Goal: Task Accomplishment & Management: Use online tool/utility

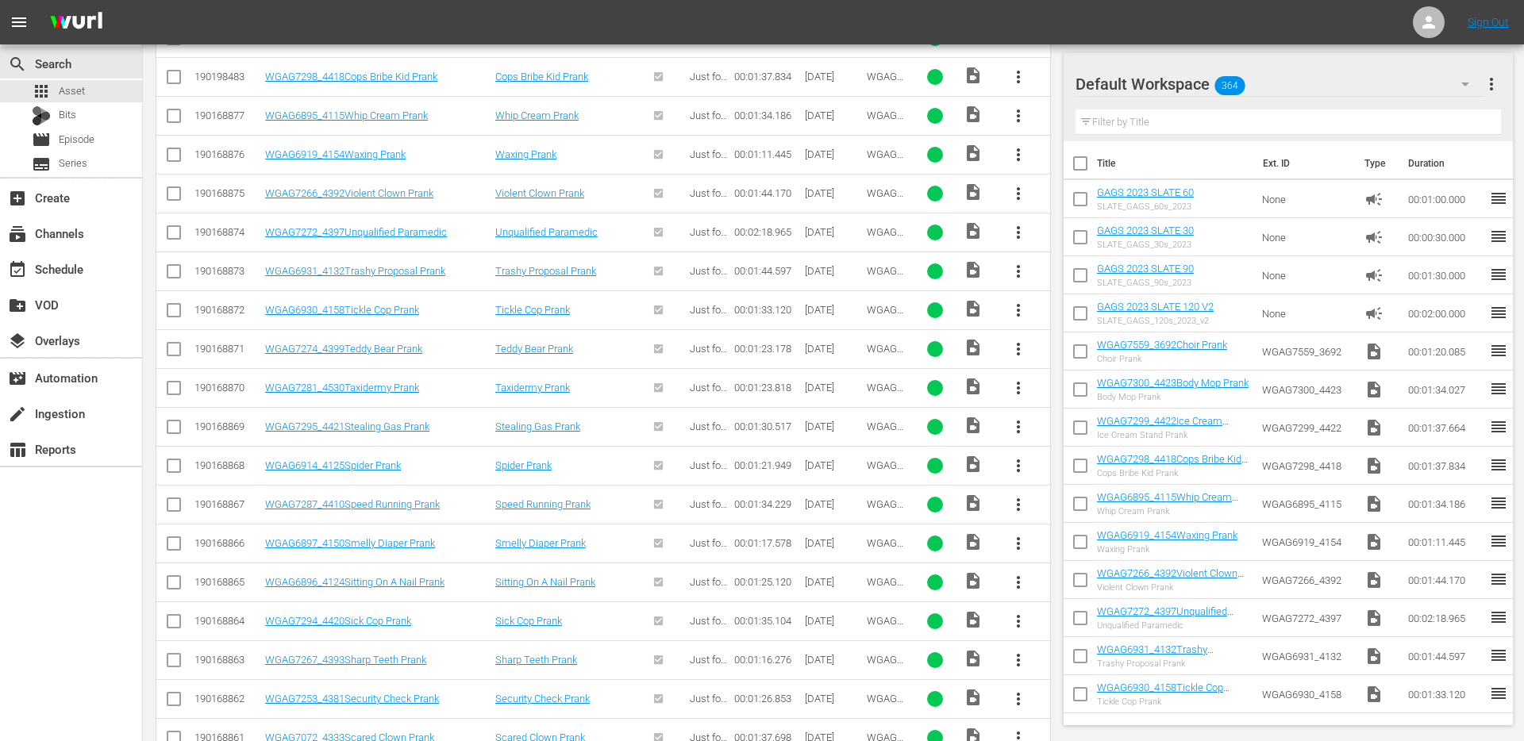
scroll to position [538, 0]
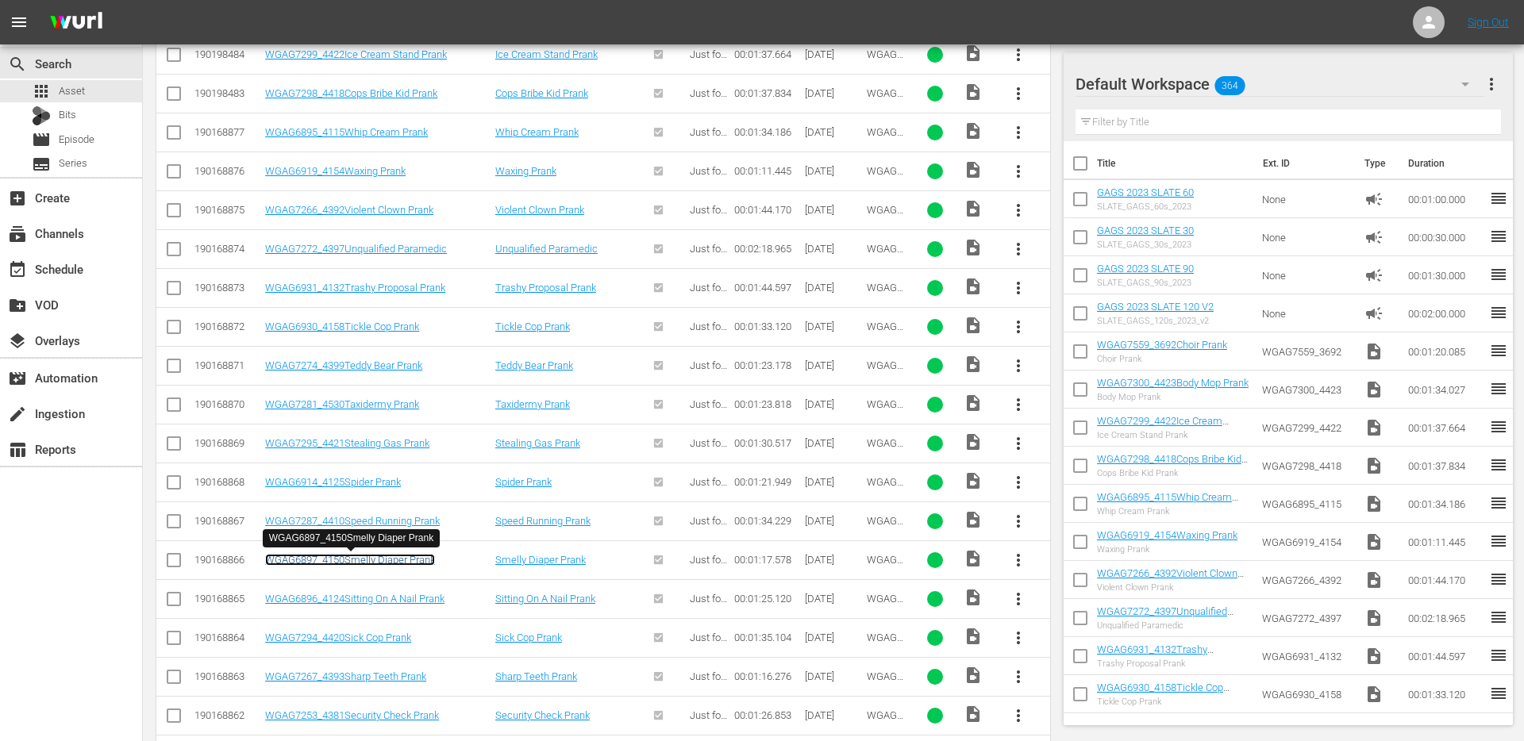
click at [394, 559] on link "WGAG6897_4150Smelly Diaper Prank" at bounding box center [350, 560] width 170 height 12
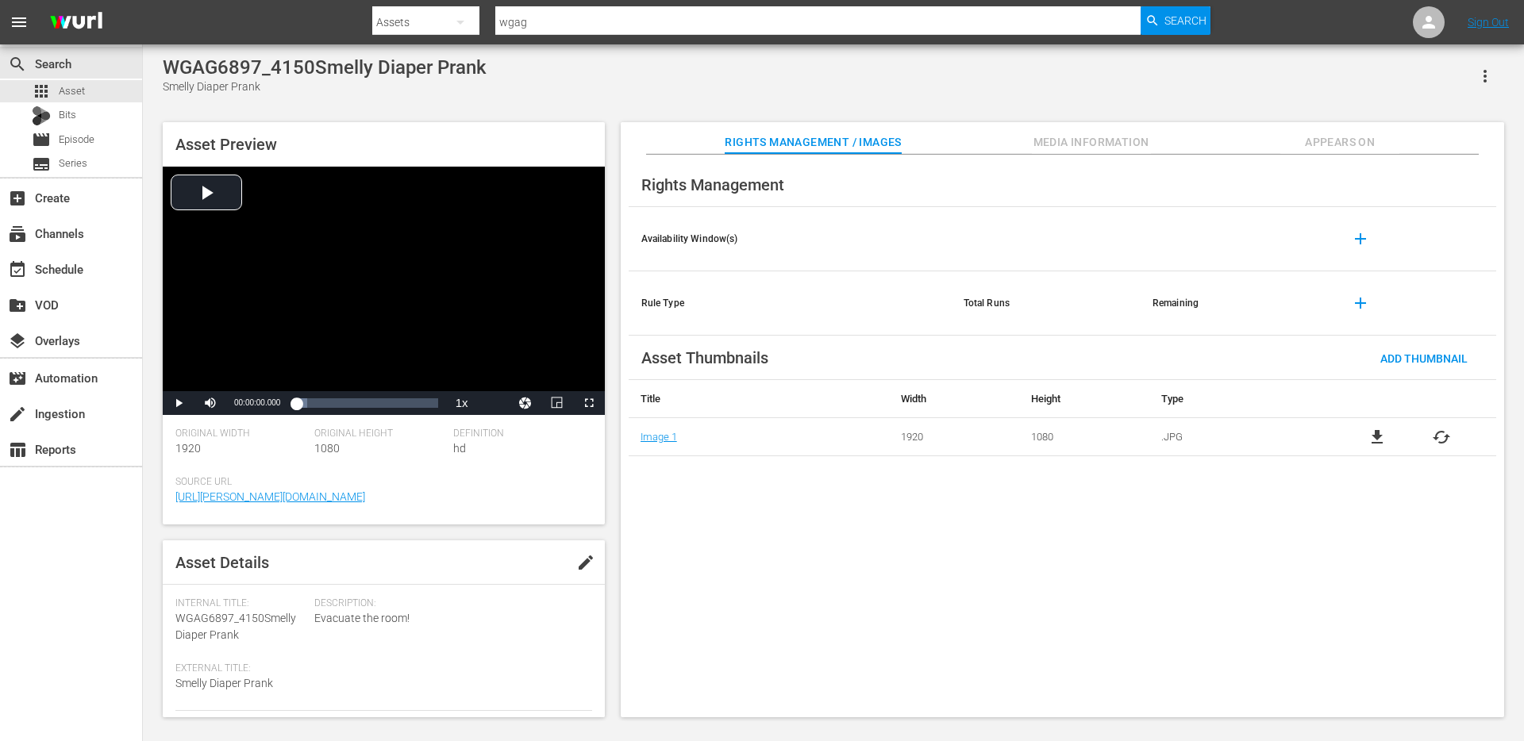
click at [267, 60] on div "WGAG6897_4150Smelly Diaper Prank" at bounding box center [325, 67] width 324 height 22
copy div "WGAG6897_4150Smelly Diaper Prank"
click at [1340, 137] on span "Appears On" at bounding box center [1339, 143] width 119 height 20
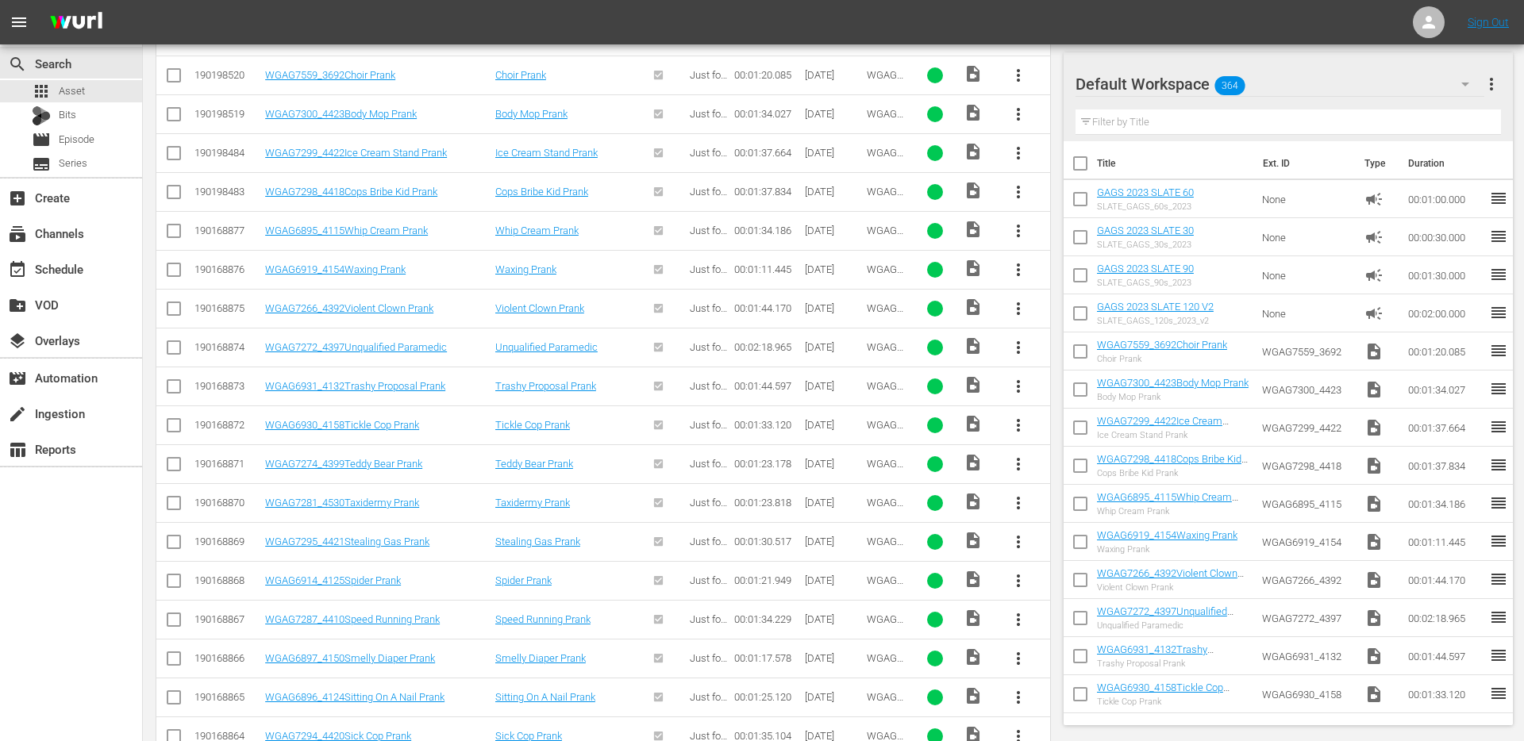
scroll to position [491, 0]
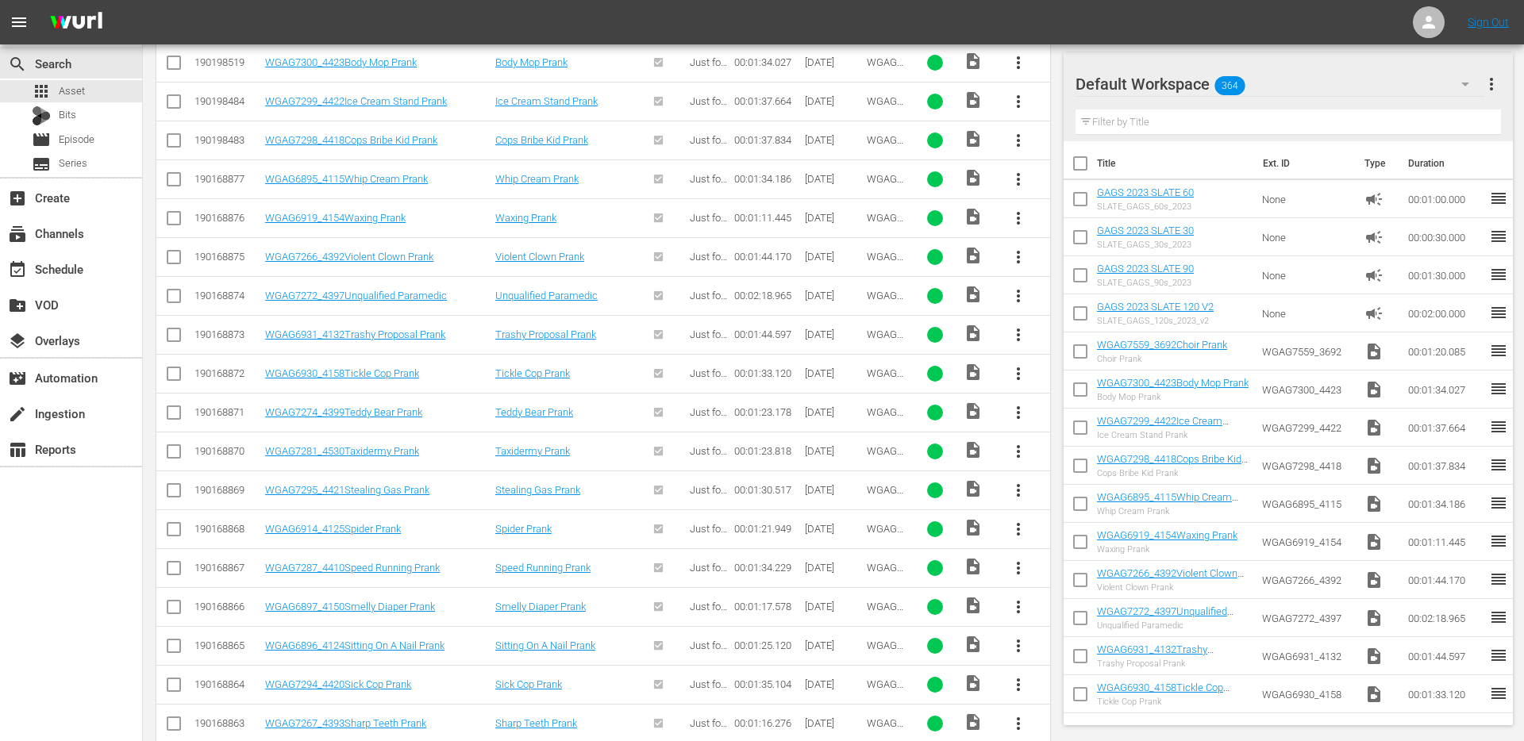
click at [1009, 610] on span "more_vert" at bounding box center [1018, 607] width 19 height 19
click at [1079, 590] on div "Episode" at bounding box center [1104, 601] width 108 height 38
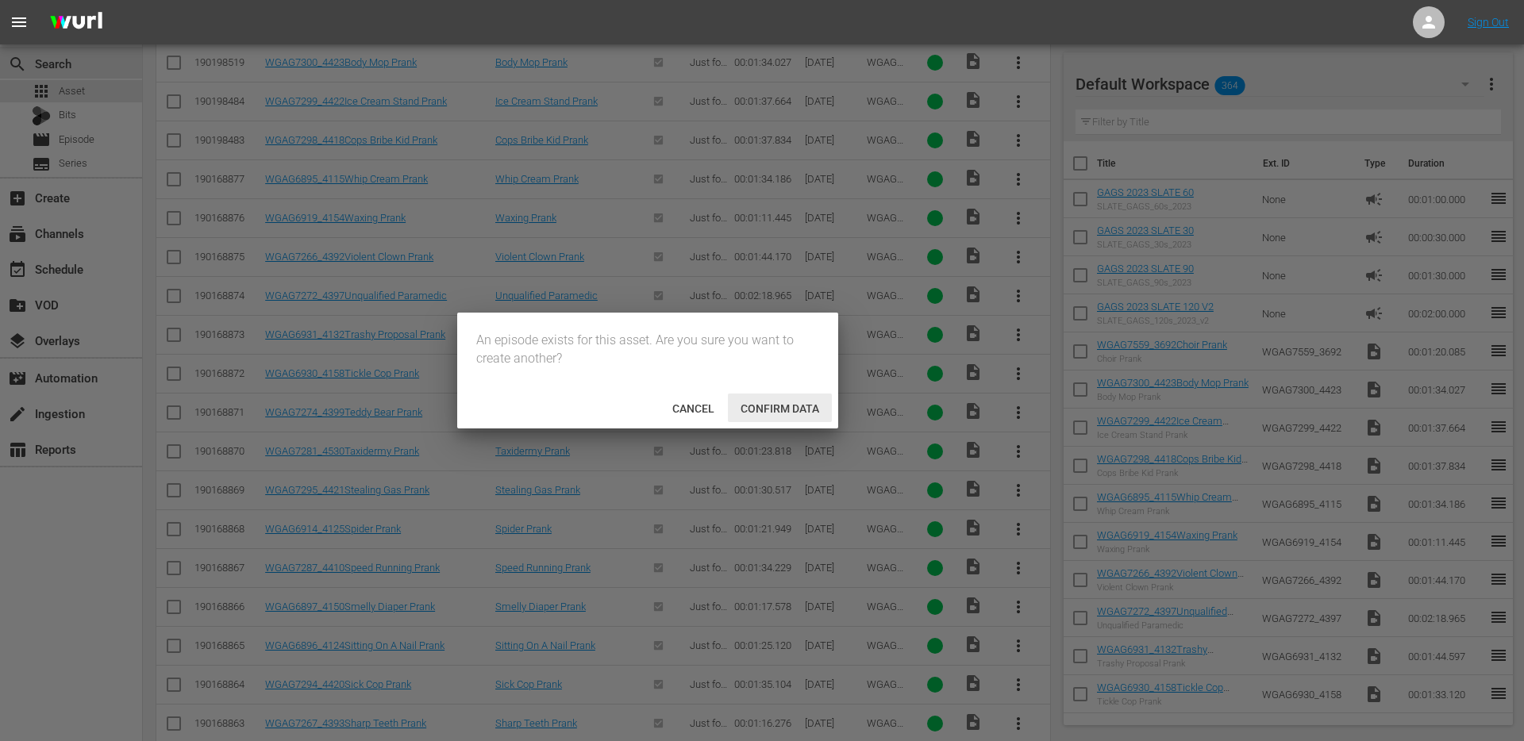
click at [782, 407] on span "Confirm data" at bounding box center [780, 408] width 104 height 13
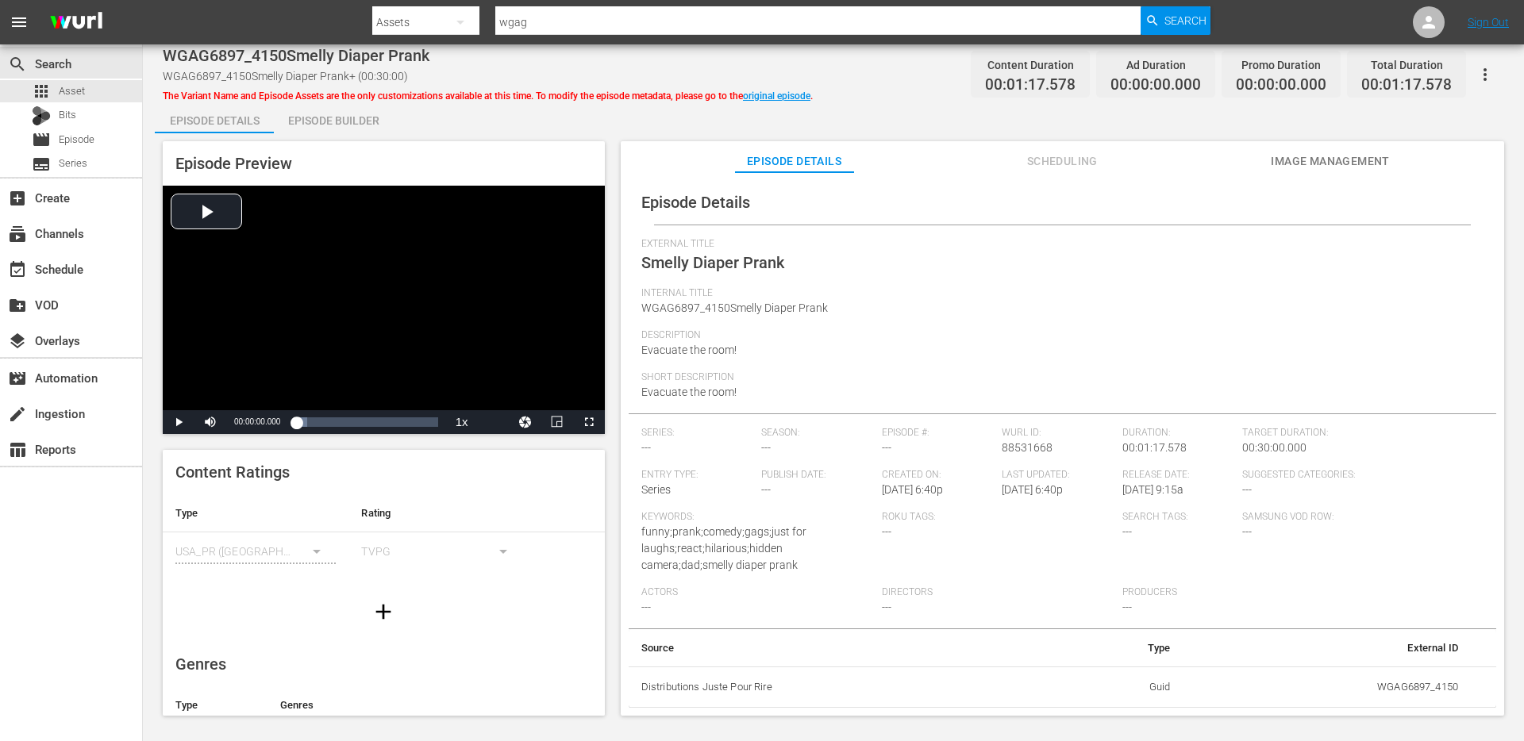
click at [1487, 75] on icon "button" at bounding box center [1484, 74] width 19 height 19
click at [1409, 126] on div "DELETE VARIANT" at bounding box center [1415, 132] width 152 height 38
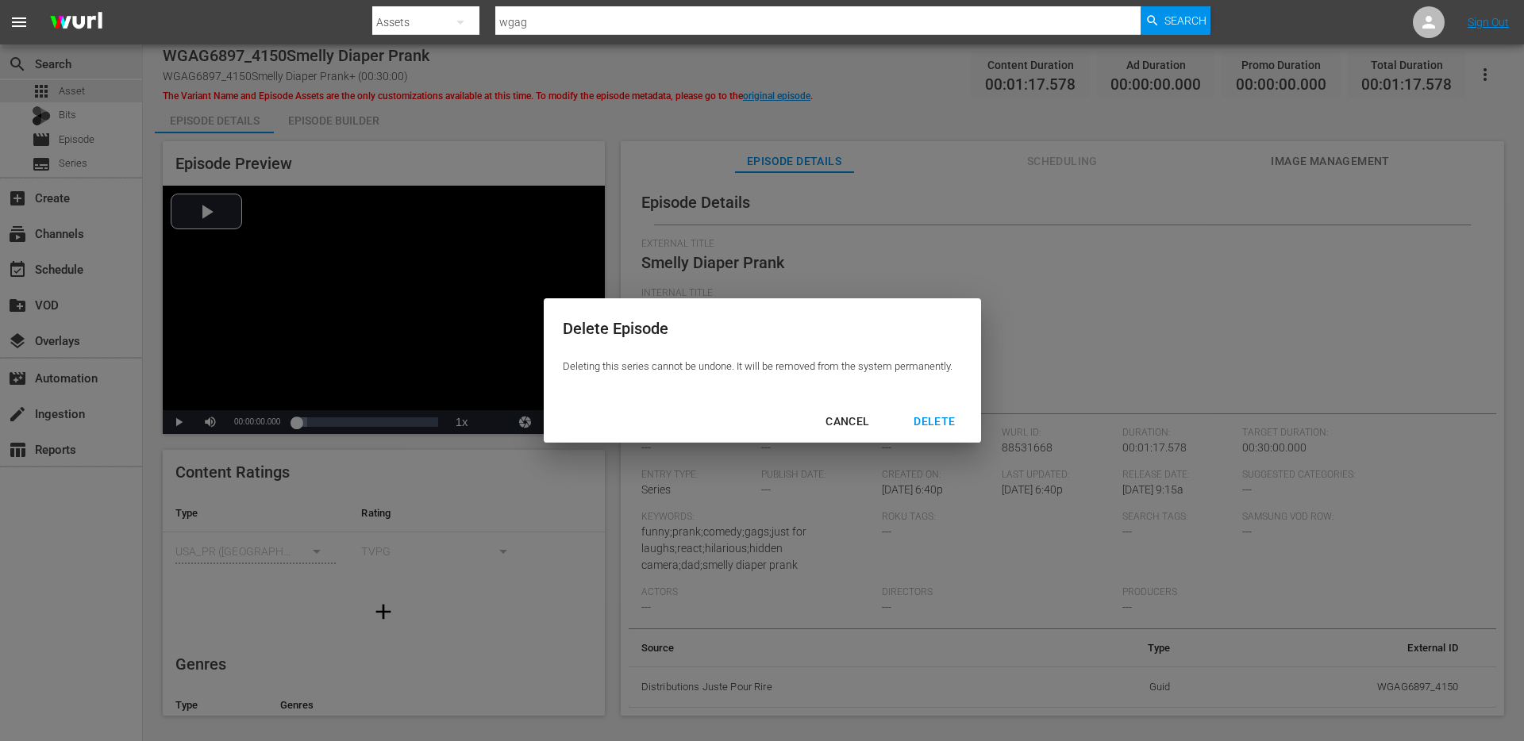
click at [940, 414] on div "DELETE" at bounding box center [934, 422] width 67 height 20
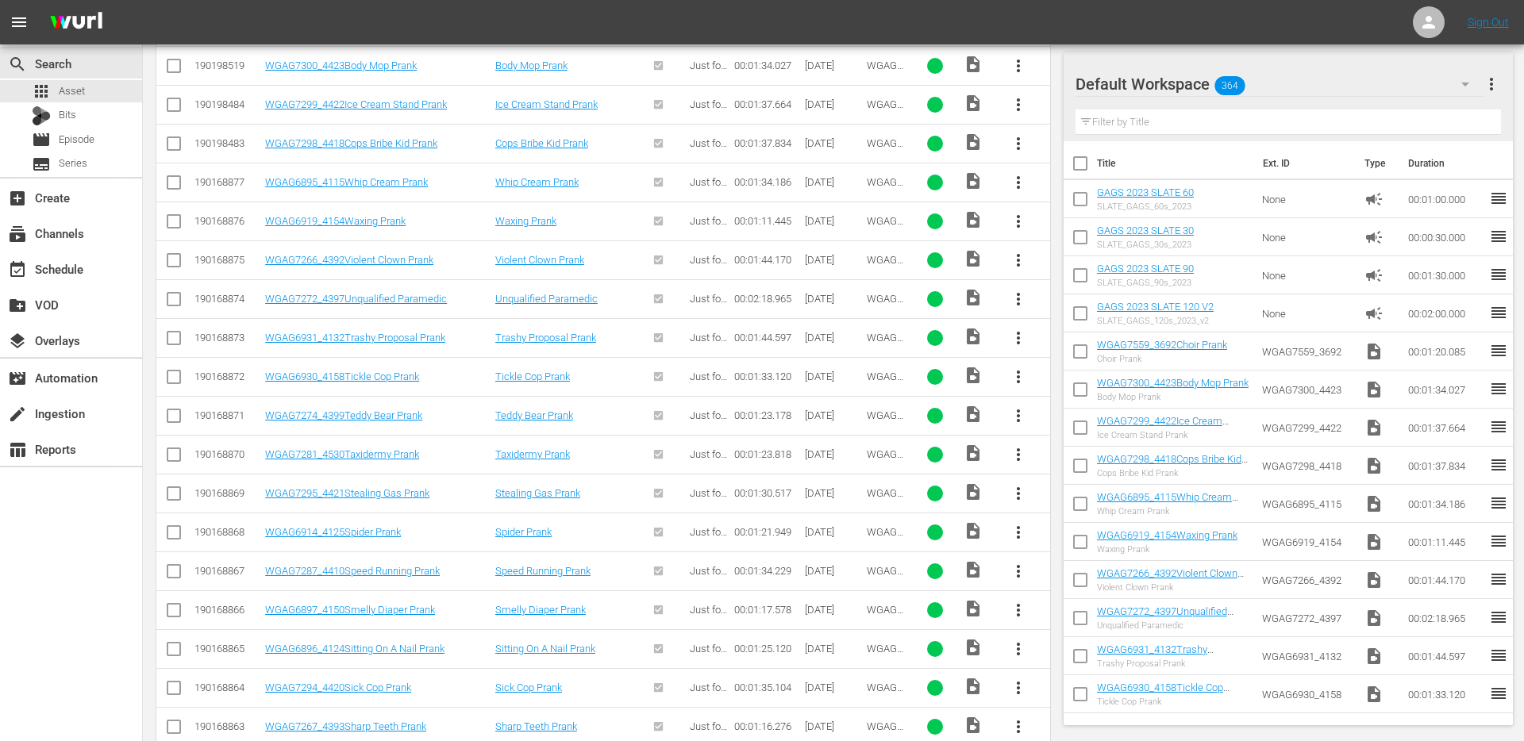
scroll to position [497, 0]
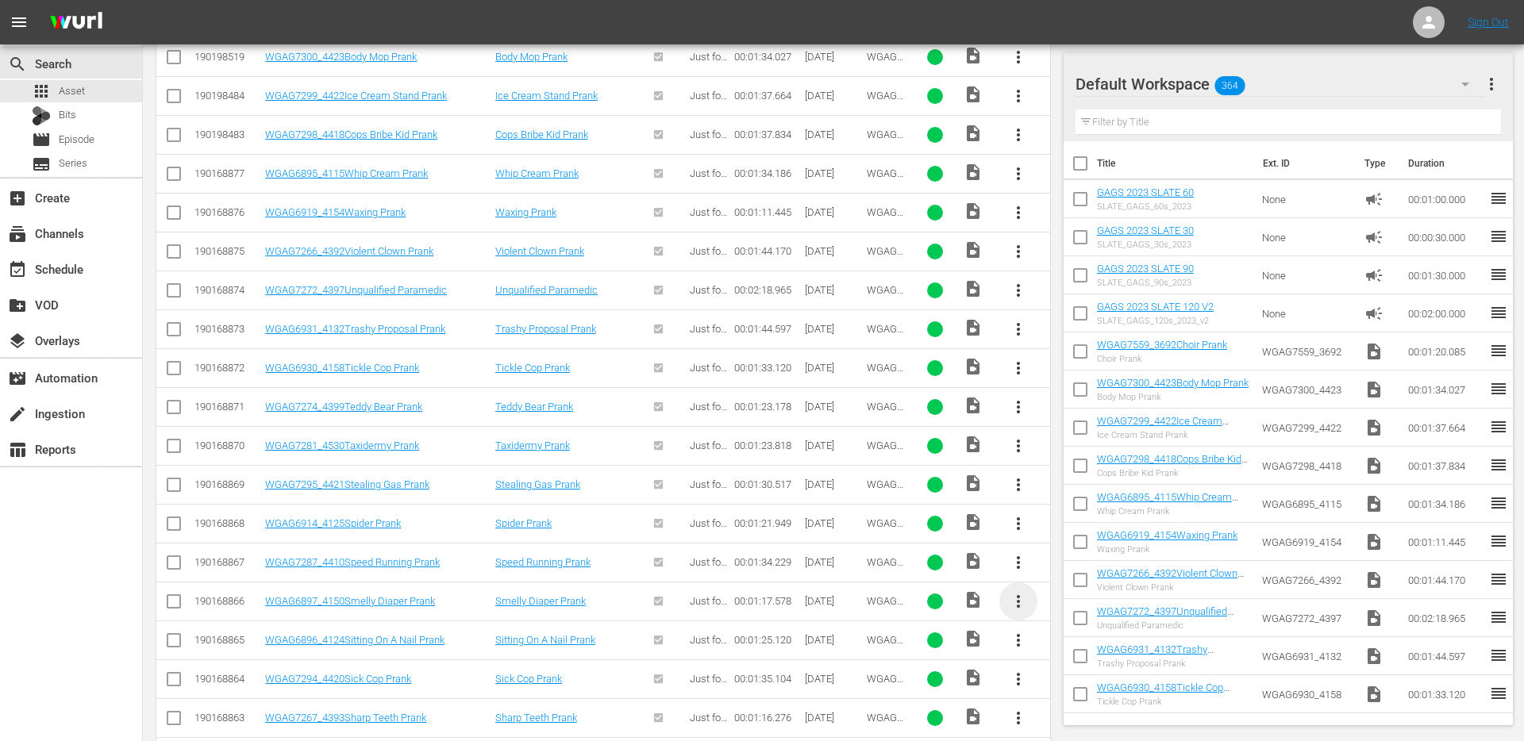
click at [1011, 608] on span "more_vert" at bounding box center [1018, 601] width 19 height 19
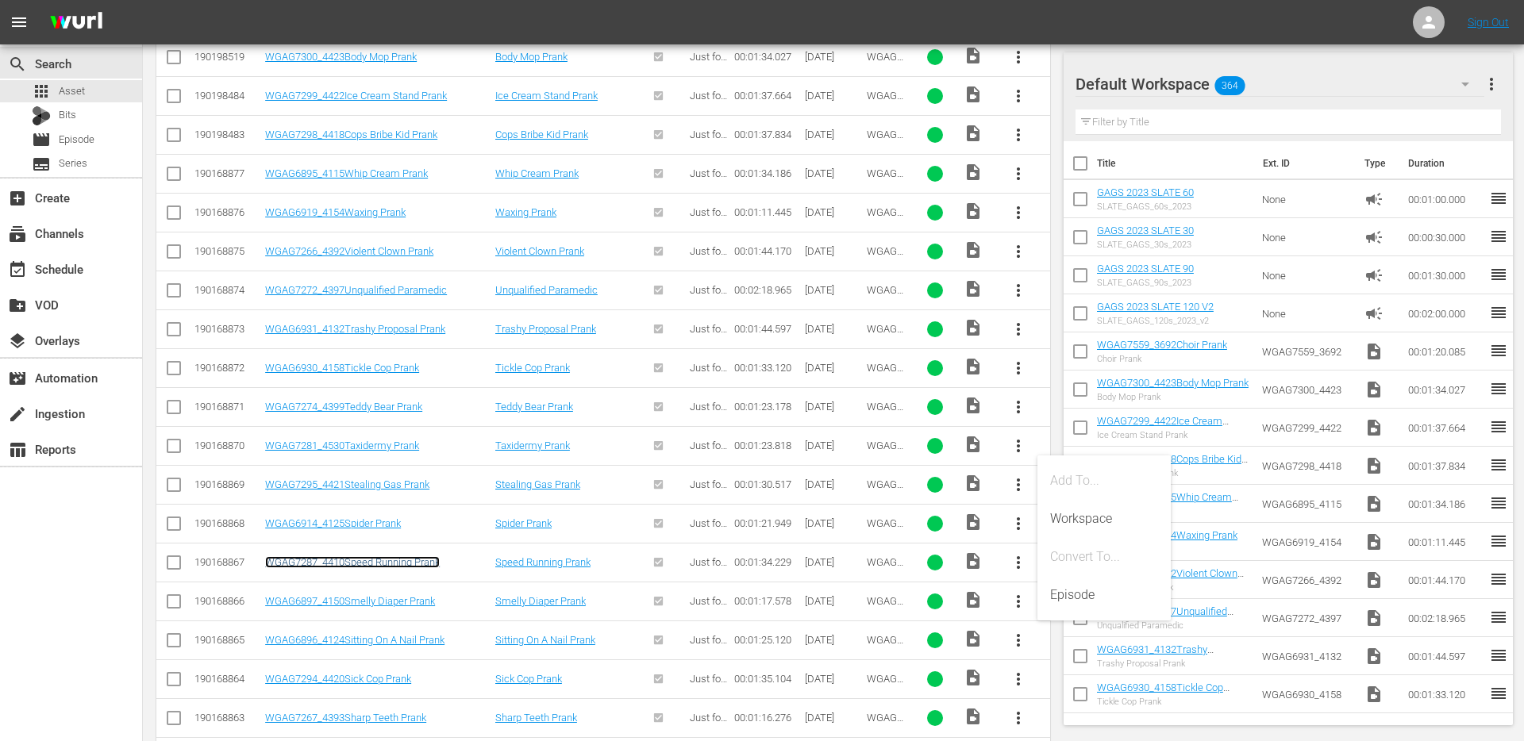
click at [425, 559] on link "WGAG7287_4410Speed Running Prank" at bounding box center [352, 562] width 175 height 12
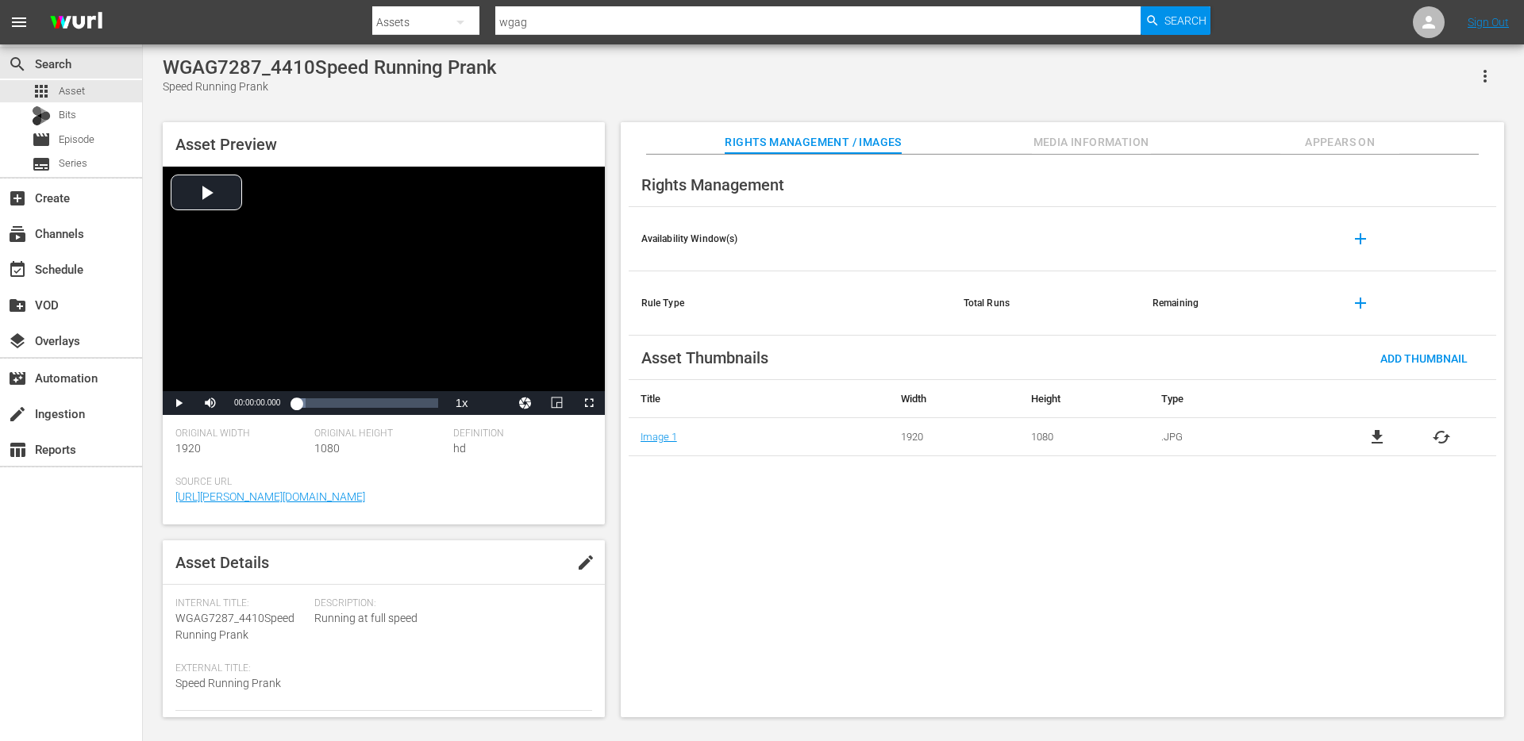
click at [1375, 133] on span "Appears On" at bounding box center [1339, 143] width 119 height 20
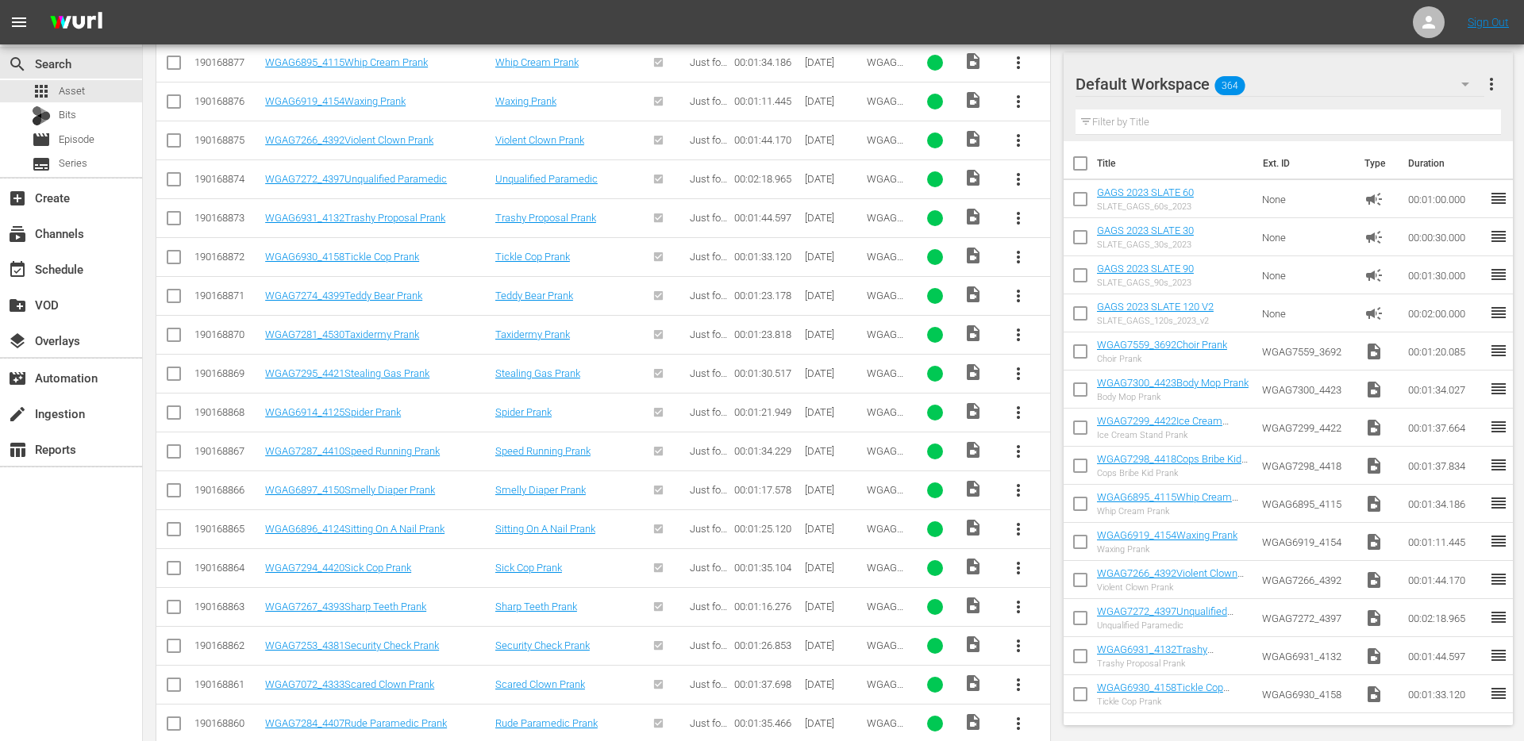
scroll to position [598, 0]
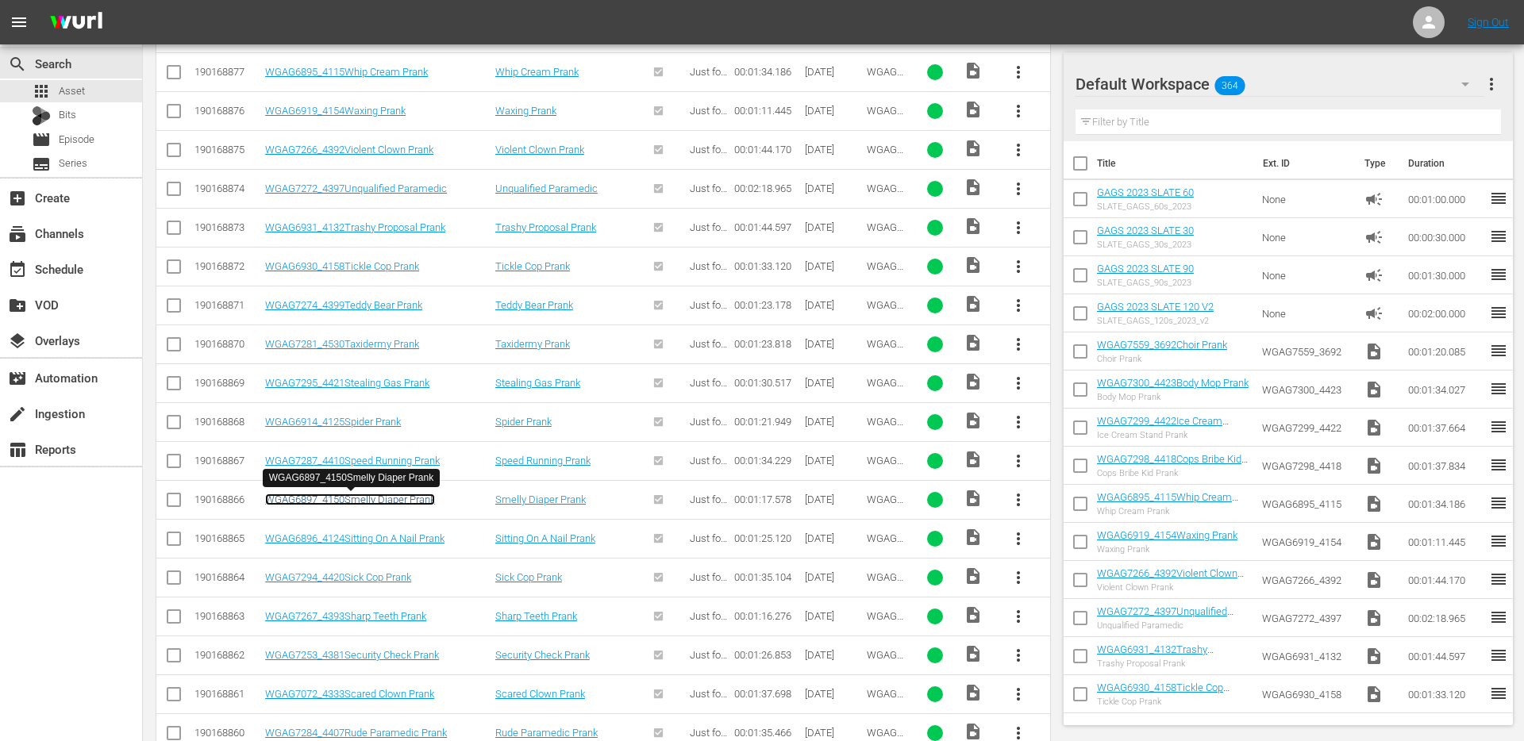
click at [379, 498] on link "WGAG6897_4150Smelly Diaper Prank" at bounding box center [350, 500] width 170 height 12
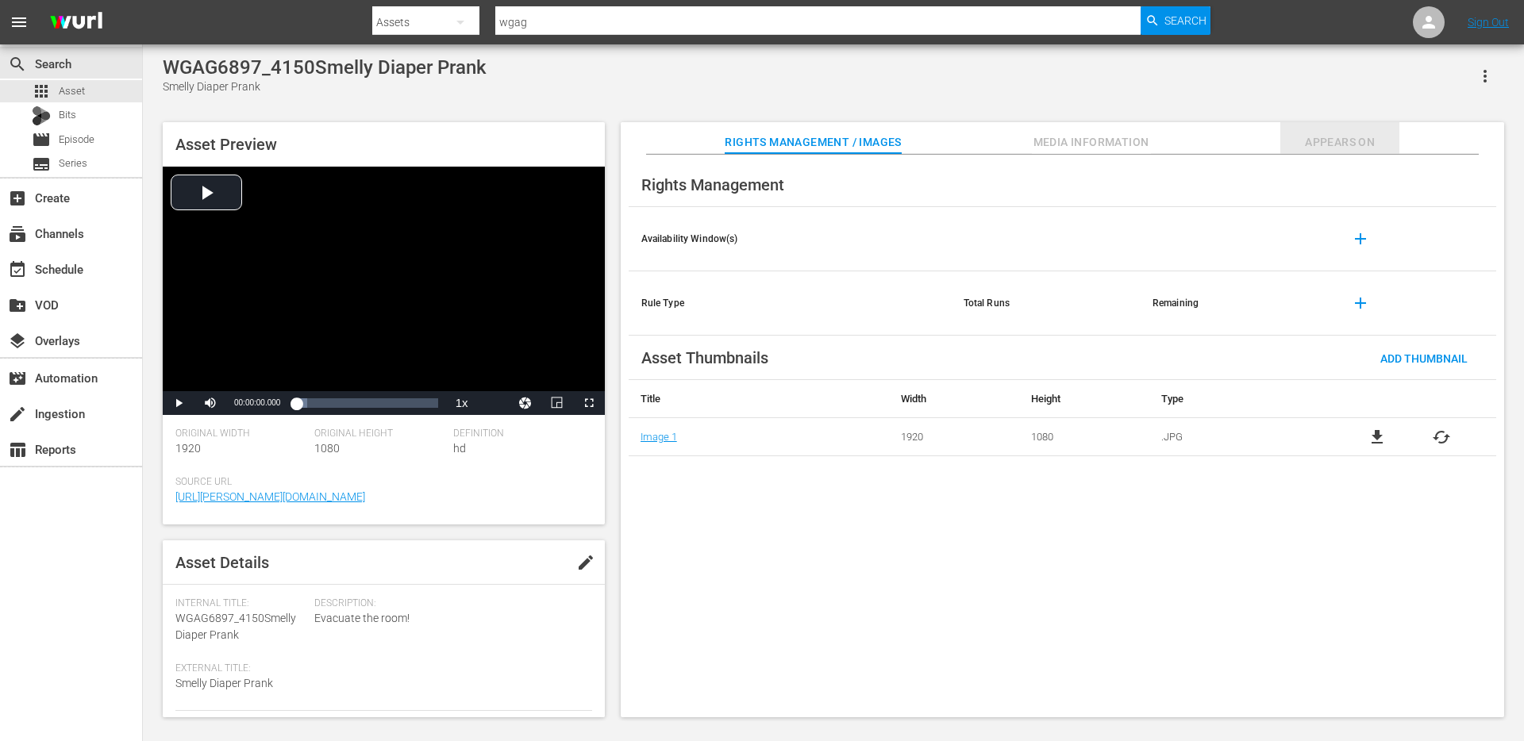
click at [1342, 137] on span "Appears On" at bounding box center [1339, 143] width 119 height 20
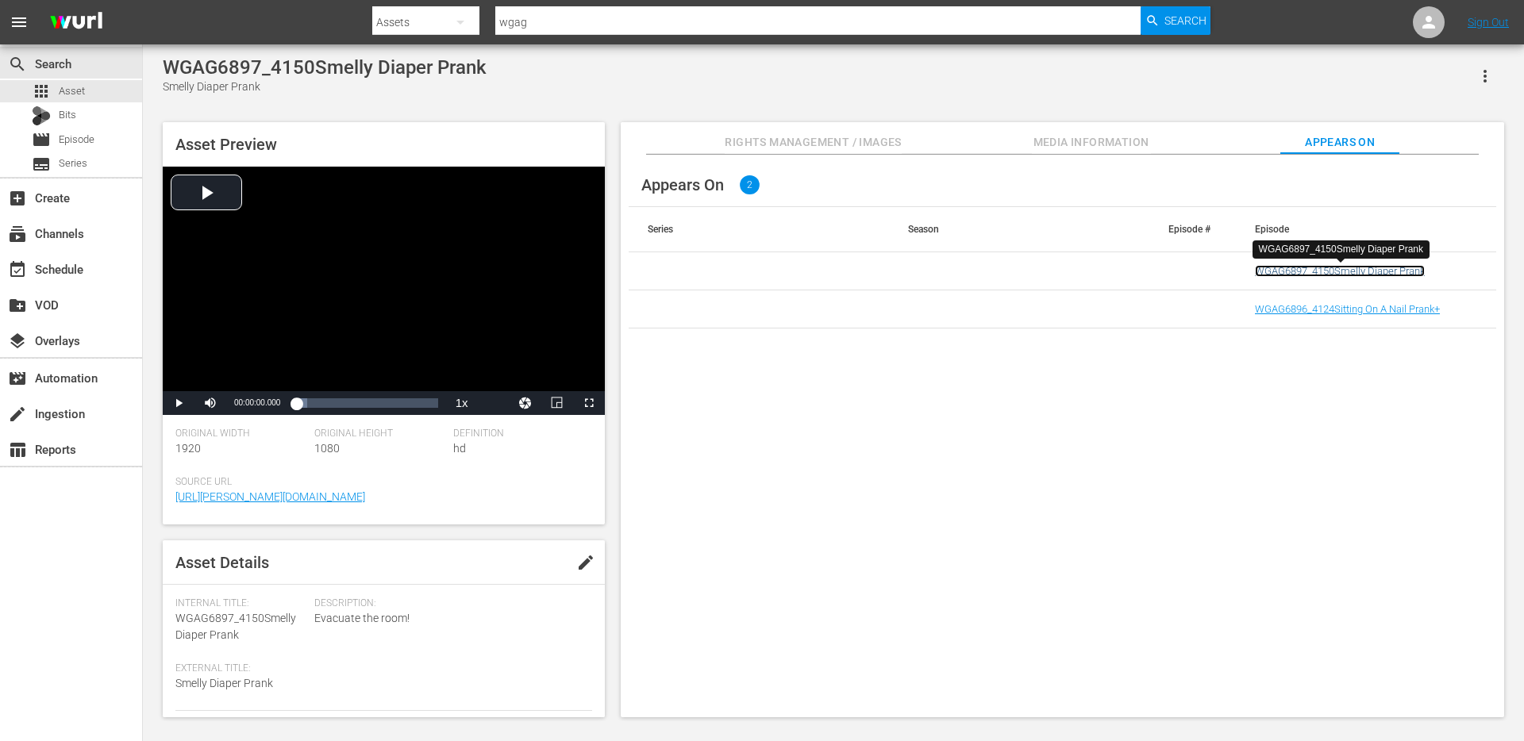
click at [1396, 271] on link "WGAG6897_4150Smelly Diaper Prank" at bounding box center [1340, 271] width 170 height 12
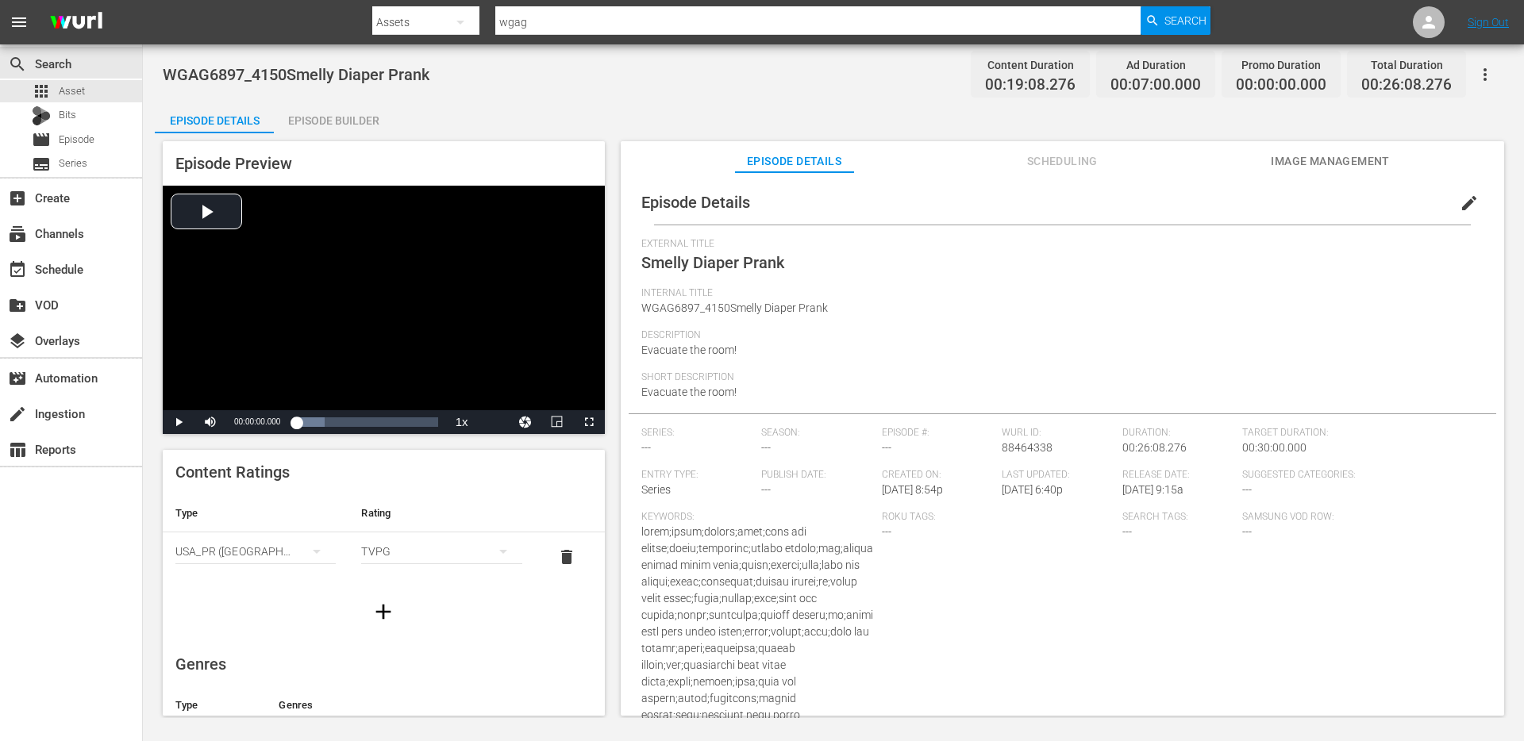
click at [1460, 206] on span "edit" at bounding box center [1469, 203] width 19 height 19
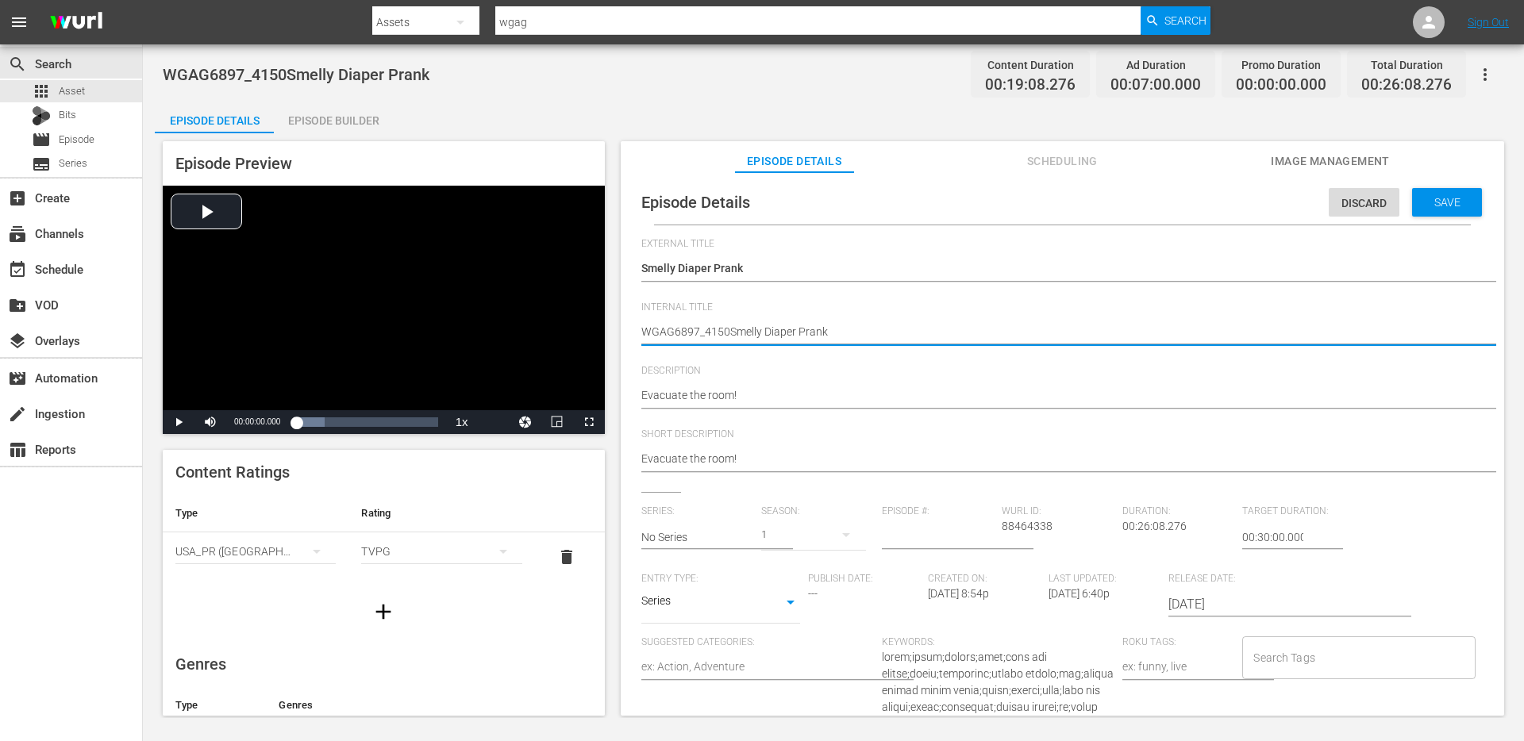
click at [792, 340] on textarea "WGAG6897_4150Smelly Diaper Prank" at bounding box center [1058, 333] width 834 height 19
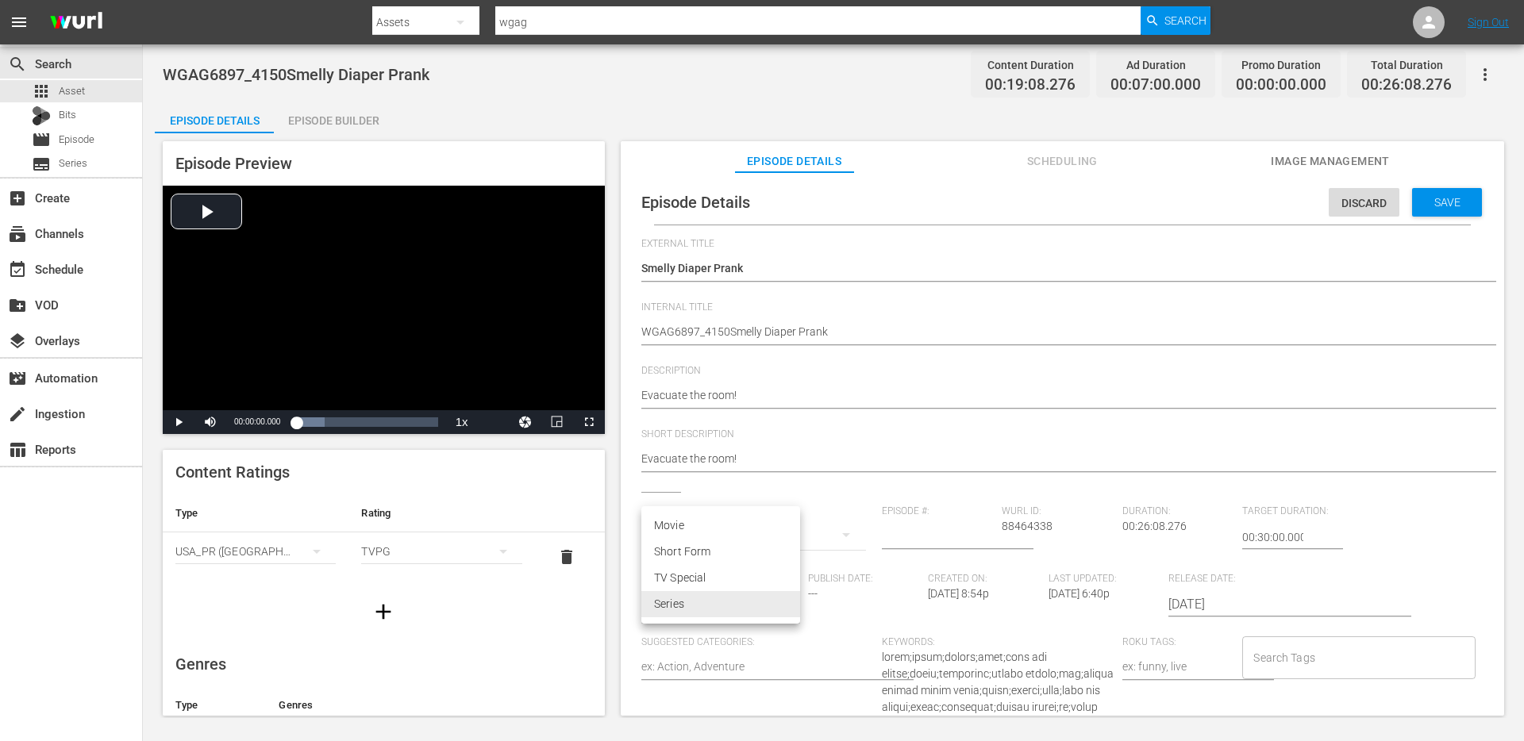
click at [705, 602] on body "menu Search By Assets Search ID, Title, Description, Keywords, or Category wgag…" at bounding box center [762, 370] width 1524 height 741
click at [706, 553] on li "Short Form" at bounding box center [720, 552] width 159 height 26
type input "SHORT_FORM_VIDEO"
click at [733, 532] on input "text" at bounding box center [697, 537] width 113 height 38
click at [717, 575] on div "GAGS AND PRANKS" at bounding box center [703, 582] width 99 height 38
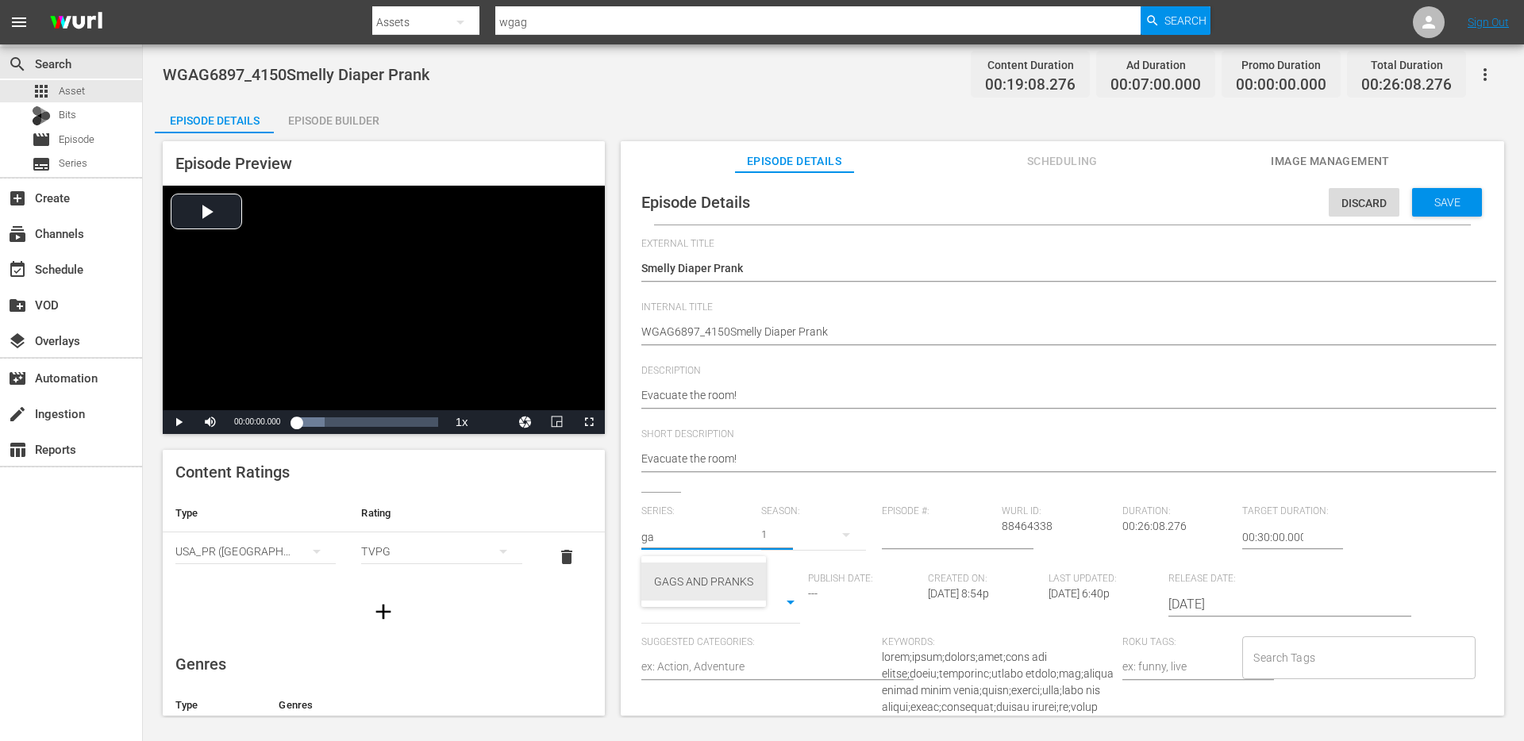
type input "GAGS AND PRANKS"
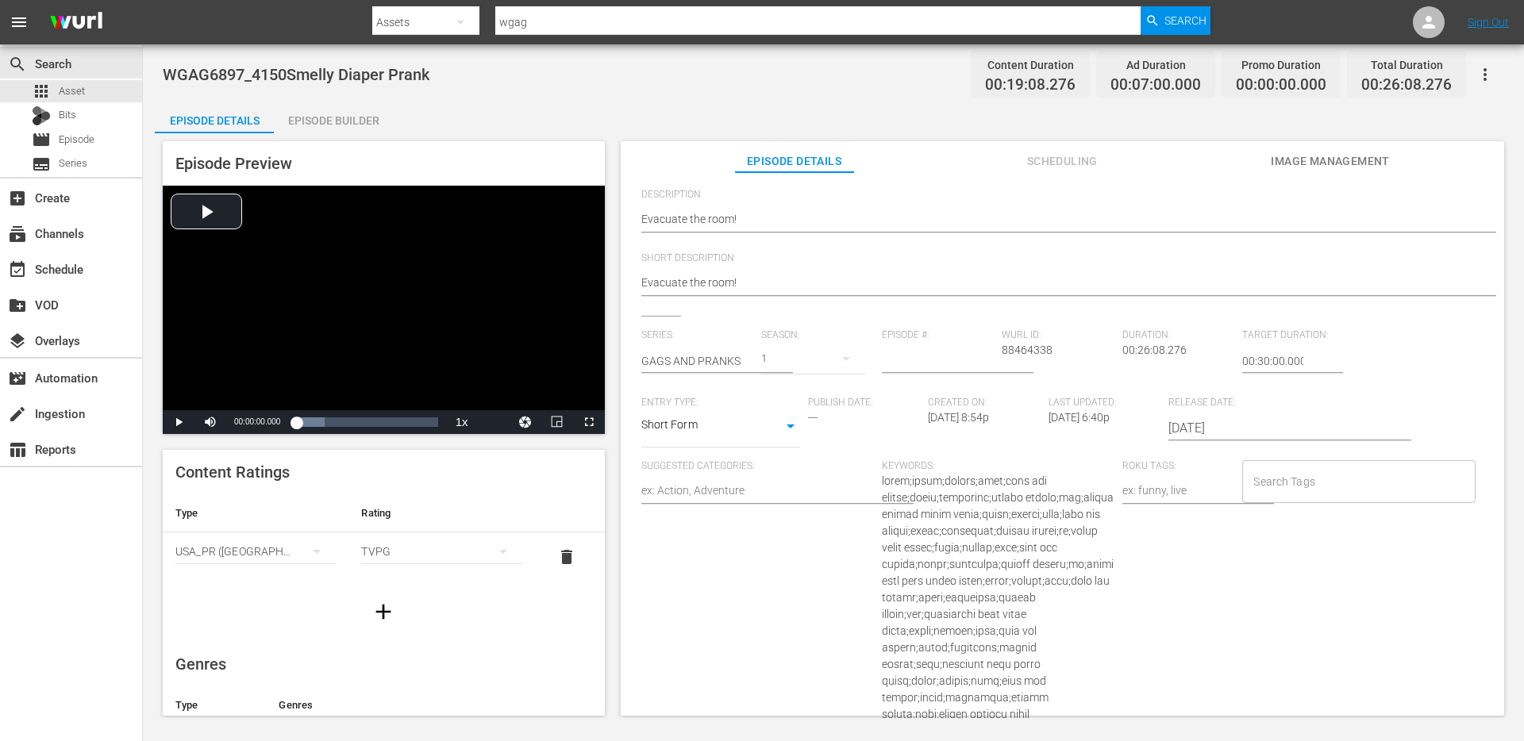
click at [1281, 488] on input "Search Tags" at bounding box center [1346, 481] width 194 height 29
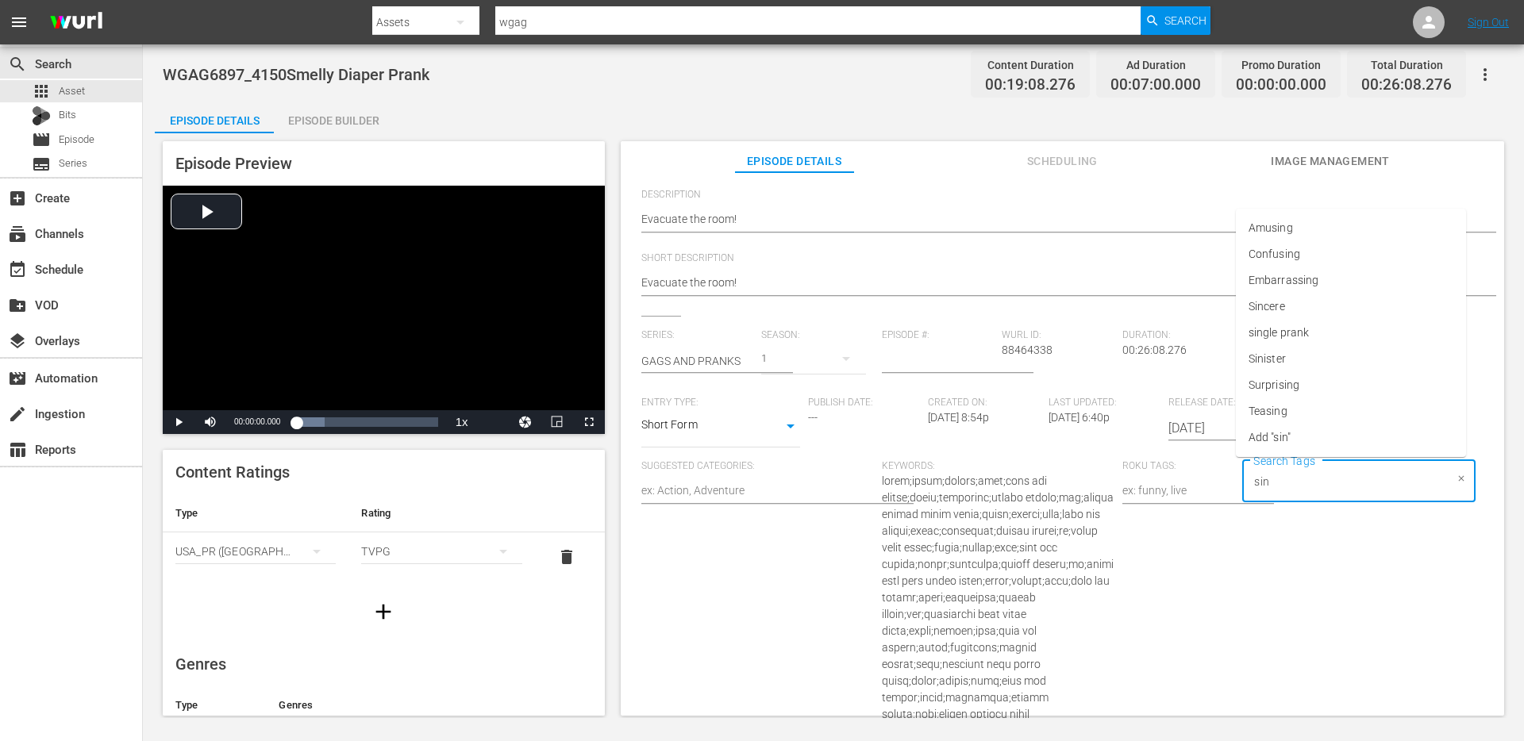
type input "sing"
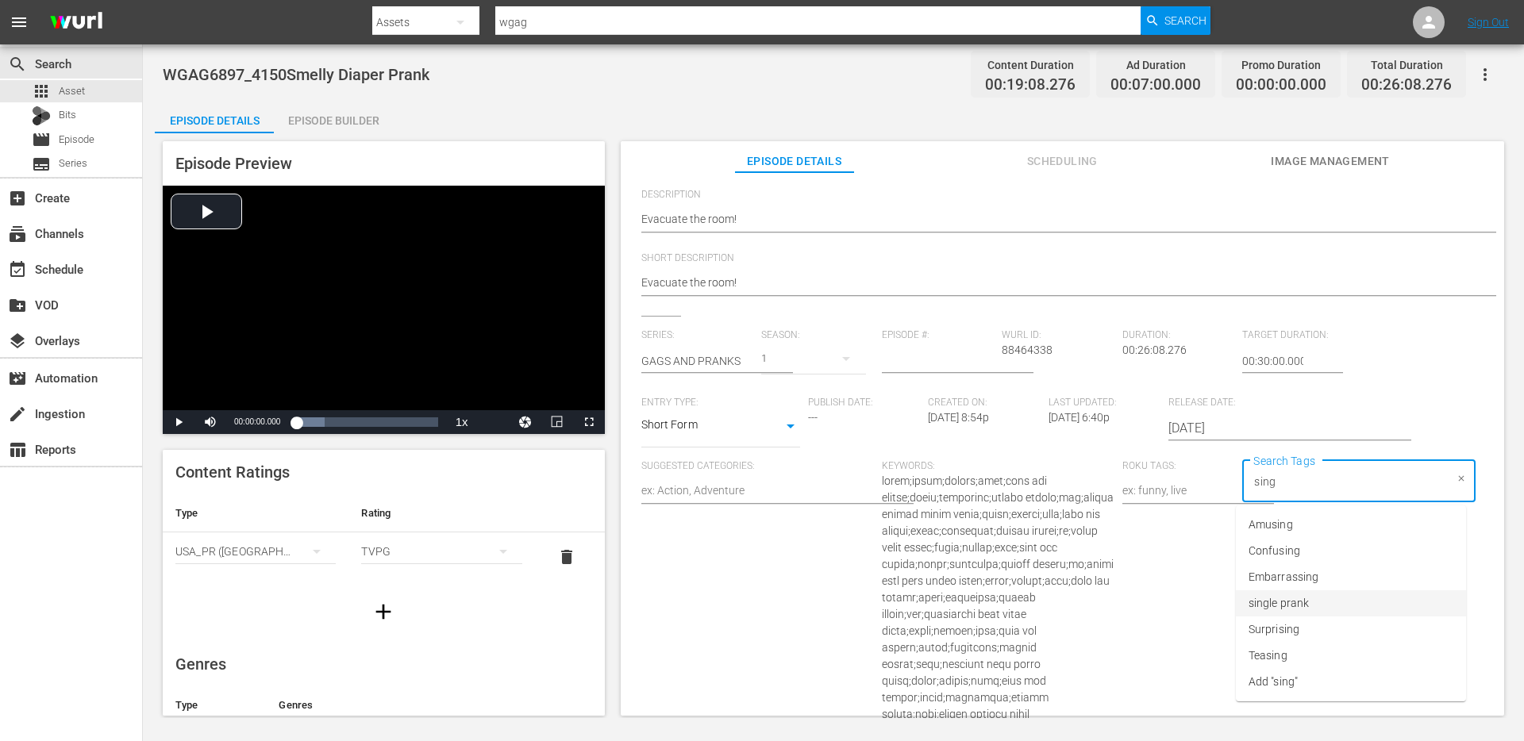
click at [1302, 606] on span "single prank" at bounding box center [1278, 603] width 60 height 17
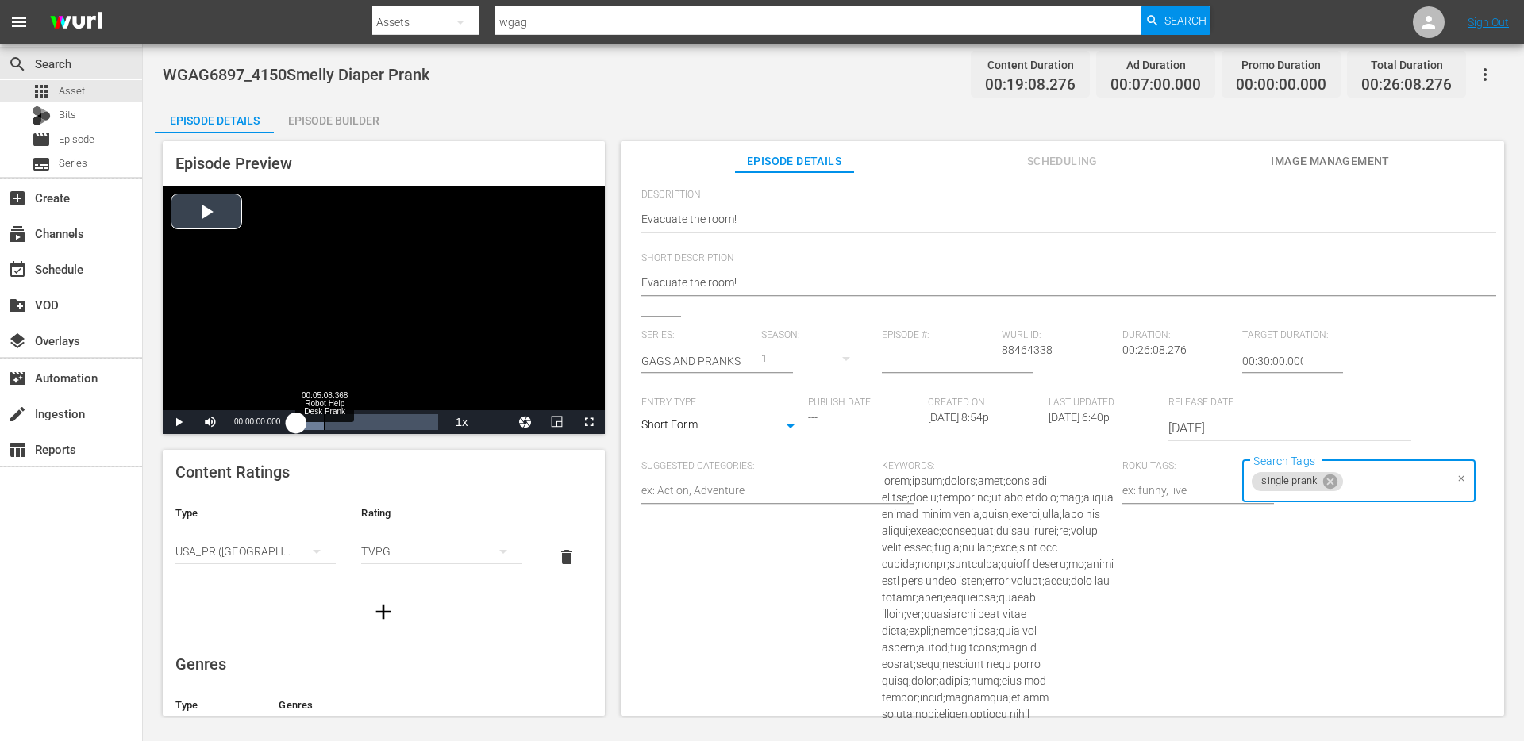
click at [324, 417] on div "Loaded : 19.91% 00:05:08.368 Robot Help Desk Prank 00:00:00.000" at bounding box center [366, 422] width 141 height 16
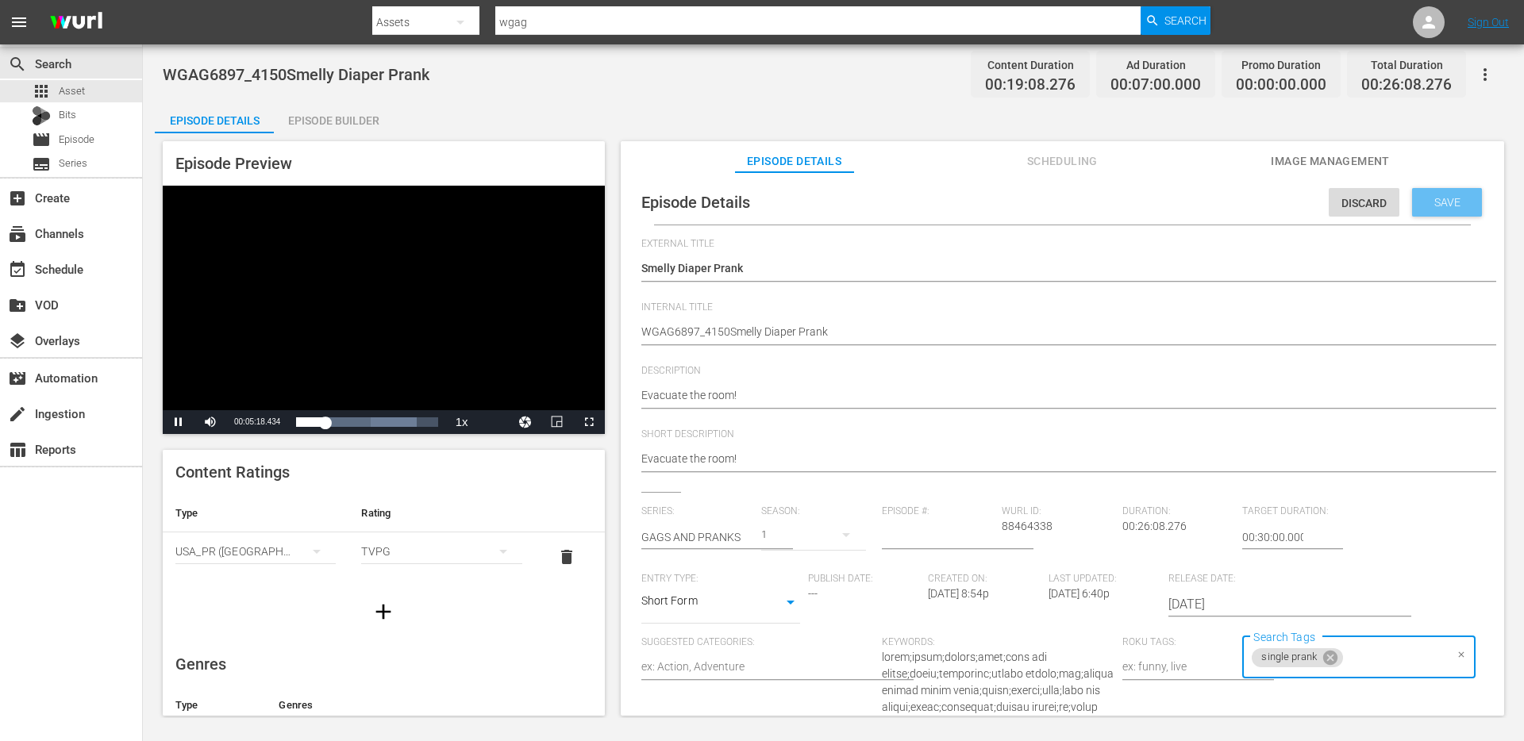
click at [1424, 211] on div "Save" at bounding box center [1447, 202] width 70 height 29
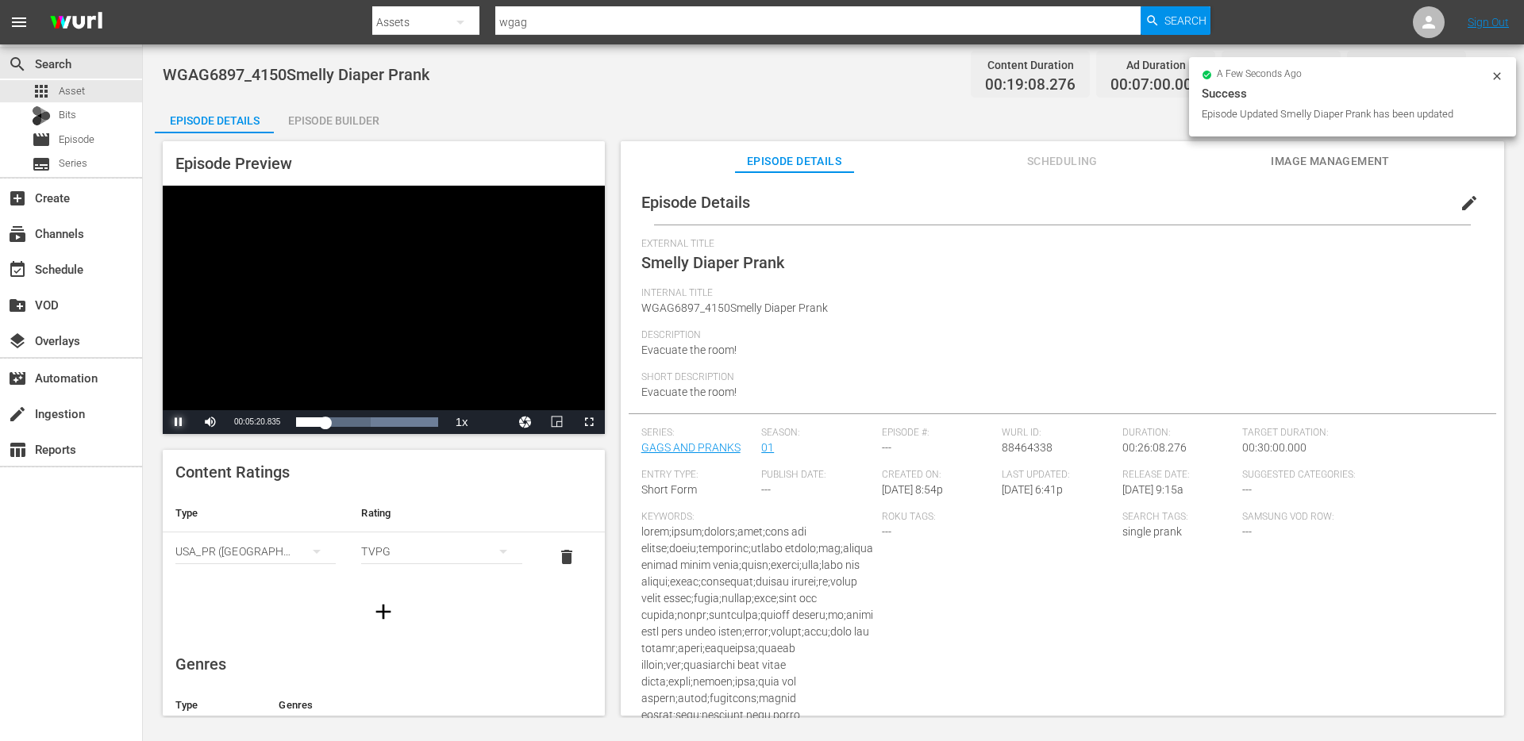
click at [179, 422] on span "Video Player" at bounding box center [179, 422] width 0 height 0
click at [321, 117] on div "Episode Builder" at bounding box center [333, 121] width 119 height 38
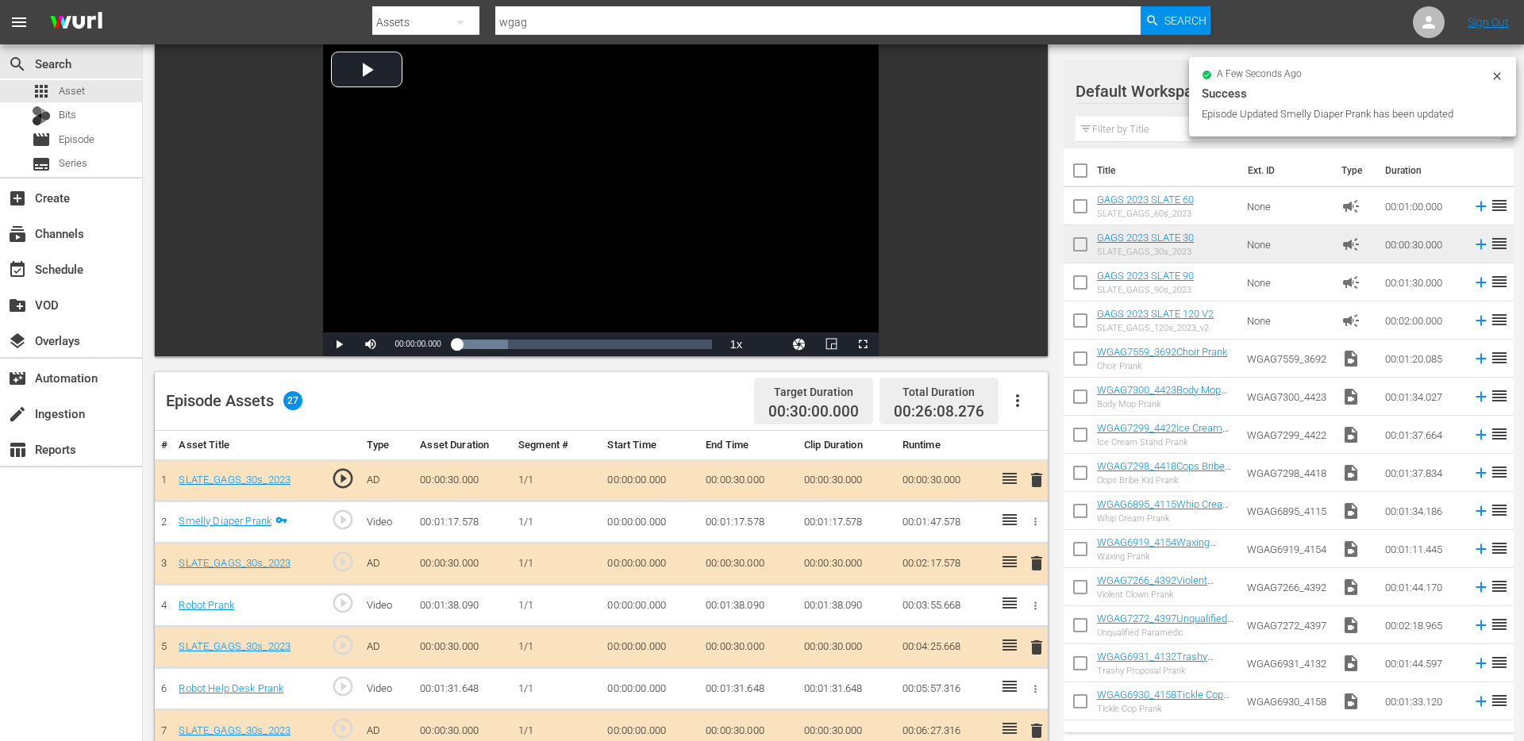
scroll to position [203, 0]
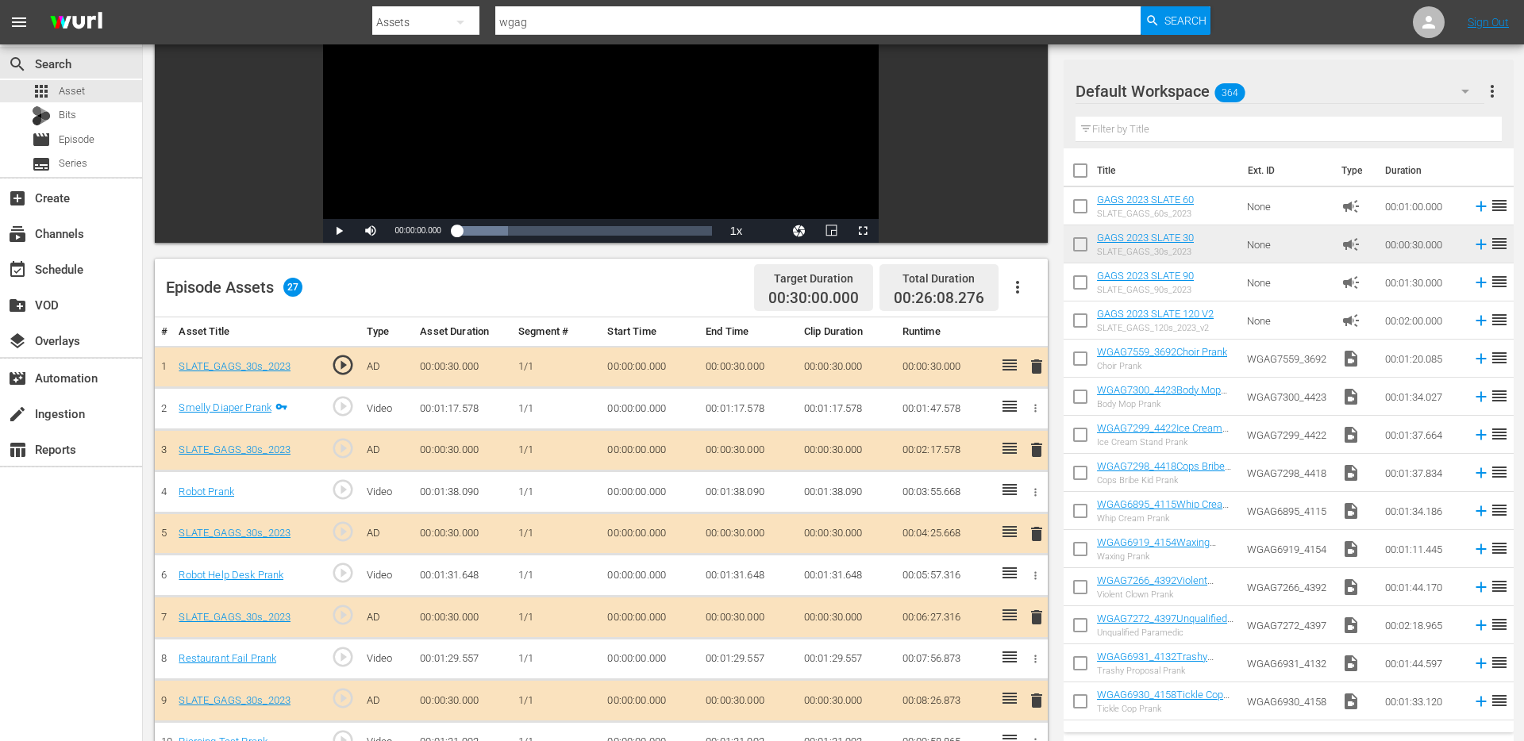
click at [1034, 448] on span "delete" at bounding box center [1036, 449] width 19 height 19
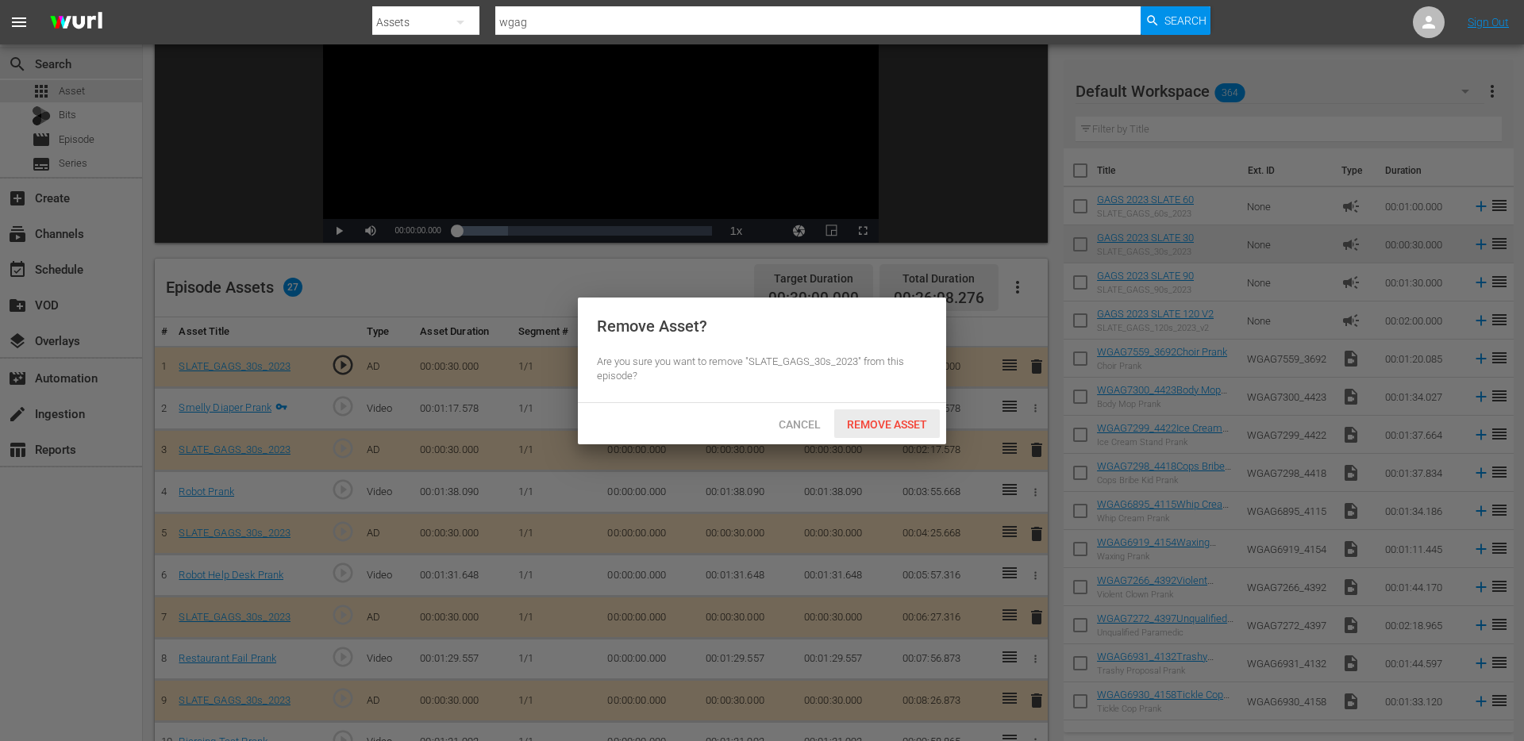
click at [886, 432] on div "Remove Asset" at bounding box center [887, 424] width 106 height 29
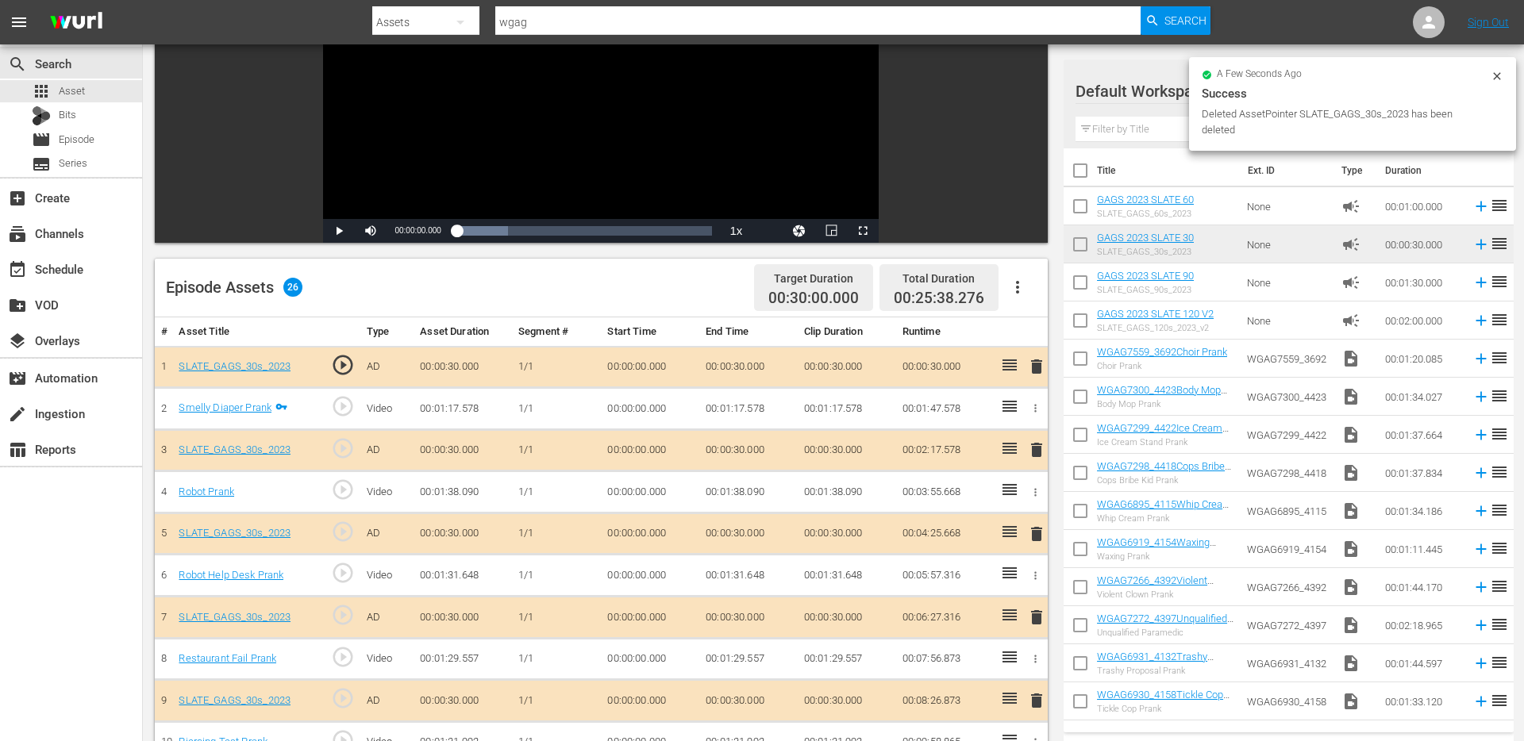
click at [1020, 291] on icon "button" at bounding box center [1017, 287] width 19 height 19
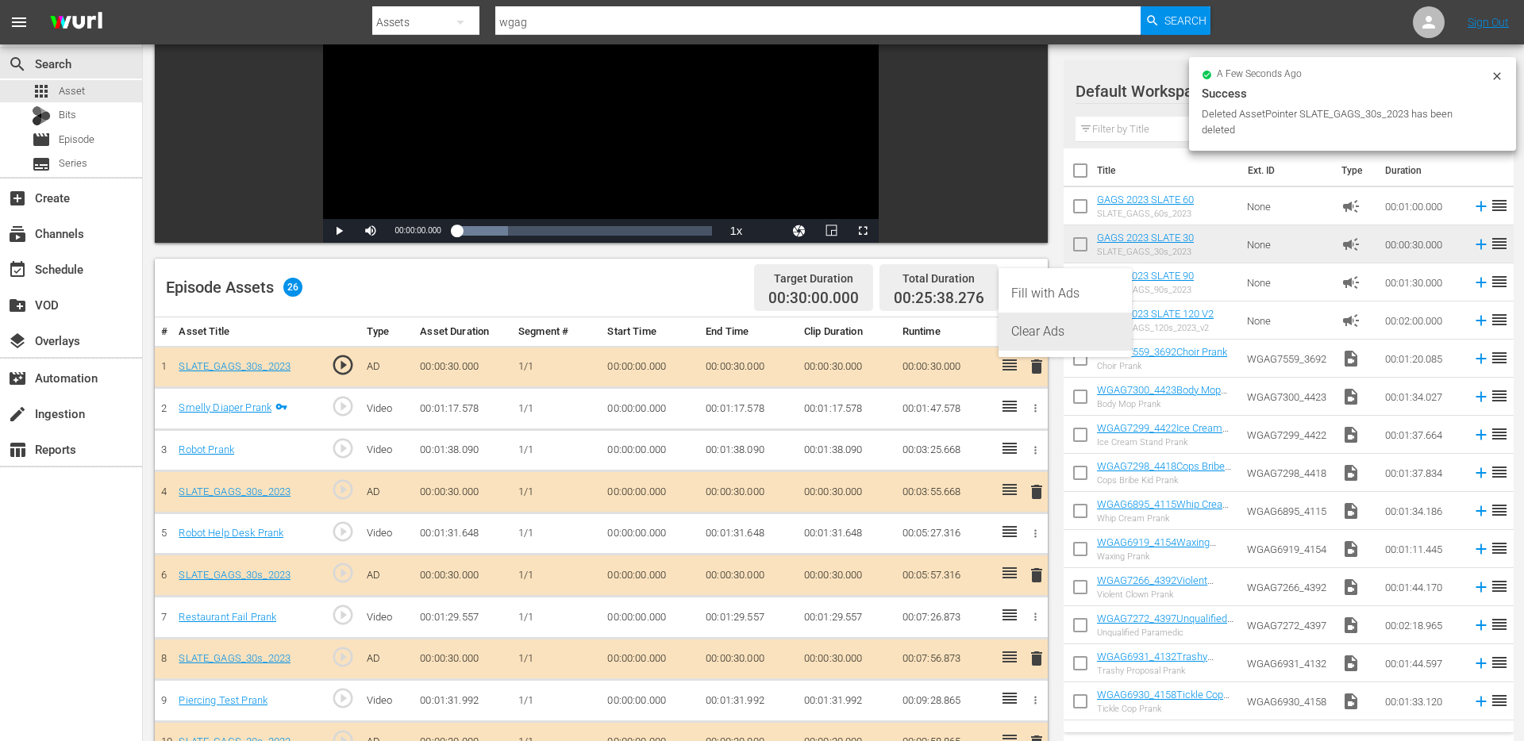
click at [1029, 325] on div "Clear Ads" at bounding box center [1065, 332] width 108 height 38
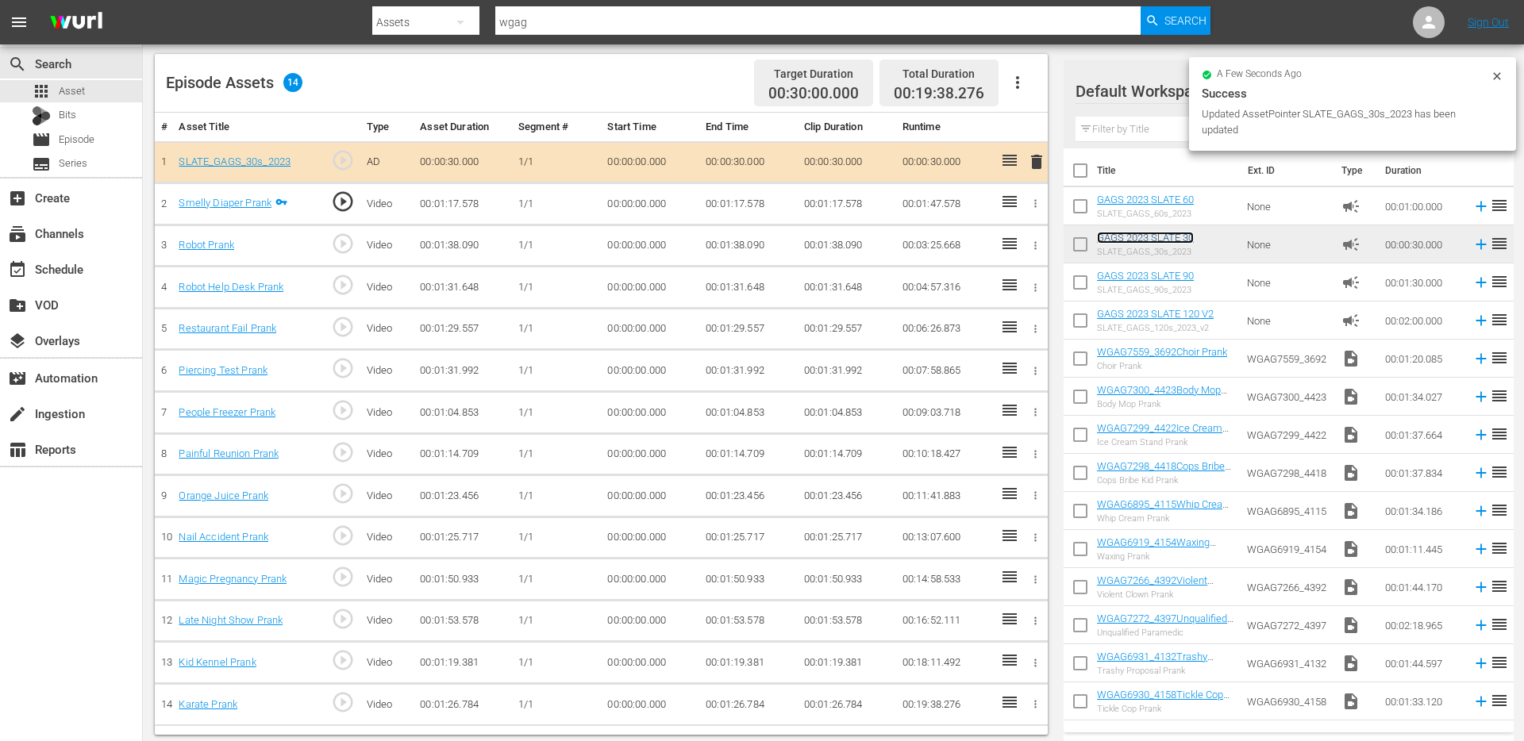
scroll to position [413, 0]
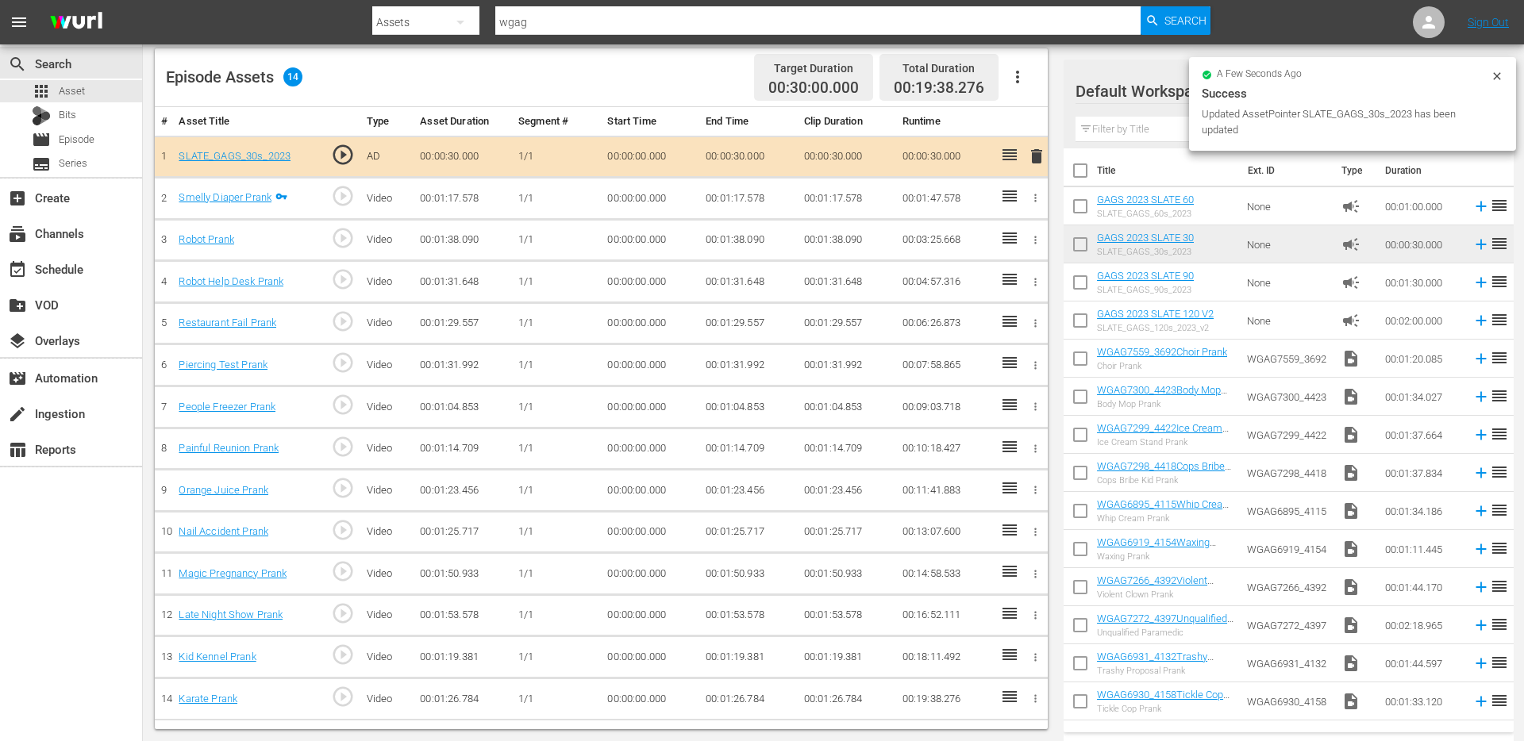
click at [1033, 698] on icon "button" at bounding box center [1035, 699] width 12 height 12
click at [1003, 711] on span "DELETE ASSET" at bounding box center [983, 707] width 98 height 14
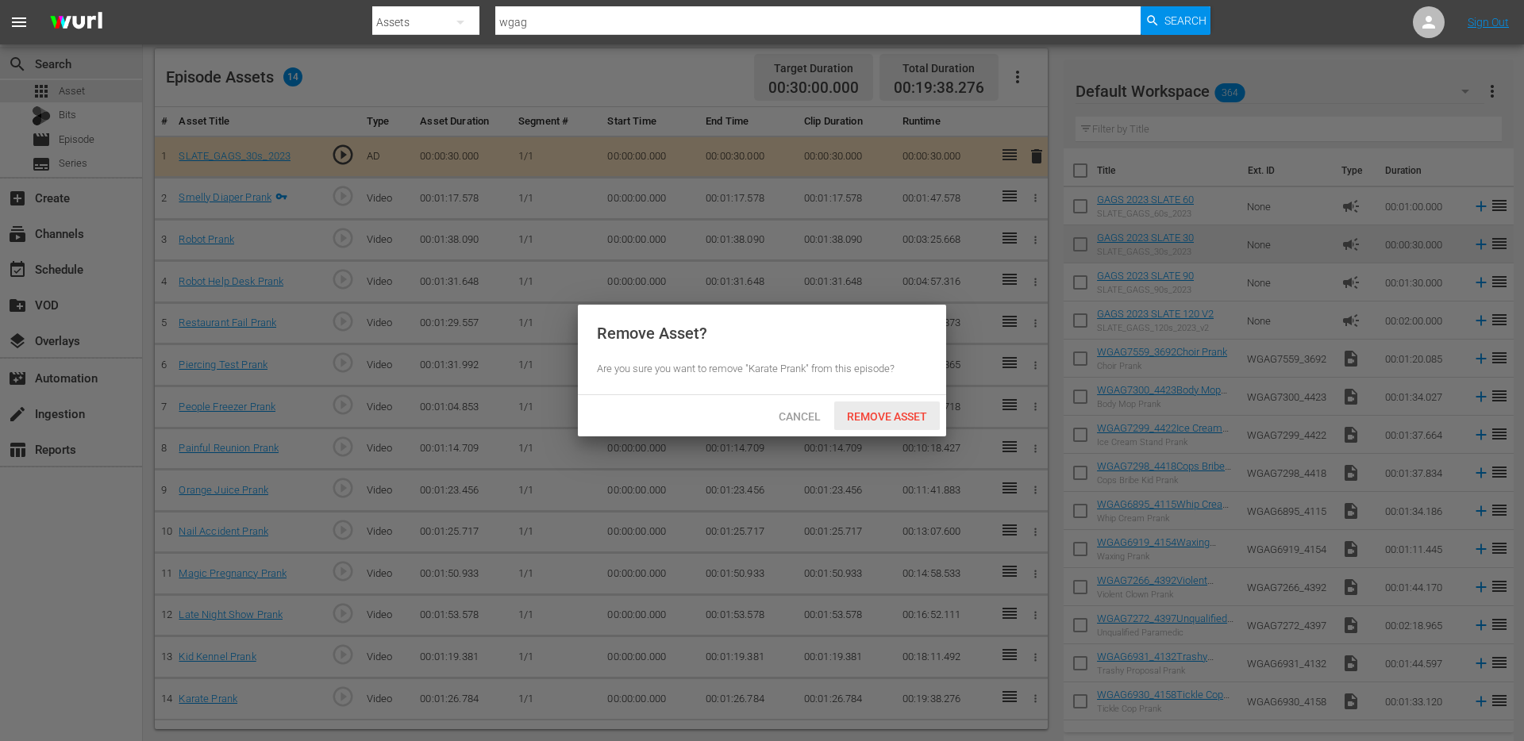
click at [896, 423] on span "Remove Asset" at bounding box center [887, 416] width 106 height 13
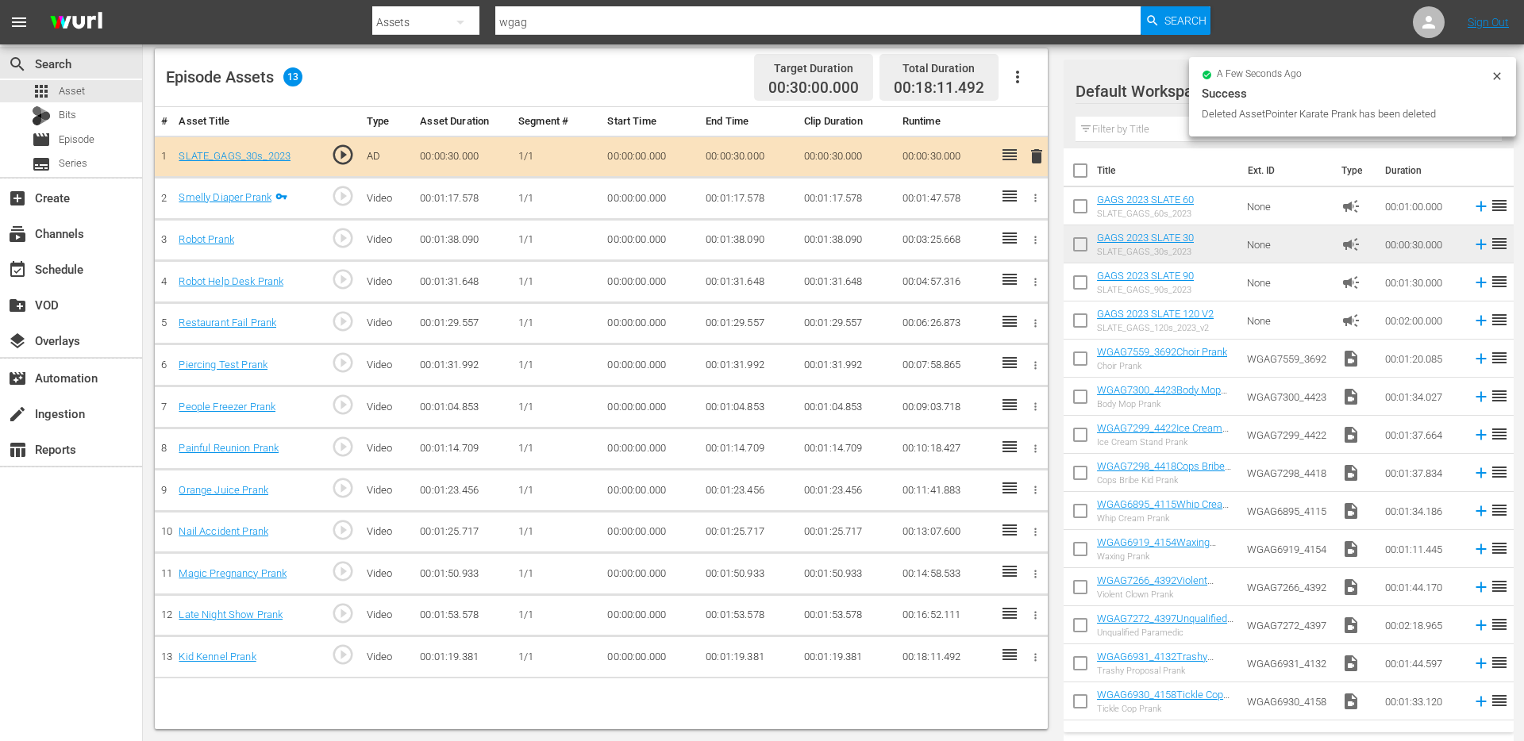
click at [1034, 659] on icon "button" at bounding box center [1035, 658] width 12 height 12
click at [977, 707] on span "DELETE ASSET" at bounding box center [983, 707] width 98 height 14
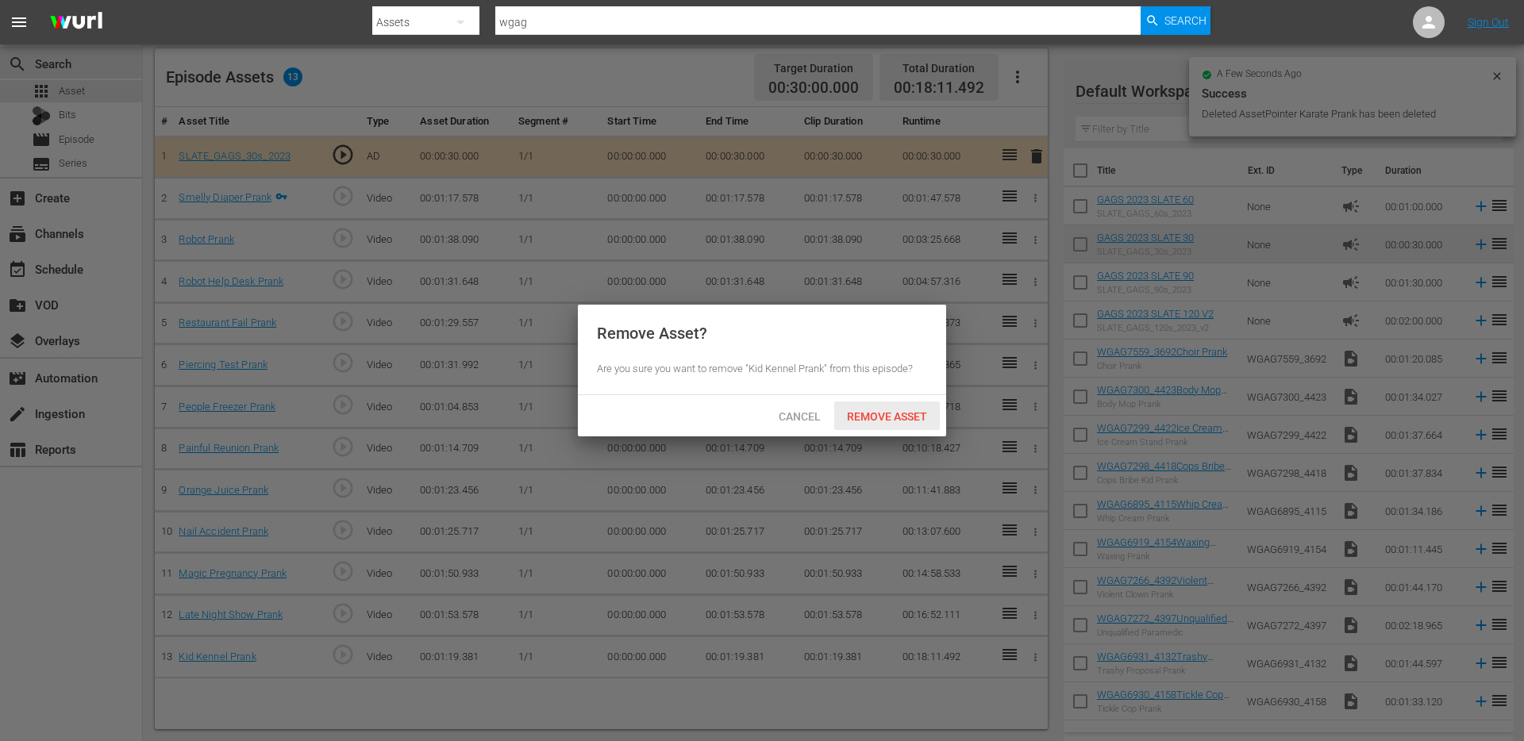
click at [891, 417] on span "Remove Asset" at bounding box center [887, 416] width 106 height 13
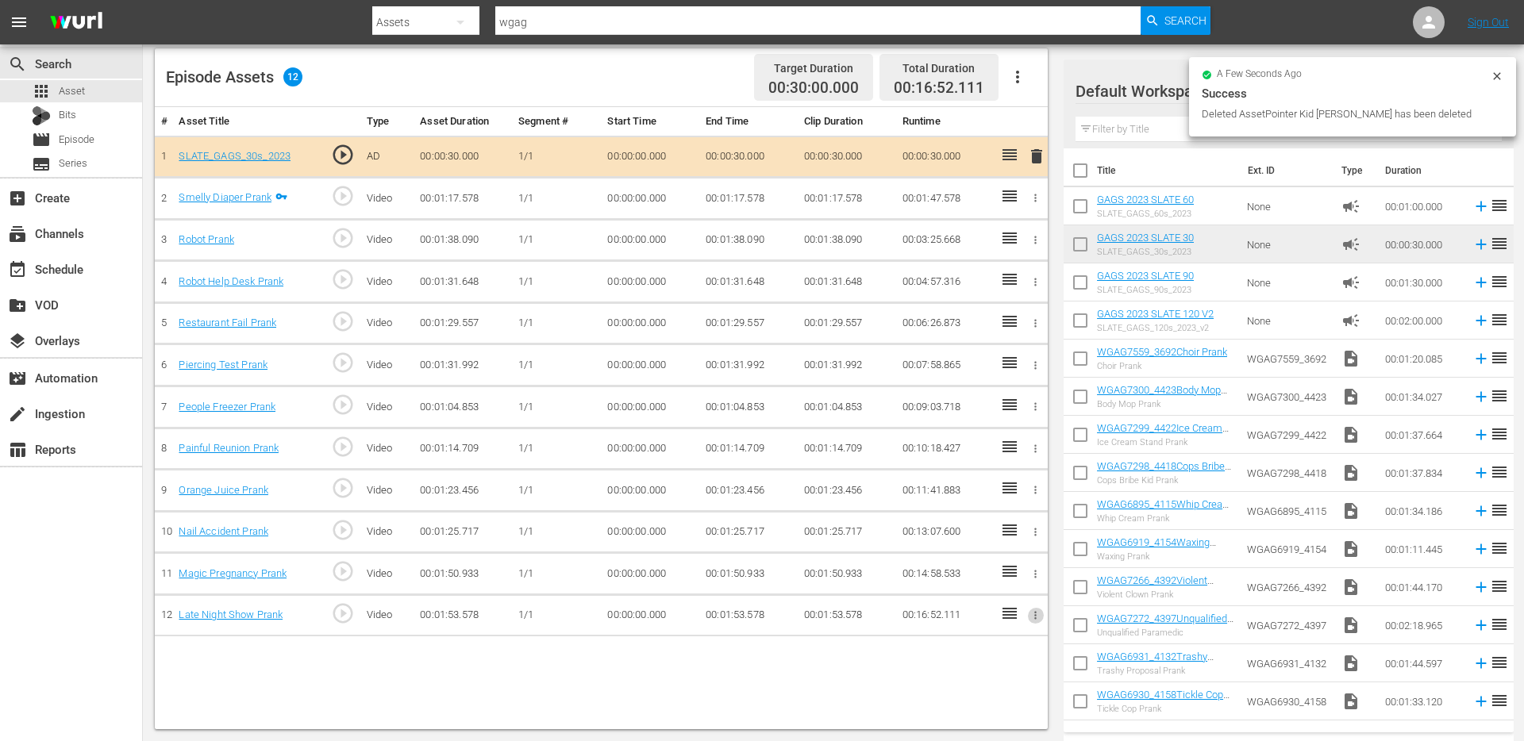
click at [1033, 619] on icon "button" at bounding box center [1035, 616] width 12 height 12
click at [976, 670] on span "DELETE ASSET" at bounding box center [983, 671] width 98 height 14
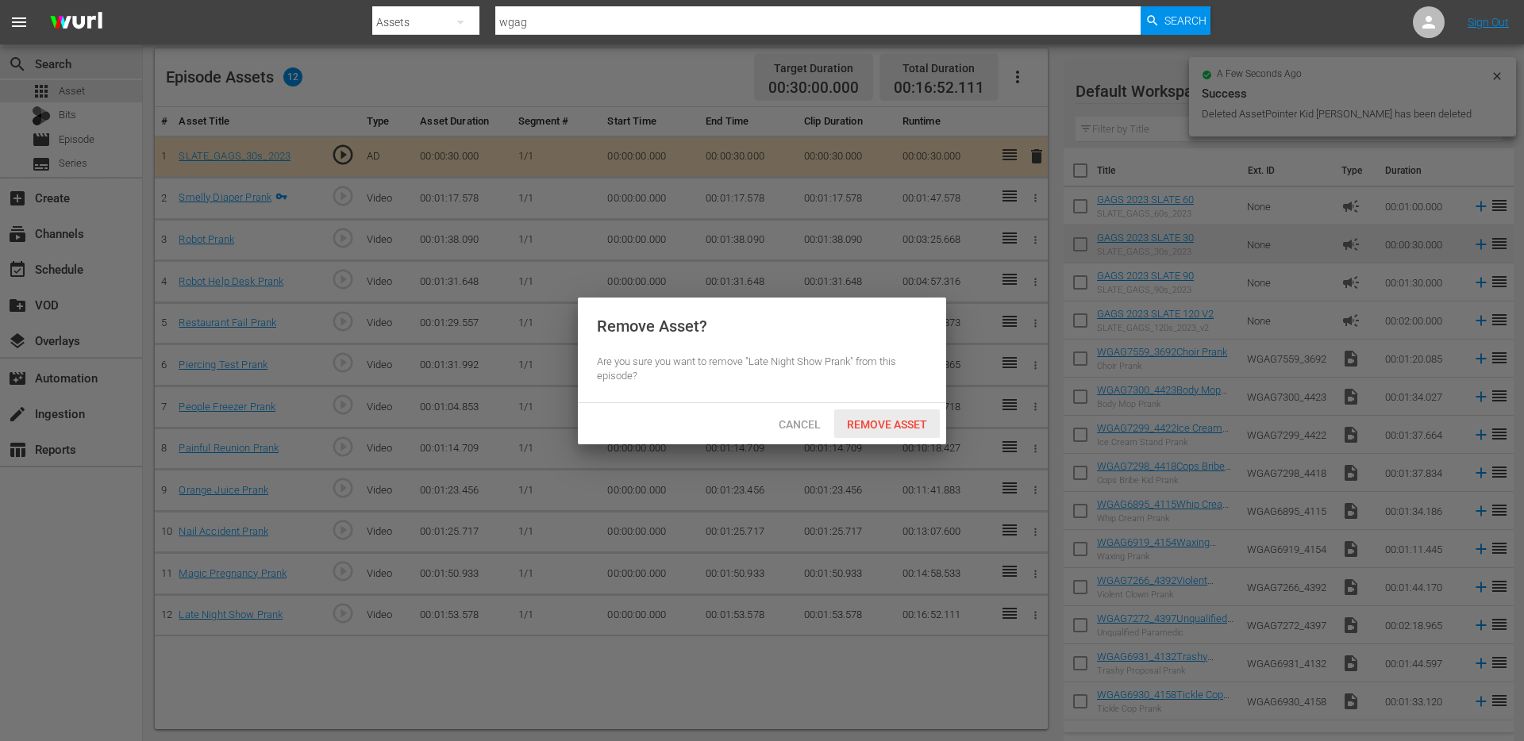
click at [906, 425] on span "Remove Asset" at bounding box center [887, 424] width 106 height 13
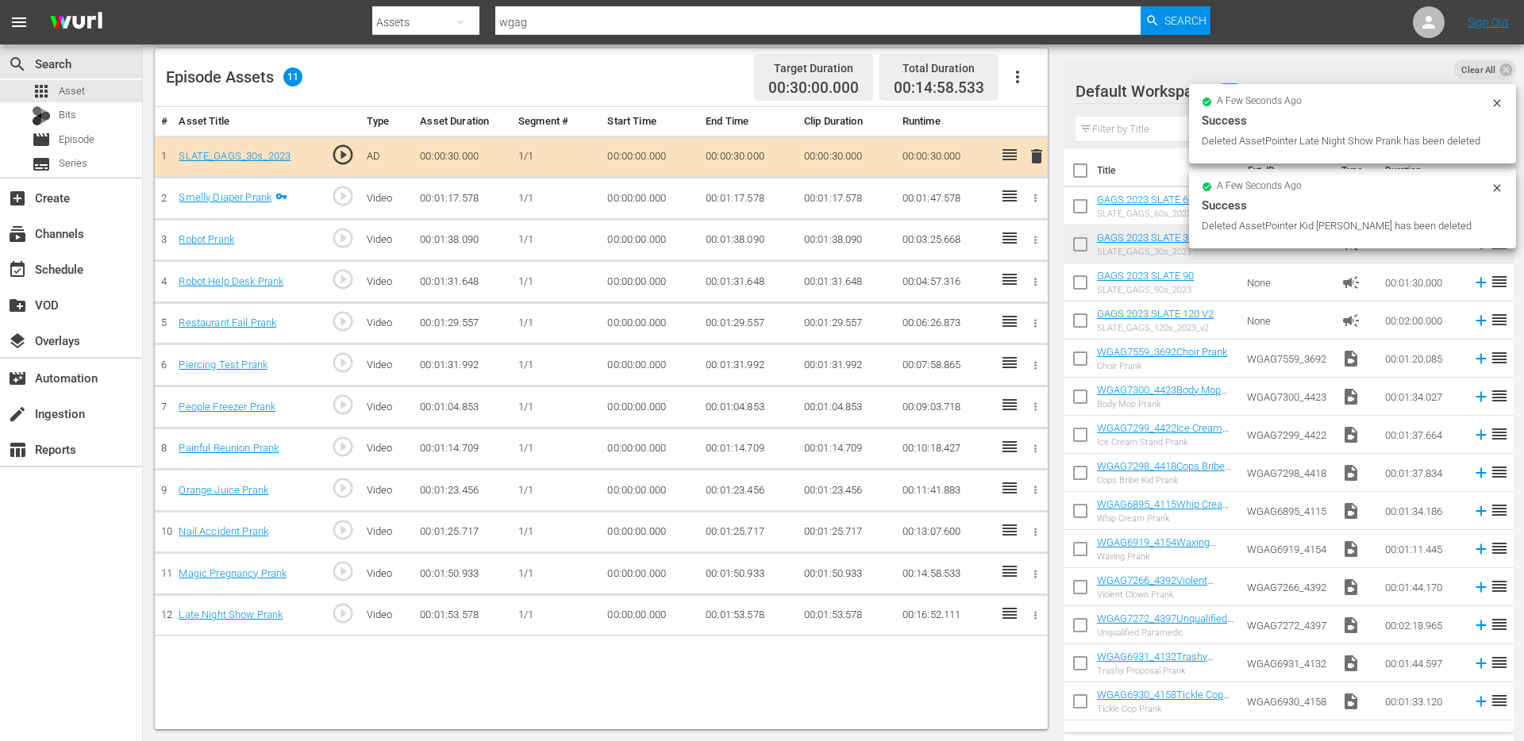
click at [1037, 575] on icon "button" at bounding box center [1035, 574] width 12 height 12
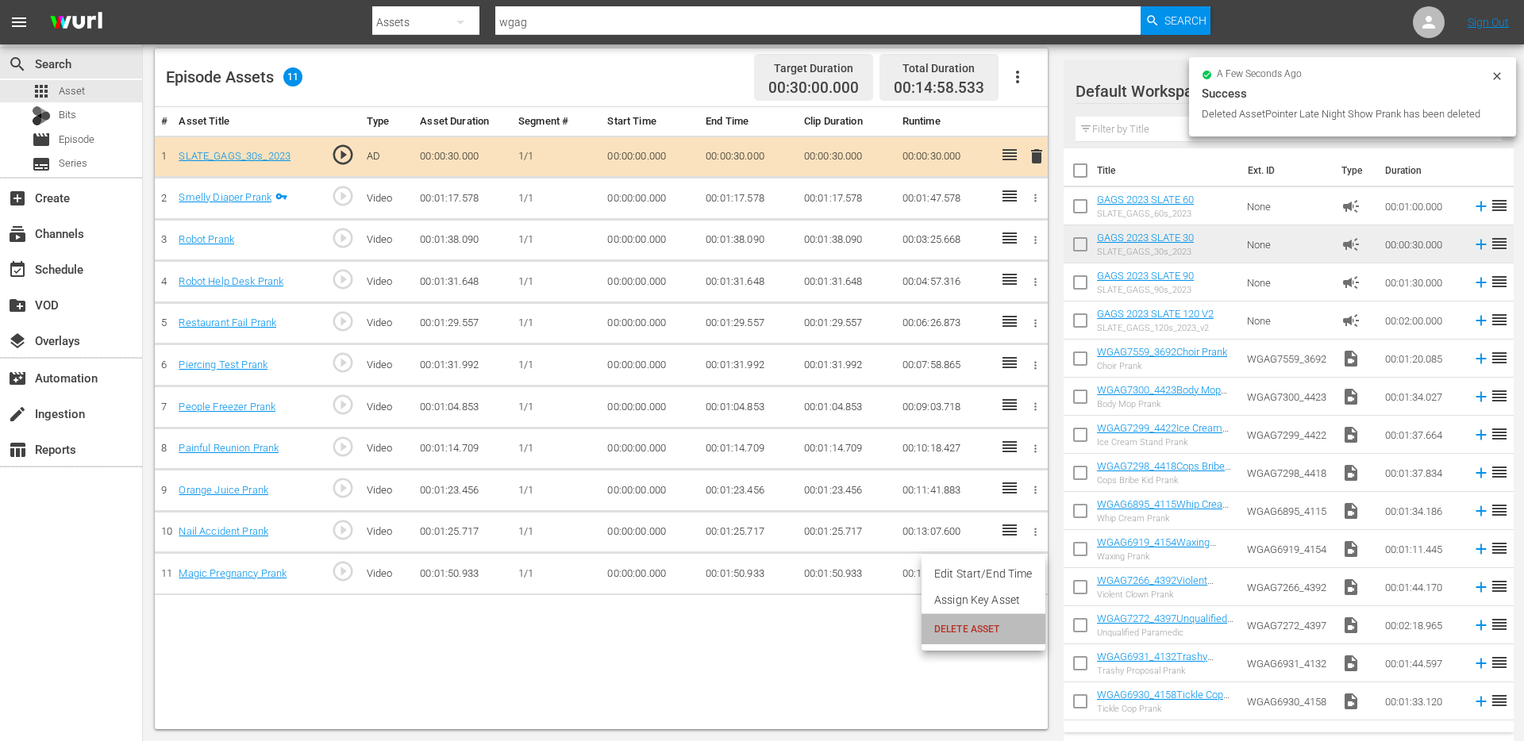
click at [990, 633] on span "DELETE ASSET" at bounding box center [983, 629] width 98 height 14
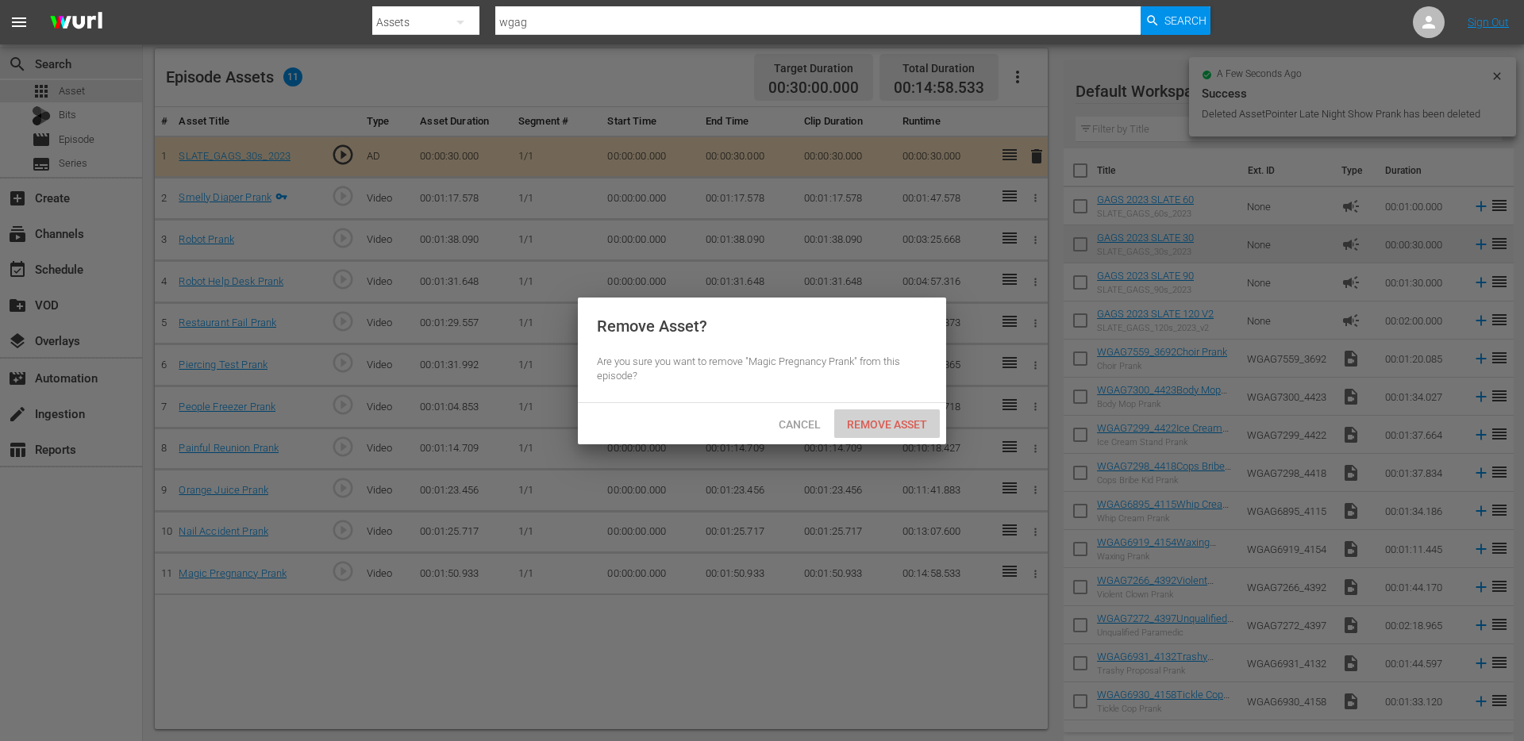
click at [886, 437] on div "Remove Asset" at bounding box center [887, 424] width 106 height 29
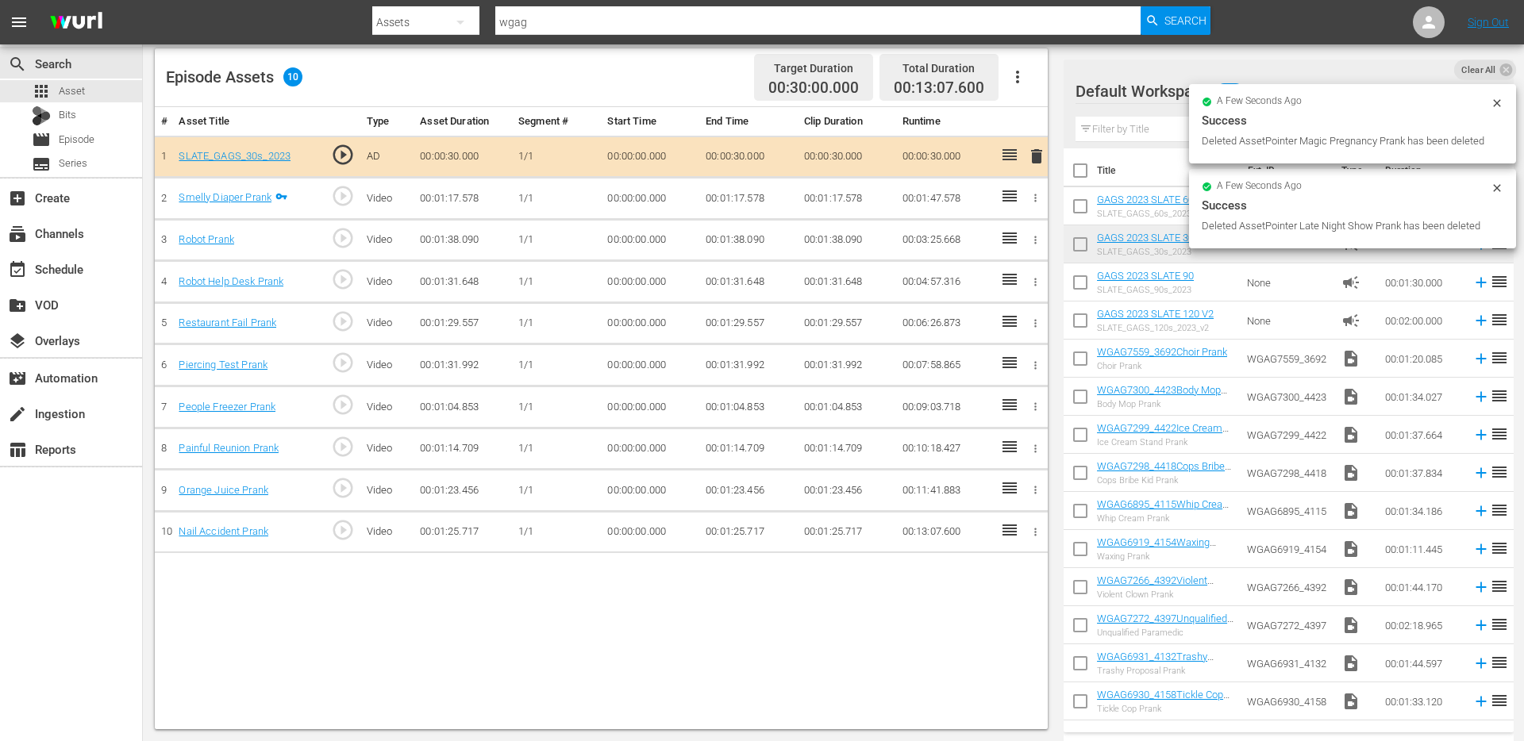
click at [1035, 536] on icon "button" at bounding box center [1035, 532] width 12 height 12
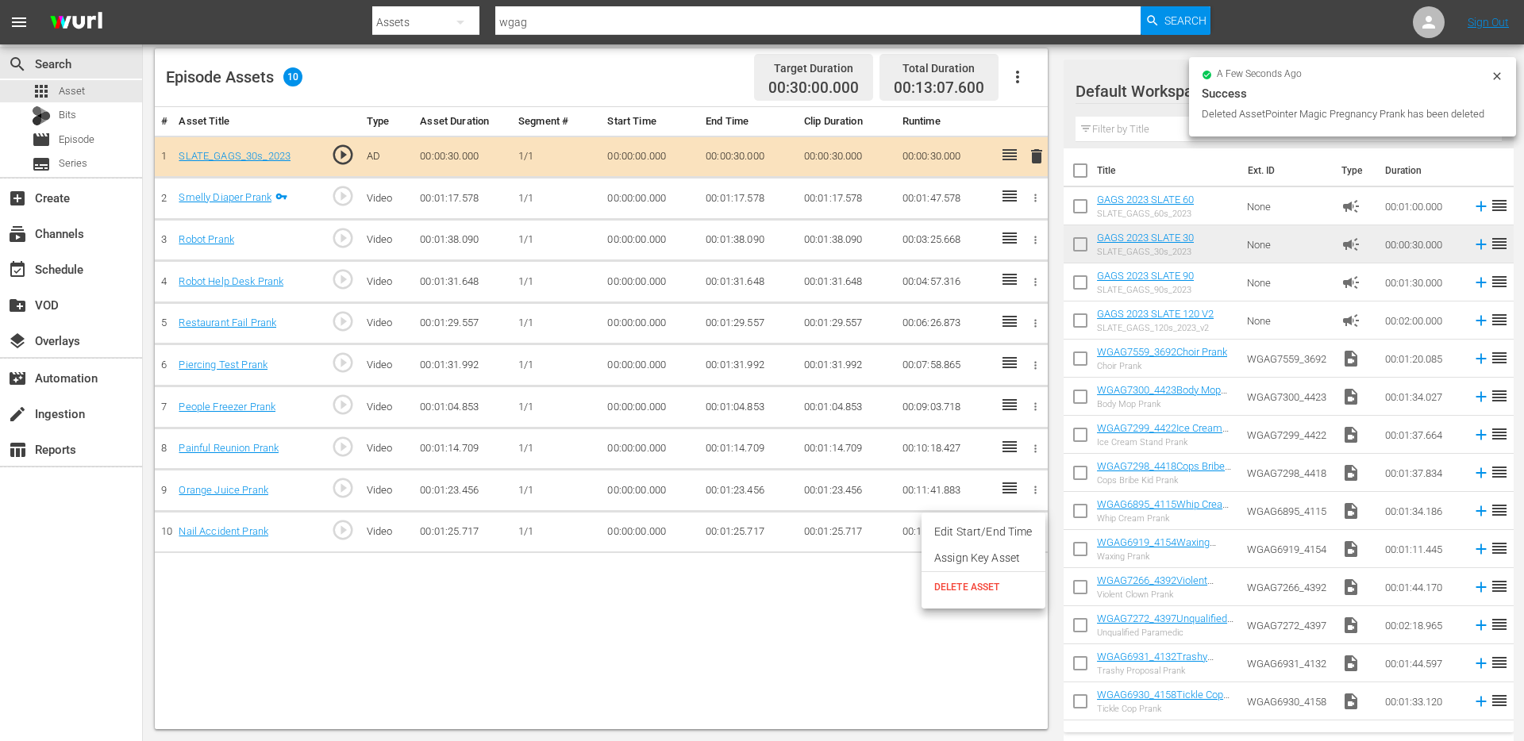
click at [981, 583] on span "DELETE ASSET" at bounding box center [983, 587] width 98 height 14
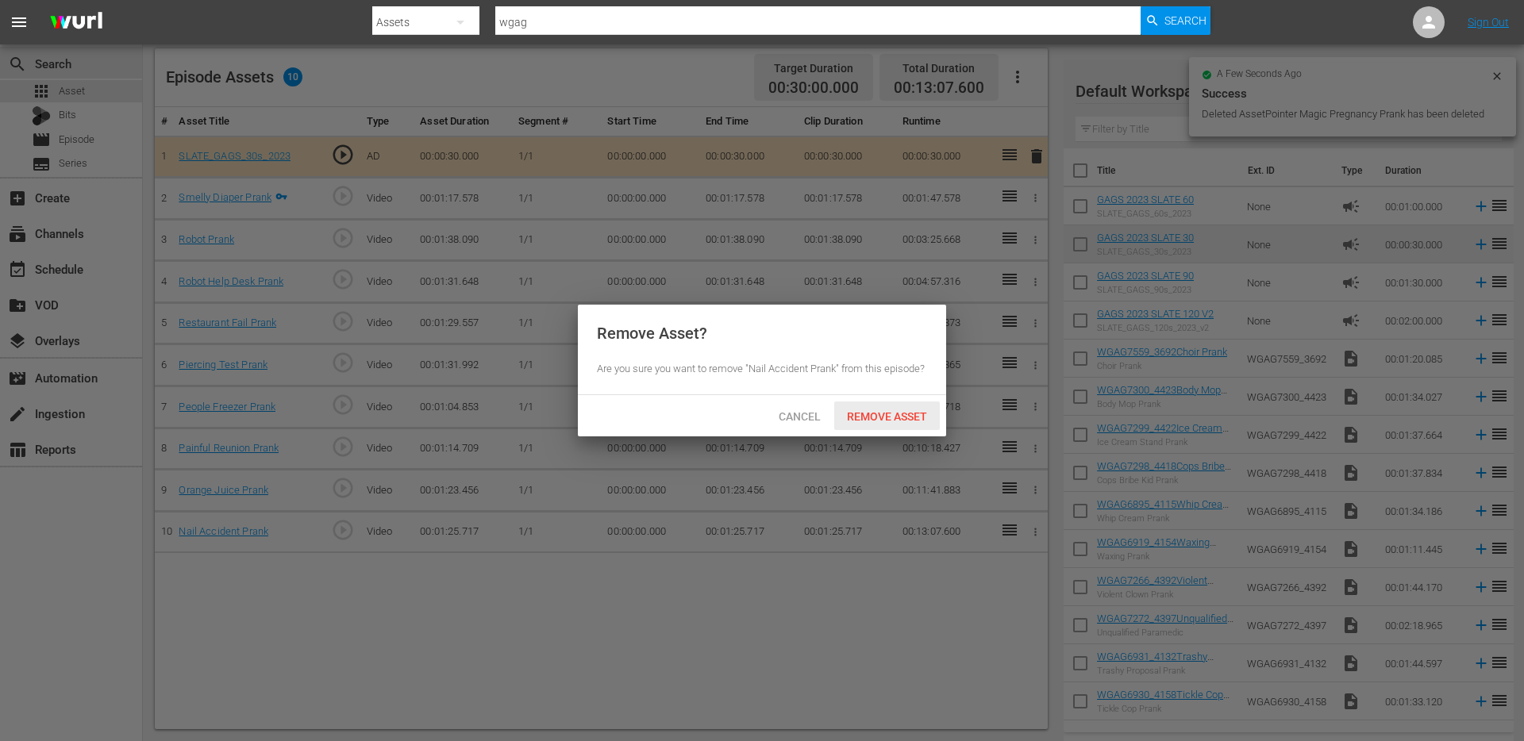
click at [864, 410] on span "Remove Asset" at bounding box center [887, 416] width 106 height 13
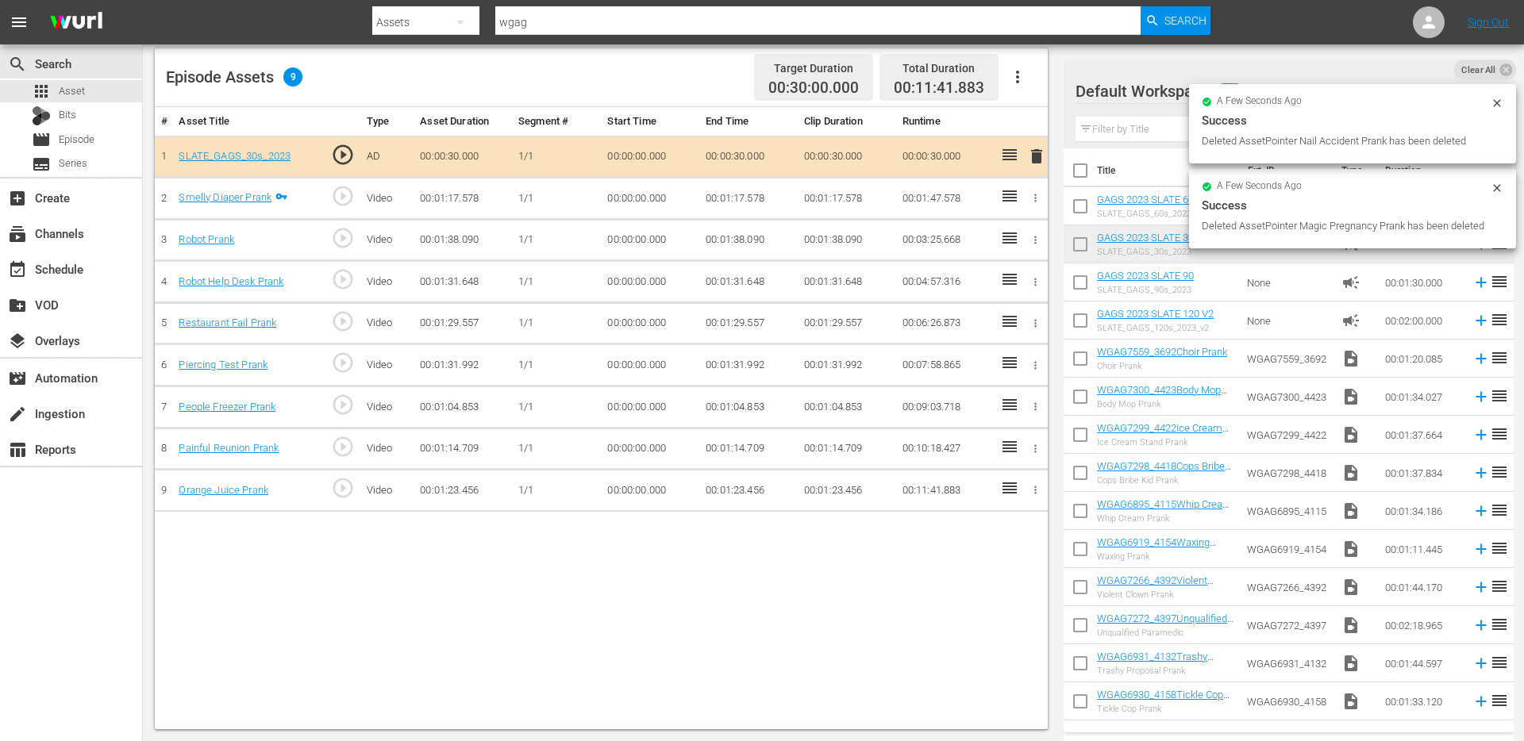
click at [1037, 490] on icon "button" at bounding box center [1035, 490] width 12 height 12
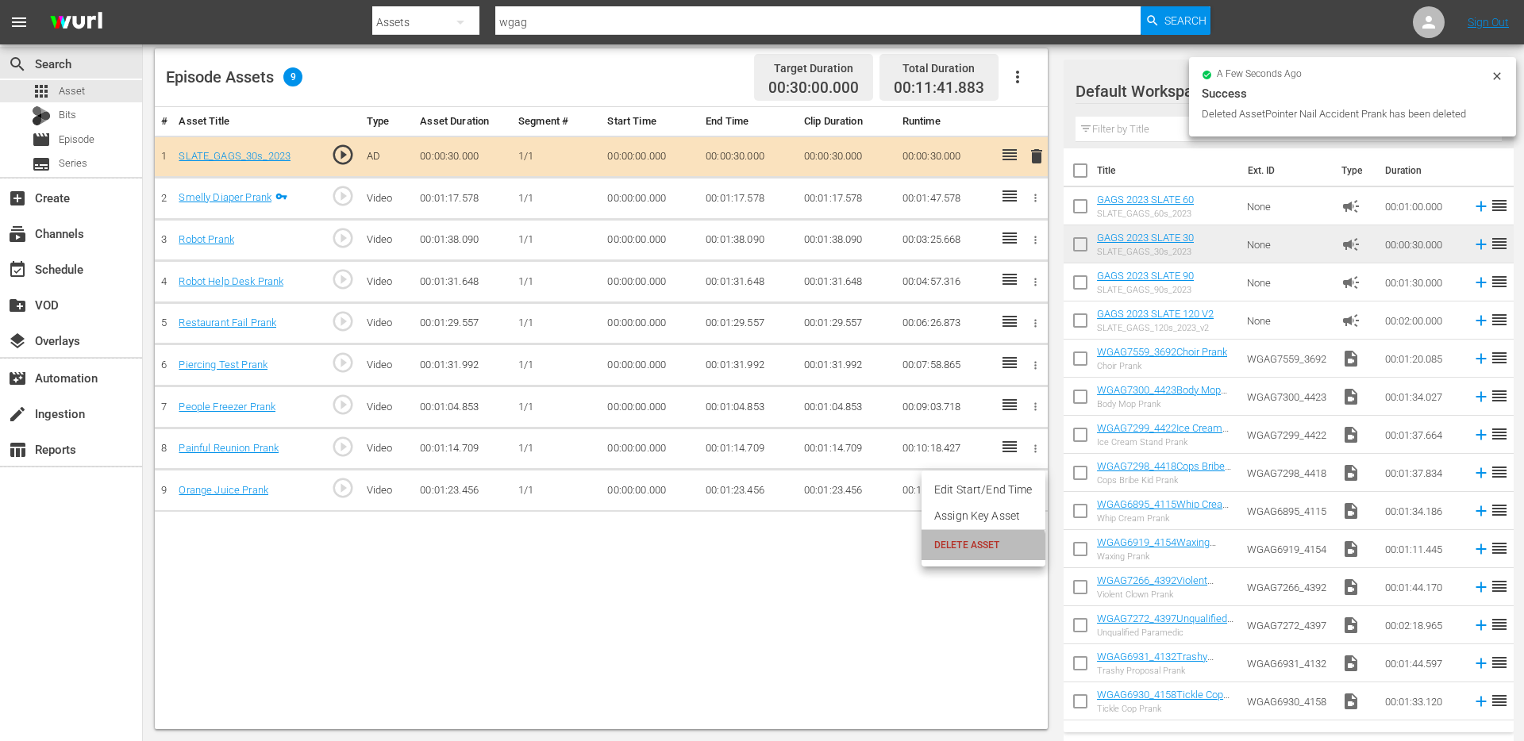
click at [980, 548] on span "DELETE ASSET" at bounding box center [983, 545] width 98 height 14
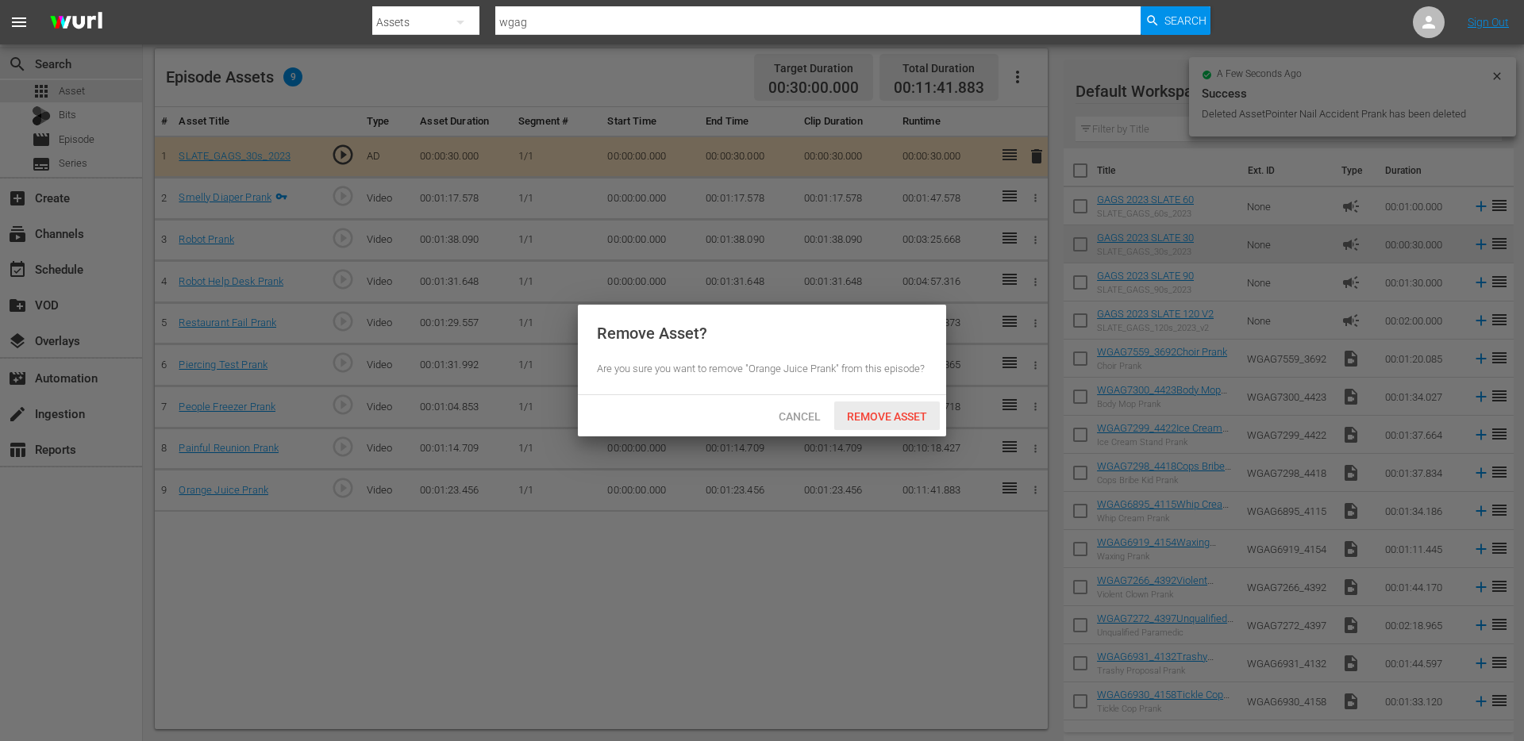
click at [862, 409] on div "Remove Asset" at bounding box center [887, 416] width 106 height 29
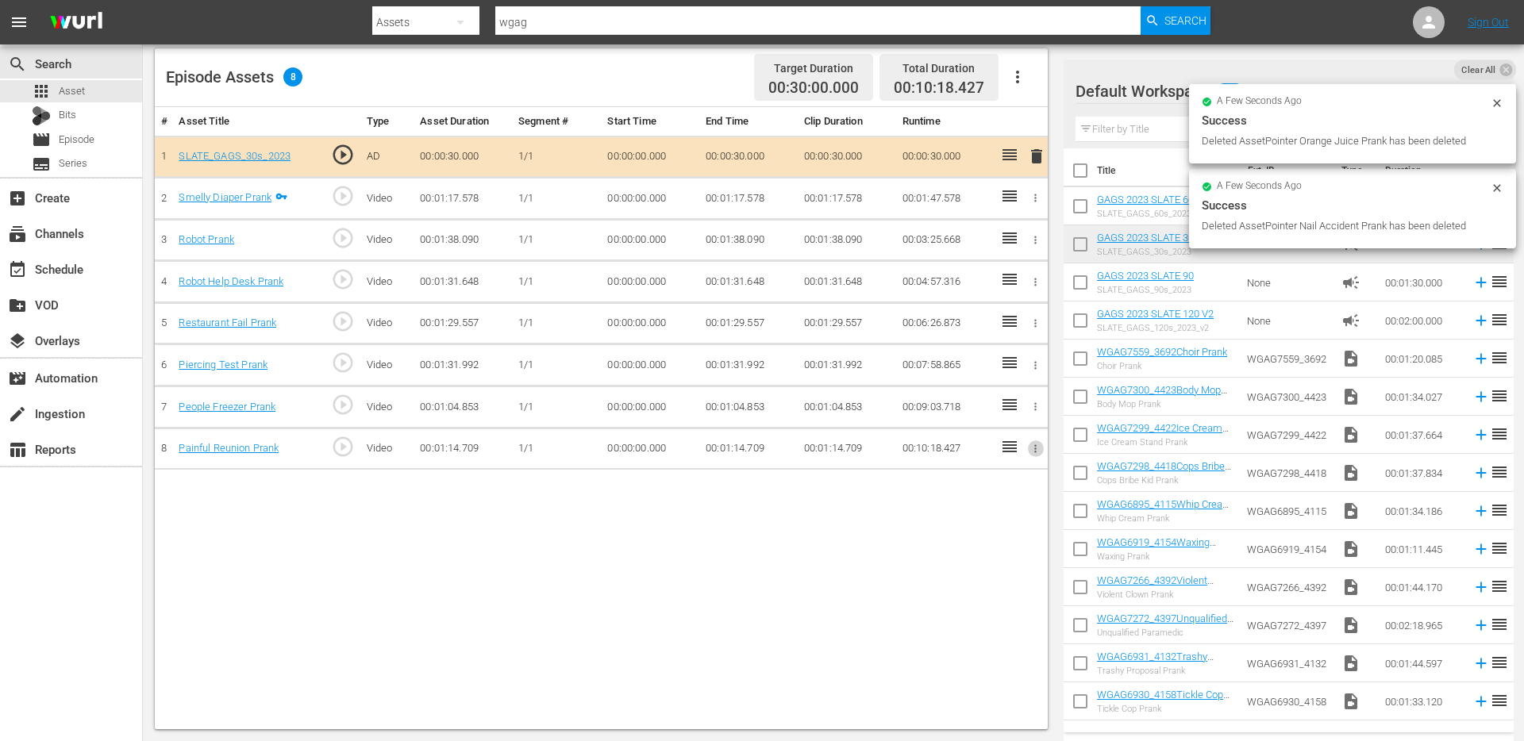
click at [1033, 451] on icon "button" at bounding box center [1035, 449] width 12 height 12
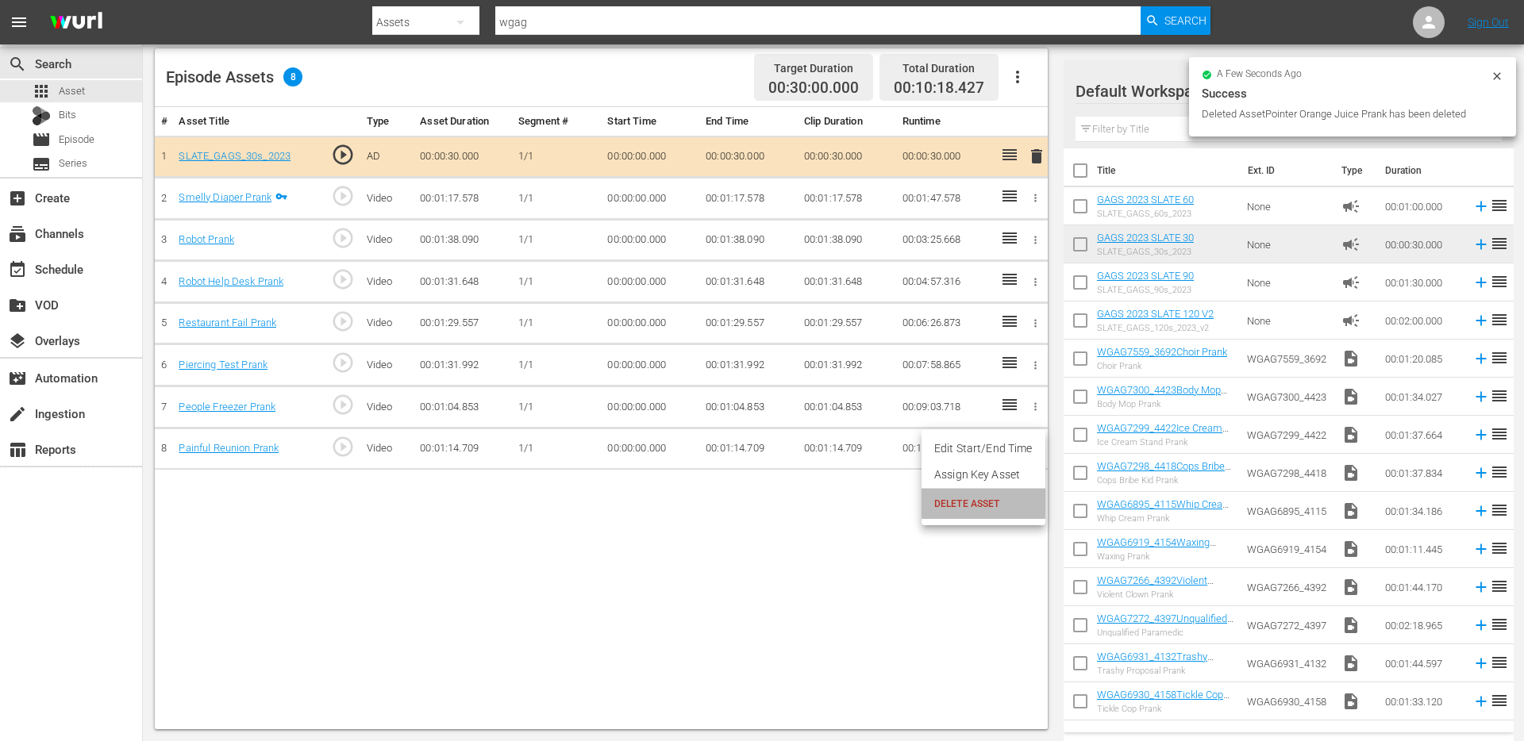
click at [980, 495] on li "DELETE ASSET" at bounding box center [983, 504] width 124 height 30
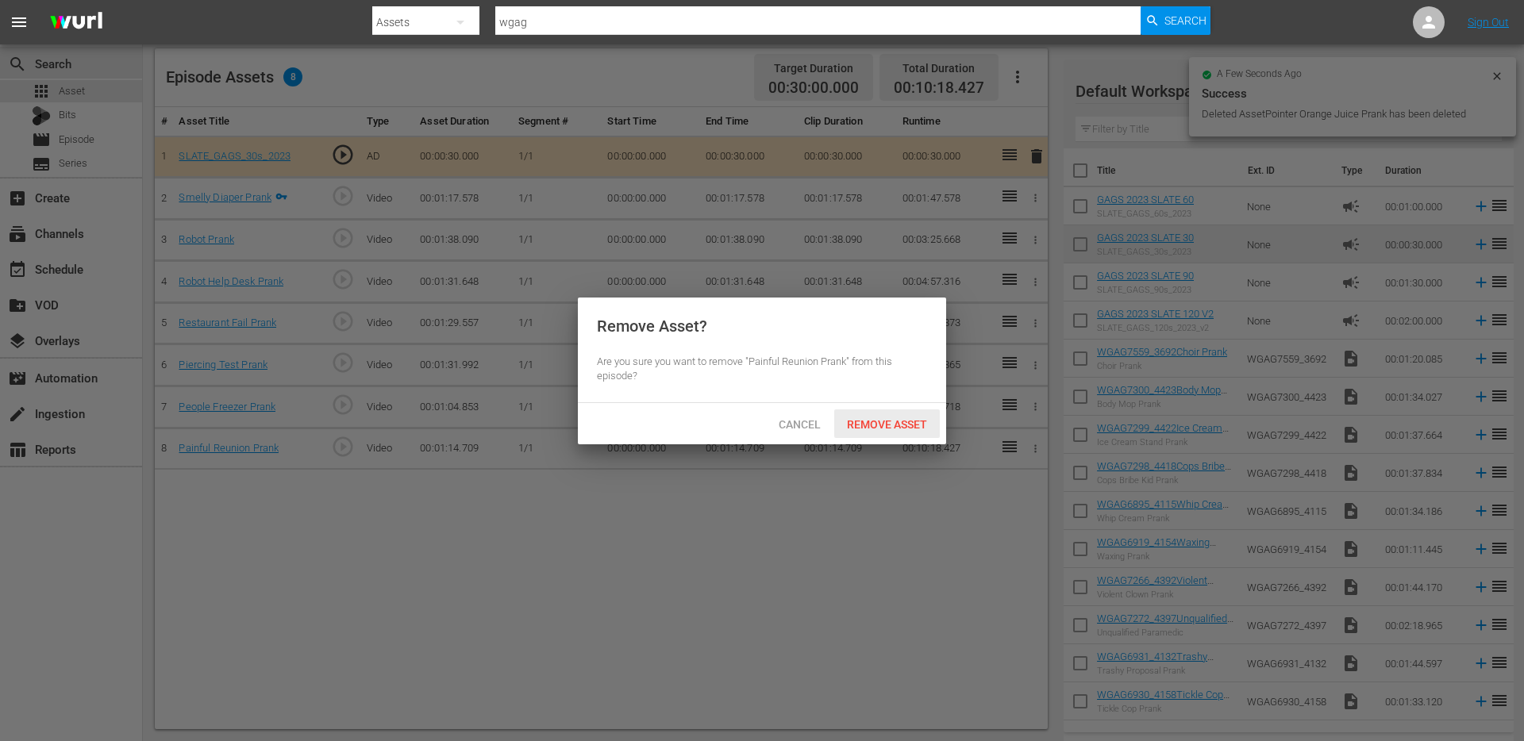
click at [891, 428] on span "Remove Asset" at bounding box center [887, 424] width 106 height 13
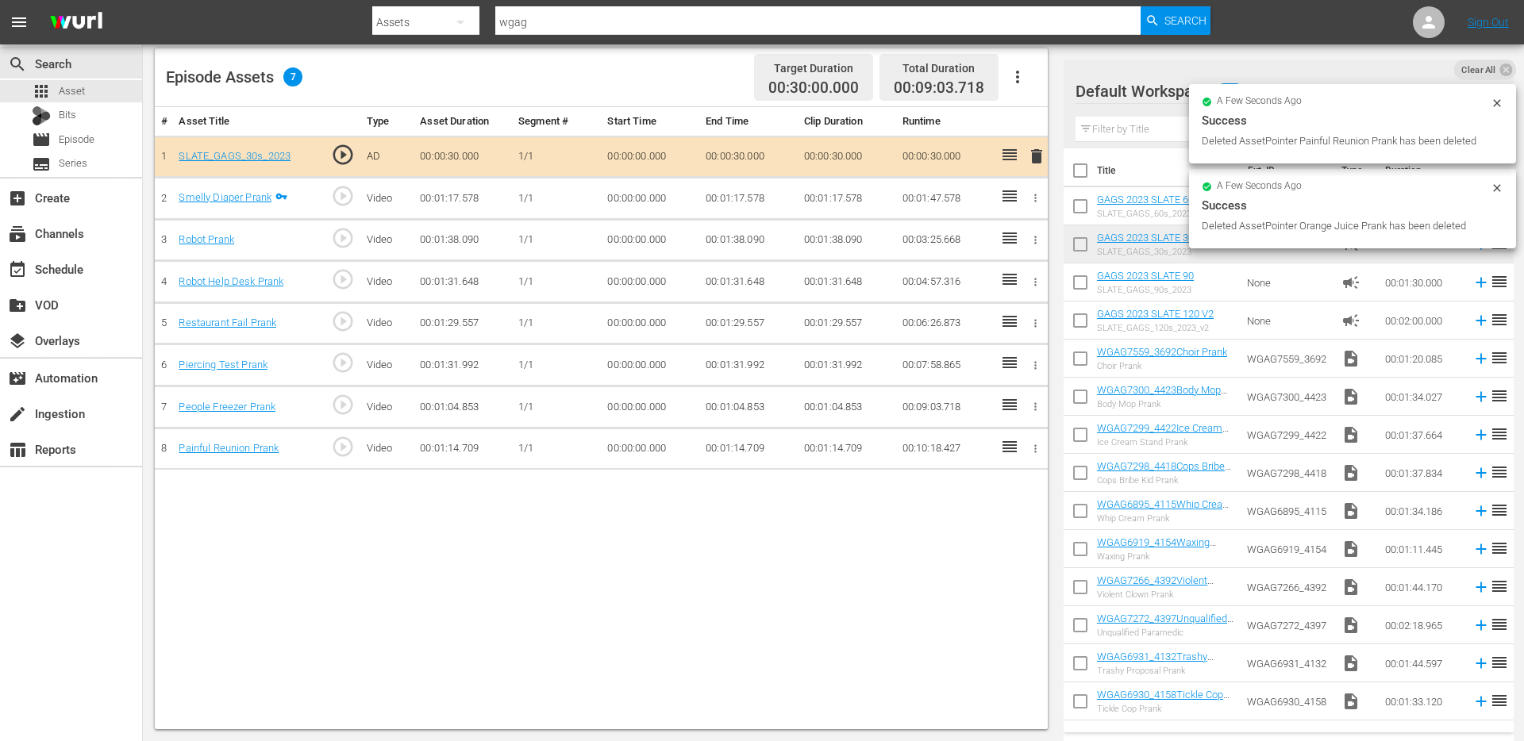
click at [1035, 406] on icon "button" at bounding box center [1035, 407] width 12 height 12
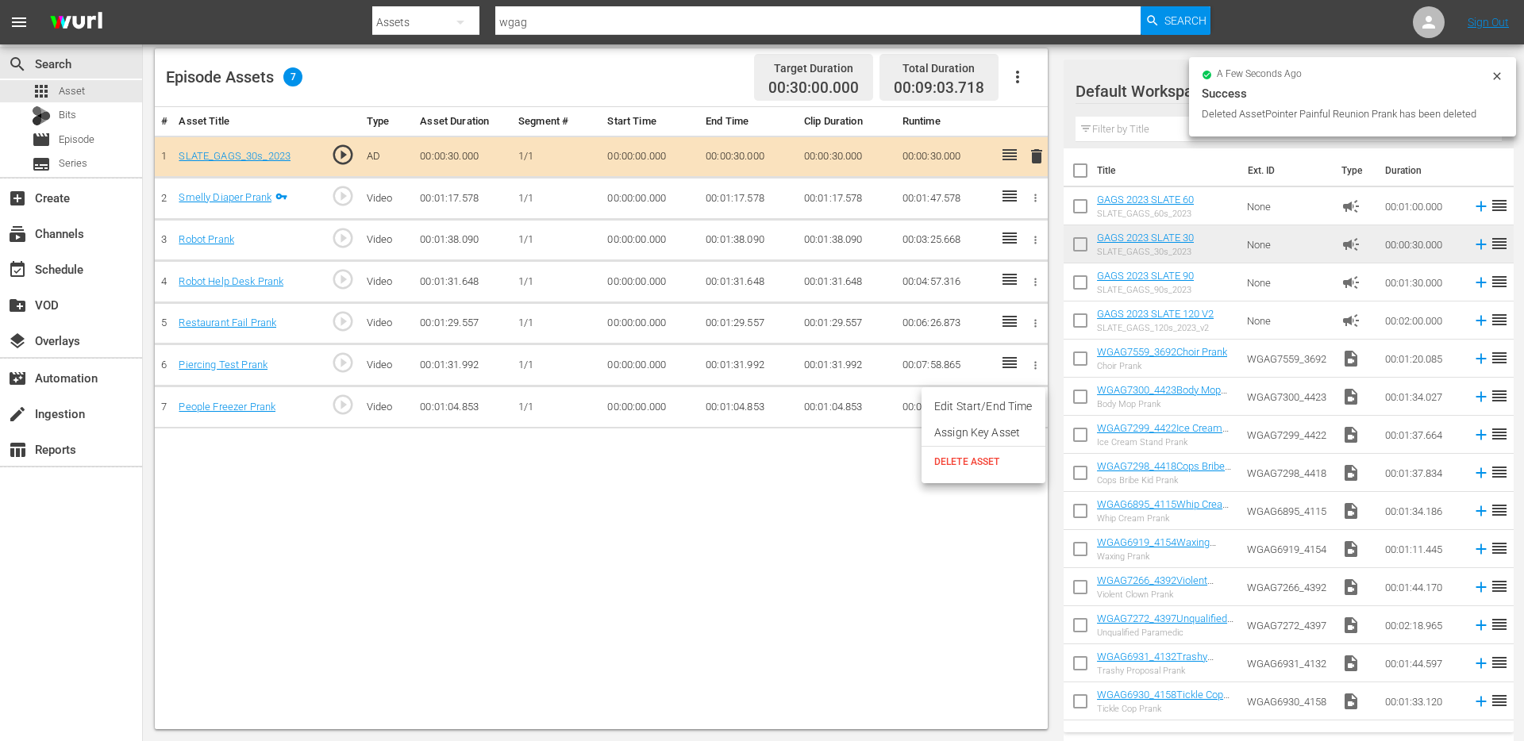
click at [1002, 456] on span "DELETE ASSET" at bounding box center [983, 462] width 98 height 14
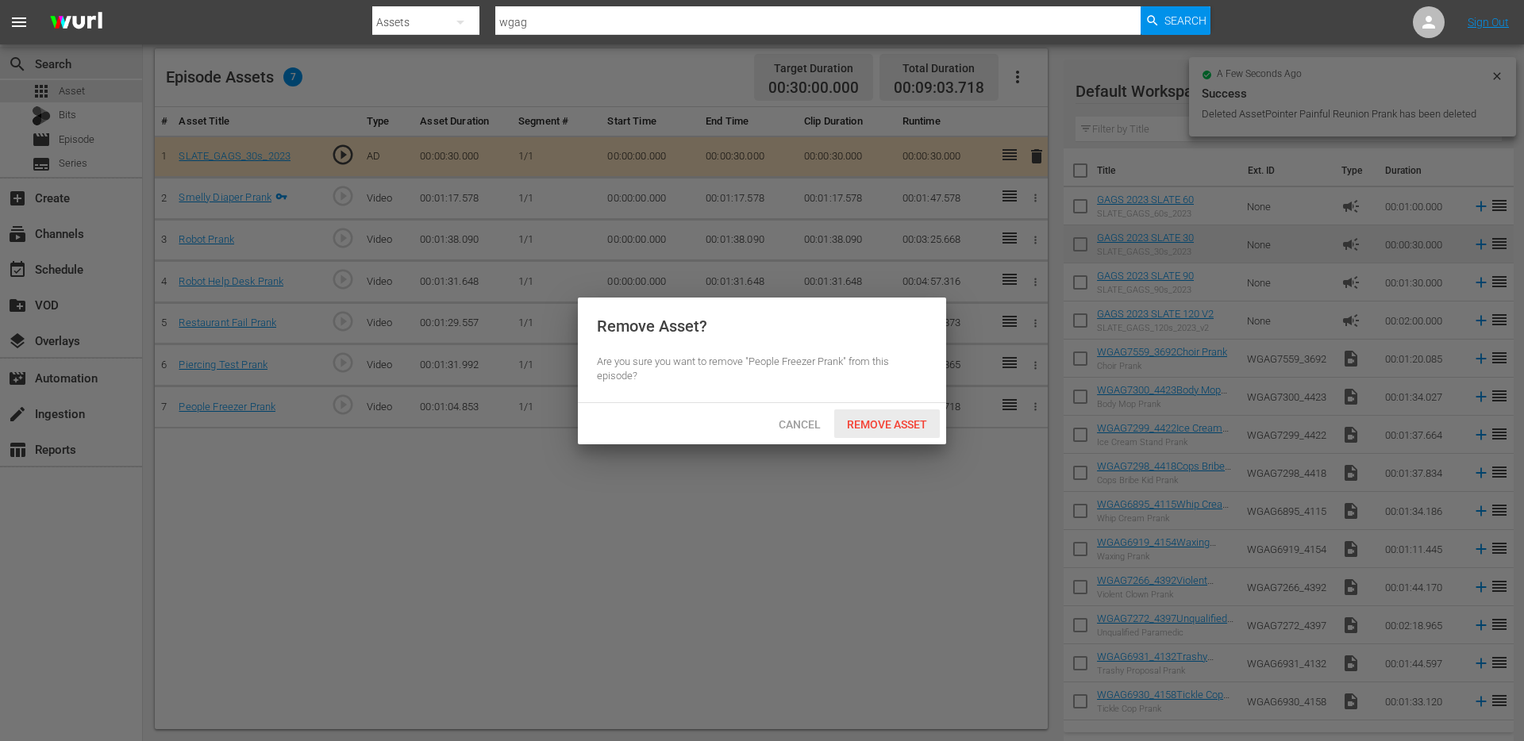
click at [902, 425] on span "Remove Asset" at bounding box center [887, 424] width 106 height 13
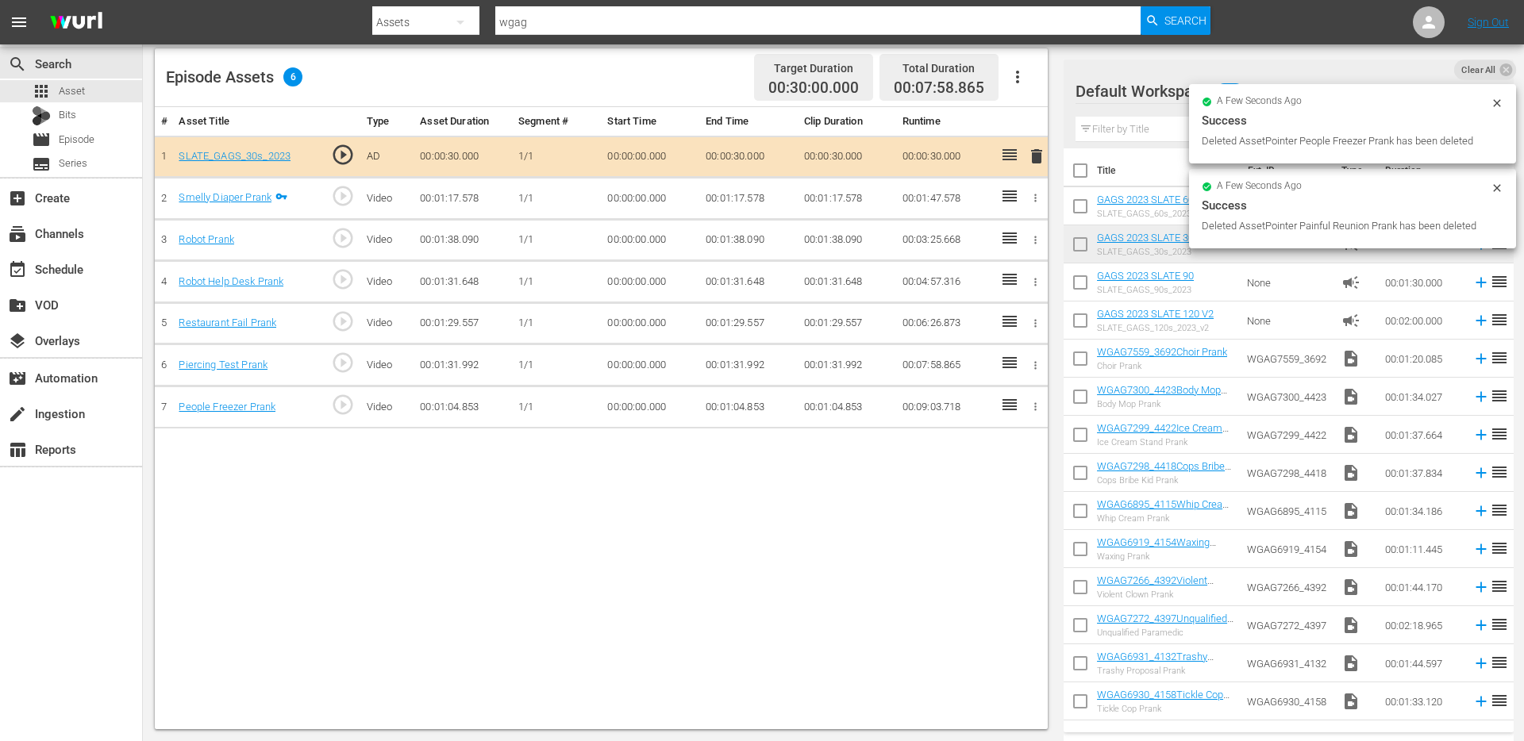
click at [1036, 363] on icon "button" at bounding box center [1035, 366] width 12 height 12
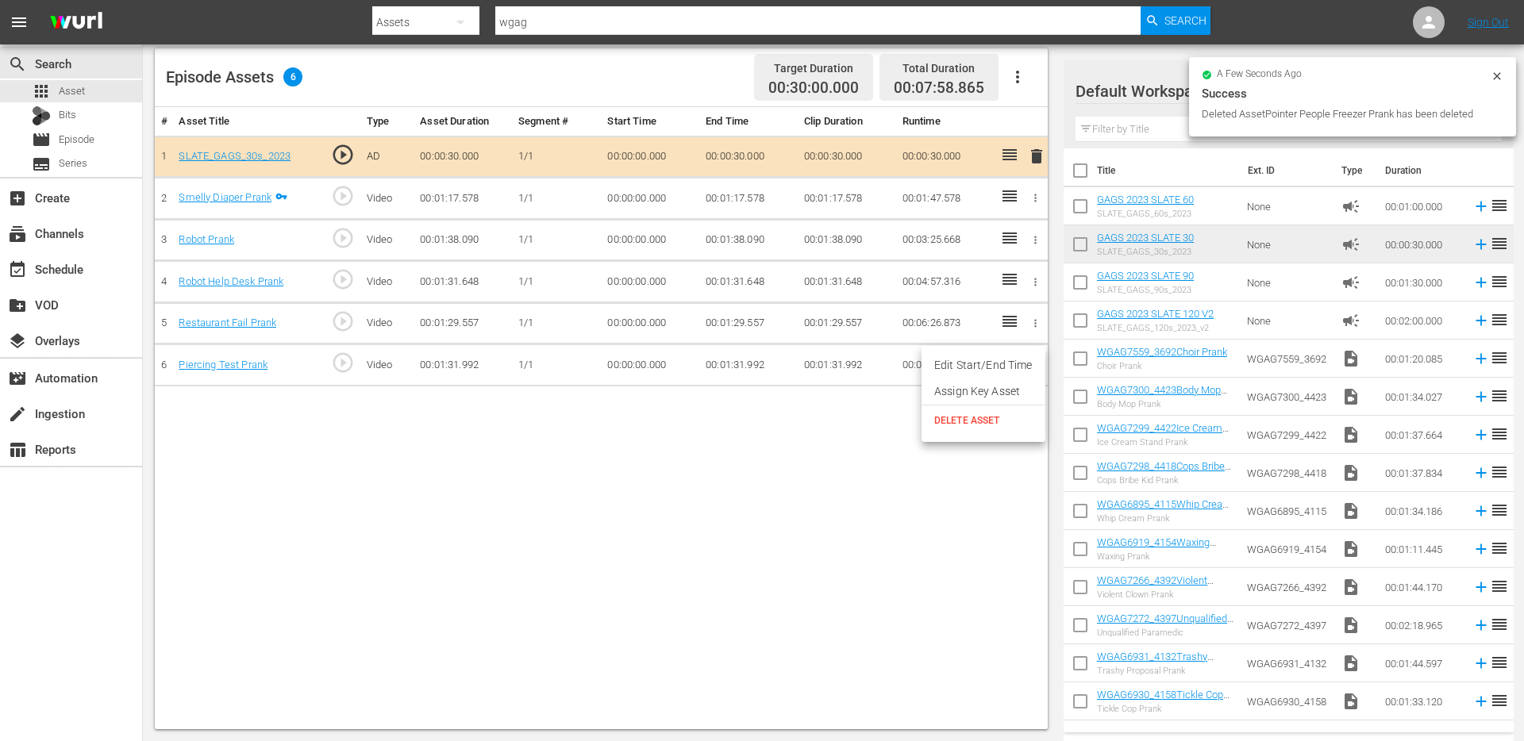
click at [990, 425] on span "DELETE ASSET" at bounding box center [983, 420] width 98 height 14
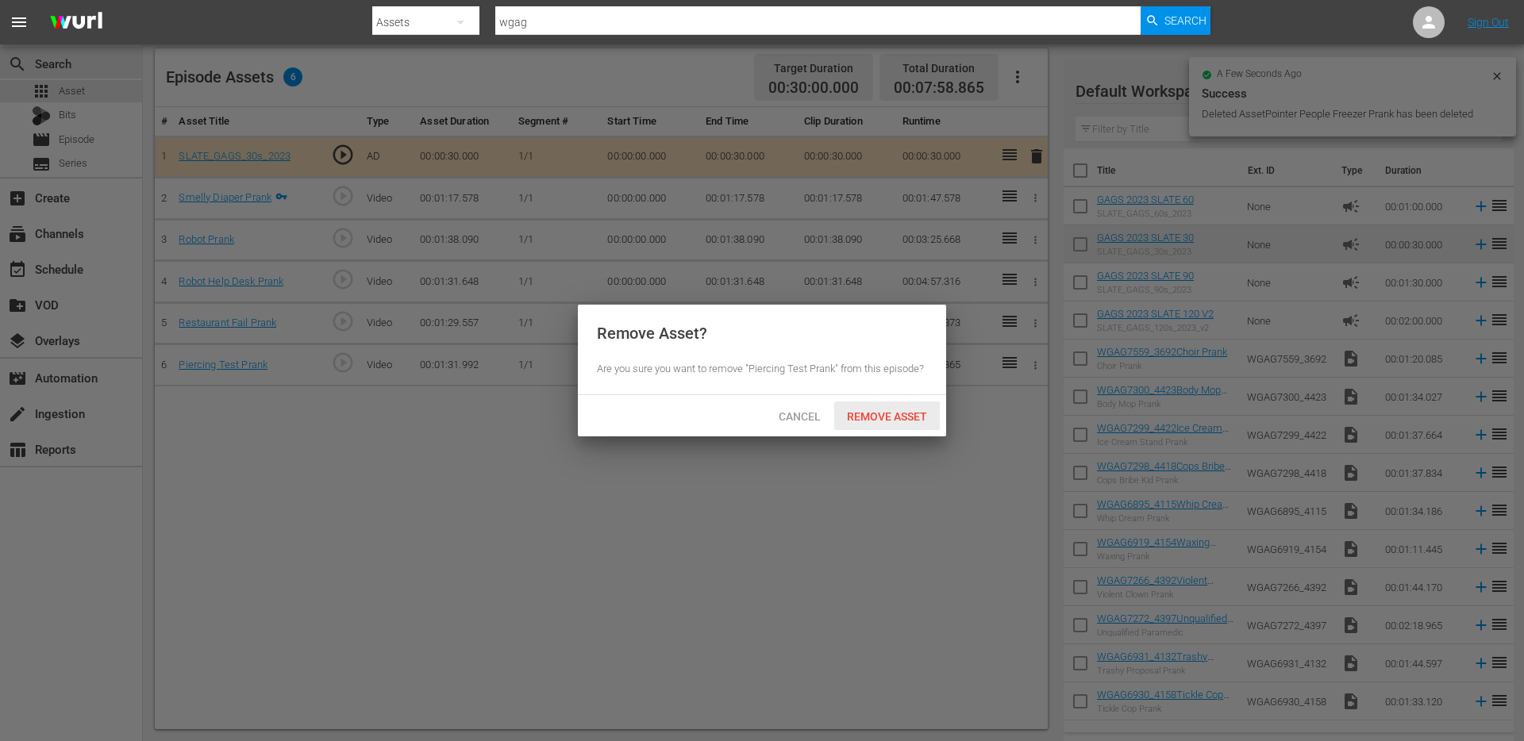
click at [912, 417] on span "Remove Asset" at bounding box center [887, 416] width 106 height 13
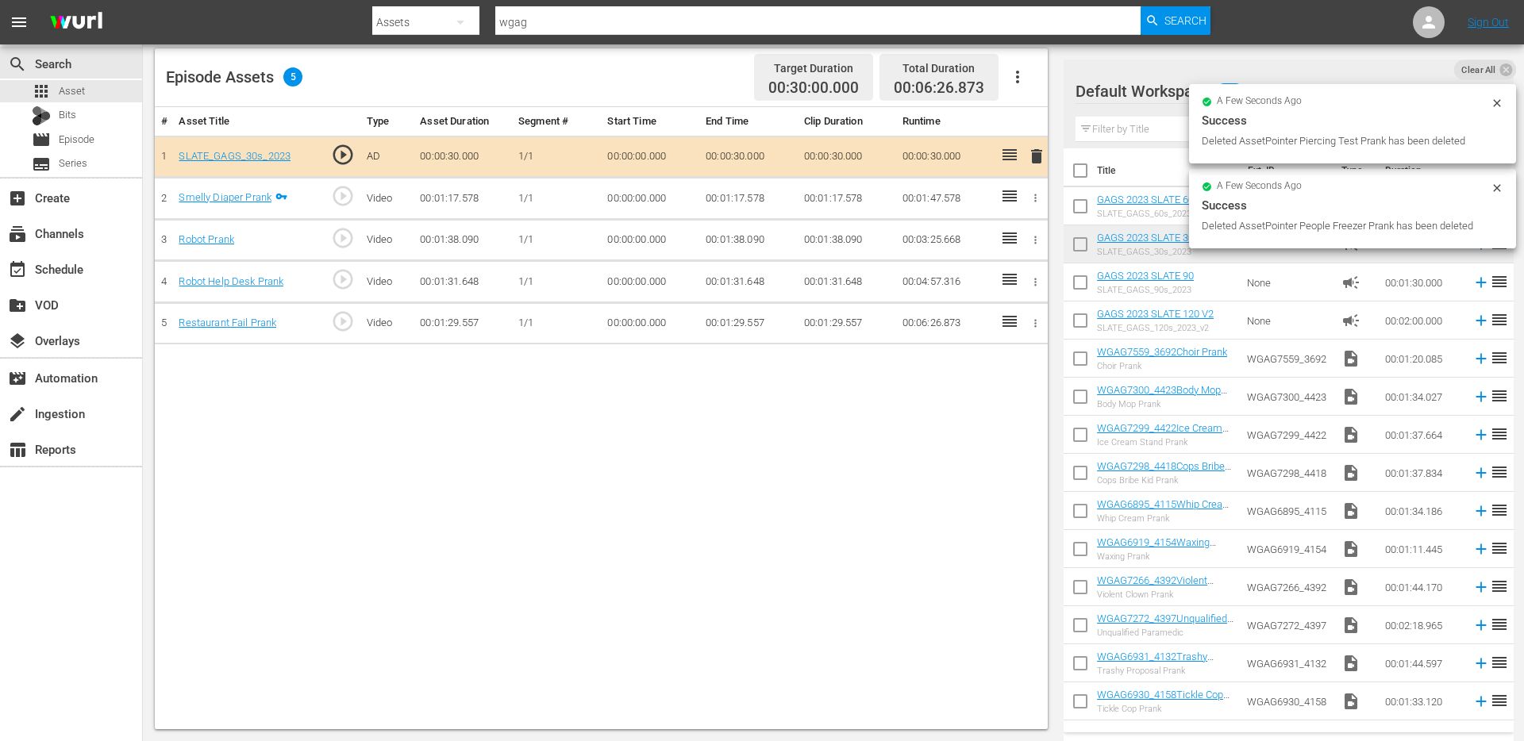
click at [1037, 329] on button "button" at bounding box center [1035, 323] width 17 height 17
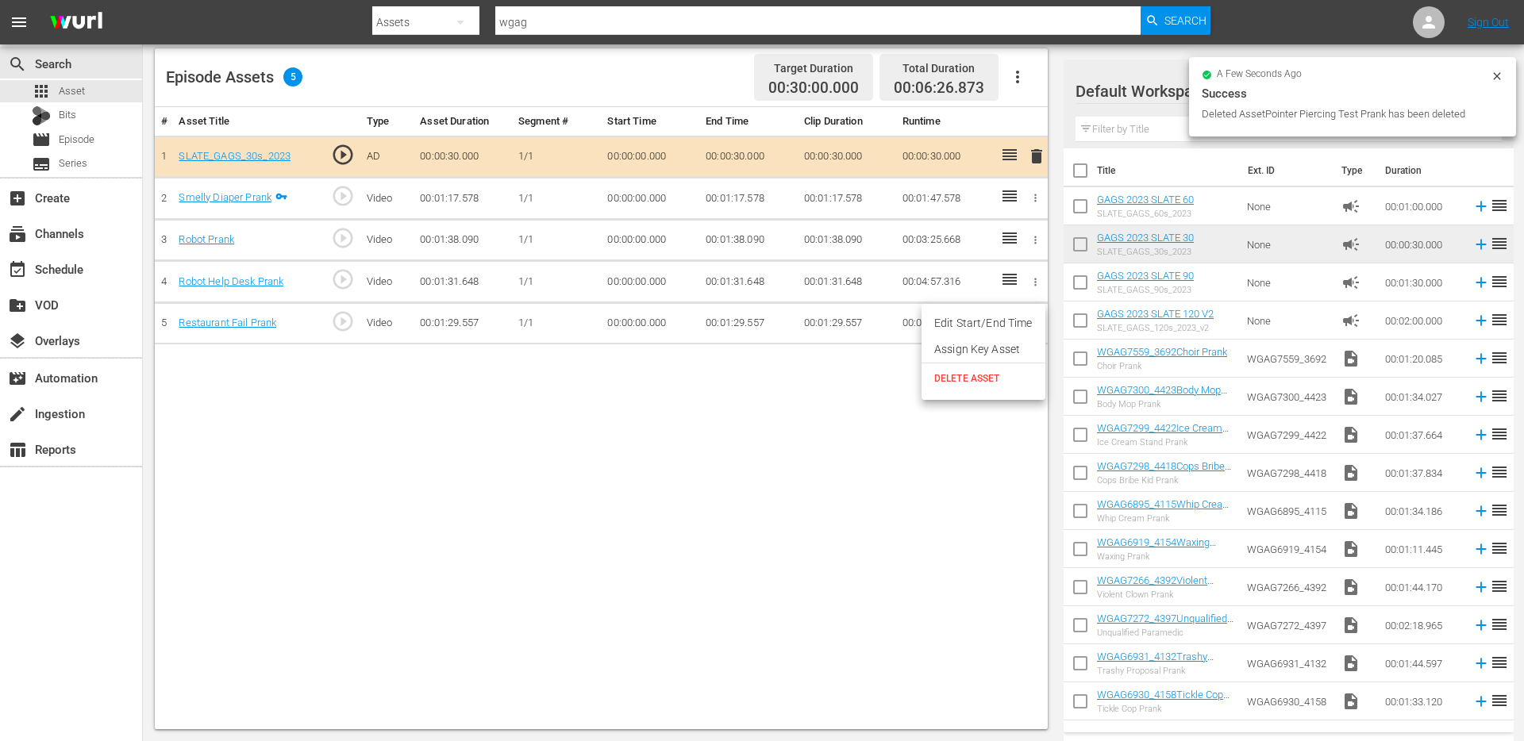
click at [982, 391] on li "DELETE ASSET" at bounding box center [983, 378] width 124 height 30
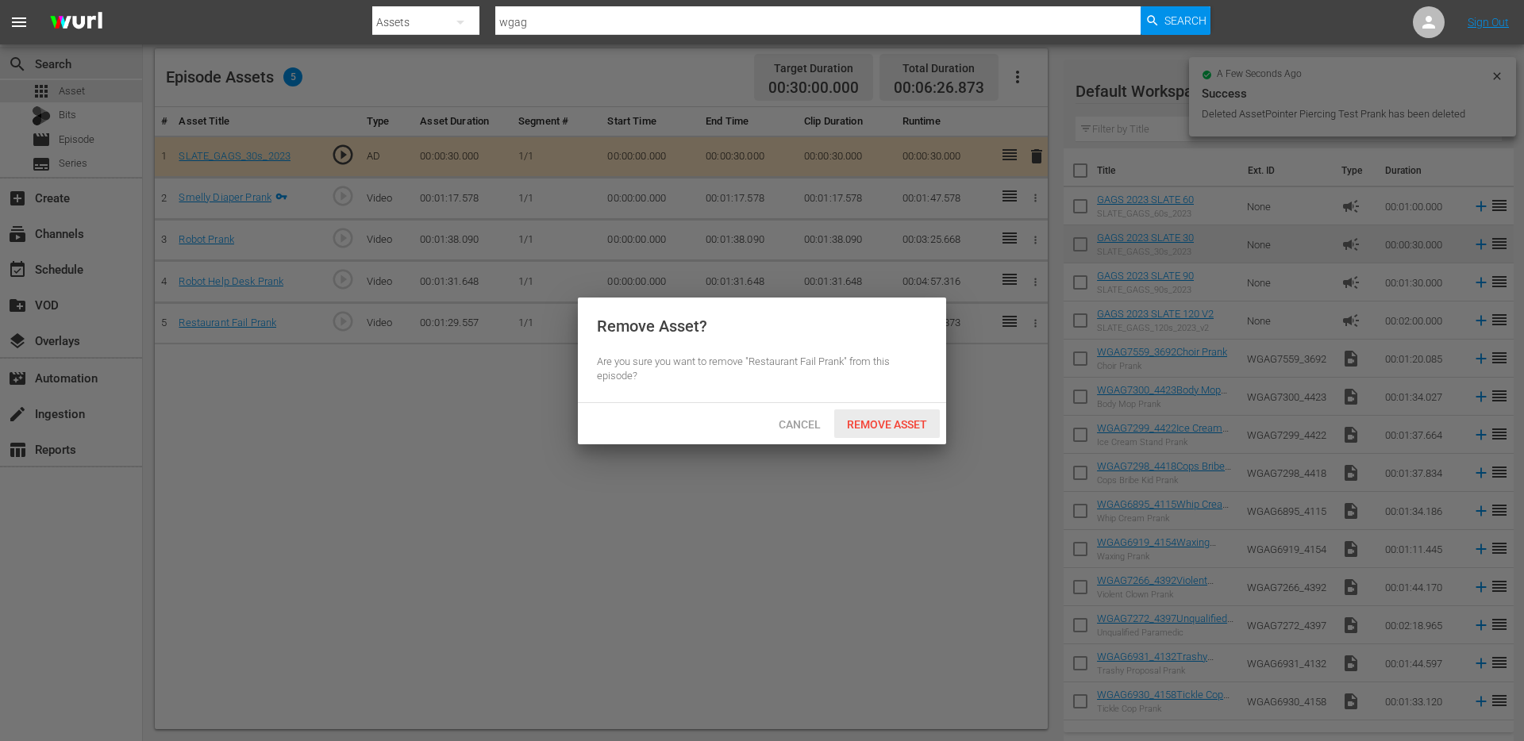
click at [909, 418] on span "Remove Asset" at bounding box center [887, 424] width 106 height 13
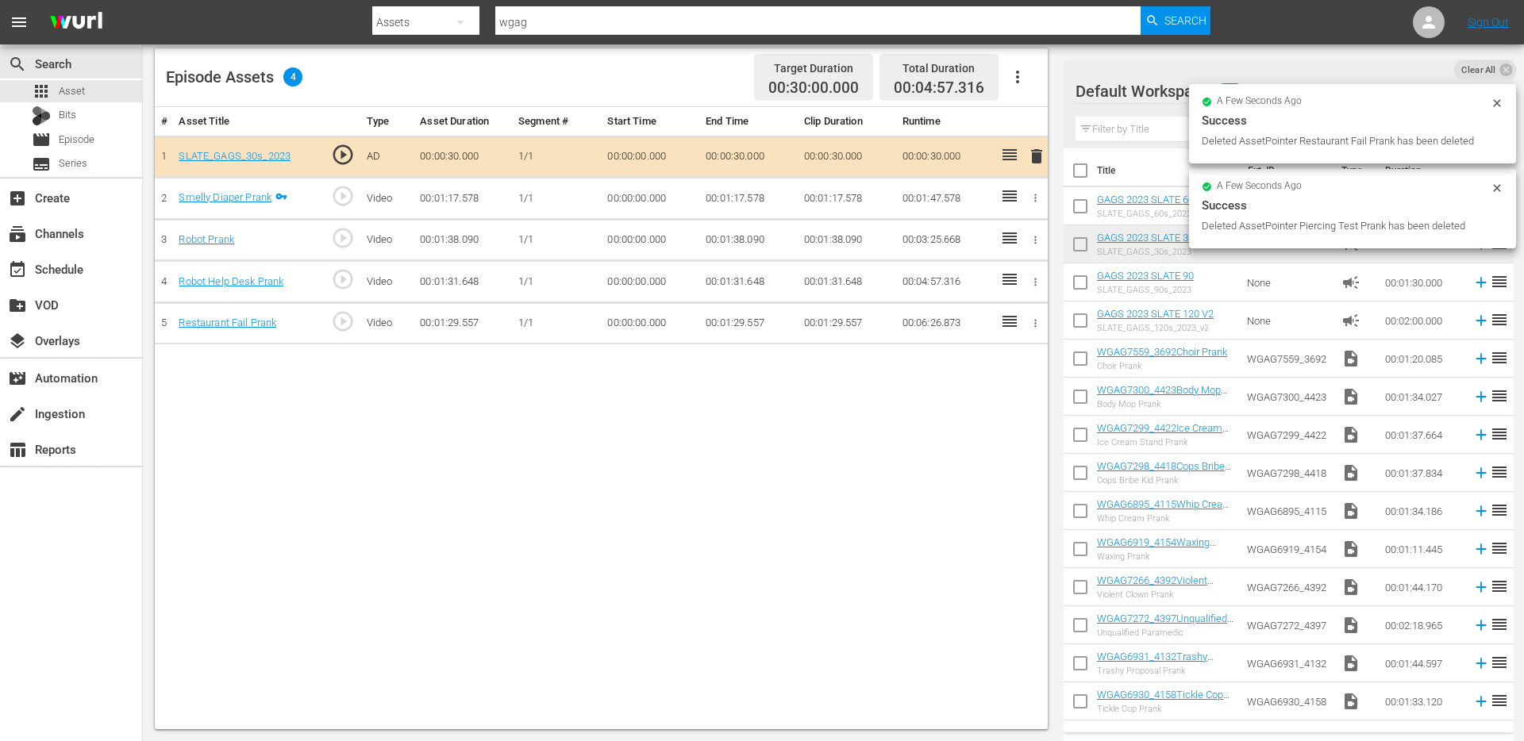
click at [1034, 279] on icon "button" at bounding box center [1035, 282] width 12 height 12
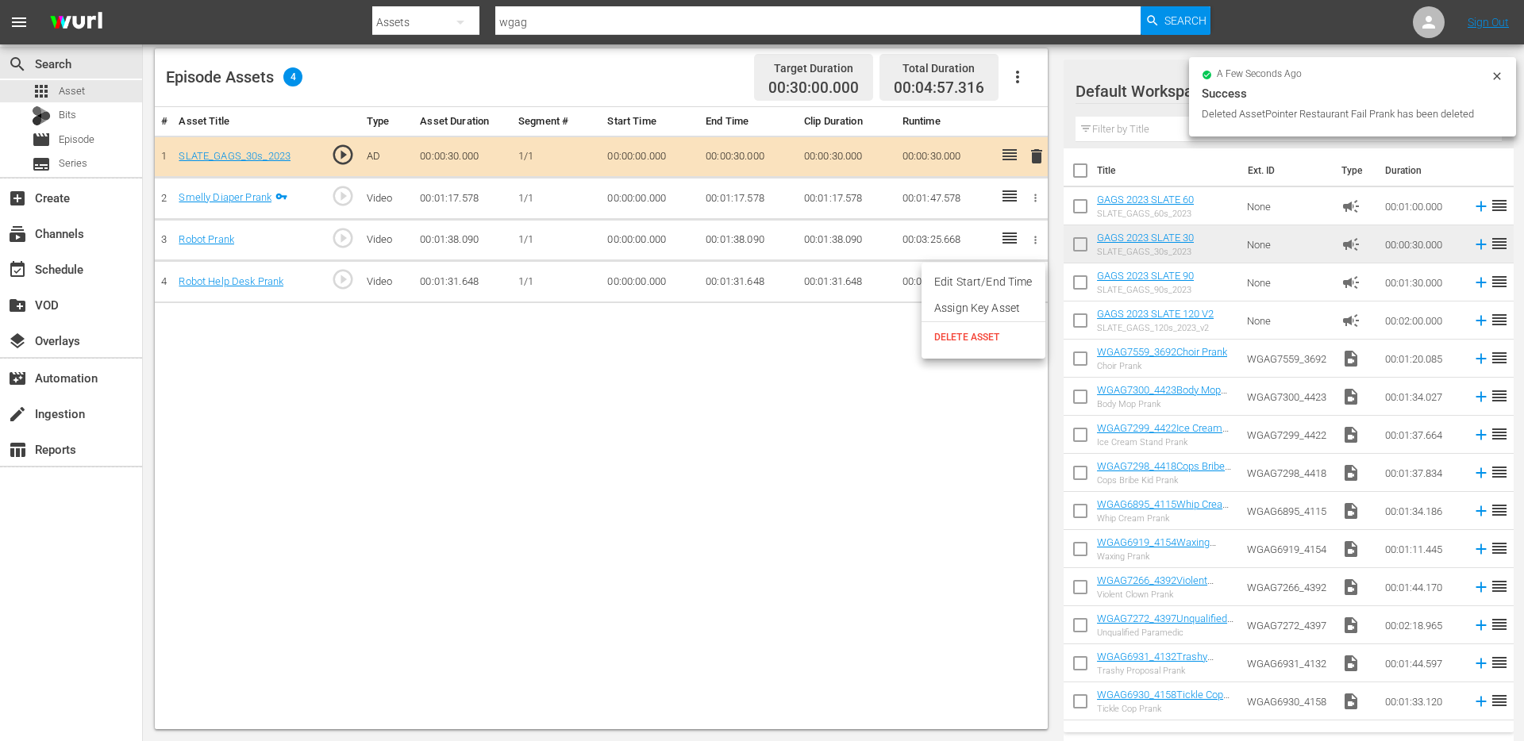
click at [965, 344] on li "DELETE ASSET" at bounding box center [983, 337] width 124 height 30
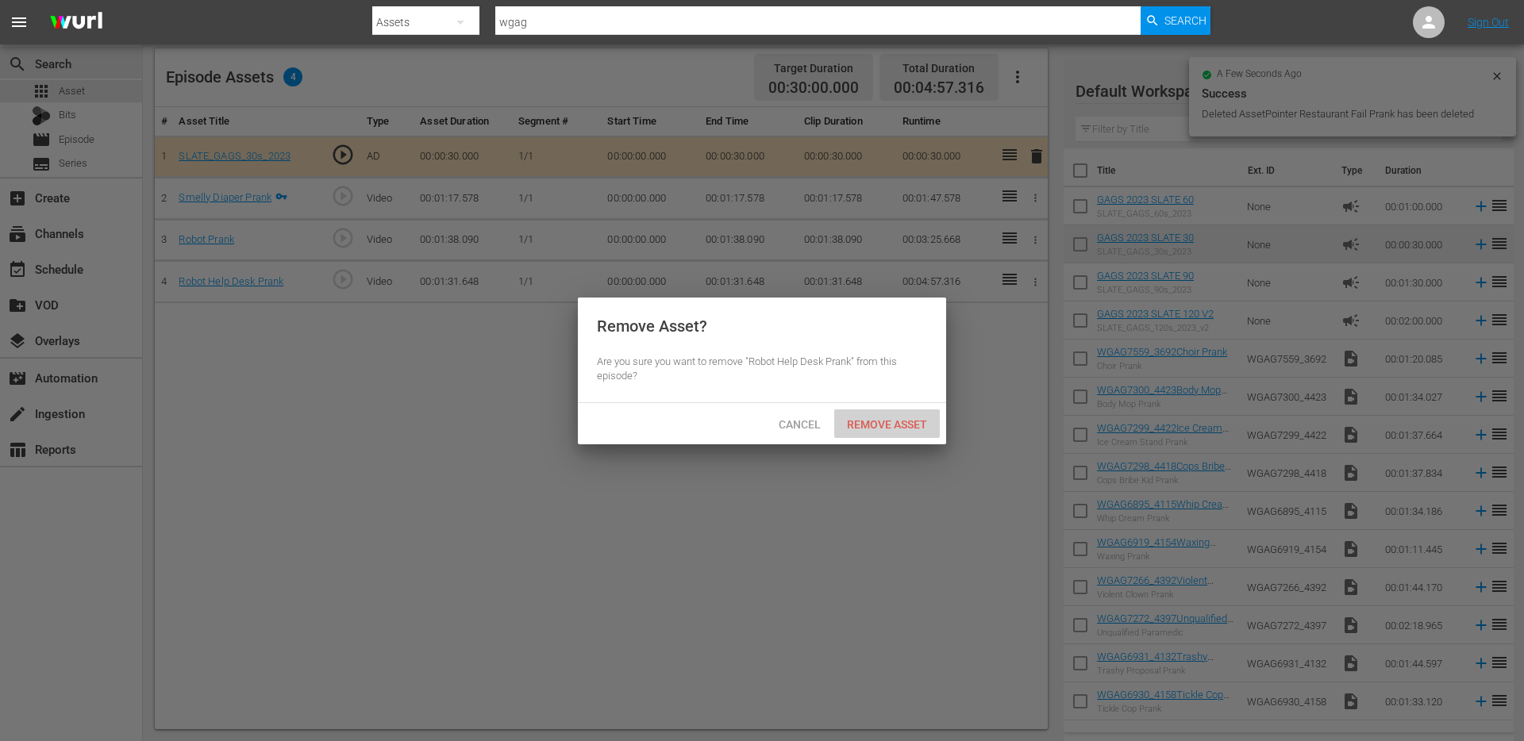
click at [883, 419] on span "Remove Asset" at bounding box center [887, 424] width 106 height 13
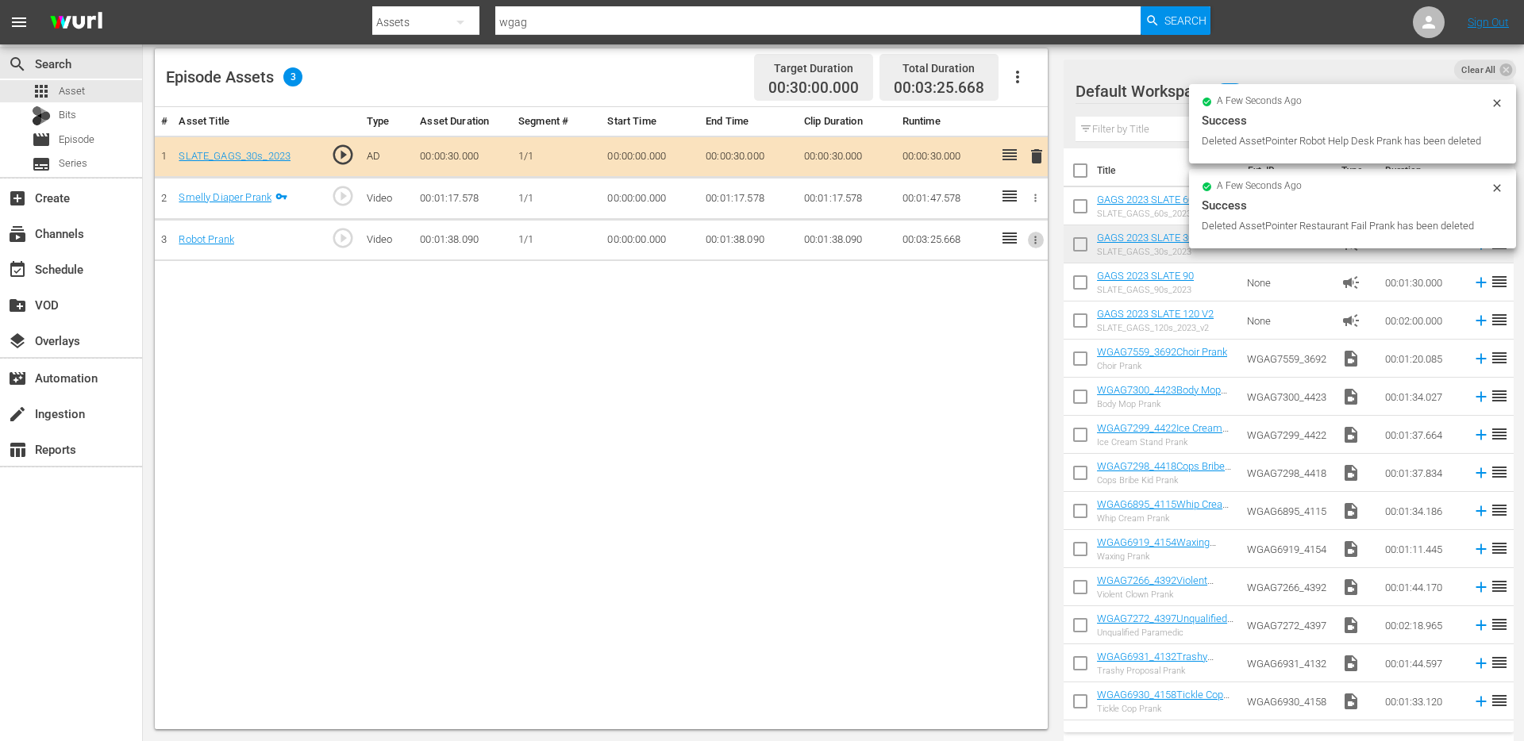
click at [1032, 245] on icon "button" at bounding box center [1035, 240] width 12 height 12
click at [984, 298] on span "DELETE ASSET" at bounding box center [983, 295] width 98 height 14
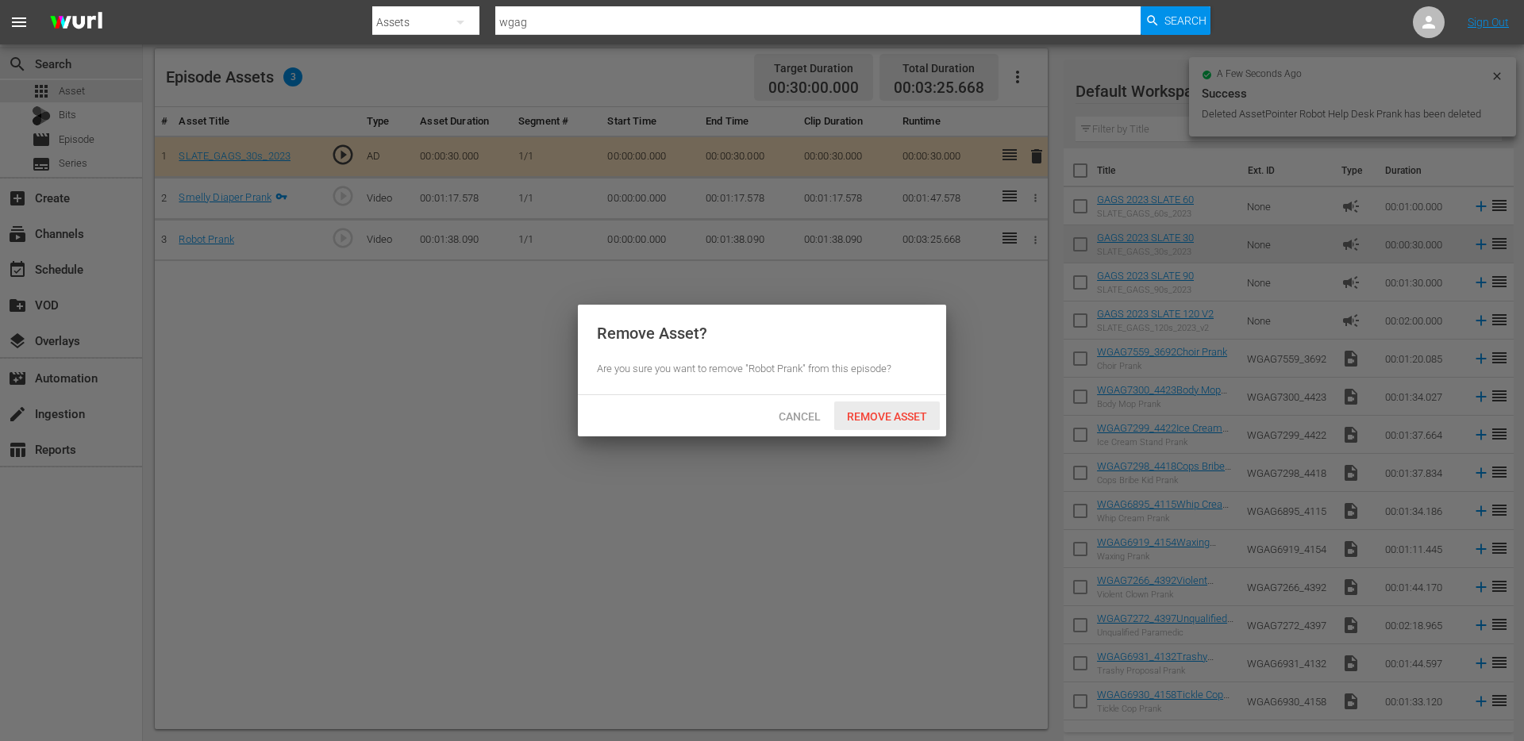
click at [899, 413] on span "Remove Asset" at bounding box center [887, 416] width 106 height 13
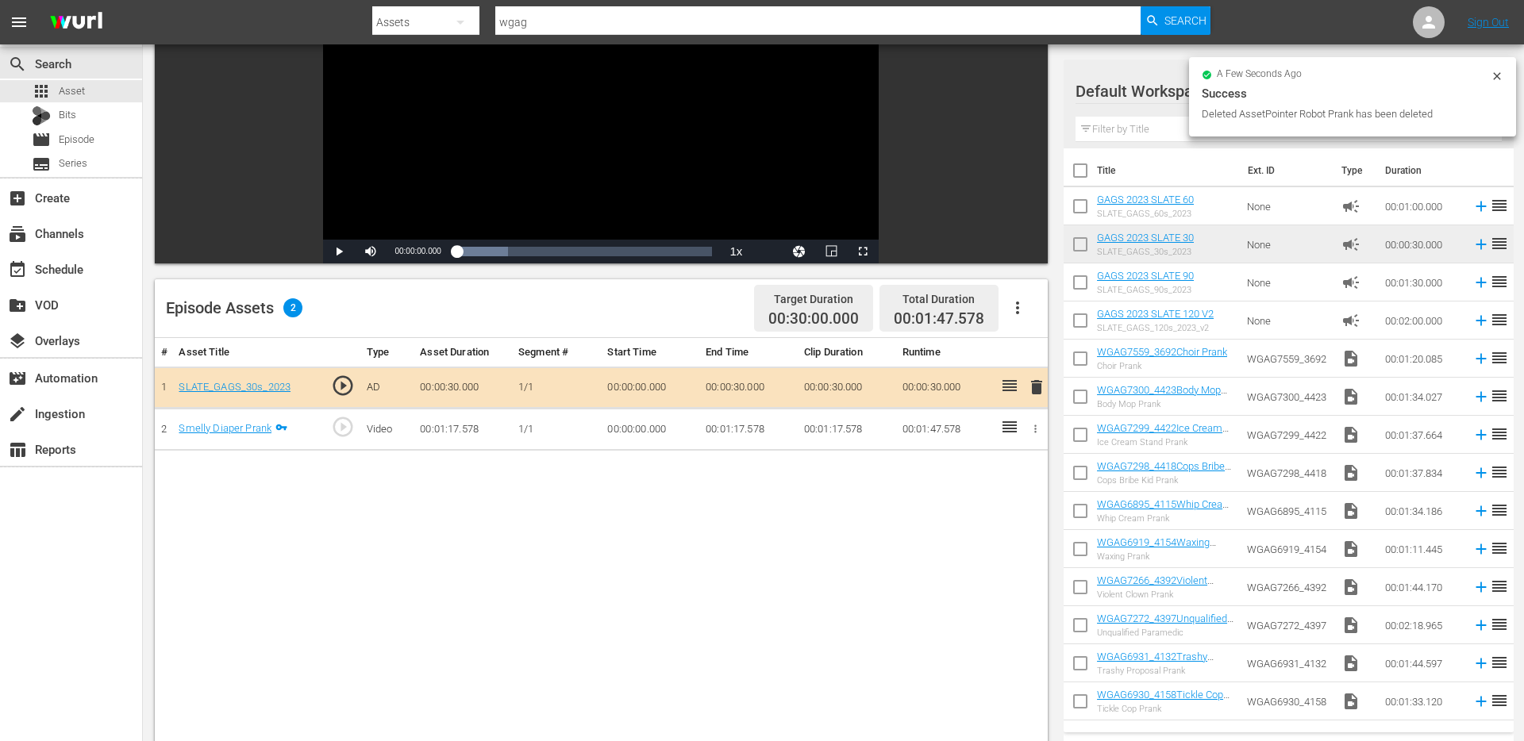
scroll to position [0, 0]
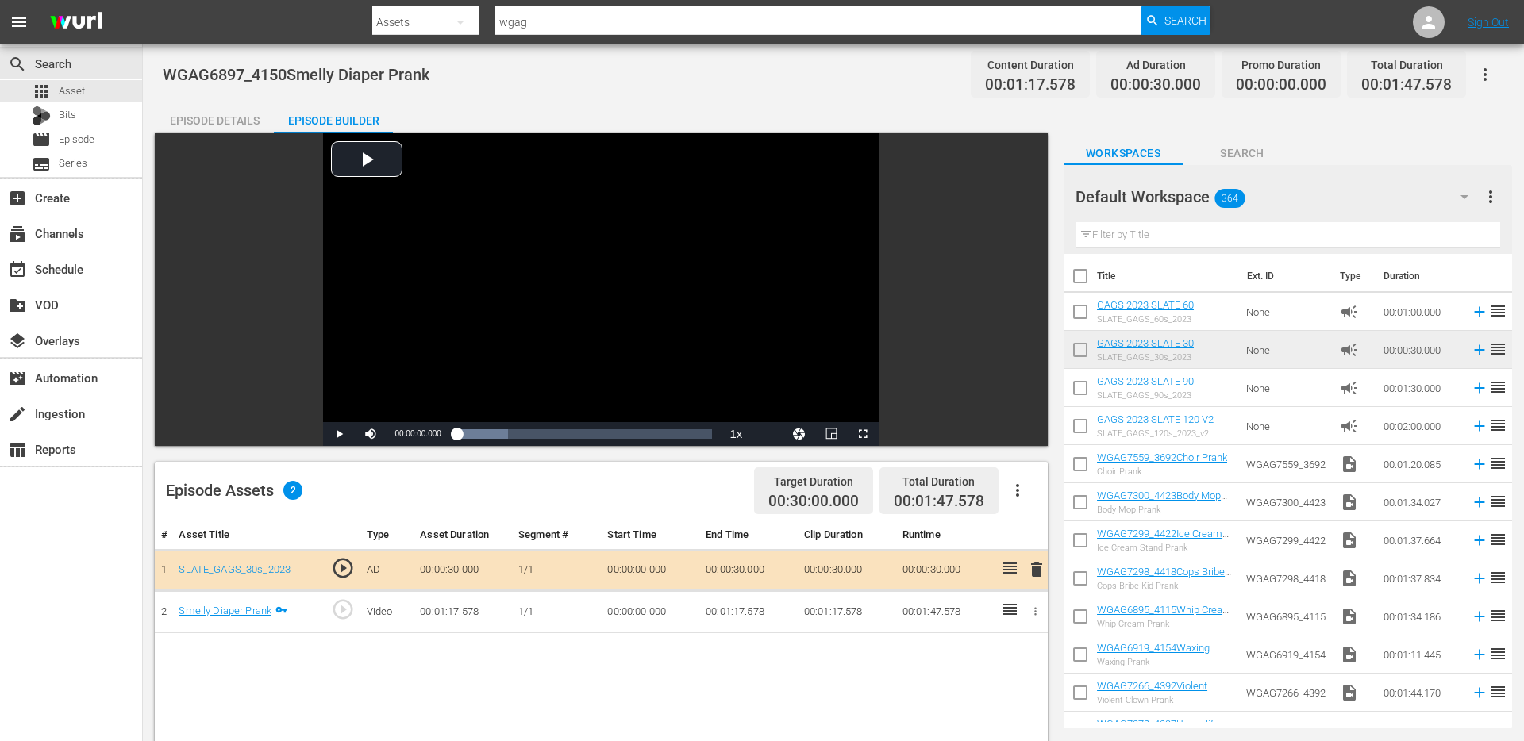
click at [227, 113] on div "Episode Details" at bounding box center [214, 121] width 119 height 38
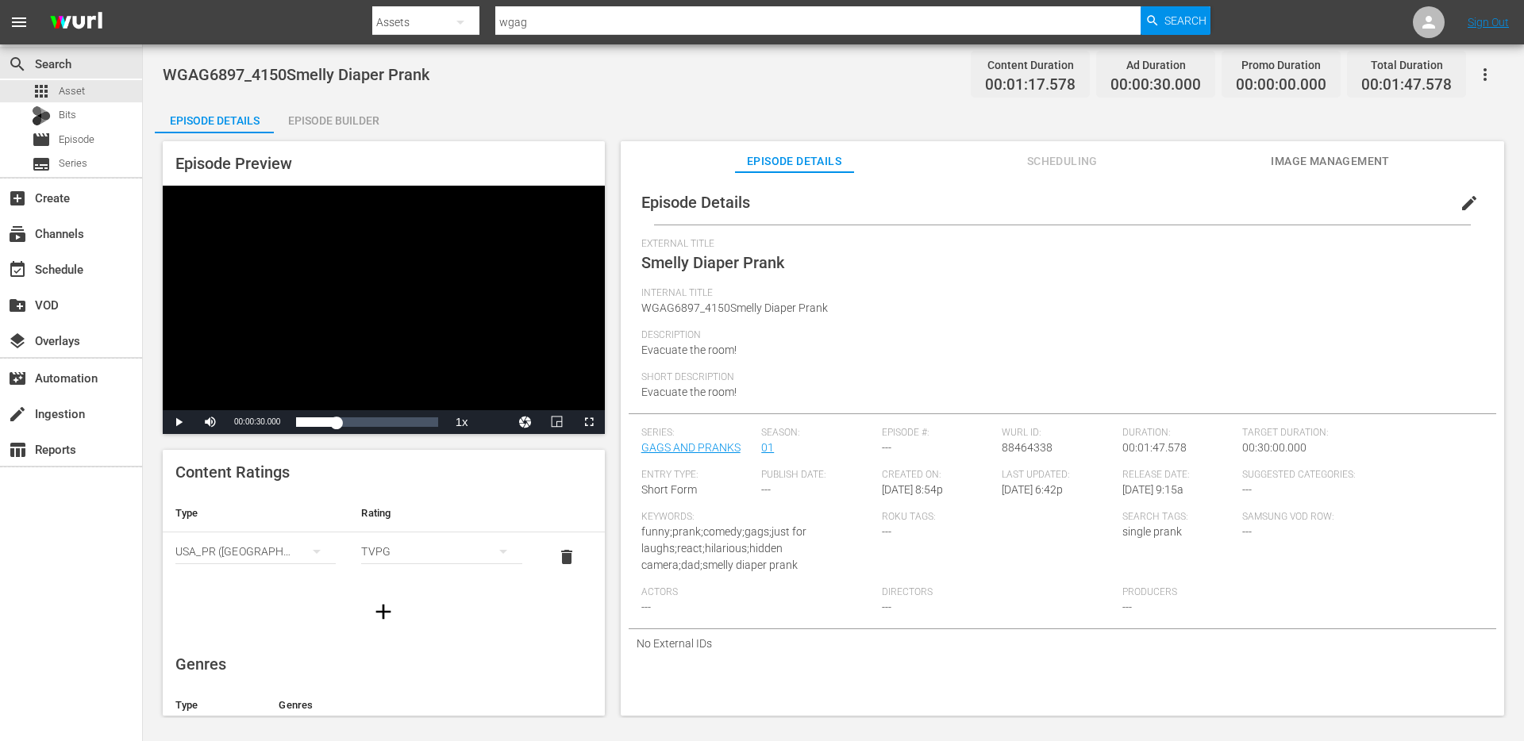
click at [1476, 192] on button "edit" at bounding box center [1469, 203] width 38 height 38
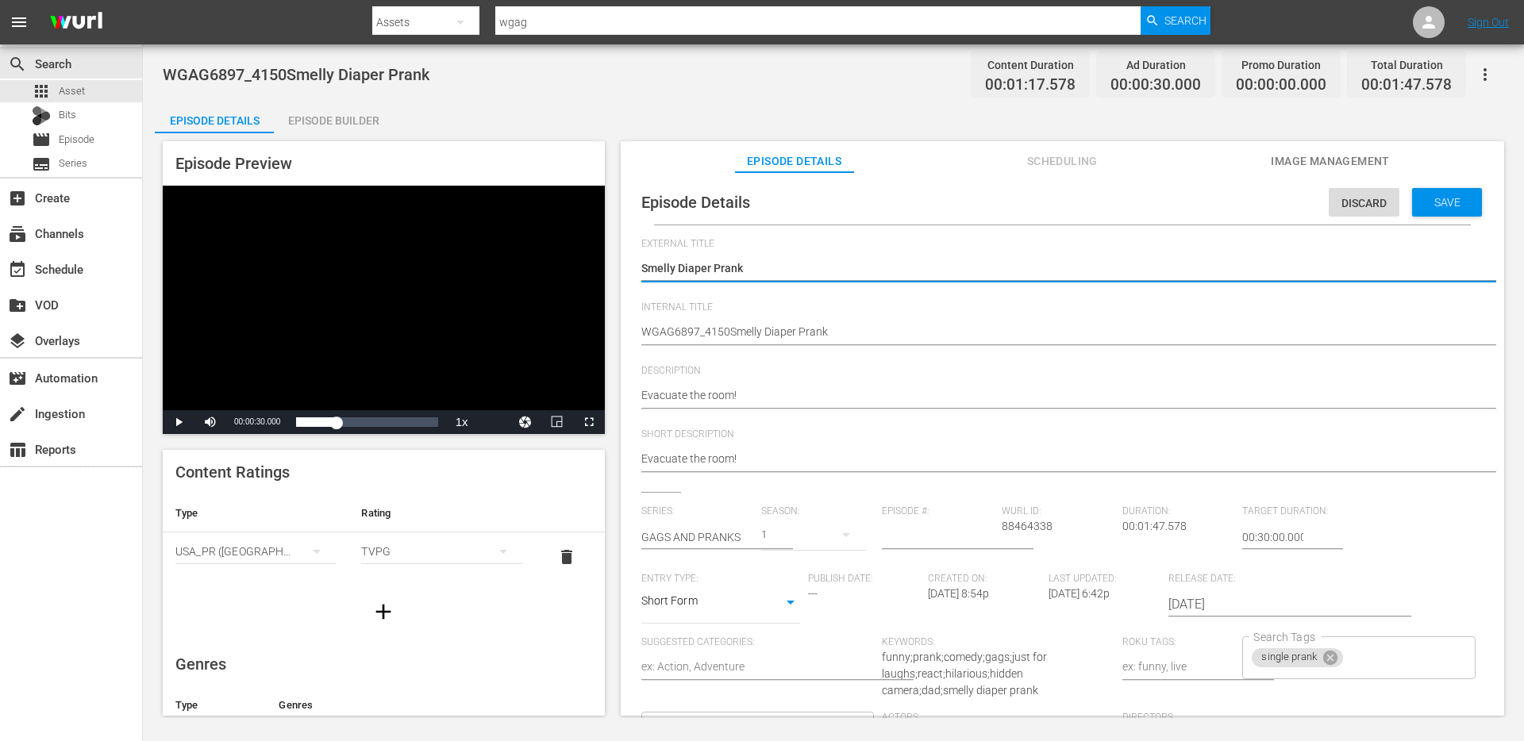
scroll to position [245, 0]
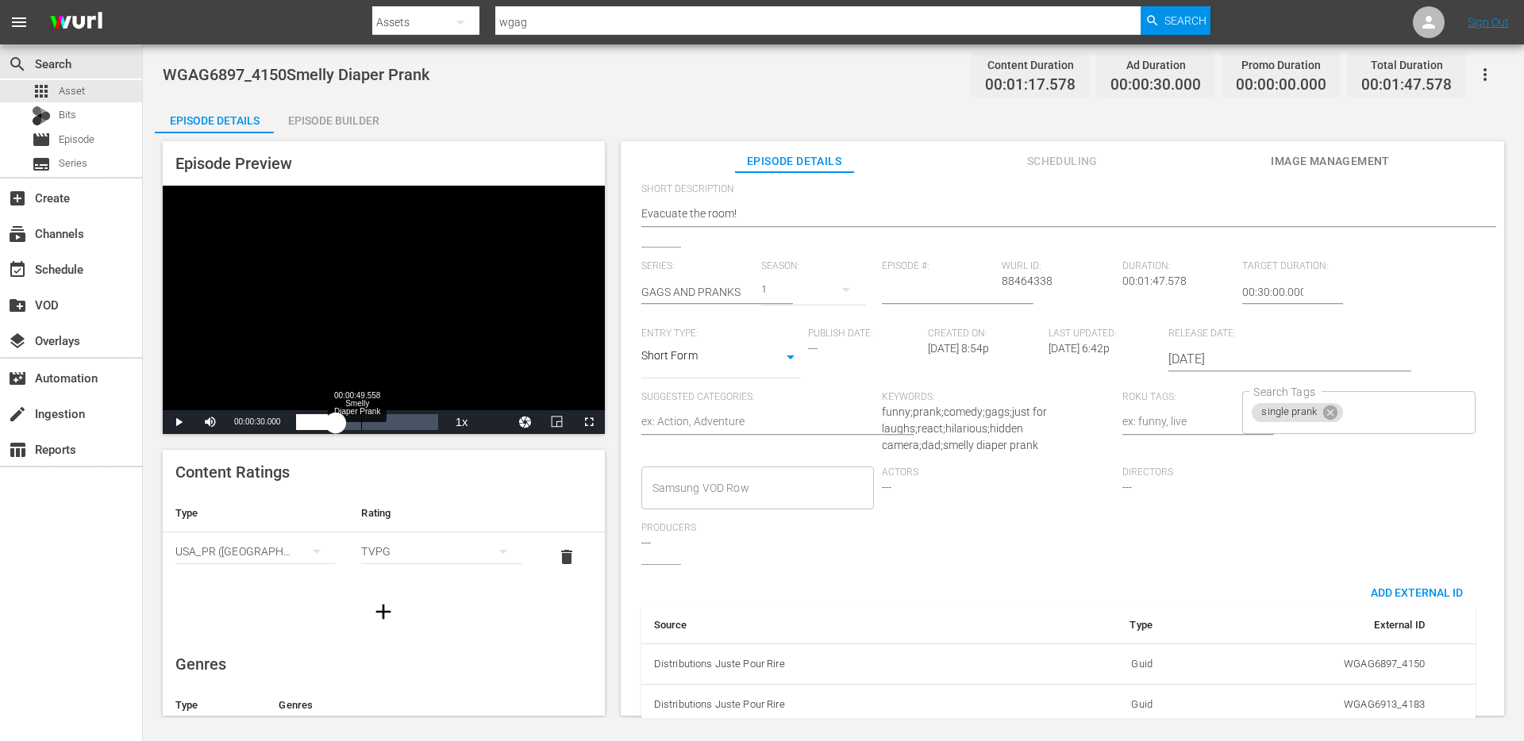
click at [360, 417] on div "Loaded : 7.53% 00:00:49.558 Smelly Diaper Prank 00:00:00.000" at bounding box center [366, 422] width 141 height 16
click at [1354, 417] on input "Search Tags" at bounding box center [1394, 412] width 99 height 29
type input "gross"
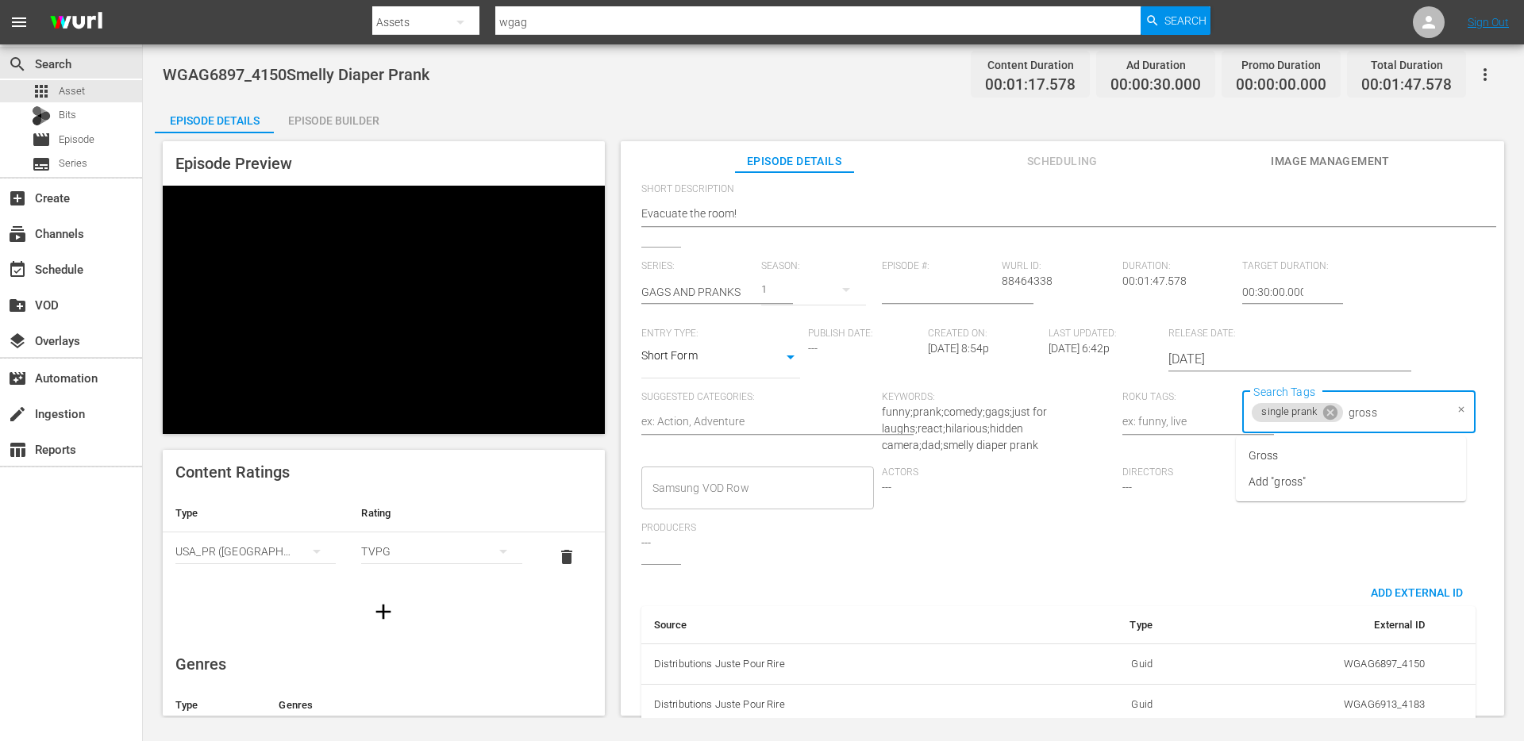
click at [1316, 450] on li "Gross" at bounding box center [1351, 456] width 230 height 26
type input "s"
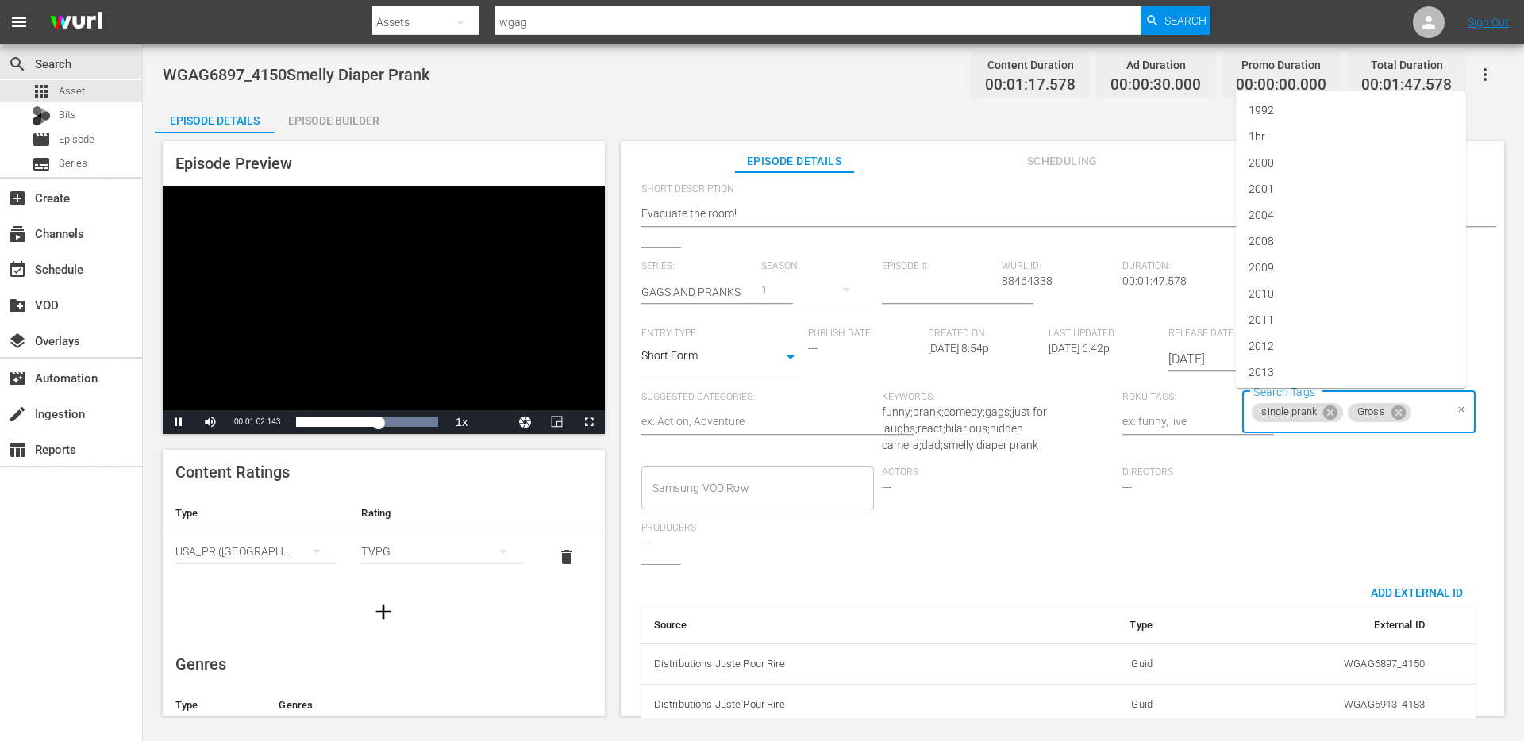
click at [1284, 490] on div "Directors ---" at bounding box center [1242, 495] width 240 height 56
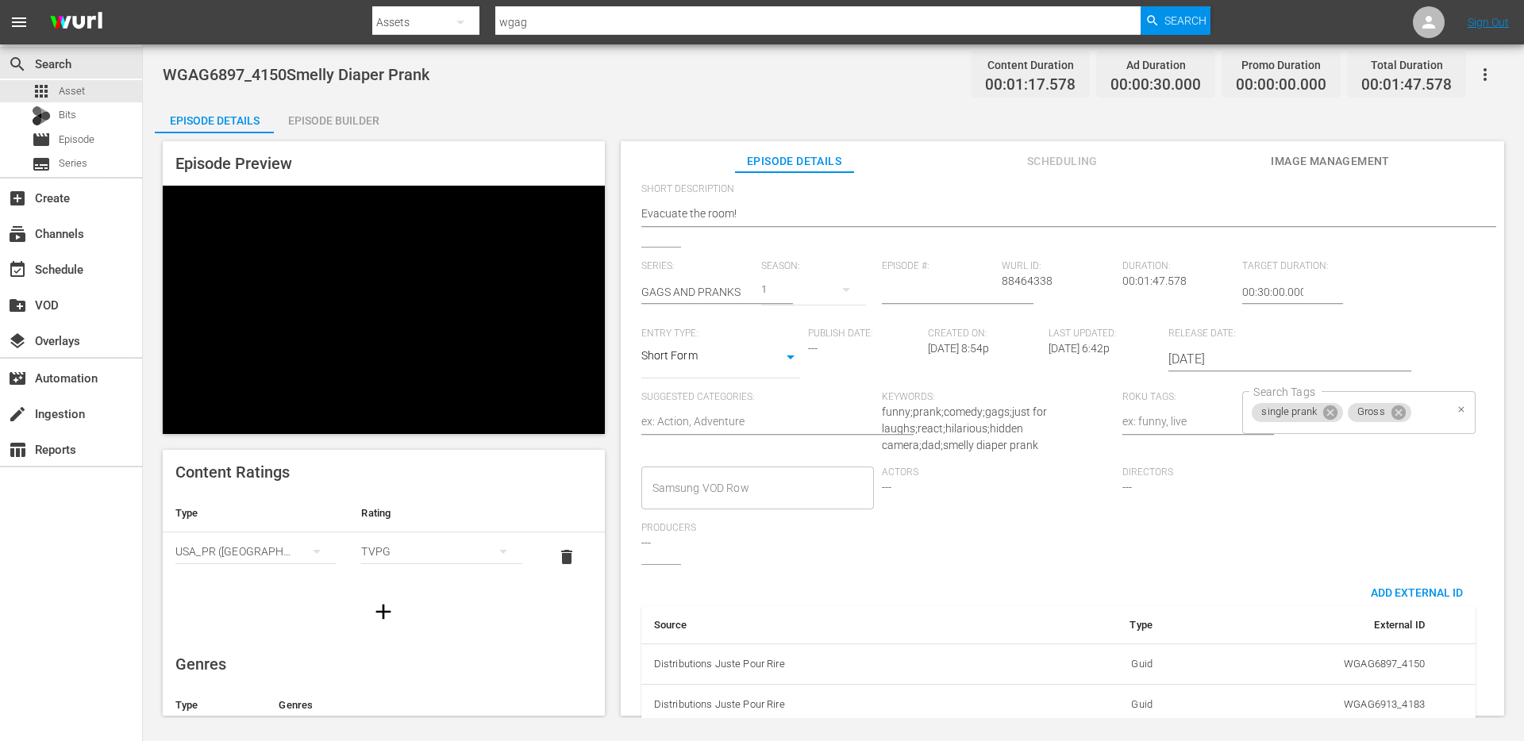
click at [1402, 406] on div "Gross" at bounding box center [1379, 412] width 63 height 19
type input "stinky"
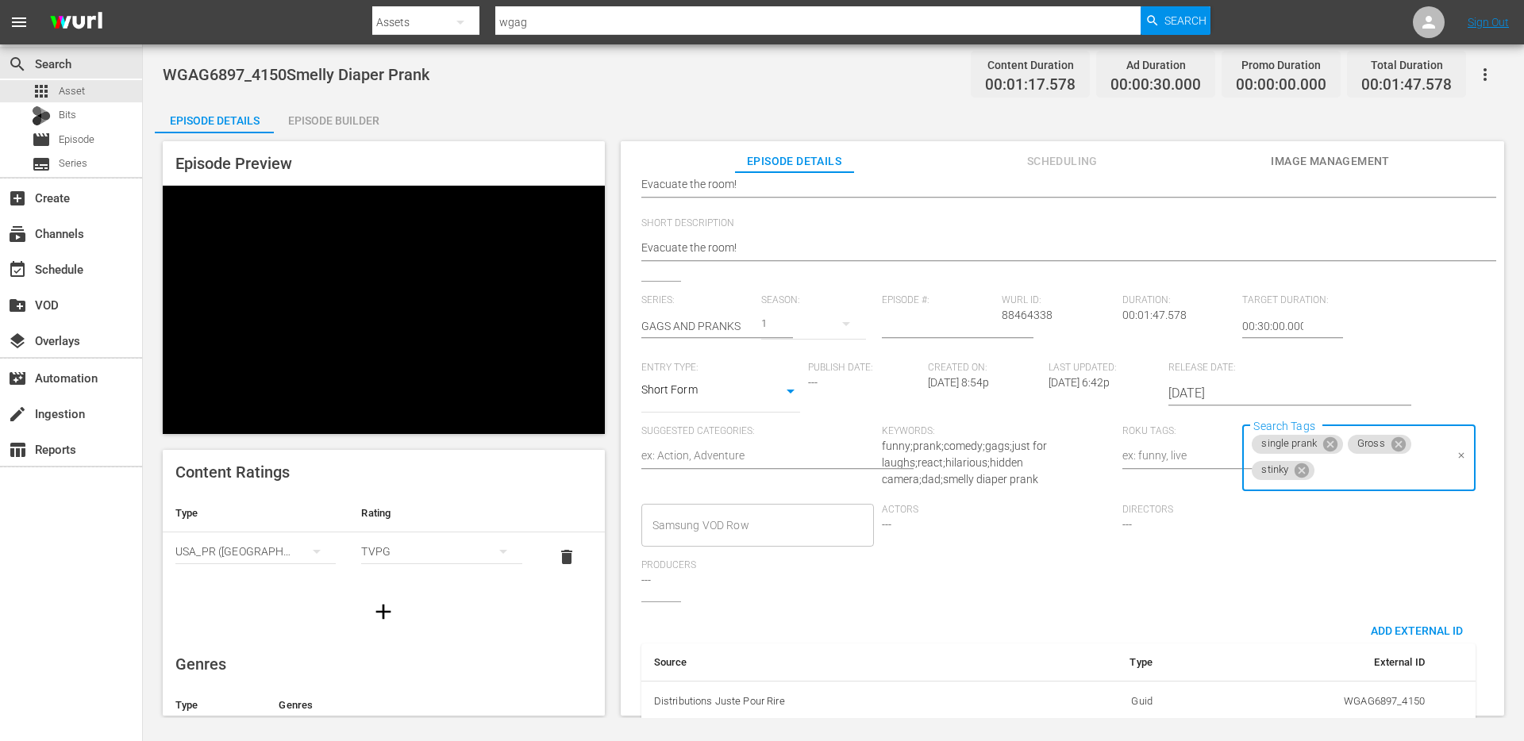
scroll to position [0, 0]
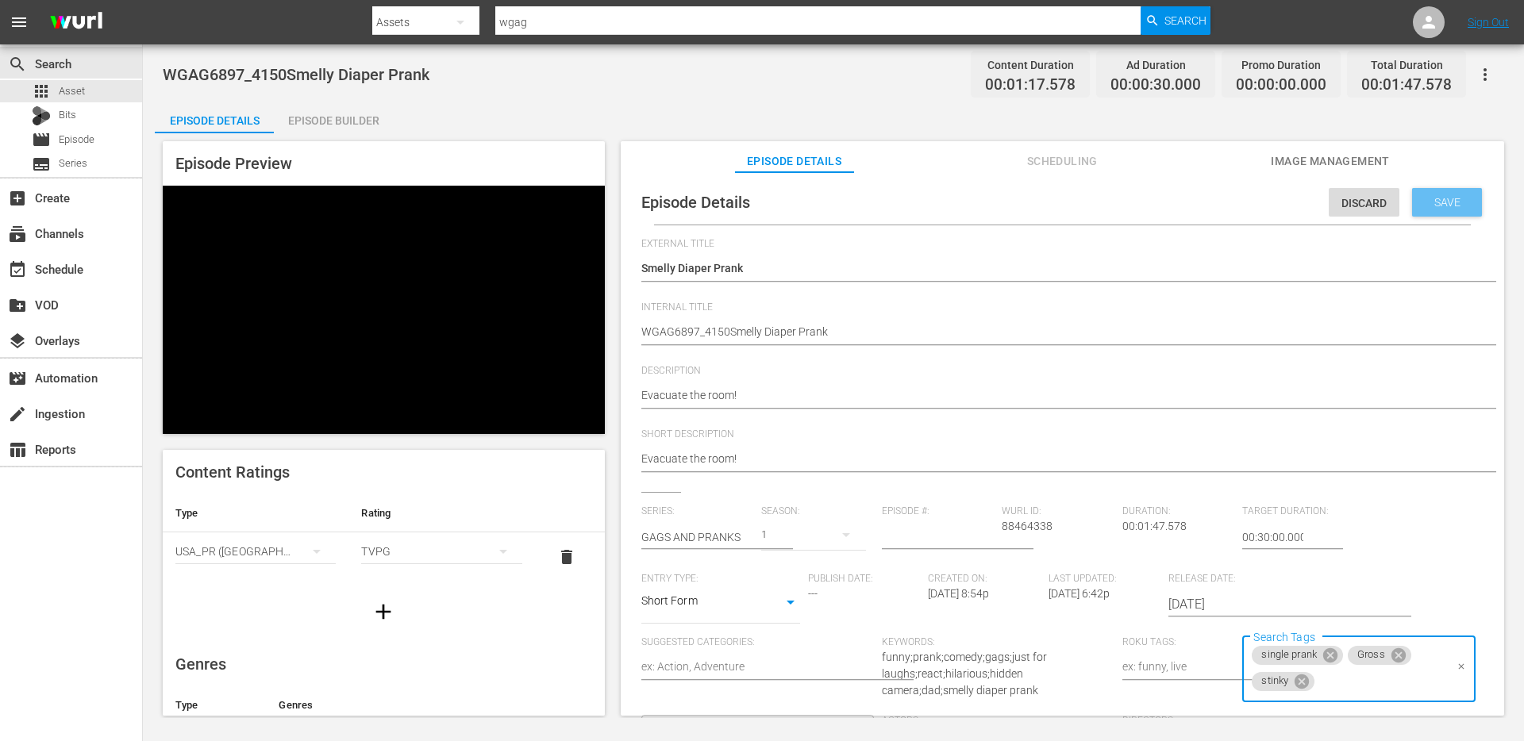
click at [1435, 200] on span "Save" at bounding box center [1447, 202] width 52 height 13
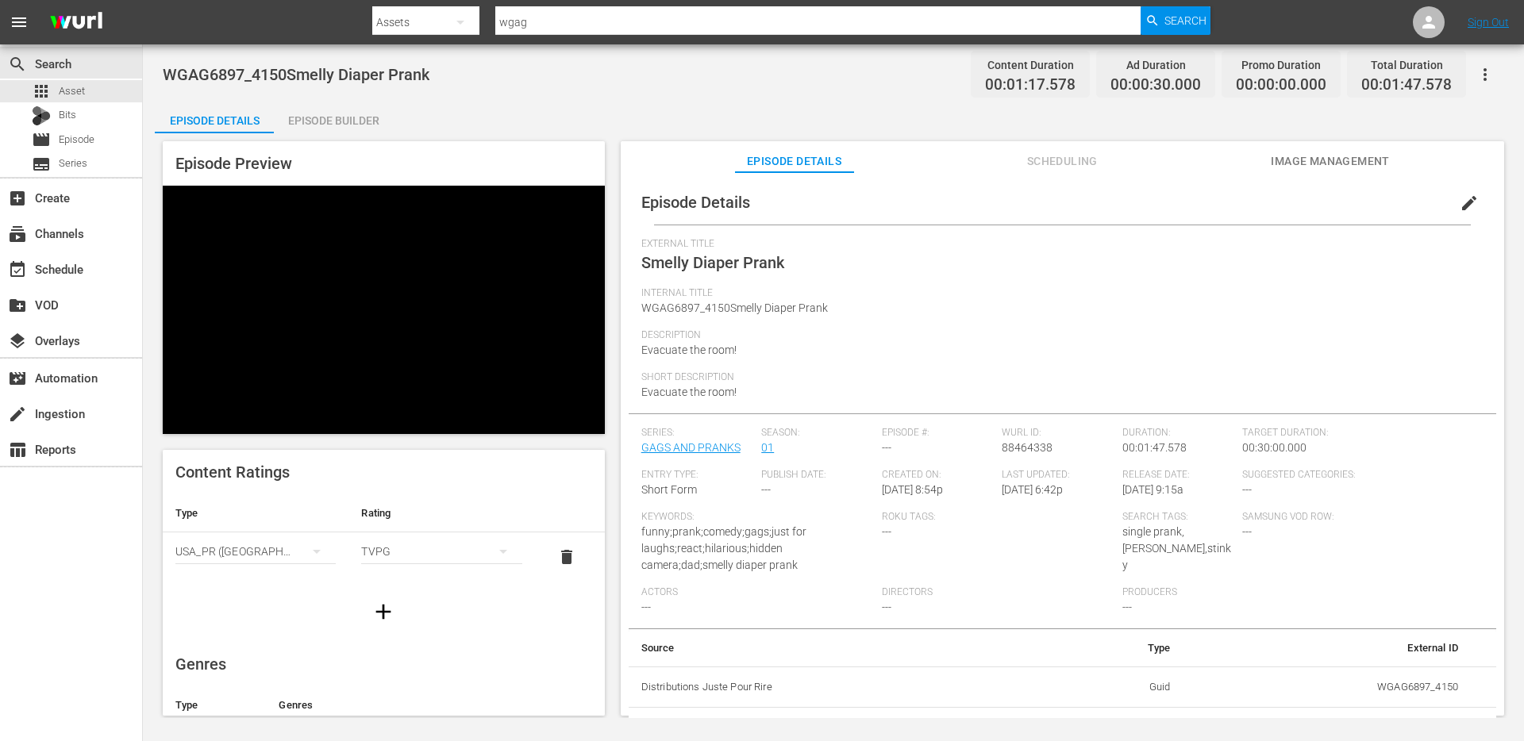
click at [1450, 205] on button "edit" at bounding box center [1469, 203] width 38 height 38
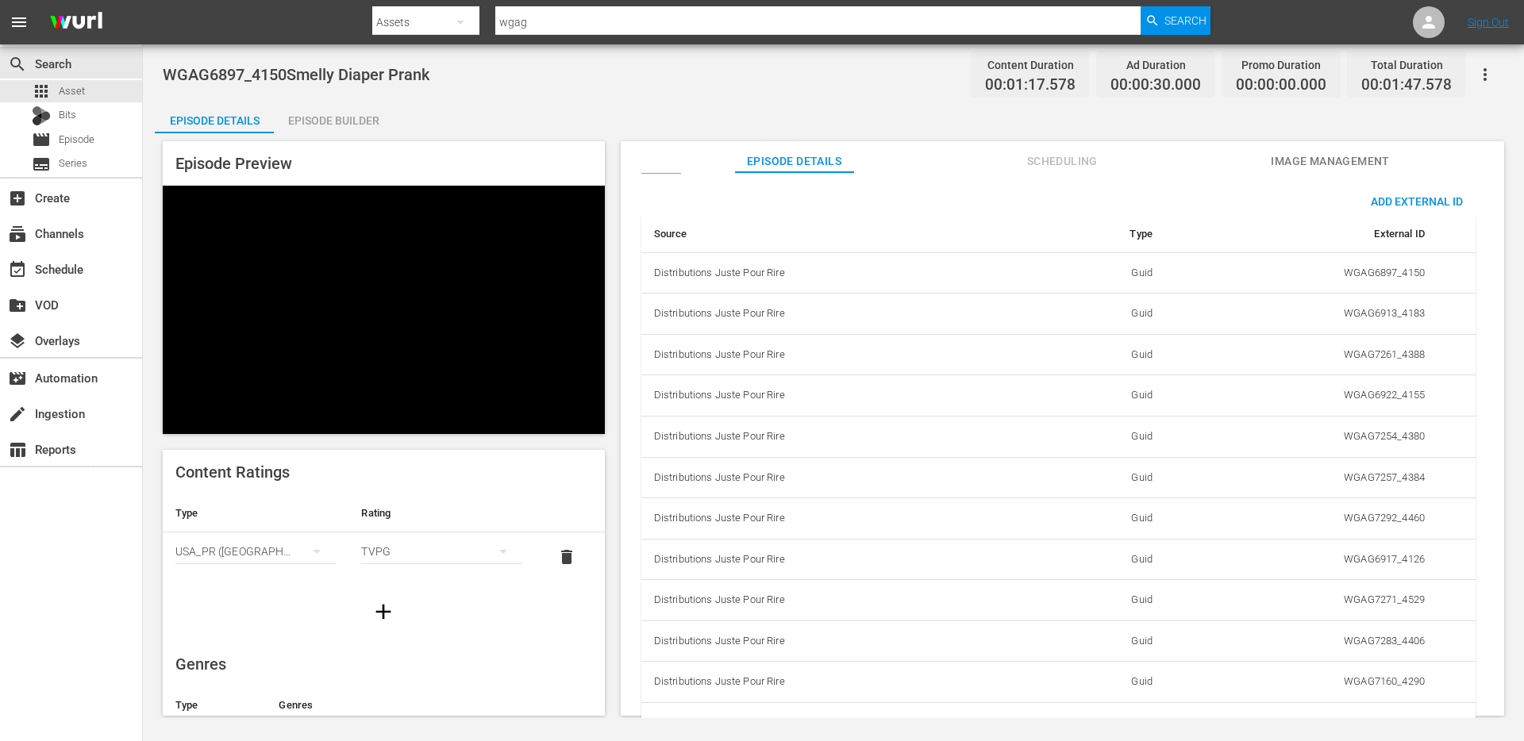
scroll to position [724, 0]
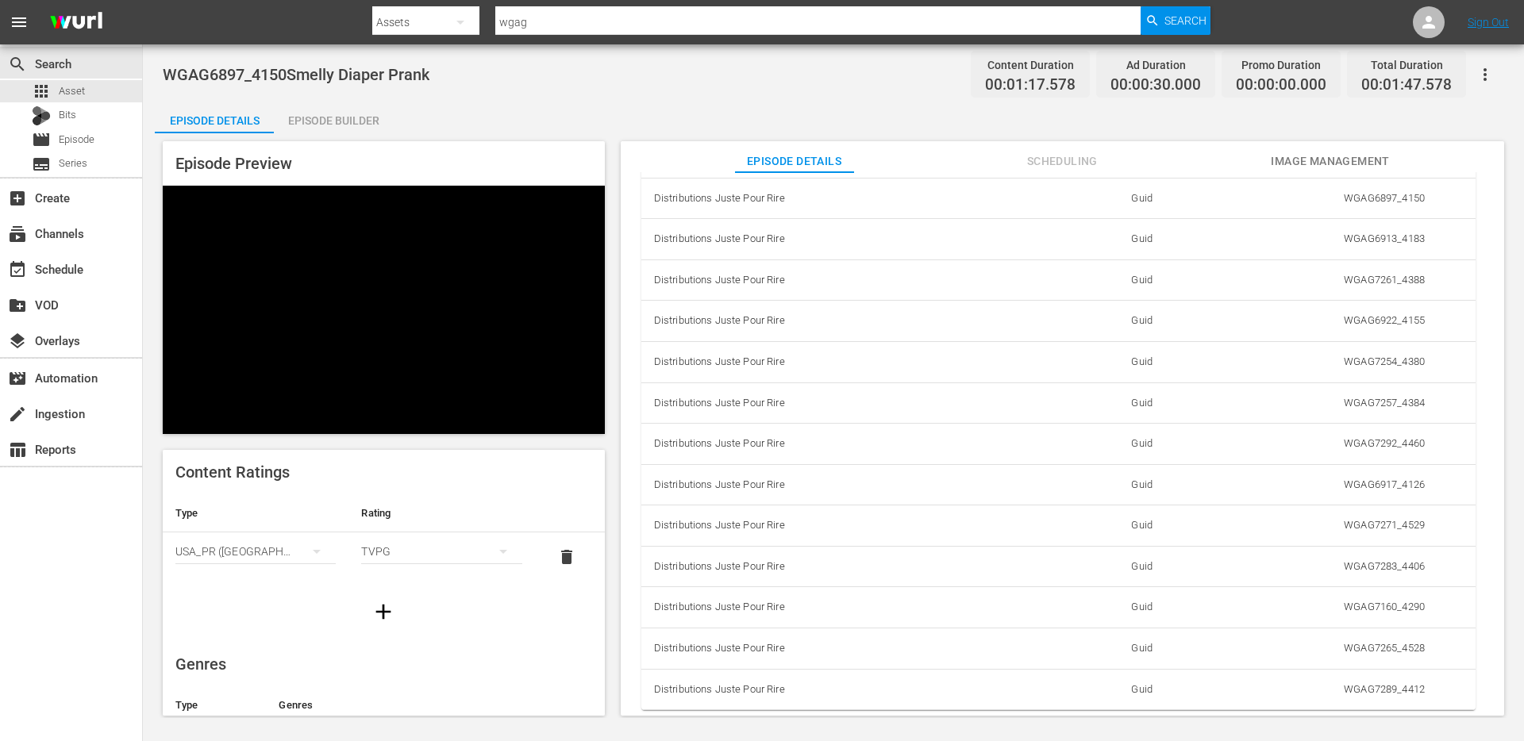
click at [1425, 428] on td "WGAG7292_4460" at bounding box center [1301, 444] width 272 height 41
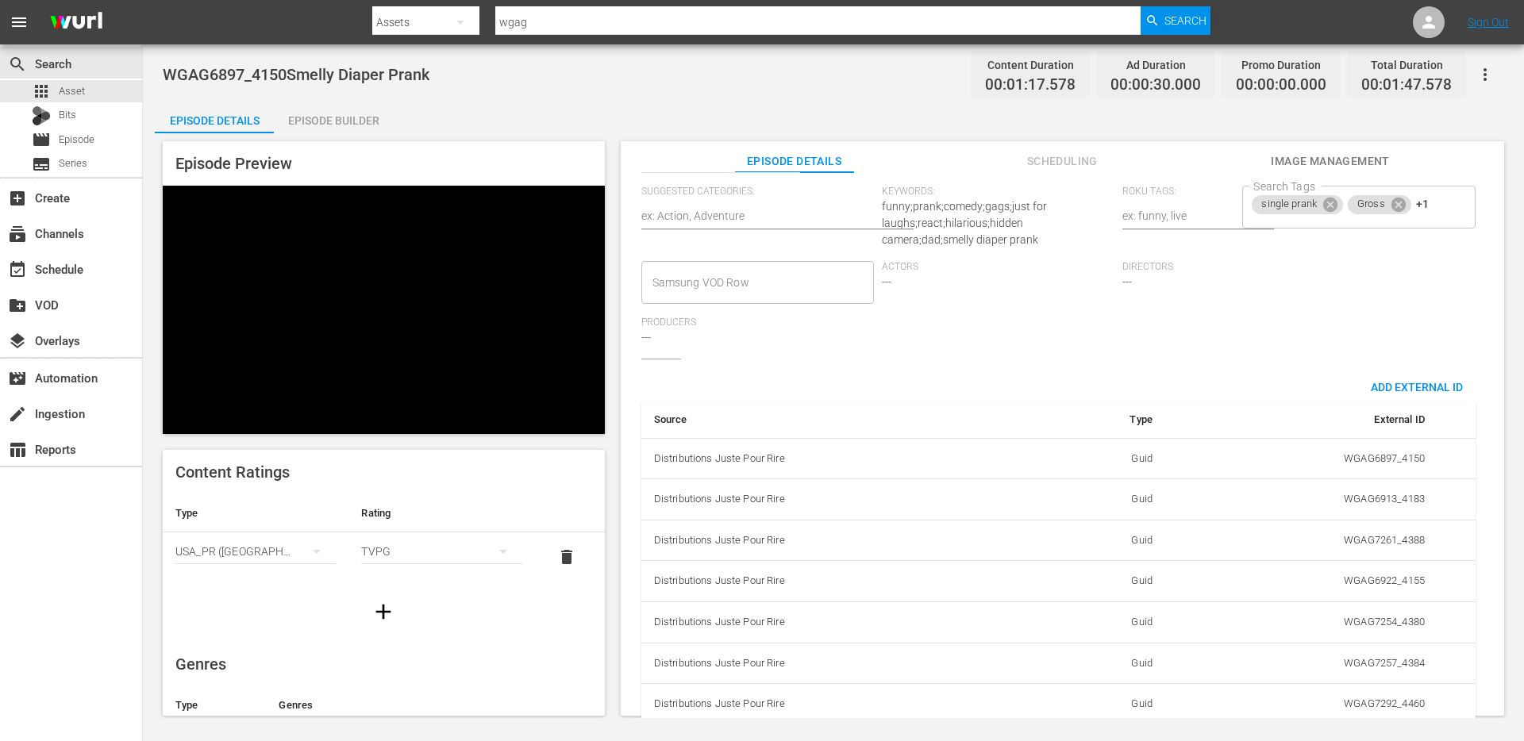
scroll to position [450, 0]
click at [1059, 489] on td "Guid" at bounding box center [1103, 500] width 123 height 41
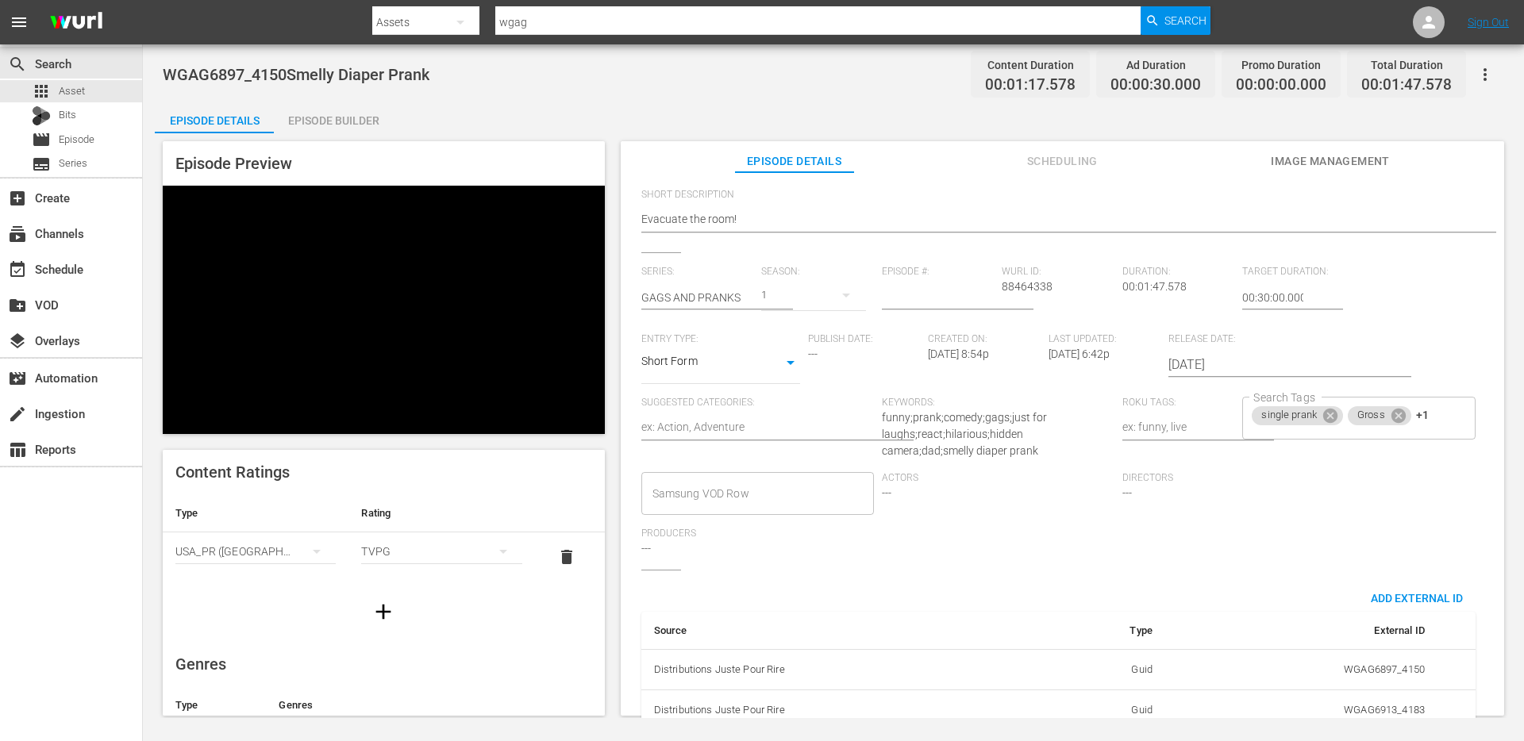
scroll to position [0, 0]
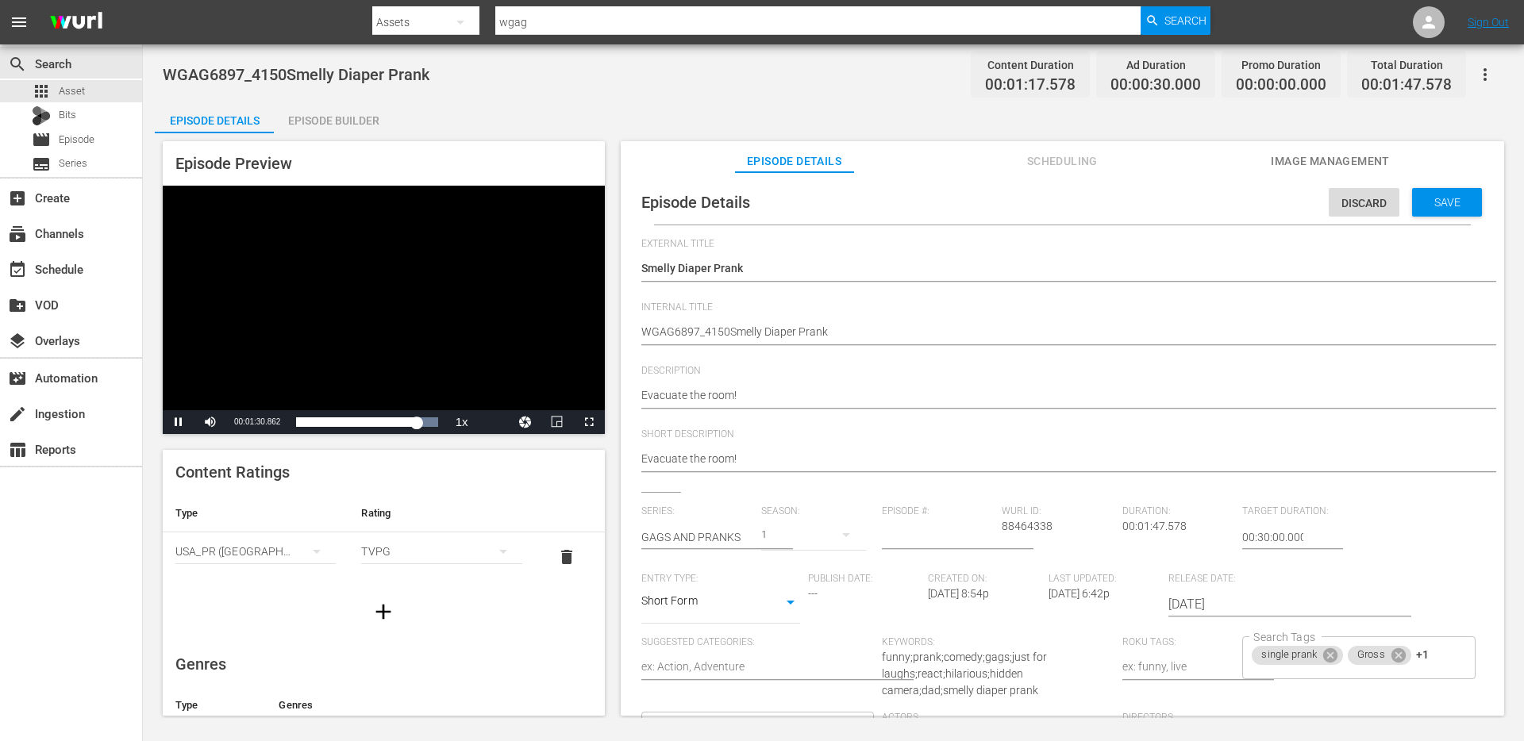
click at [322, 116] on div "Episode Builder" at bounding box center [333, 121] width 119 height 38
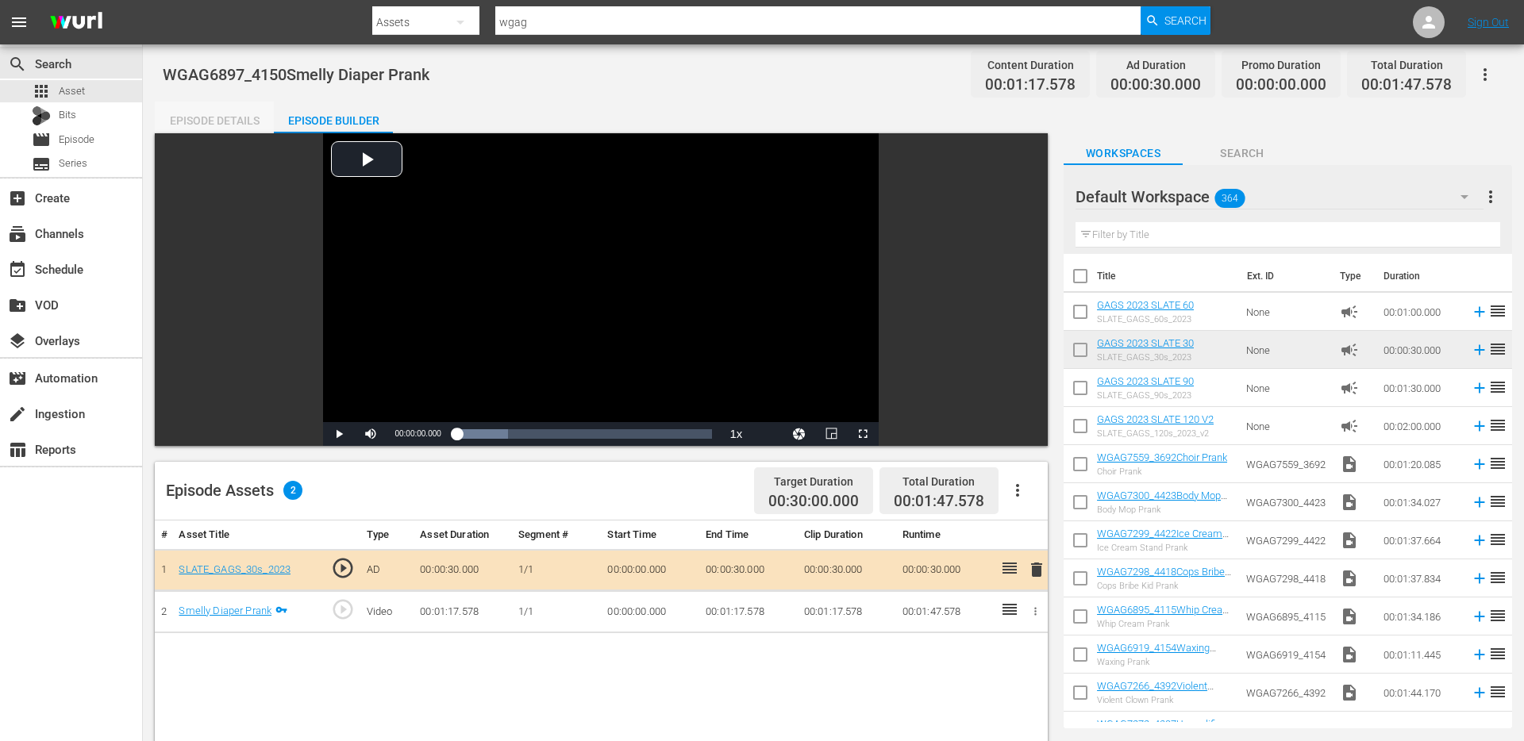
click at [225, 119] on div "Episode Details" at bounding box center [214, 121] width 119 height 38
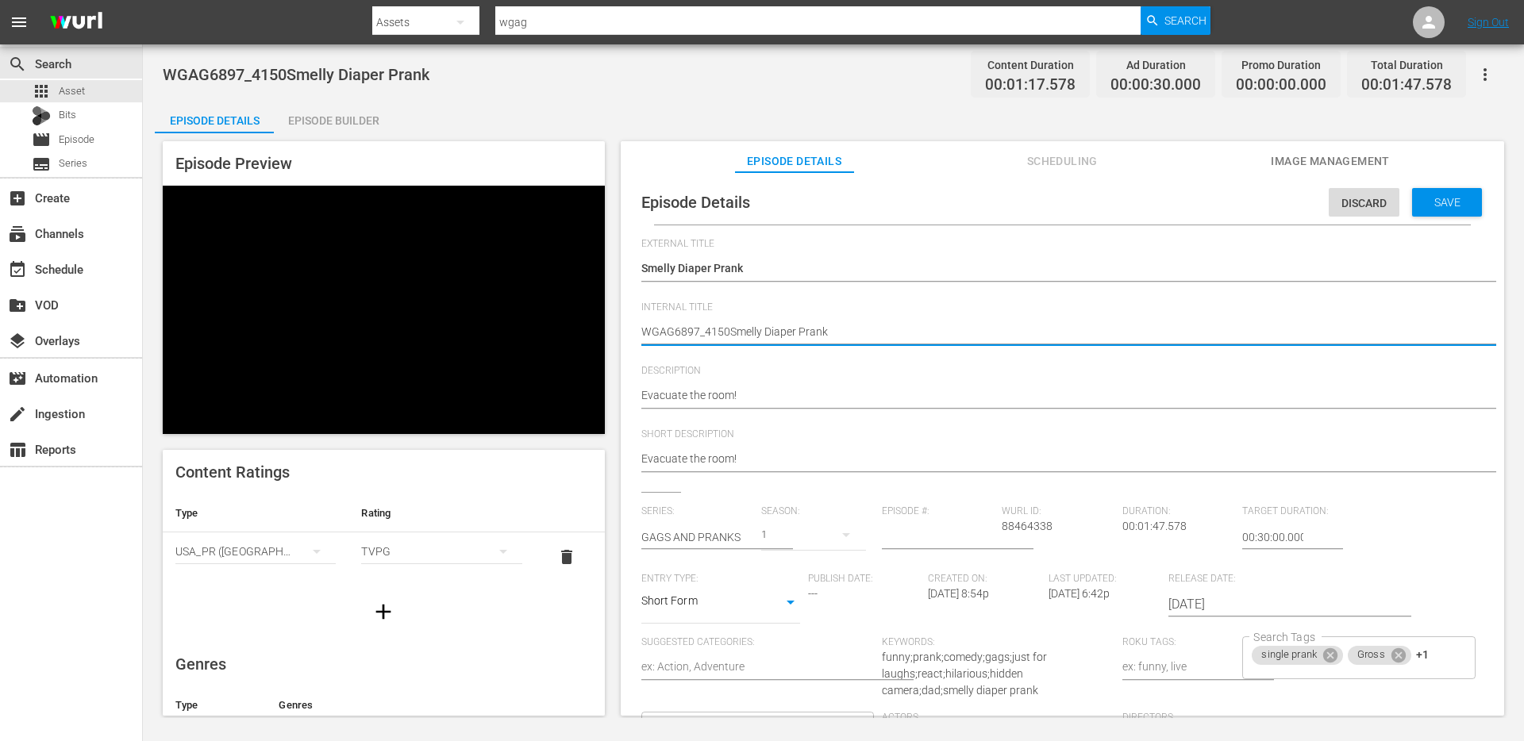
click at [708, 331] on textarea "WGAG6897_4150Smelly Diaper Prank" at bounding box center [1058, 333] width 834 height 19
click at [1483, 67] on icon "button" at bounding box center [1484, 74] width 19 height 19
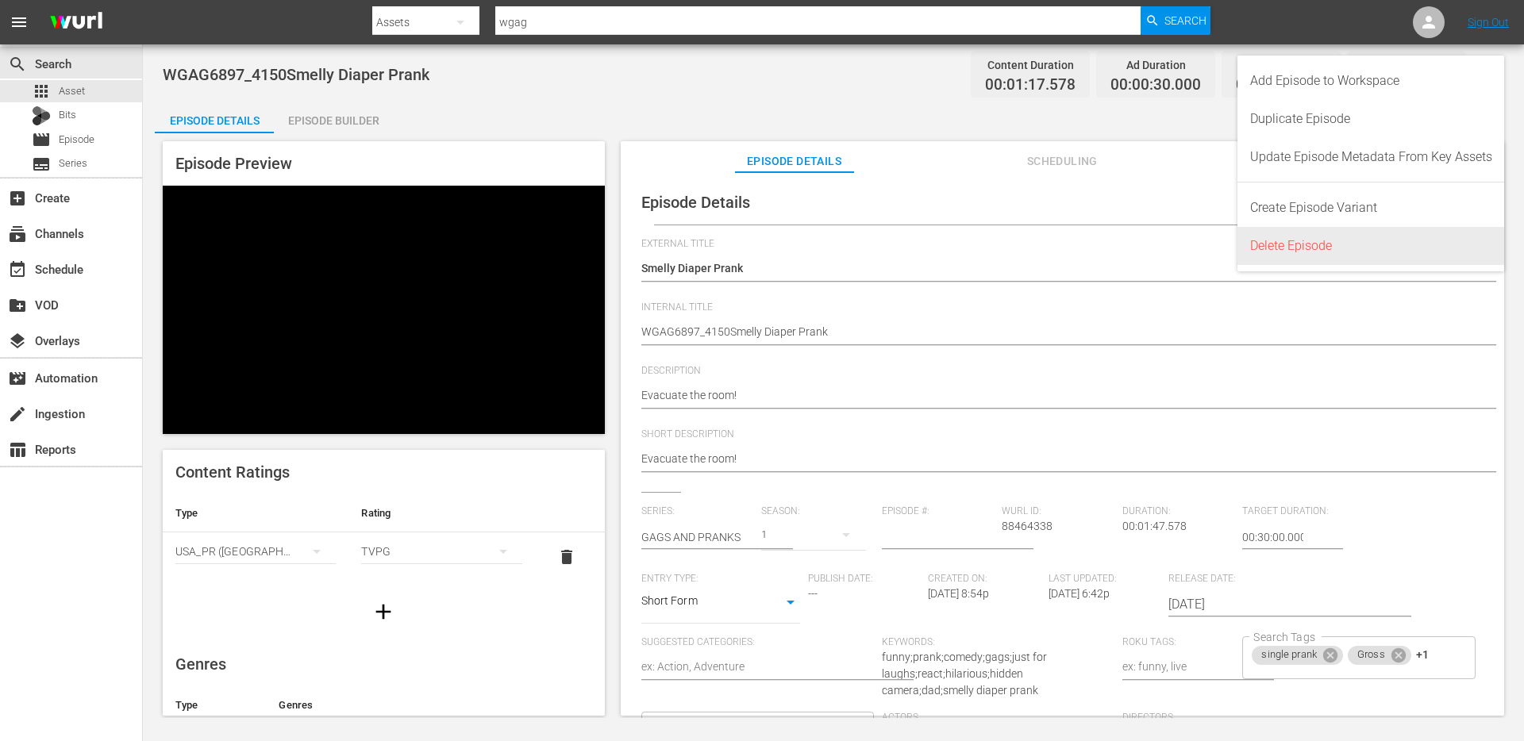
click at [1339, 253] on div "Delete Episode" at bounding box center [1371, 246] width 242 height 38
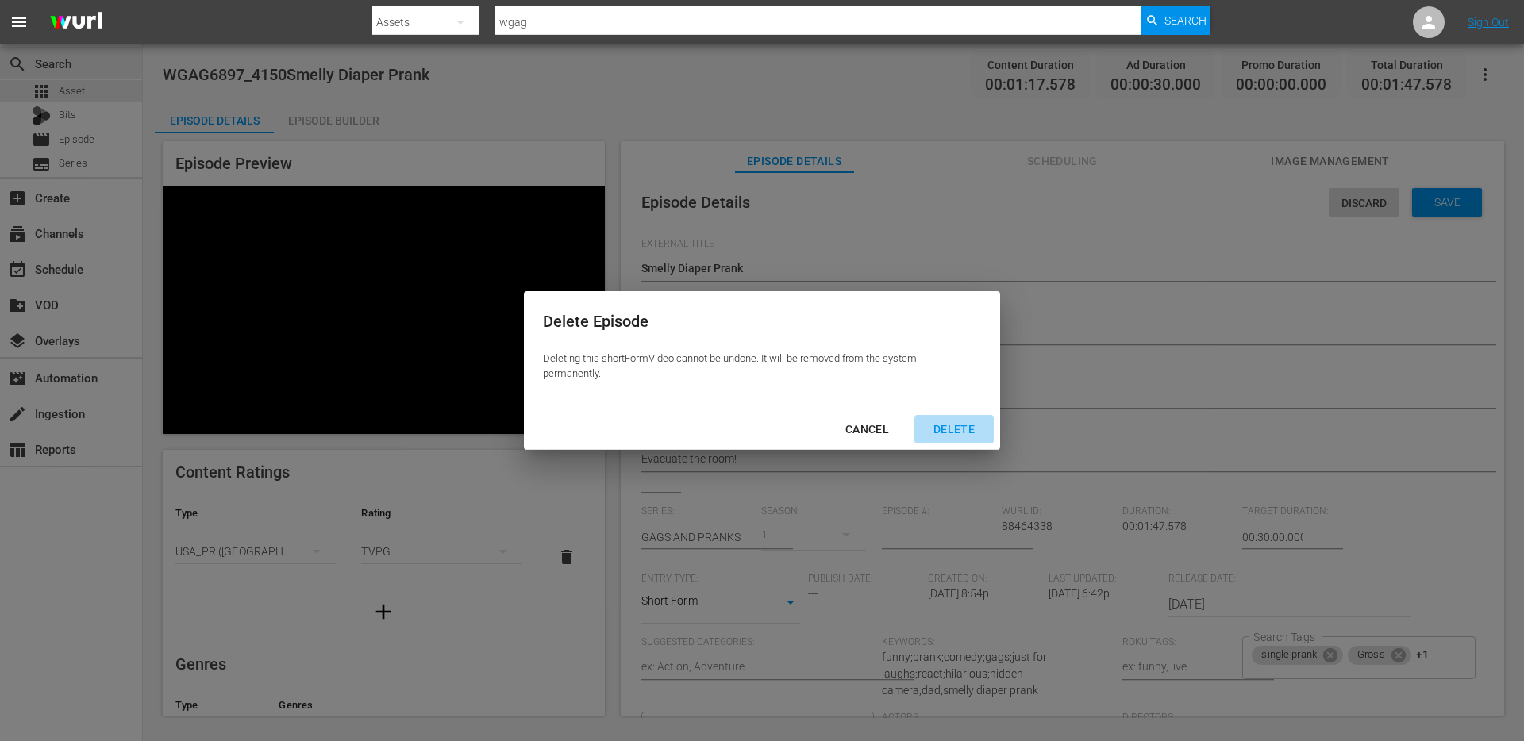
click at [960, 435] on div "DELETE" at bounding box center [954, 430] width 67 height 20
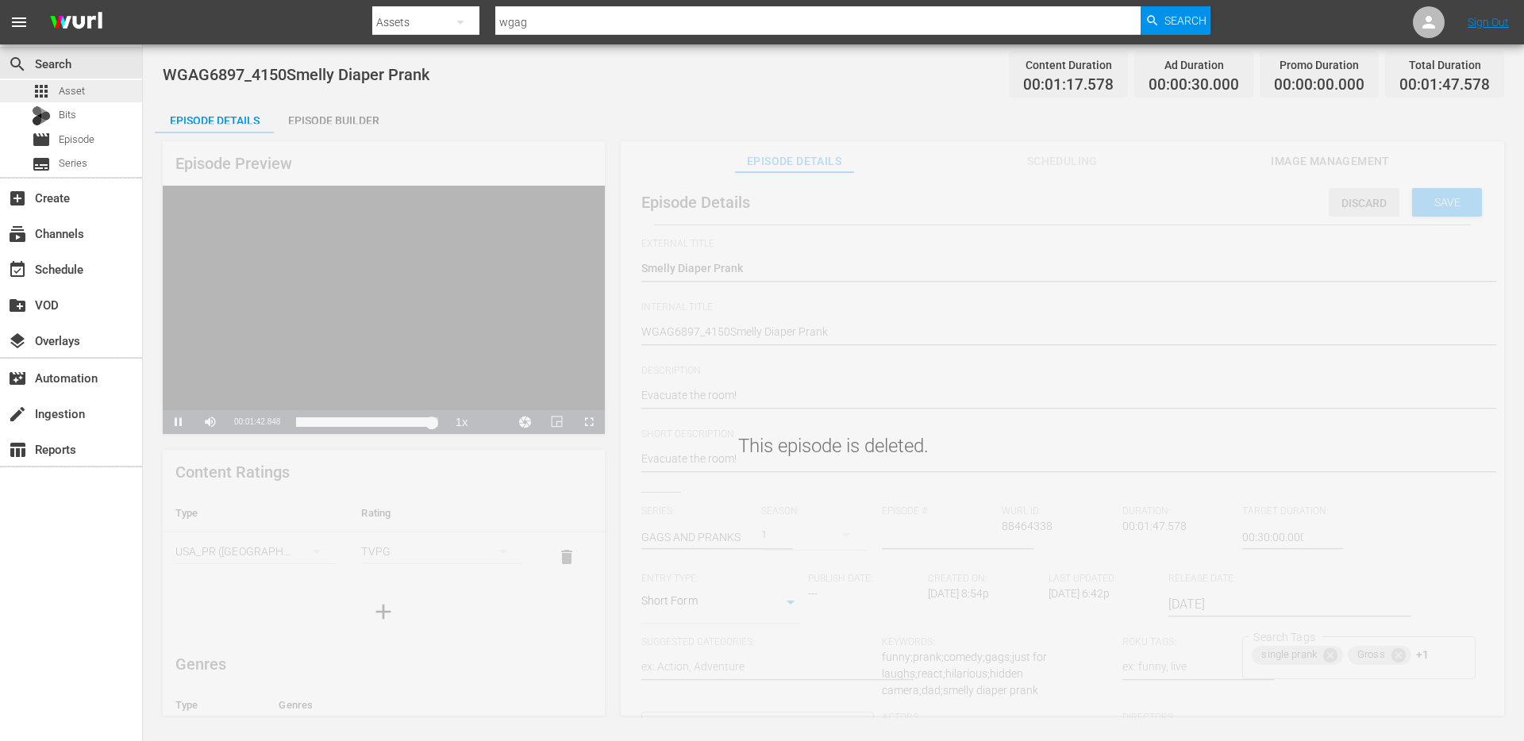
click at [92, 88] on div "apps Asset" at bounding box center [71, 91] width 142 height 22
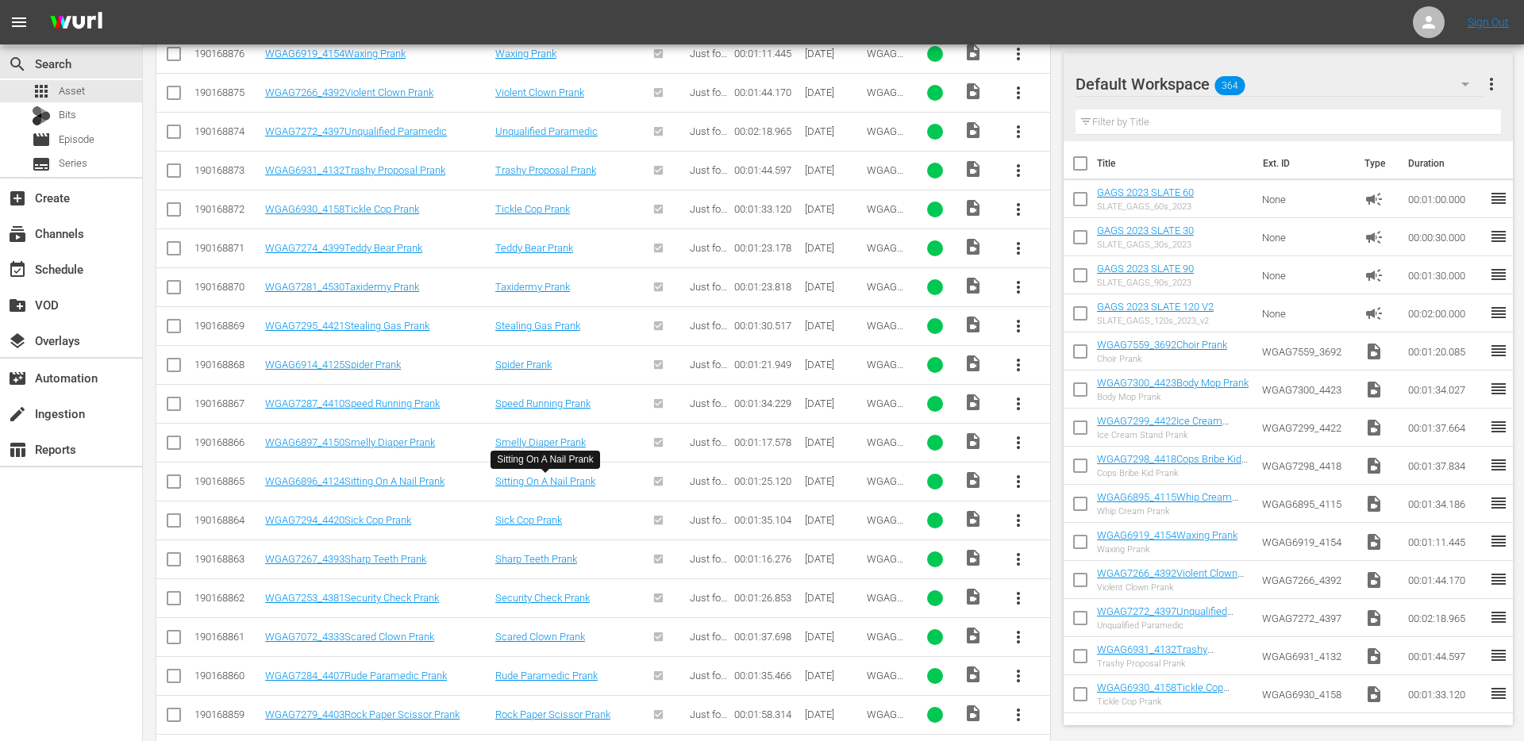
scroll to position [661, 0]
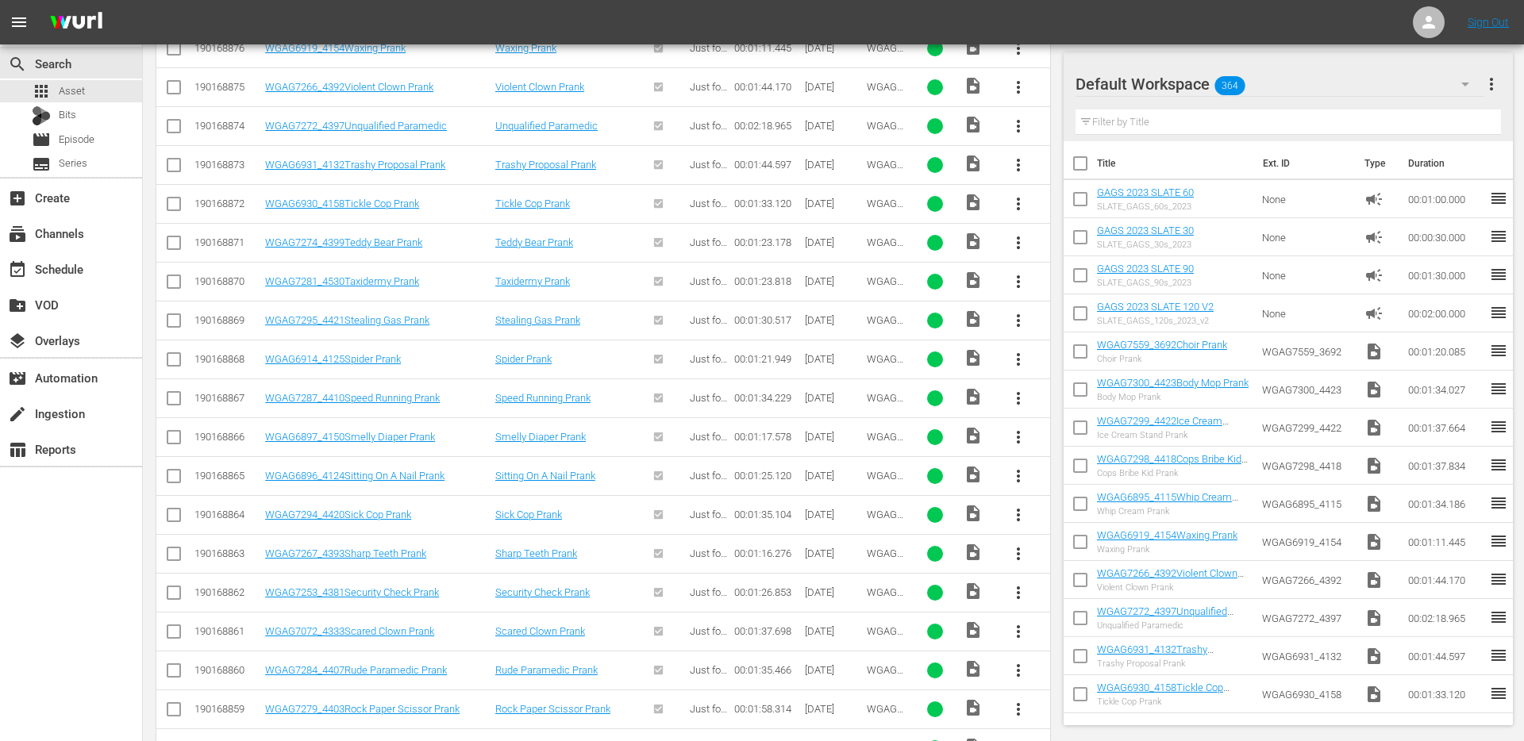
click at [1014, 439] on span "more_vert" at bounding box center [1018, 437] width 19 height 19
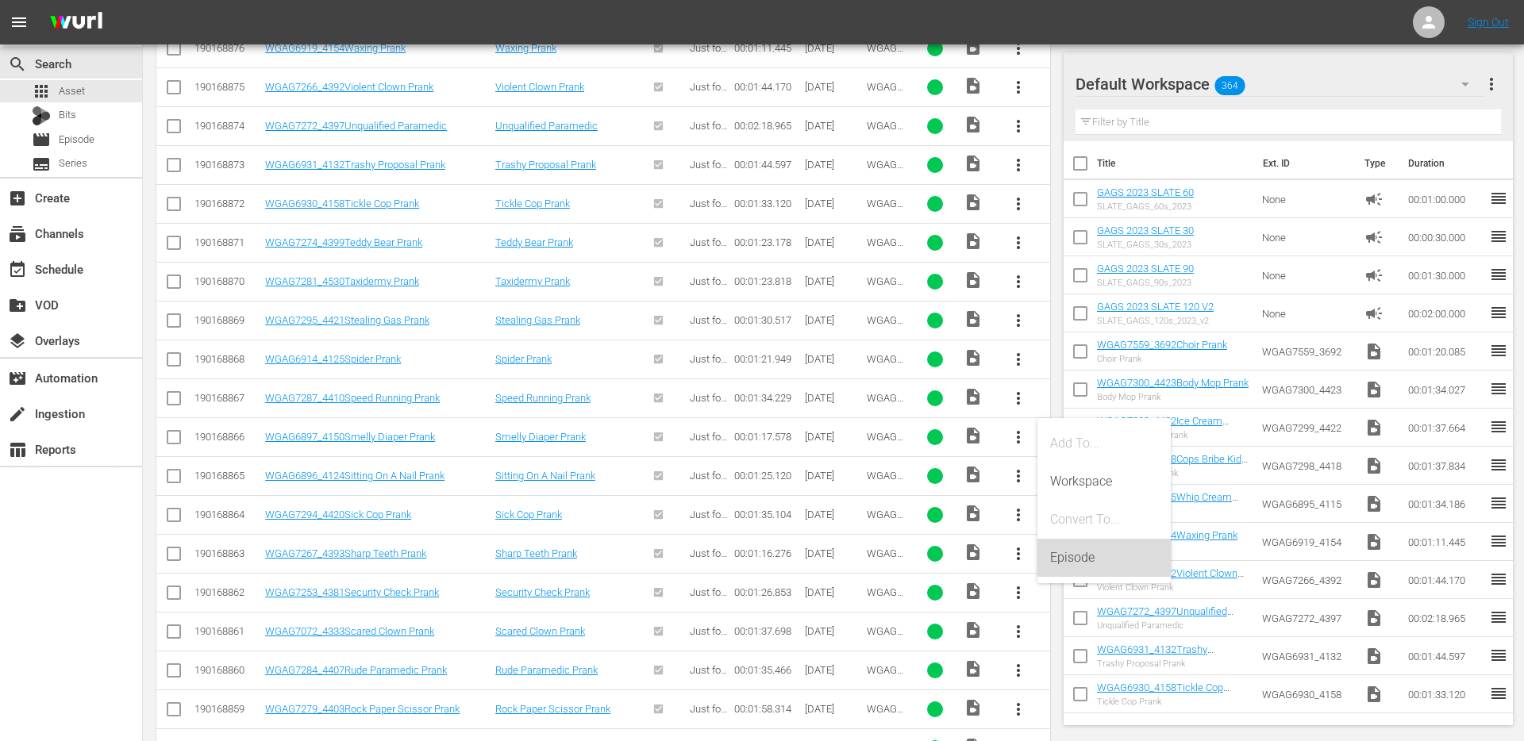
click at [1063, 556] on div "Episode" at bounding box center [1104, 558] width 108 height 38
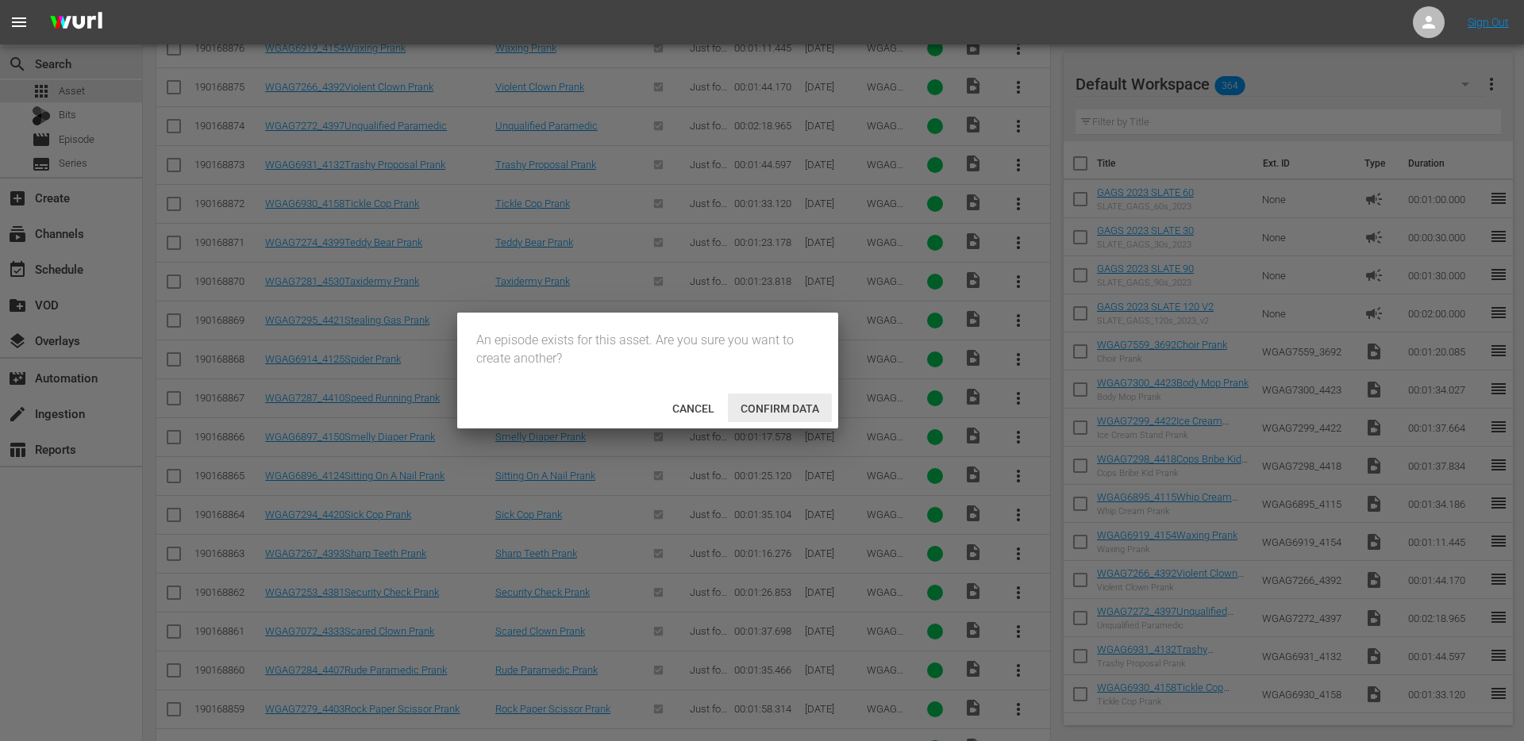
click at [779, 402] on span "Confirm data" at bounding box center [780, 408] width 104 height 13
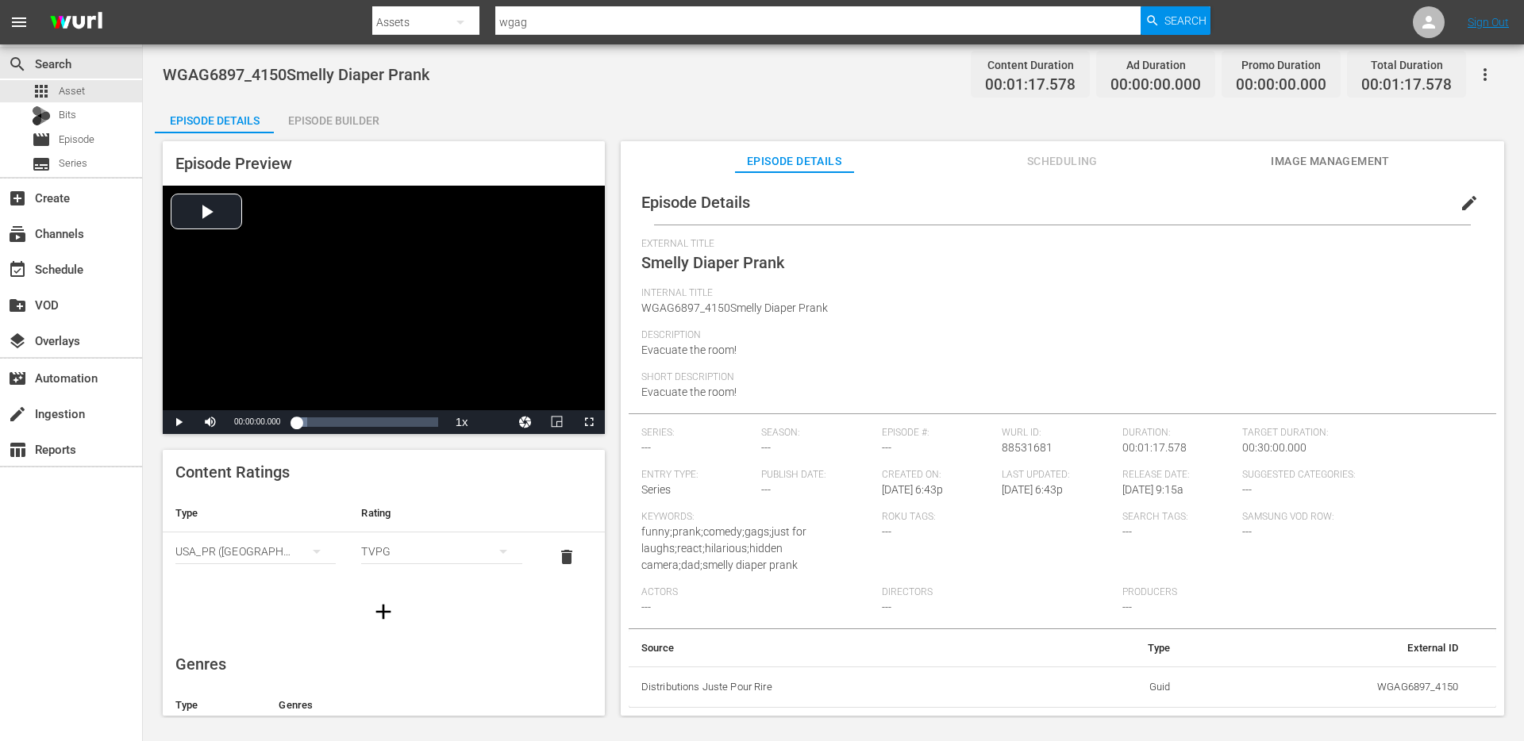
click at [1460, 209] on span "edit" at bounding box center [1469, 203] width 19 height 19
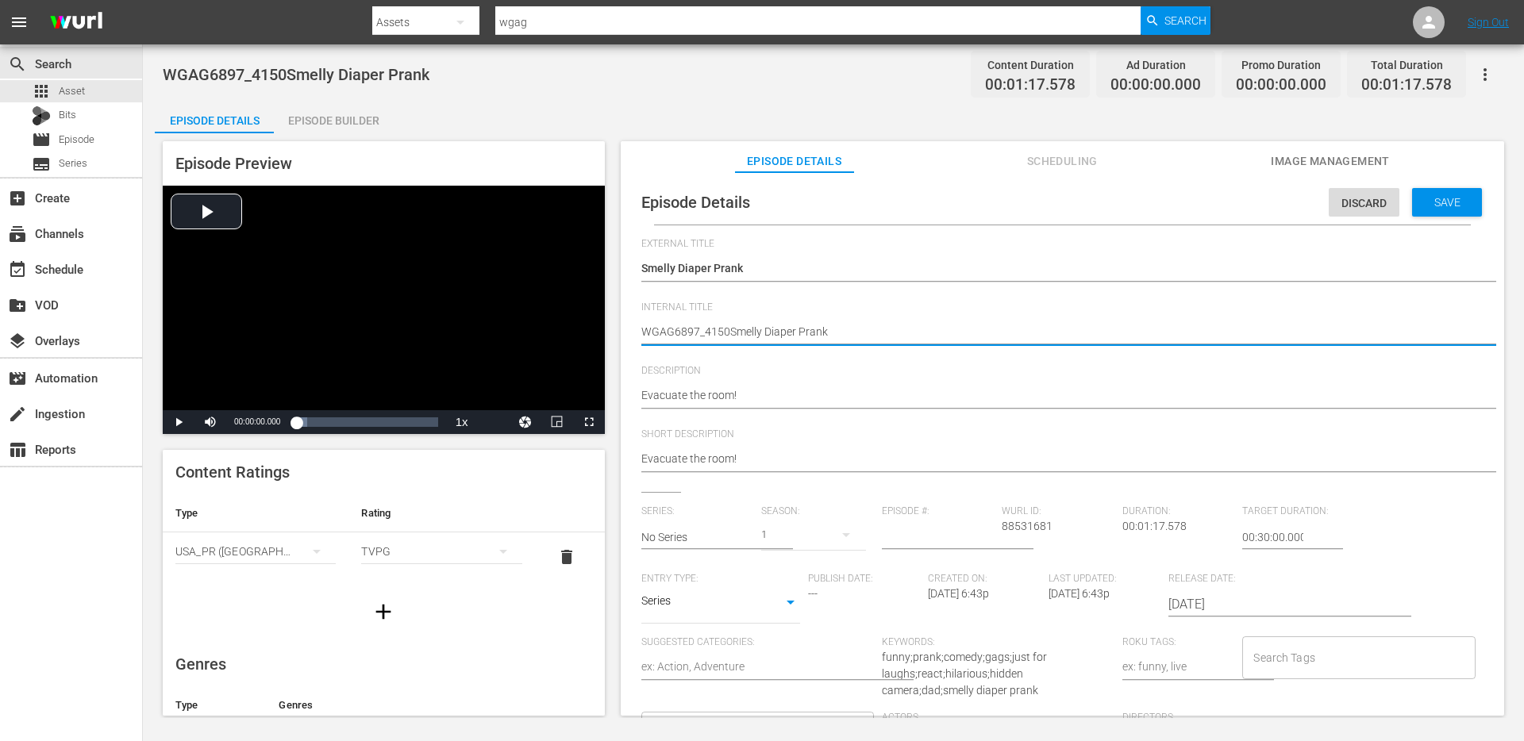
click at [720, 324] on textarea "WGAG6897_4150Smelly Diaper Prank" at bounding box center [1058, 333] width 834 height 19
click at [702, 523] on input "text" at bounding box center [697, 537] width 113 height 38
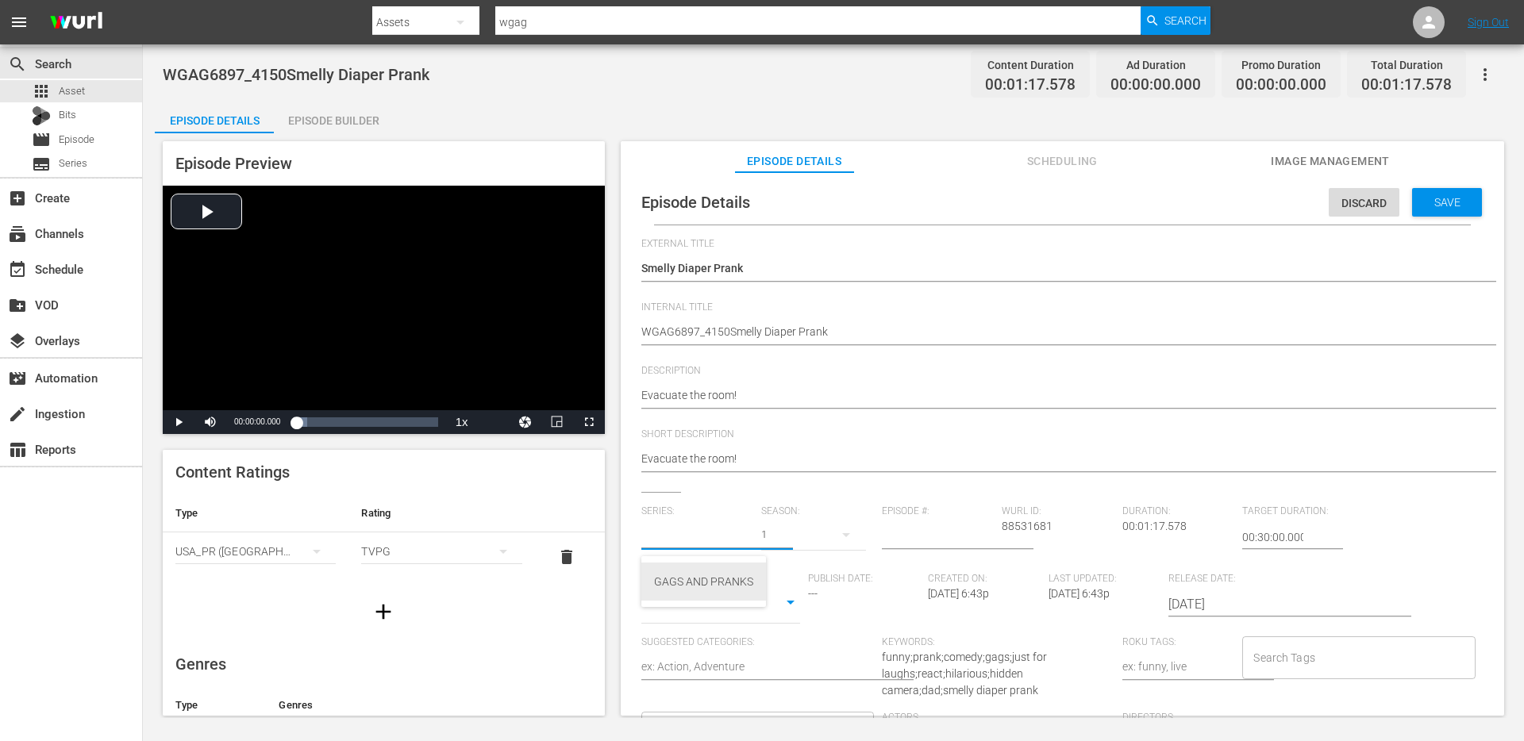
click at [686, 592] on div "GAGS AND PRANKS" at bounding box center [703, 582] width 99 height 38
type input "GAGS AND PRANKS"
click at [718, 617] on div "Series SERIES" at bounding box center [720, 605] width 159 height 38
click at [673, 602] on body "menu Search By Assets Search ID, Title, Description, Keywords, or Category wgag…" at bounding box center [762, 370] width 1524 height 741
click at [683, 549] on li "Short Form" at bounding box center [720, 552] width 159 height 26
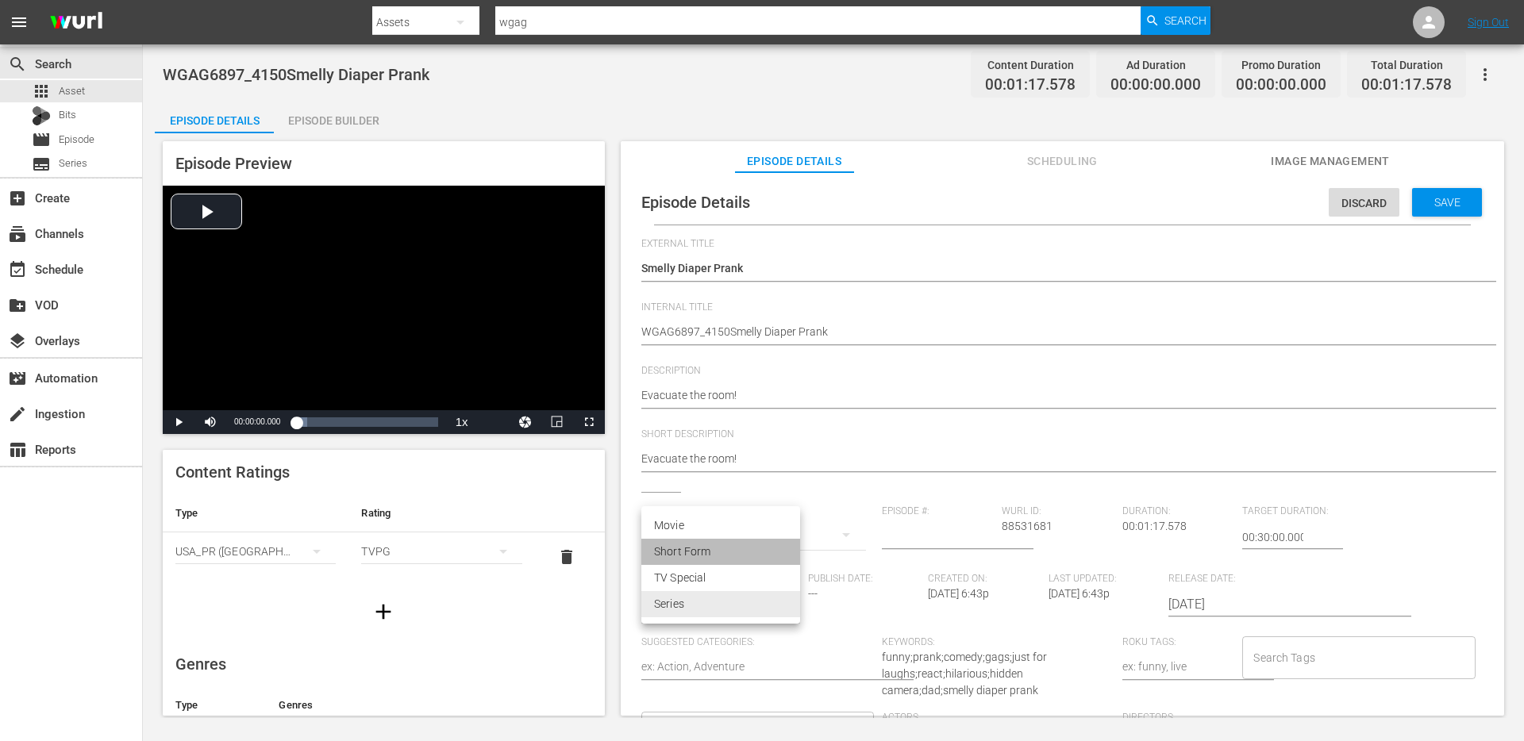
type input "SHORT_FORM_VIDEO"
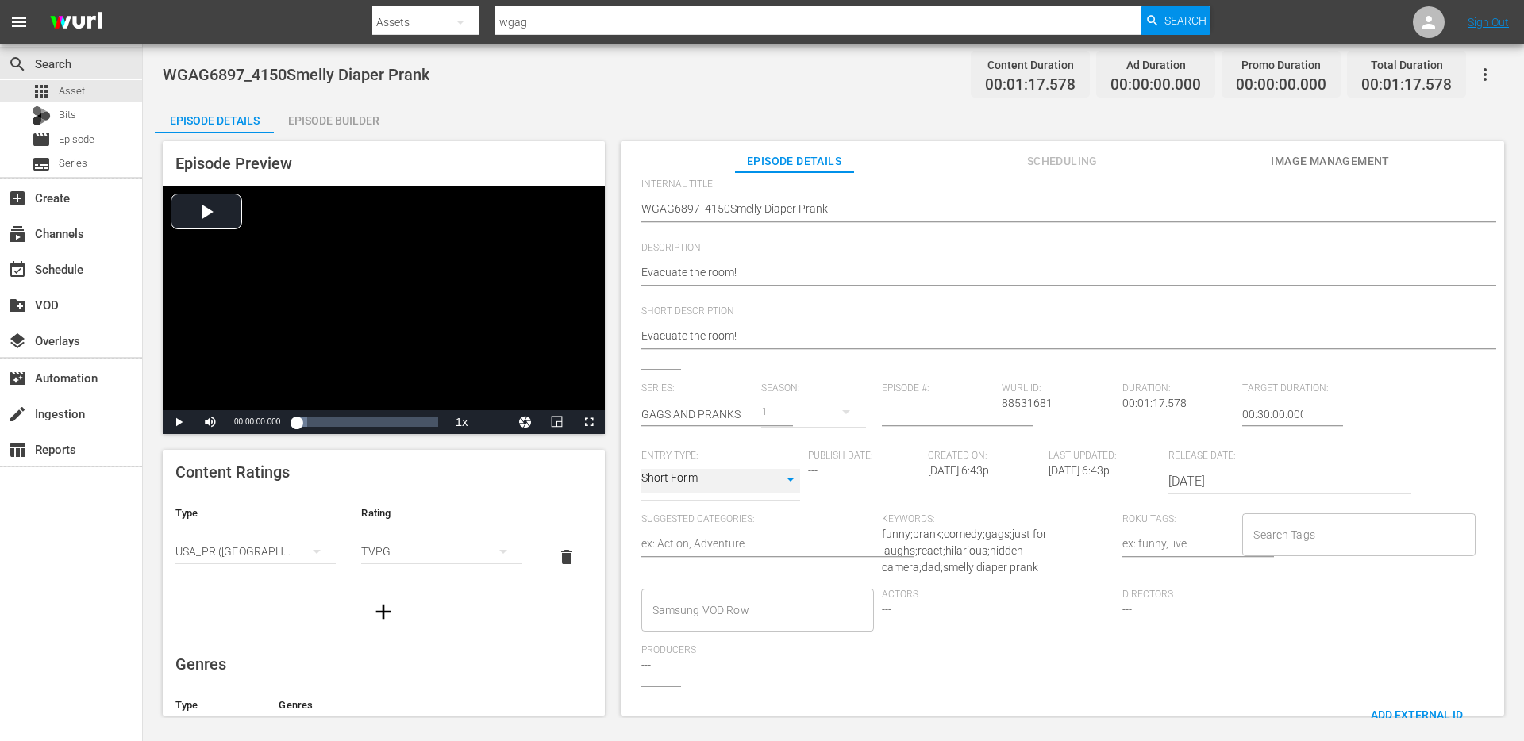
scroll to position [197, 0]
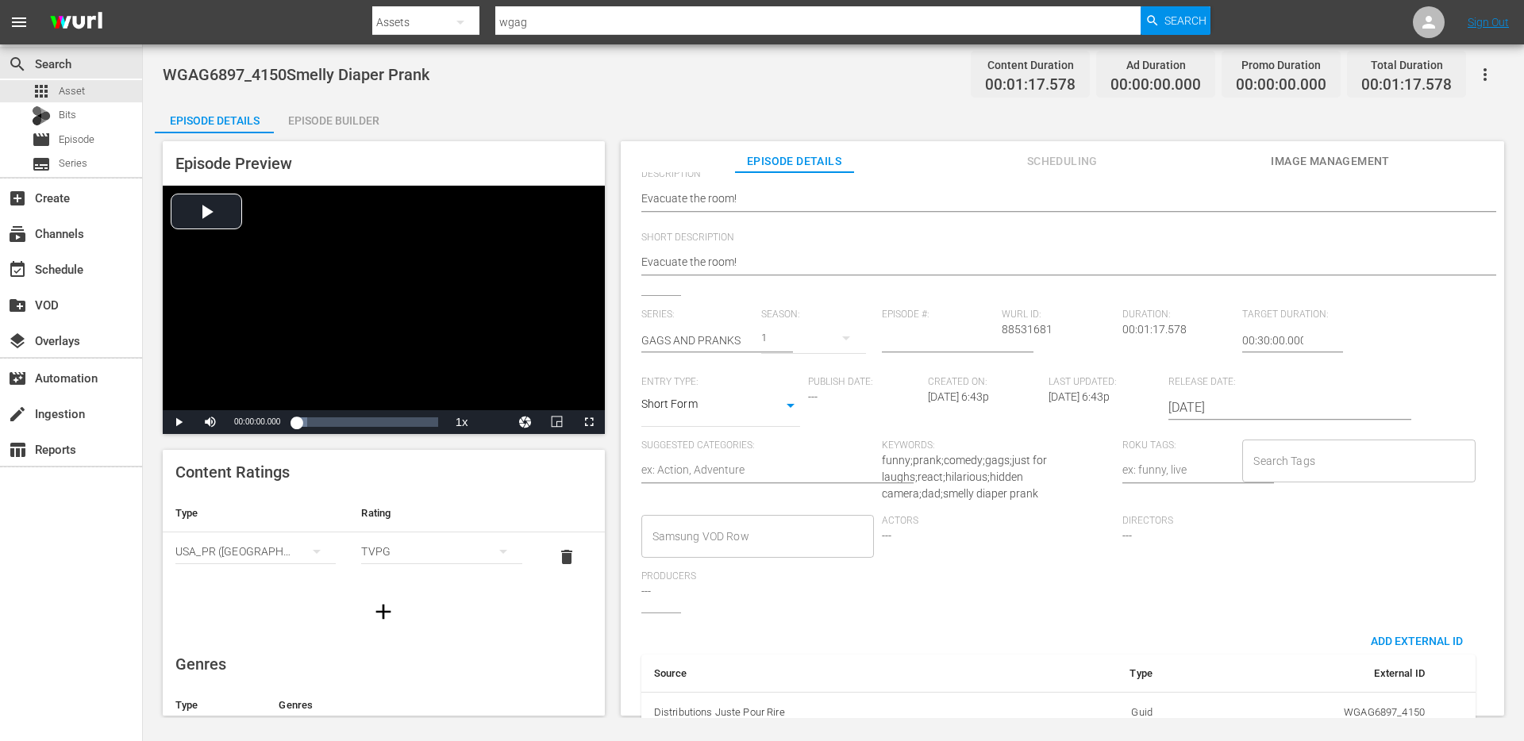
click at [1321, 454] on input "Search Tags" at bounding box center [1346, 461] width 194 height 29
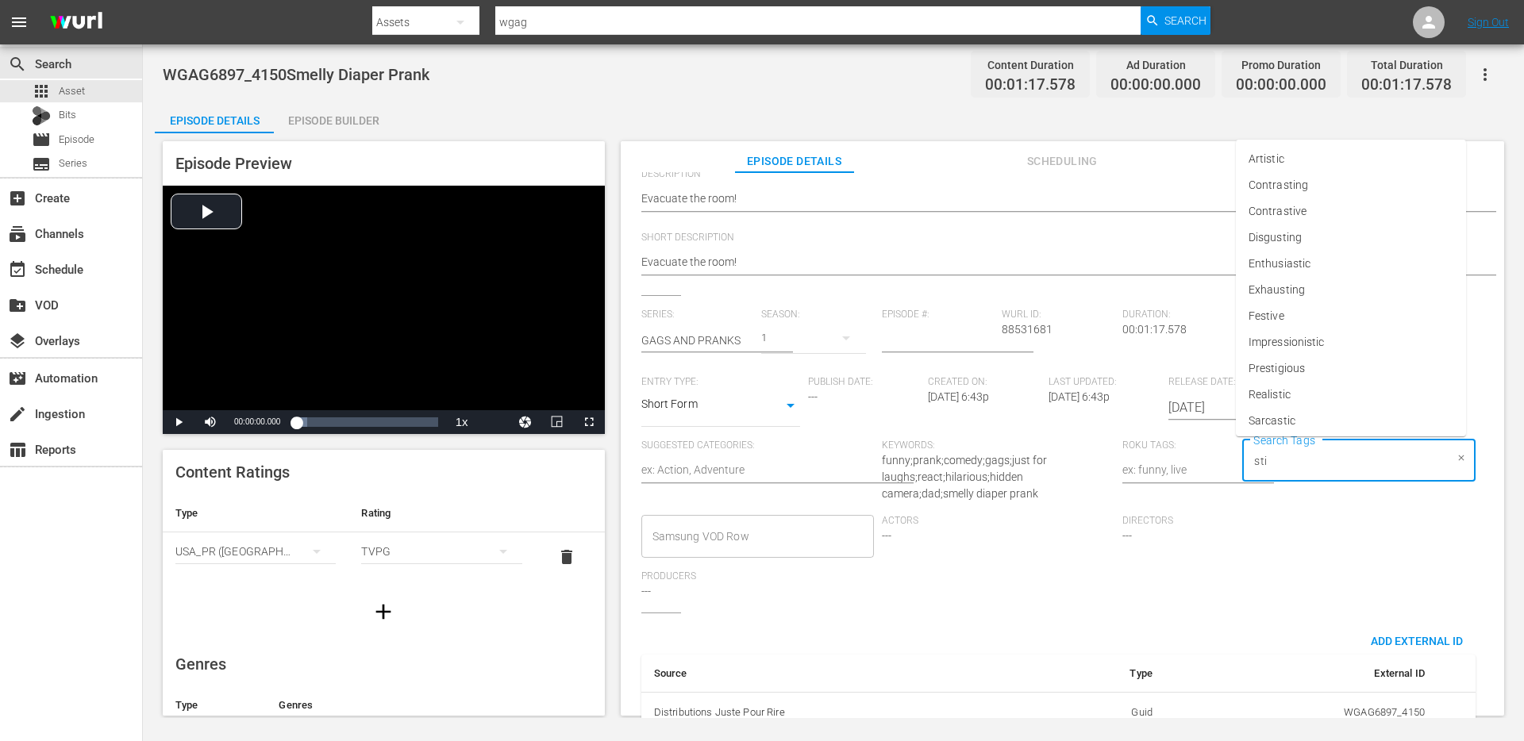
type input "stin"
type input "gross"
click at [1315, 491] on li "Gross" at bounding box center [1351, 504] width 230 height 26
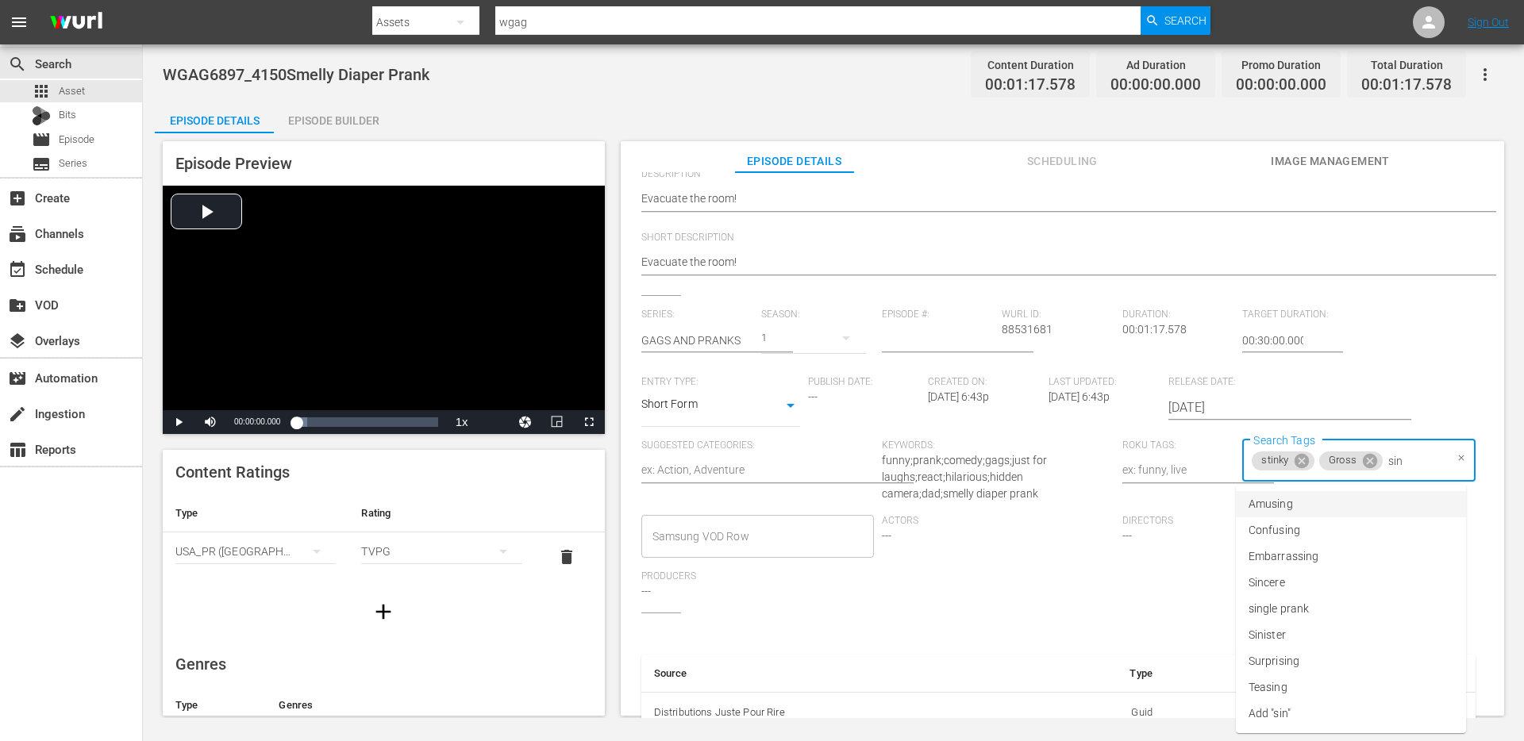
type input "sing"
click at [1291, 578] on span "single prank" at bounding box center [1278, 583] width 60 height 17
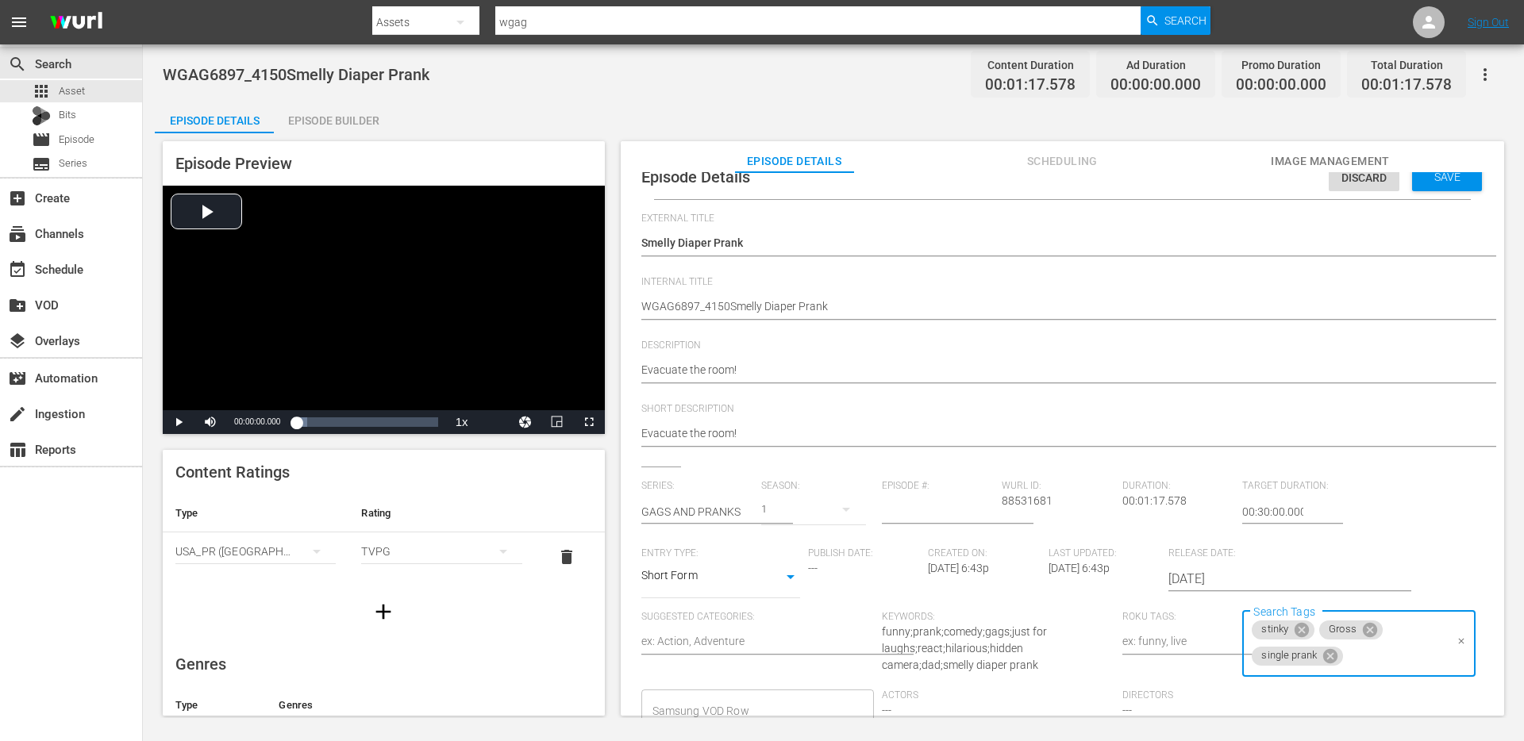
scroll to position [0, 0]
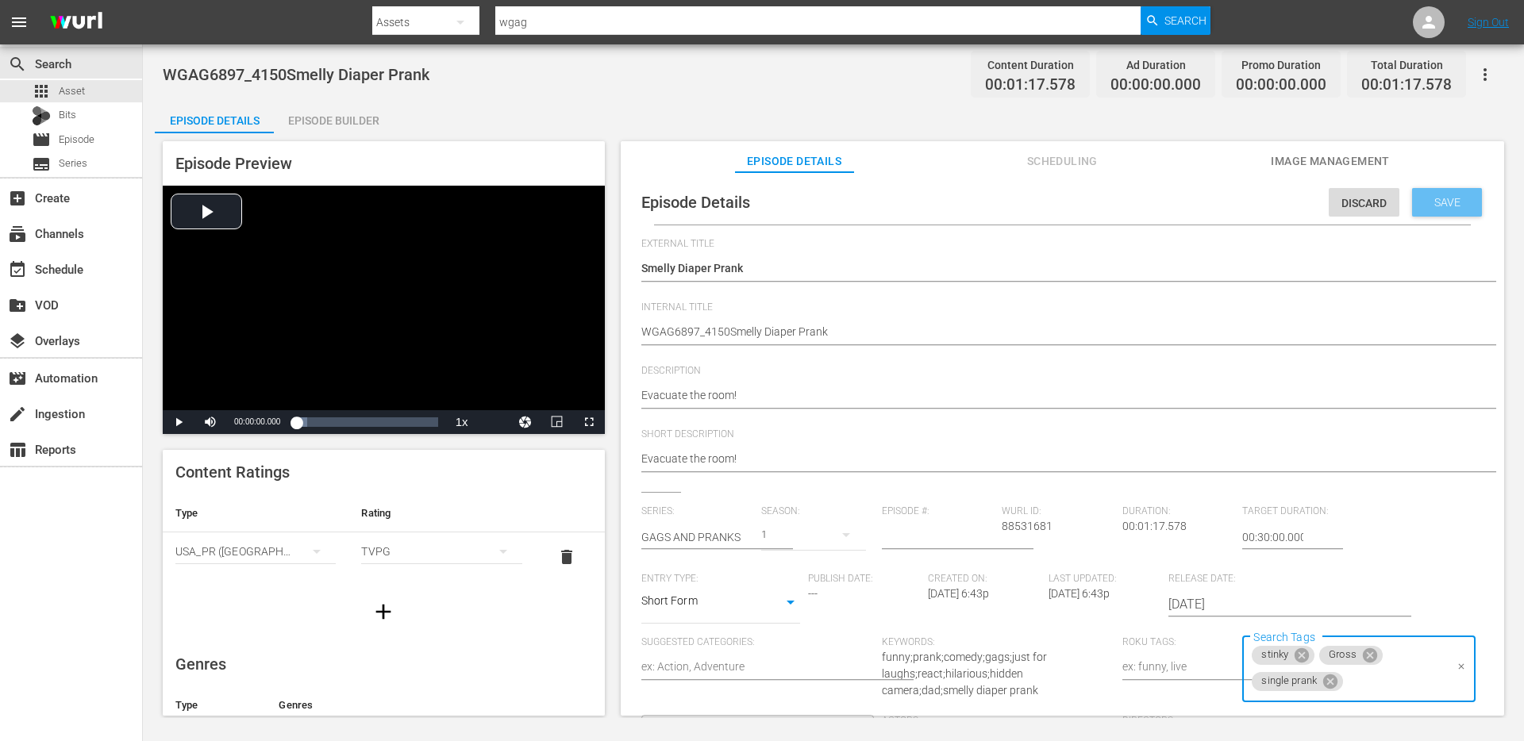
click at [1448, 202] on span "Save" at bounding box center [1447, 202] width 52 height 13
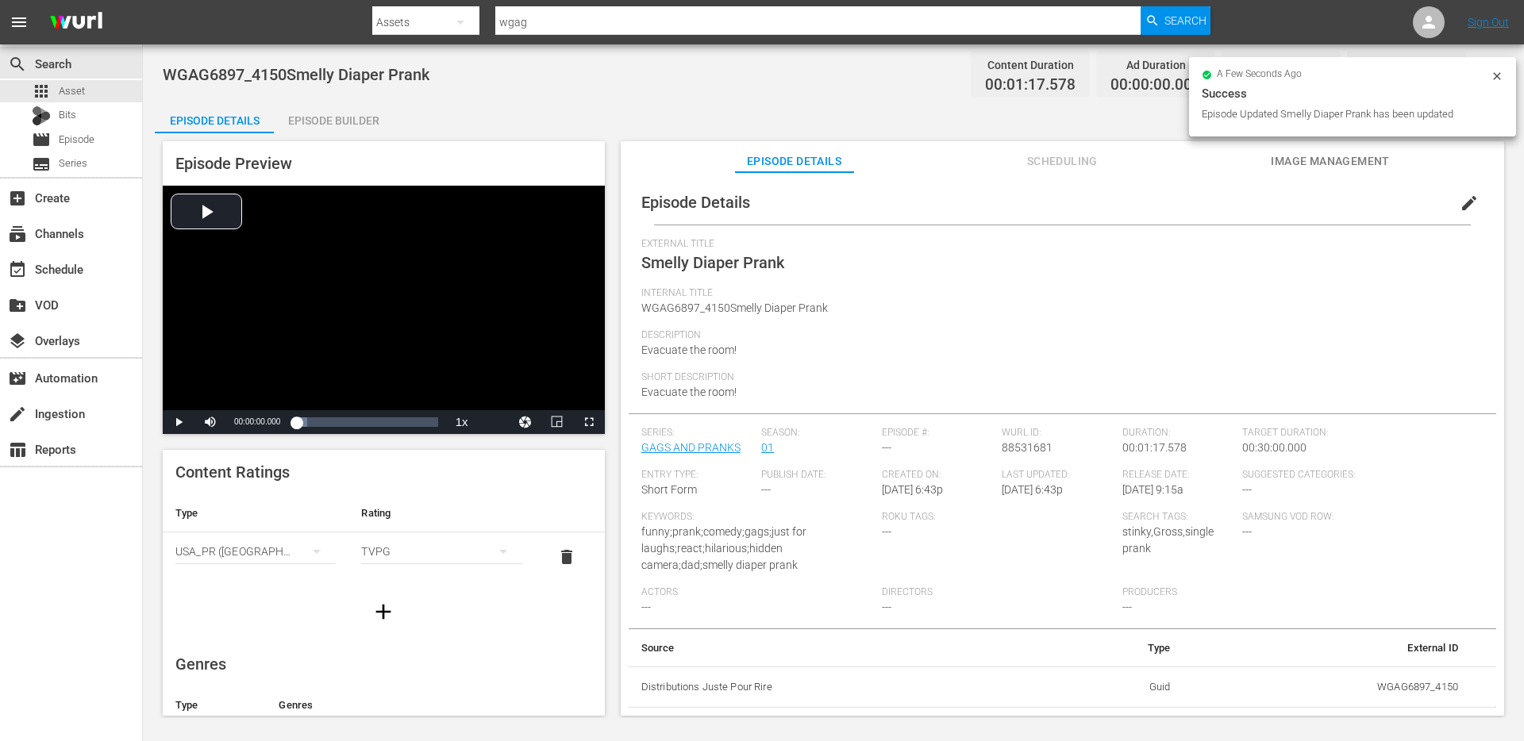
click at [361, 117] on div "Episode Builder" at bounding box center [333, 121] width 119 height 38
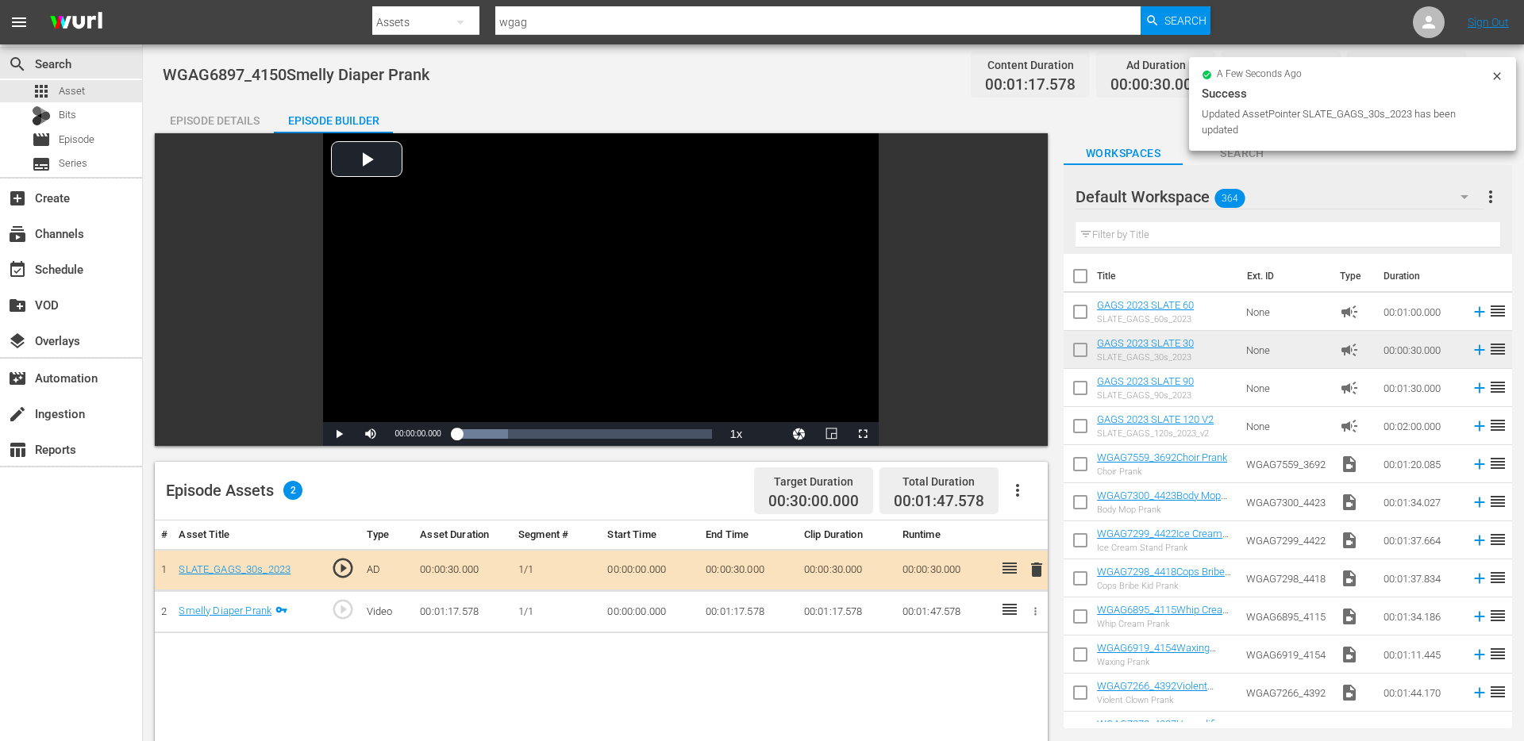
click at [1502, 77] on icon at bounding box center [1497, 76] width 13 height 13
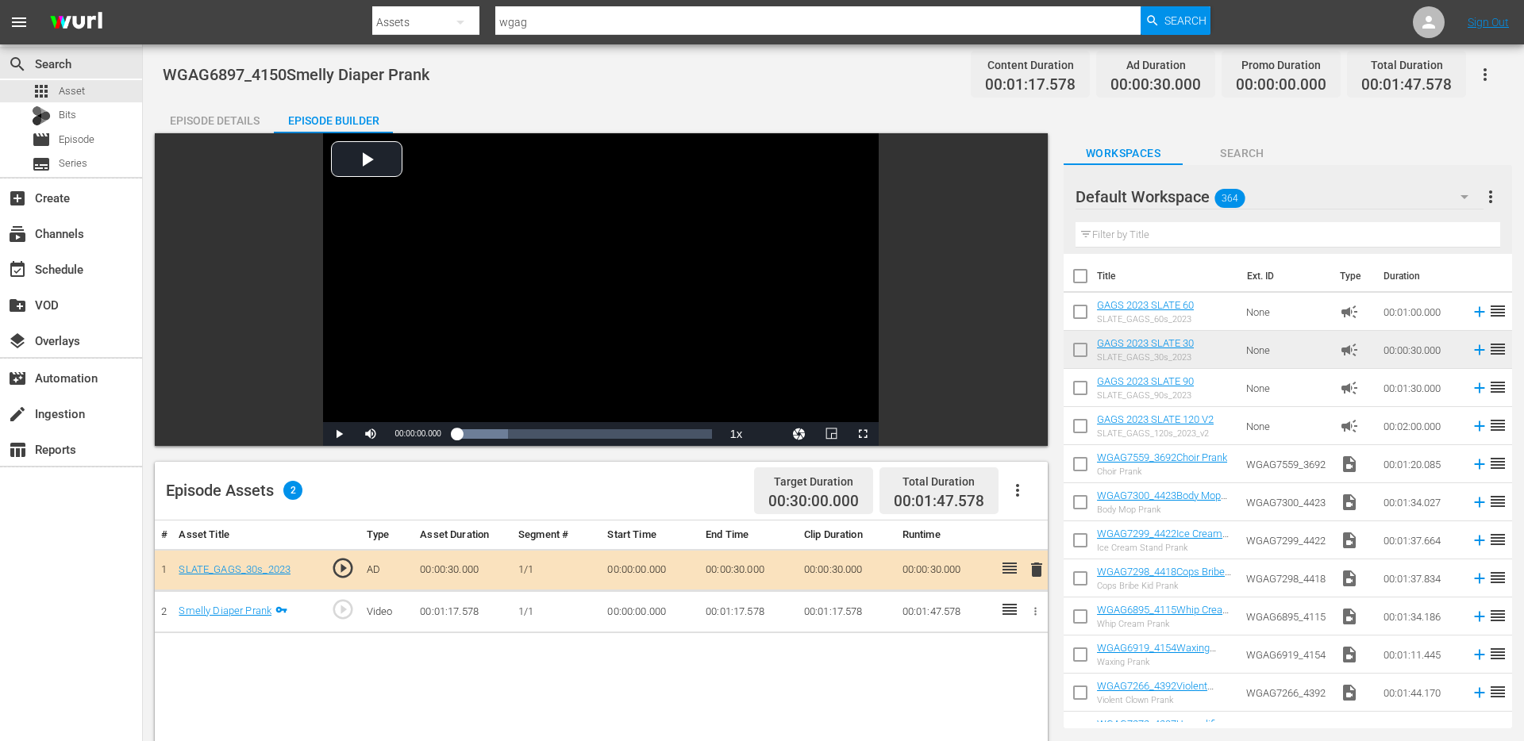
click at [226, 120] on div "Episode Details" at bounding box center [214, 121] width 119 height 38
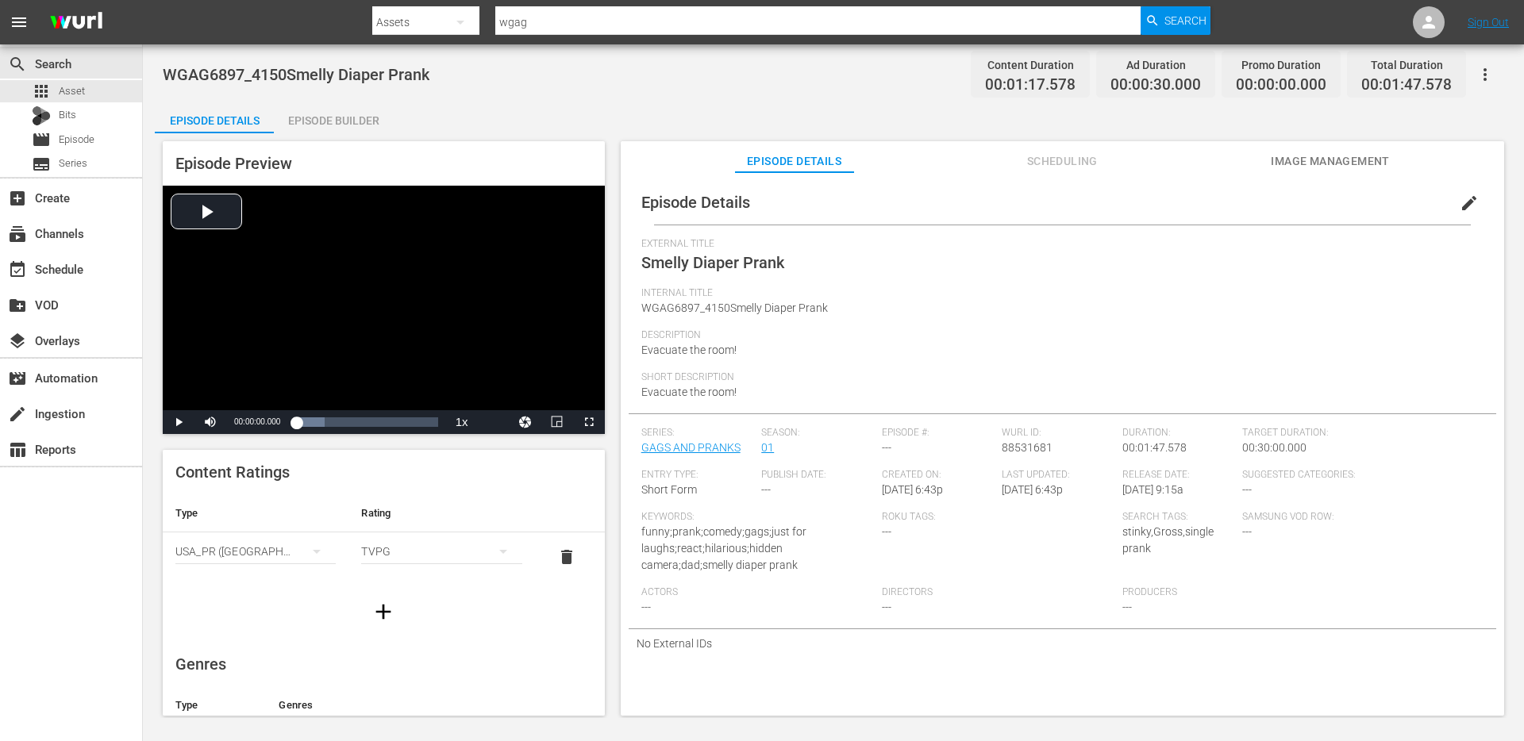
click at [1310, 156] on span "Image Management" at bounding box center [1330, 162] width 119 height 20
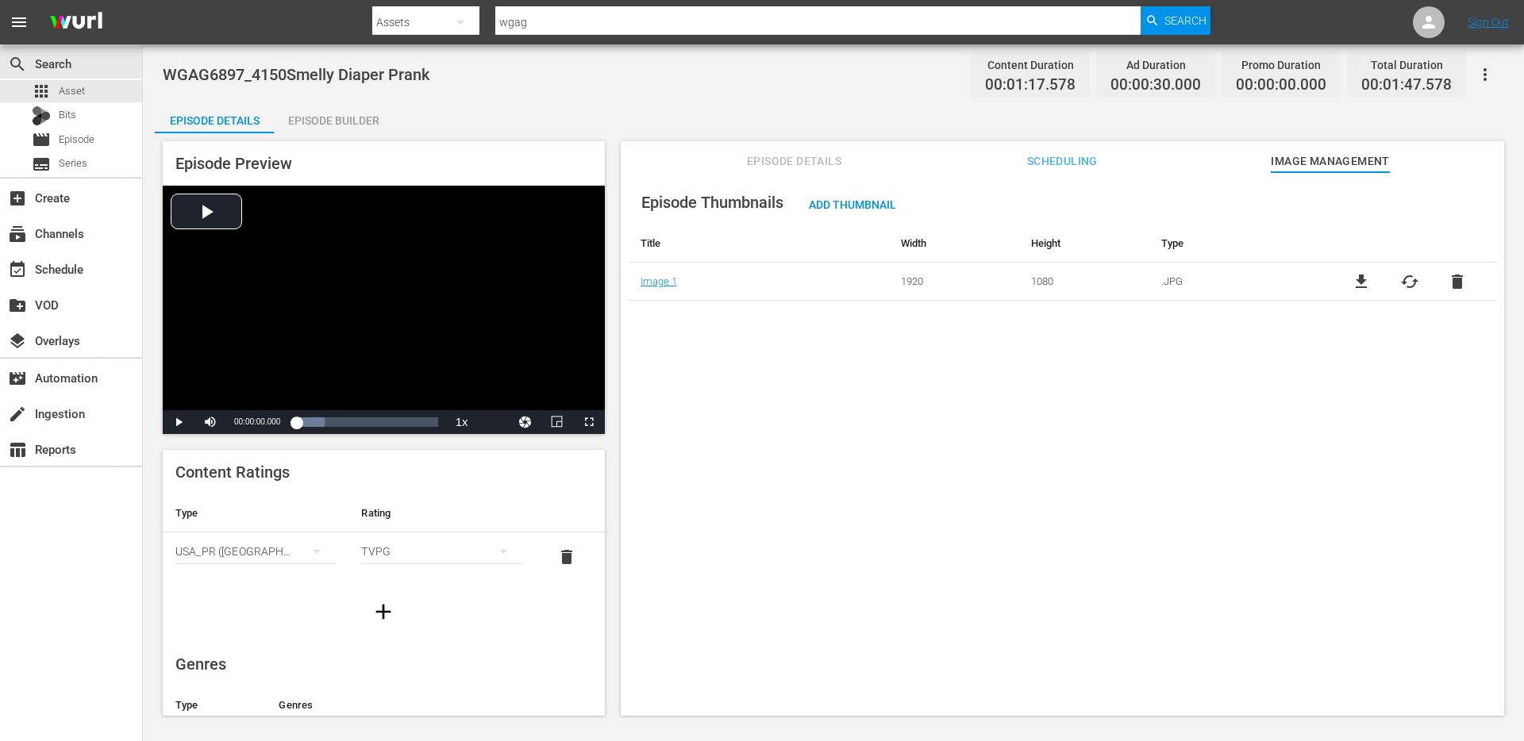
click at [836, 153] on span "Episode Details" at bounding box center [794, 162] width 119 height 20
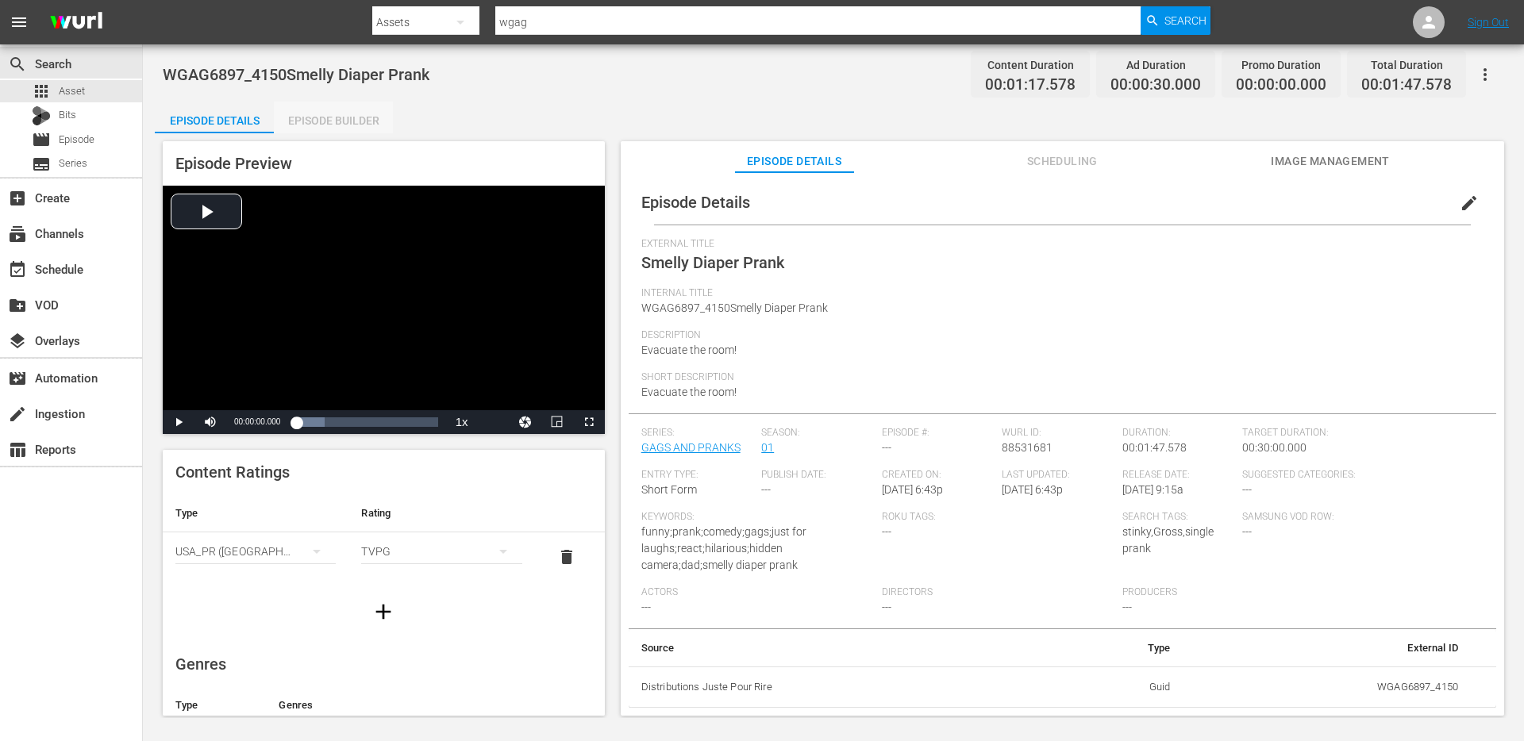
click at [382, 117] on div "Episode Builder" at bounding box center [333, 121] width 119 height 38
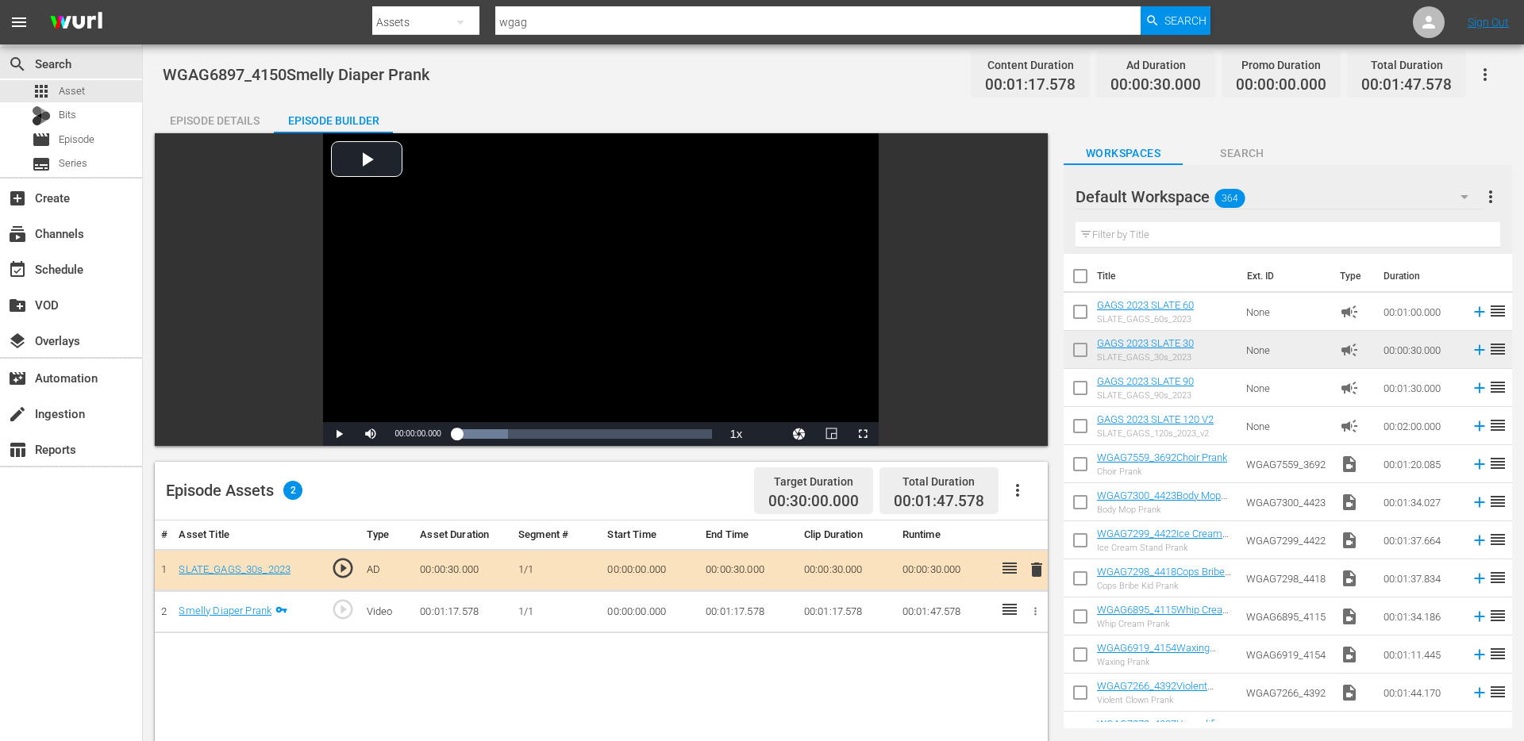
click at [182, 120] on div "Episode Details" at bounding box center [214, 121] width 119 height 38
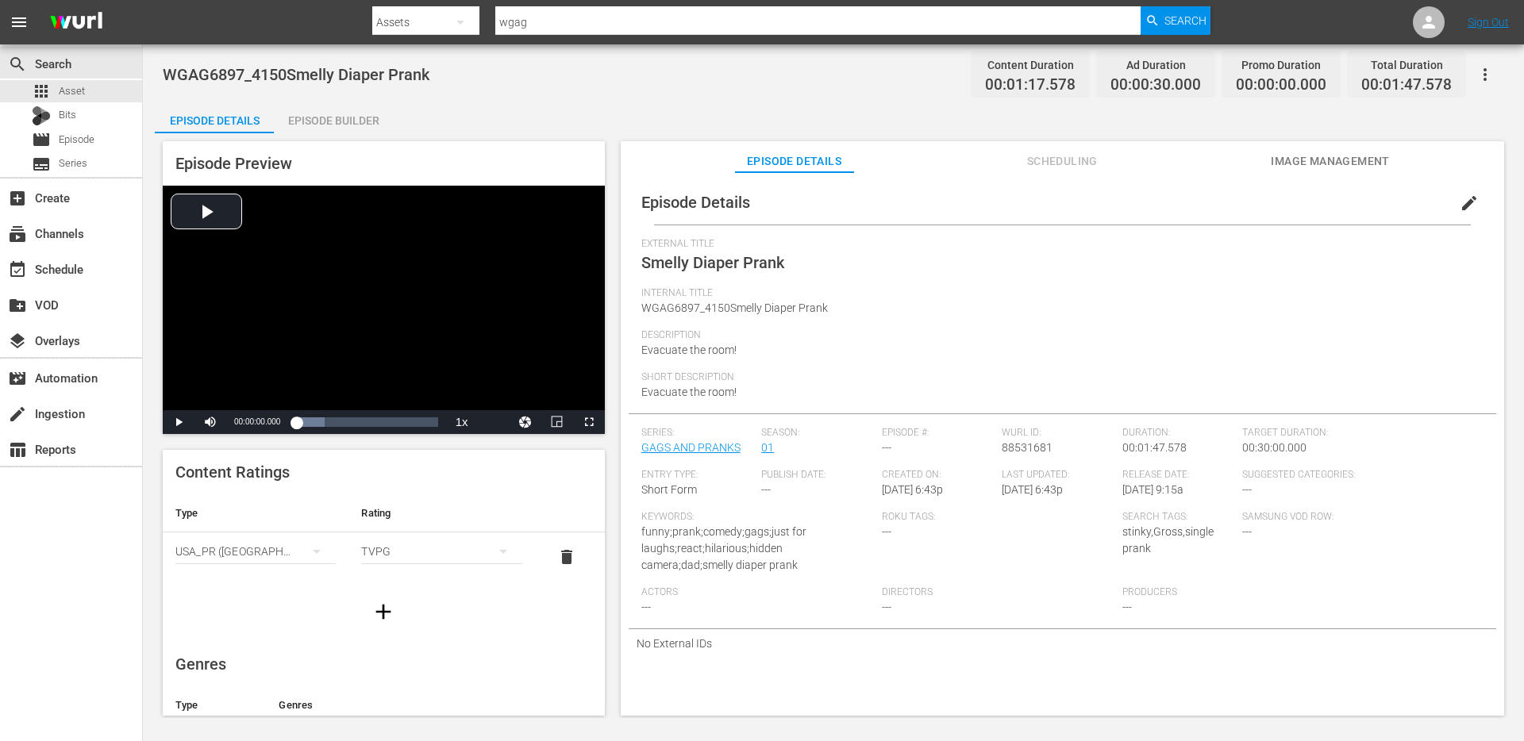
click at [1326, 163] on span "Image Management" at bounding box center [1330, 162] width 119 height 20
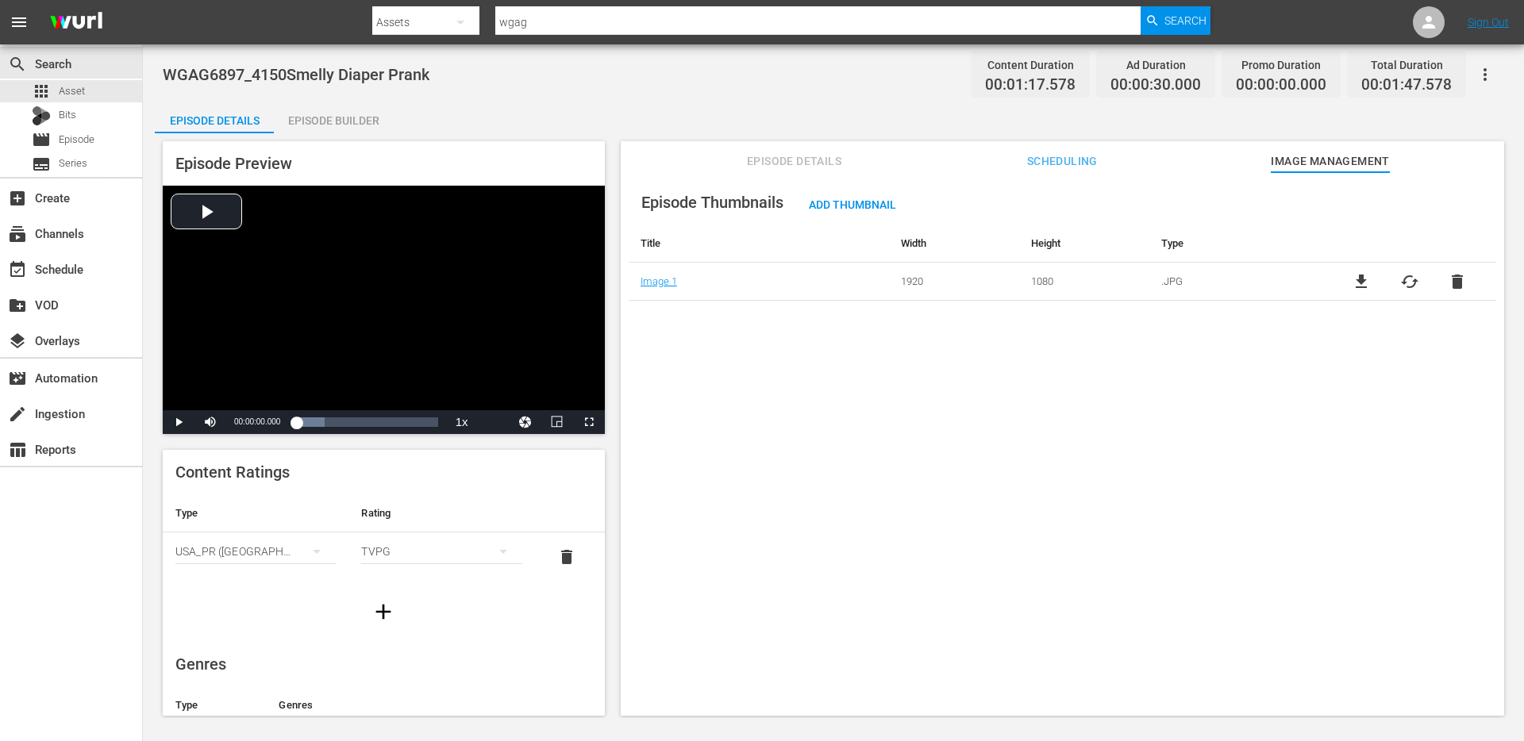
click at [786, 162] on span "Episode Details" at bounding box center [794, 162] width 119 height 20
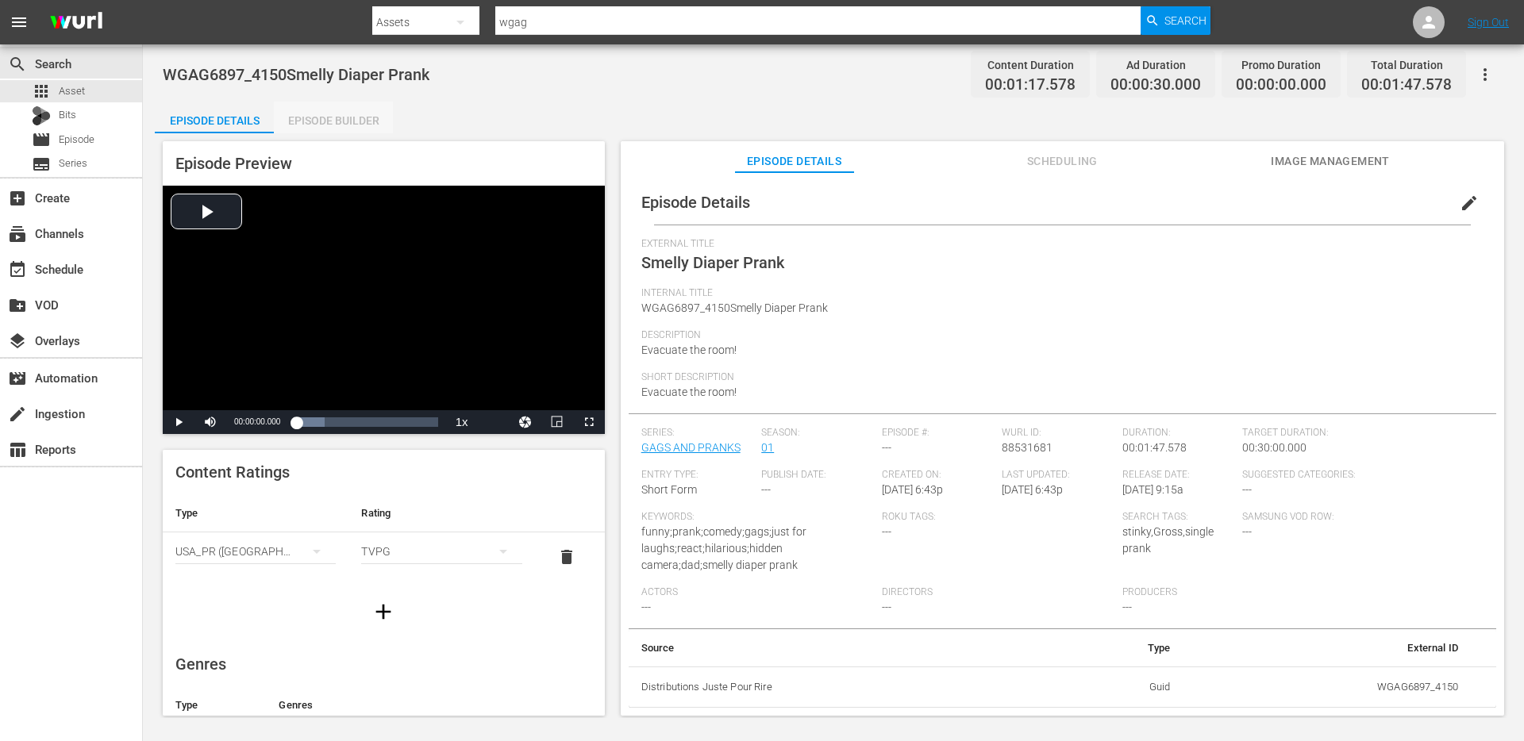
click at [325, 118] on div "Episode Builder" at bounding box center [333, 121] width 119 height 38
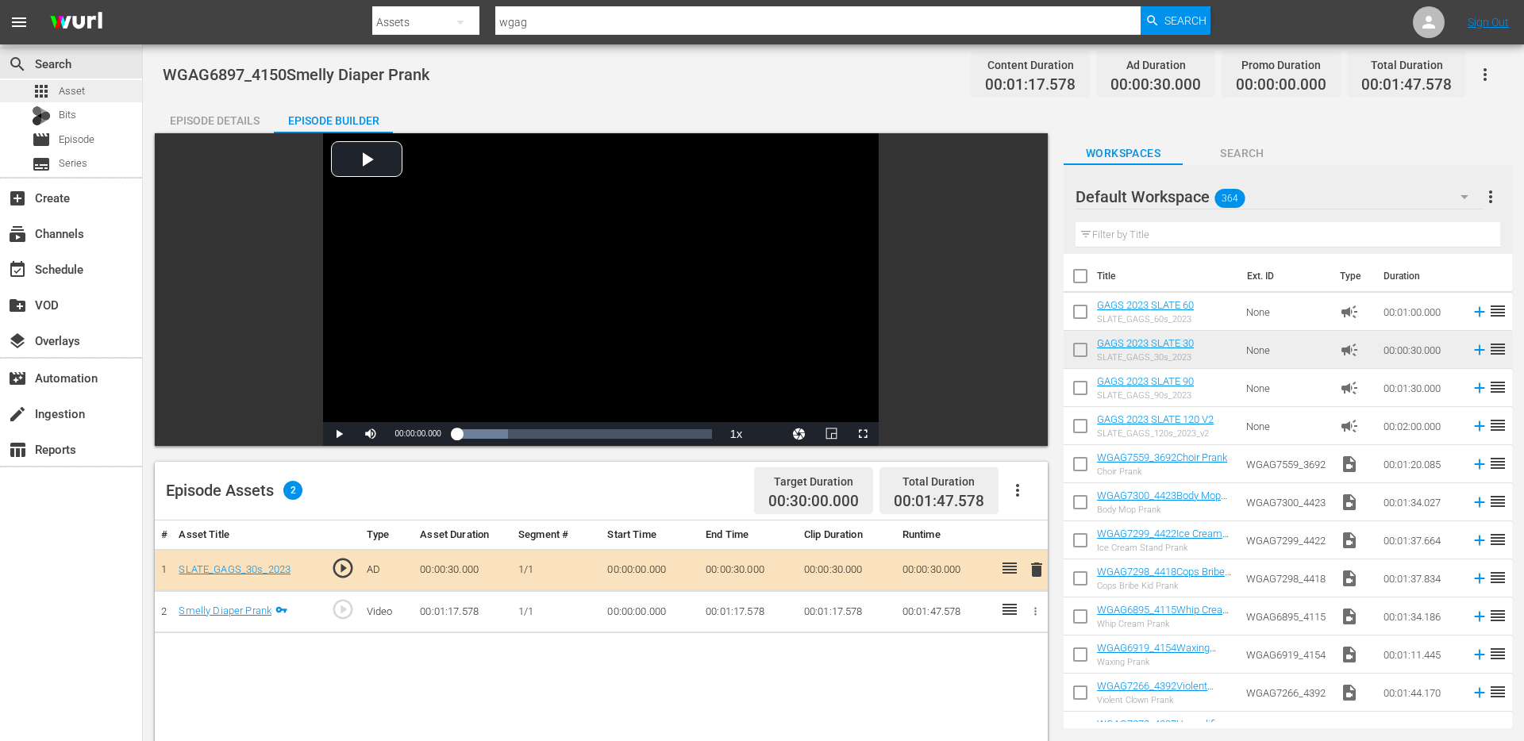
click at [83, 90] on span "Asset" at bounding box center [72, 91] width 26 height 16
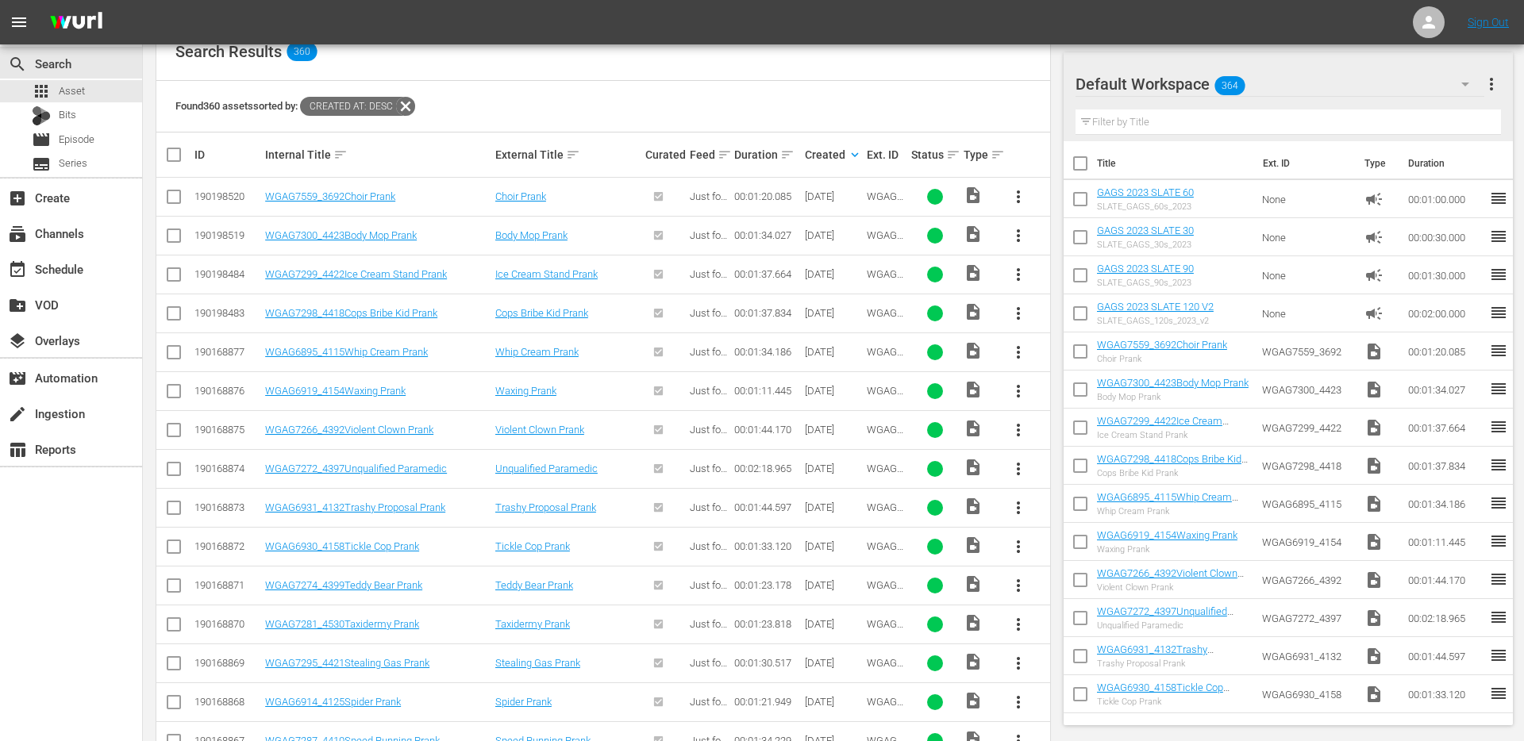
scroll to position [573, 0]
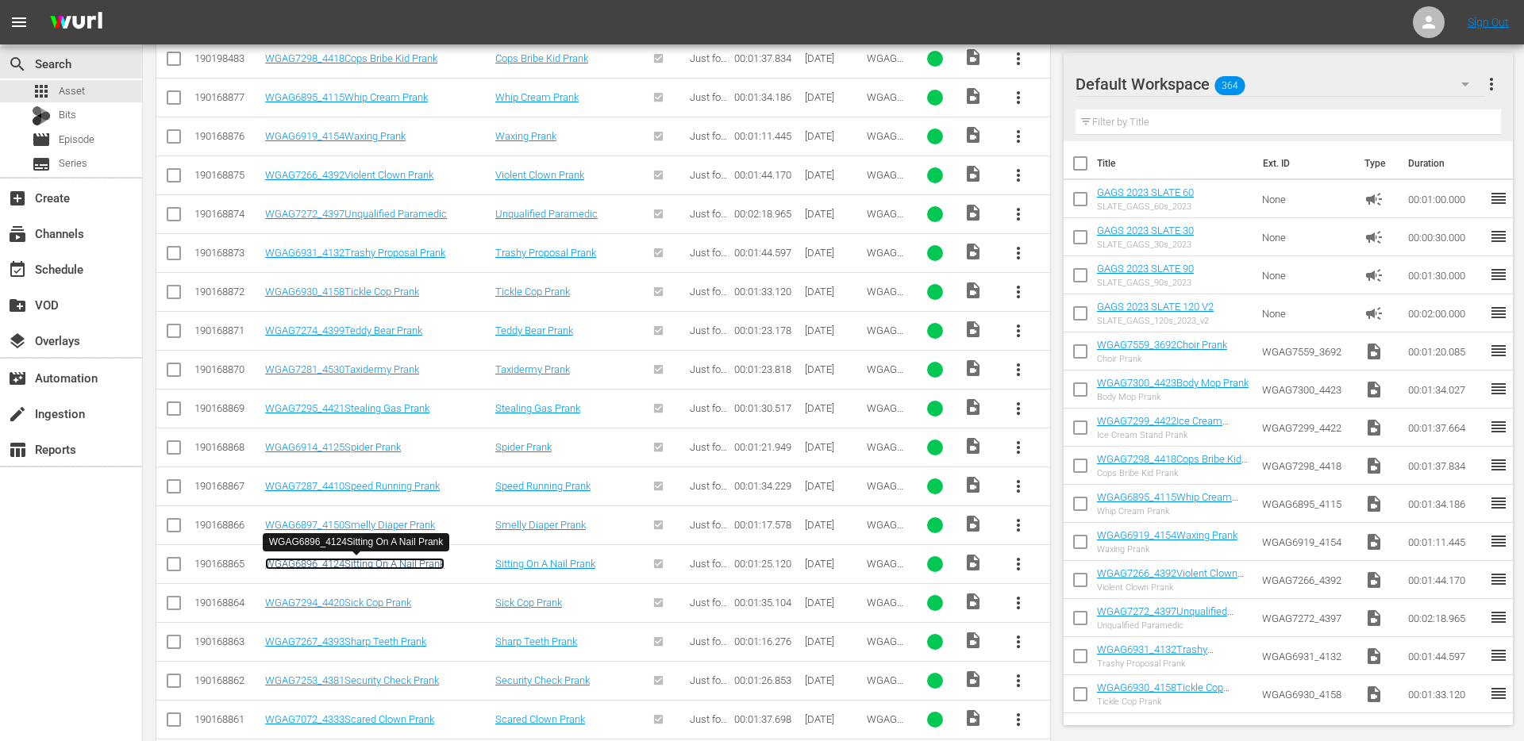
click at [393, 562] on link "WGAG6896_4124Sitting On A Nail Prank" at bounding box center [354, 564] width 179 height 12
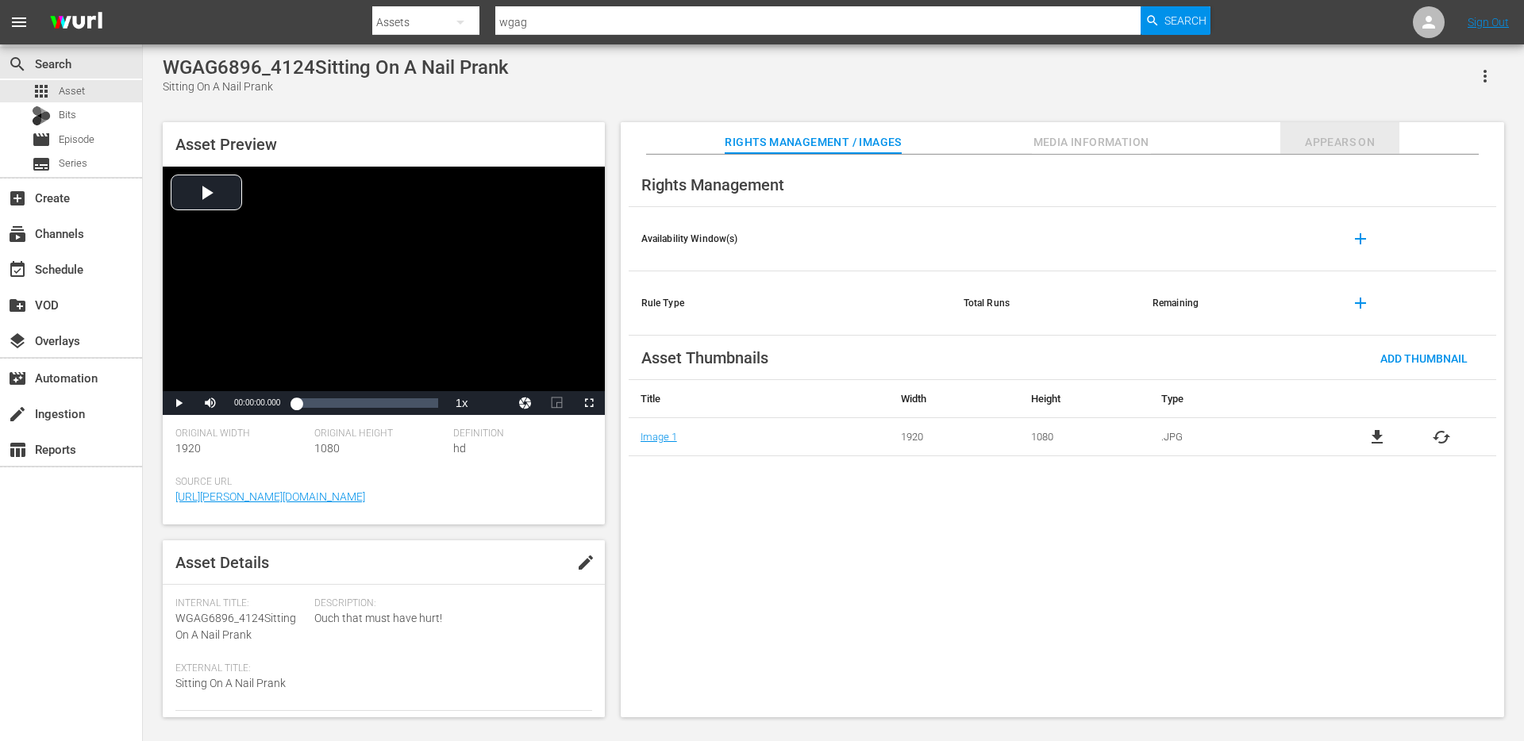
click at [1348, 137] on span "Appears On" at bounding box center [1339, 143] width 119 height 20
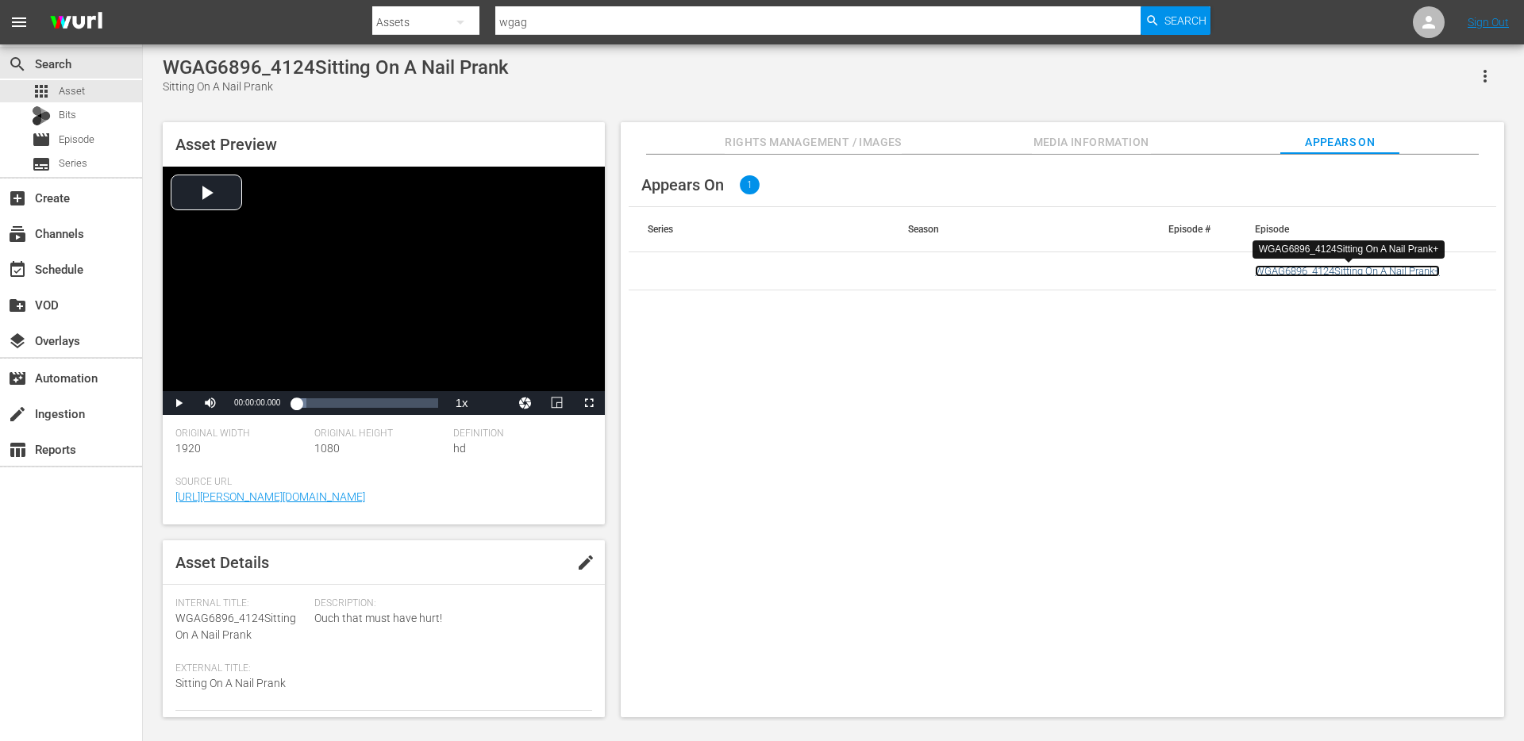
click at [1340, 271] on link "WGAG6896_4124Sitting On A Nail Prank+" at bounding box center [1347, 271] width 185 height 12
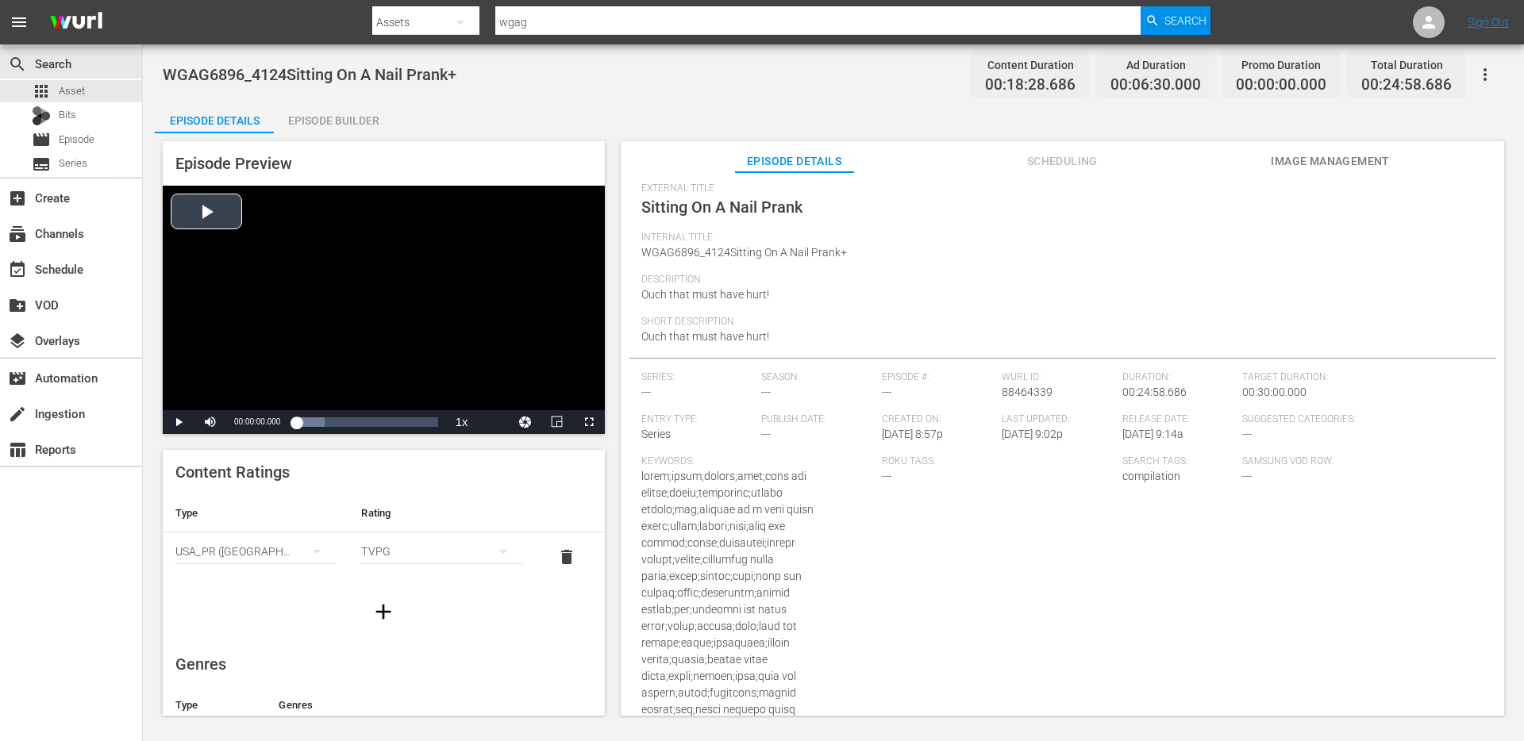
scroll to position [53, 0]
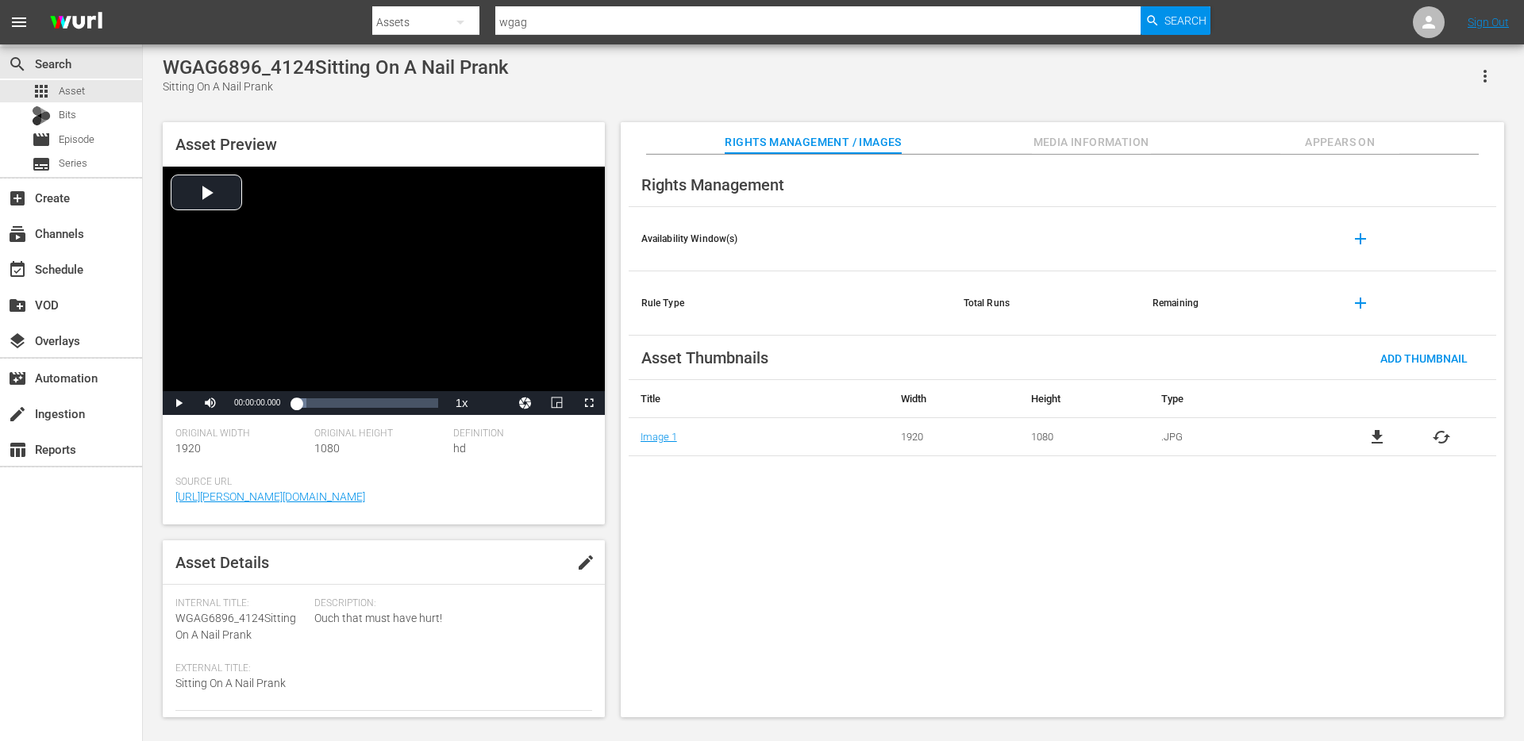
click at [1490, 75] on icon "button" at bounding box center [1484, 76] width 19 height 19
click at [1304, 135] on span "Appears On" at bounding box center [1339, 143] width 119 height 20
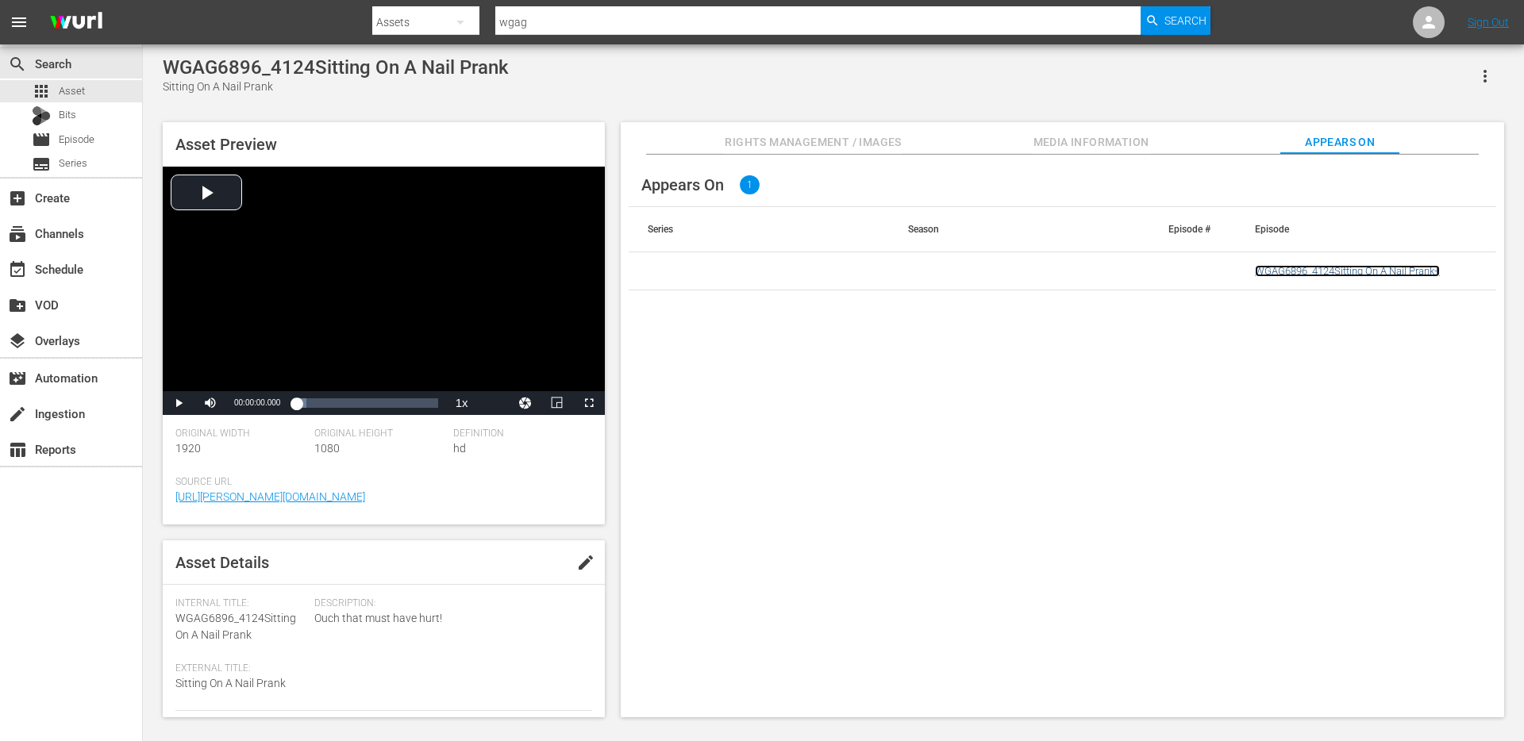
click at [1348, 267] on link "WGAG6896_4124Sitting On A Nail Prank+" at bounding box center [1347, 271] width 185 height 12
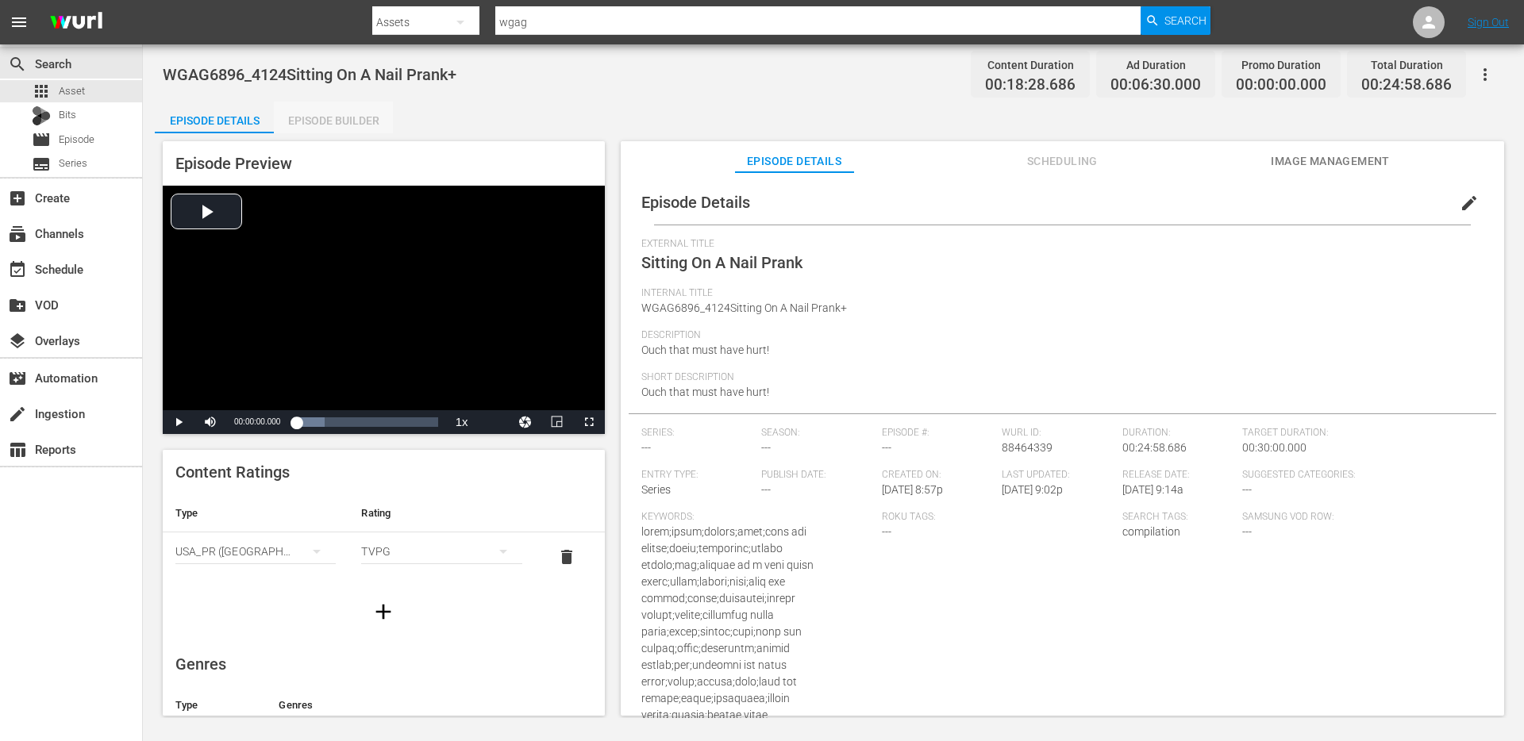
click at [291, 114] on div "Episode Builder" at bounding box center [333, 121] width 119 height 38
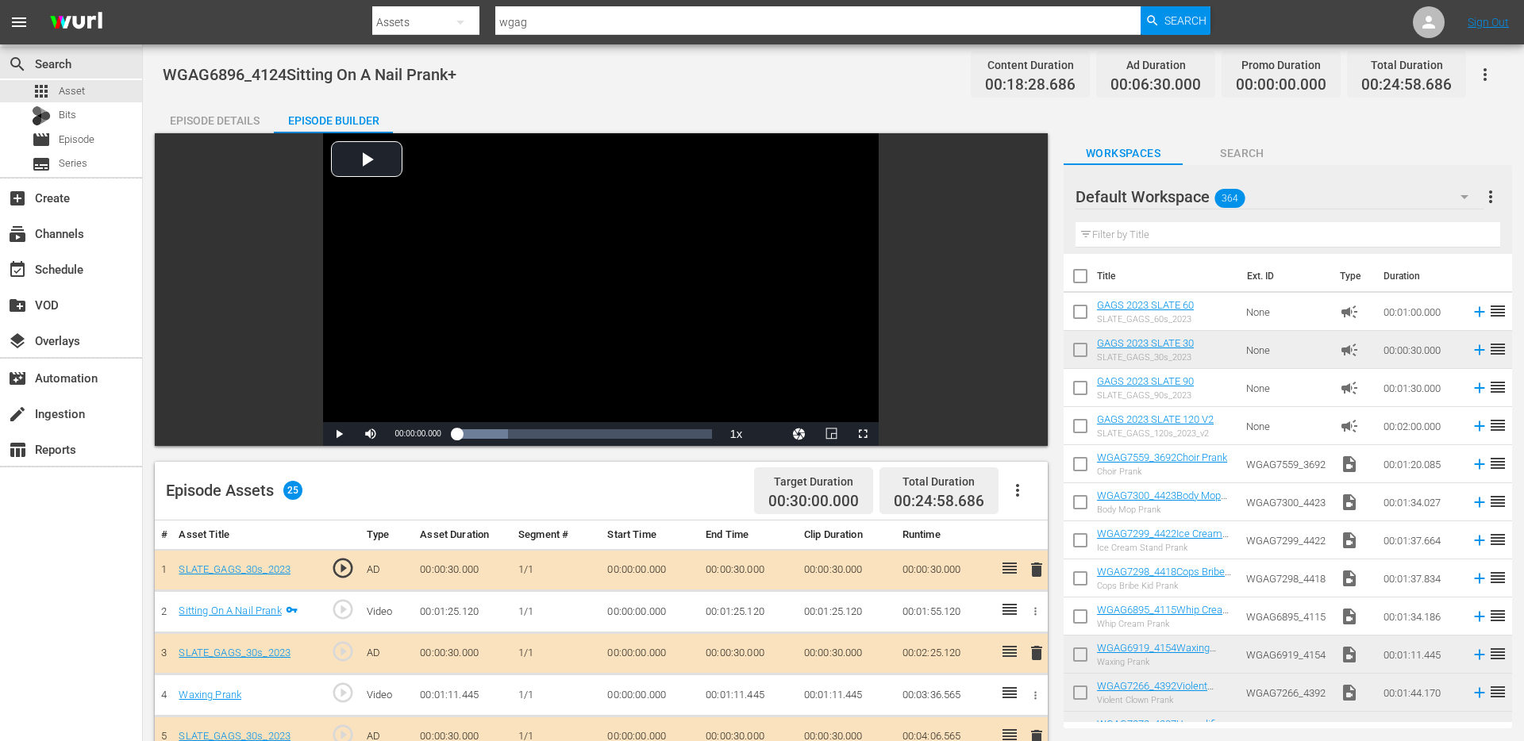
click at [209, 117] on div "Episode Details" at bounding box center [214, 121] width 119 height 38
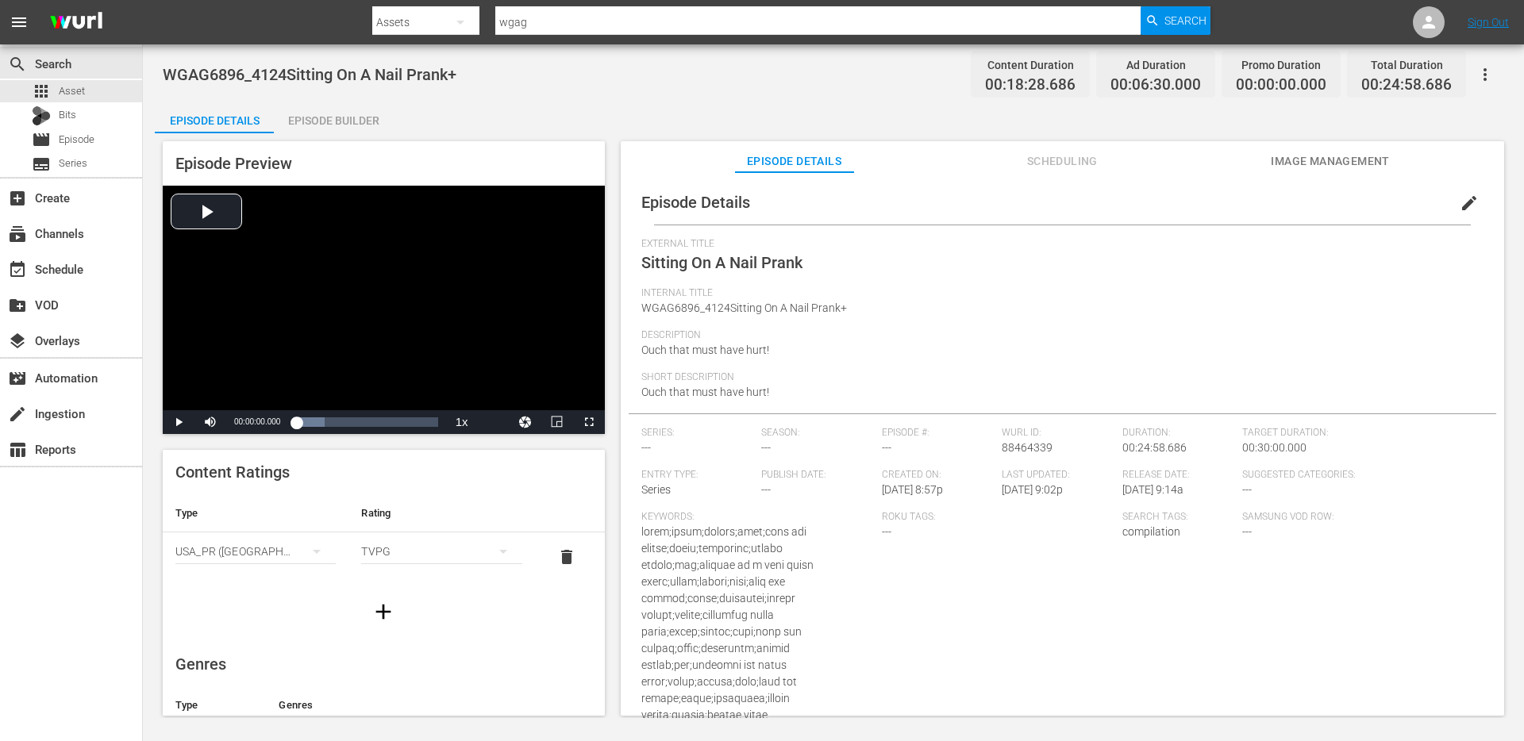
click at [1487, 80] on icon "button" at bounding box center [1484, 74] width 19 height 19
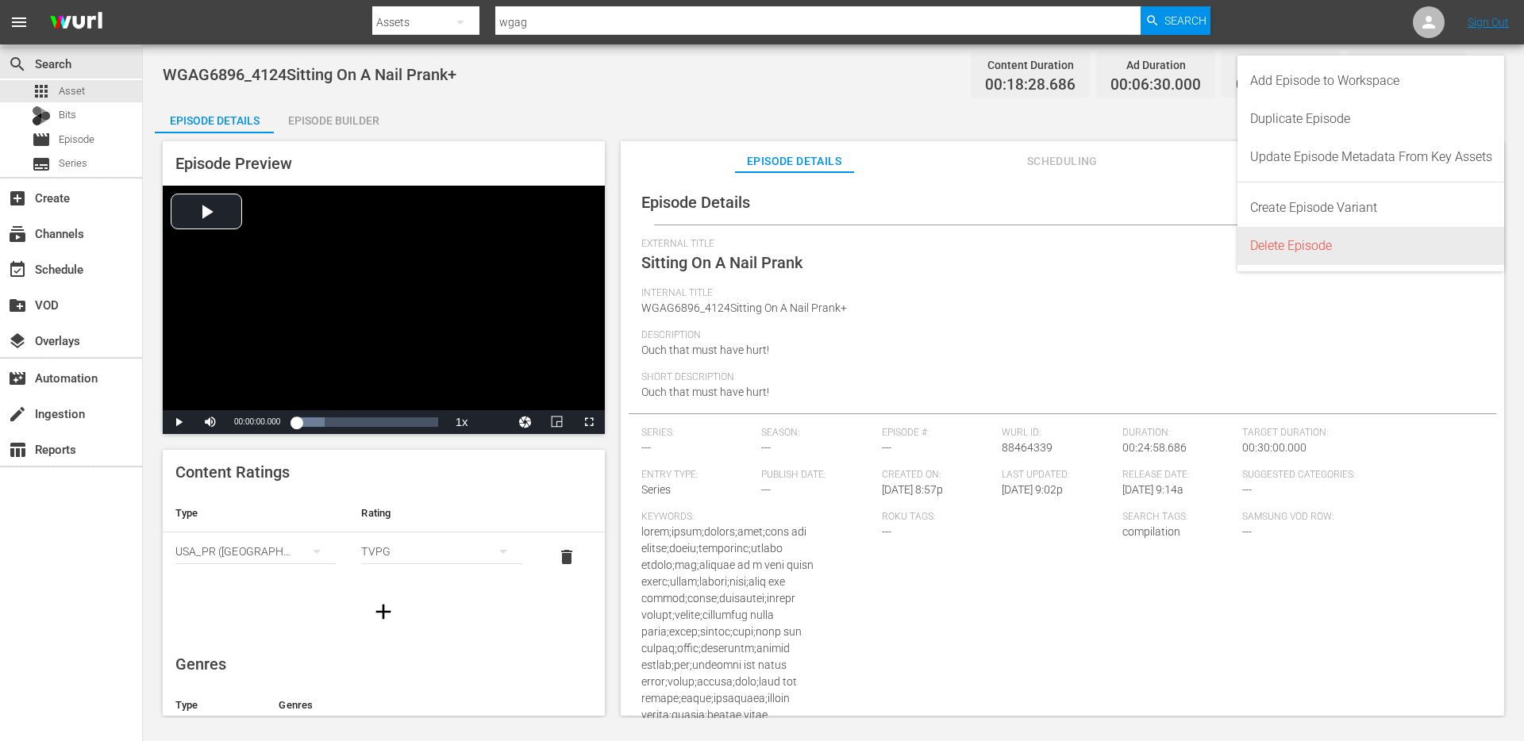
click at [1308, 252] on div "Delete Episode" at bounding box center [1371, 246] width 242 height 38
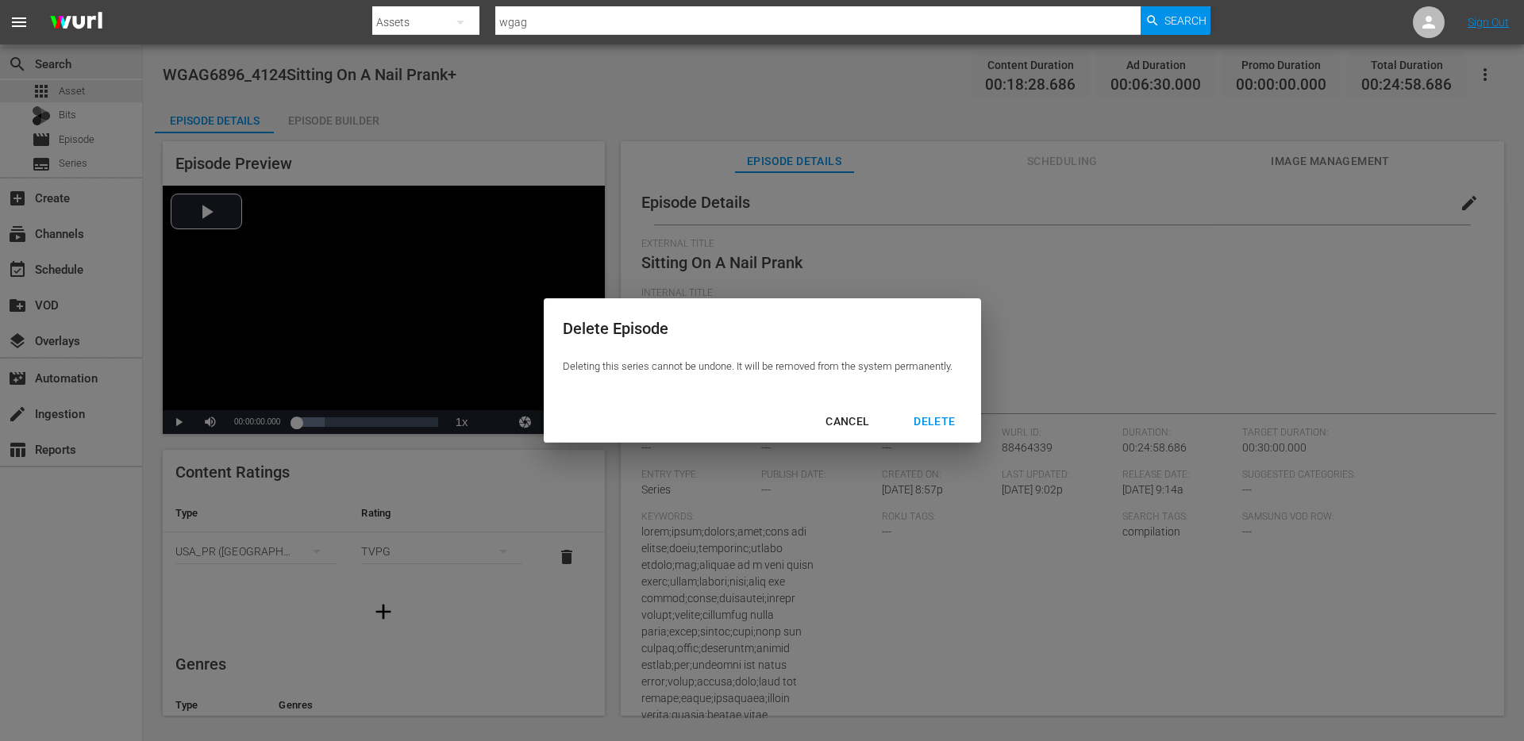
click at [927, 428] on div "DELETE" at bounding box center [934, 422] width 67 height 20
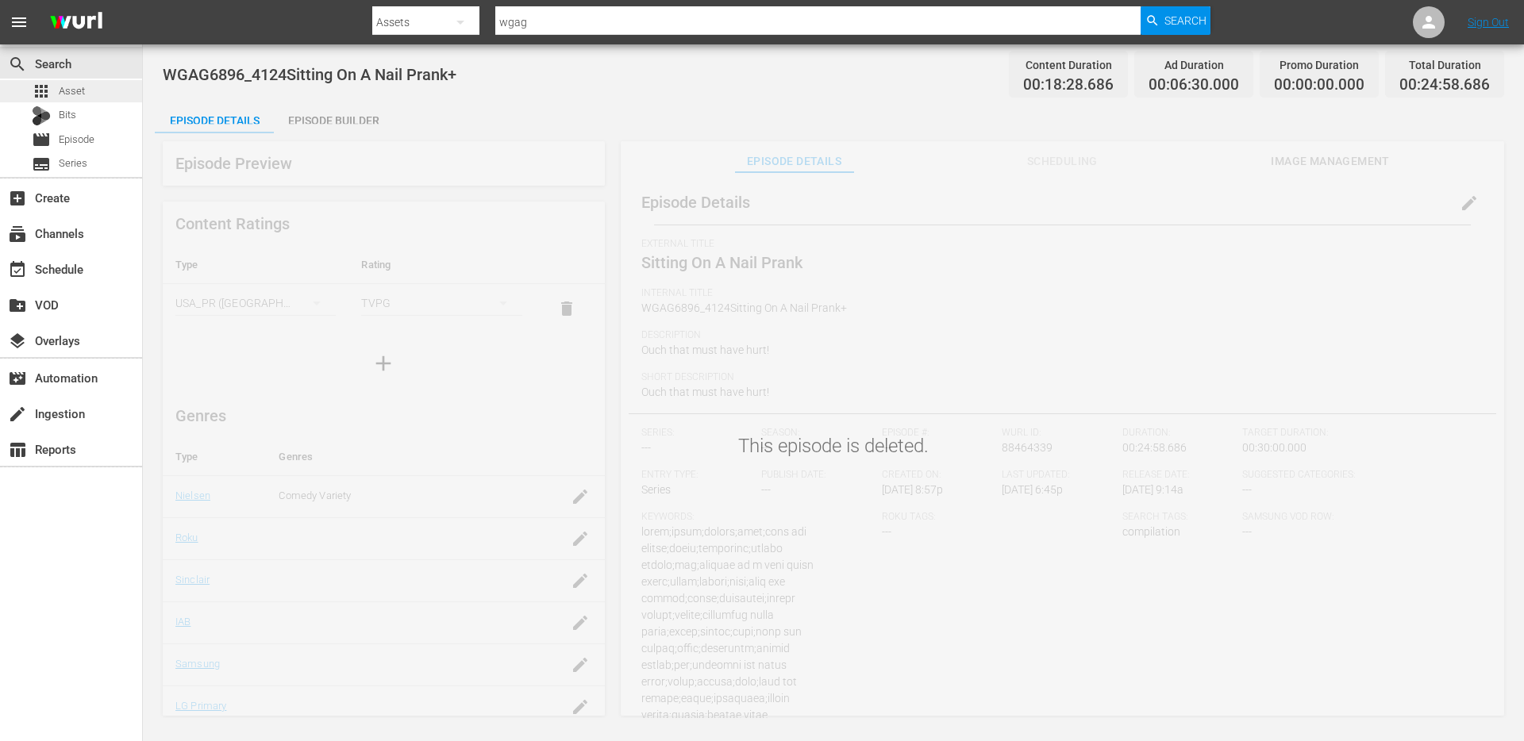
click at [57, 92] on div "apps Asset" at bounding box center [58, 91] width 53 height 22
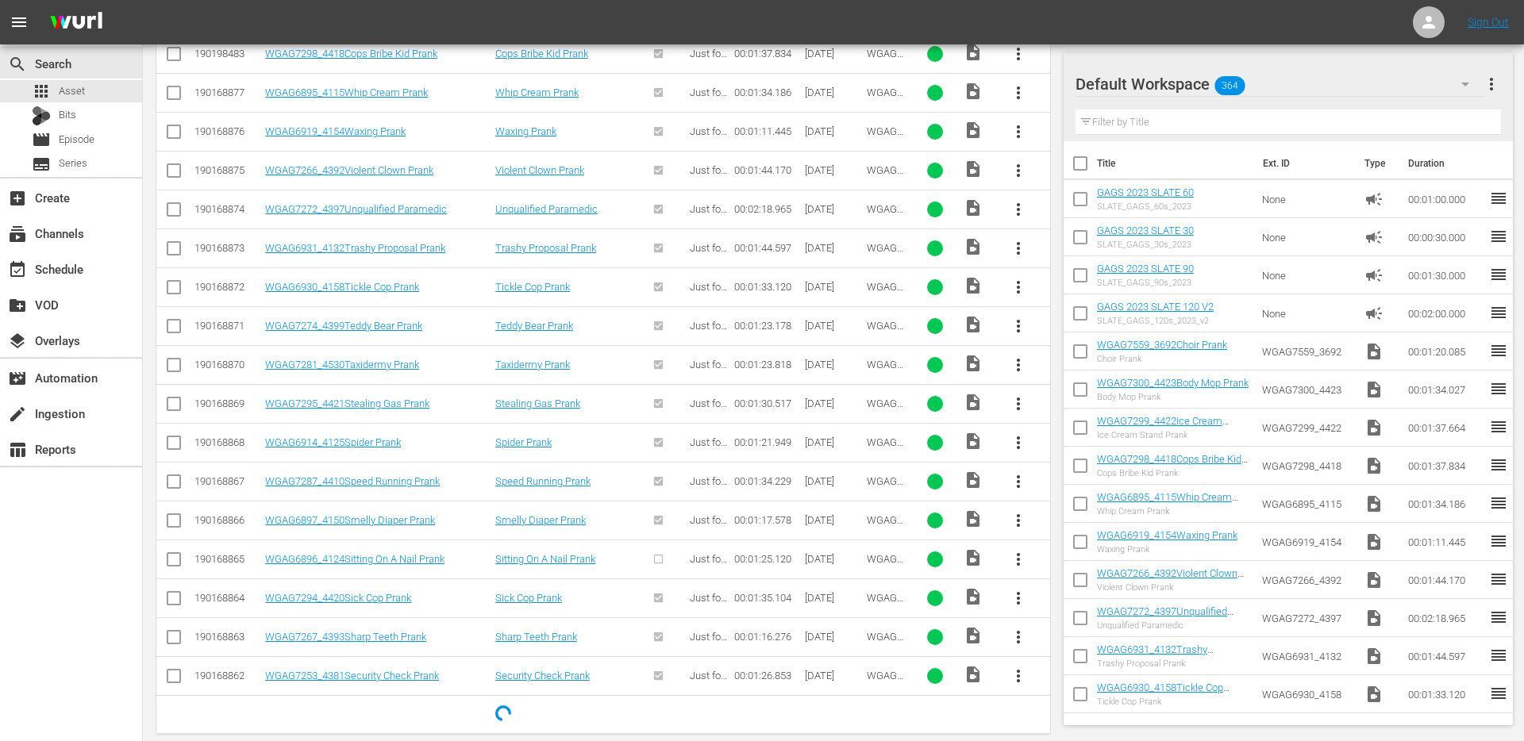
scroll to position [576, 0]
click at [1015, 553] on span "more_vert" at bounding box center [1018, 561] width 19 height 19
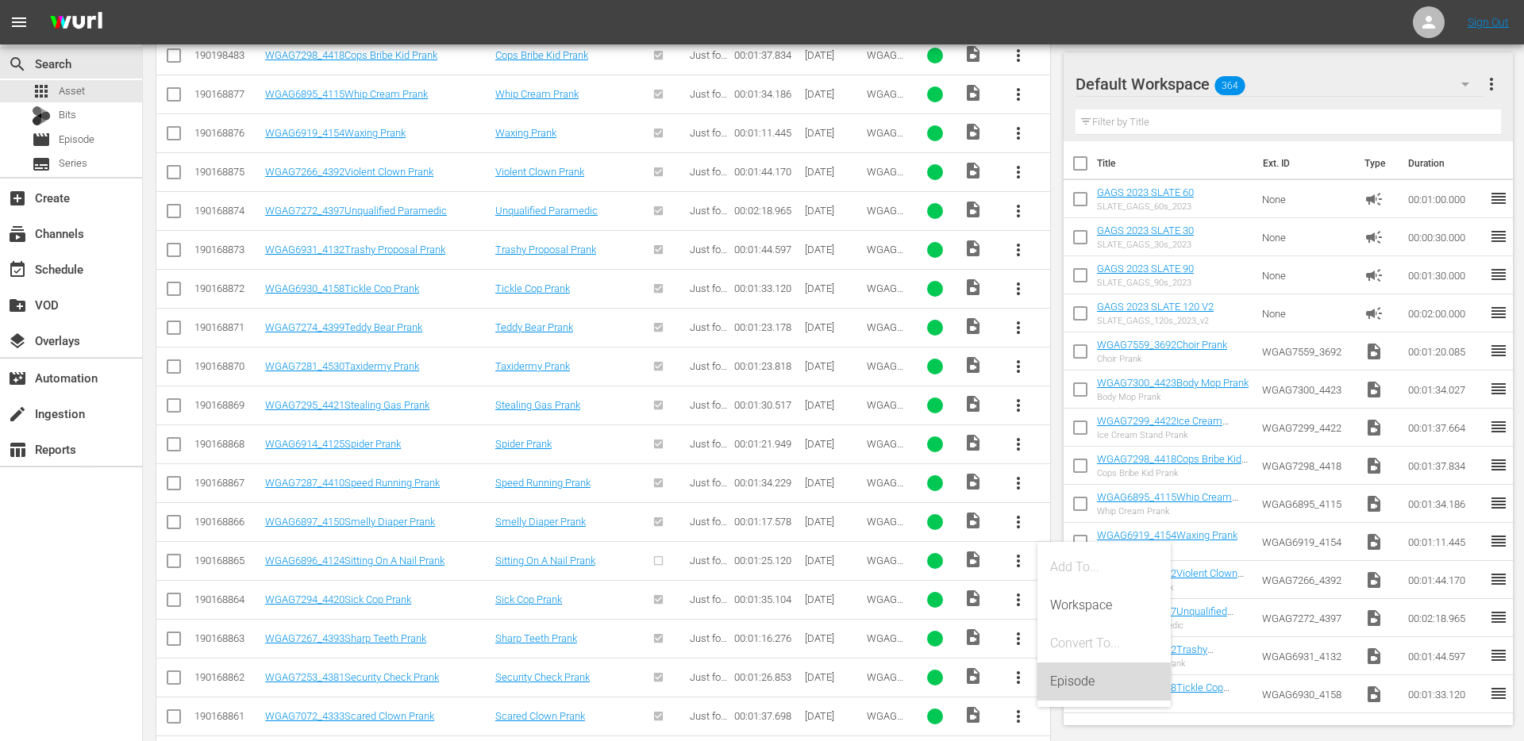
click at [1067, 671] on div "Episode" at bounding box center [1104, 682] width 108 height 38
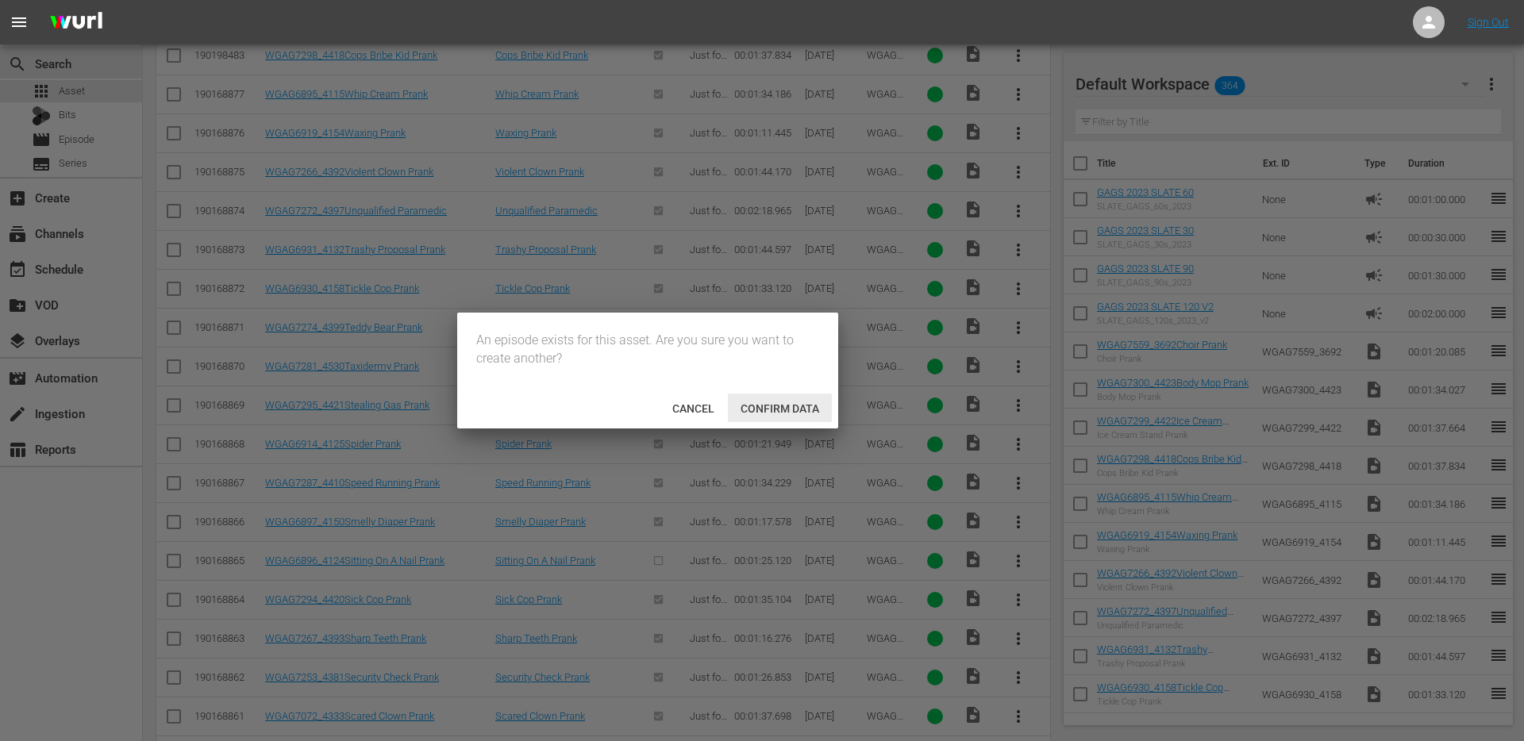
click at [784, 409] on span "Confirm data" at bounding box center [780, 408] width 104 height 13
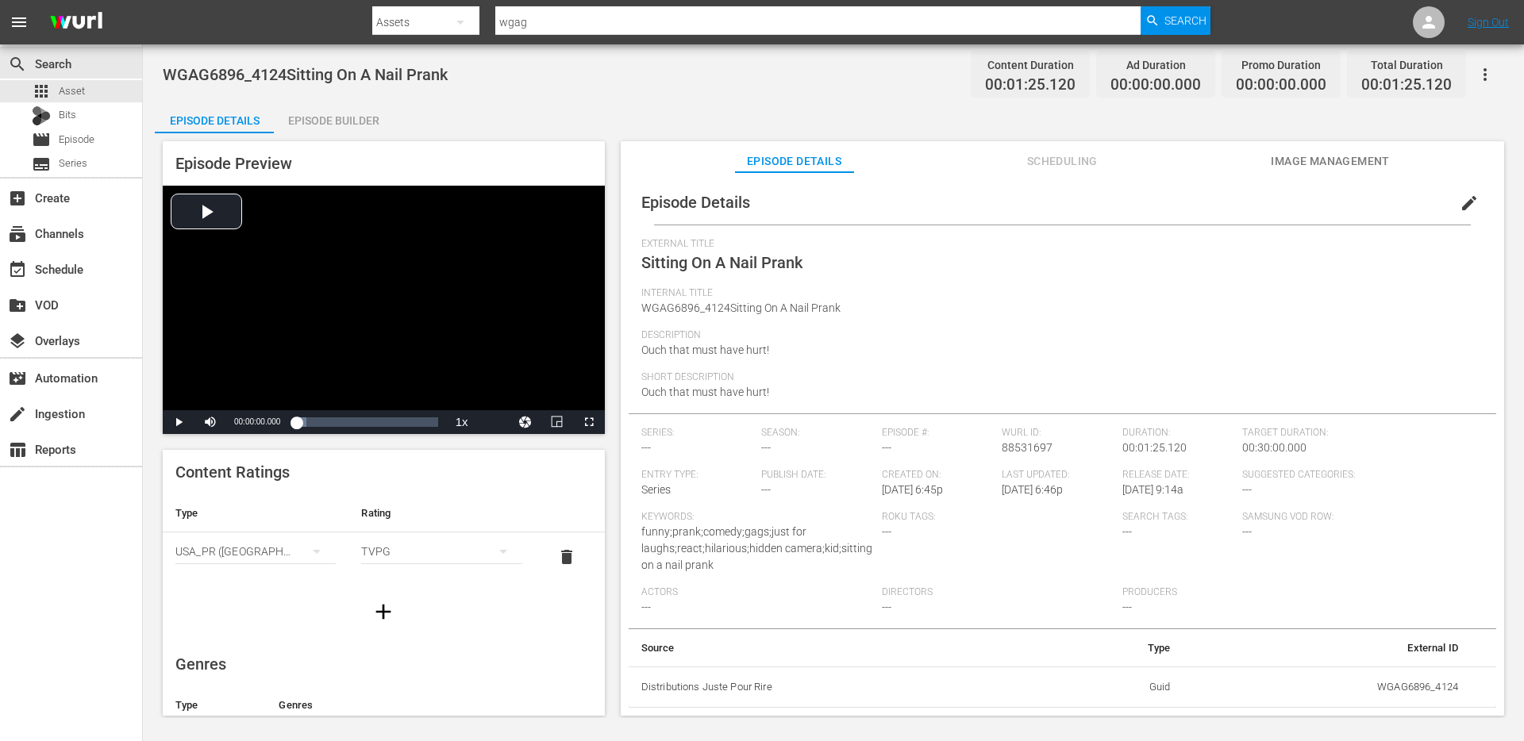
click at [1460, 205] on span "edit" at bounding box center [1469, 203] width 19 height 19
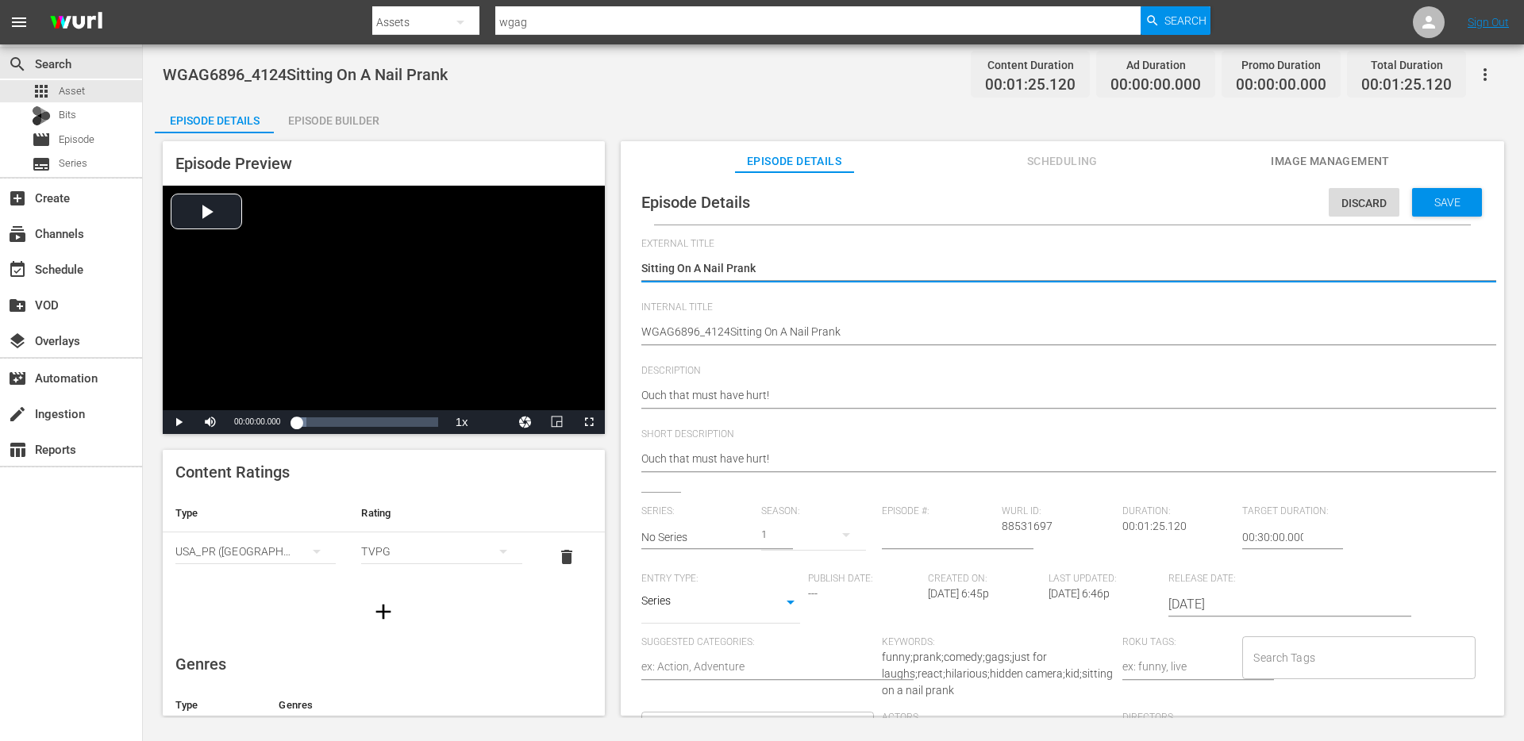
scroll to position [174, 0]
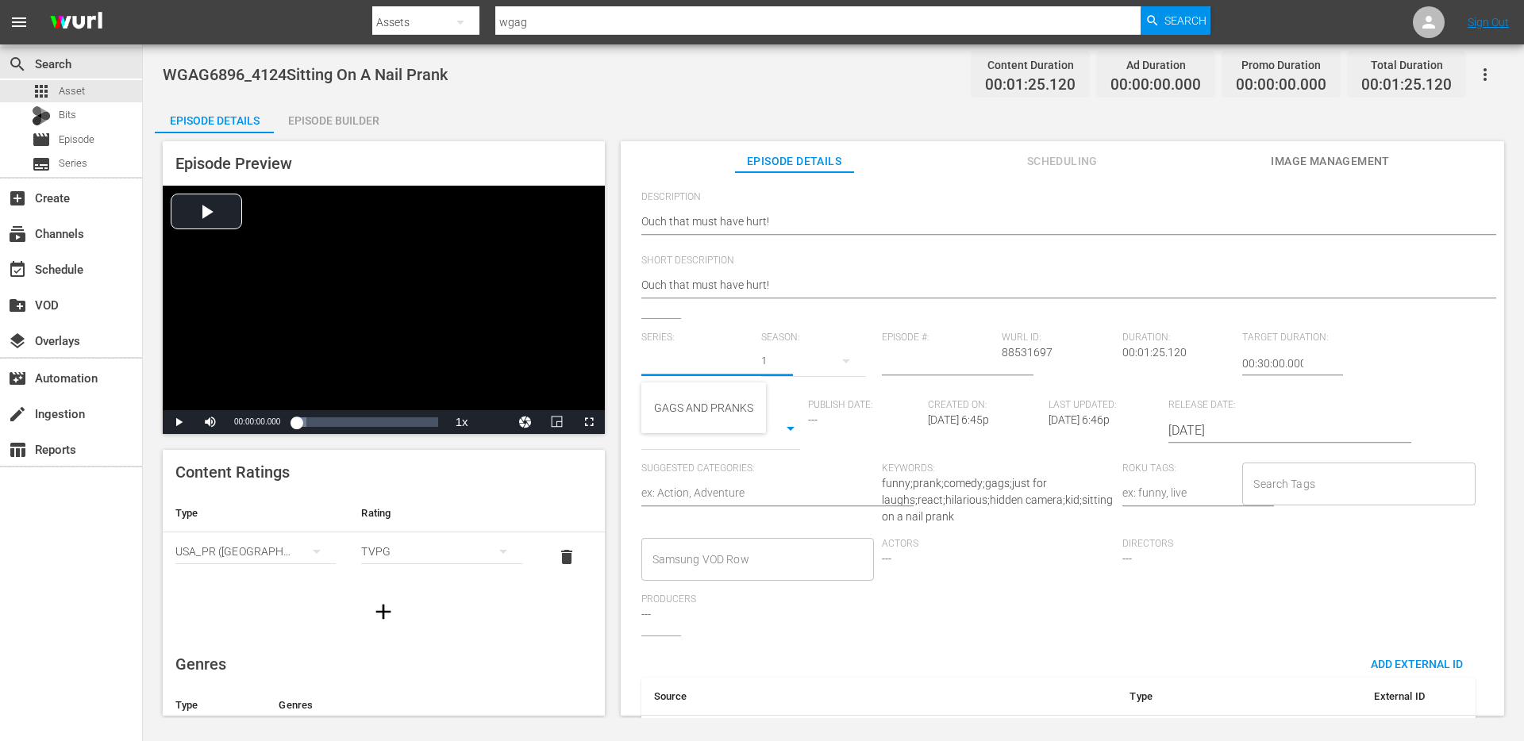
click at [725, 360] on input "text" at bounding box center [697, 363] width 113 height 38
click at [714, 404] on div "GAGS AND PRANKS" at bounding box center [703, 408] width 99 height 38
type input "GAGS AND PRANKS"
click at [751, 425] on body "menu Search By Assets Search ID, Title, Description, Keywords, or Category wgag…" at bounding box center [762, 370] width 1524 height 741
click at [692, 380] on li "Short Form" at bounding box center [720, 378] width 159 height 26
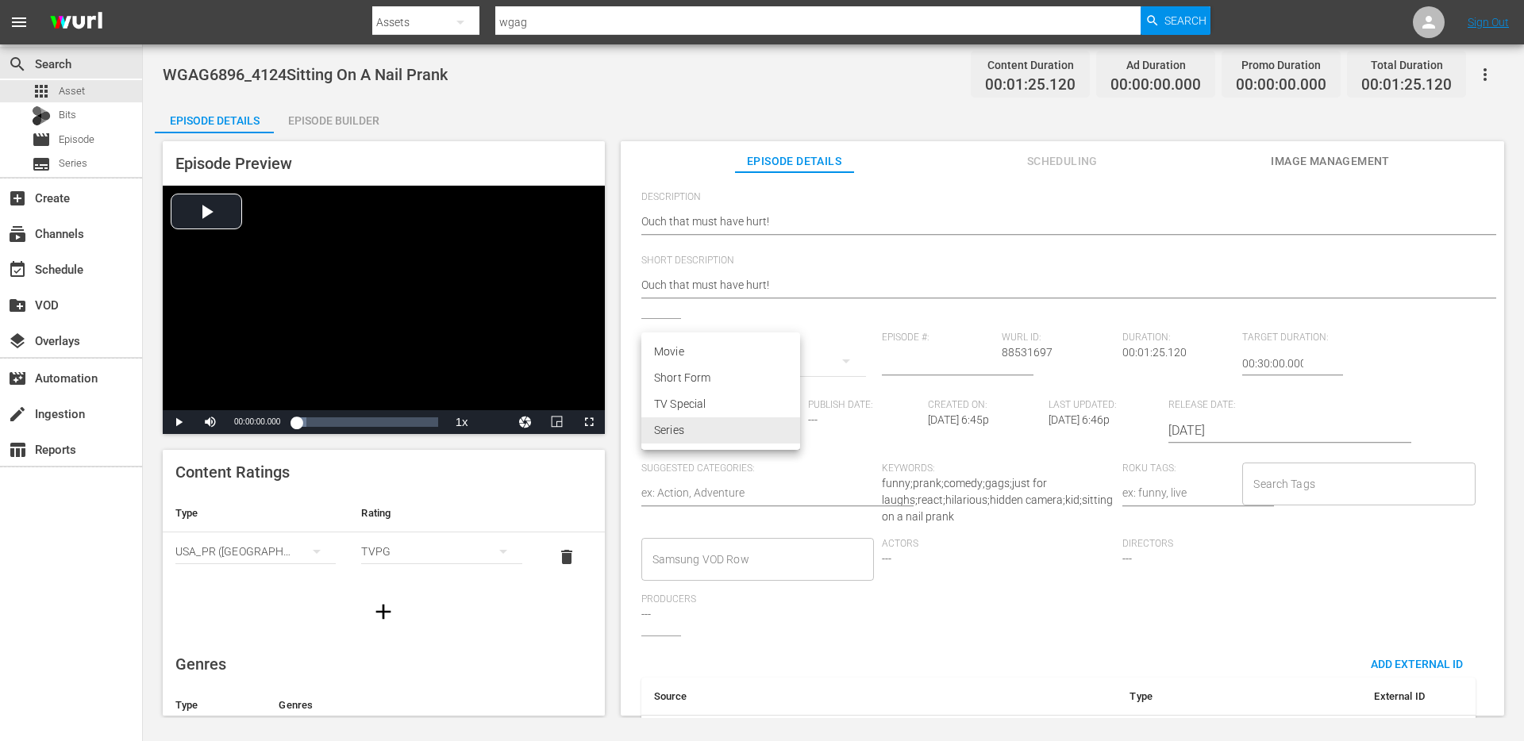
type input "SHORT_FORM_VIDEO"
click at [1287, 487] on input "Search Tags" at bounding box center [1346, 484] width 194 height 29
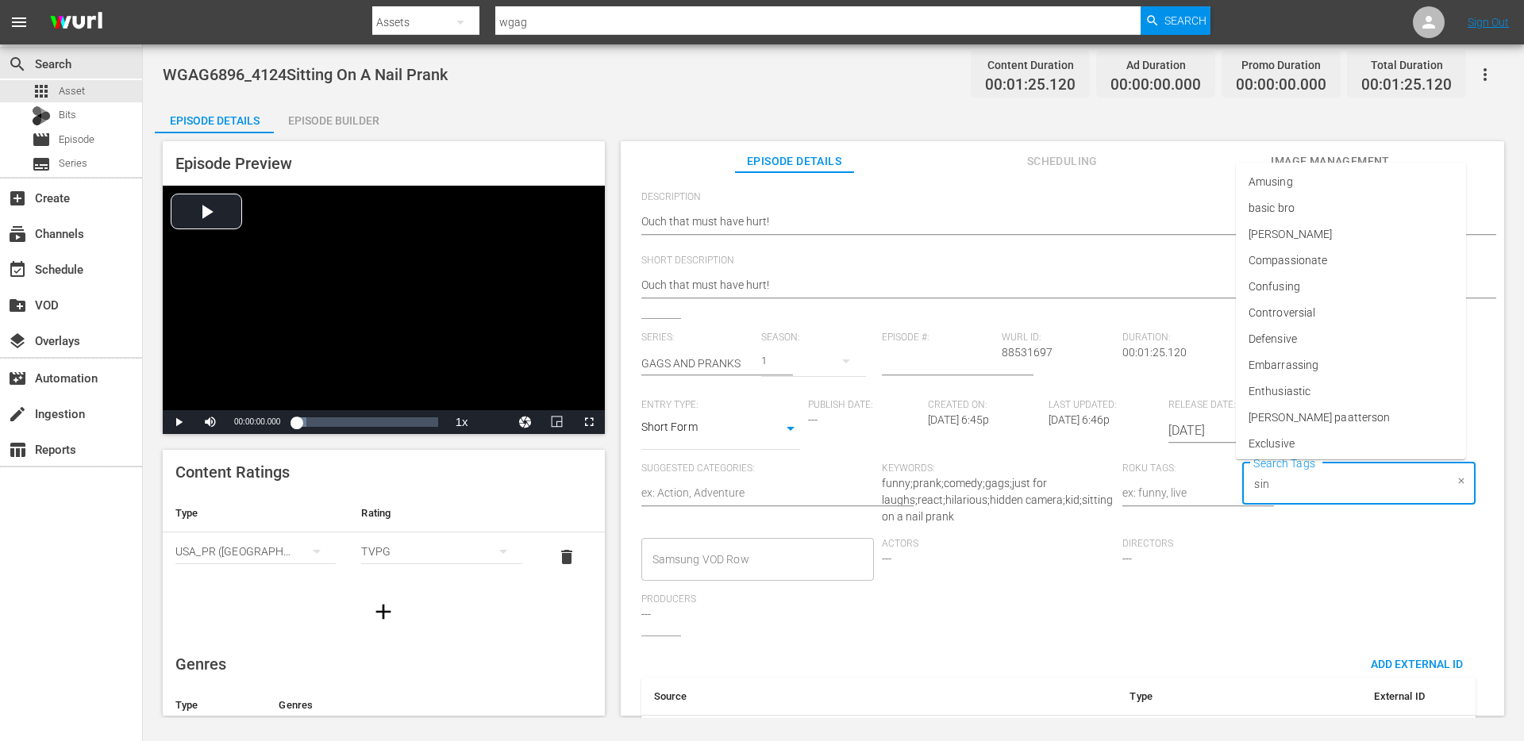
type input "sing"
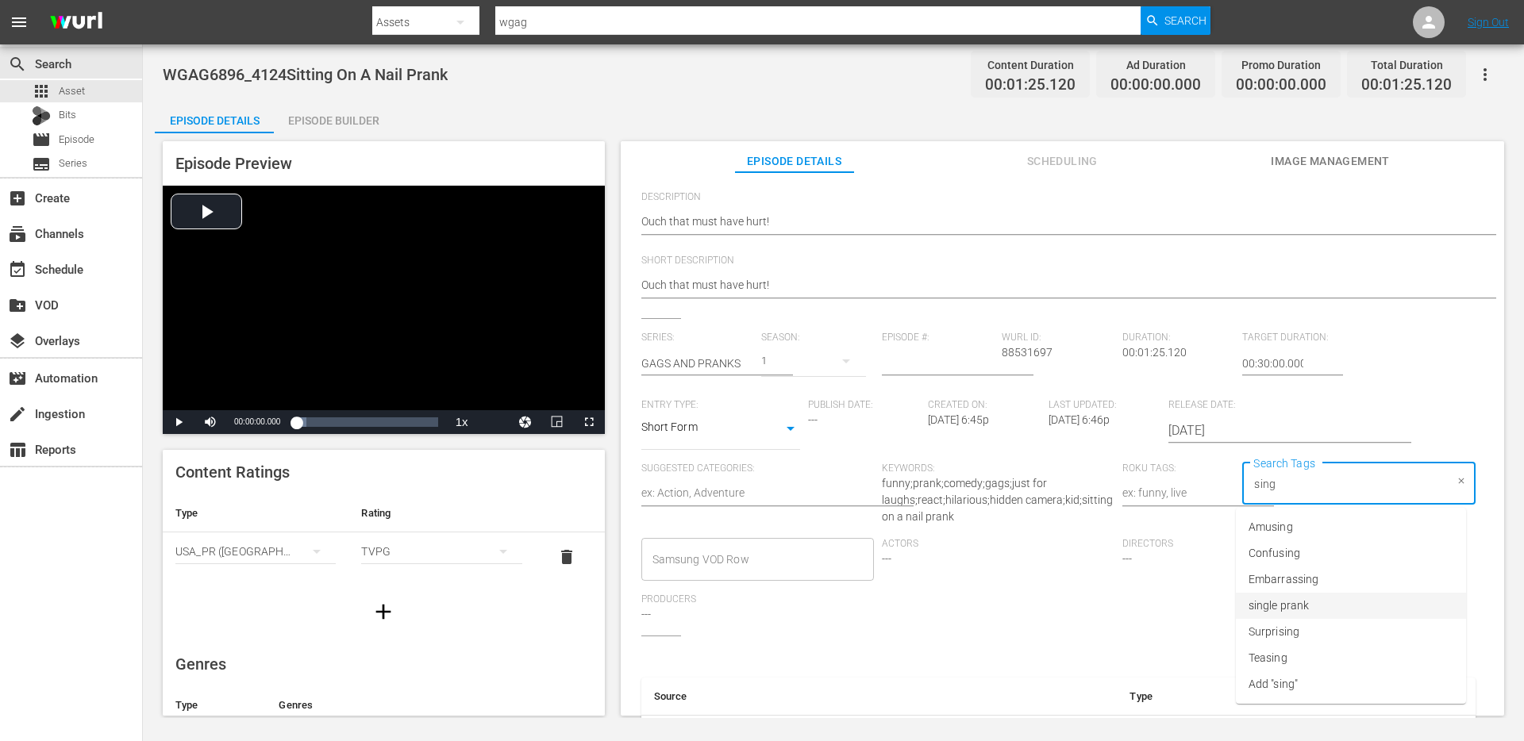
click at [1289, 598] on span "single prank" at bounding box center [1278, 606] width 60 height 17
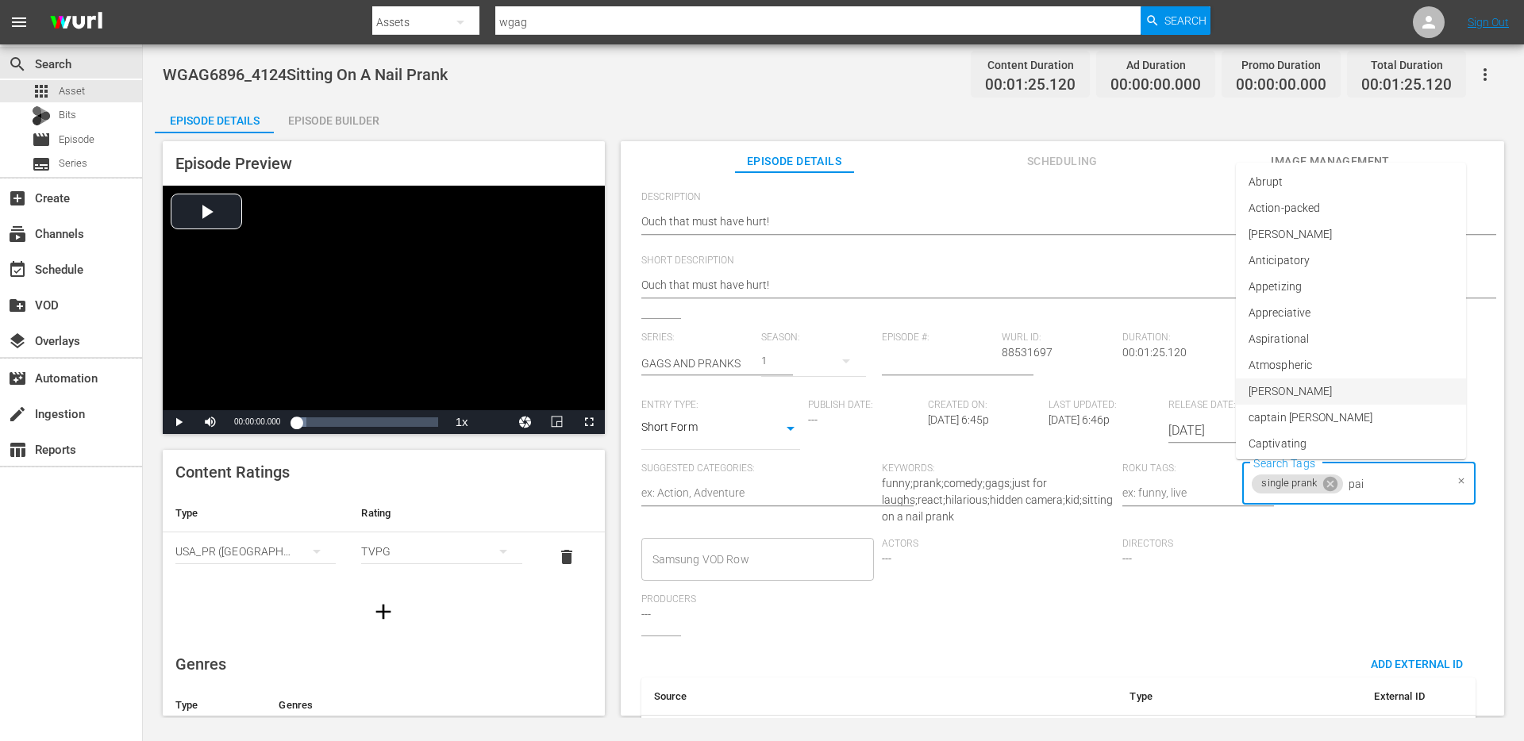
type input "pain"
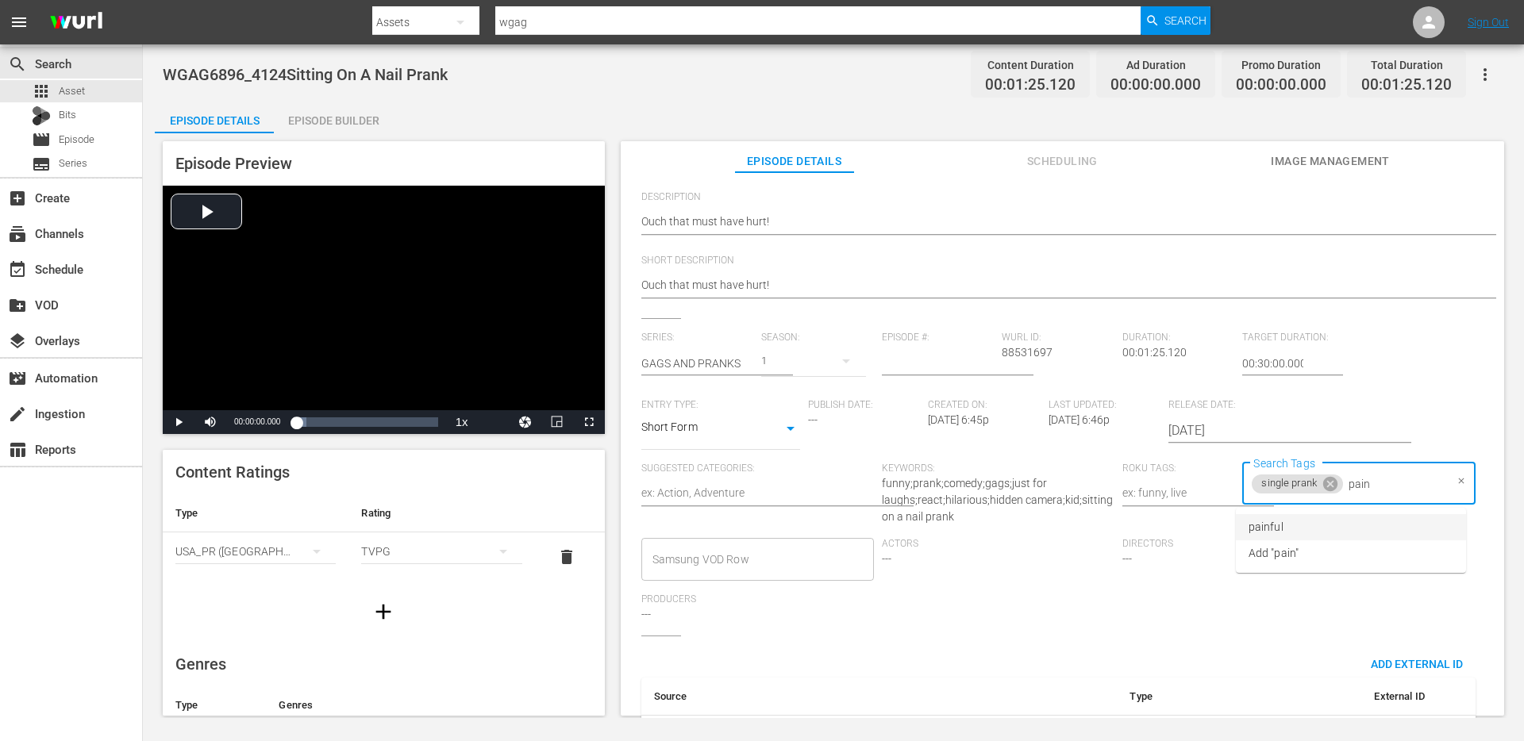
click at [1311, 525] on li "painful" at bounding box center [1351, 527] width 230 height 26
type input "para"
click at [1271, 573] on span "paramedic" at bounding box center [1274, 577] width 53 height 17
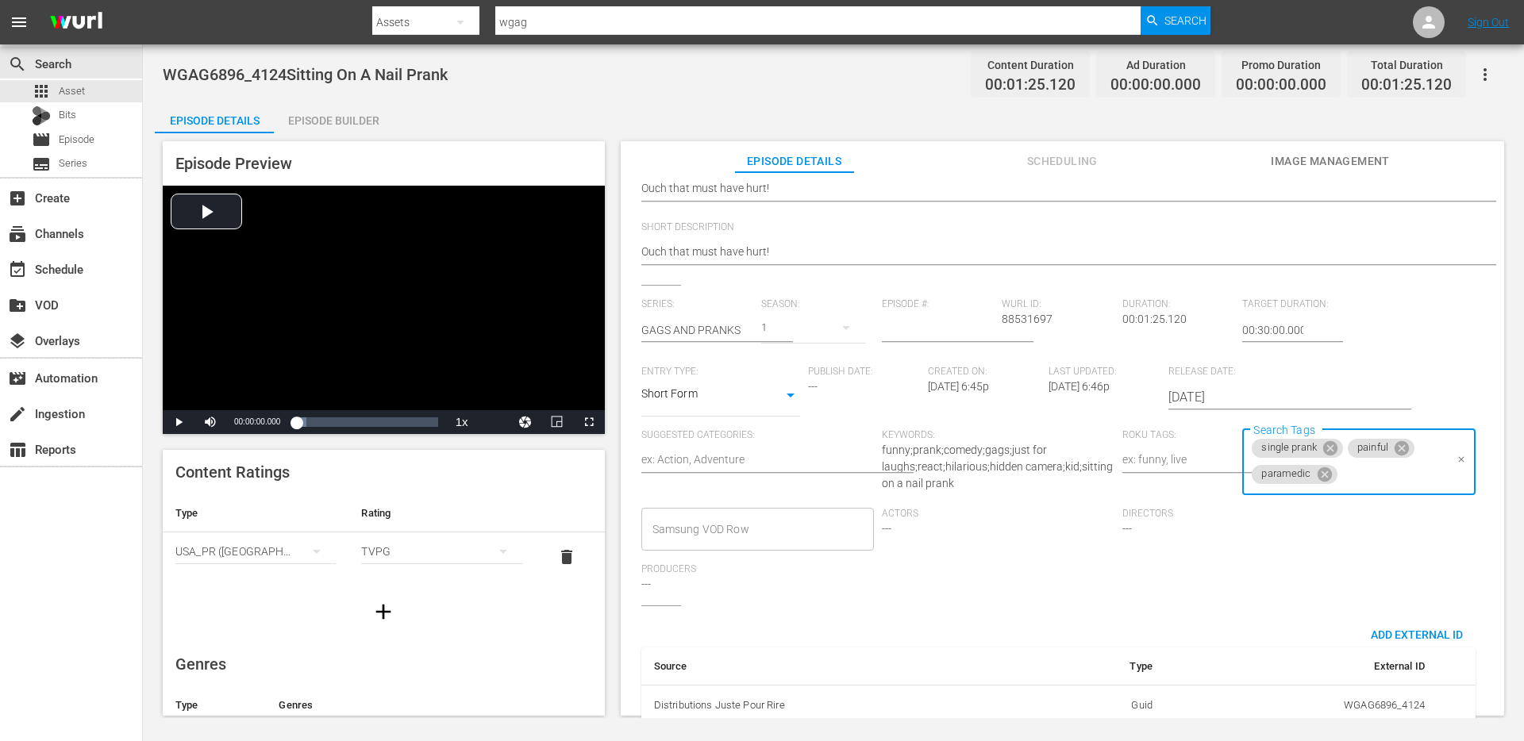
scroll to position [0, 0]
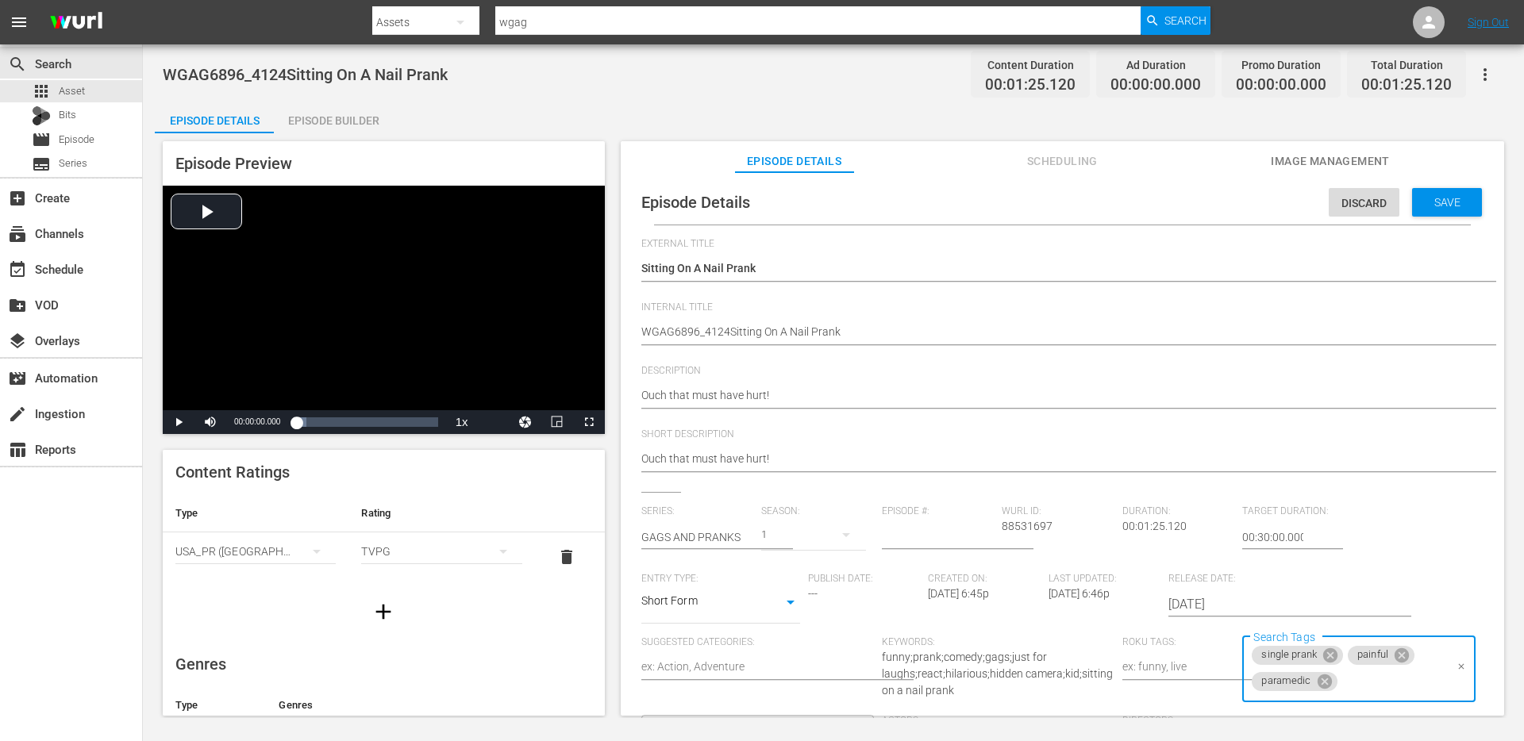
click at [1441, 202] on span "Save" at bounding box center [1447, 202] width 52 height 13
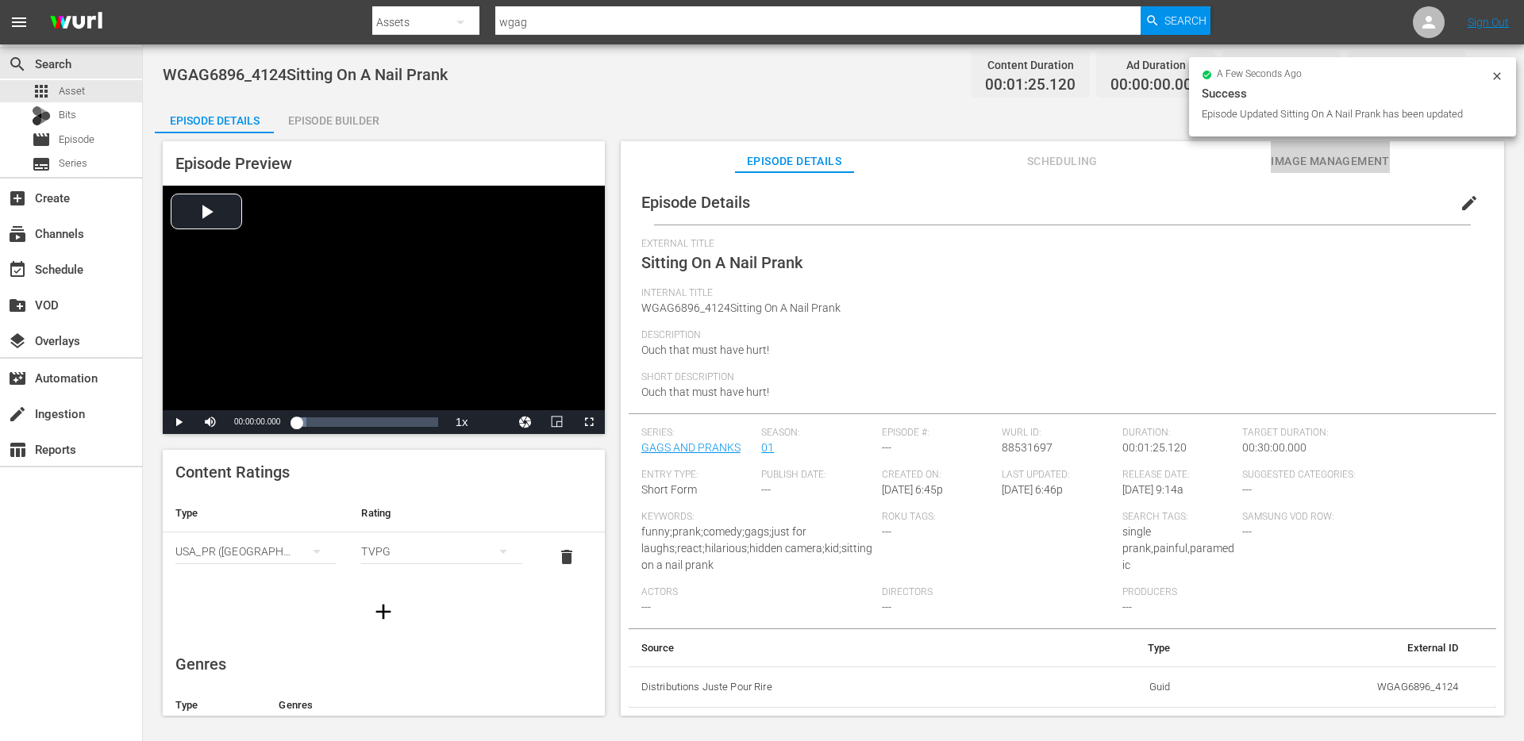
click at [1347, 169] on span "Image Management" at bounding box center [1330, 162] width 119 height 20
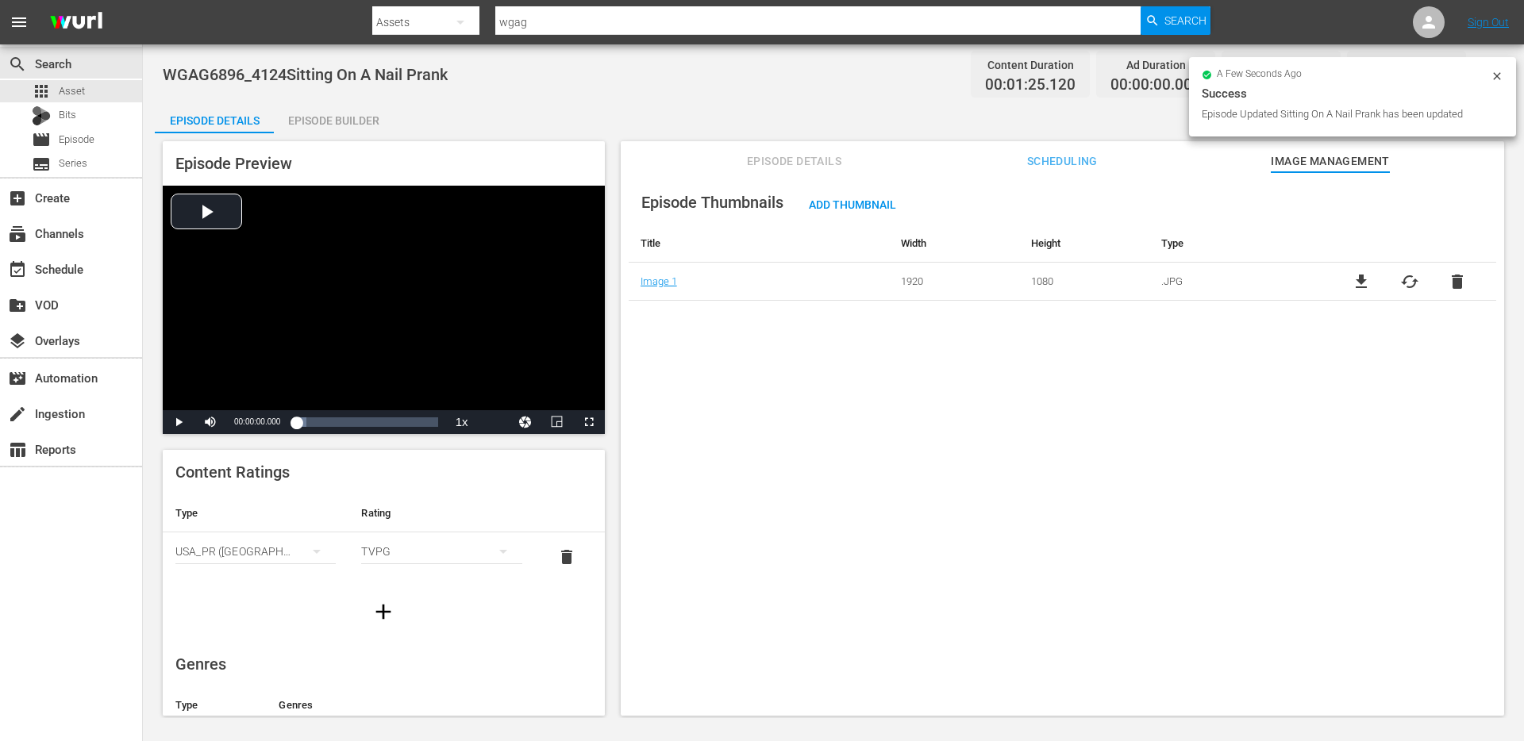
click at [337, 128] on div "Episode Builder" at bounding box center [333, 121] width 119 height 38
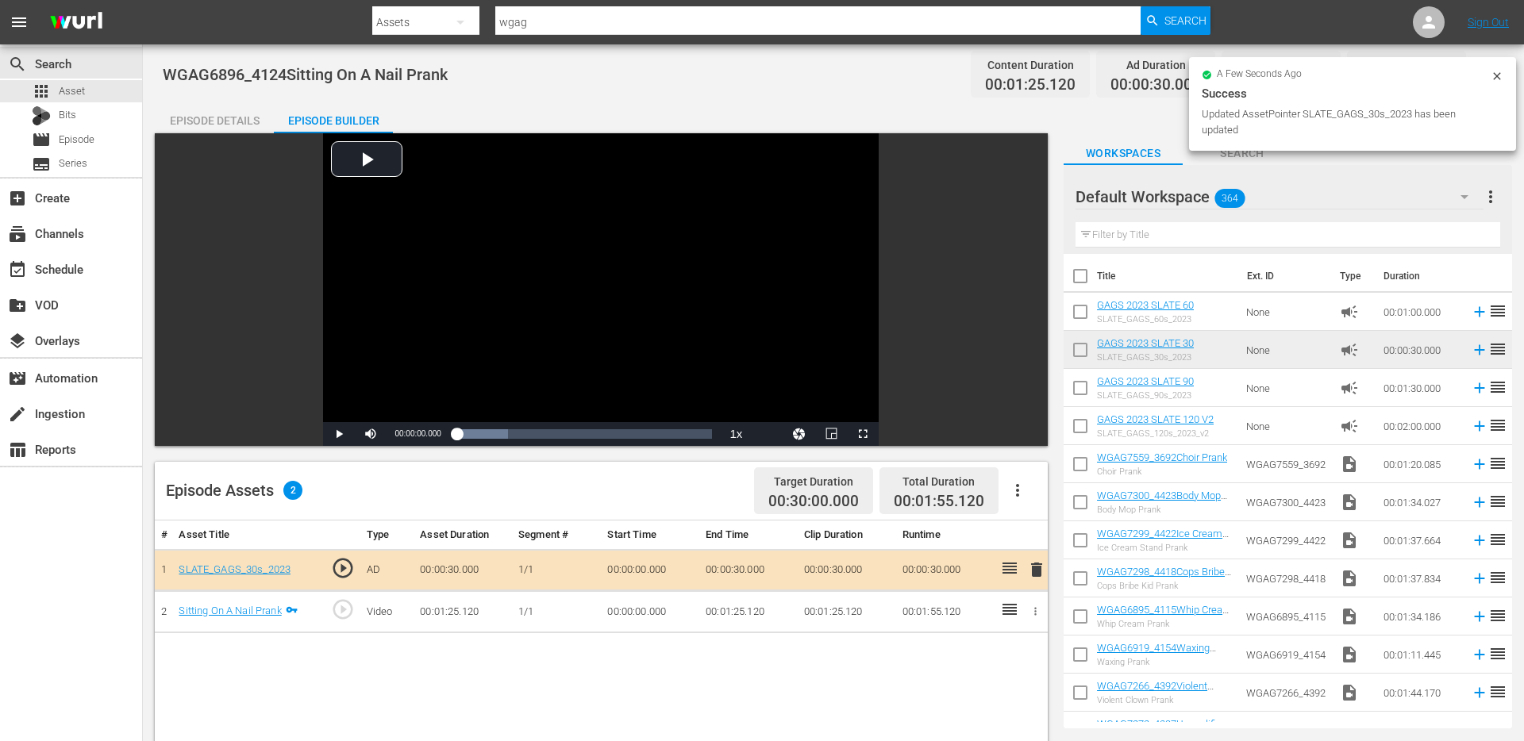
click at [190, 112] on div "Episode Details" at bounding box center [214, 121] width 119 height 38
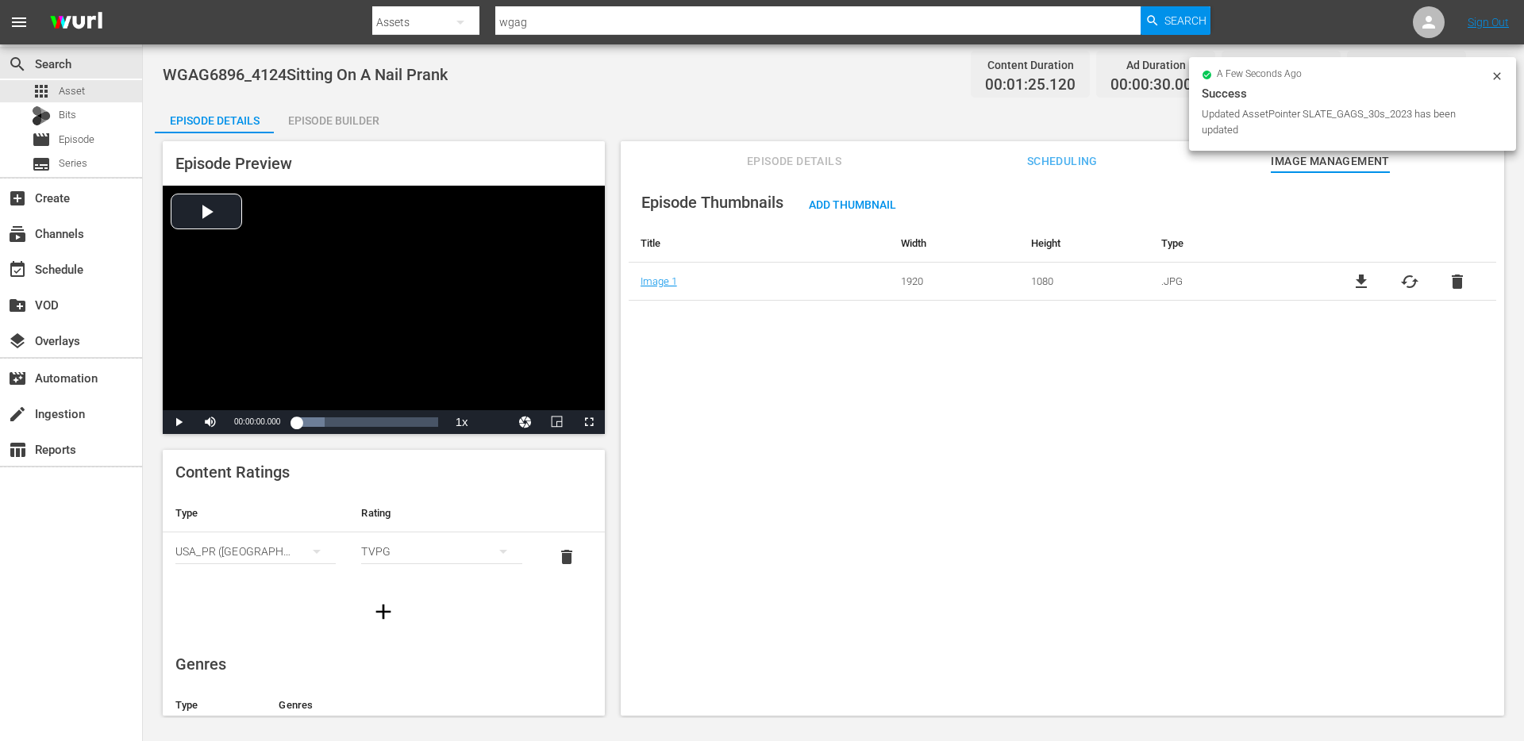
click at [254, 65] on span "WGAG6896_4124Sitting On A Nail Prank" at bounding box center [305, 74] width 285 height 19
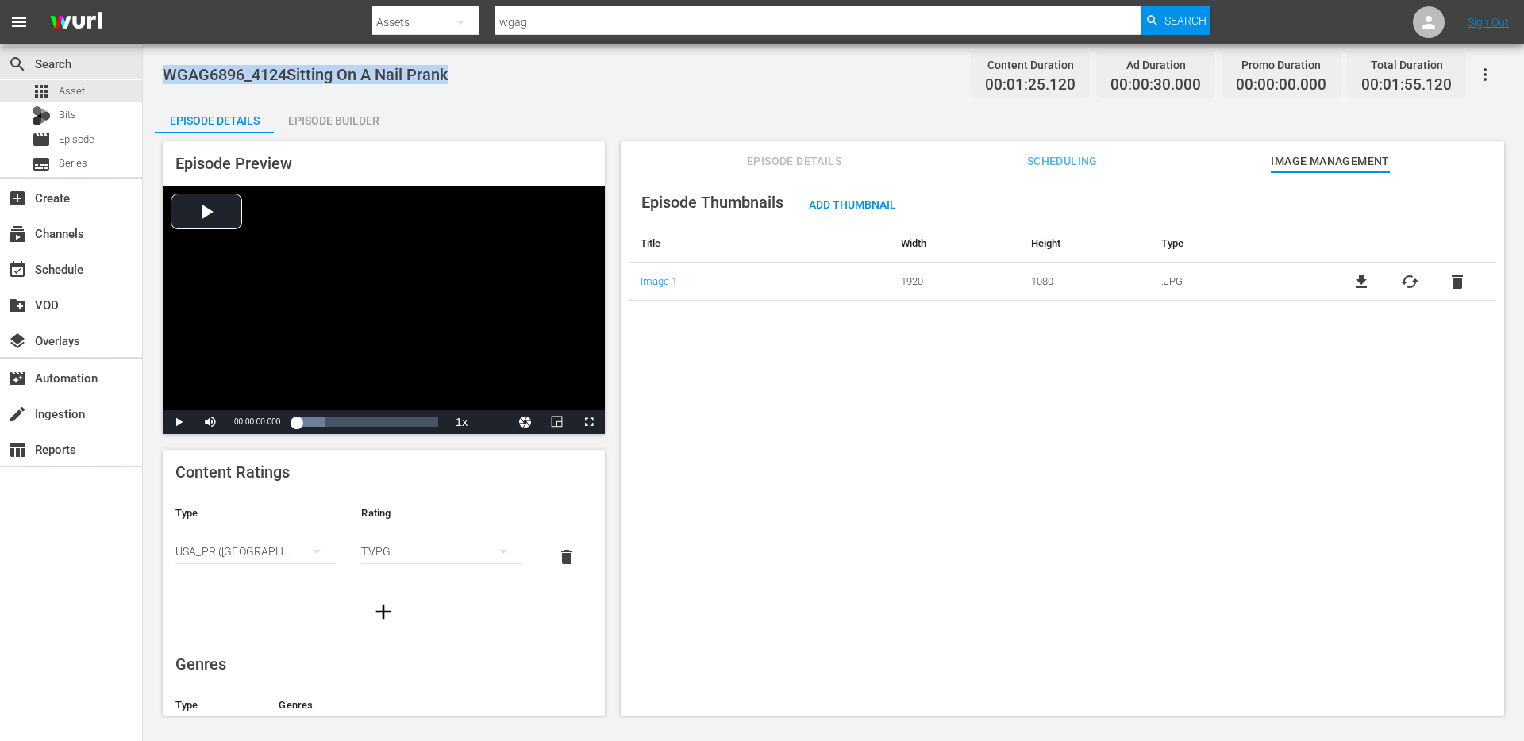
copy span "WGAG6896_4124Sitting On A Nail Prank"
click at [339, 108] on div "Episode Builder" at bounding box center [333, 121] width 119 height 38
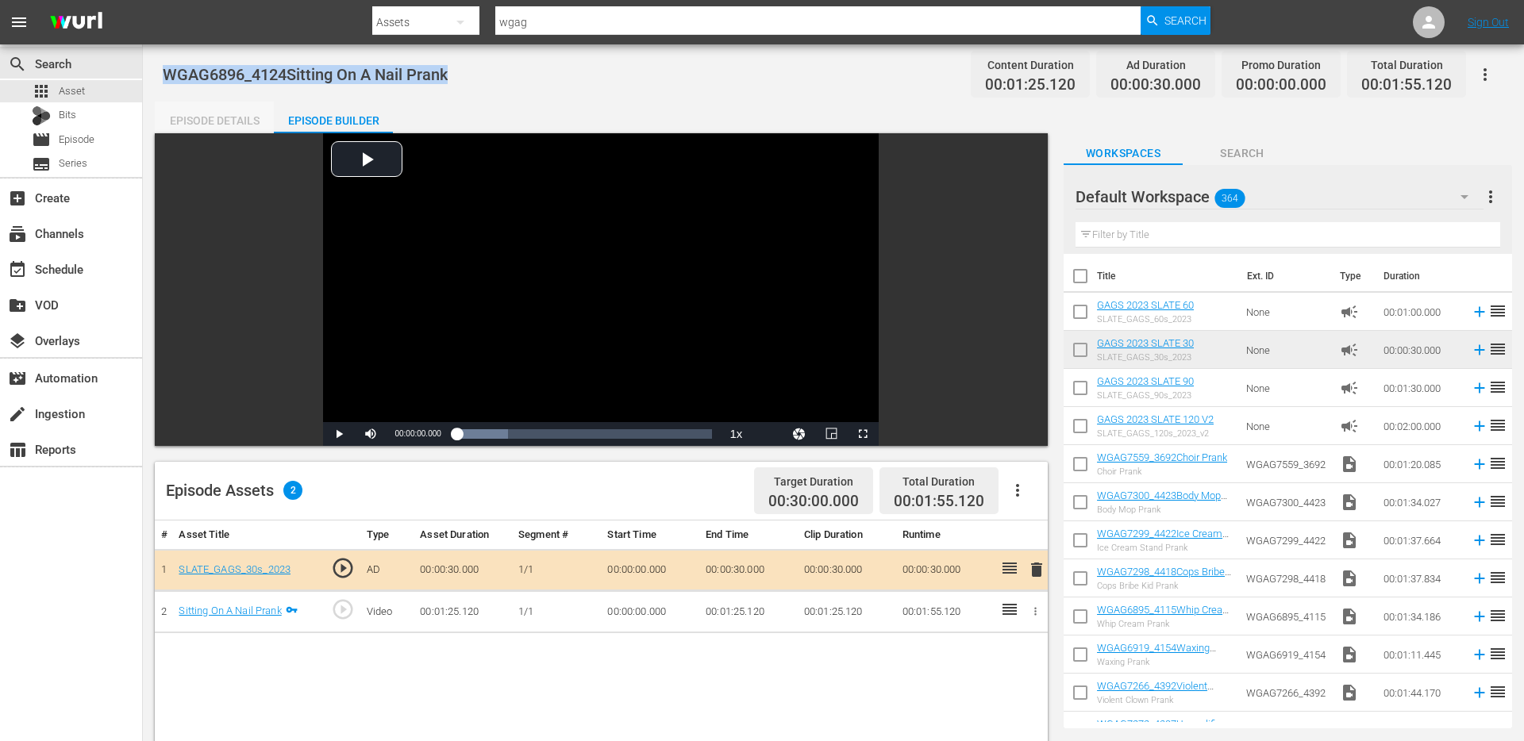
click at [199, 117] on div "Episode Details" at bounding box center [214, 121] width 119 height 38
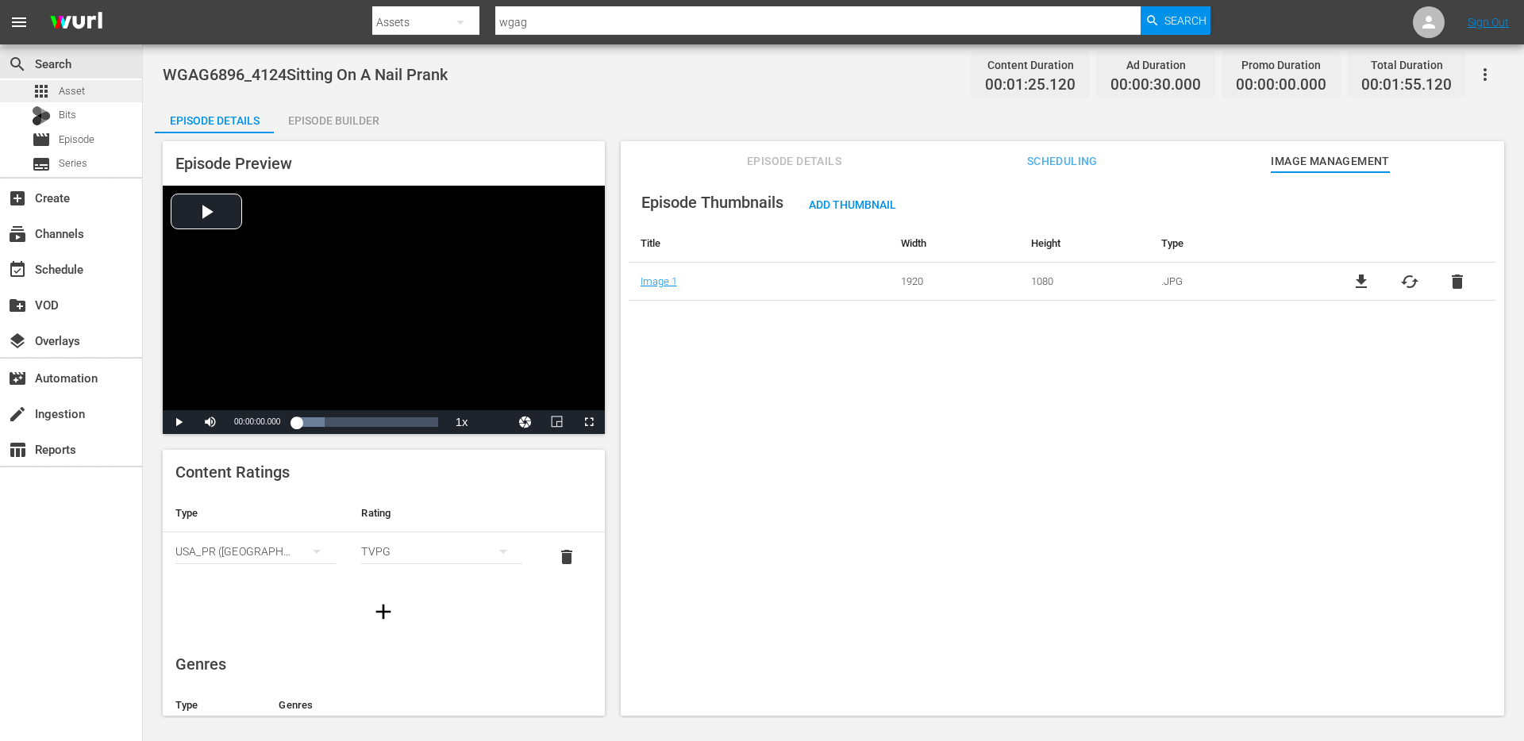
click at [96, 89] on div "apps Asset" at bounding box center [71, 91] width 142 height 22
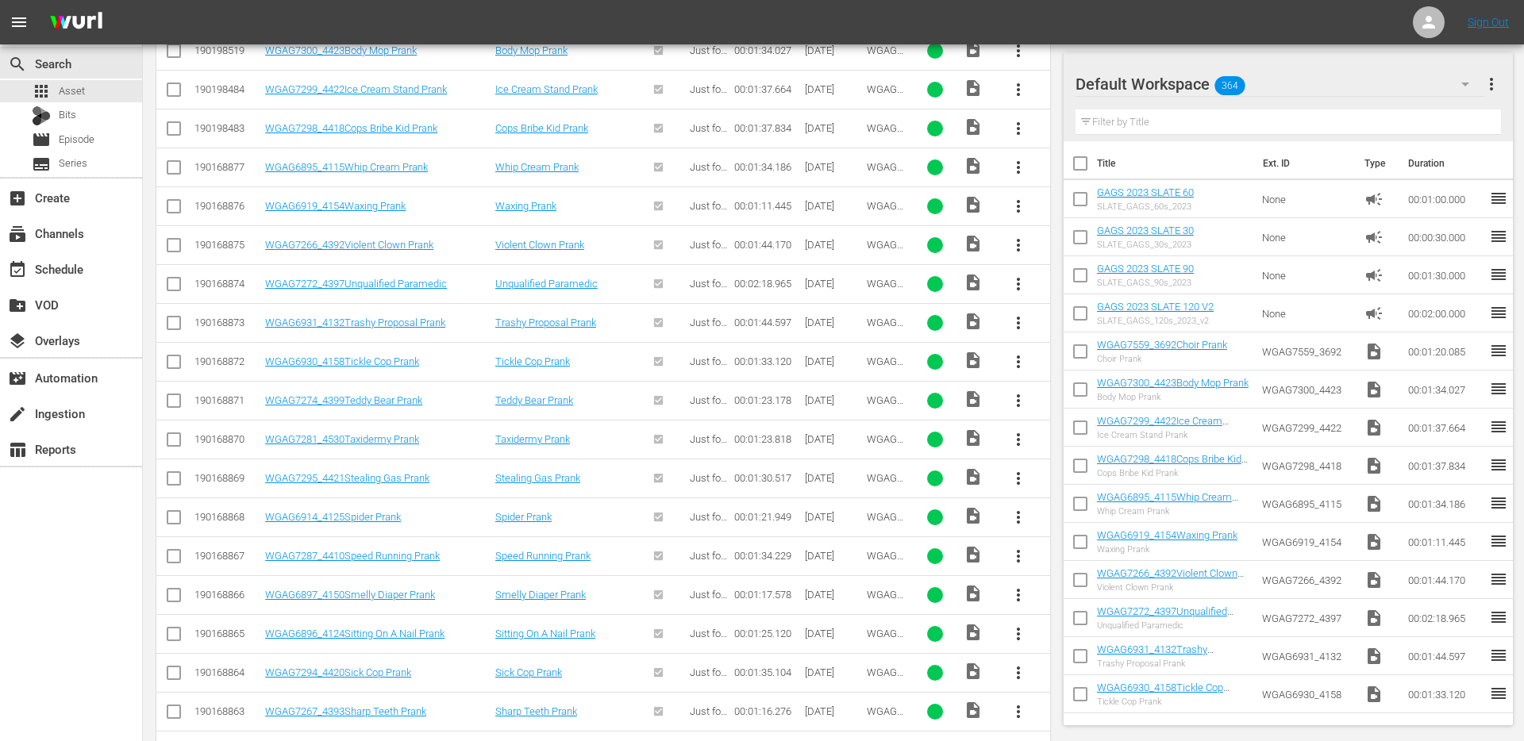
scroll to position [567, 0]
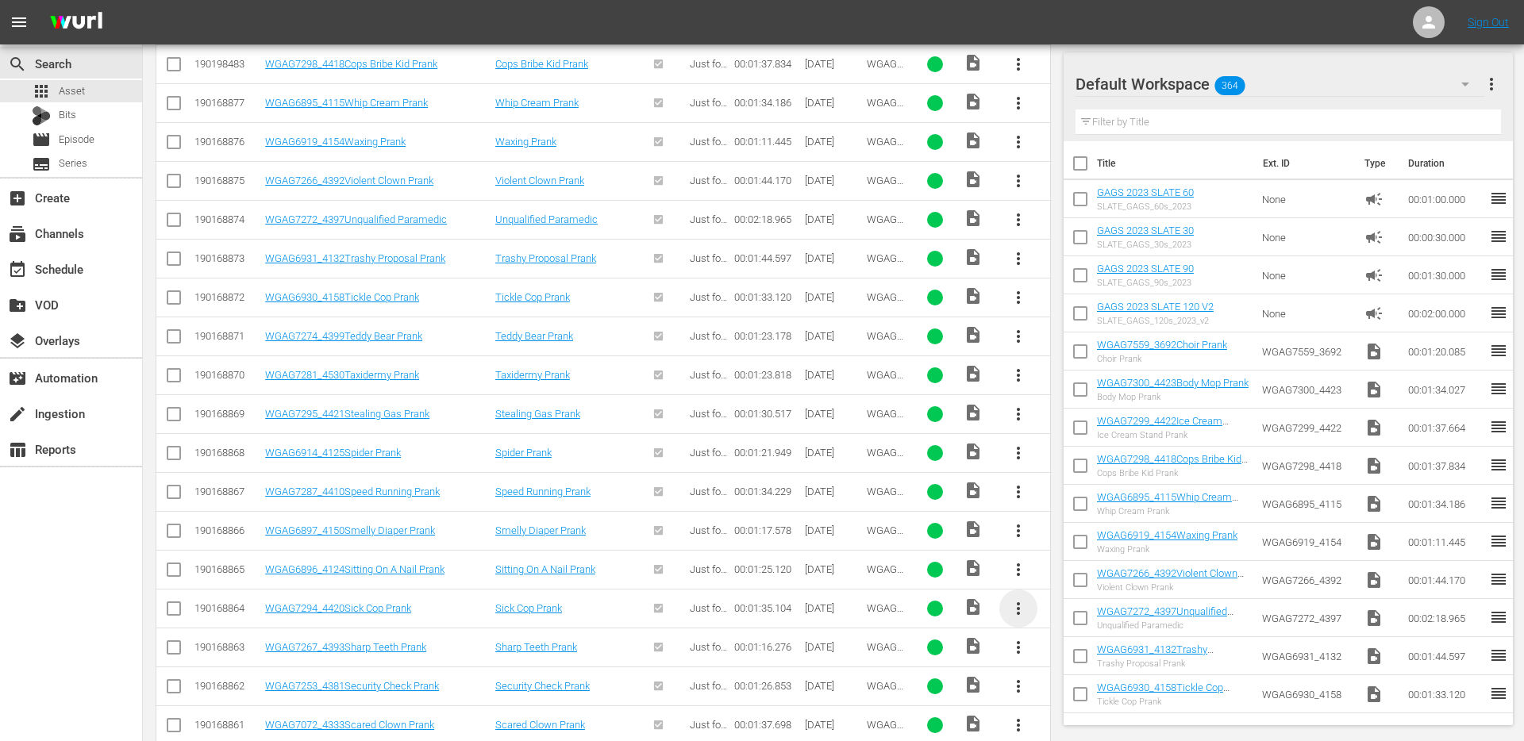
click at [1015, 615] on span "more_vert" at bounding box center [1018, 608] width 19 height 19
click at [1066, 602] on div "Episode" at bounding box center [1104, 602] width 108 height 38
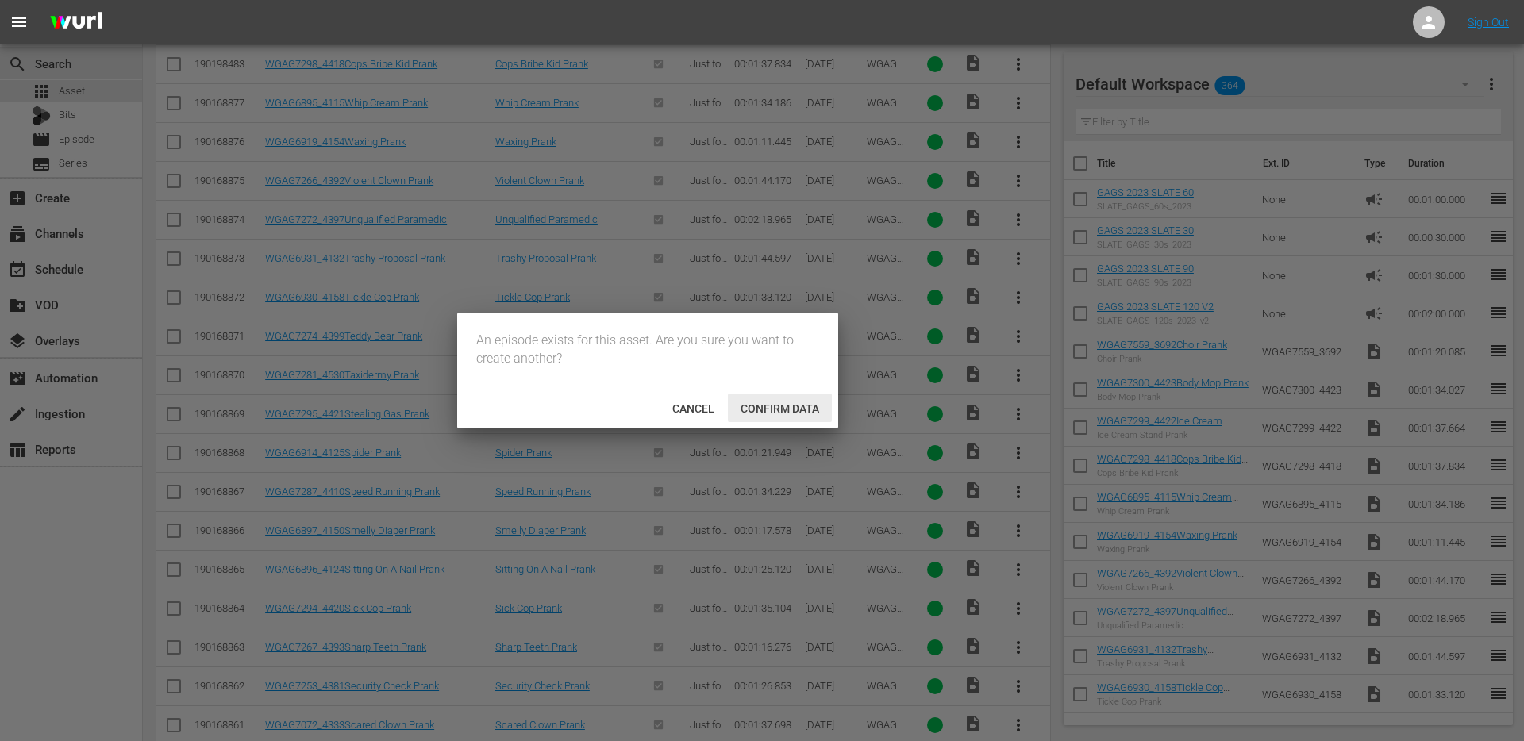
click at [760, 404] on span "Confirm data" at bounding box center [780, 408] width 104 height 13
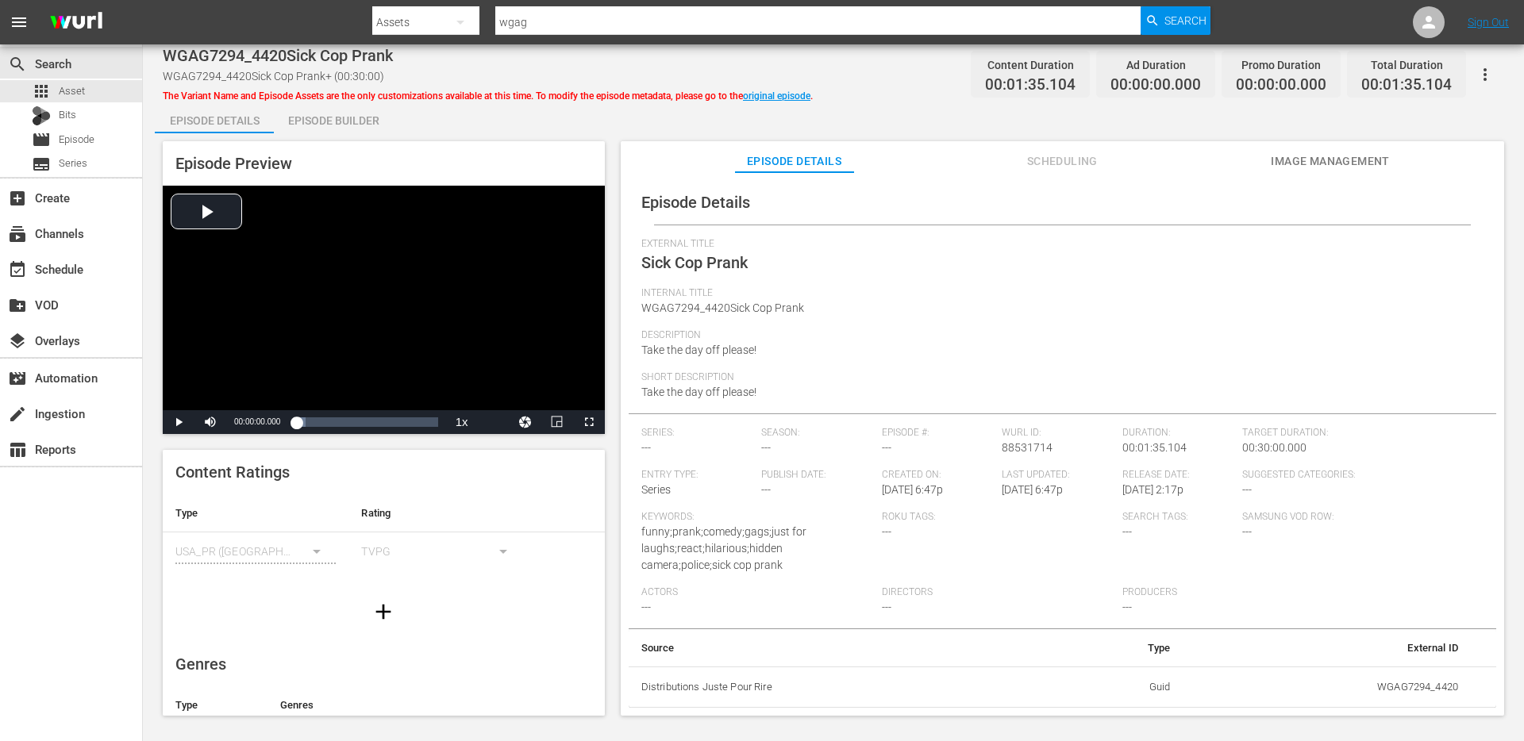
click at [1473, 76] on button "button" at bounding box center [1485, 75] width 38 height 38
click at [1413, 137] on div "DELETE VARIANT" at bounding box center [1415, 132] width 152 height 38
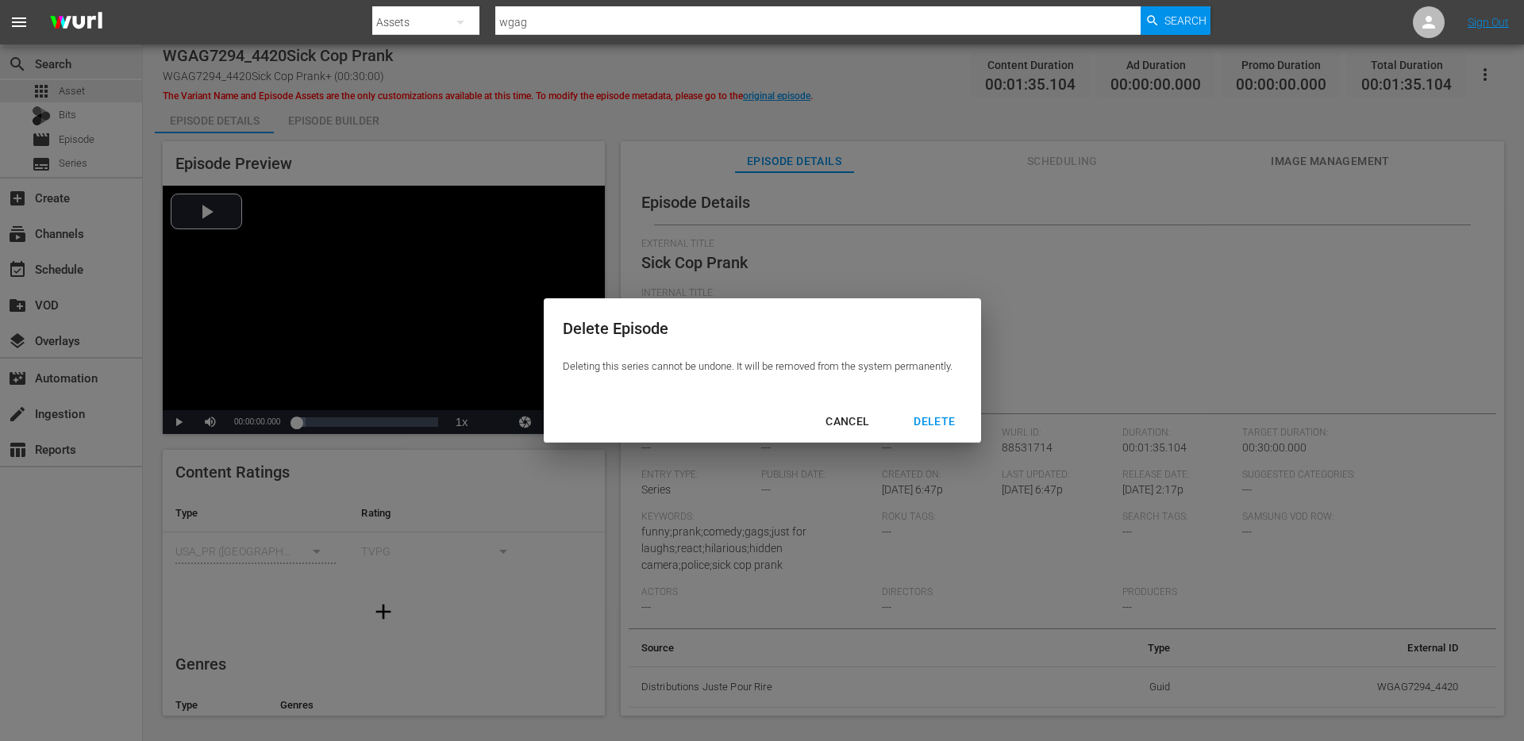
click at [945, 399] on div "Delete Episode Deleting this series cannot be undone. It will be removed from t…" at bounding box center [762, 349] width 437 height 102
click at [933, 418] on div "DELETE" at bounding box center [934, 422] width 67 height 20
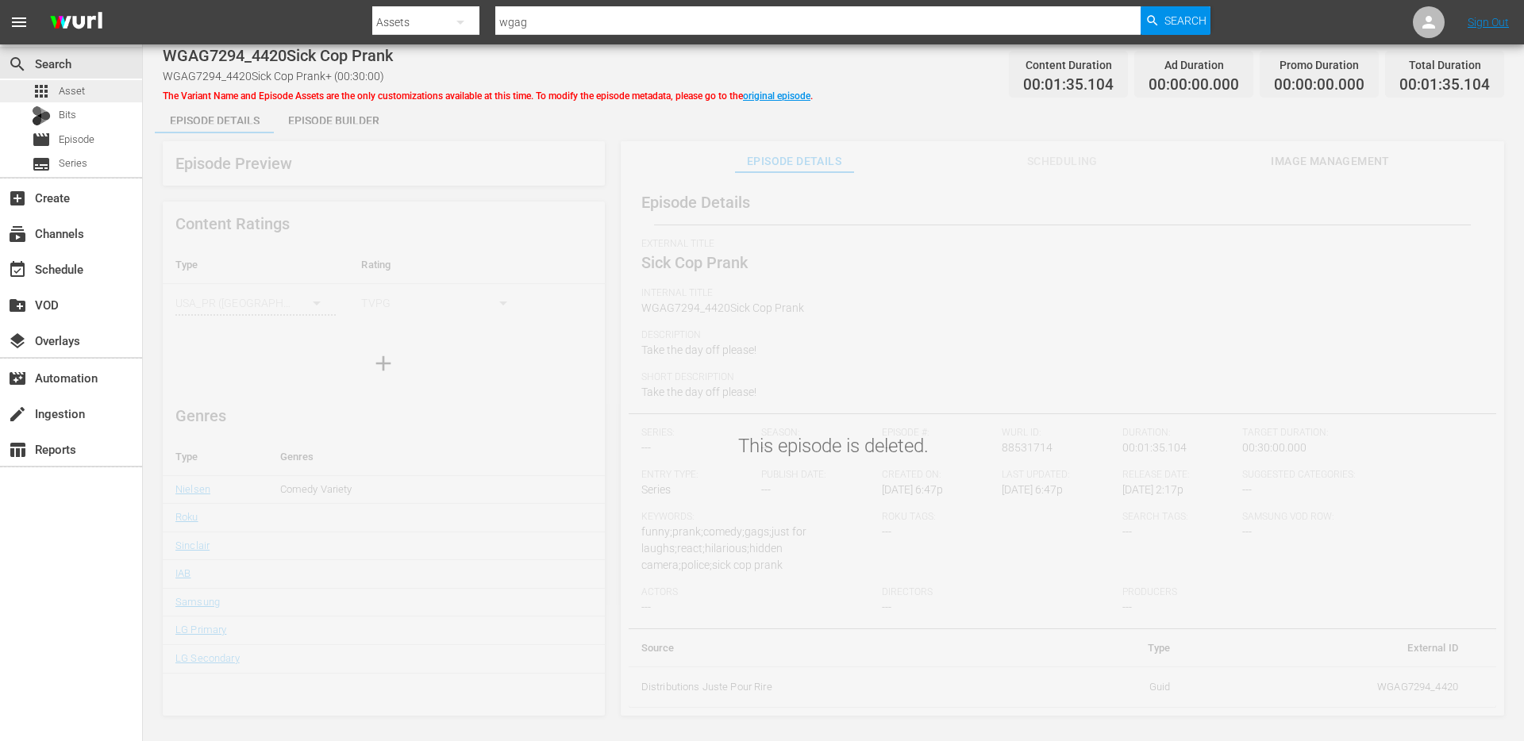
click at [91, 95] on div "apps Asset" at bounding box center [71, 91] width 142 height 22
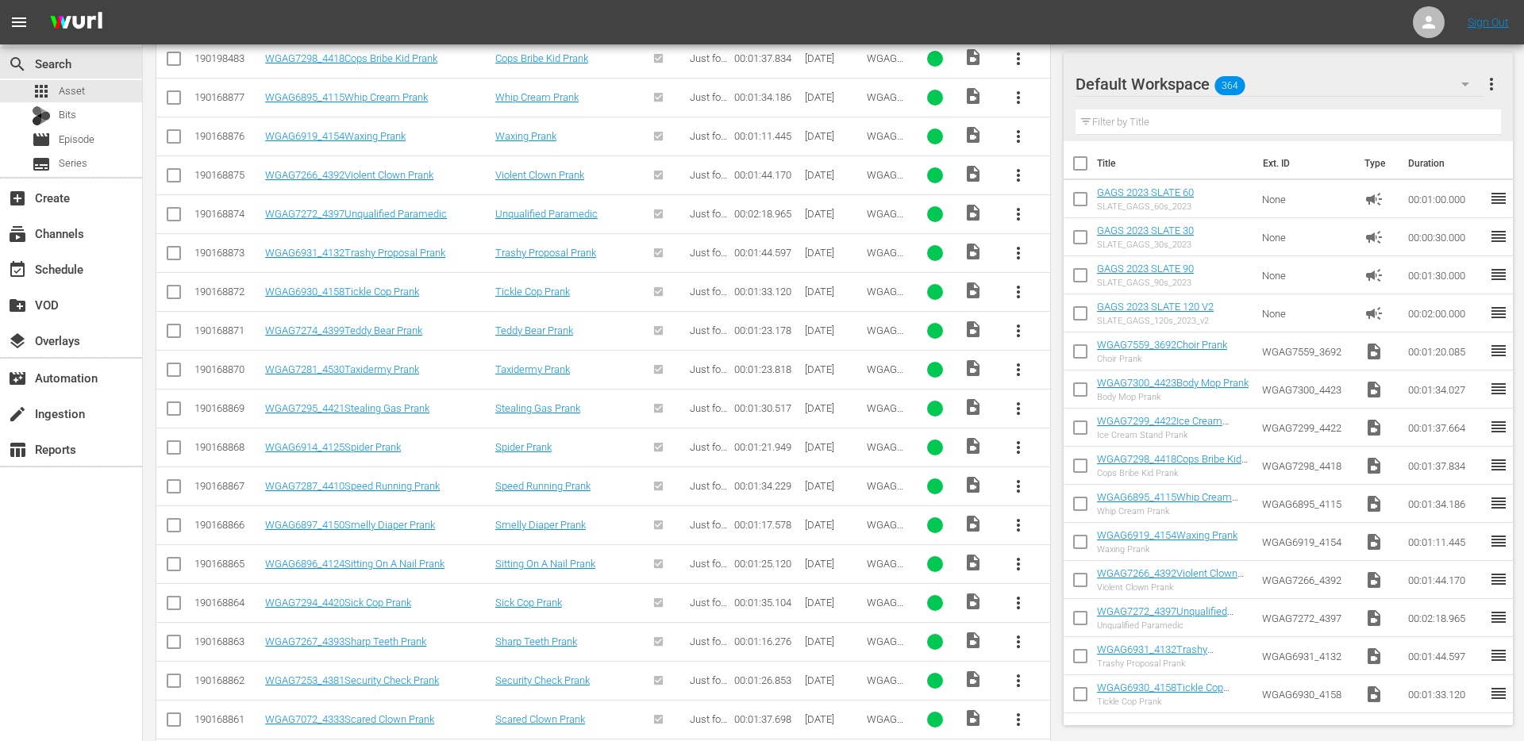
scroll to position [619, 0]
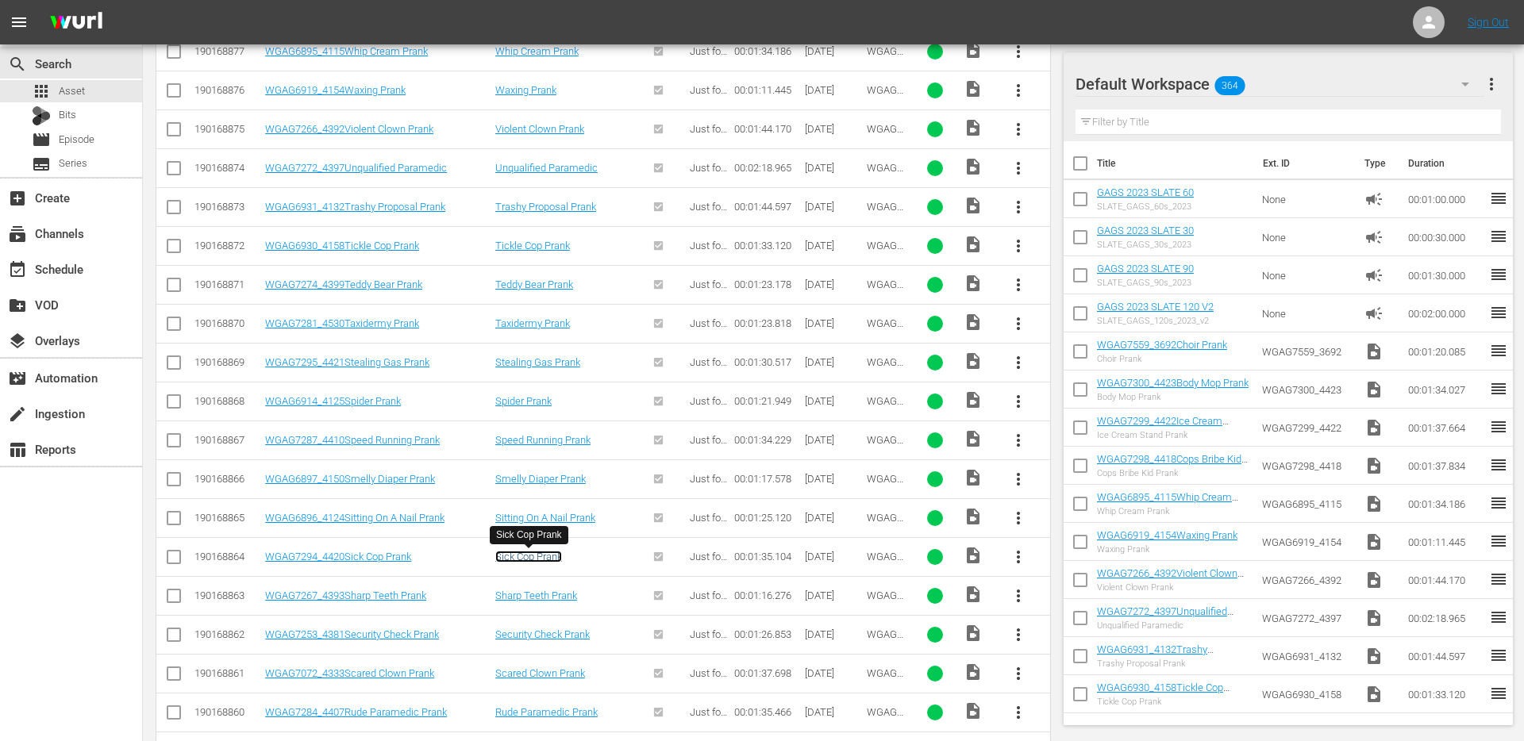
click at [533, 559] on link "Sick Cop Prank" at bounding box center [528, 557] width 67 height 12
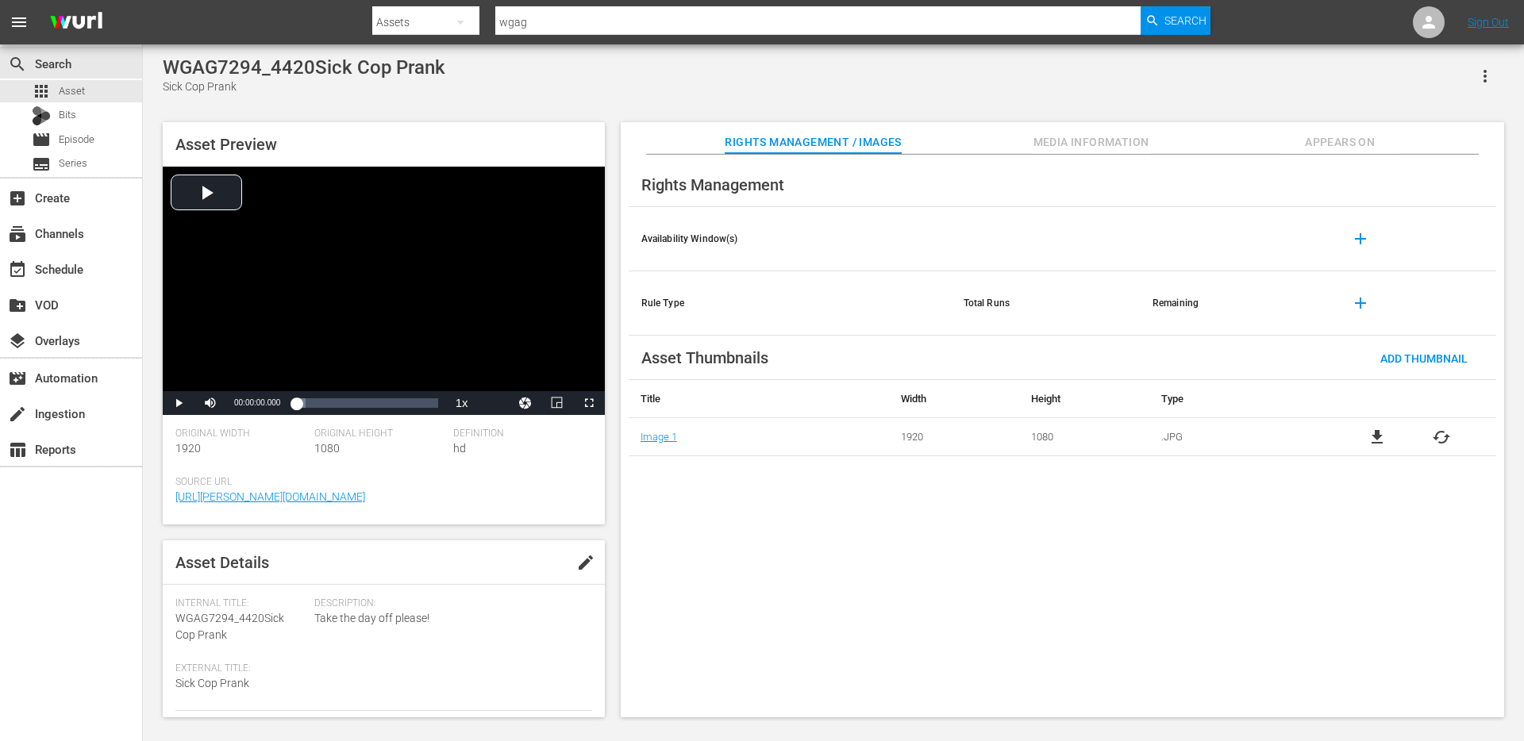
click at [1306, 129] on button "Appears On" at bounding box center [1339, 138] width 119 height 32
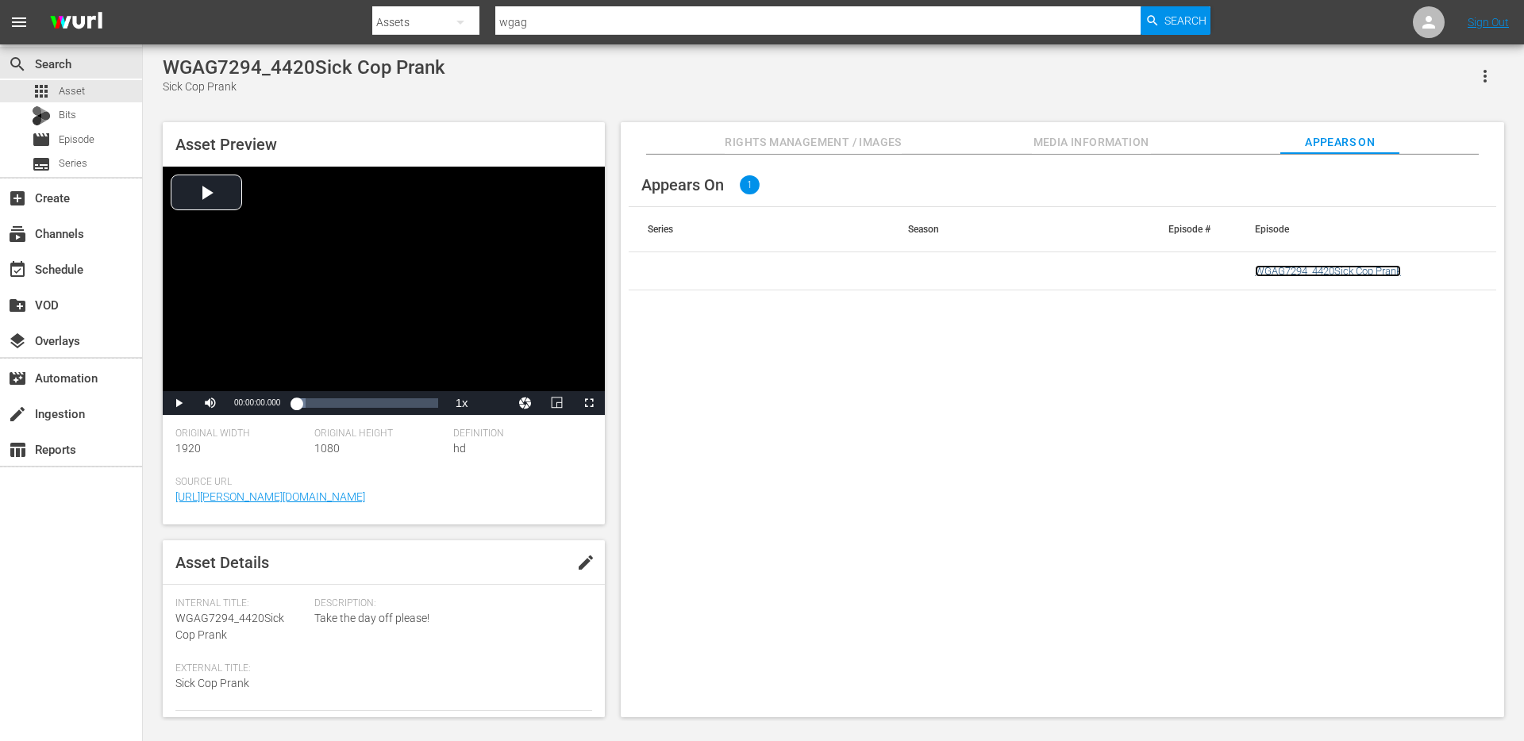
click at [1375, 273] on link "WGAG7294_4420Sick Cop Prank" at bounding box center [1328, 271] width 146 height 12
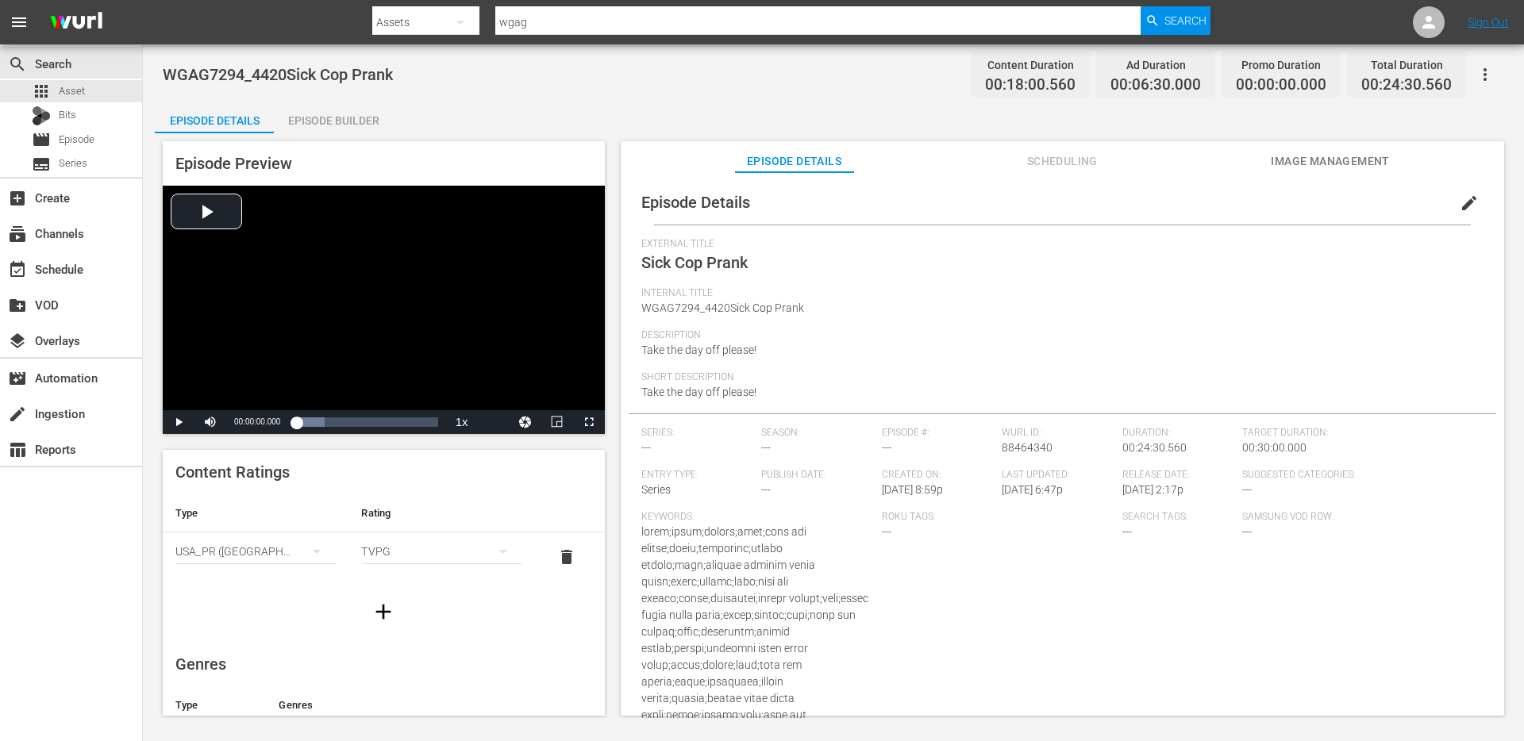
click at [350, 125] on div "Episode Builder" at bounding box center [333, 121] width 119 height 38
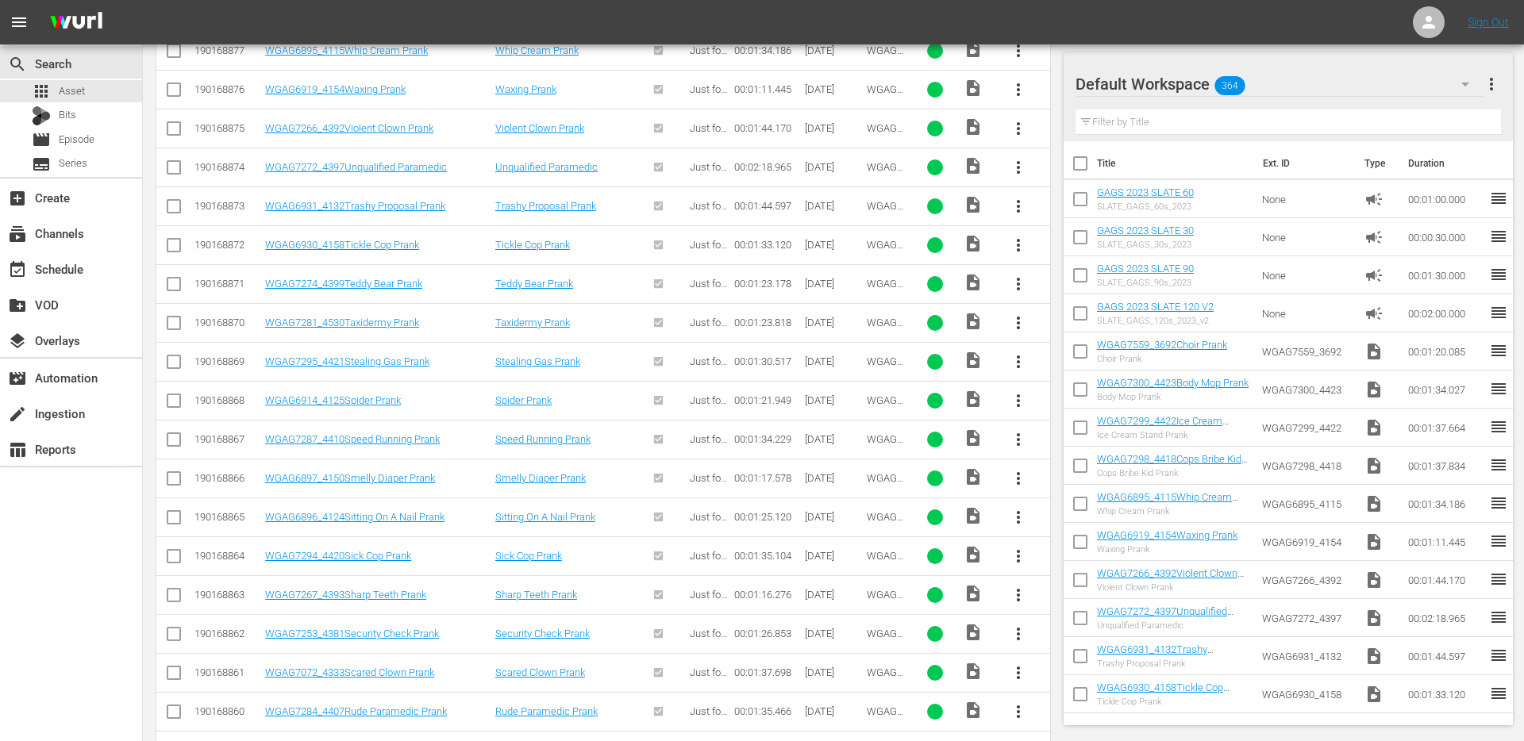
scroll to position [621, 0]
click at [1014, 557] on span "more_vert" at bounding box center [1018, 554] width 19 height 19
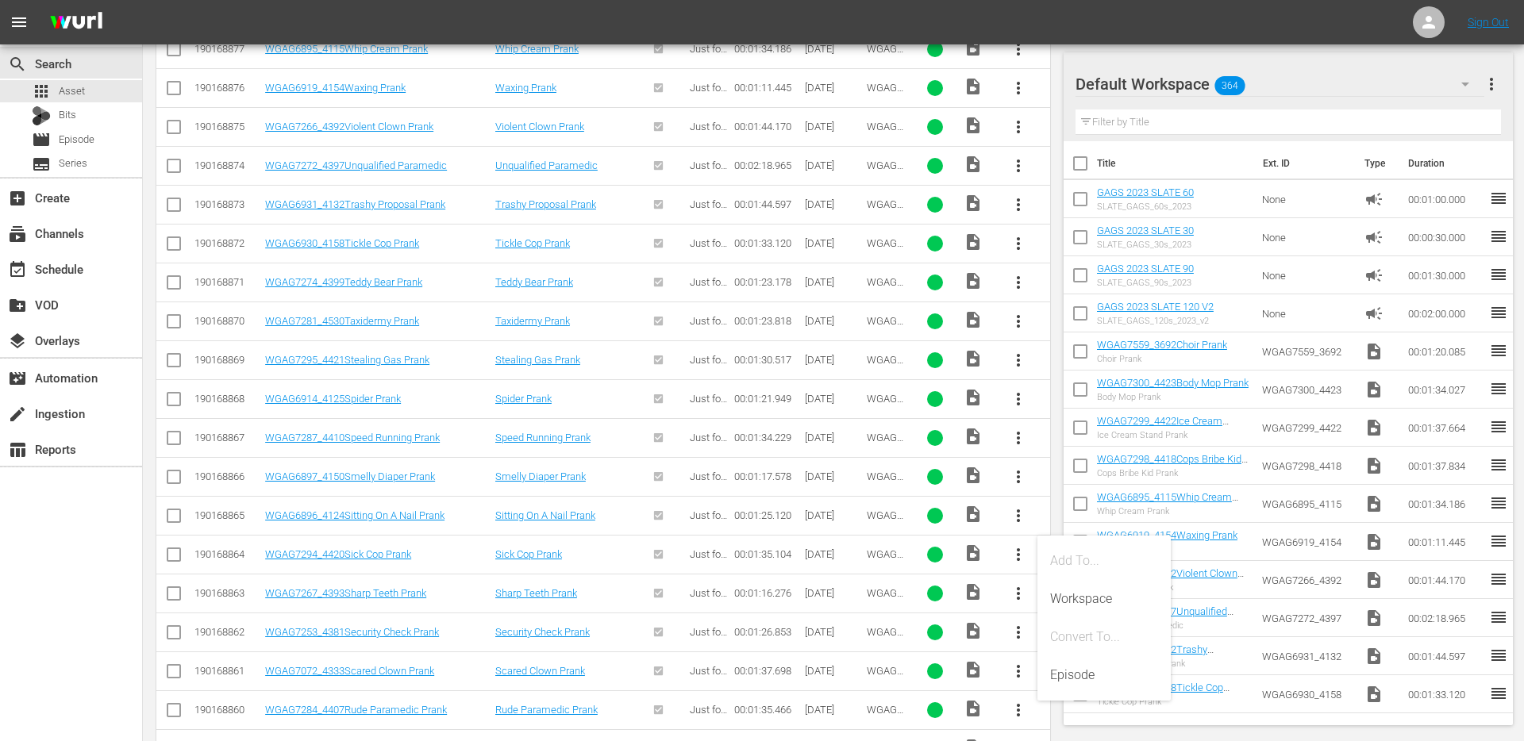
click at [1015, 557] on span "more_vert" at bounding box center [1018, 554] width 19 height 19
click at [352, 556] on link "WGAG7294_4420Sick Cop Prank" at bounding box center [338, 554] width 146 height 12
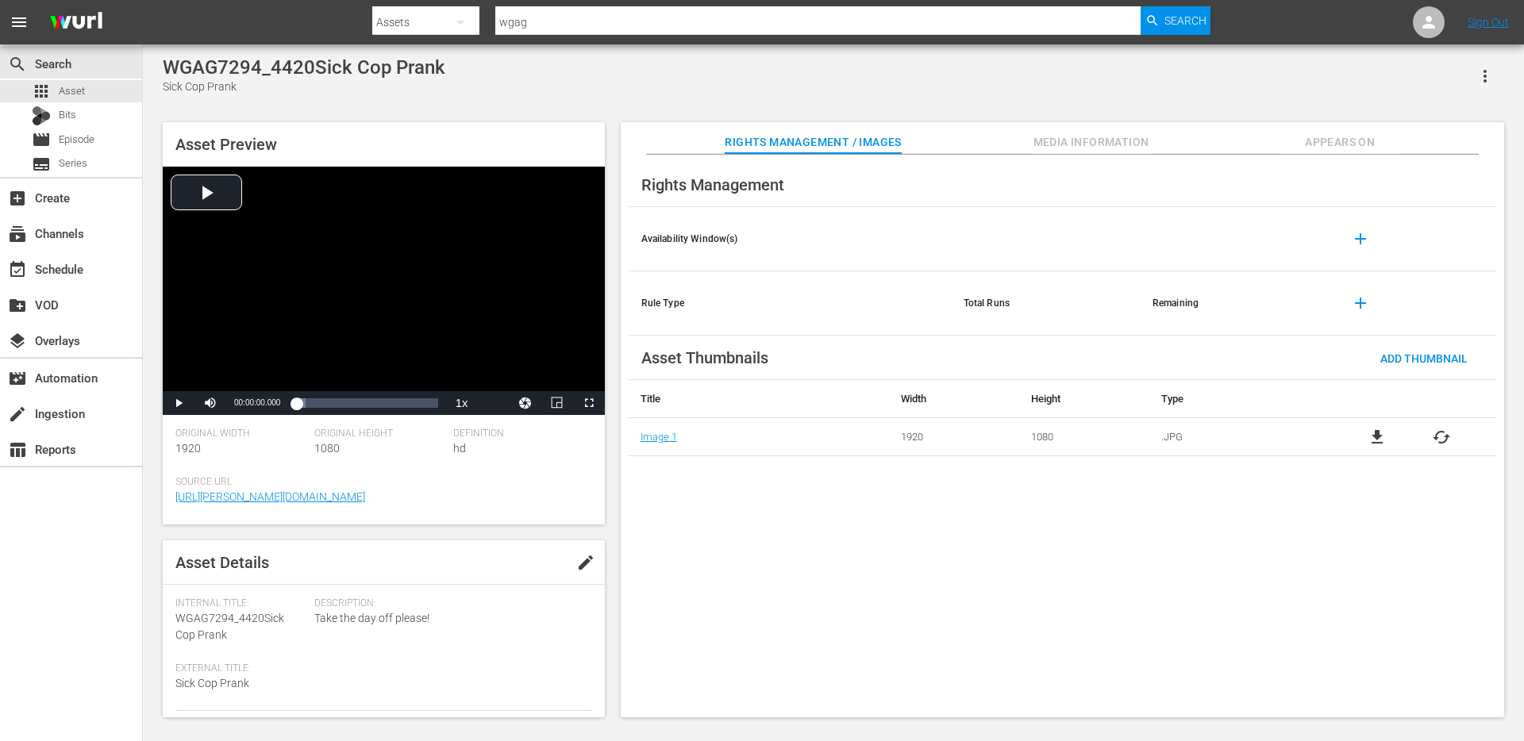
click at [1340, 133] on span "Appears On" at bounding box center [1339, 143] width 119 height 20
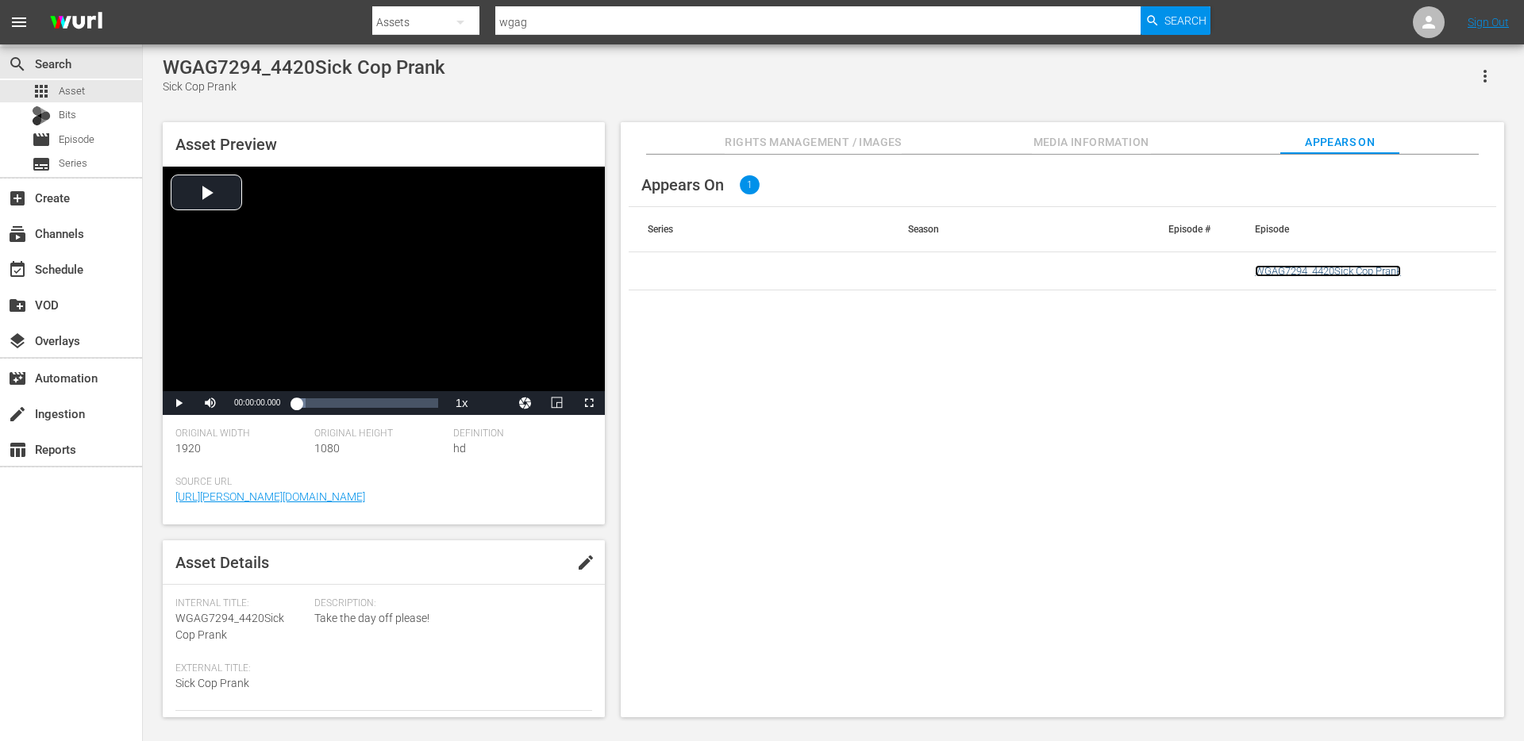
click at [1310, 270] on link "WGAG7294_4420Sick Cop Prank" at bounding box center [1328, 271] width 146 height 12
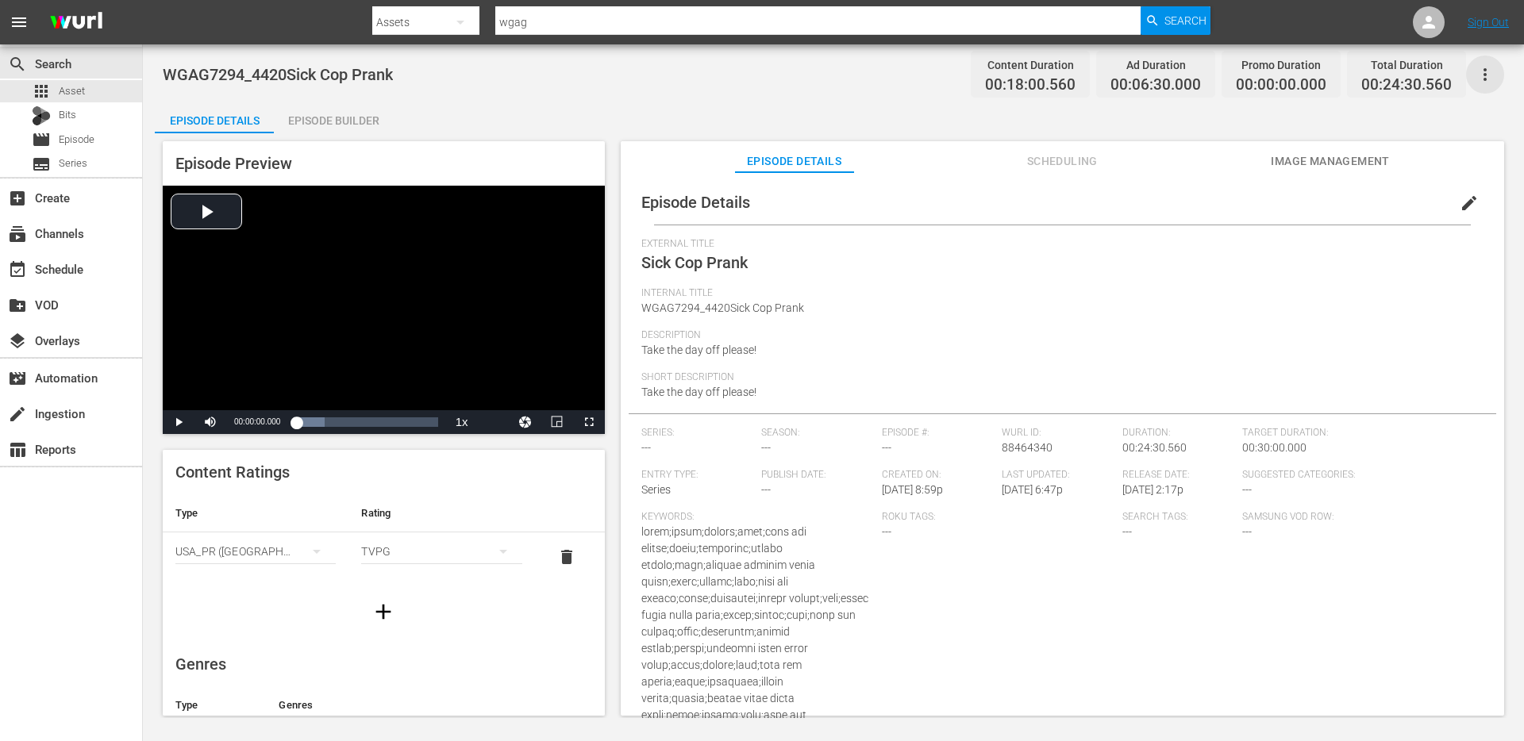
click at [1489, 73] on icon "button" at bounding box center [1484, 74] width 19 height 19
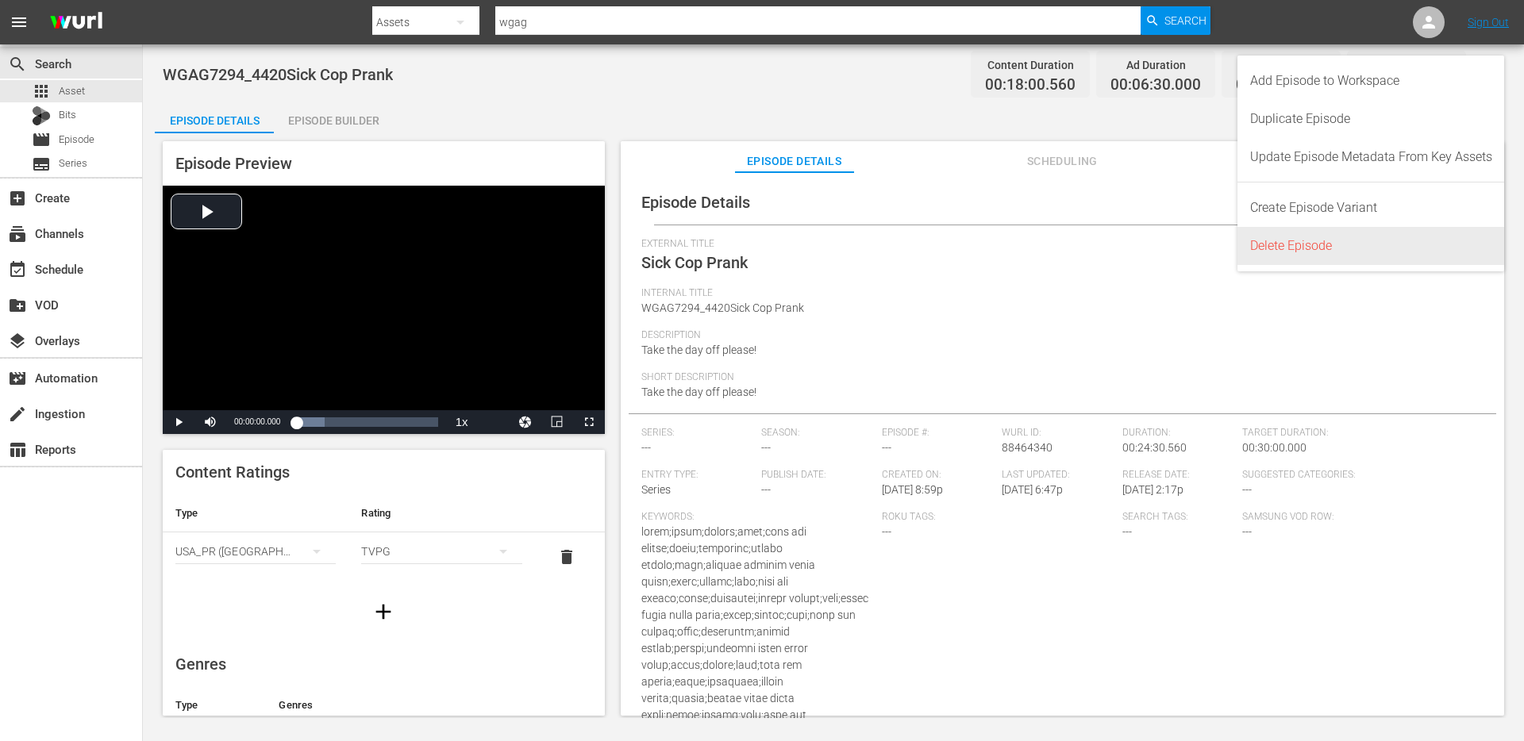
click at [1329, 243] on div "Delete Episode" at bounding box center [1371, 246] width 242 height 38
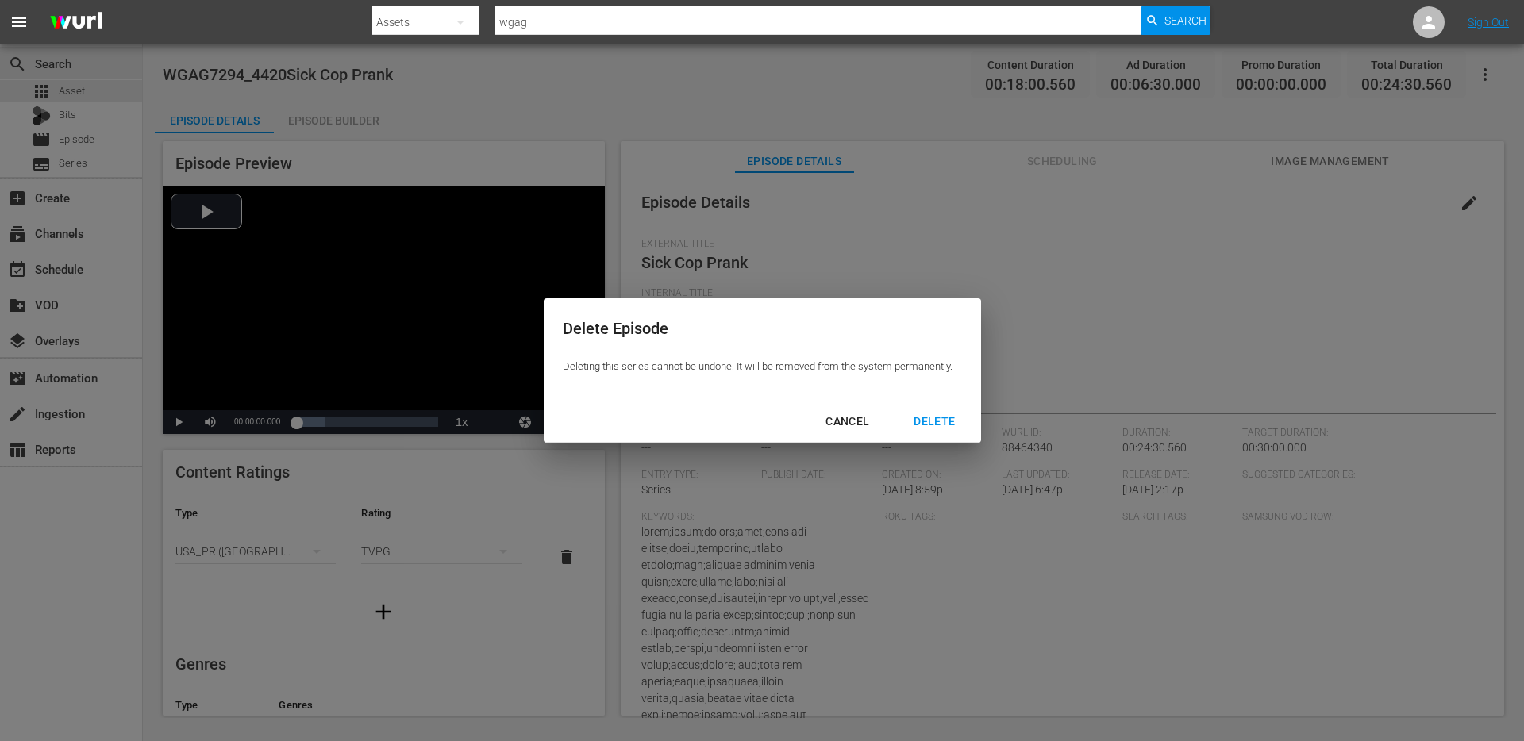
click at [952, 429] on div "DELETE" at bounding box center [934, 422] width 67 height 20
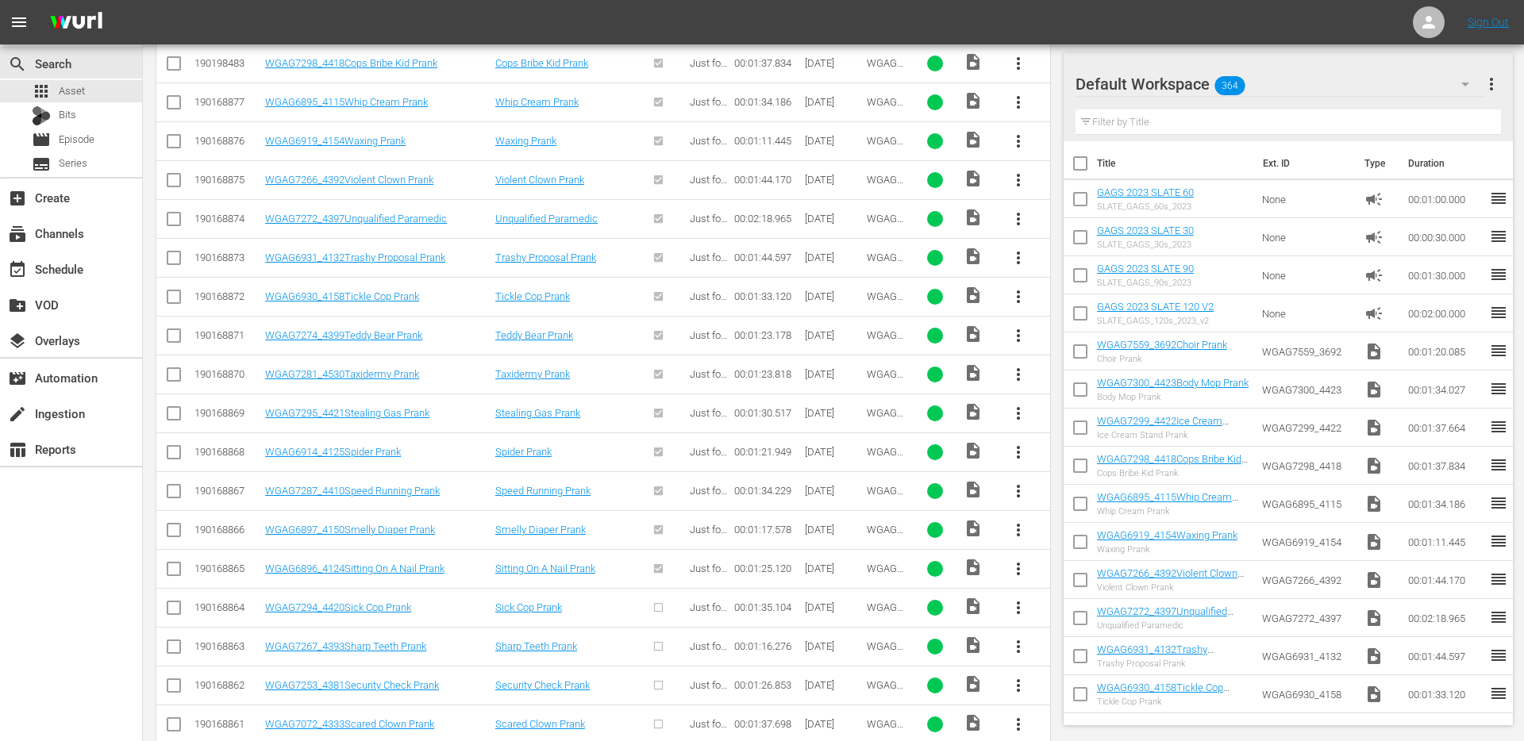
scroll to position [610, 0]
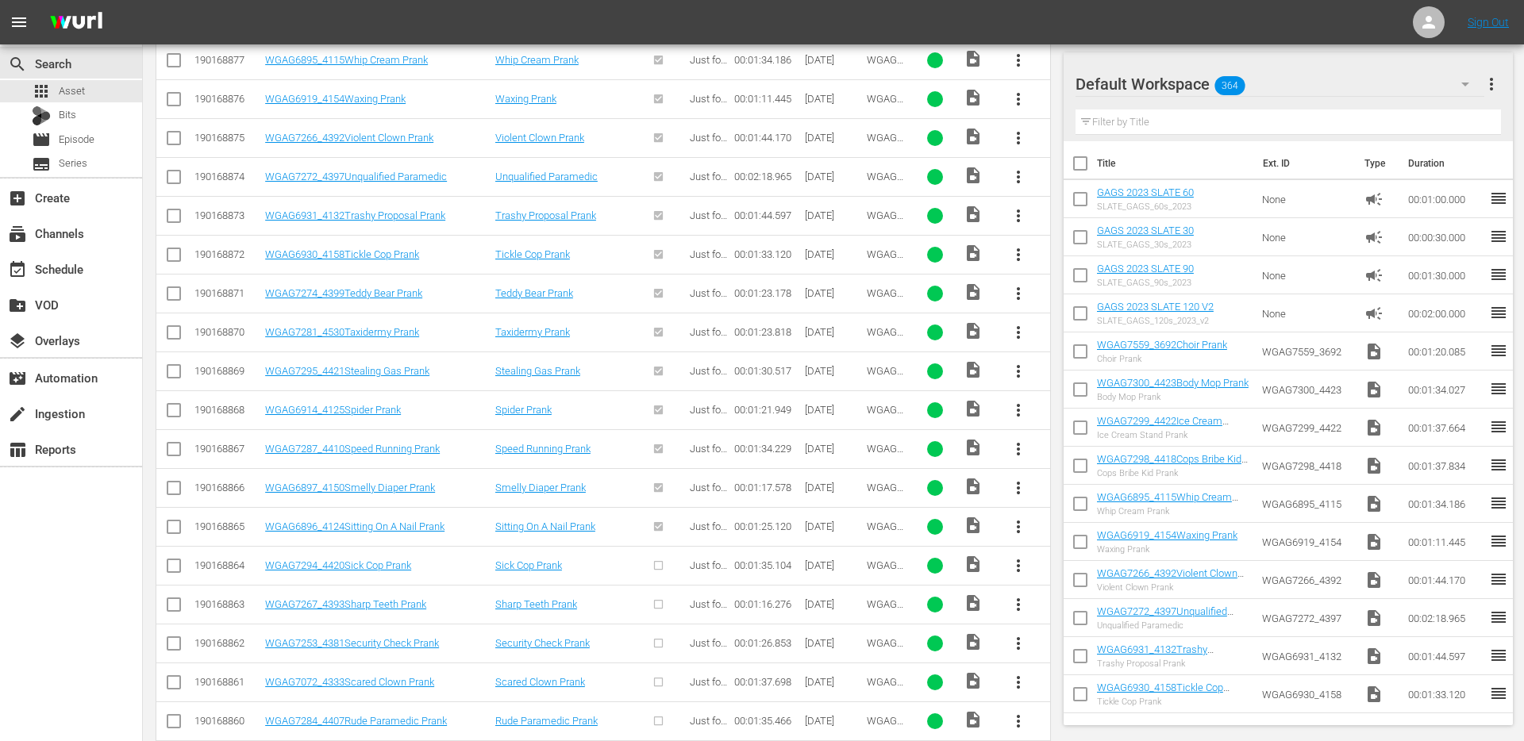
click at [1011, 569] on span "more_vert" at bounding box center [1018, 565] width 19 height 19
click at [1050, 689] on div "Episode" at bounding box center [1104, 686] width 108 height 38
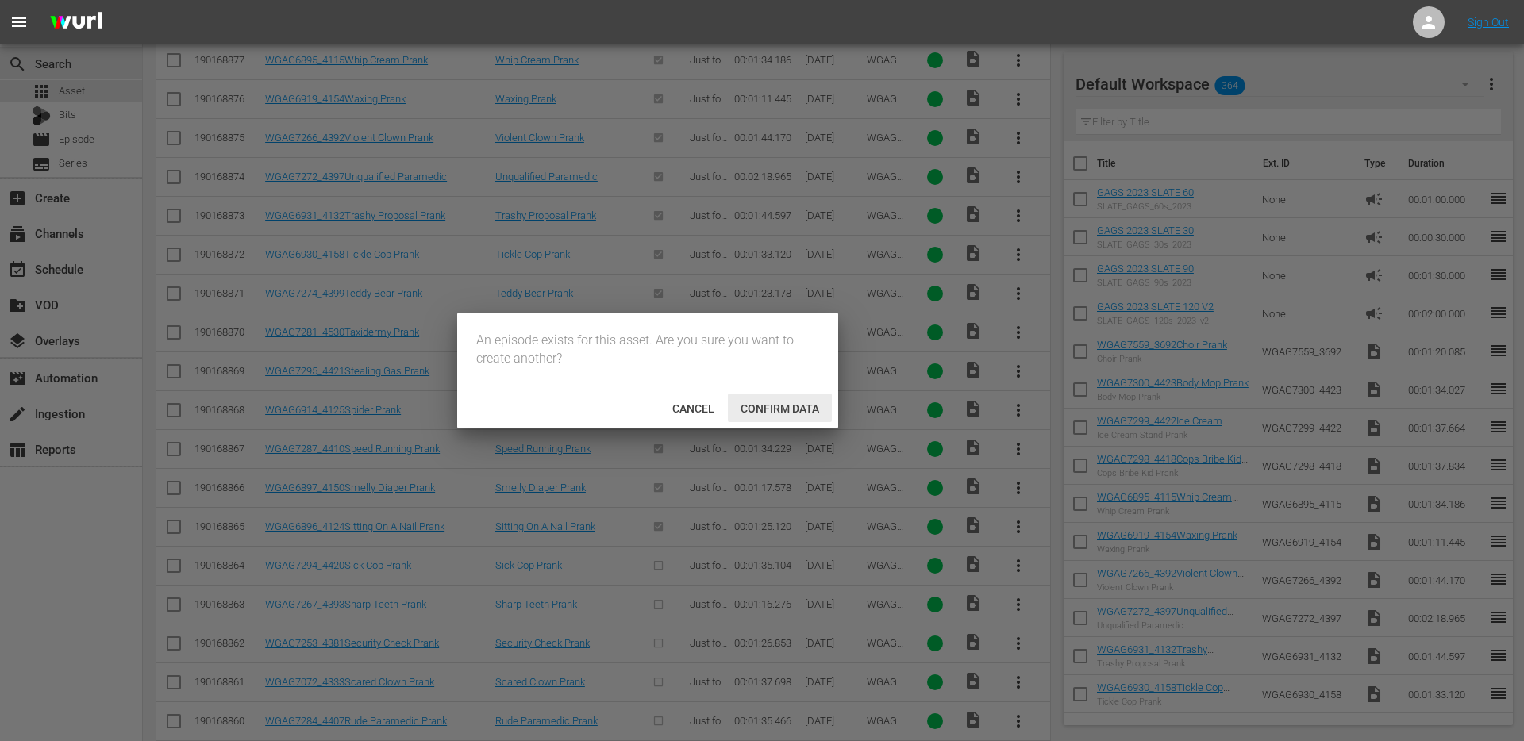
click at [790, 413] on span "Confirm data" at bounding box center [780, 408] width 104 height 13
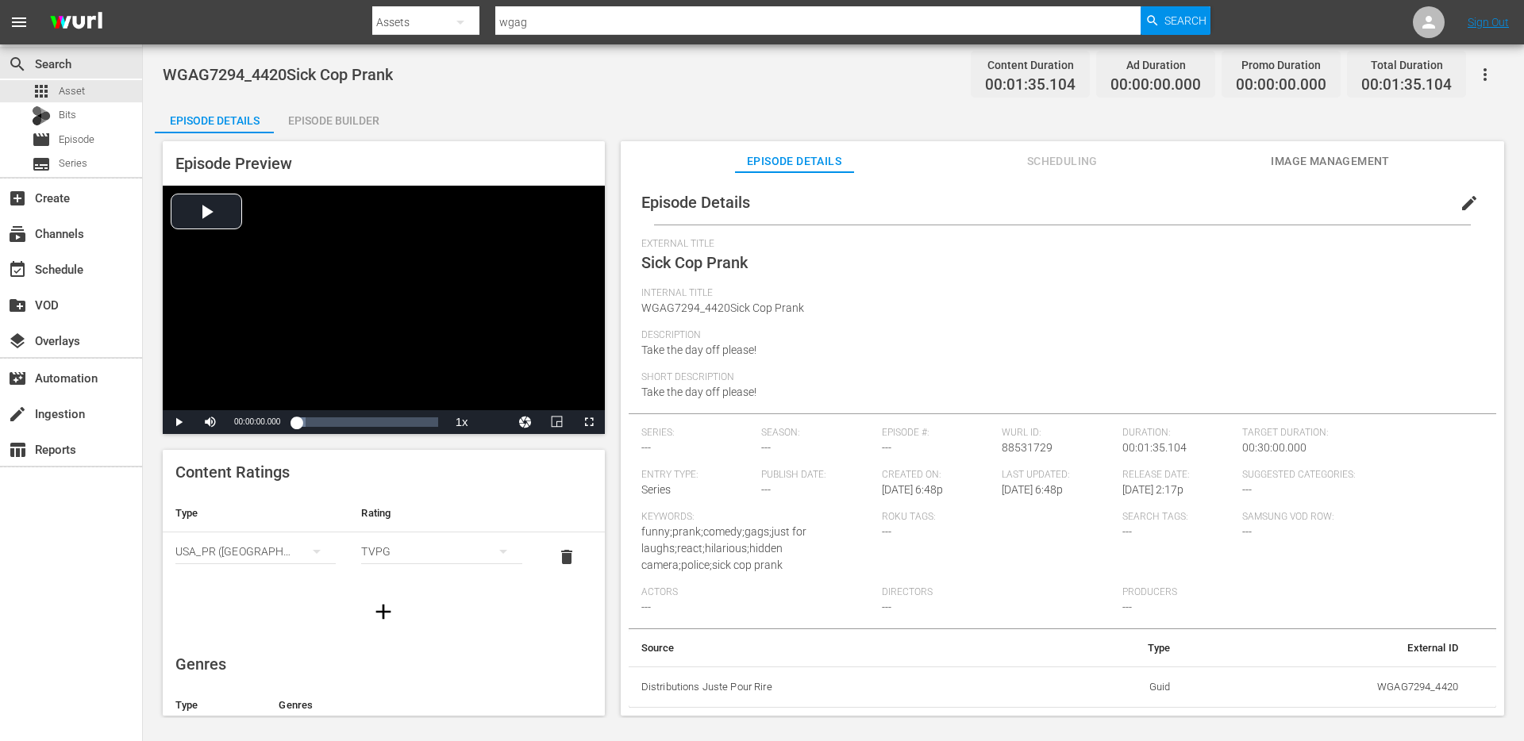
click at [1460, 198] on span "edit" at bounding box center [1469, 203] width 19 height 19
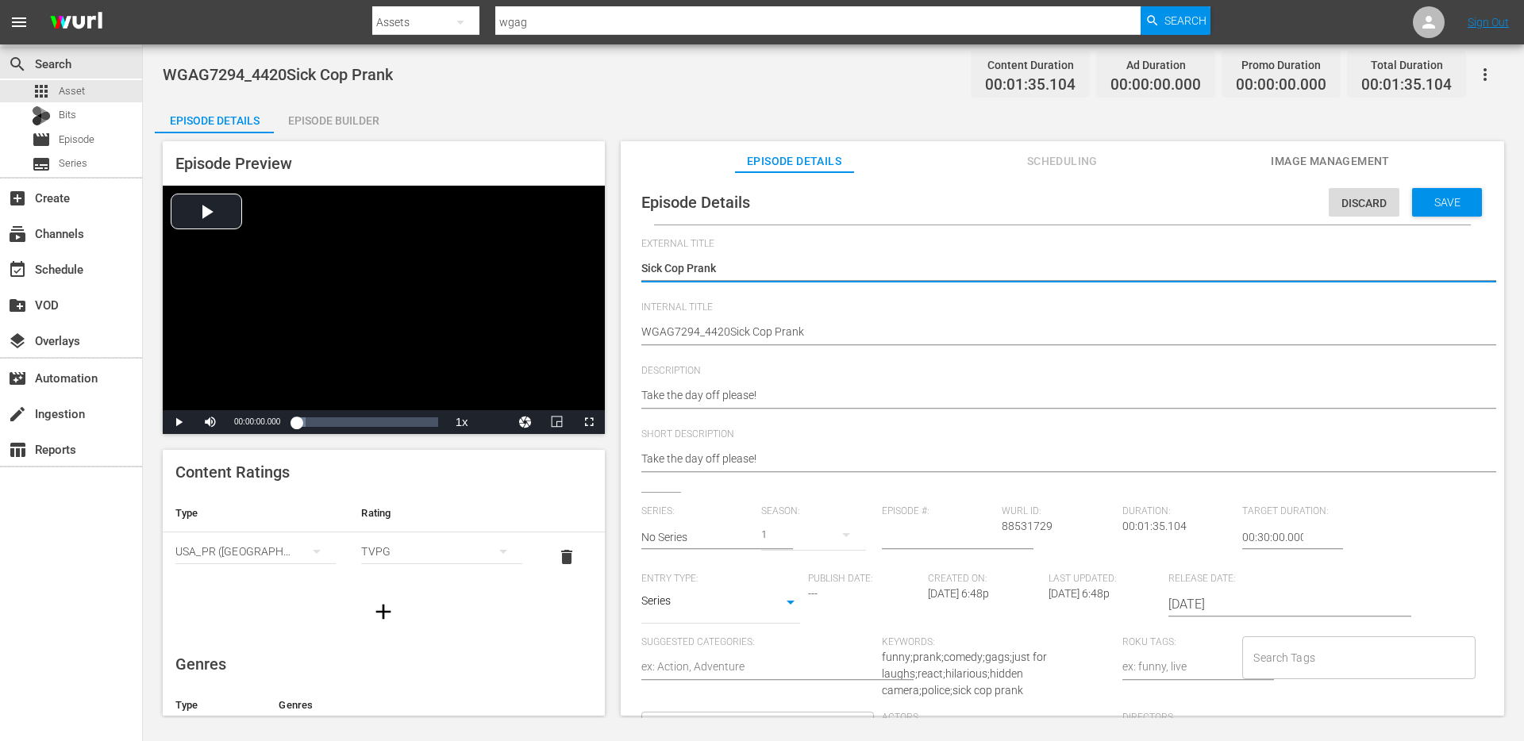
click at [704, 548] on hr at bounding box center [717, 549] width 152 height 2
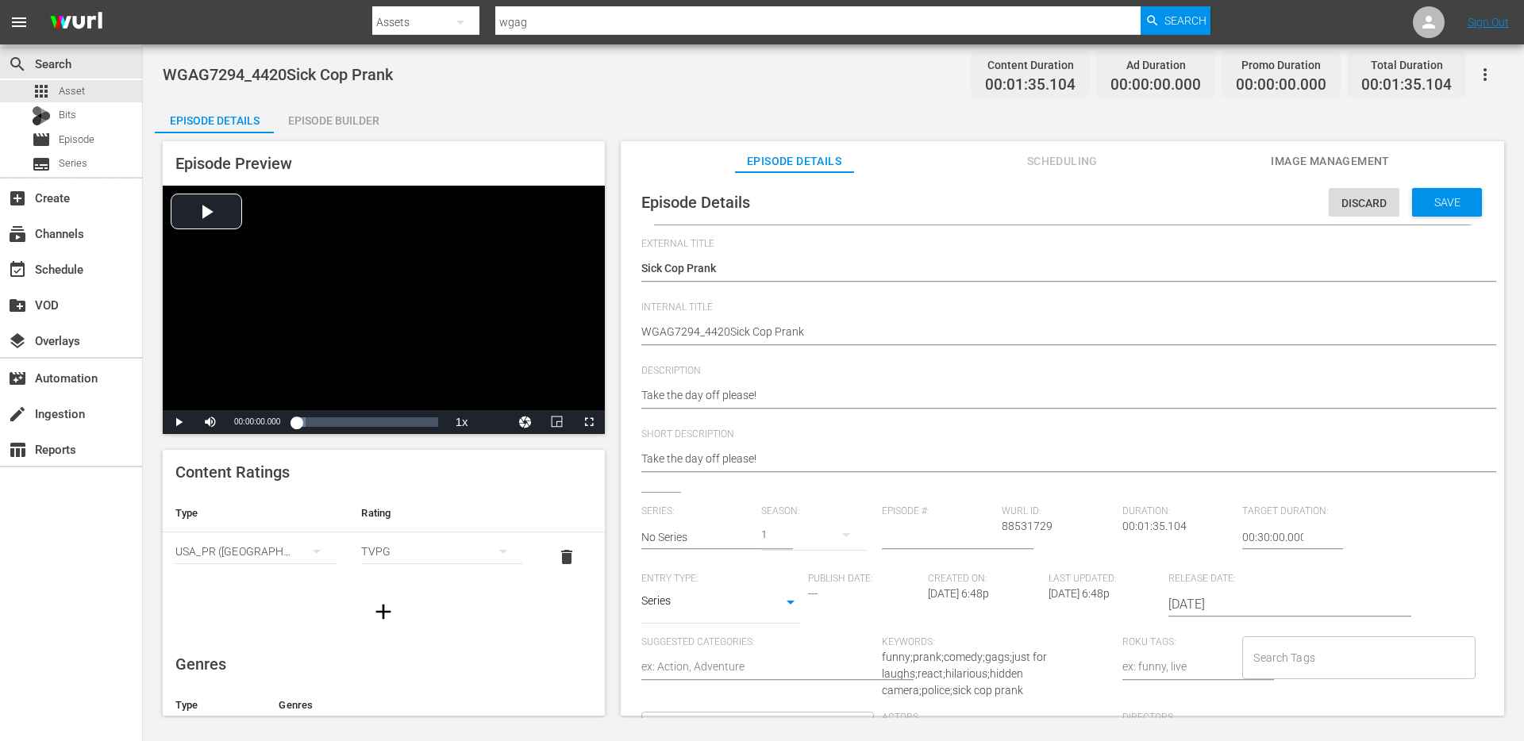
click at [704, 548] on hr at bounding box center [717, 549] width 152 height 2
click at [710, 542] on input "text" at bounding box center [697, 537] width 113 height 38
click at [694, 575] on div "GAGS AND PRANKS" at bounding box center [703, 582] width 99 height 38
type input "GAGS AND PRANKS"
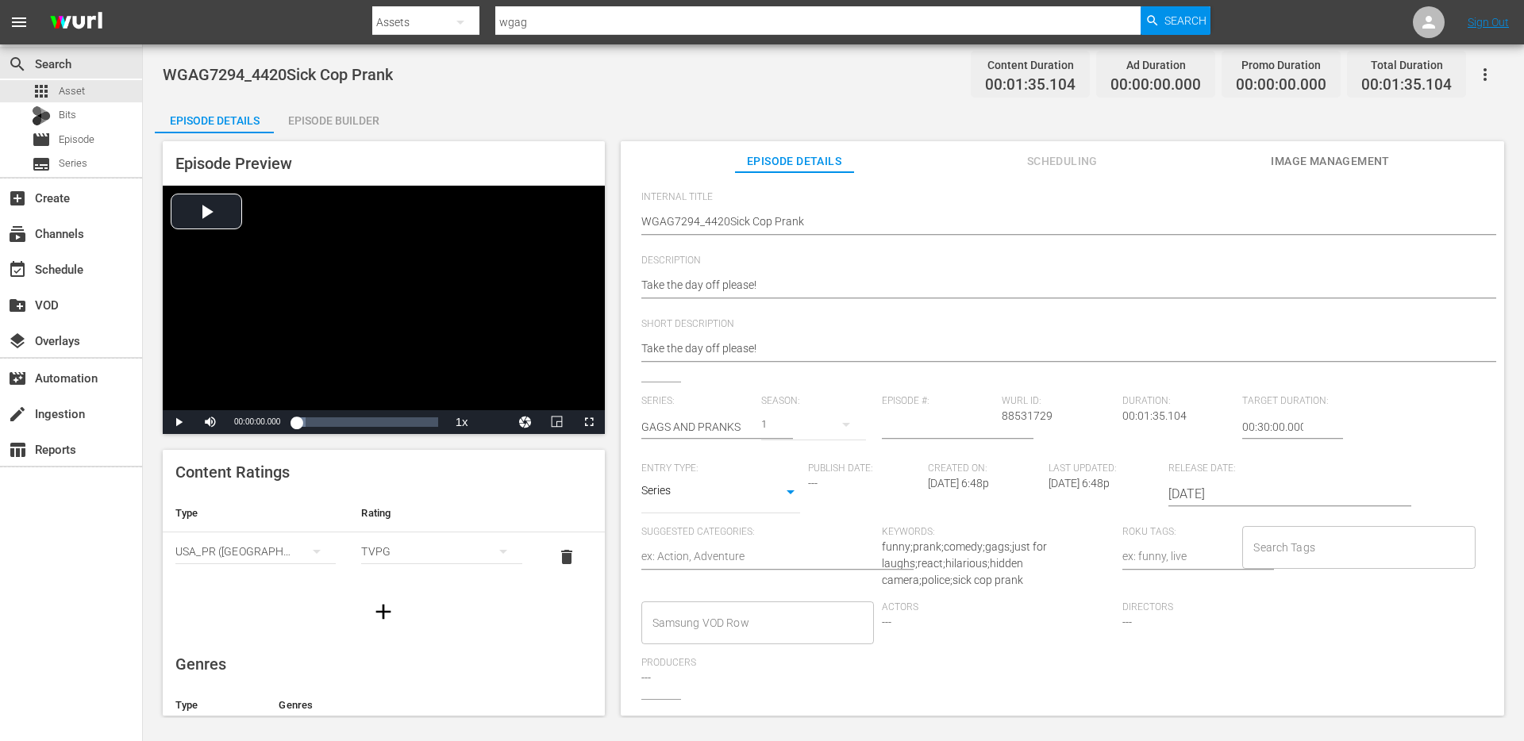
scroll to position [233, 0]
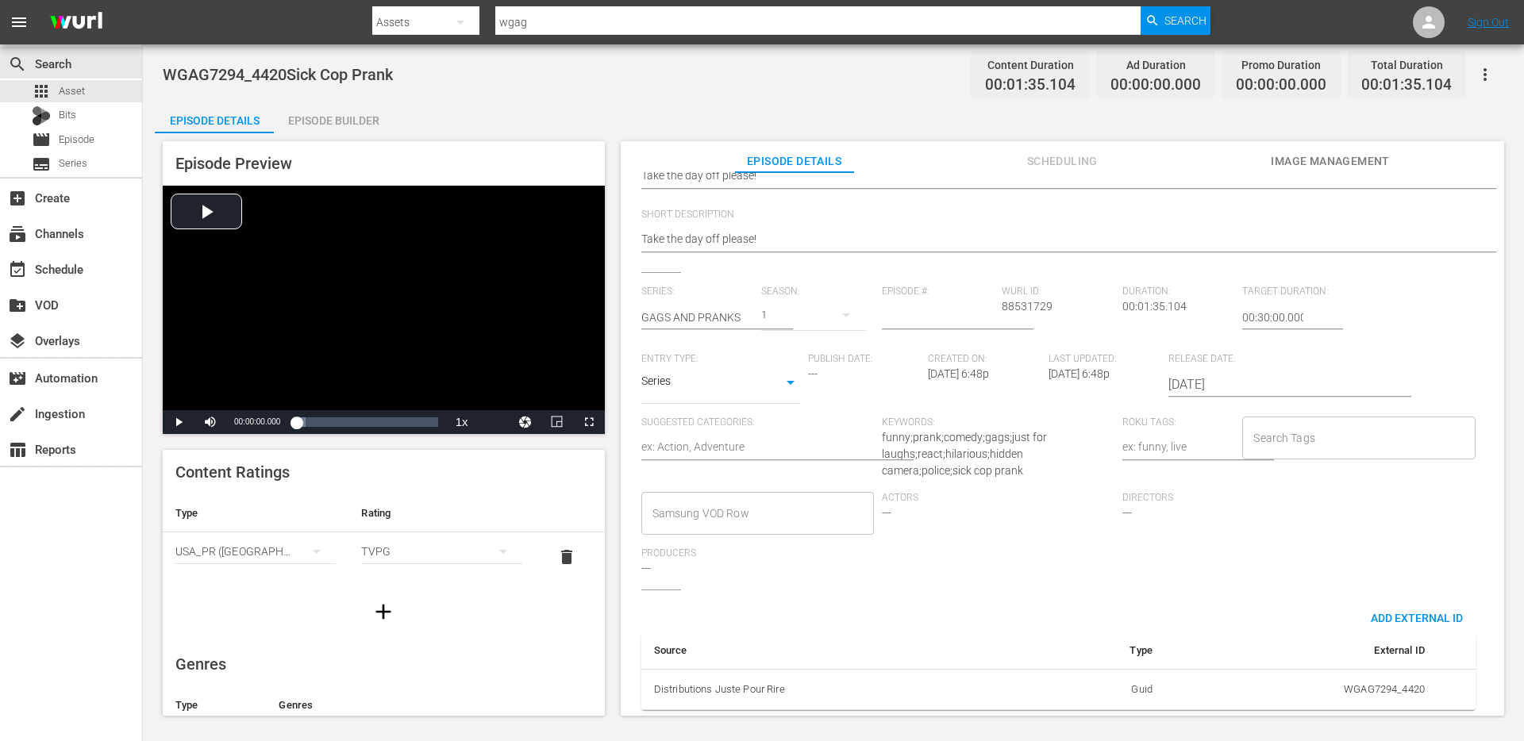
click at [729, 375] on body "menu Search By Assets Search ID, Title, Description, Keywords, or Category wgag…" at bounding box center [762, 370] width 1524 height 741
click at [687, 320] on li "Short Form" at bounding box center [720, 319] width 159 height 26
type input "SHORT_FORM_VIDEO"
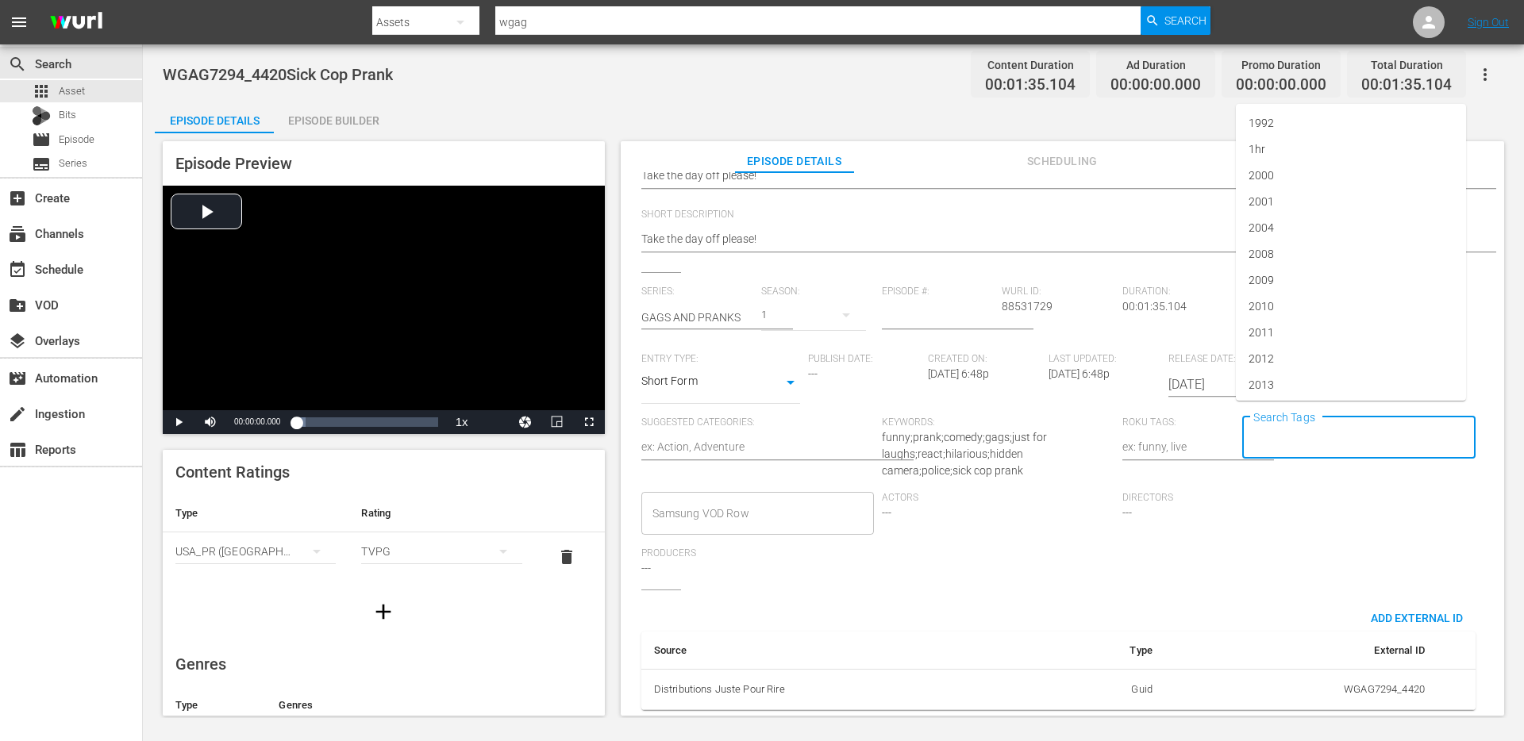
click at [1279, 426] on input "Search Tags" at bounding box center [1346, 438] width 194 height 29
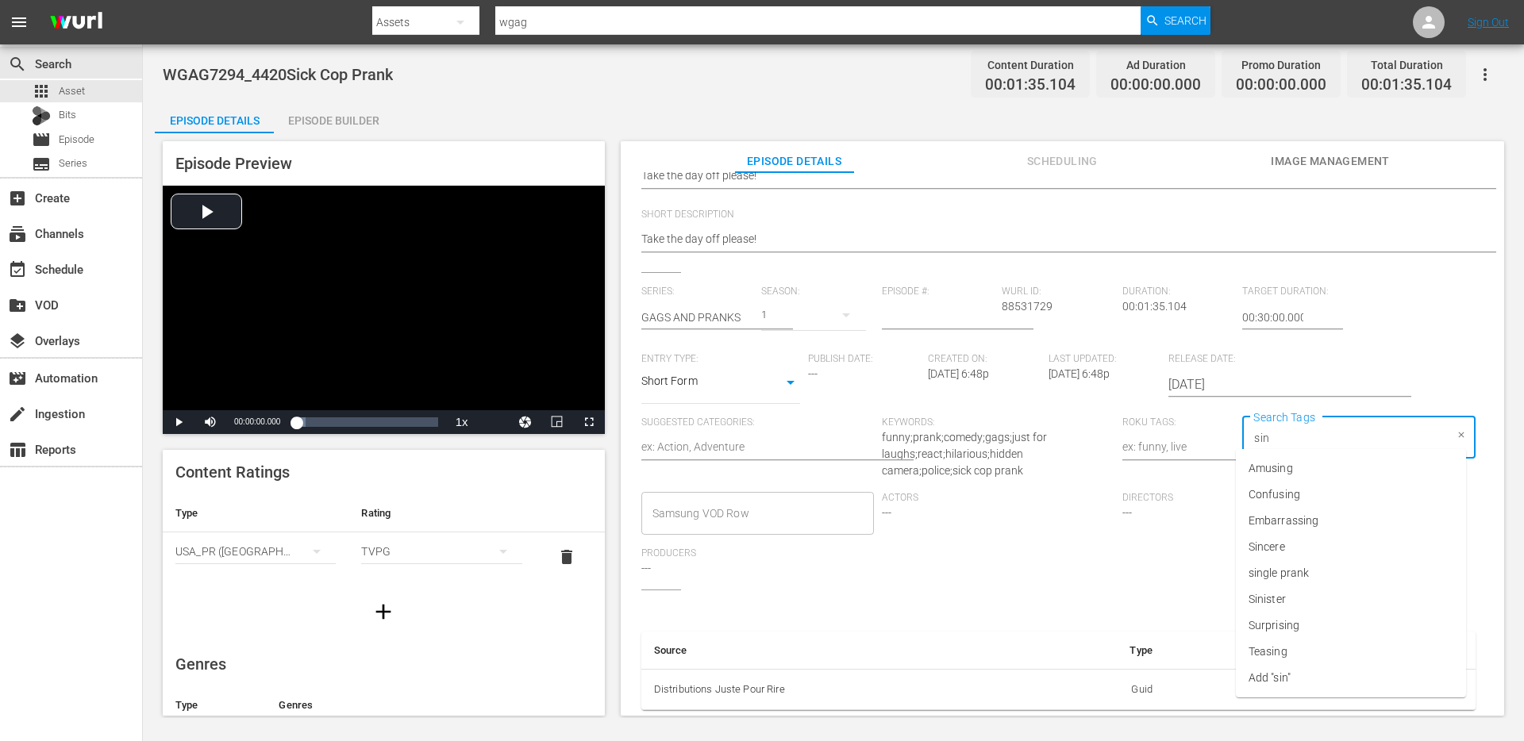
type input "sing"
click at [1285, 543] on span "single prank" at bounding box center [1278, 547] width 60 height 17
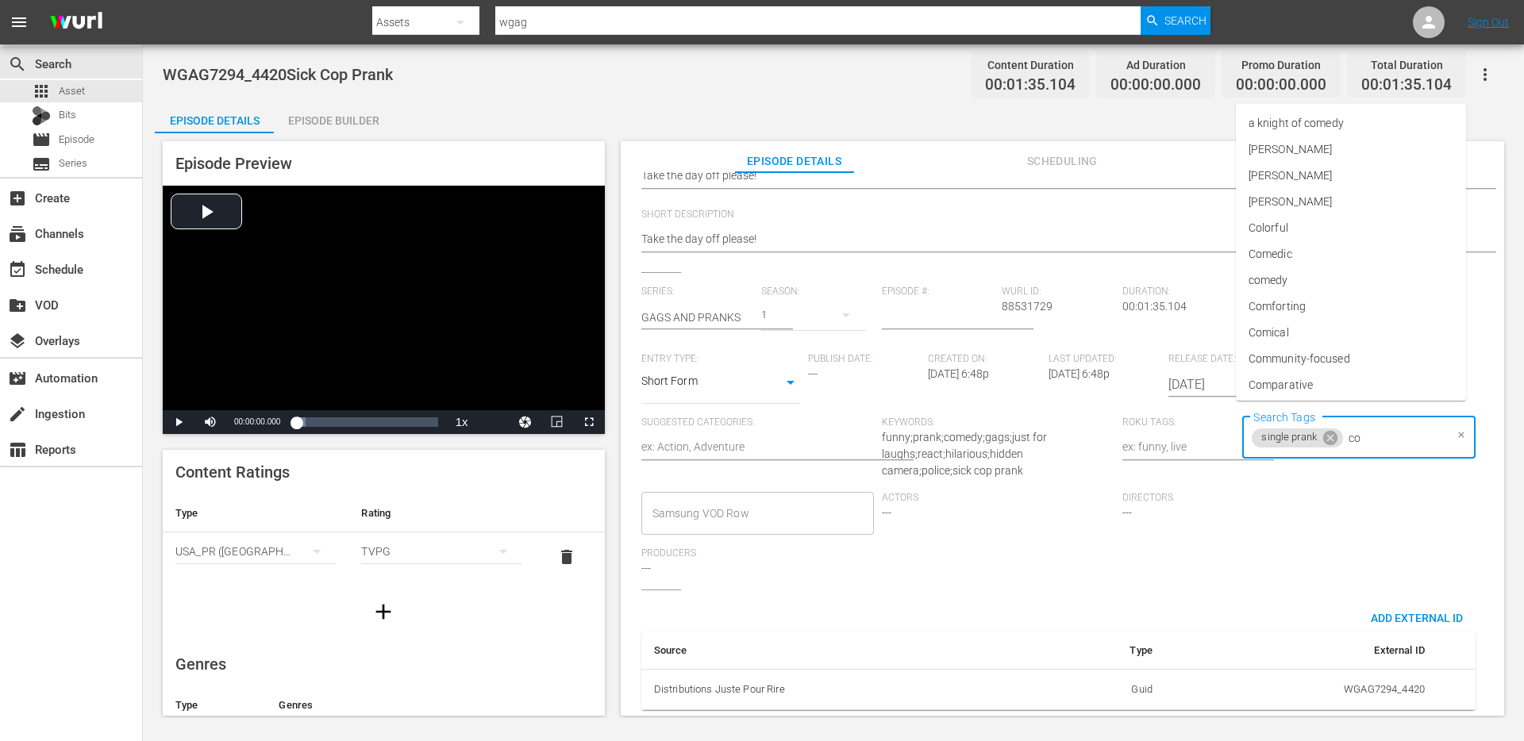
type input "cop"
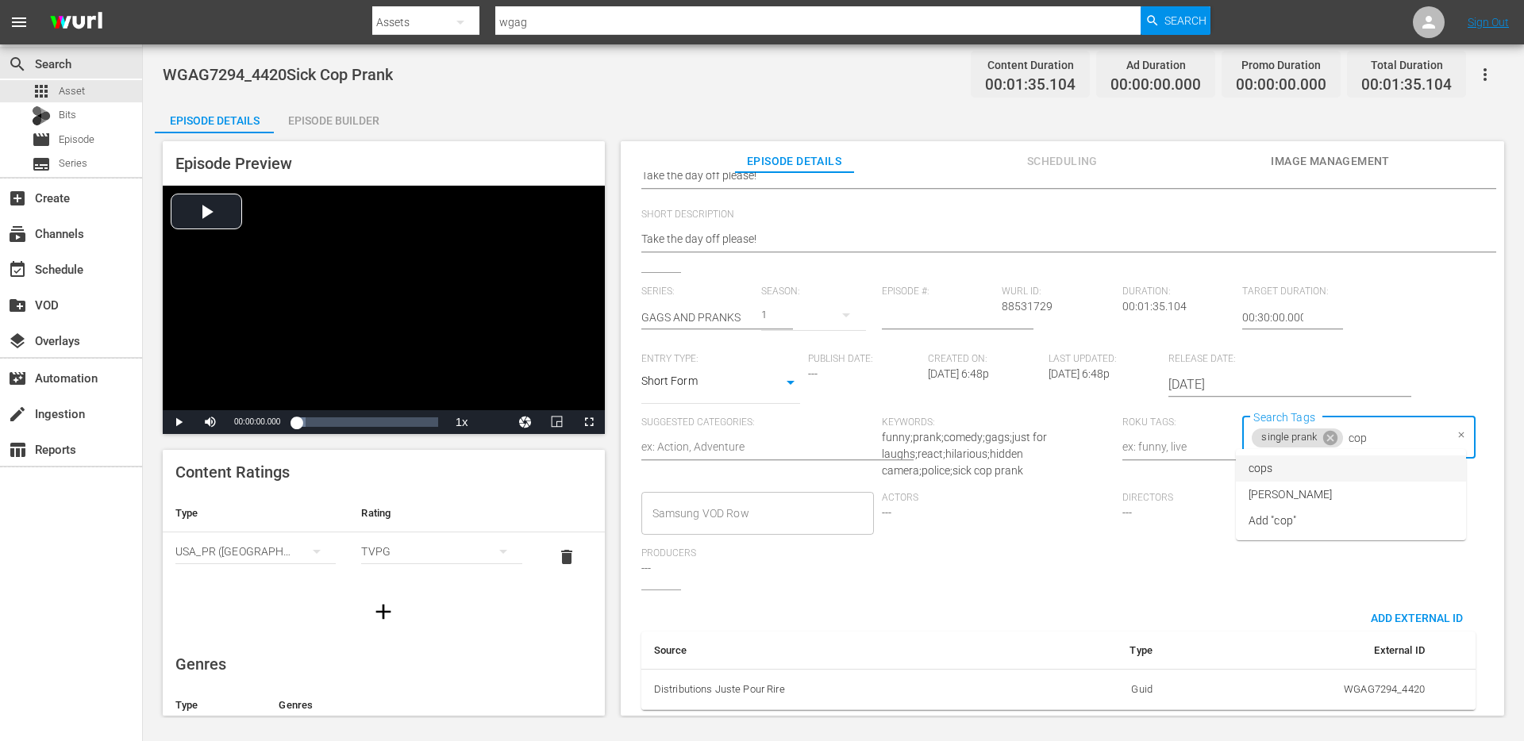
click at [1327, 466] on li "cops" at bounding box center [1351, 469] width 230 height 26
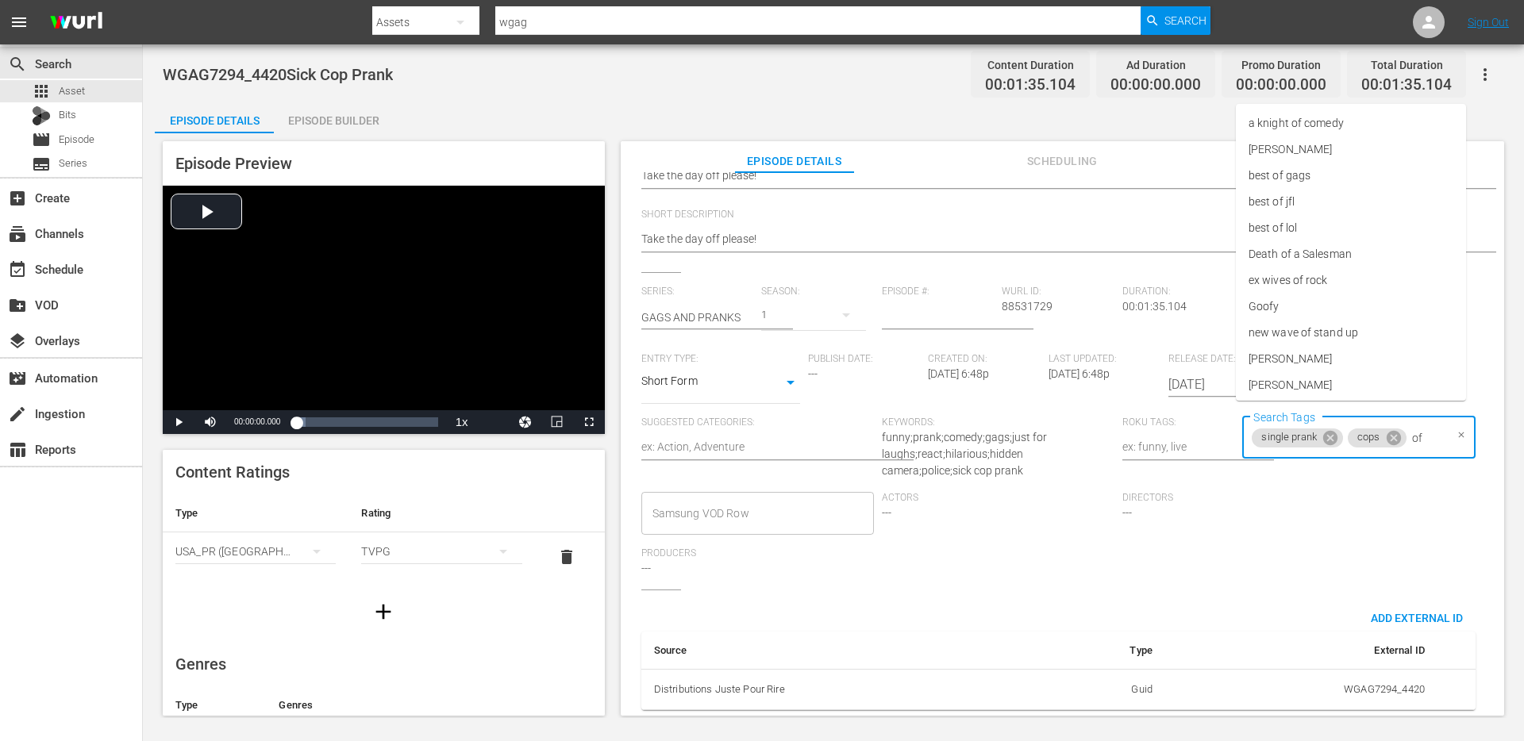
type input "o"
type input "po"
click at [1308, 278] on li "police" at bounding box center [1351, 280] width 230 height 26
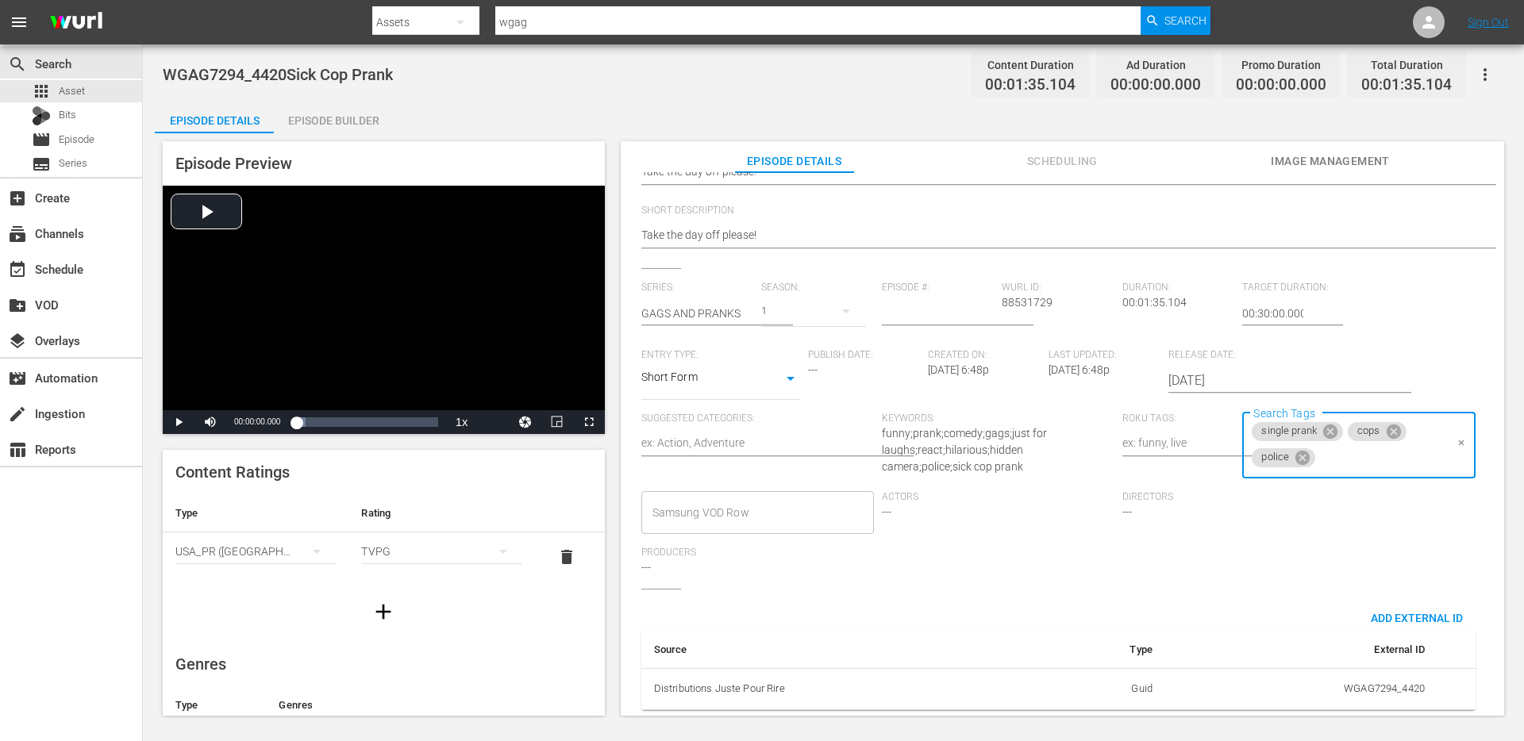
scroll to position [0, 0]
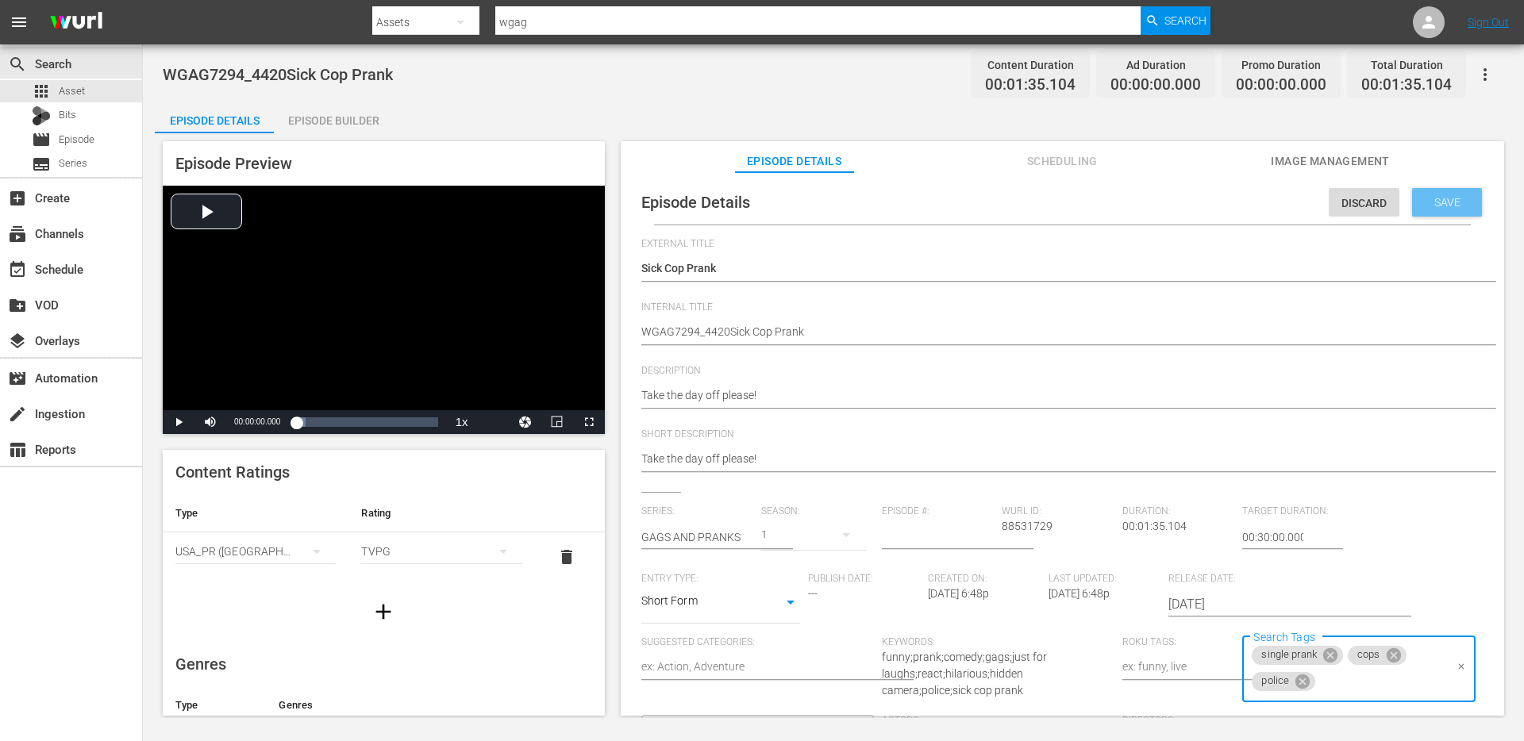
click at [1432, 203] on span "Save" at bounding box center [1447, 202] width 52 height 13
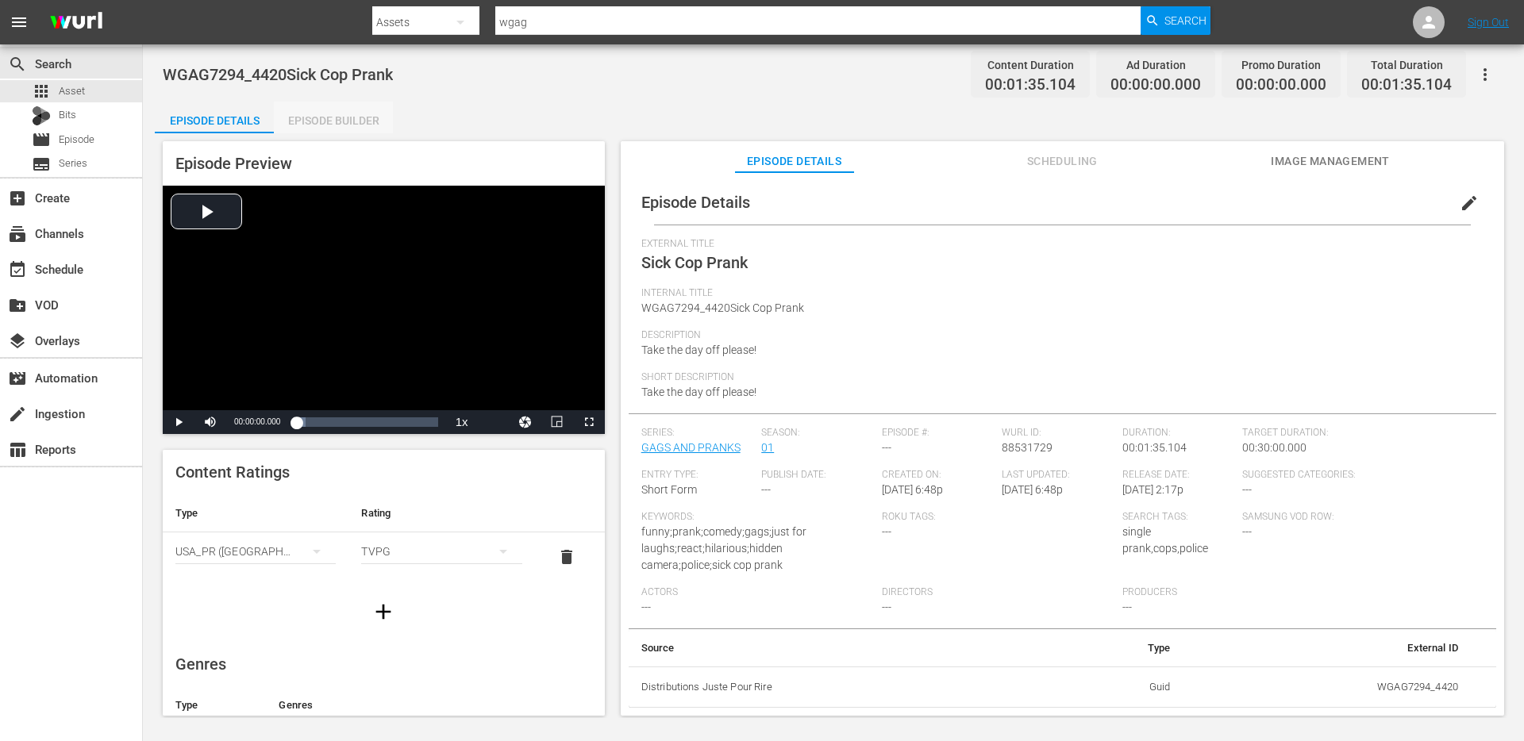
click at [325, 122] on div "Episode Builder" at bounding box center [333, 121] width 119 height 38
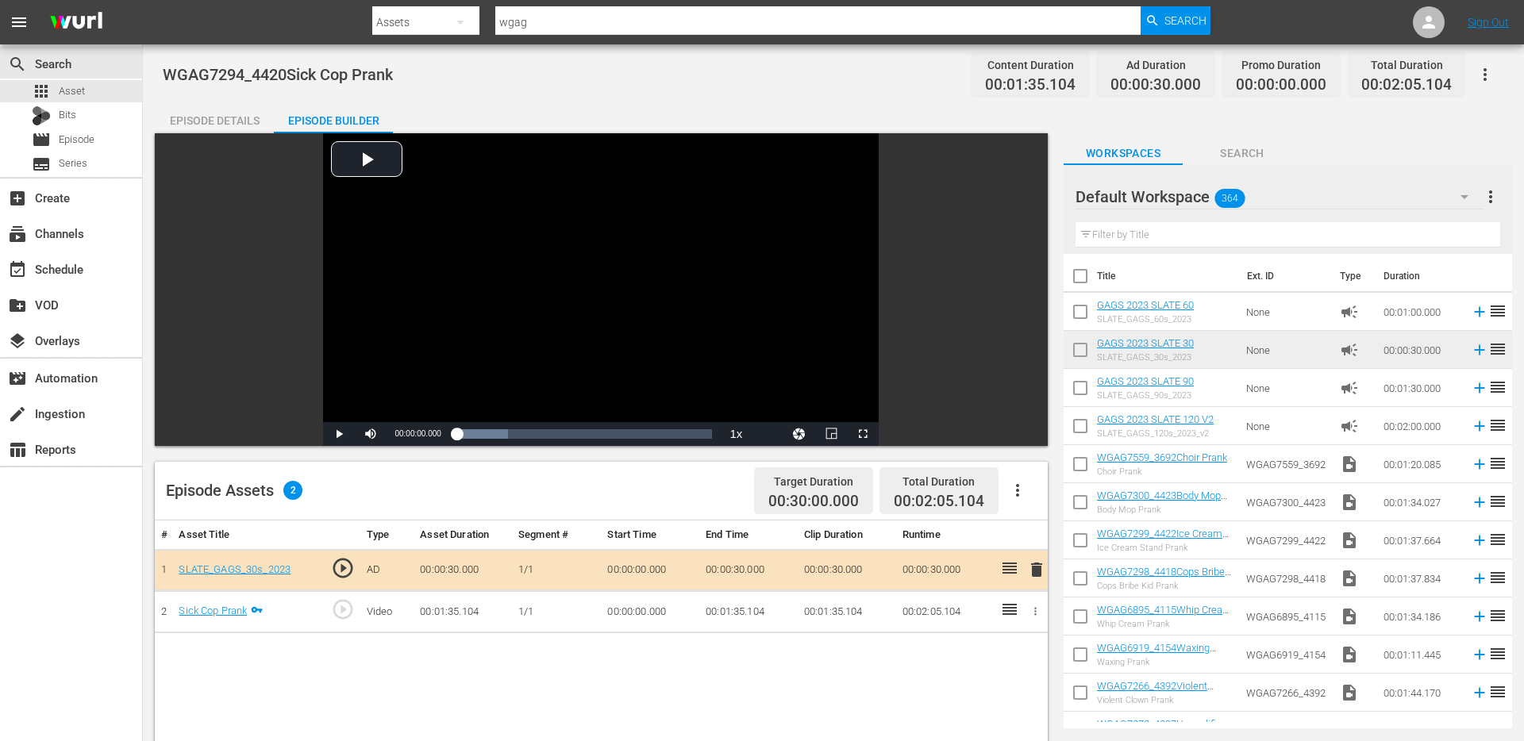
click at [271, 65] on span "WGAG7294_4420Sick Cop Prank" at bounding box center [278, 74] width 230 height 19
copy span "WGAG7294_4420Sick Cop Prank"
click at [221, 121] on div "Episode Details" at bounding box center [214, 121] width 119 height 38
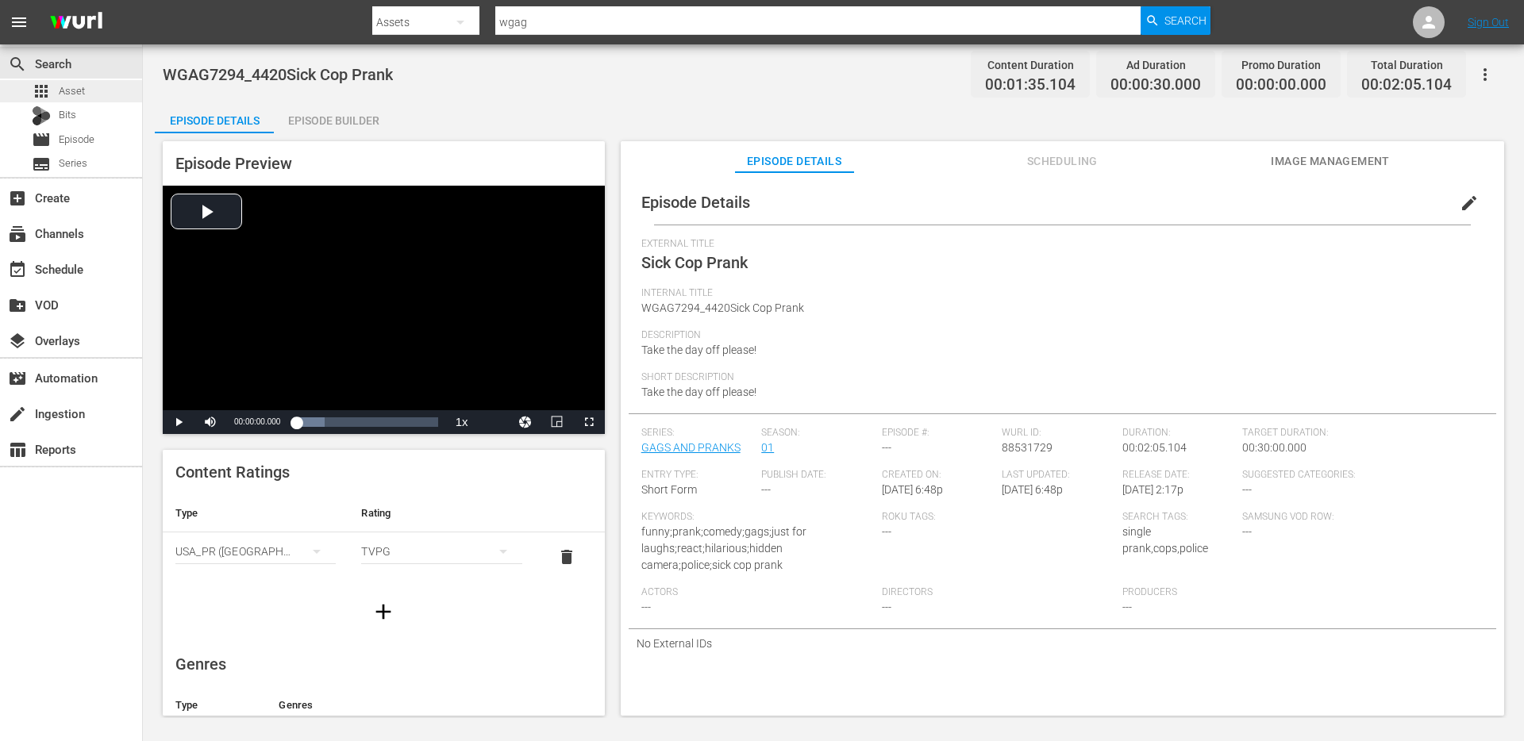
click at [90, 90] on div "apps Asset" at bounding box center [71, 91] width 142 height 22
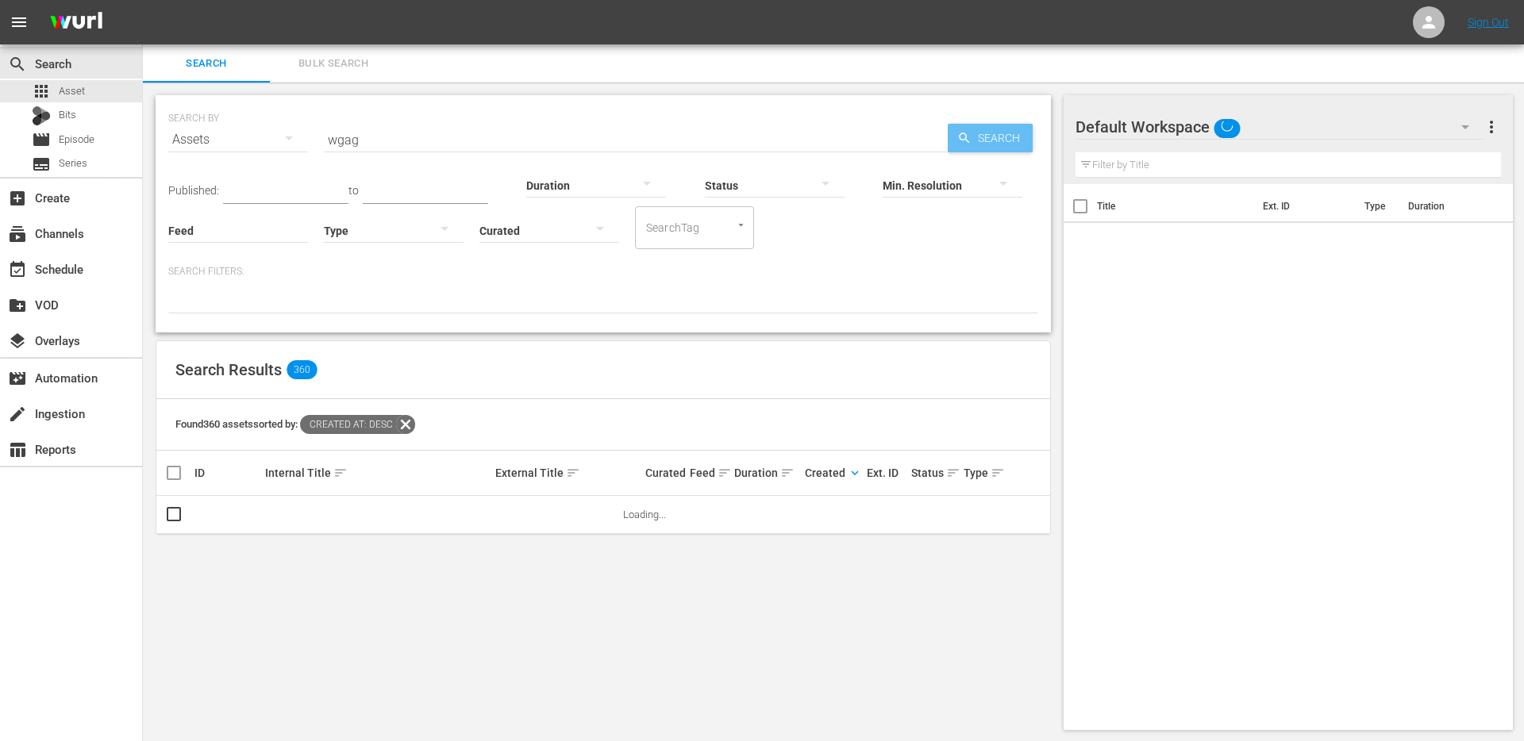
click at [986, 141] on span "Search" at bounding box center [1001, 138] width 61 height 29
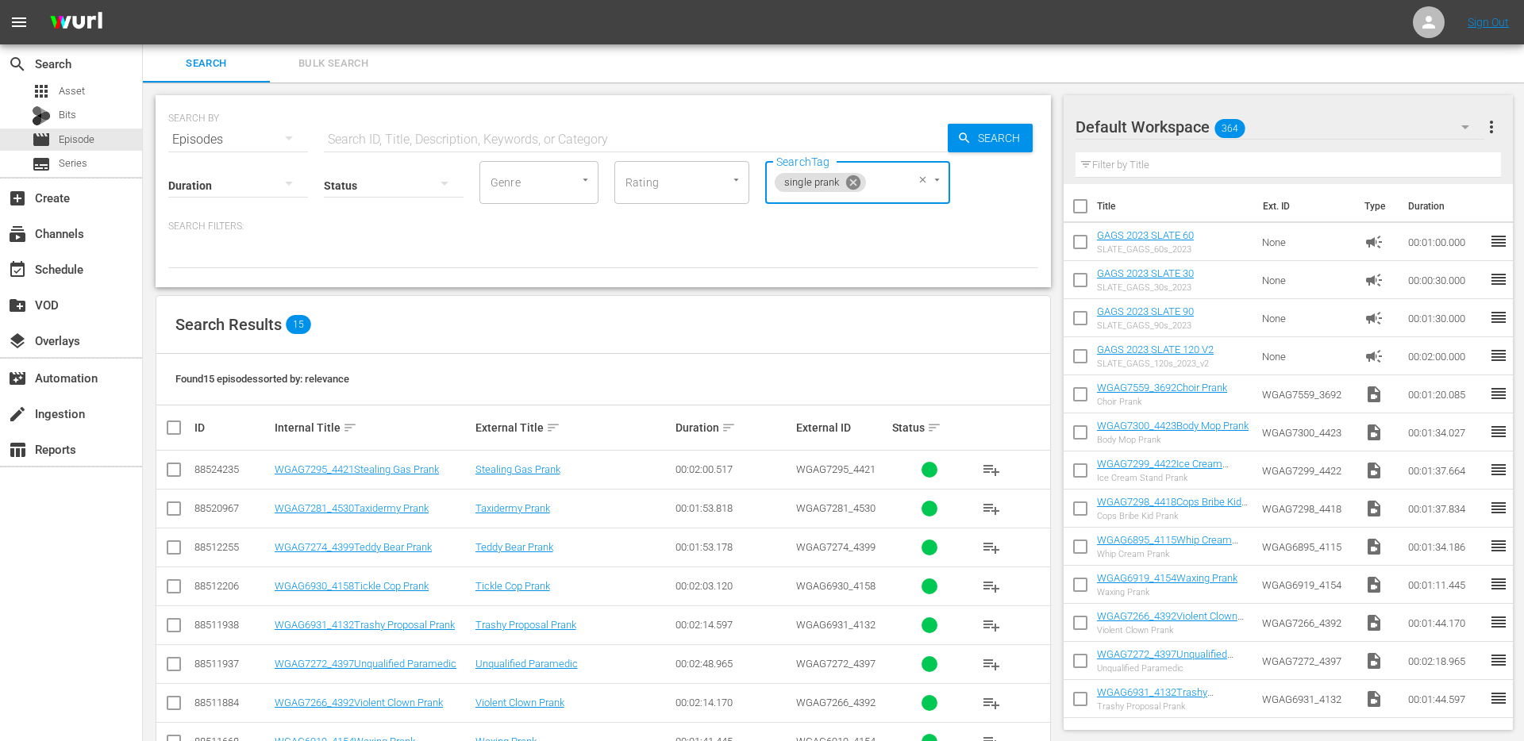
click at [854, 178] on icon at bounding box center [852, 182] width 14 height 14
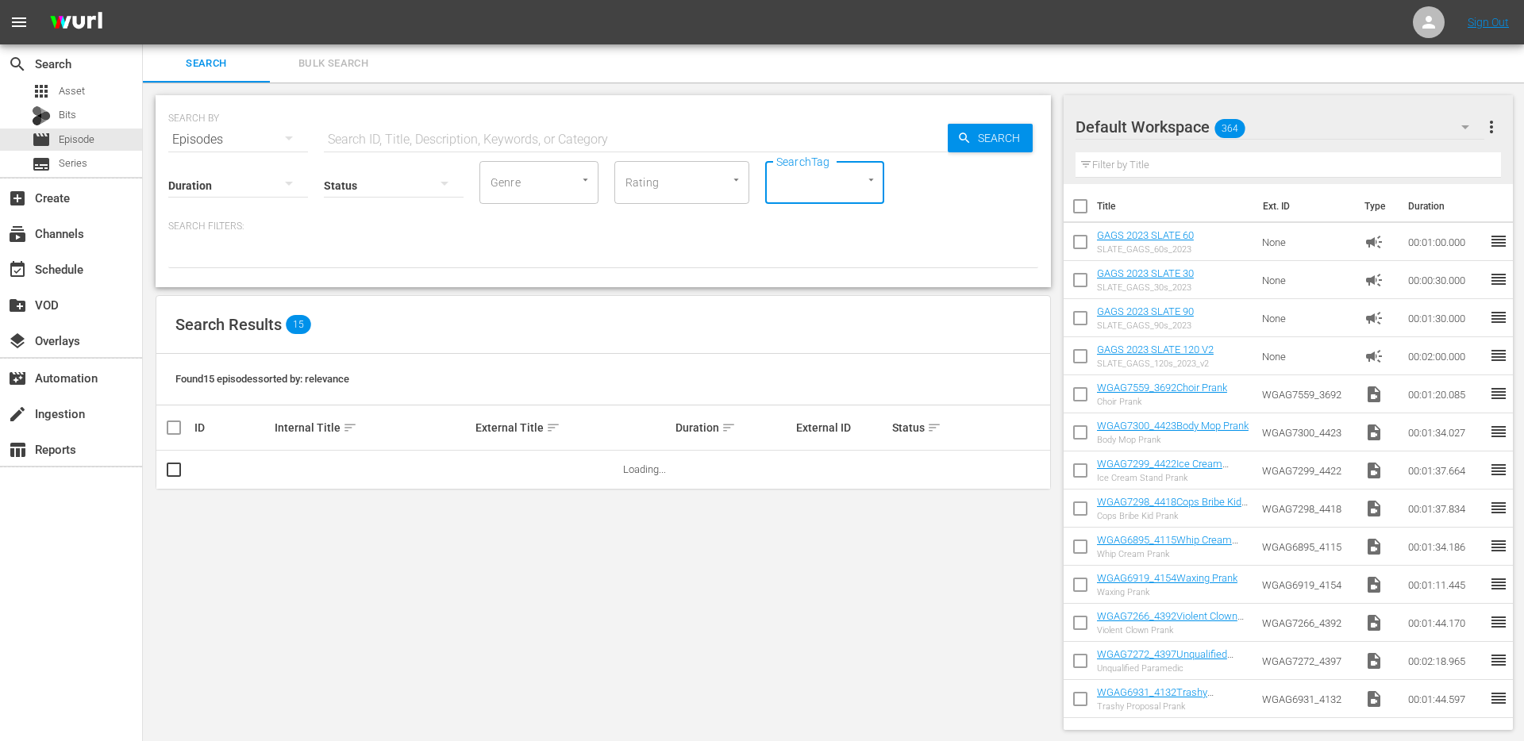
click at [843, 180] on div "SearchTag" at bounding box center [824, 182] width 119 height 43
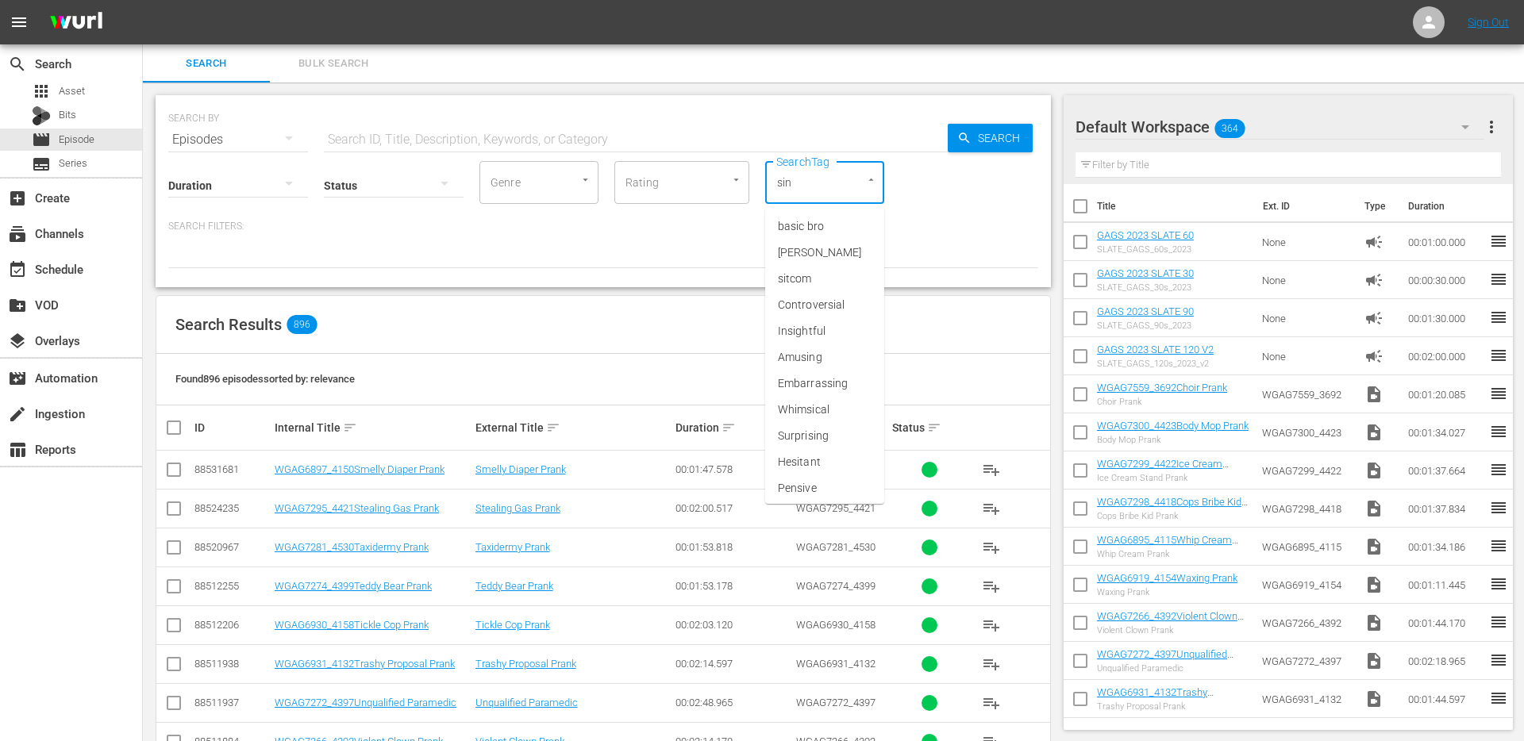
type input "sing"
click at [798, 297] on span "single prank" at bounding box center [808, 305] width 60 height 17
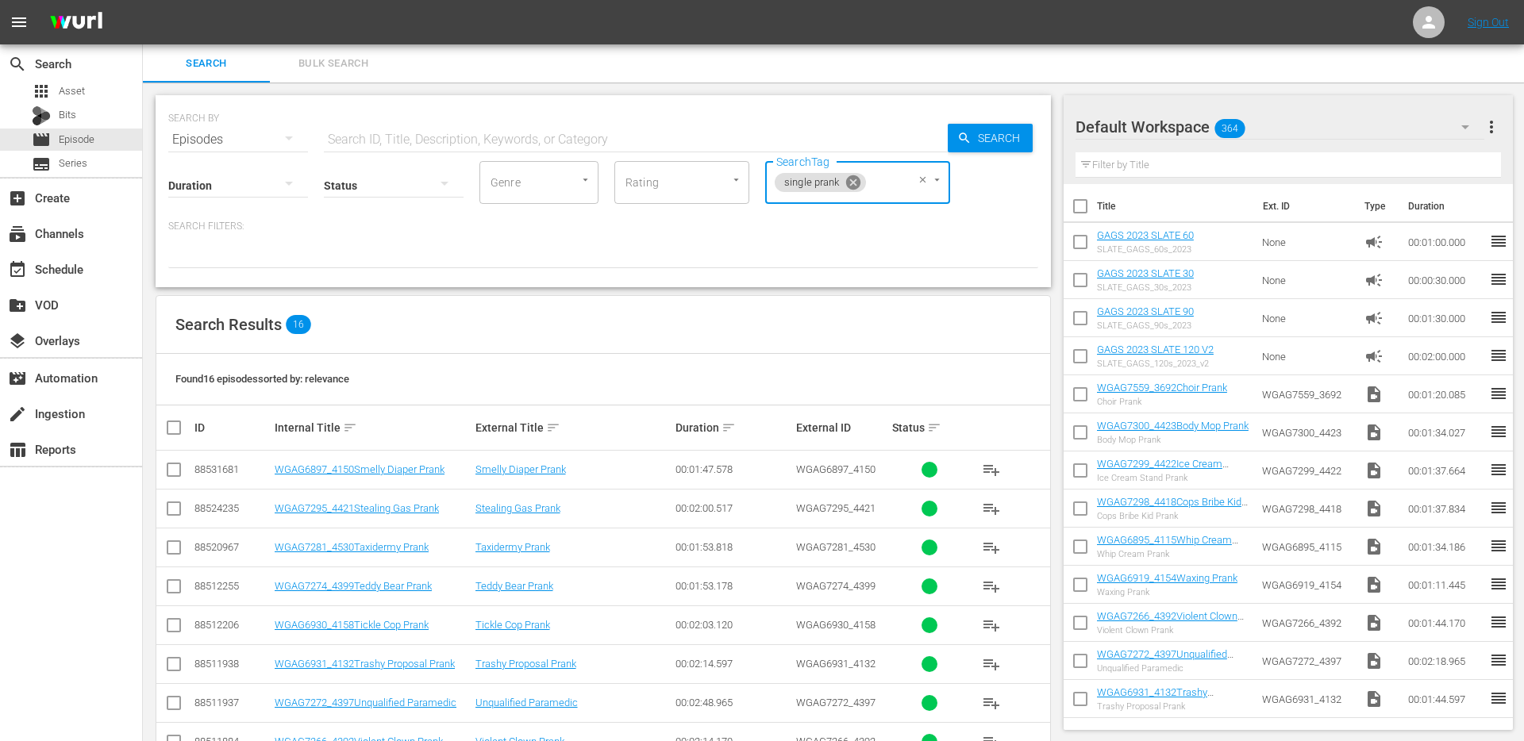
click at [859, 187] on icon at bounding box center [852, 182] width 17 height 17
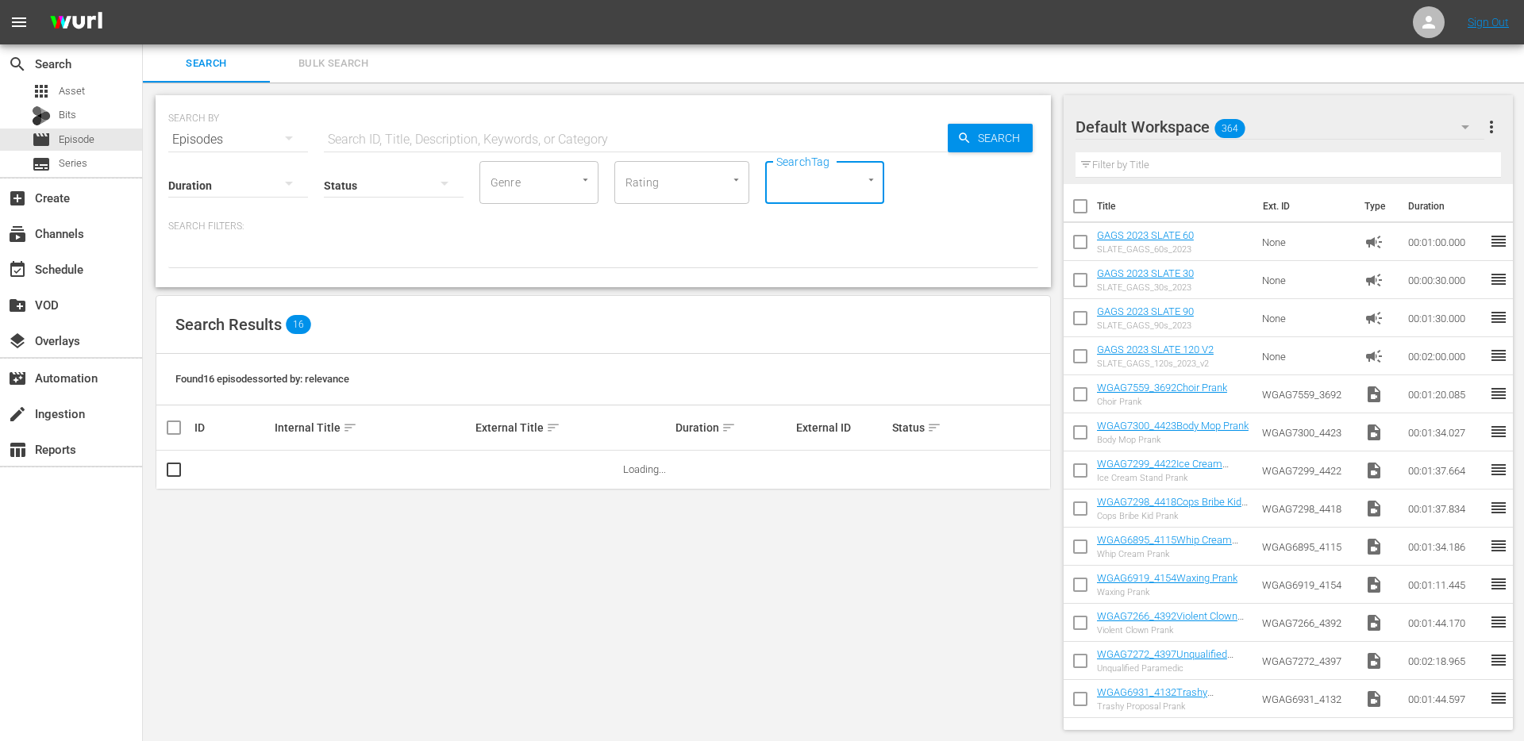
click at [803, 187] on input "SearchTag" at bounding box center [802, 182] width 60 height 29
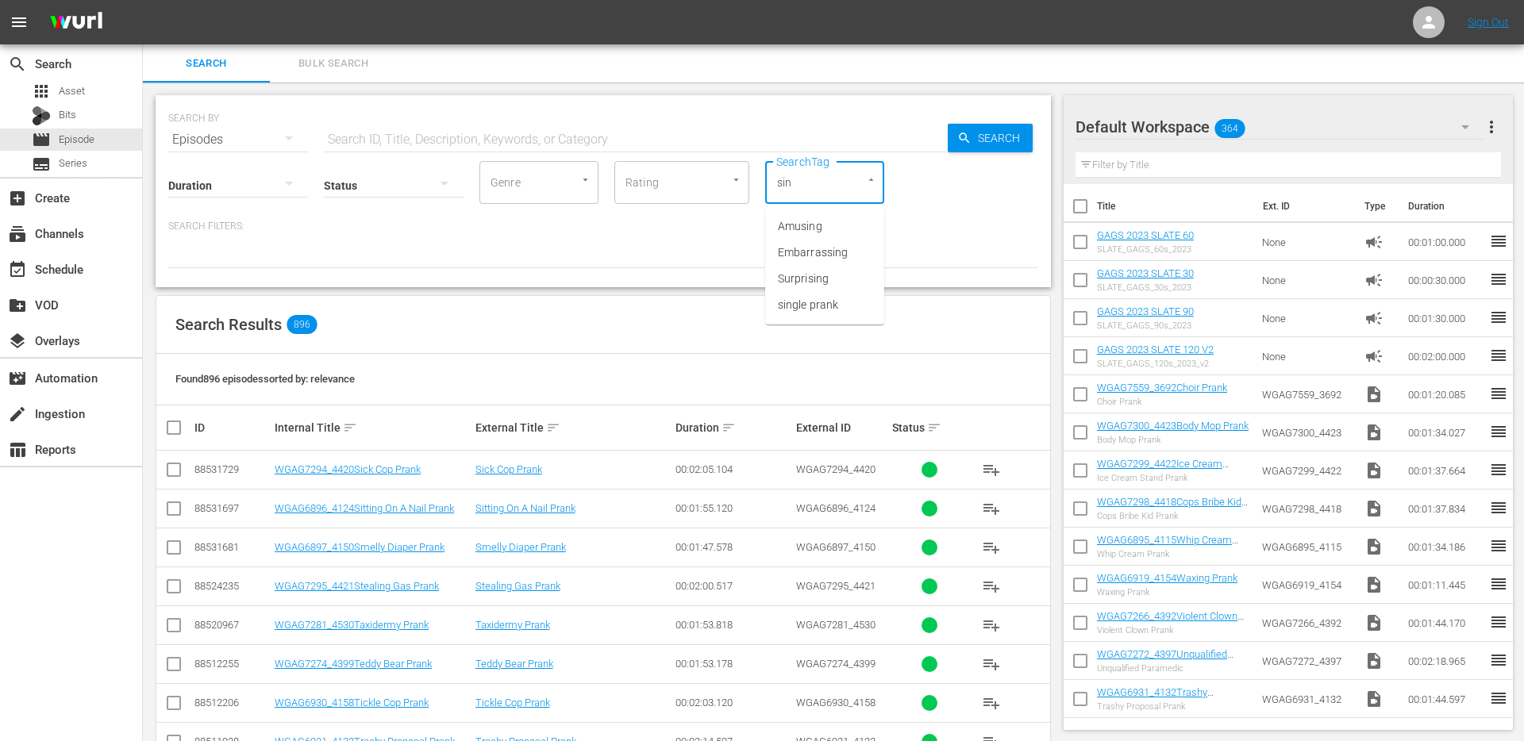
type input "sing"
click at [798, 313] on li "single prank" at bounding box center [824, 305] width 119 height 26
click at [852, 182] on icon at bounding box center [852, 182] width 17 height 17
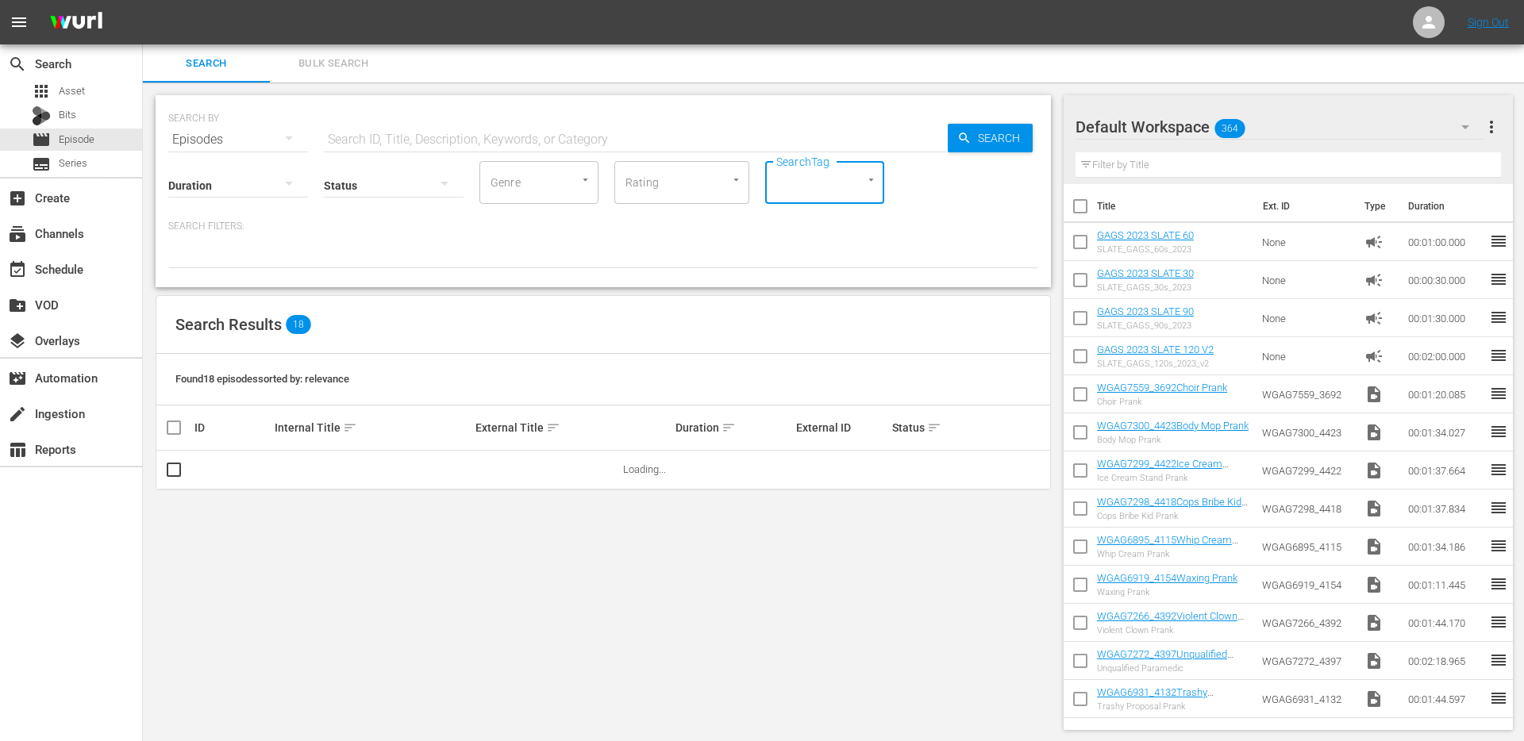
click at [812, 183] on input "SearchTag" at bounding box center [802, 182] width 60 height 29
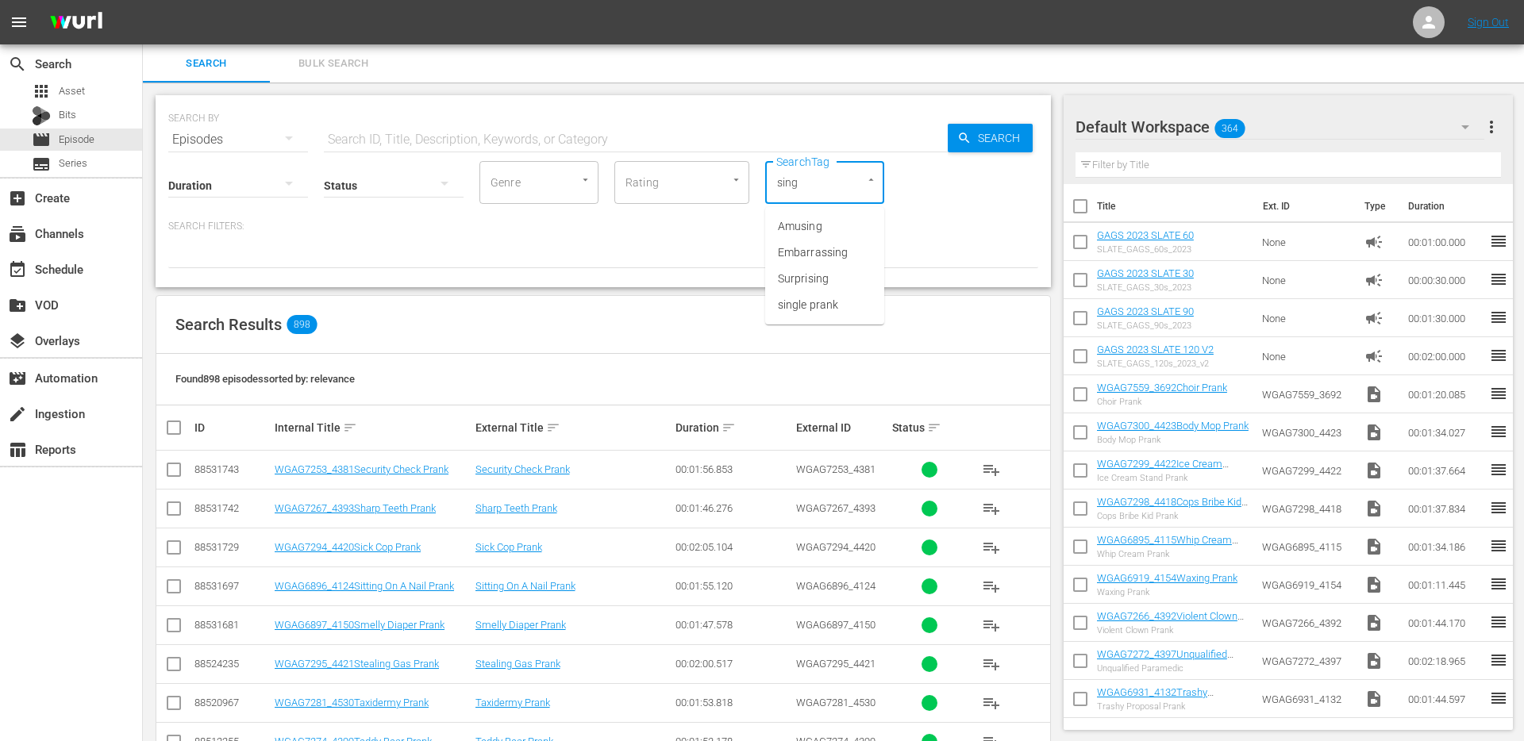
type input "singl"
click at [826, 238] on li "single prank" at bounding box center [824, 226] width 119 height 26
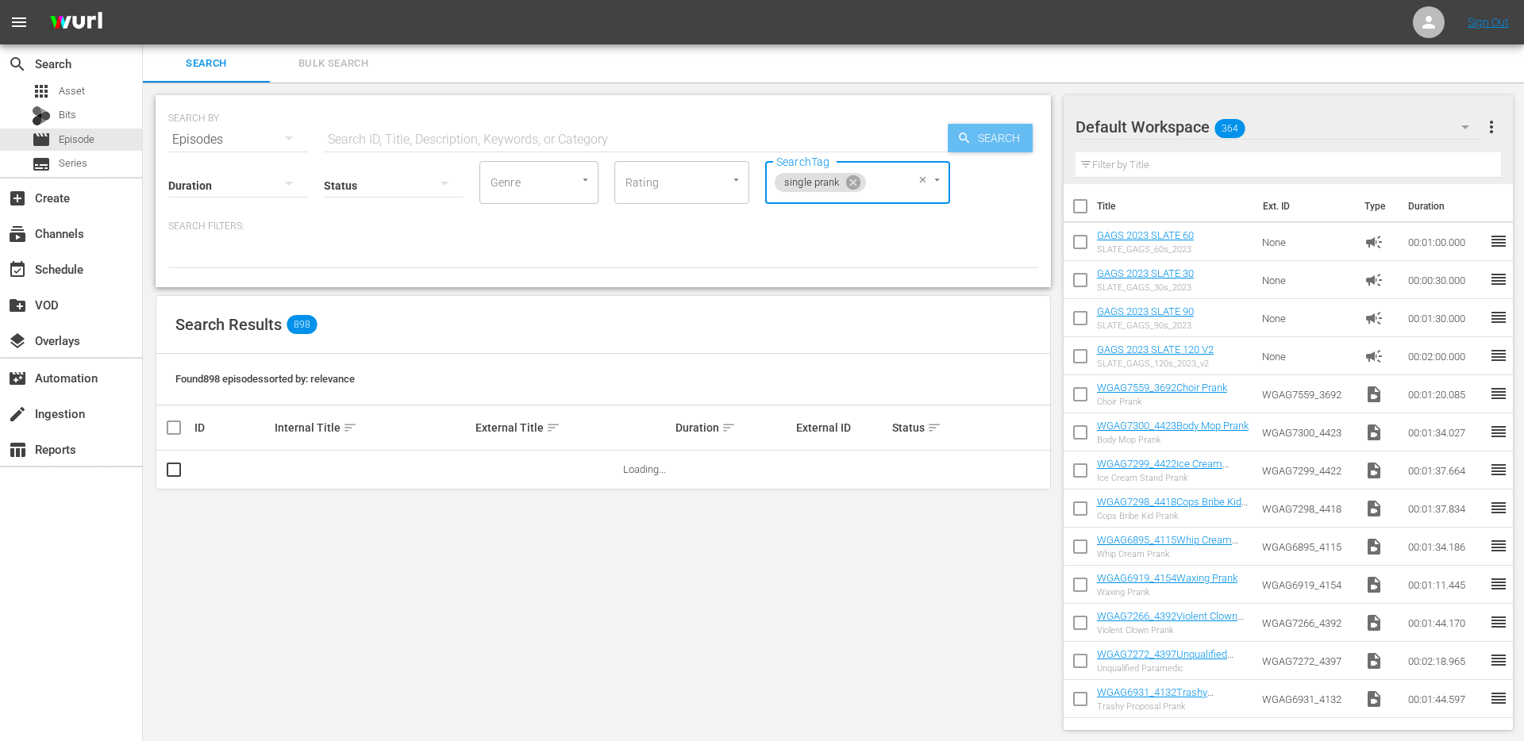
click at [995, 139] on span "Search" at bounding box center [1001, 138] width 61 height 29
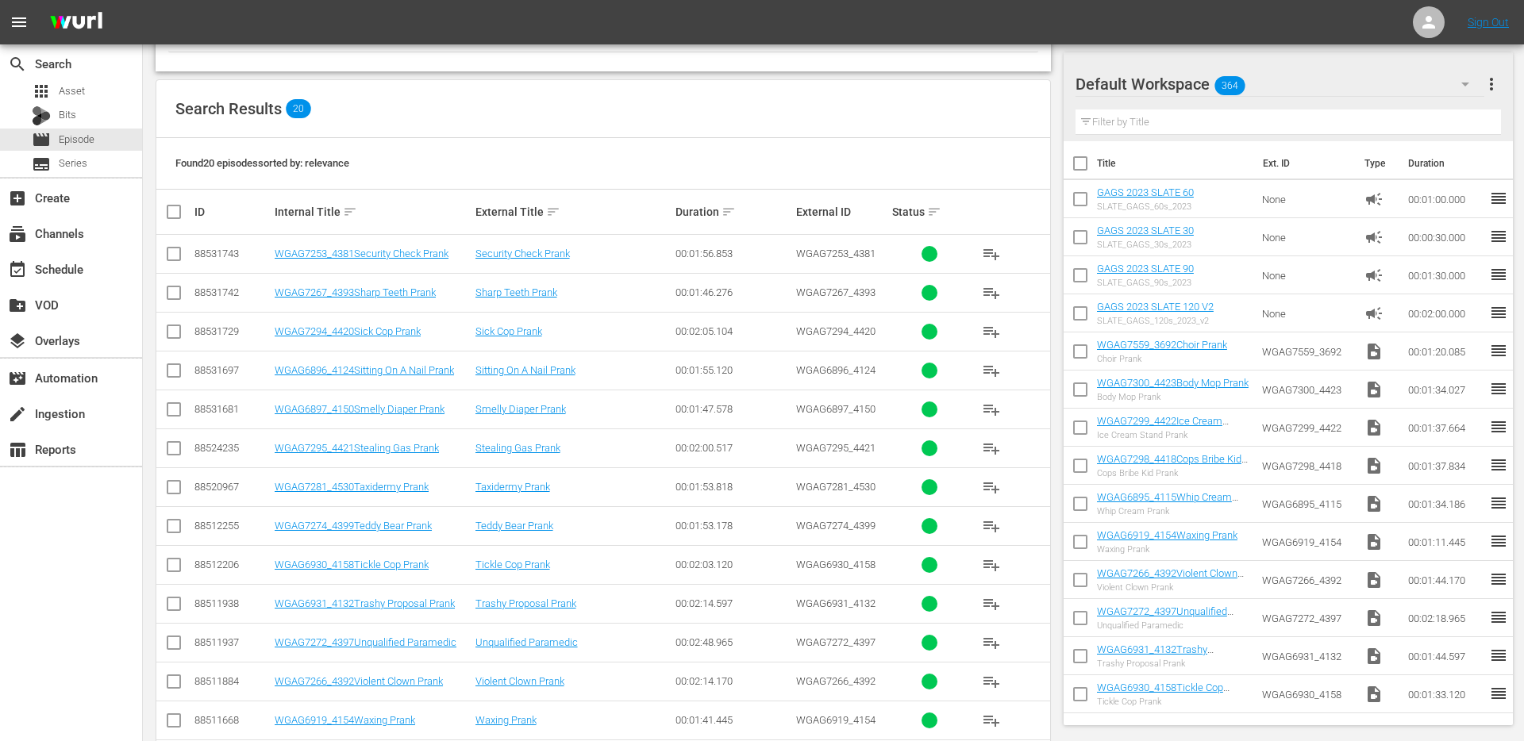
scroll to position [128, 0]
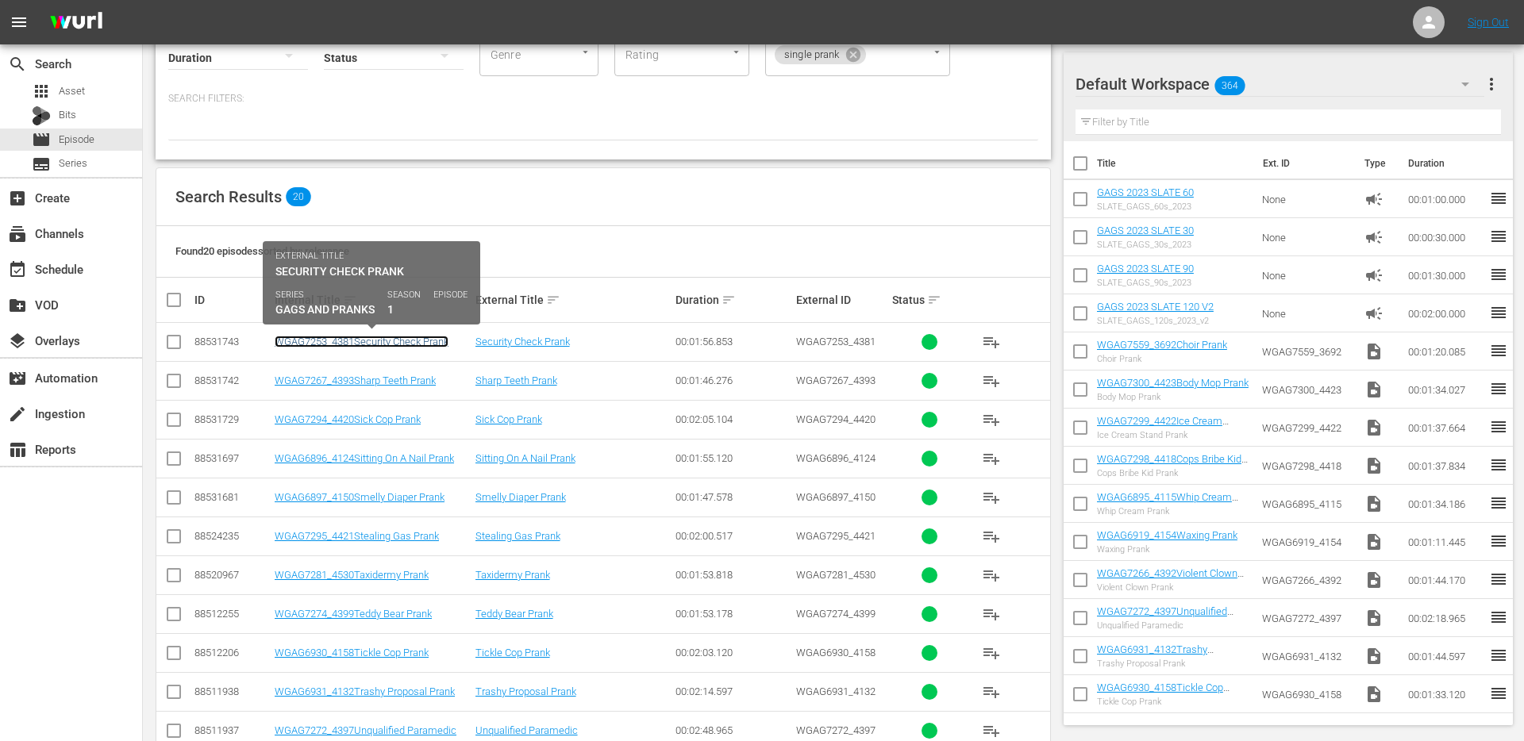
click at [397, 338] on link "WGAG7253_4381Security Check Prank" at bounding box center [362, 342] width 174 height 12
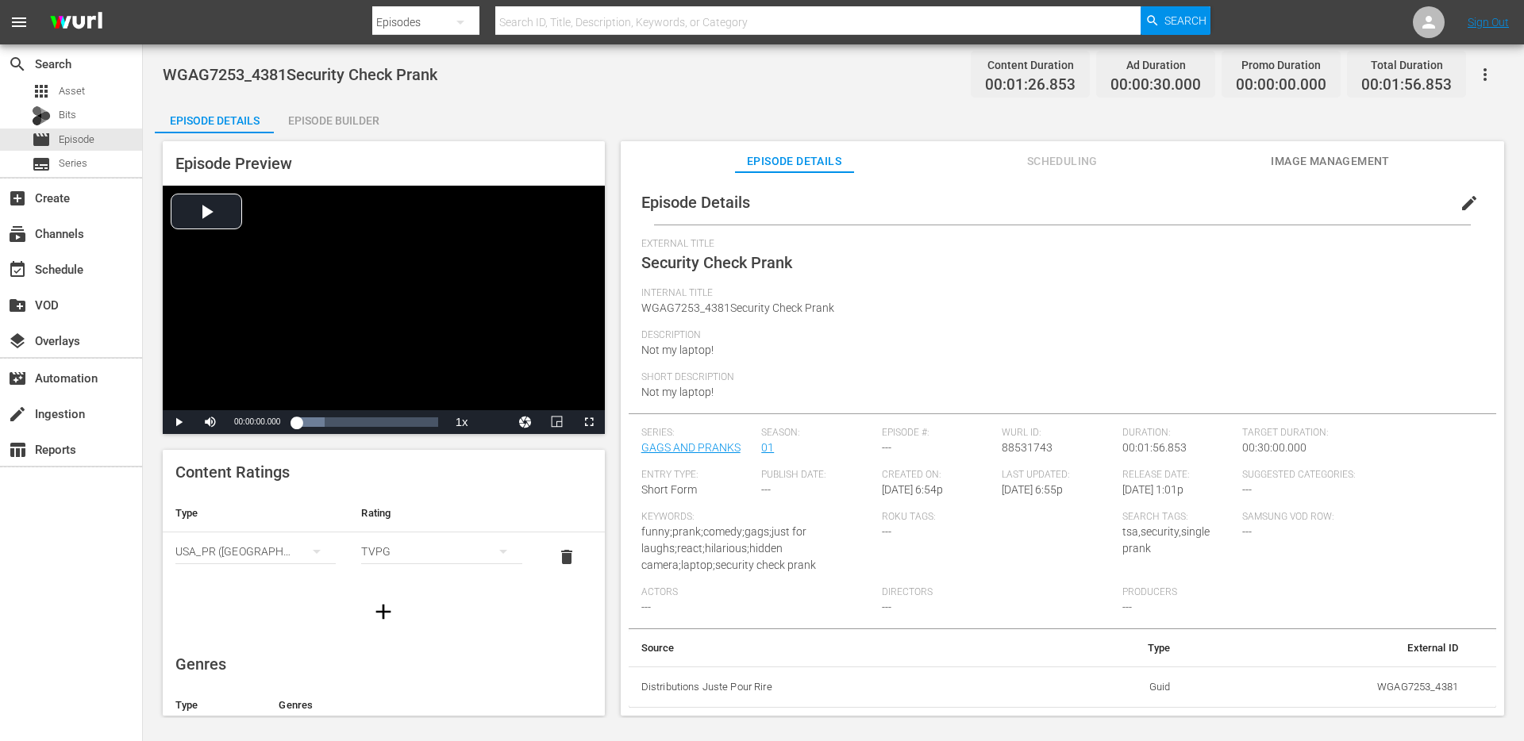
click at [1461, 195] on span "edit" at bounding box center [1469, 203] width 19 height 19
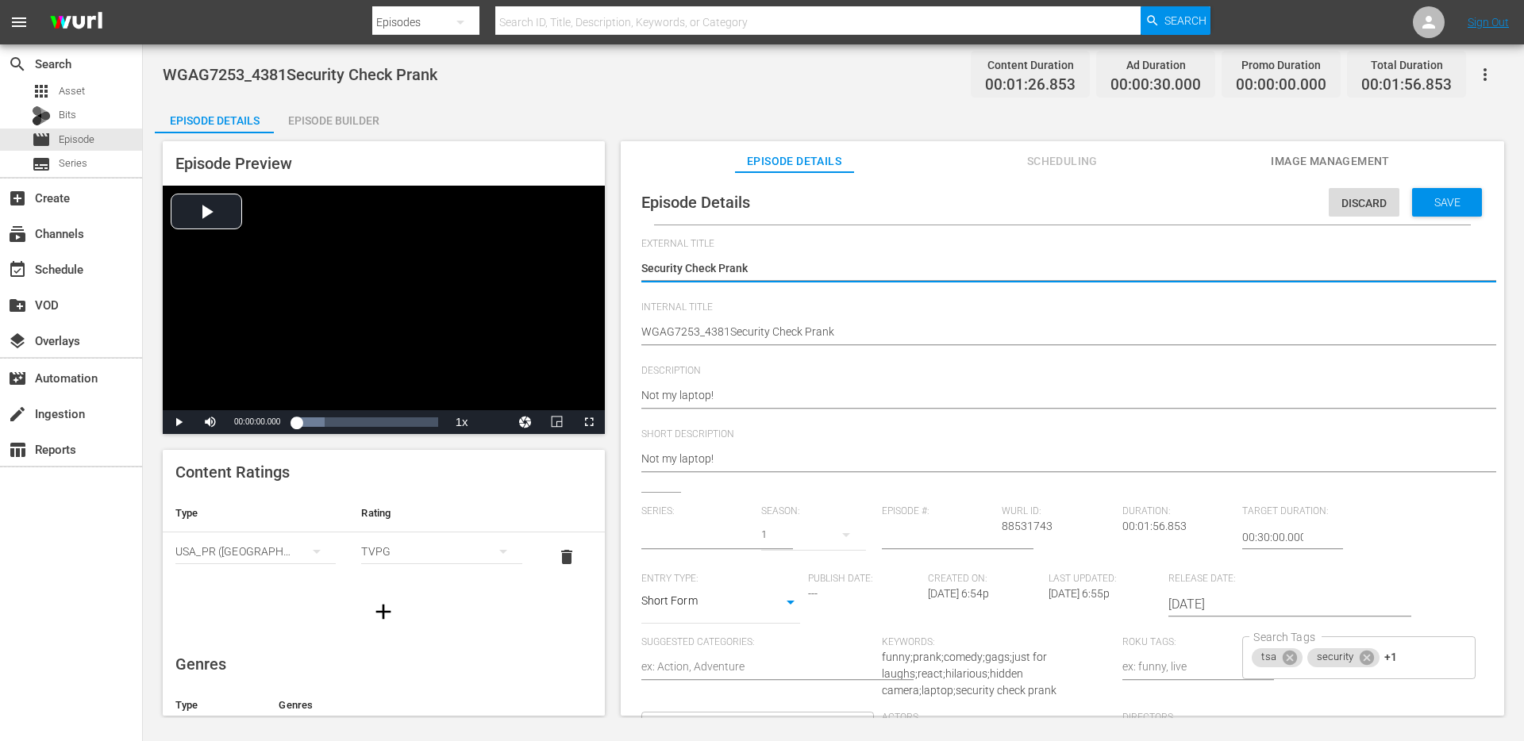
type input "GAGS AND PRANKS"
type input "1"
click at [982, 534] on input "1" at bounding box center [938, 537] width 113 height 38
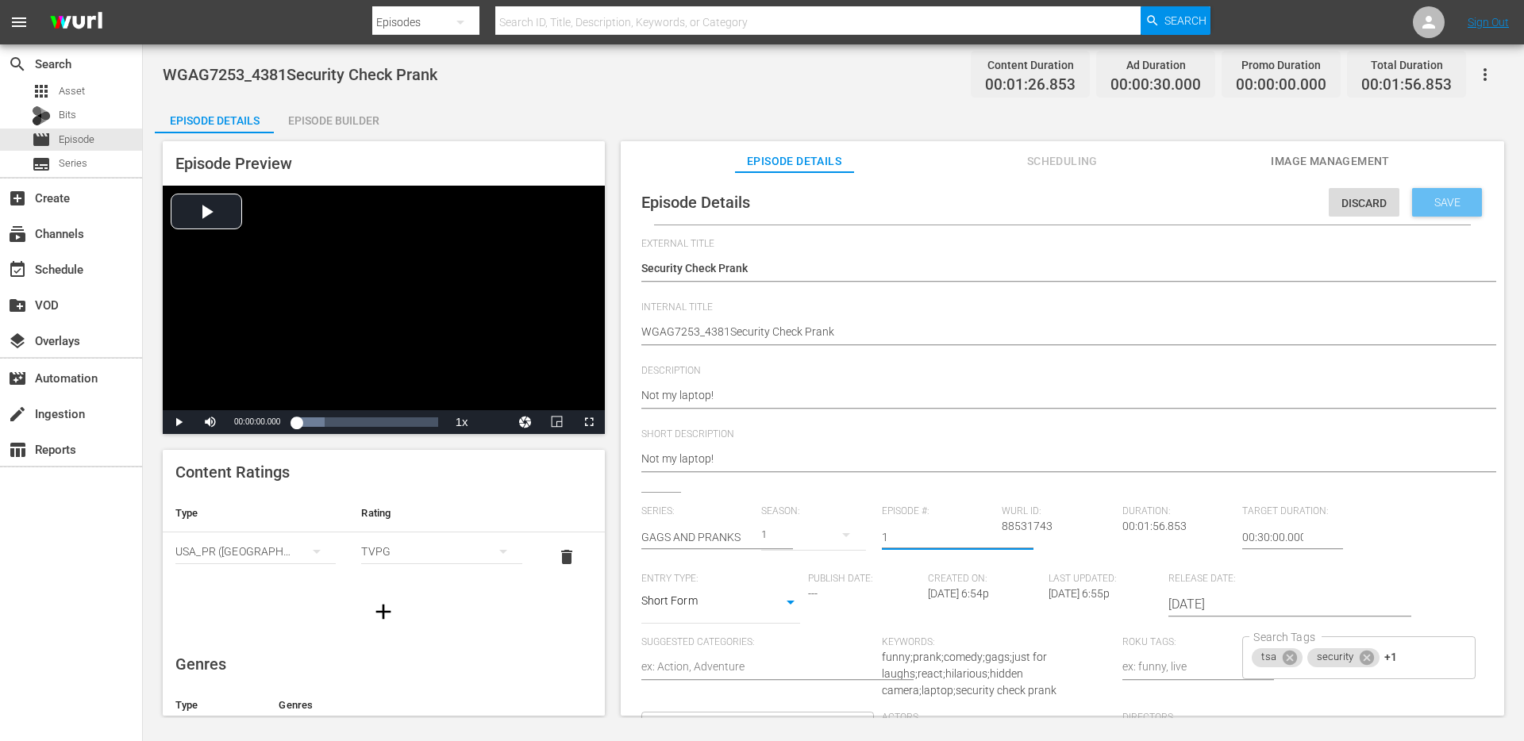
click at [1443, 206] on span "Save" at bounding box center [1447, 202] width 52 height 13
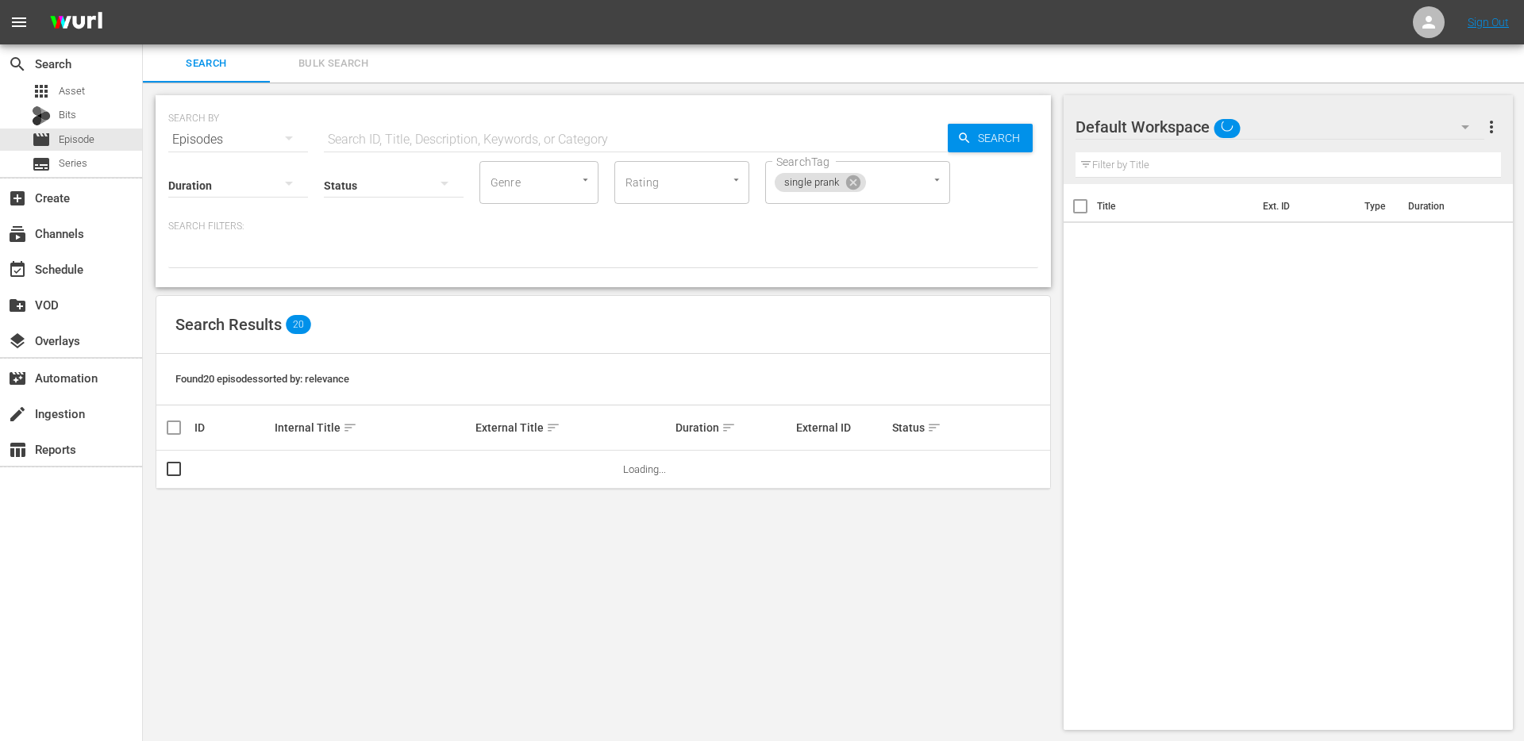
scroll to position [2, 0]
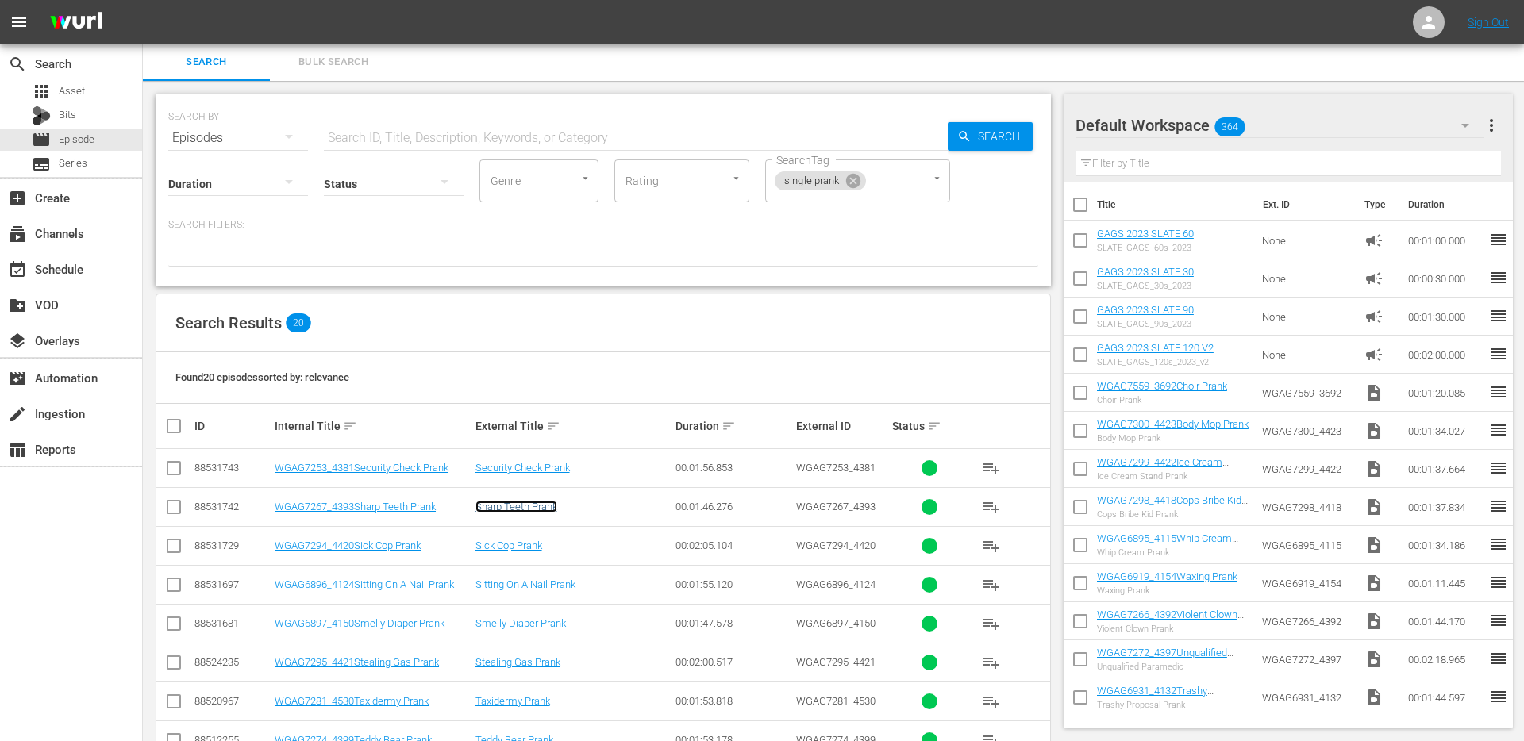
click at [506, 503] on link "Sharp Teeth Prank" at bounding box center [516, 507] width 82 height 12
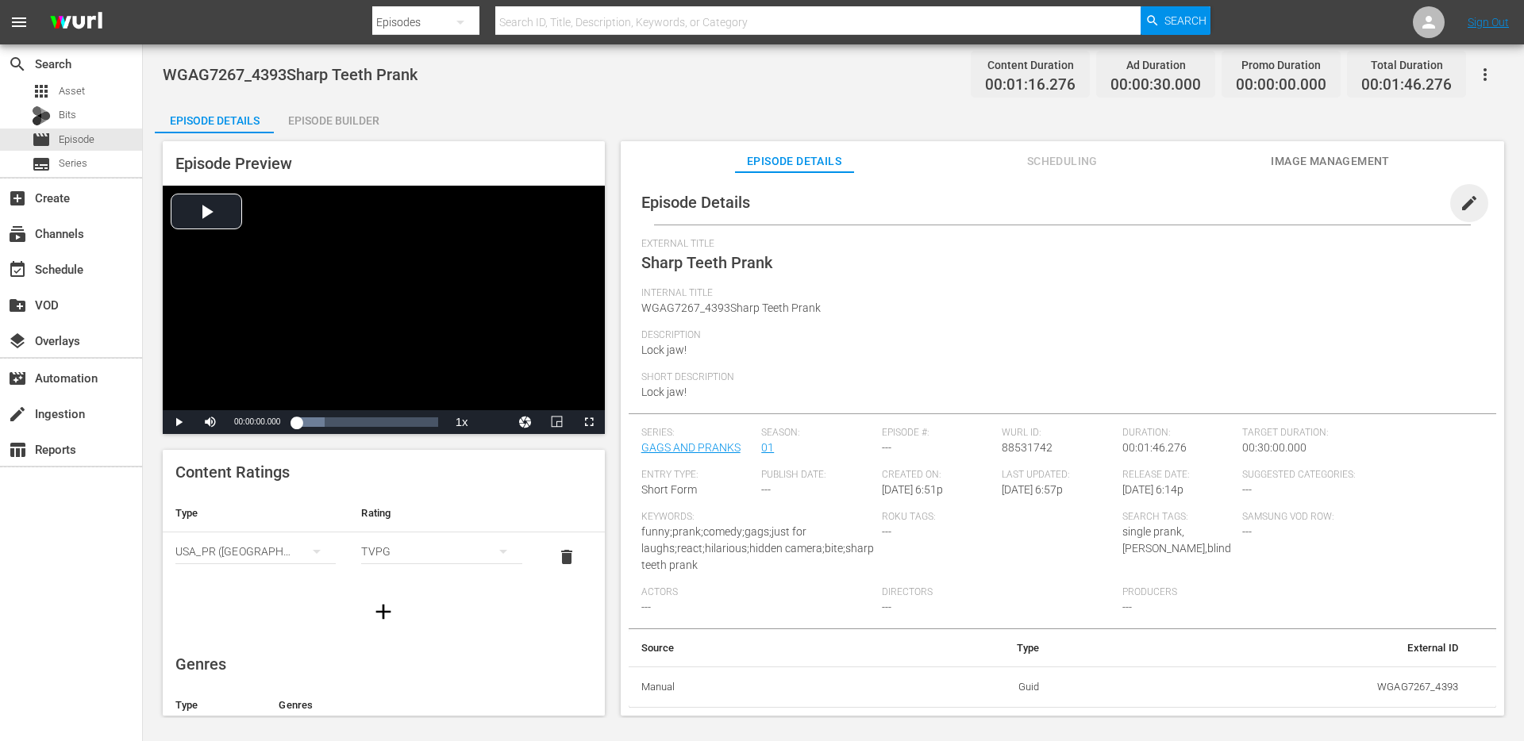
click at [1460, 201] on span "edit" at bounding box center [1469, 203] width 19 height 19
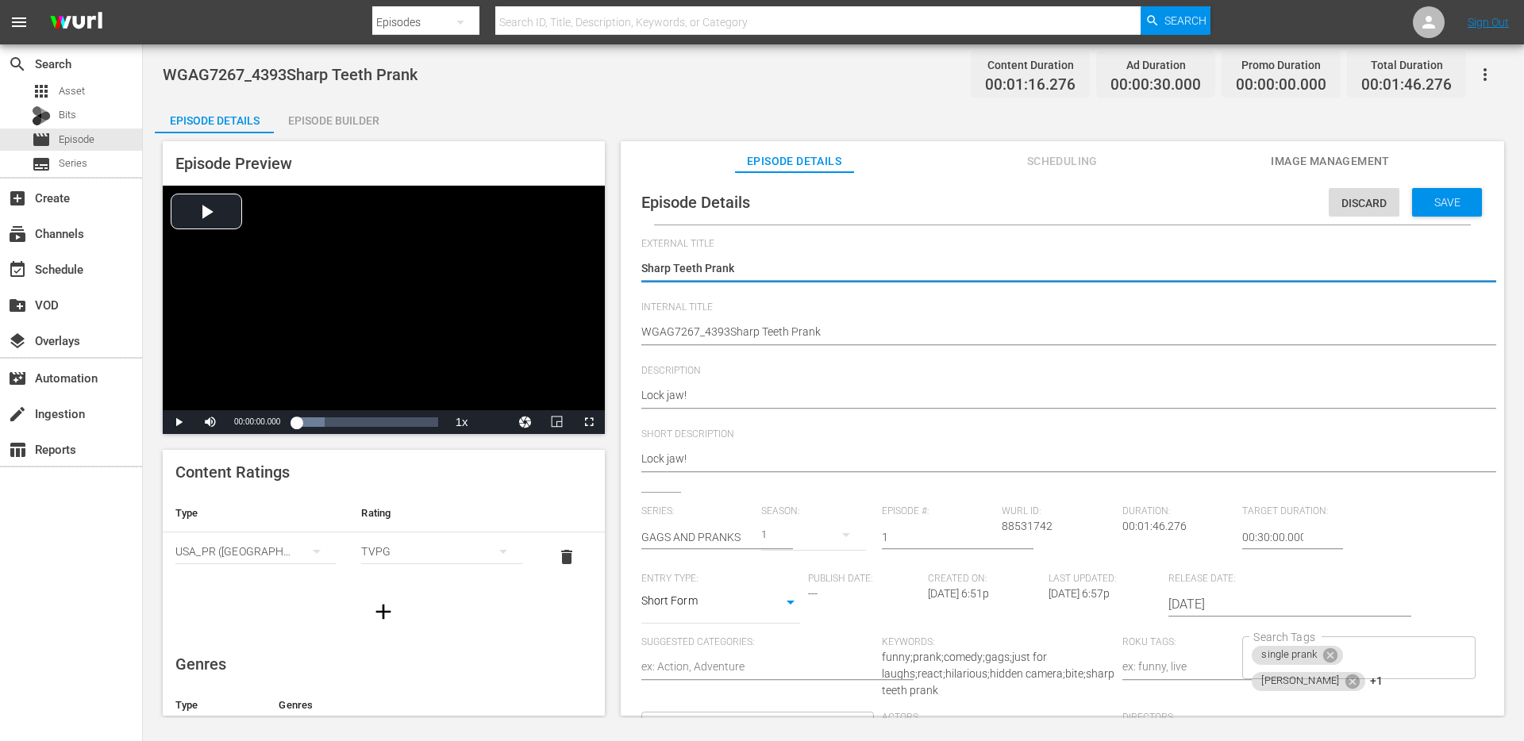
click at [983, 533] on input "1" at bounding box center [938, 537] width 113 height 38
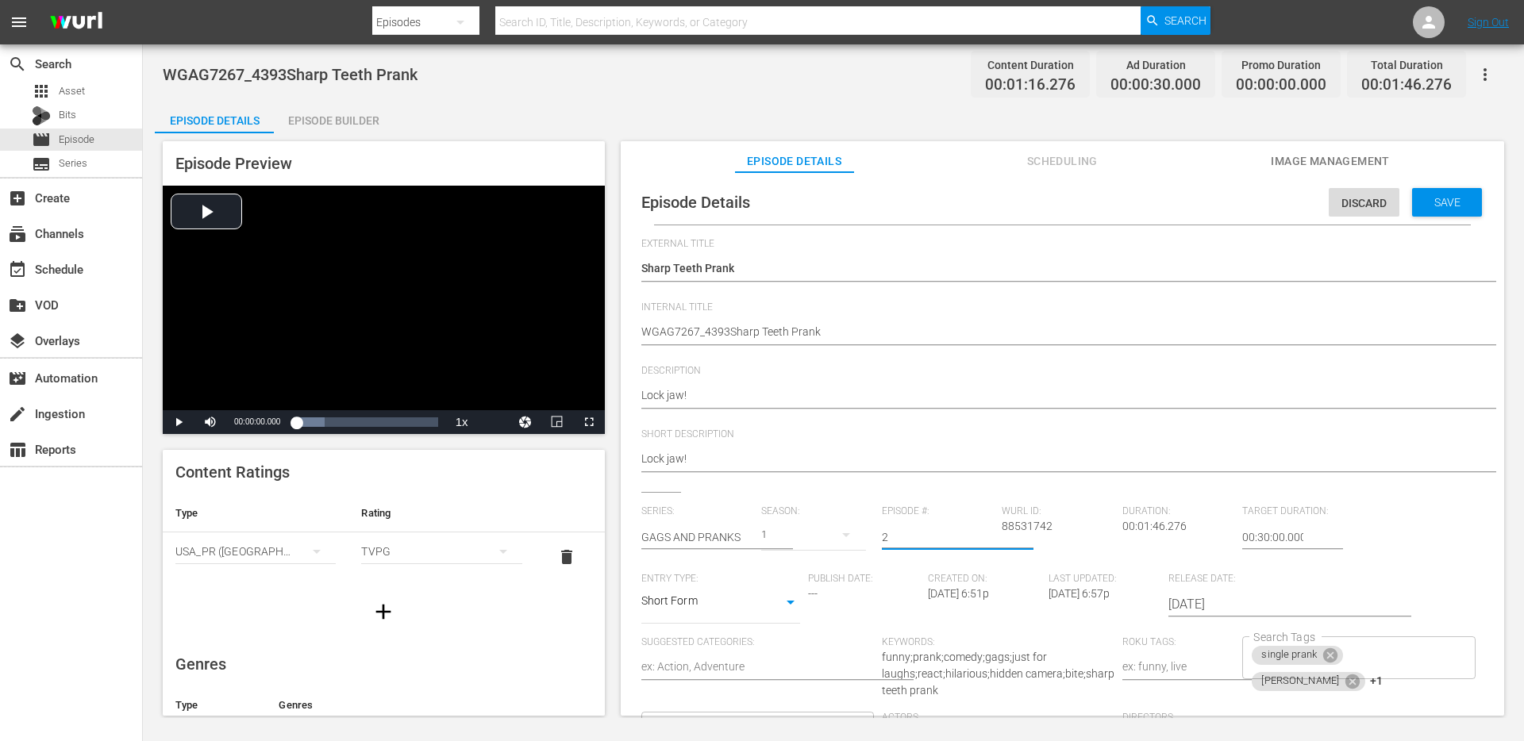
type input "2"
click at [983, 533] on input "2" at bounding box center [938, 537] width 113 height 38
click at [1453, 202] on span "Save" at bounding box center [1447, 202] width 52 height 13
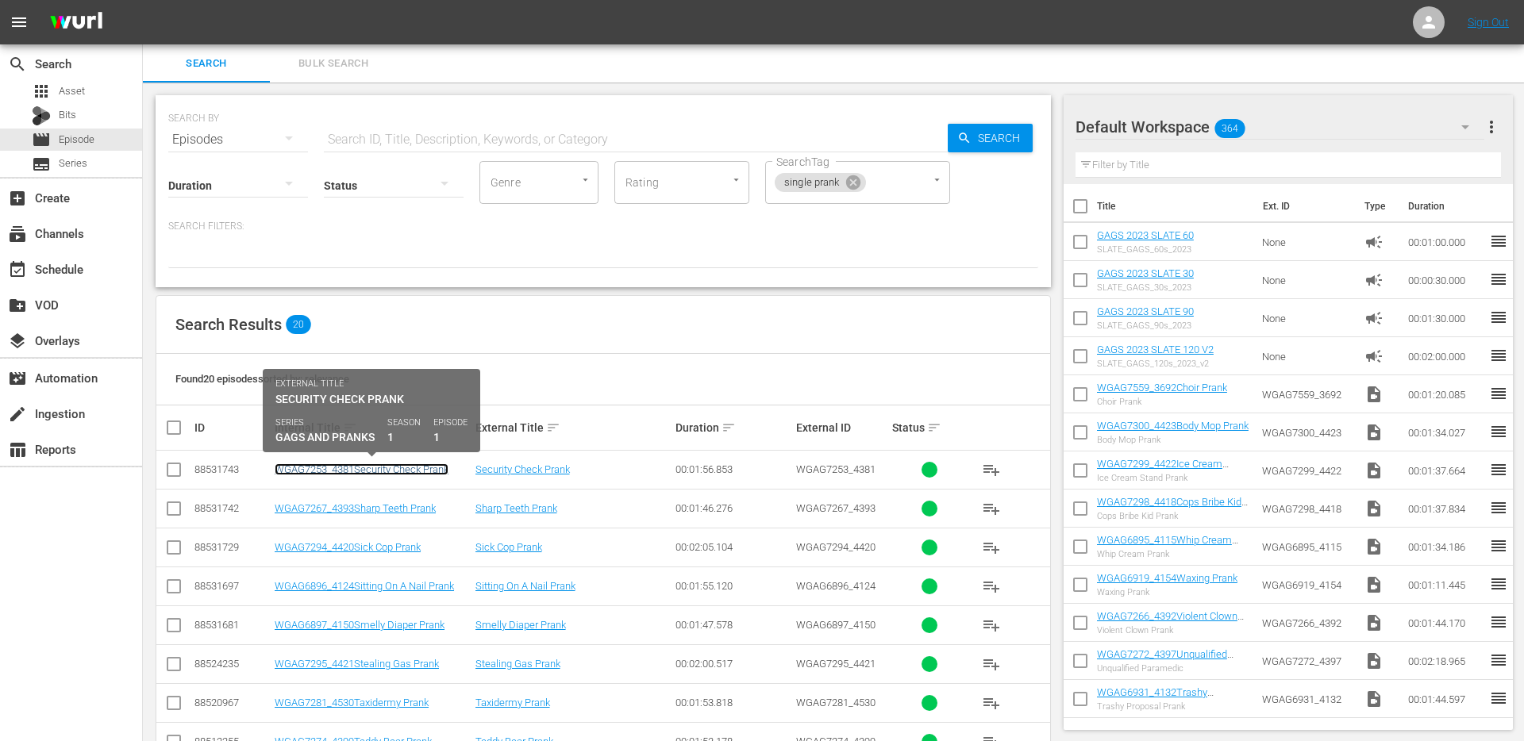
click at [393, 465] on link "WGAG7253_4381Security Check Prank" at bounding box center [362, 470] width 174 height 12
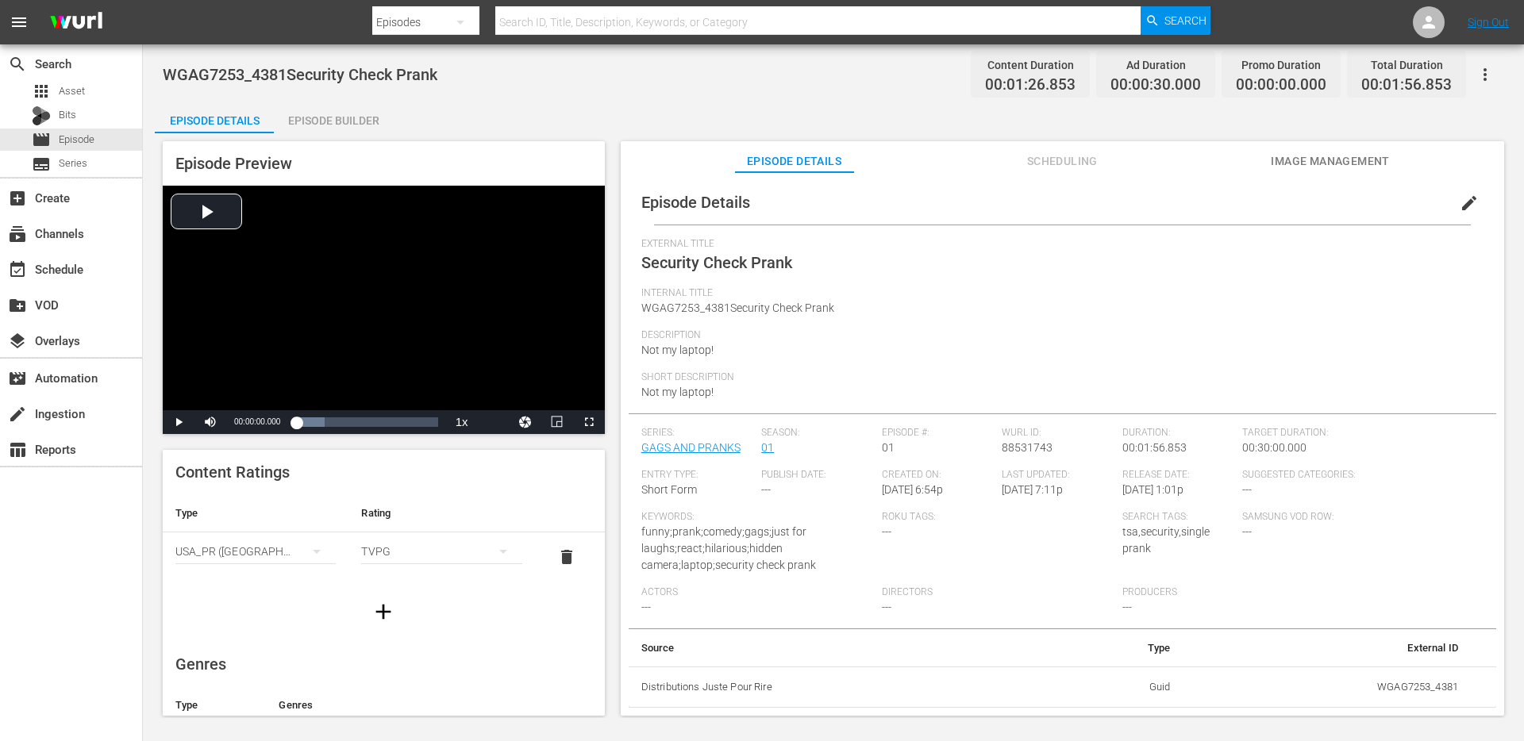
click at [348, 114] on div "Episode Builder" at bounding box center [333, 121] width 119 height 38
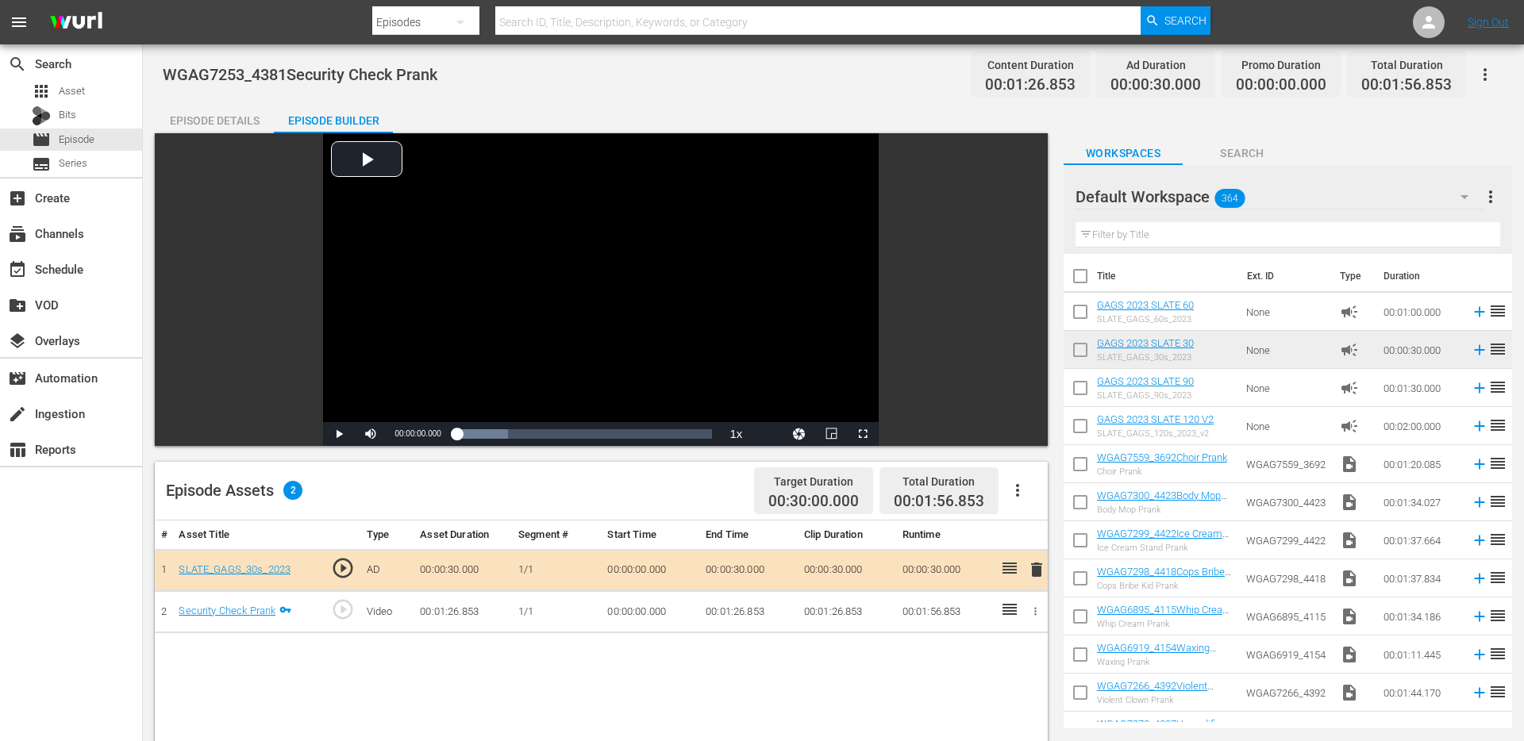
click at [192, 110] on div "Episode Details" at bounding box center [214, 121] width 119 height 38
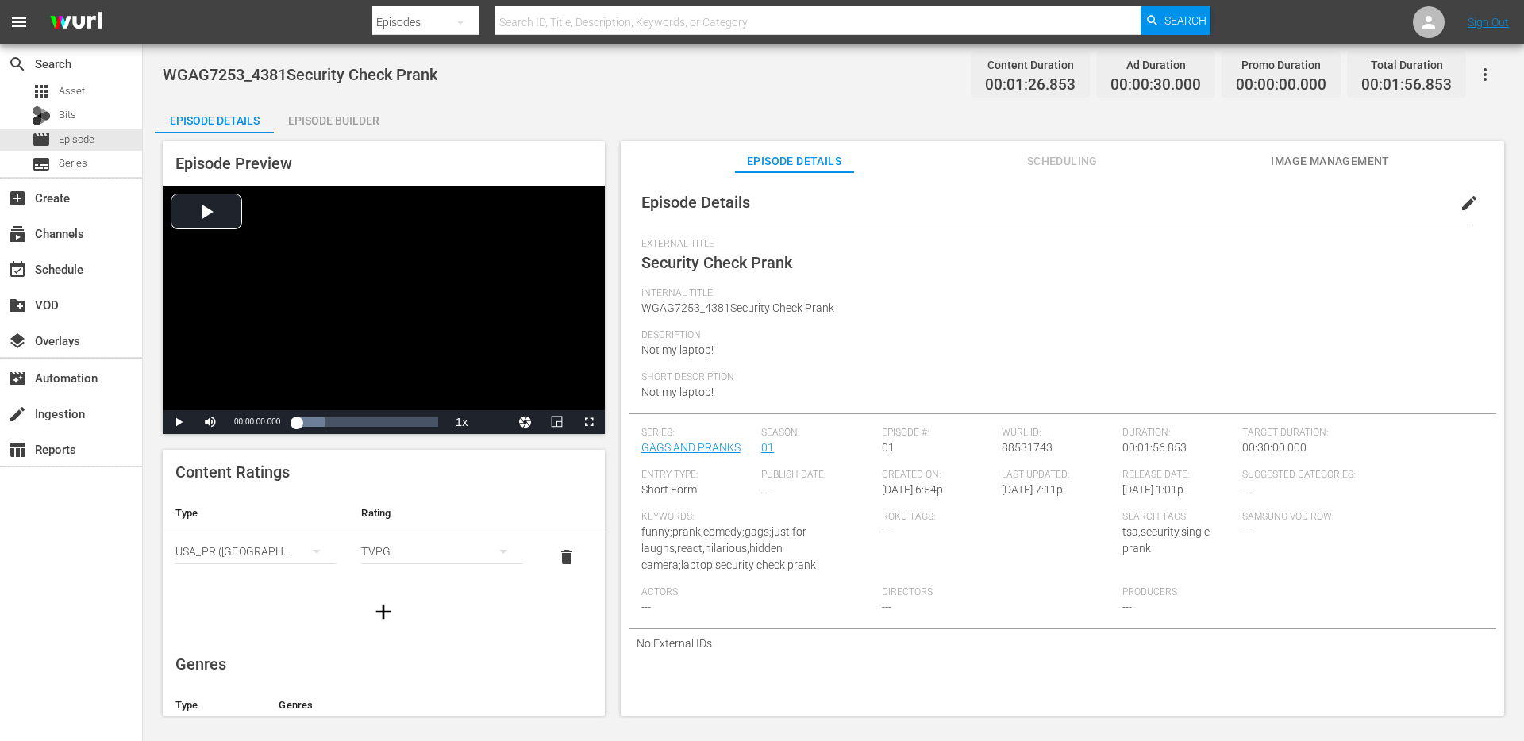
click at [318, 115] on div "Episode Builder" at bounding box center [333, 121] width 119 height 38
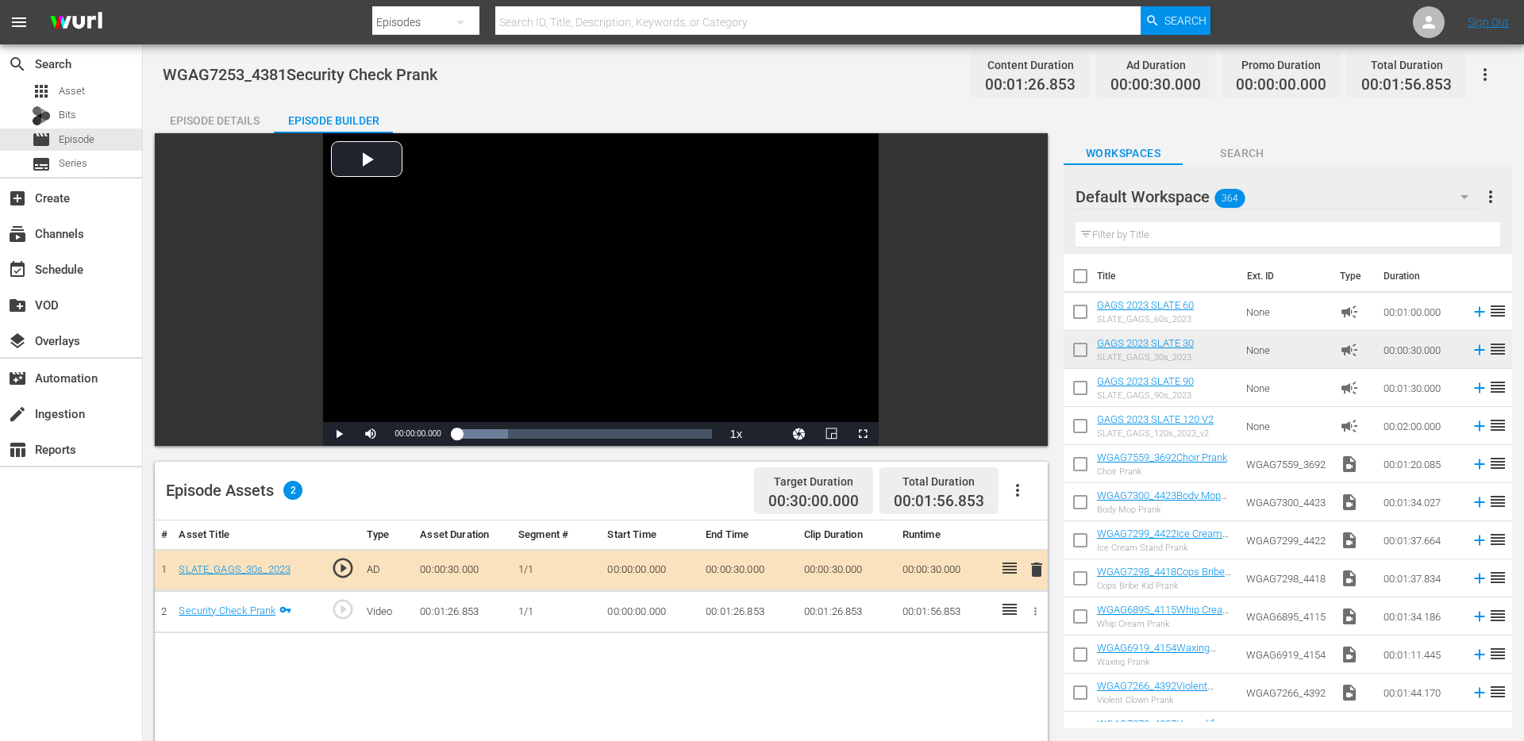
click at [214, 115] on div "Episode Details" at bounding box center [214, 121] width 119 height 38
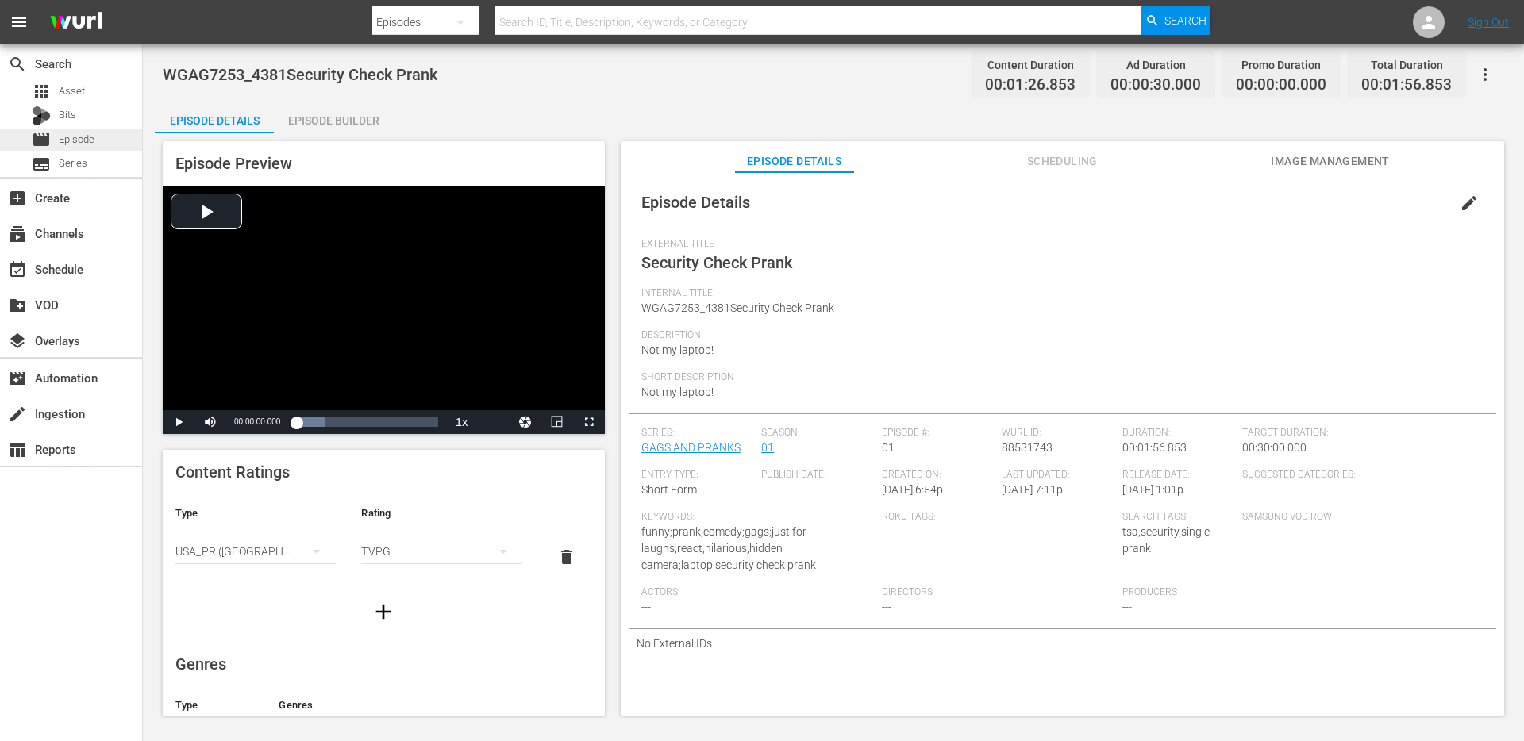
click at [79, 137] on span "Episode" at bounding box center [77, 140] width 36 height 16
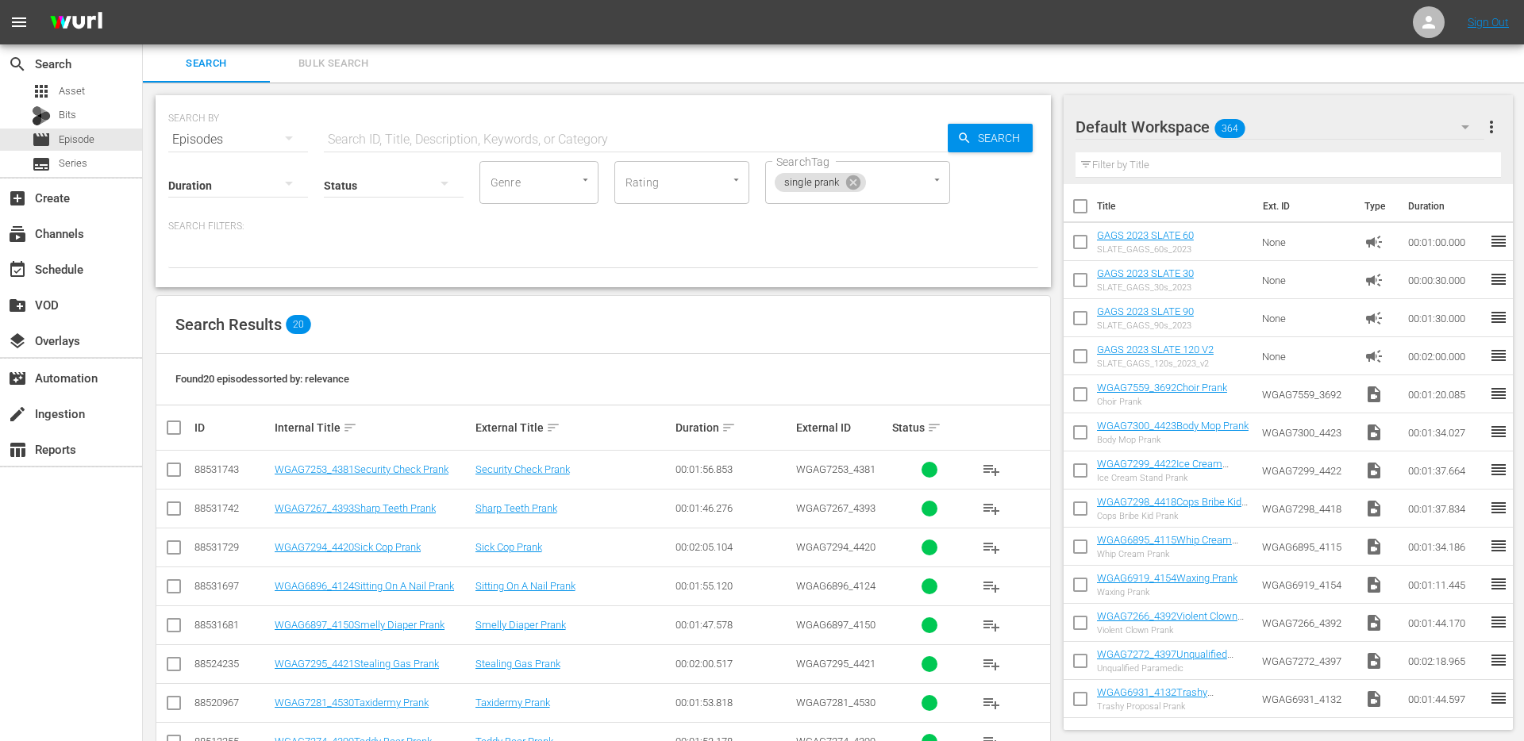
scroll to position [517, 0]
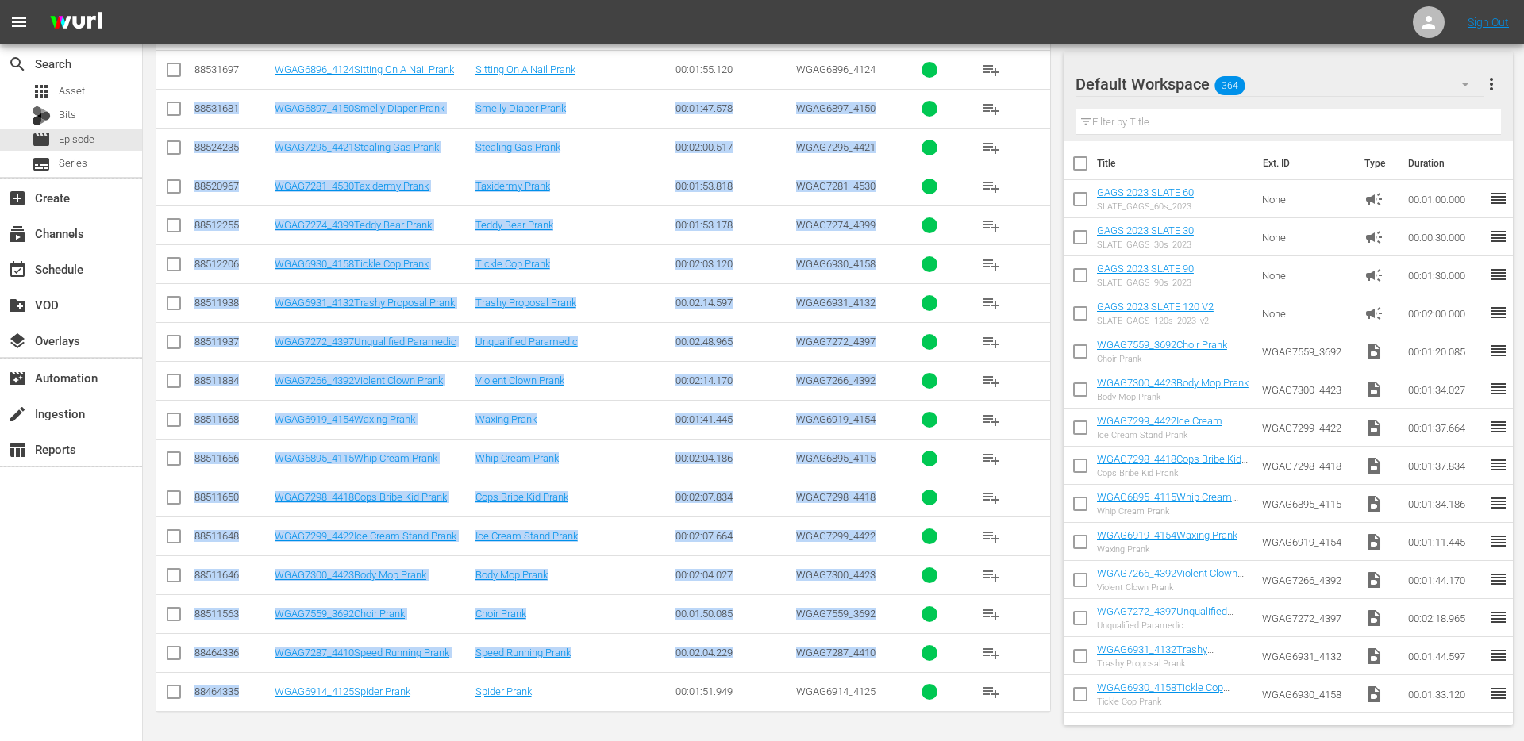
drag, startPoint x: 240, startPoint y: 690, endPoint x: 213, endPoint y: 98, distance: 592.7
click at [213, 98] on tbody "88531743 WGAG7253_4381Security Check Prank Security Check Prank 00:01:56.853 WG…" at bounding box center [603, 323] width 894 height 778
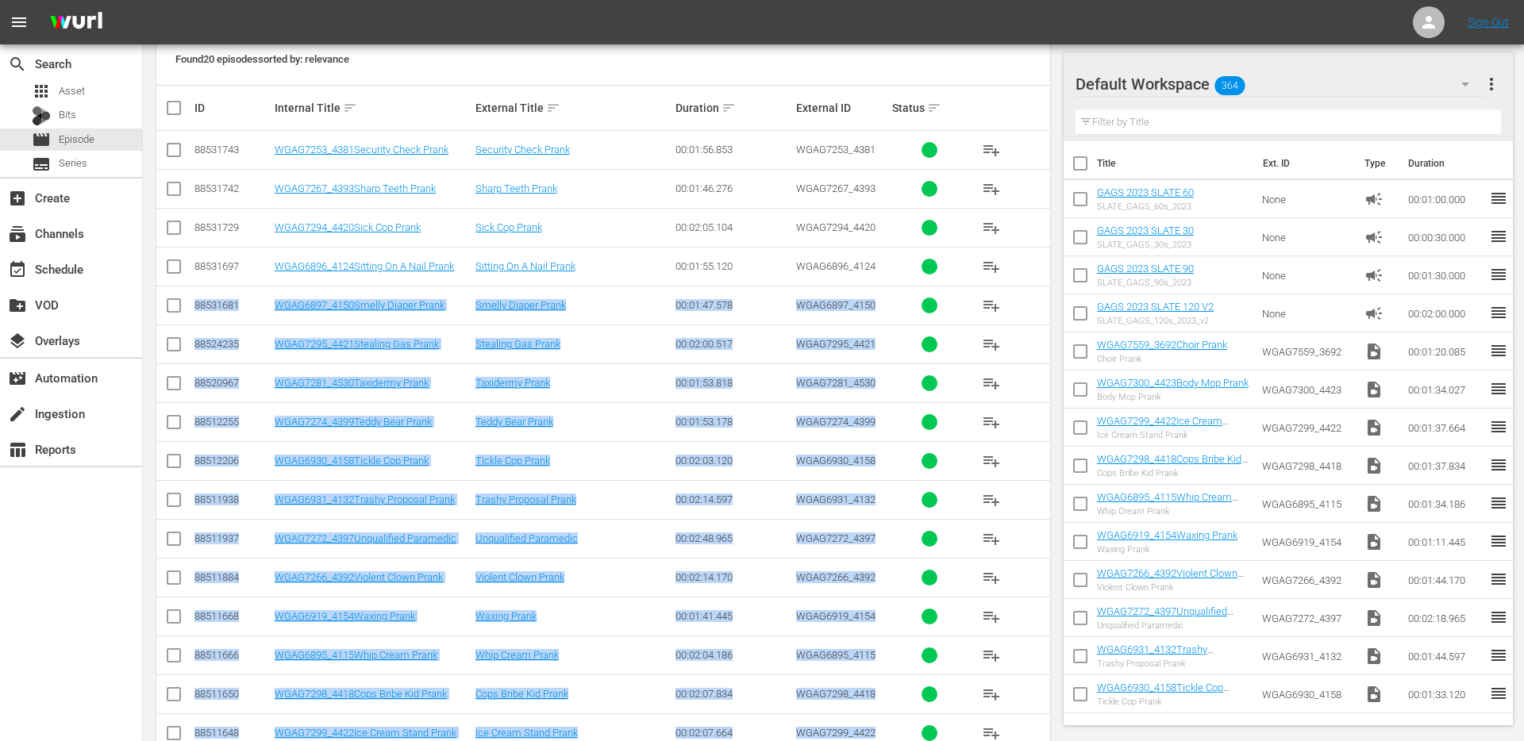
scroll to position [284, 0]
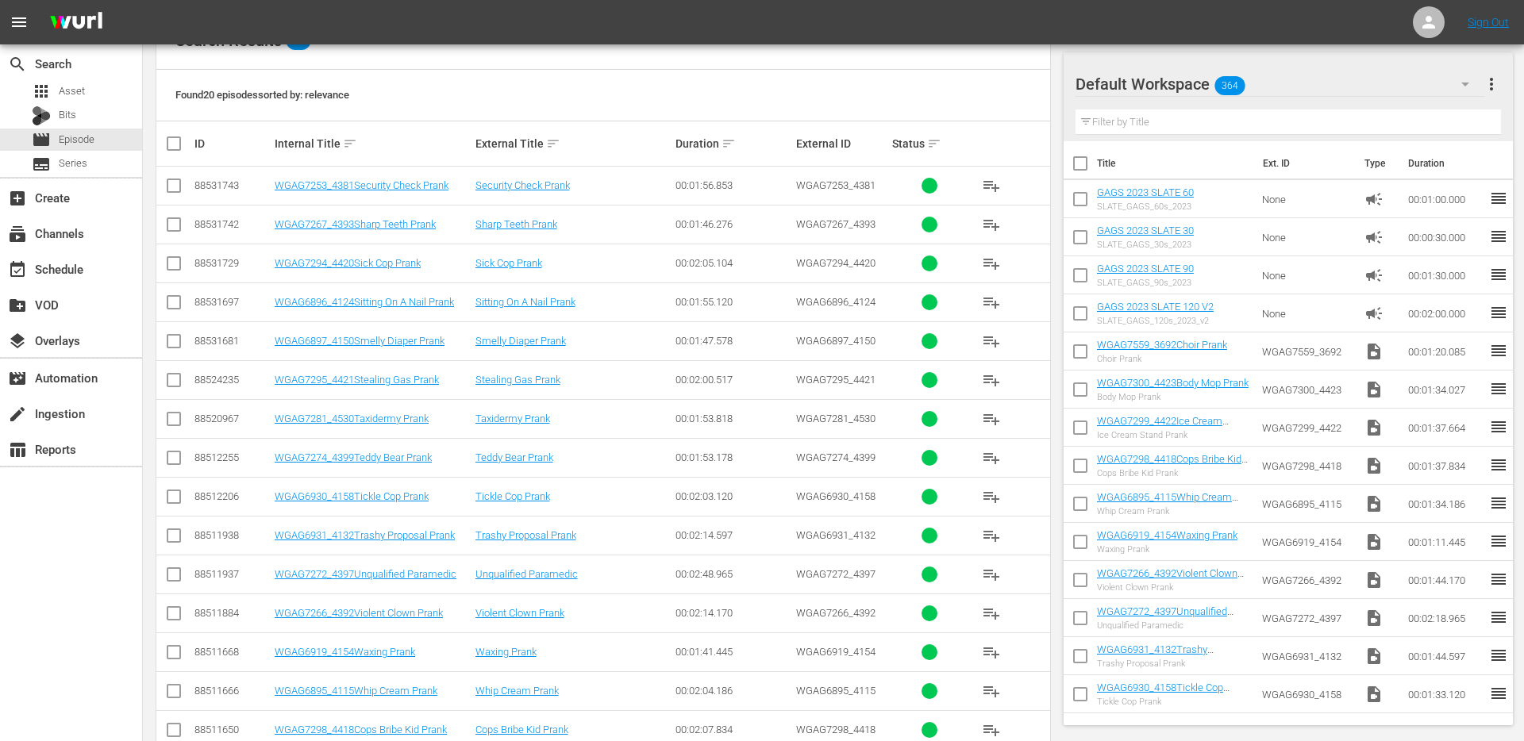
click at [239, 261] on div "88531729" at bounding box center [231, 263] width 75 height 12
click at [210, 184] on div "88531743" at bounding box center [231, 185] width 75 height 12
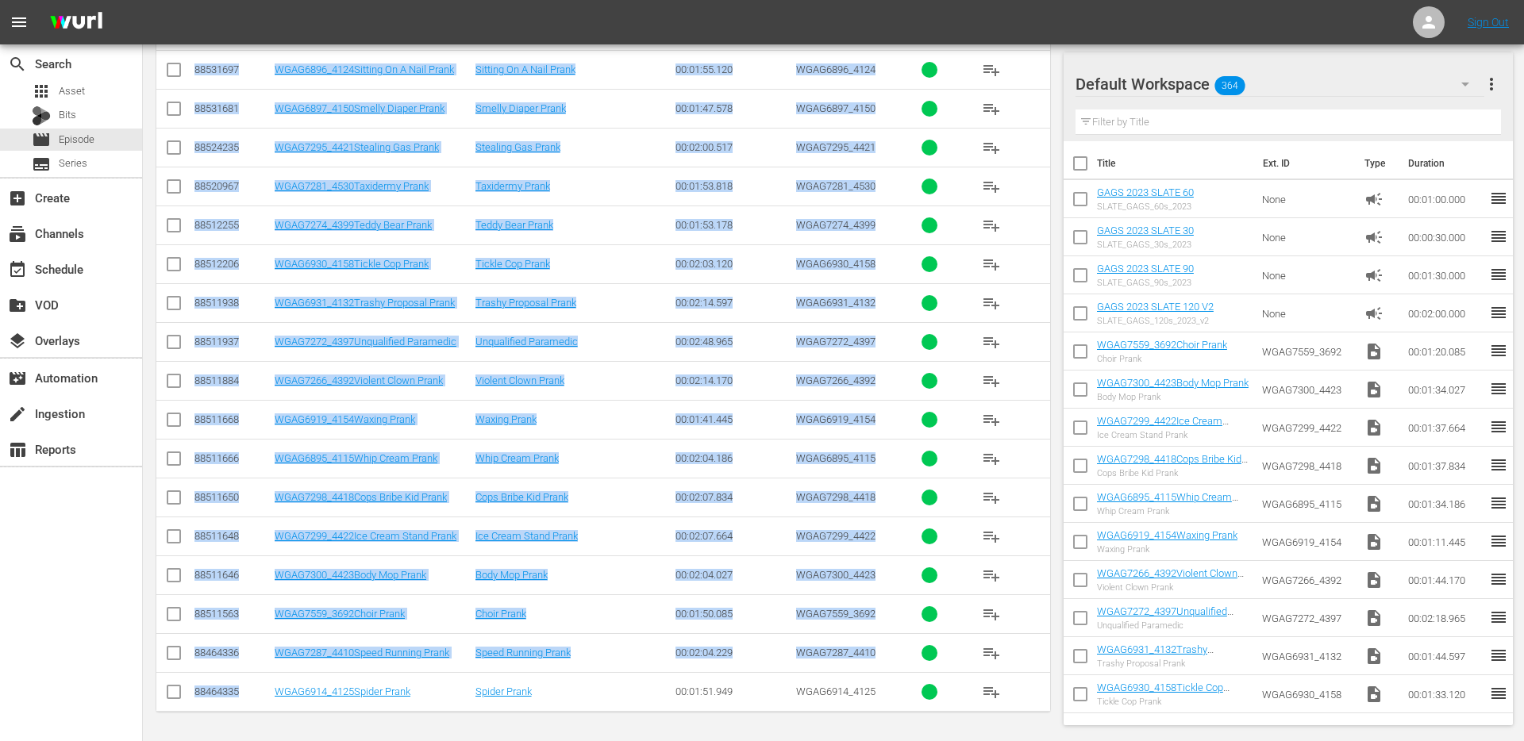
click at [228, 695] on div "88464335" at bounding box center [231, 692] width 75 height 12
copy tbody "88531743 WGAG7253_4381Security Check Prank Security Check Prank 00:01:56.853 WG…"
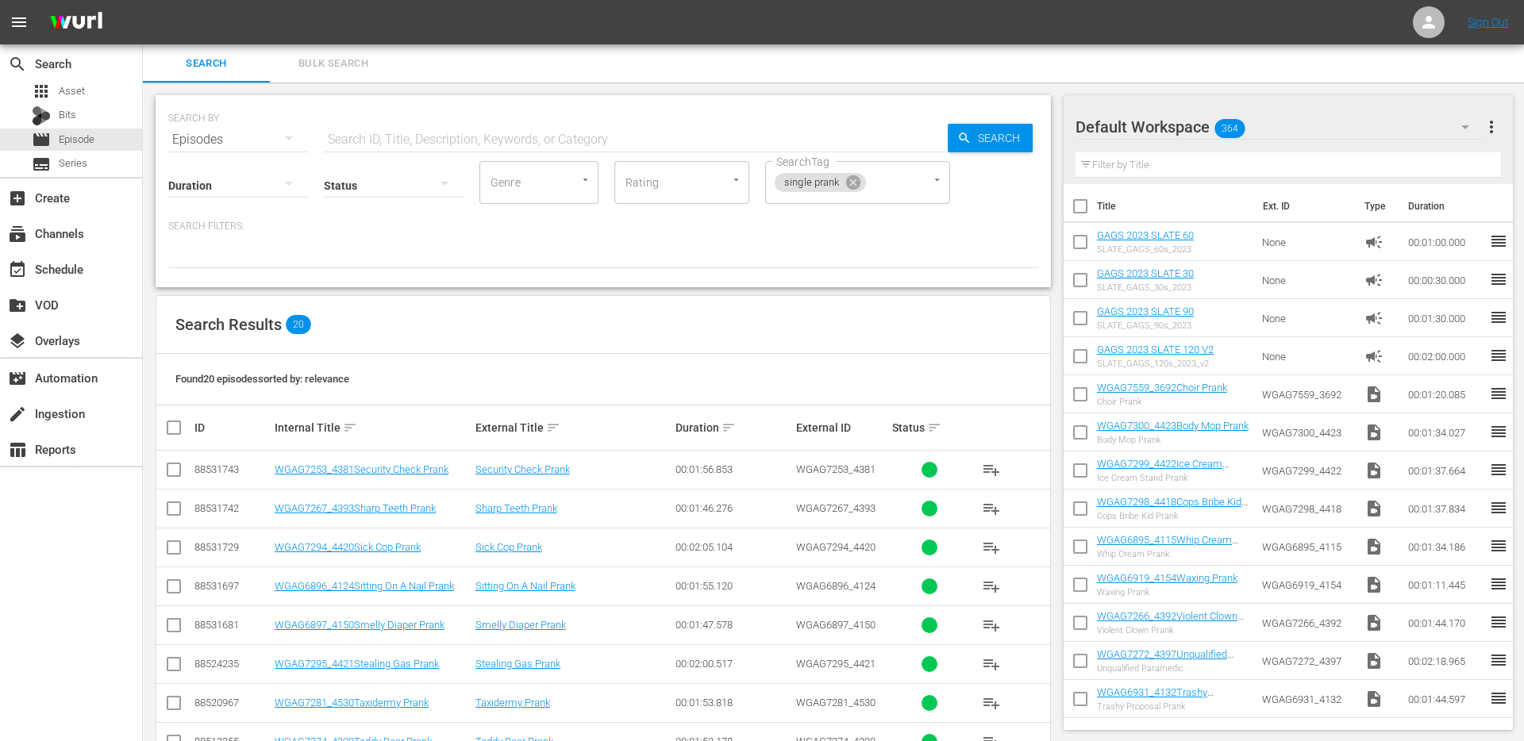
click at [376, 395] on div "Found 20 episodes sorted by: relevance" at bounding box center [603, 380] width 894 height 52
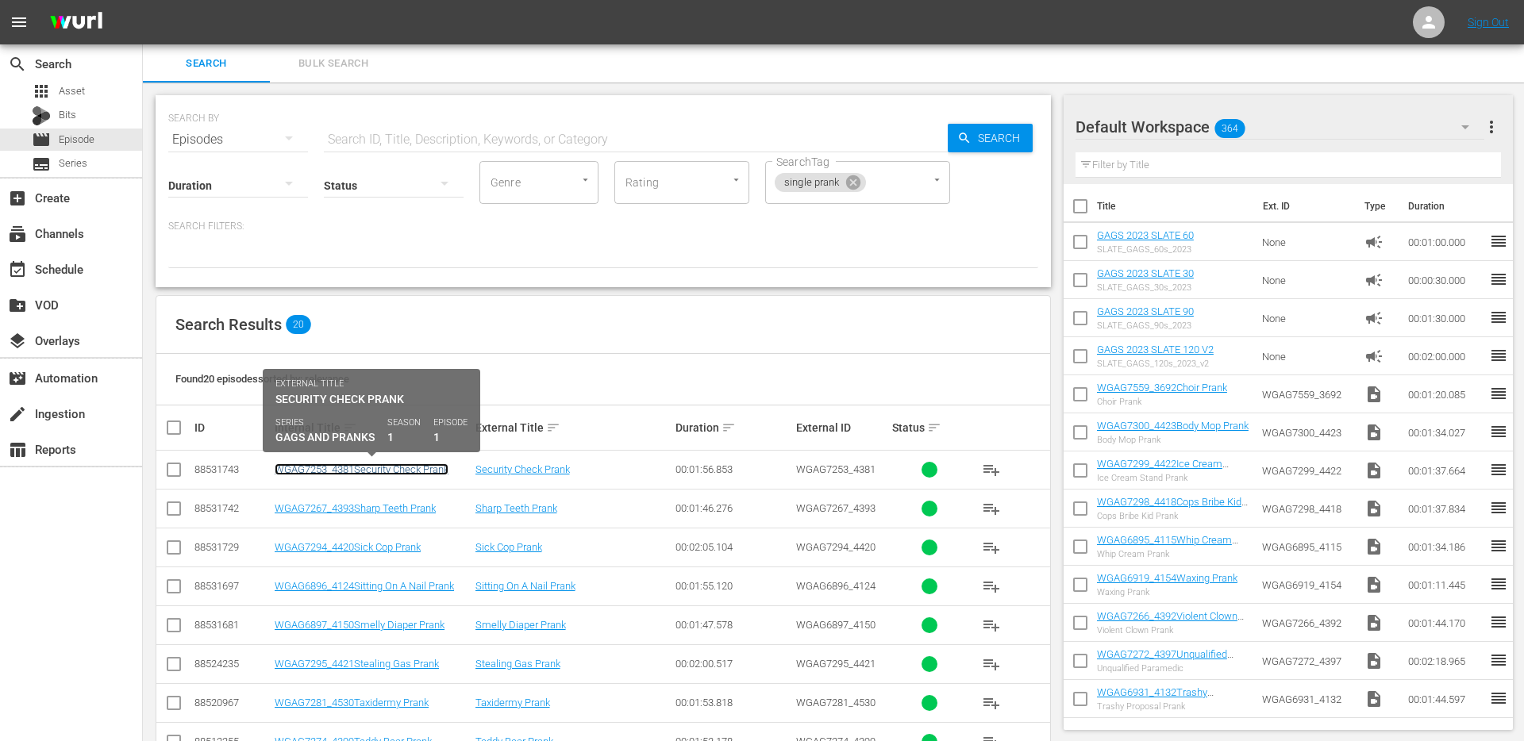
click at [338, 473] on link "WGAG7253_4381Security Check Prank" at bounding box center [362, 470] width 174 height 12
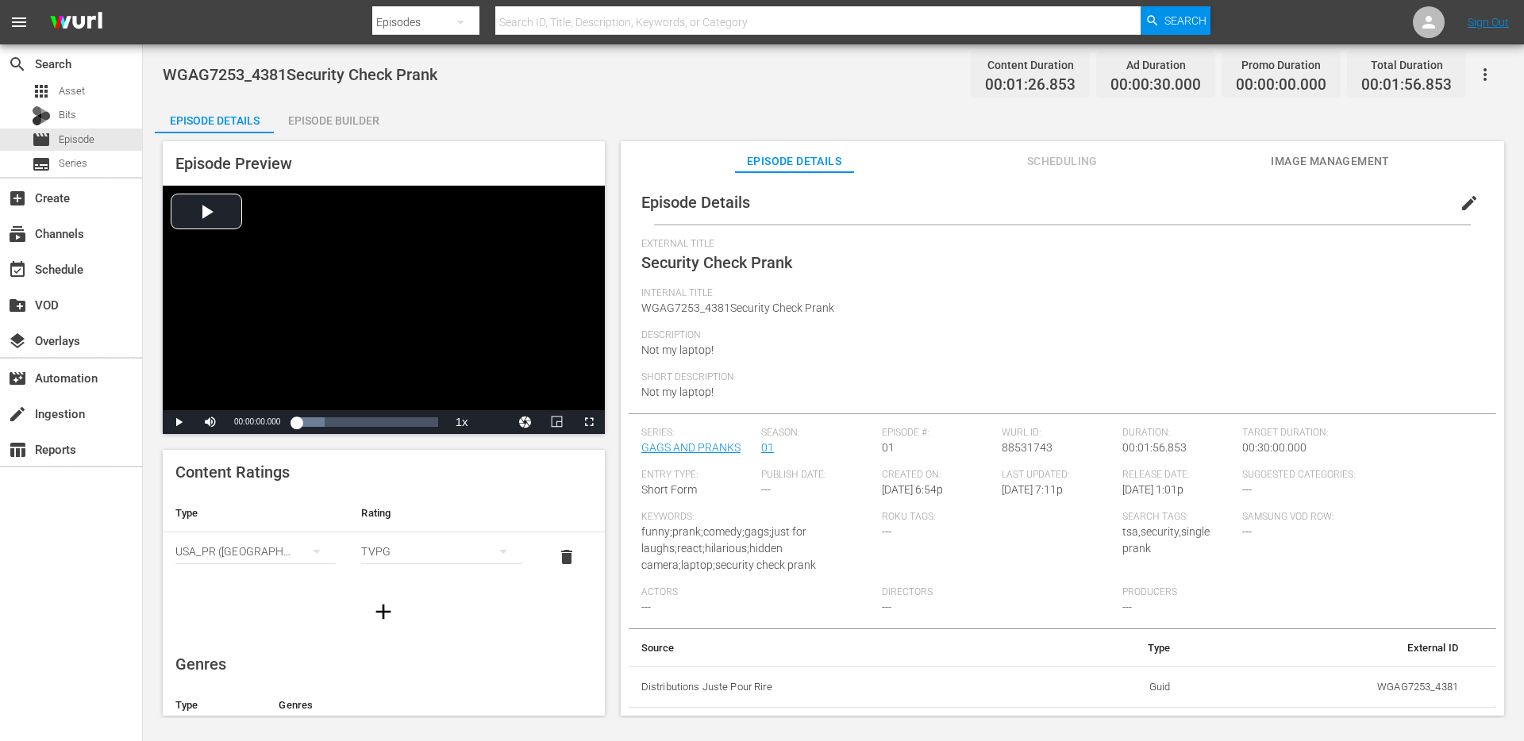
click at [336, 112] on div "Episode Builder" at bounding box center [333, 121] width 119 height 38
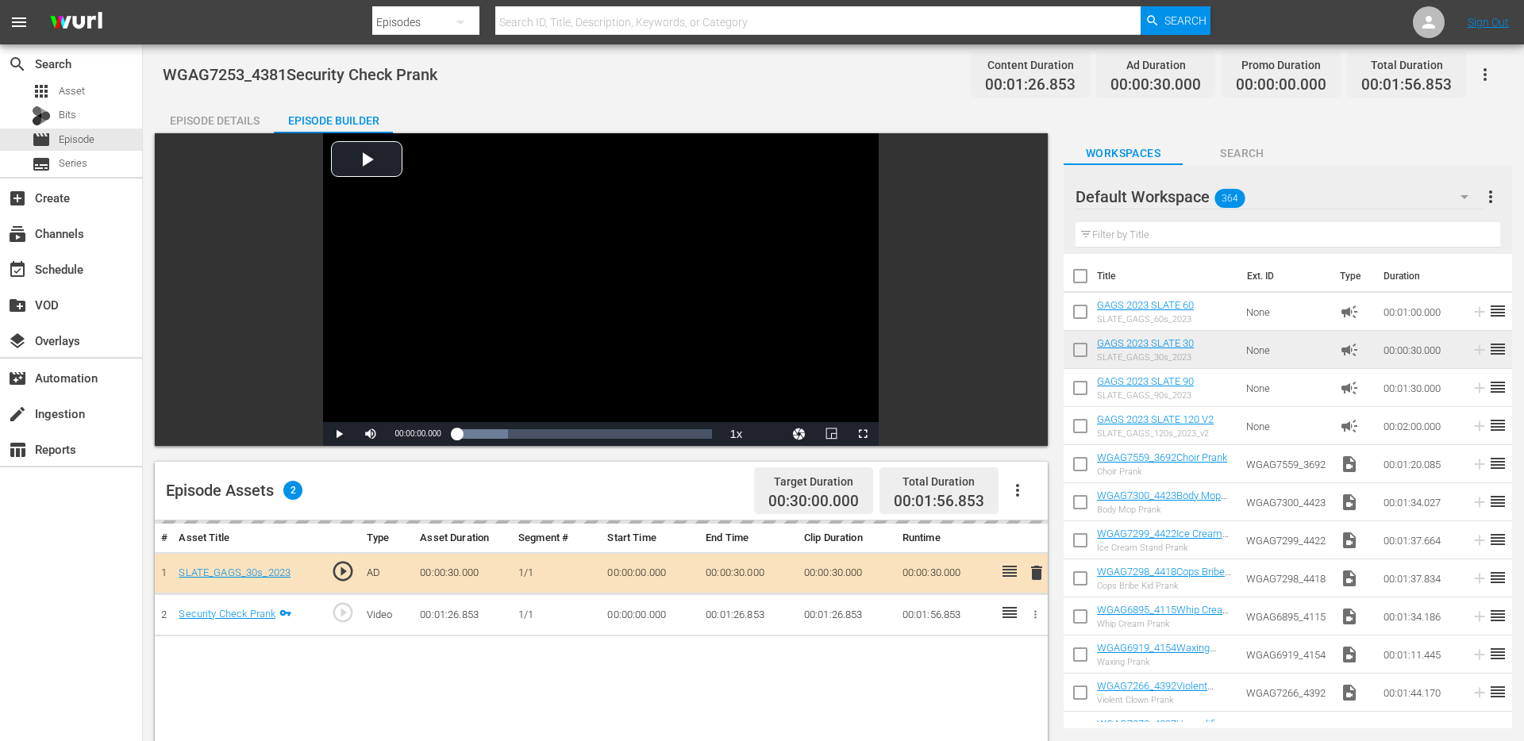
click at [244, 118] on div "Episode Details" at bounding box center [214, 121] width 119 height 38
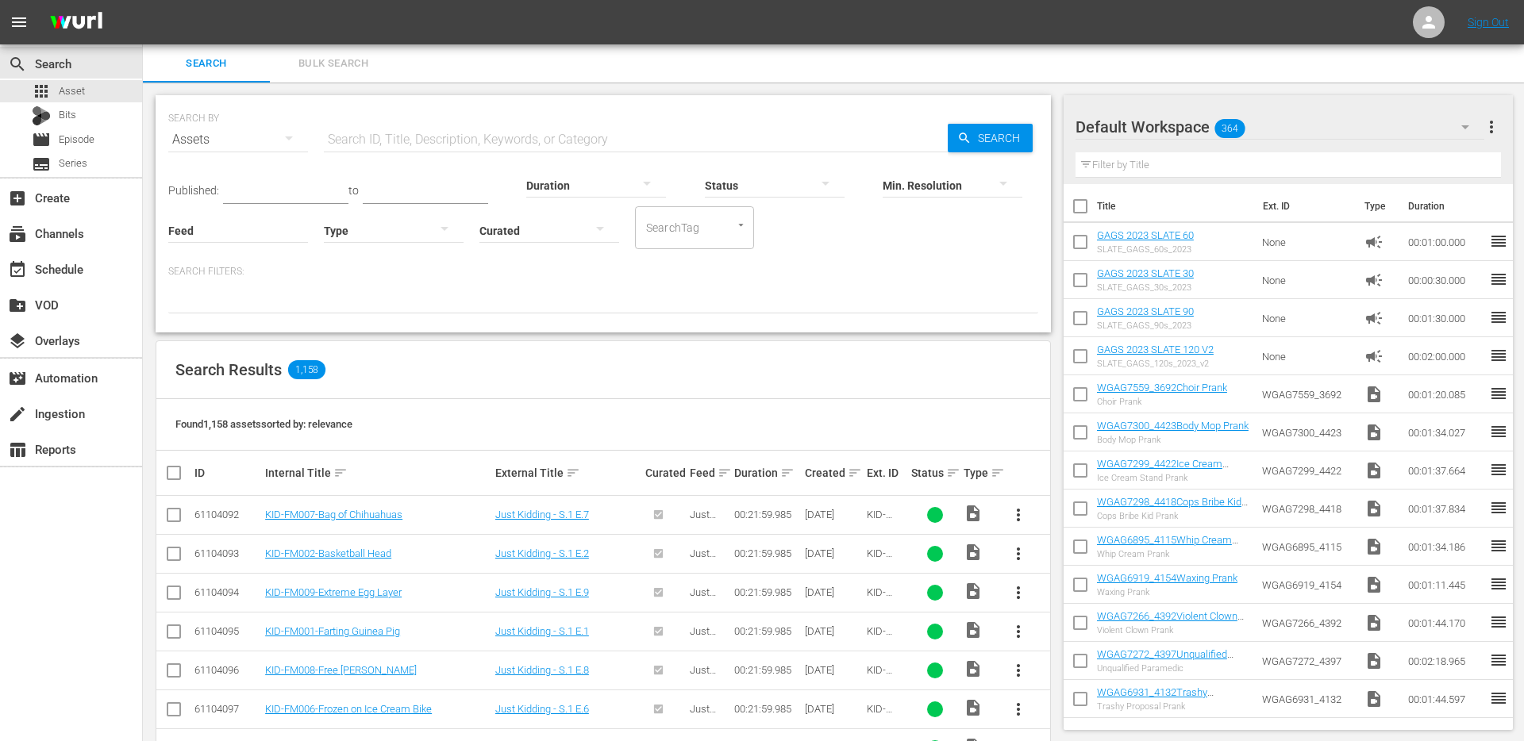
click at [393, 137] on input "text" at bounding box center [636, 140] width 624 height 38
type input "wgag"
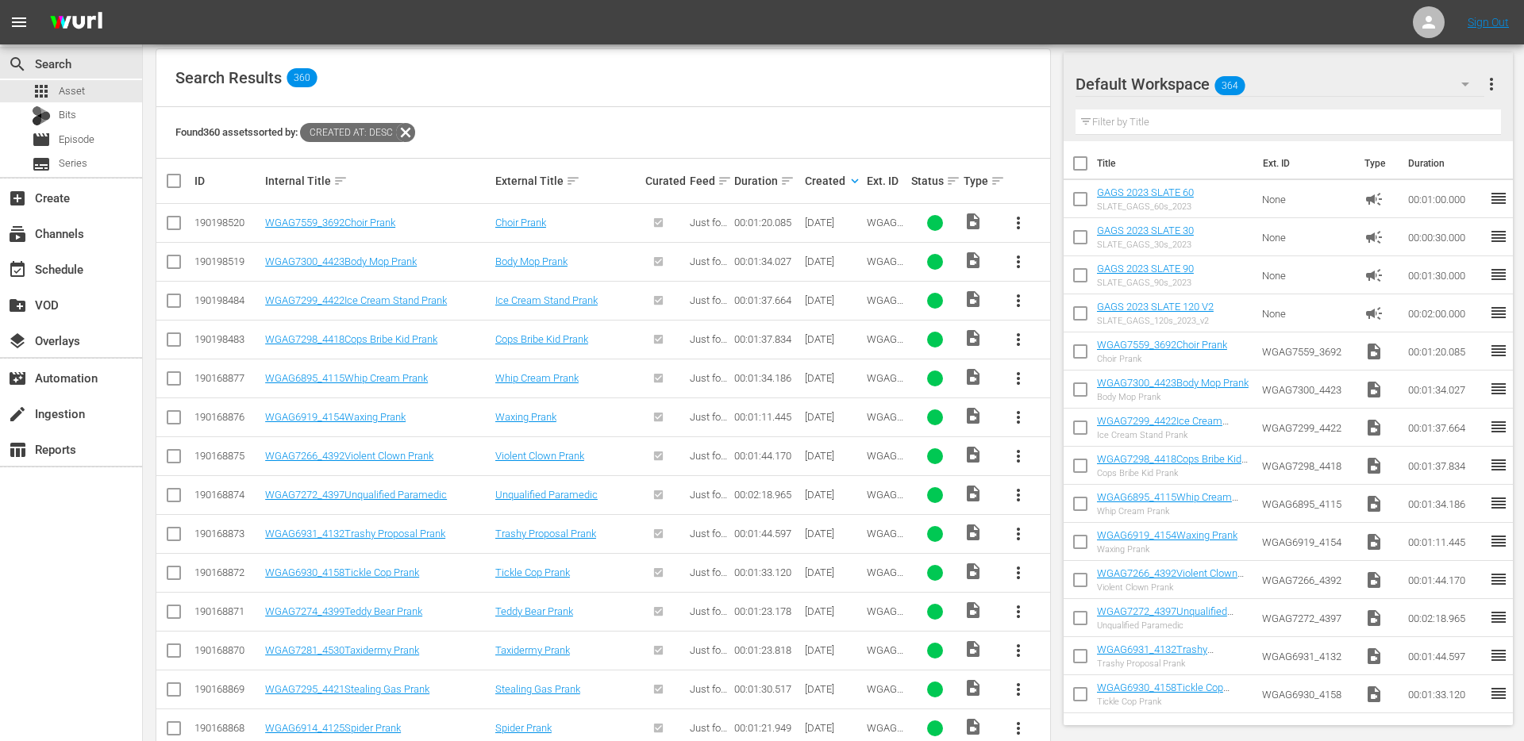
scroll to position [600, 0]
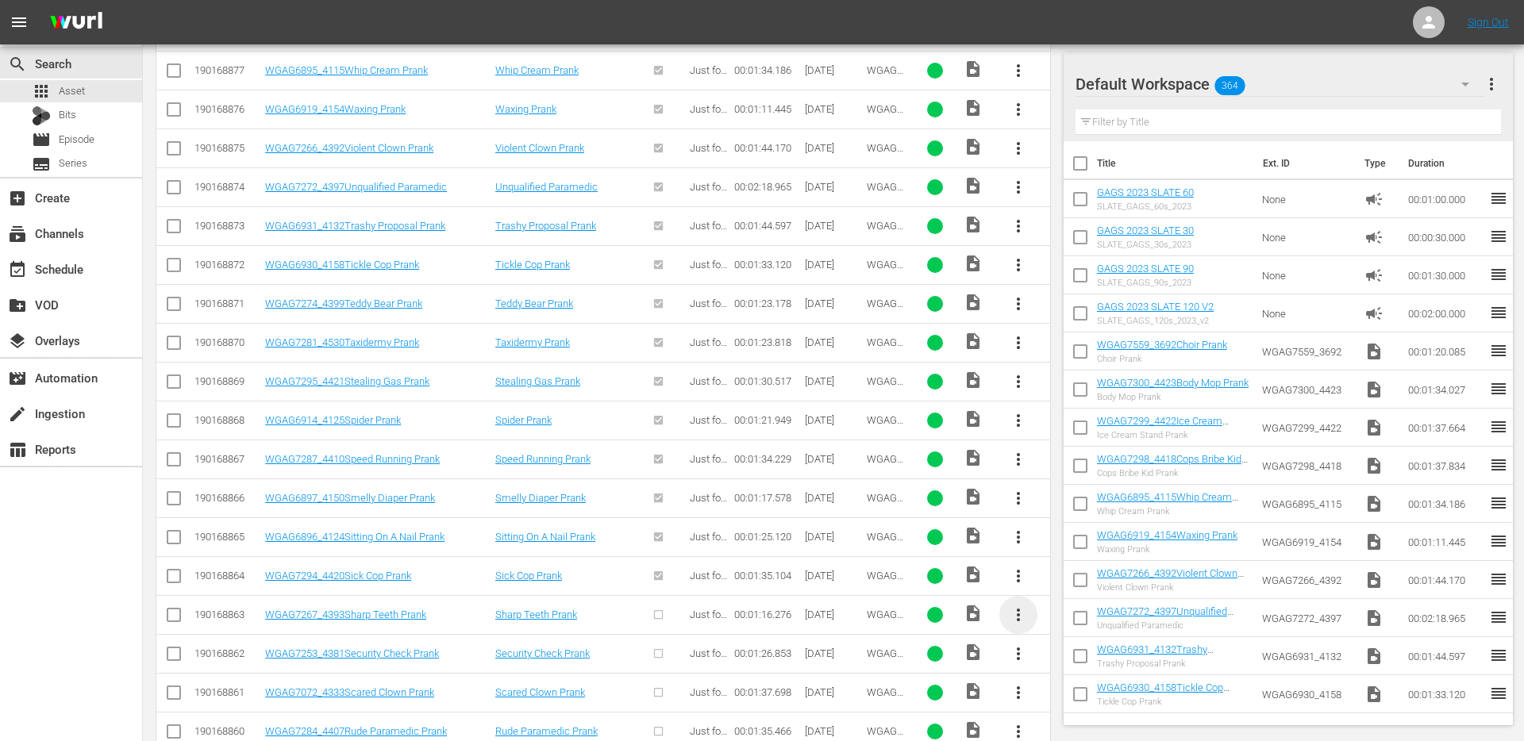
click at [1017, 611] on span "more_vert" at bounding box center [1018, 615] width 19 height 19
click at [1065, 612] on div "Episode" at bounding box center [1104, 609] width 108 height 38
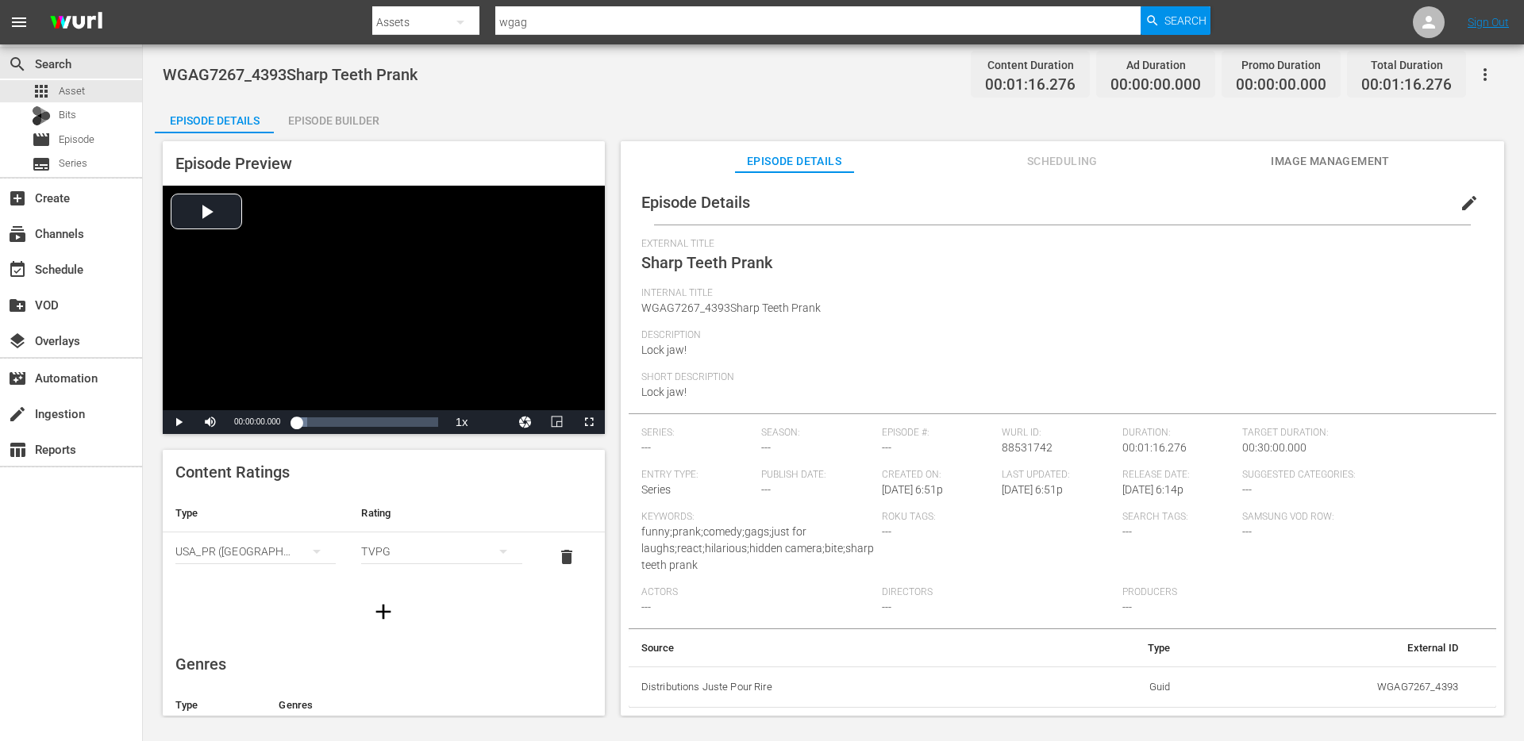
click at [756, 302] on span "WGAG7267_4393Sharp Teeth Prank" at bounding box center [730, 308] width 179 height 13
copy span "WGAG7267_4393Sharp Teeth Prank"
click at [1460, 198] on span "edit" at bounding box center [1469, 203] width 19 height 19
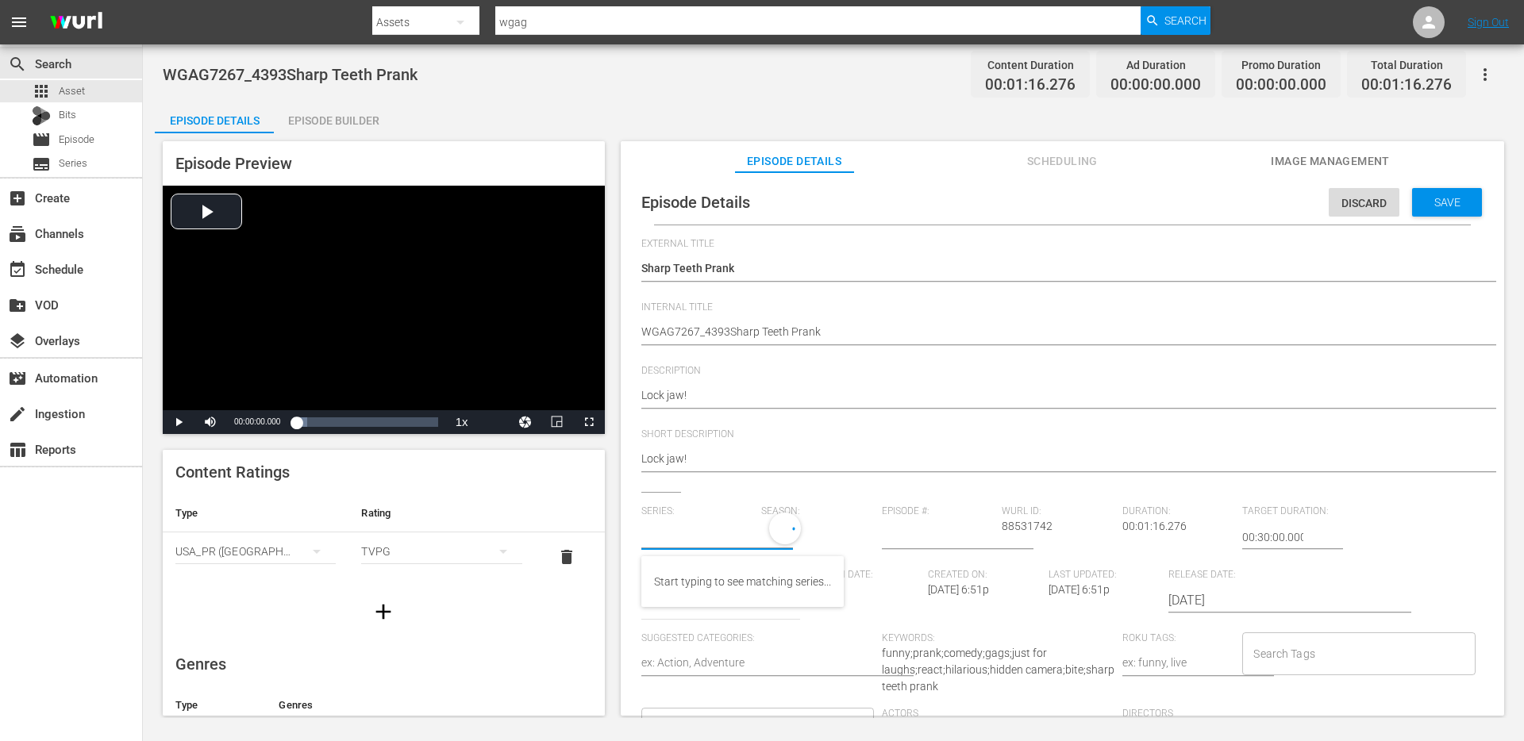
click at [706, 540] on input "text" at bounding box center [697, 537] width 113 height 38
click at [712, 537] on input "No Series" at bounding box center [697, 537] width 113 height 38
click at [691, 583] on div "GAGS AND PRANKS" at bounding box center [703, 582] width 99 height 38
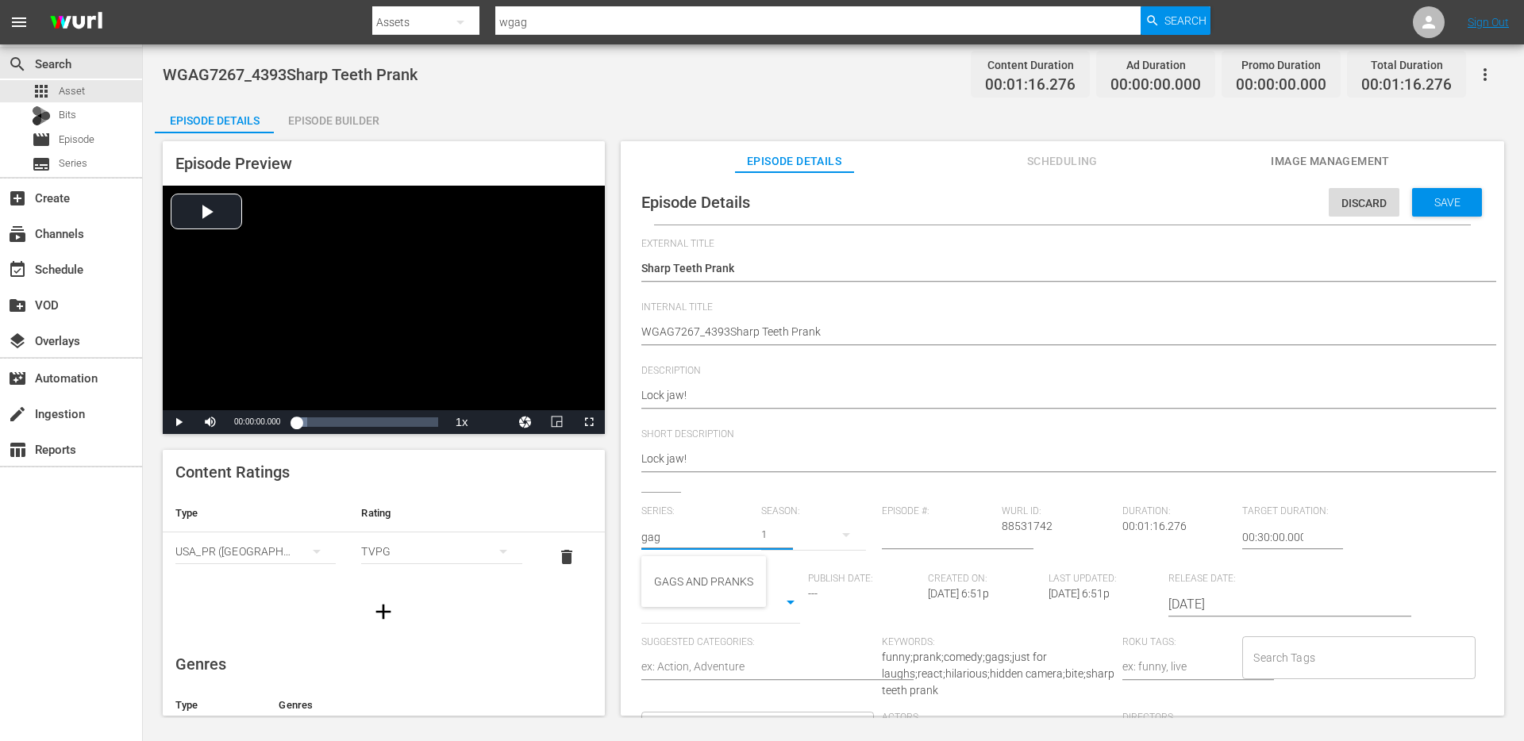
type input "GAGS AND PRANKS"
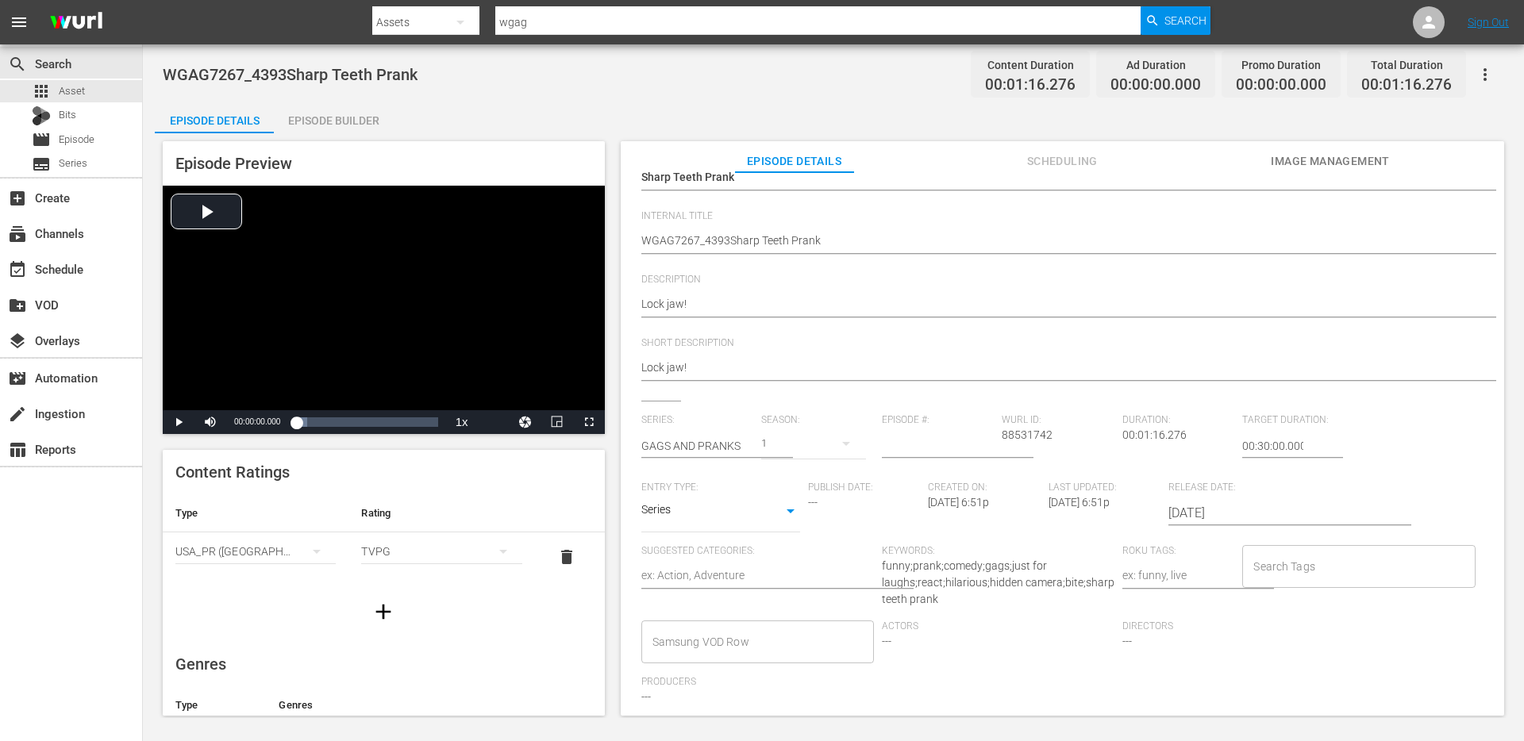
click at [763, 503] on body "menu Search By Assets Search ID, Title, Description, Keywords, or Category wgag…" at bounding box center [762, 370] width 1524 height 741
click at [703, 457] on li "Short Form" at bounding box center [720, 461] width 159 height 26
type input "SHORT_FORM_VIDEO"
click at [1343, 570] on input "Search Tags" at bounding box center [1346, 566] width 194 height 29
type input "singl"
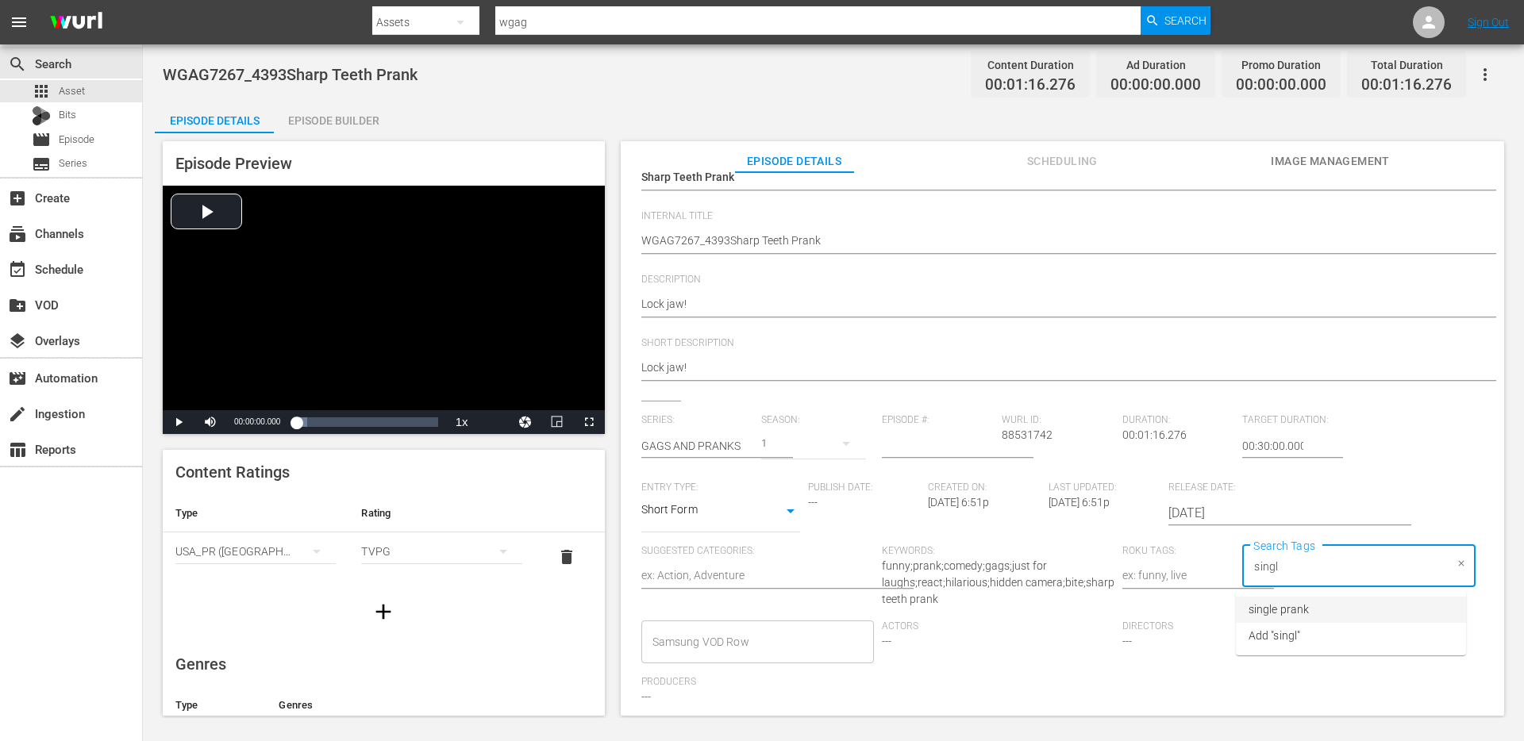
click at [1342, 613] on li "single prank" at bounding box center [1351, 610] width 230 height 26
click at [314, 422] on div "Loaded : 7.80% 00:00:09.855 Sharp Teeth Prank 00:00:00.000" at bounding box center [366, 422] width 141 height 16
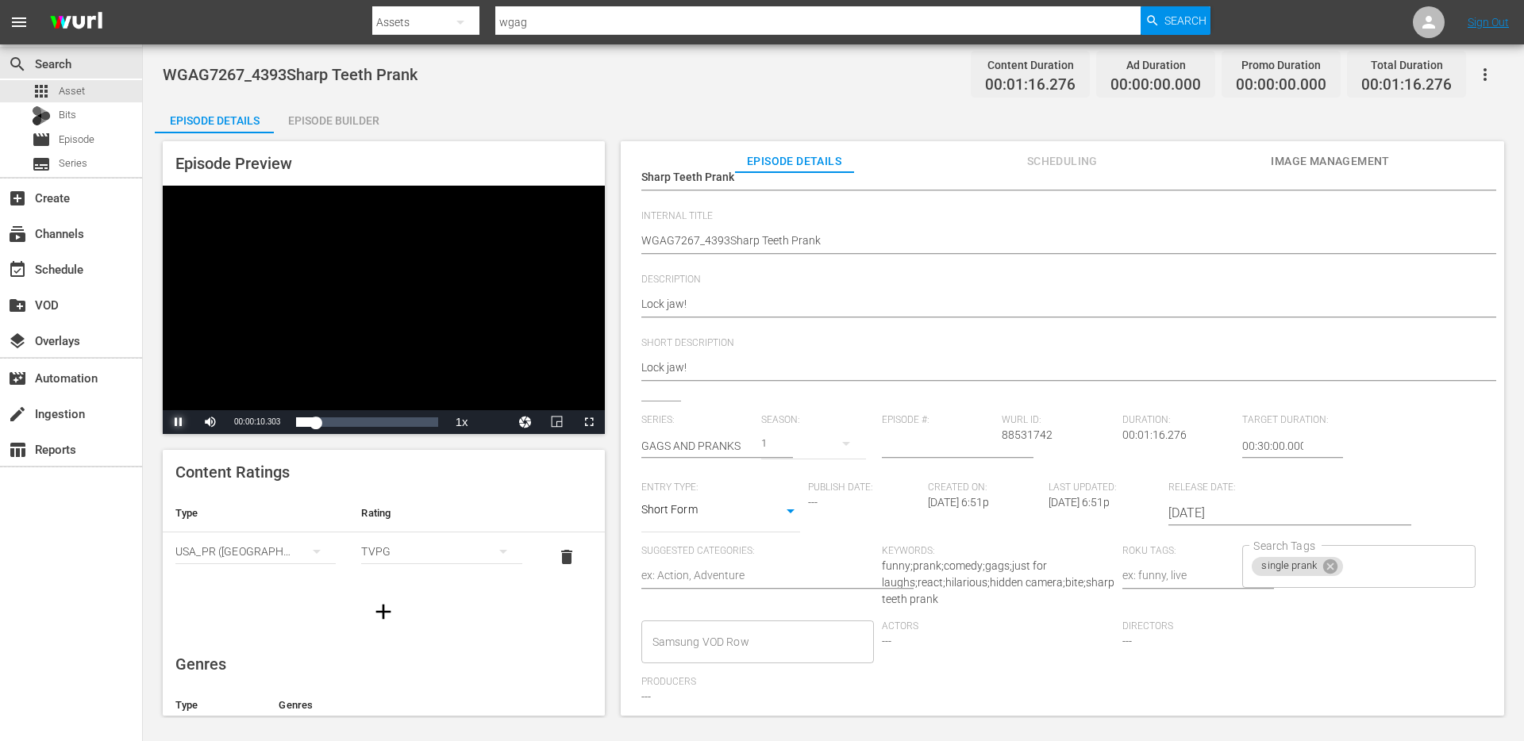
click at [179, 422] on span "Video Player" at bounding box center [179, 422] width 0 height 0
click at [1368, 577] on input "Search Tags" at bounding box center [1394, 566] width 99 height 29
type input "blind"
click at [348, 424] on div "Loaded : 54.93% 00:00:26.996 Sharp Teeth Prank 00:00:10.562" at bounding box center [366, 422] width 141 height 16
click at [387, 427] on div "00:00:49.279 Sharp Teeth Prank" at bounding box center [387, 422] width 1 height 16
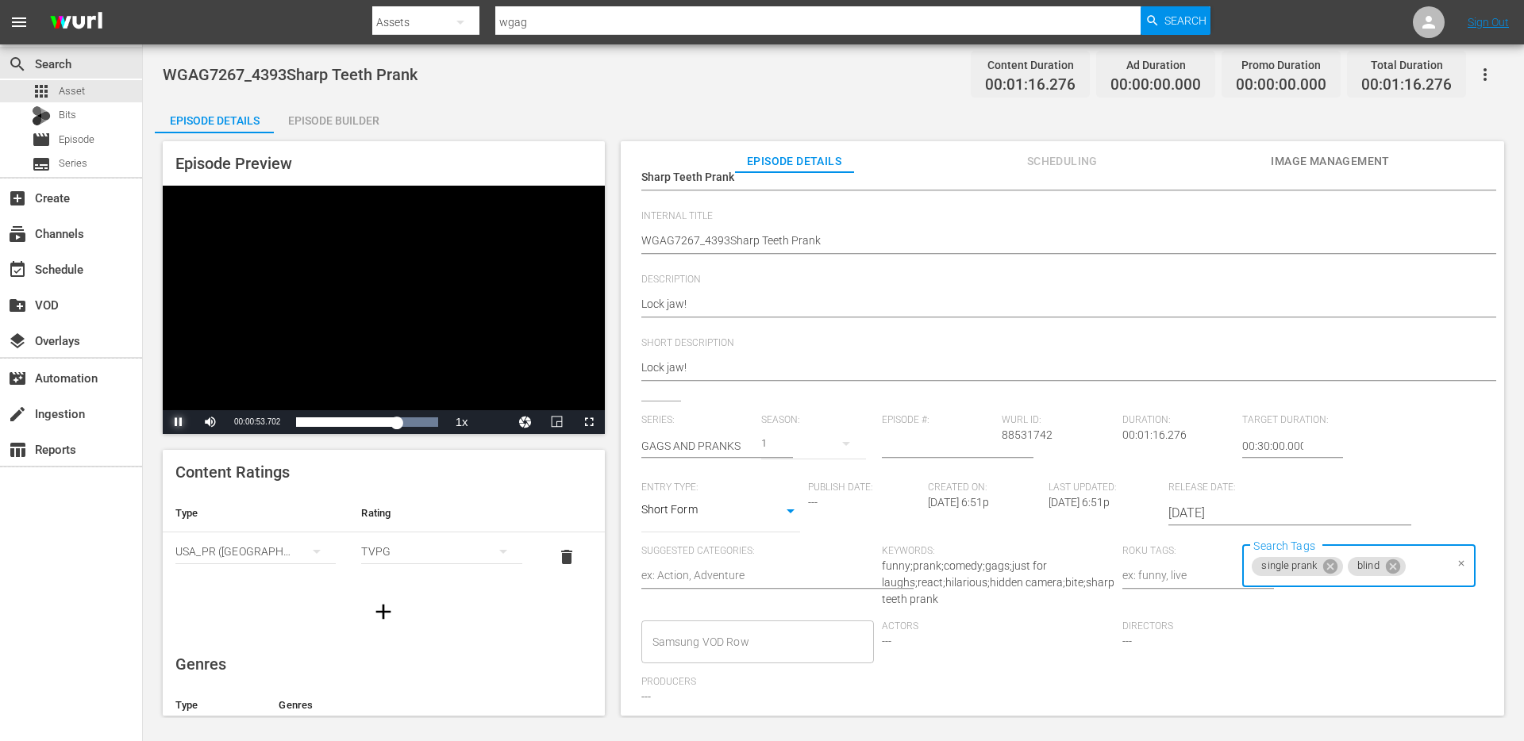
click at [179, 422] on span "Video Player" at bounding box center [179, 422] width 0 height 0
click at [331, 128] on div "Episode Builder" at bounding box center [333, 121] width 119 height 38
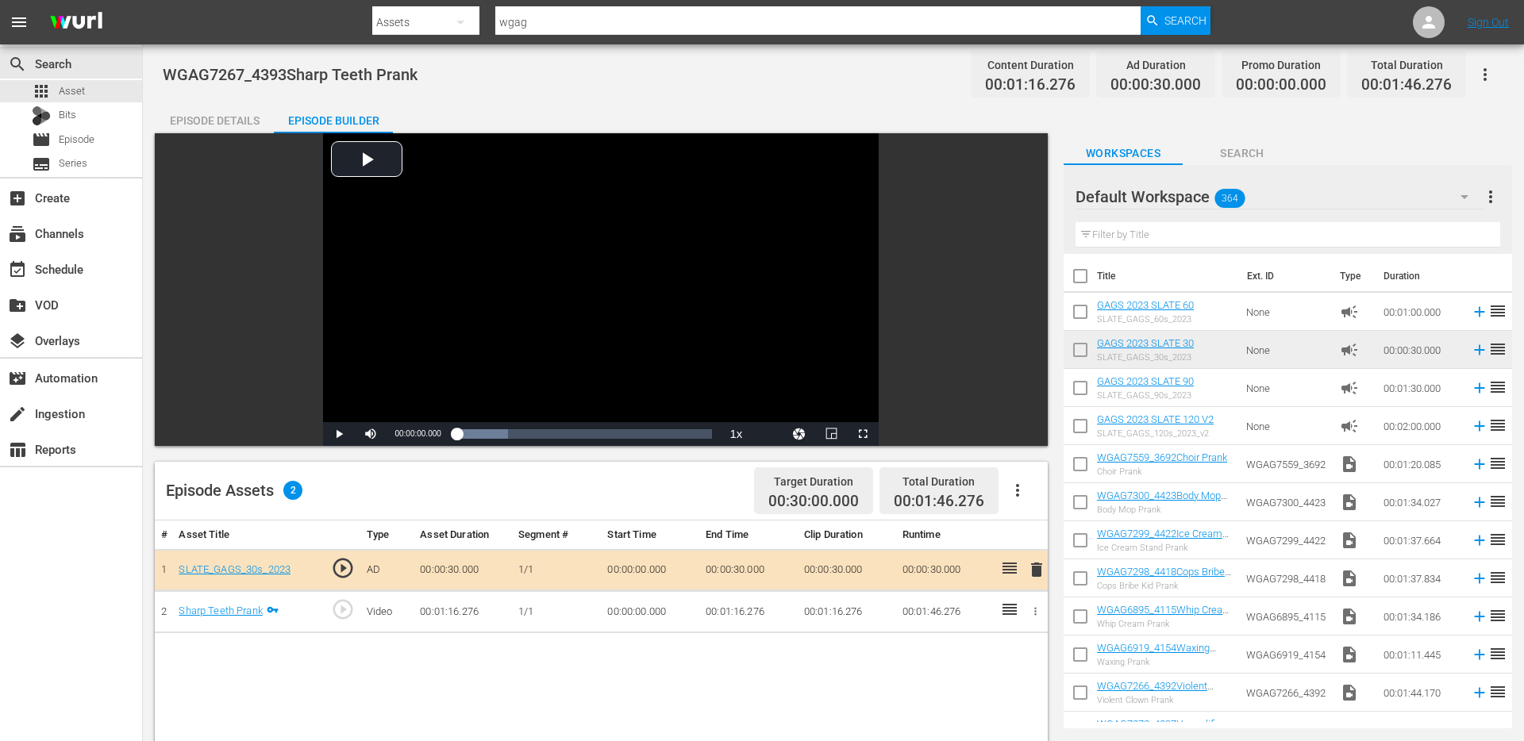
click at [1497, 71] on button "button" at bounding box center [1485, 75] width 38 height 38
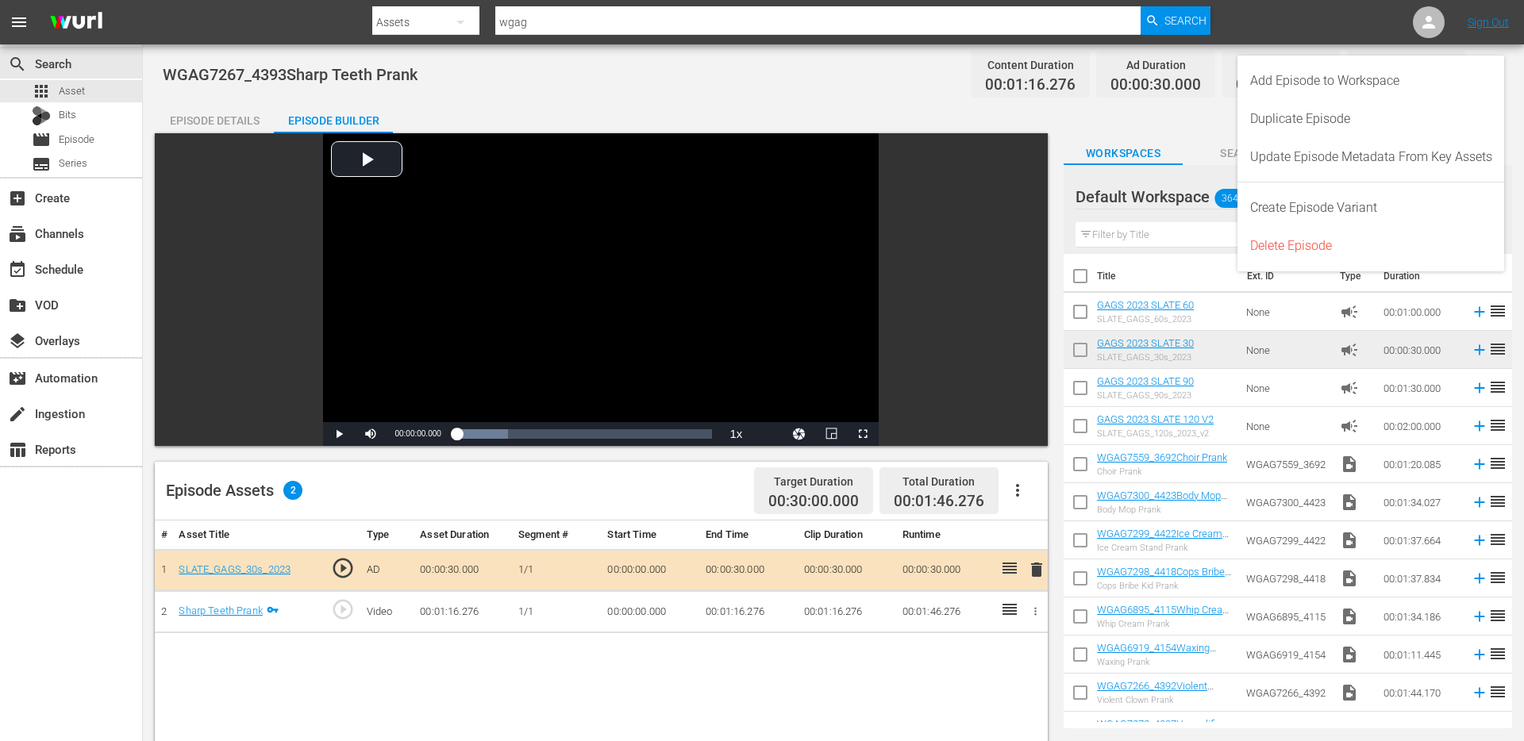
click at [1157, 130] on div "Episode Details Episode Builder Episode Preview Video Player is loading. Play V…" at bounding box center [833, 622] width 1357 height 1041
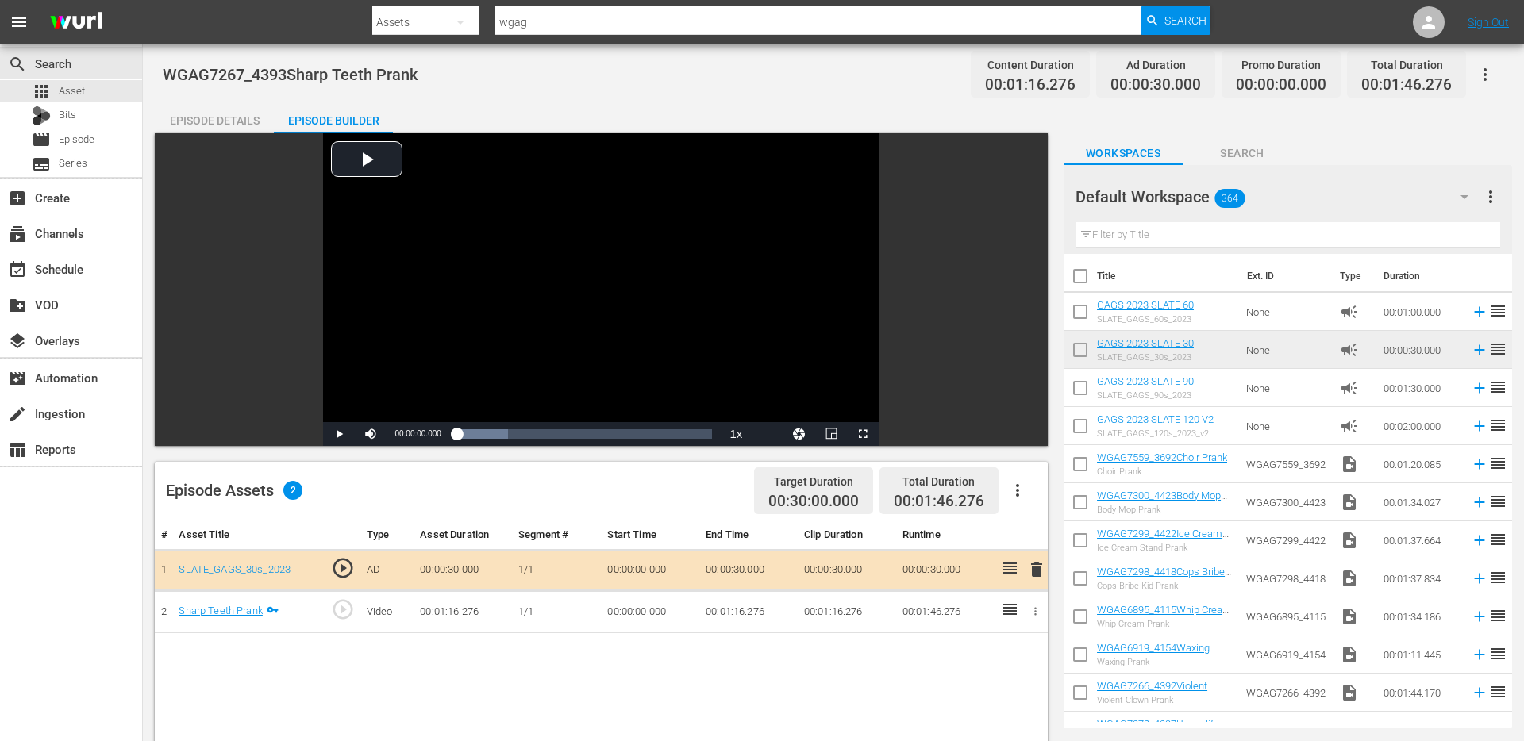
click at [226, 118] on div "Episode Details" at bounding box center [214, 121] width 119 height 38
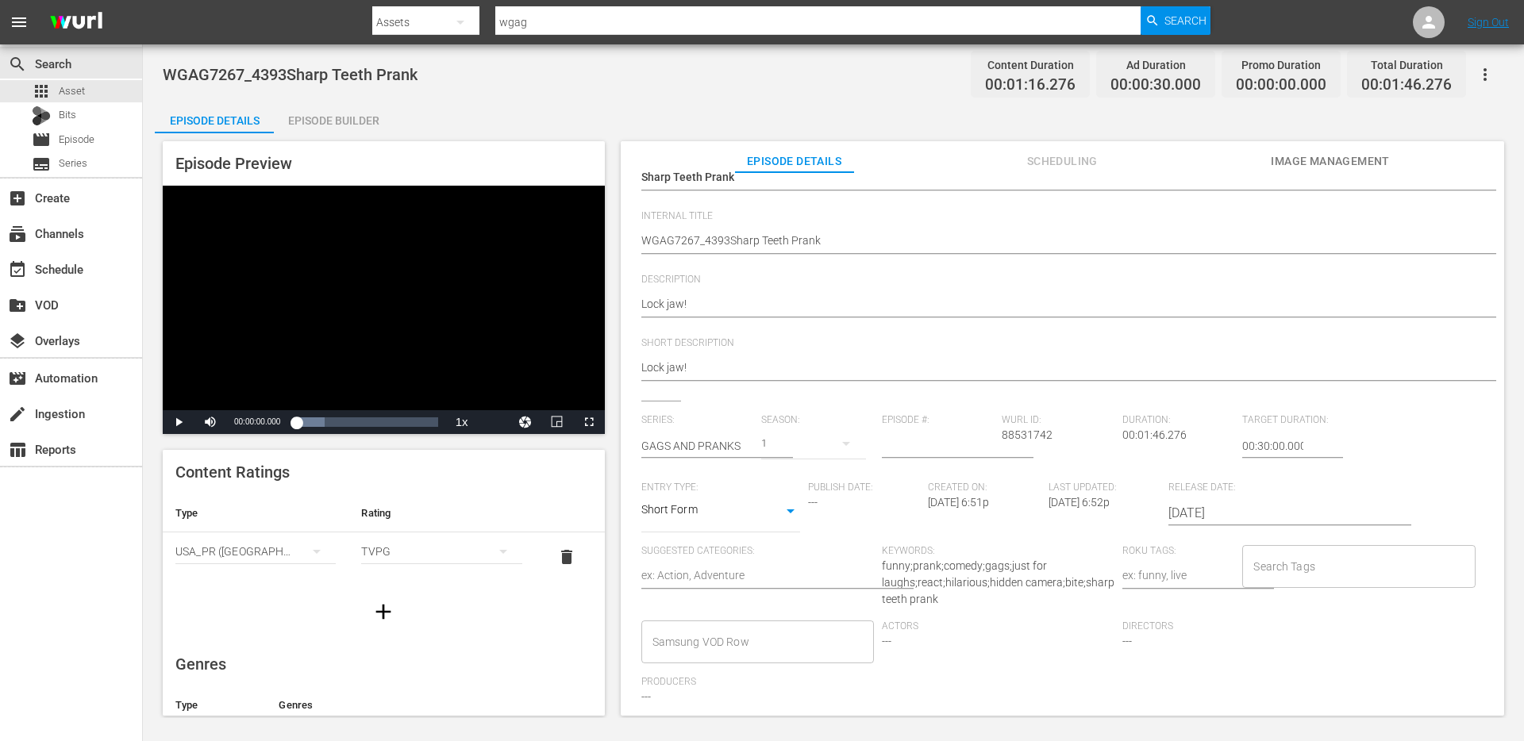
click at [1308, 570] on input "Search Tags" at bounding box center [1346, 566] width 194 height 29
type input "singl"
click at [1293, 617] on span "single prank" at bounding box center [1275, 610] width 60 height 17
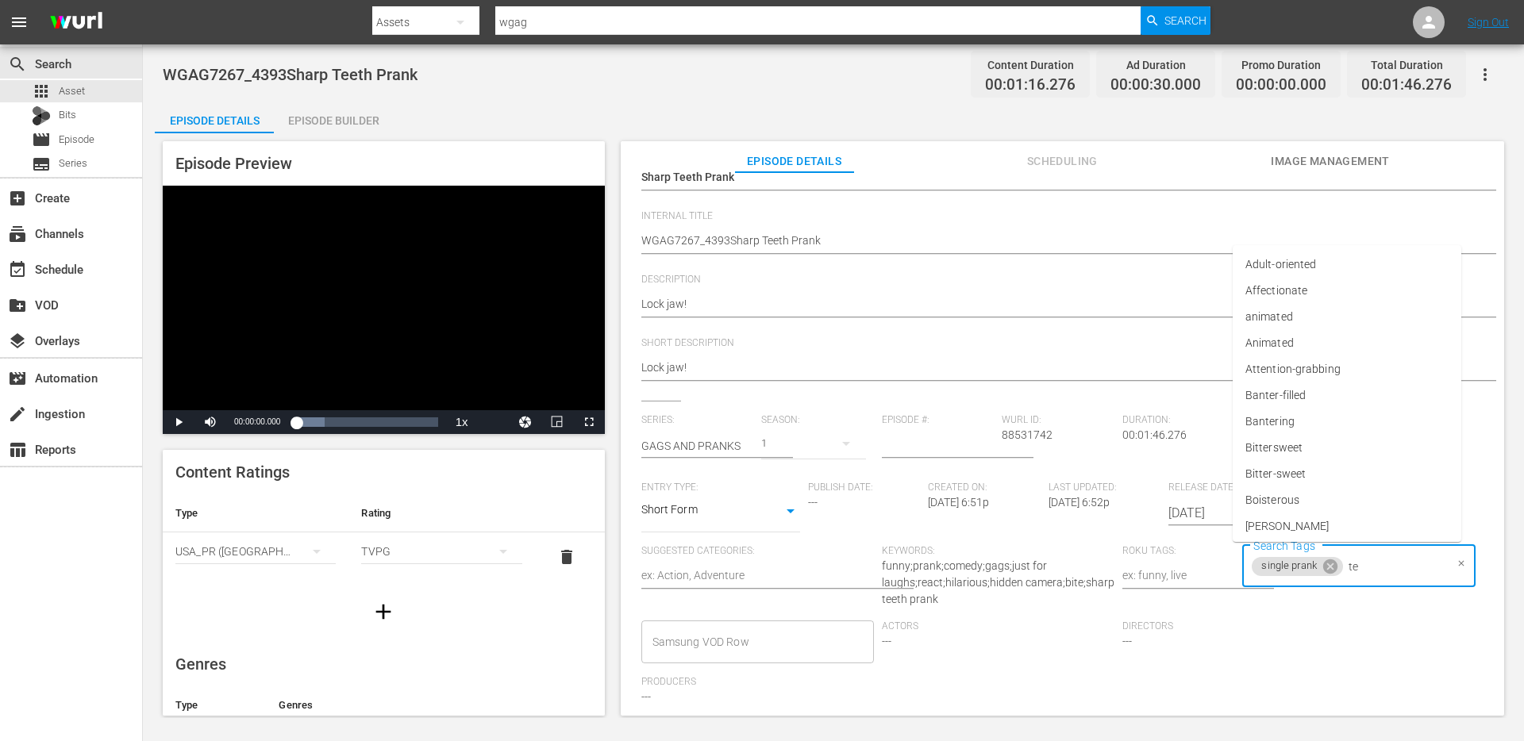
type input "t"
type input "denis"
type input "s"
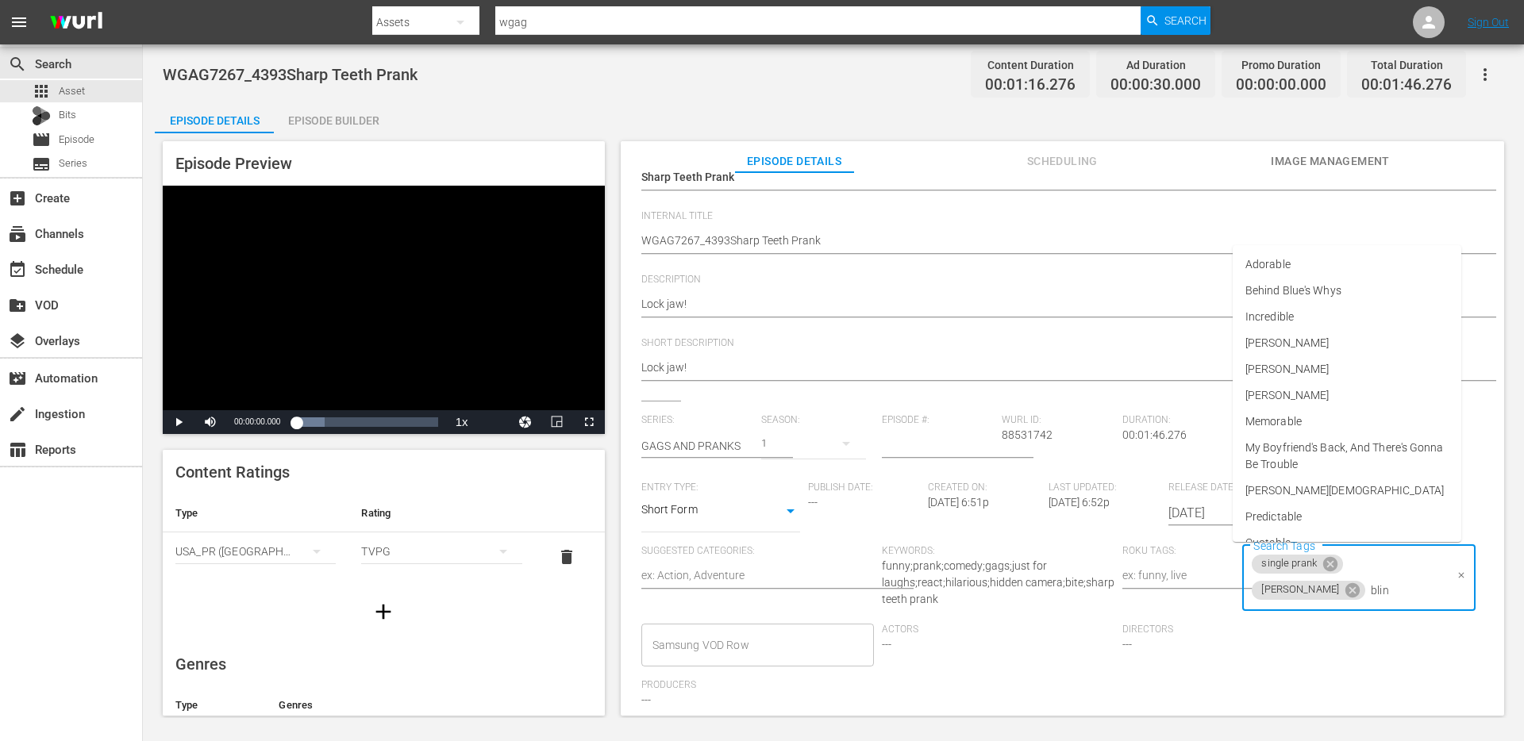
type input "blind"
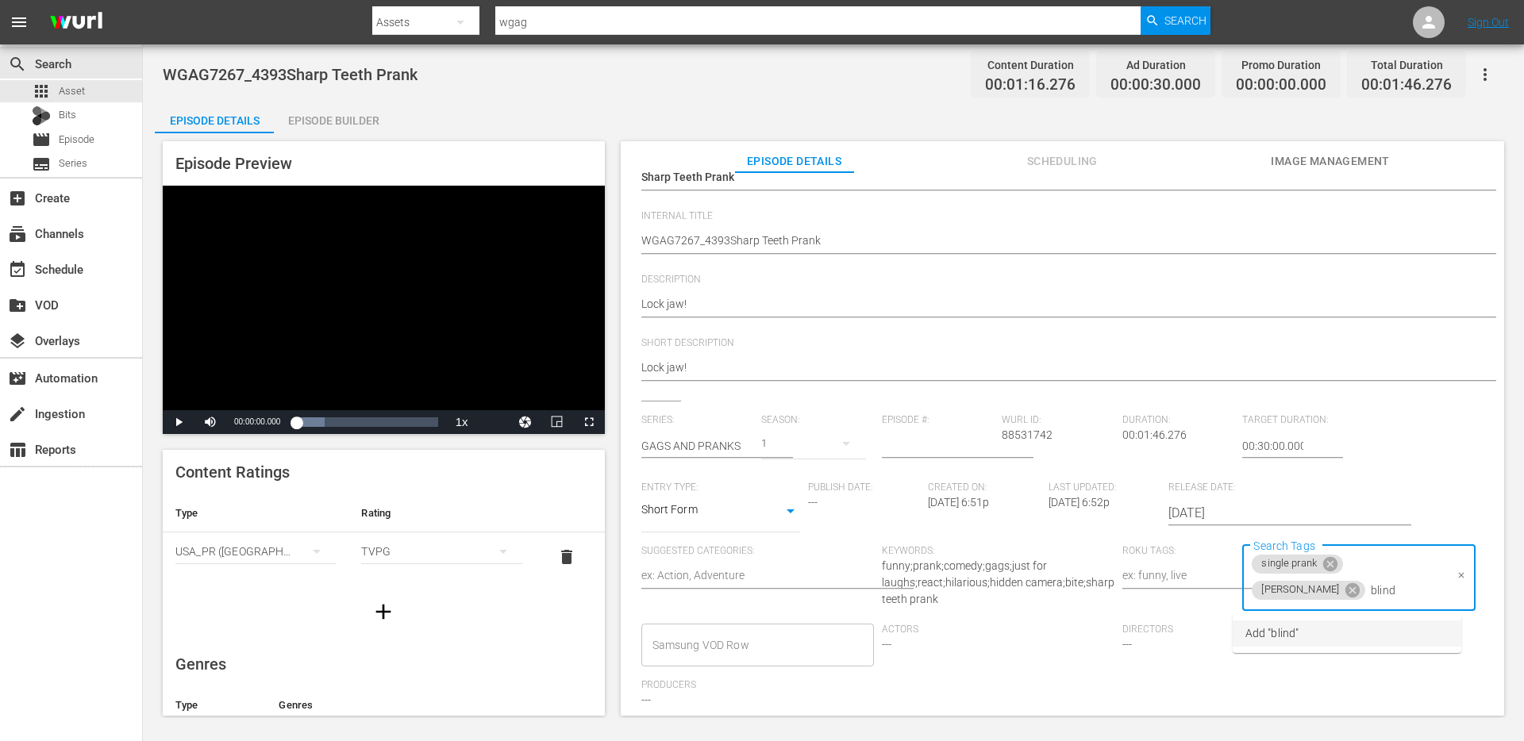
click at [1346, 638] on li "Add "blind"" at bounding box center [1347, 634] width 229 height 26
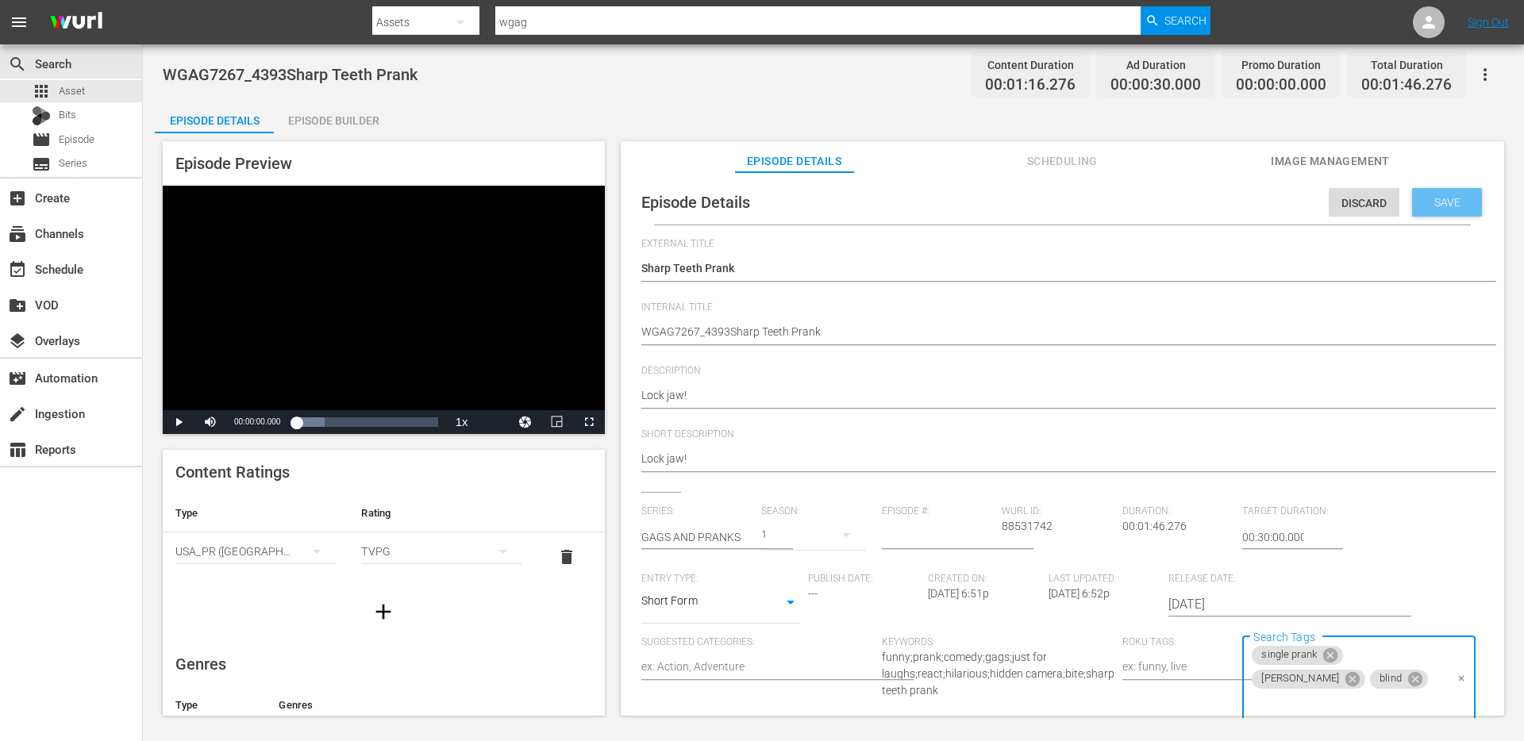
click at [1432, 204] on span "Save" at bounding box center [1447, 202] width 52 height 13
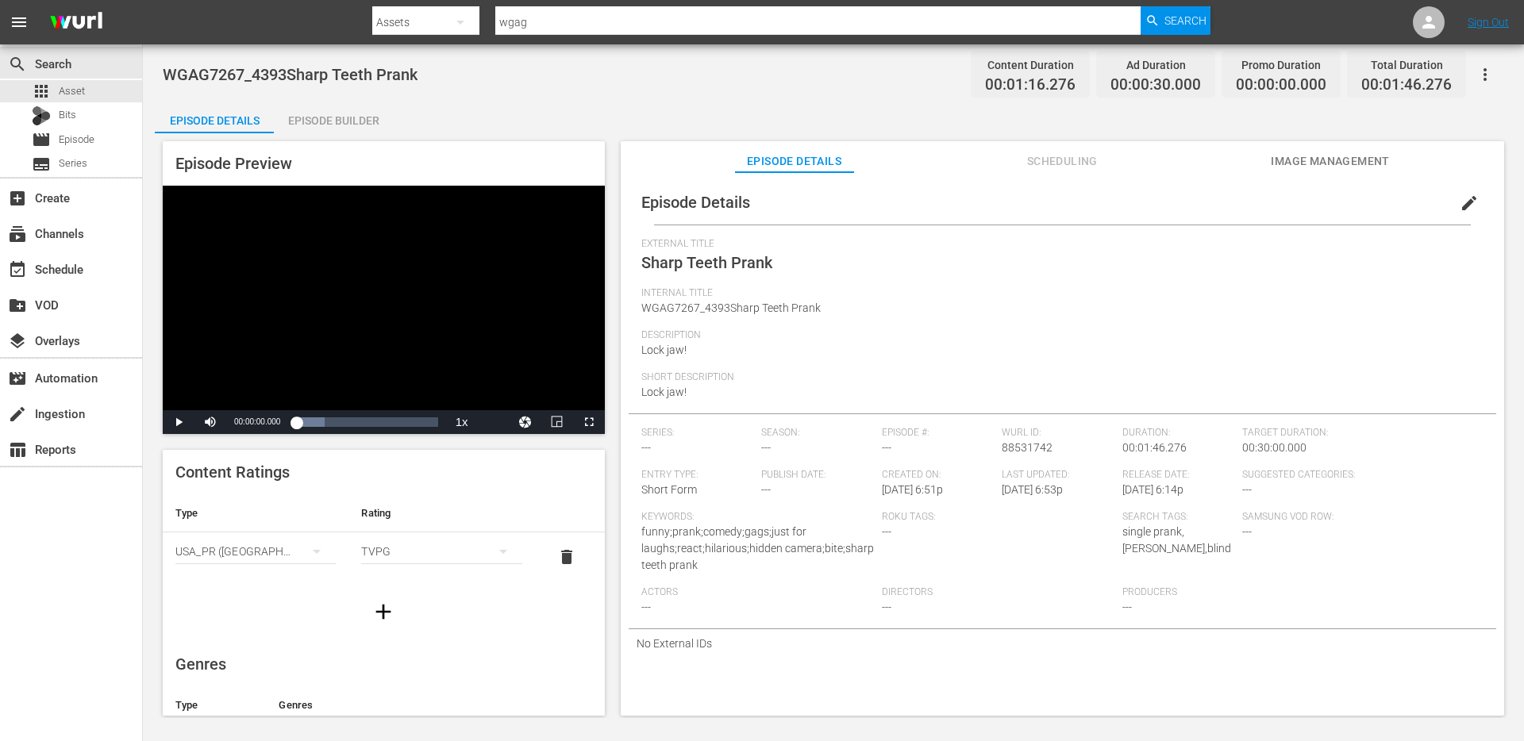
click at [1461, 200] on span "edit" at bounding box center [1469, 203] width 19 height 19
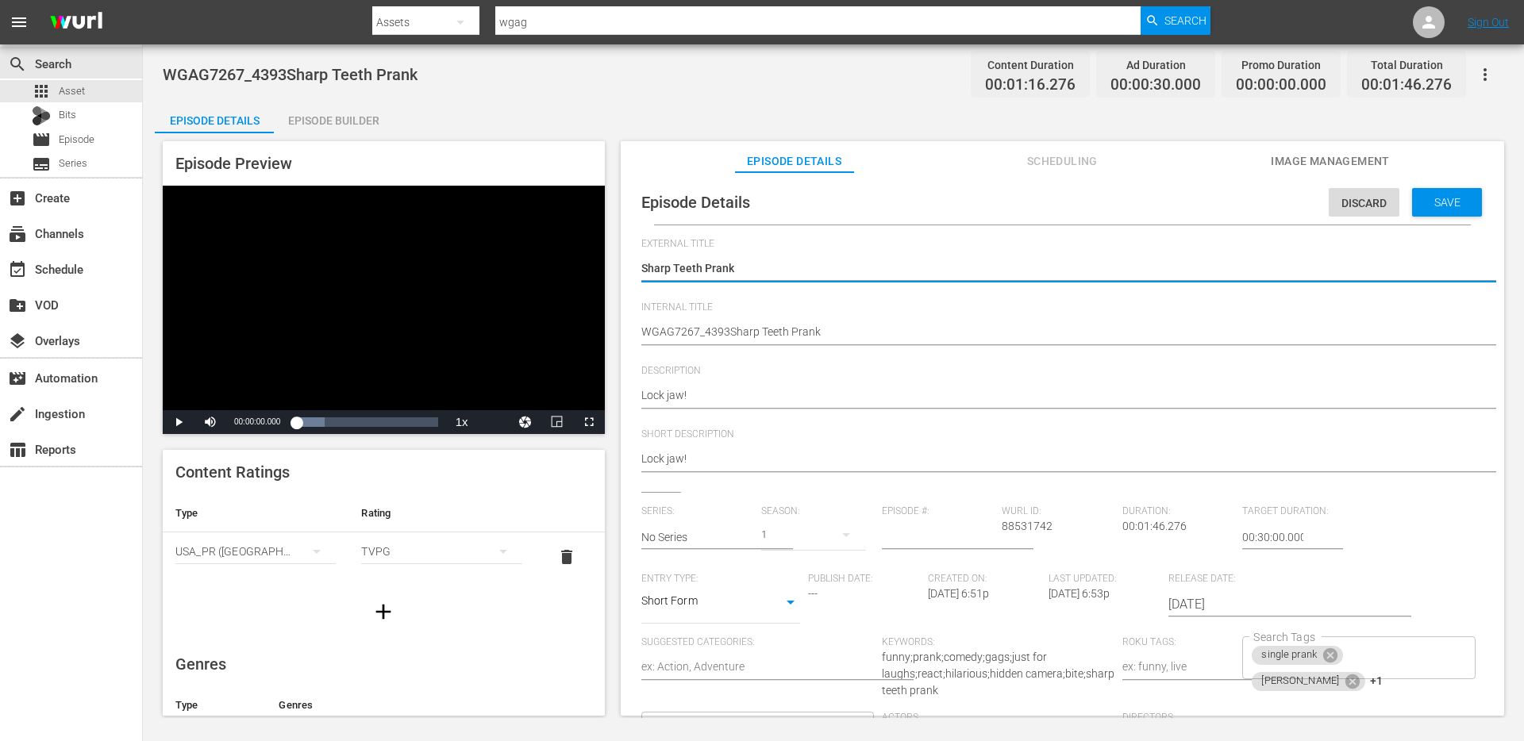
click at [656, 333] on textarea "WGAG7267_4393Sharp Teeth Prank" at bounding box center [1058, 333] width 834 height 19
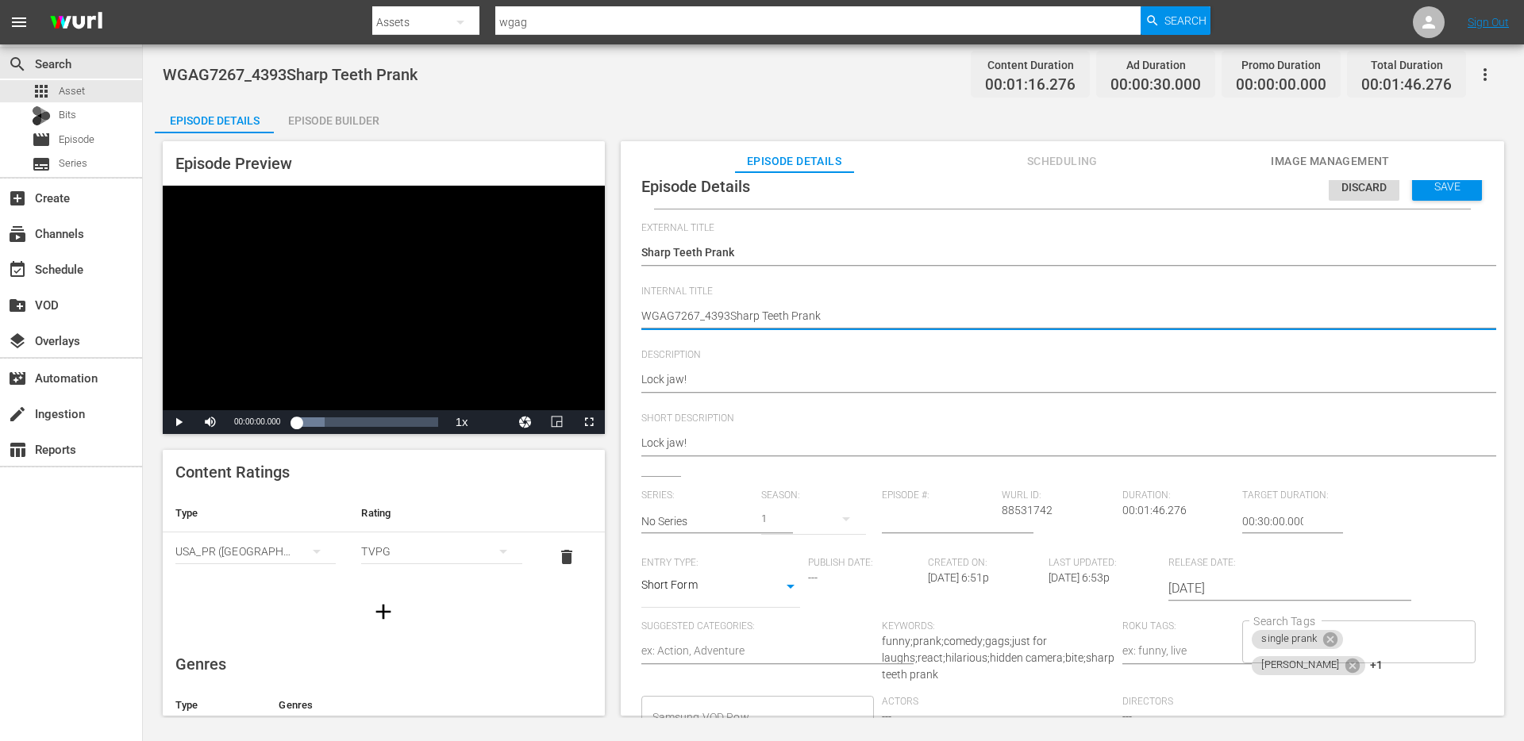
scroll to position [154, 0]
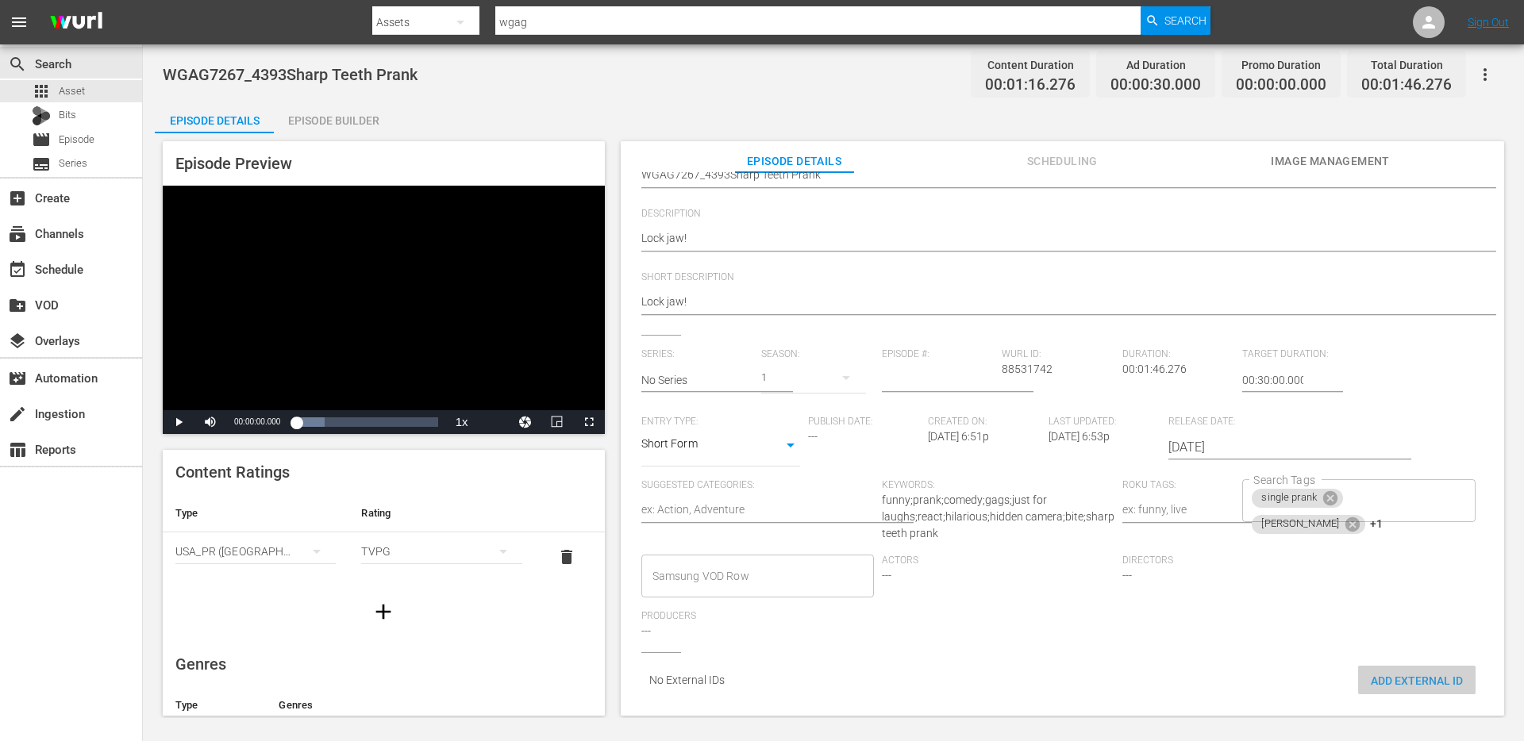
click at [1380, 675] on span "Add External Id" at bounding box center [1416, 681] width 117 height 13
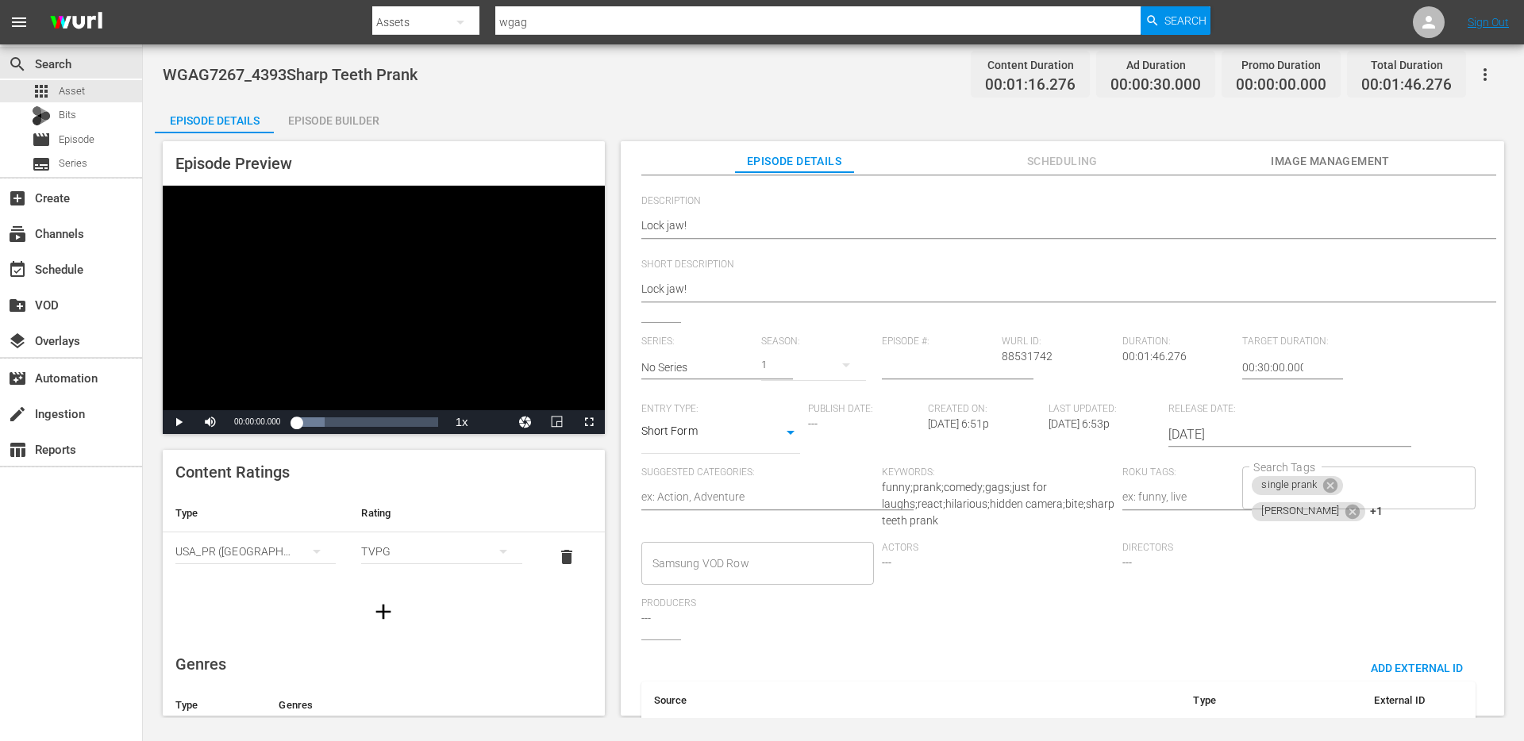
scroll to position [241, 0]
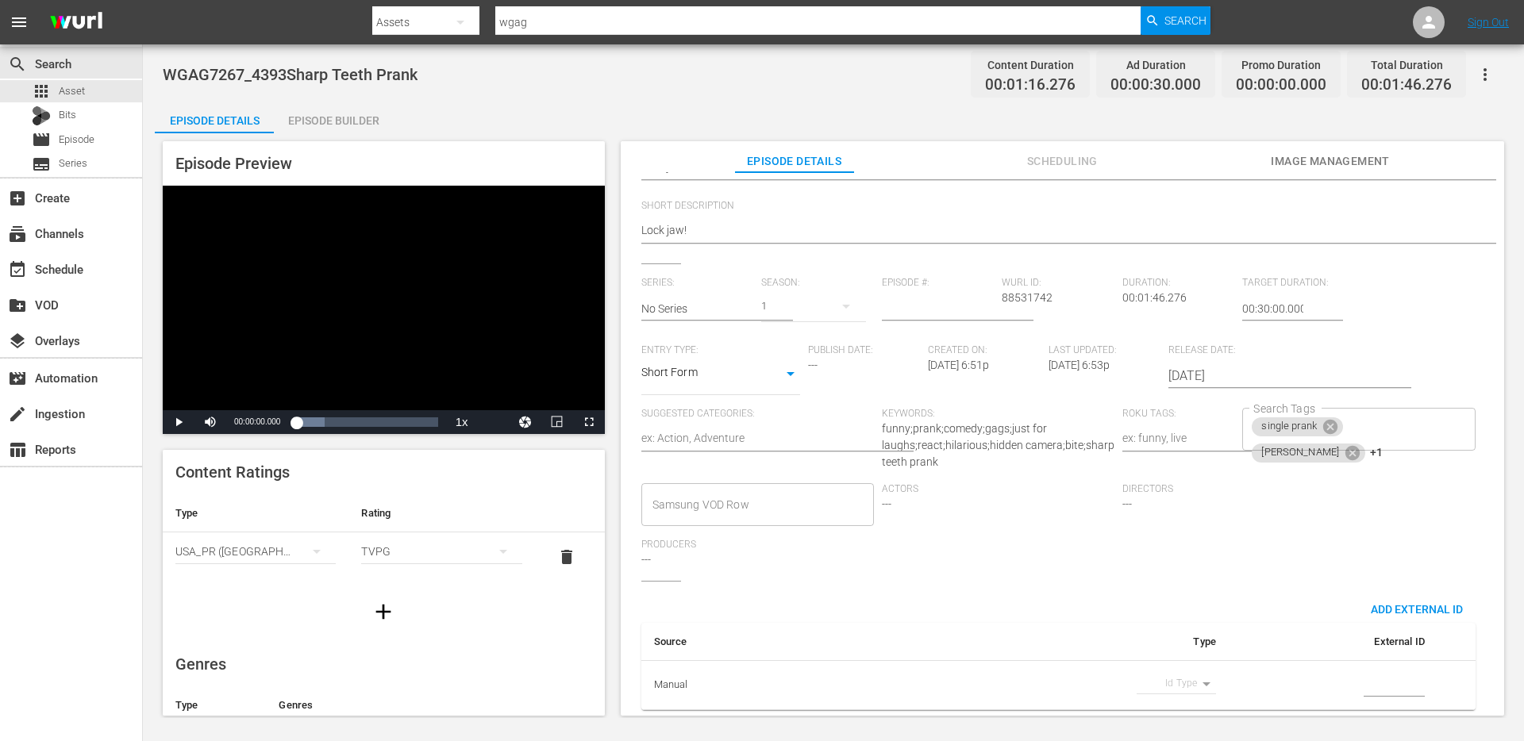
click at [1179, 671] on body "menu Search By Assets Search ID, Title, Description, Keywords, or Category wgag…" at bounding box center [762, 370] width 1524 height 741
click at [1160, 707] on li "Guid" at bounding box center [1168, 709] width 79 height 26
type input "guid"
click at [1401, 676] on input "simple table" at bounding box center [1394, 686] width 61 height 24
paste input "WGAG7267_4393"
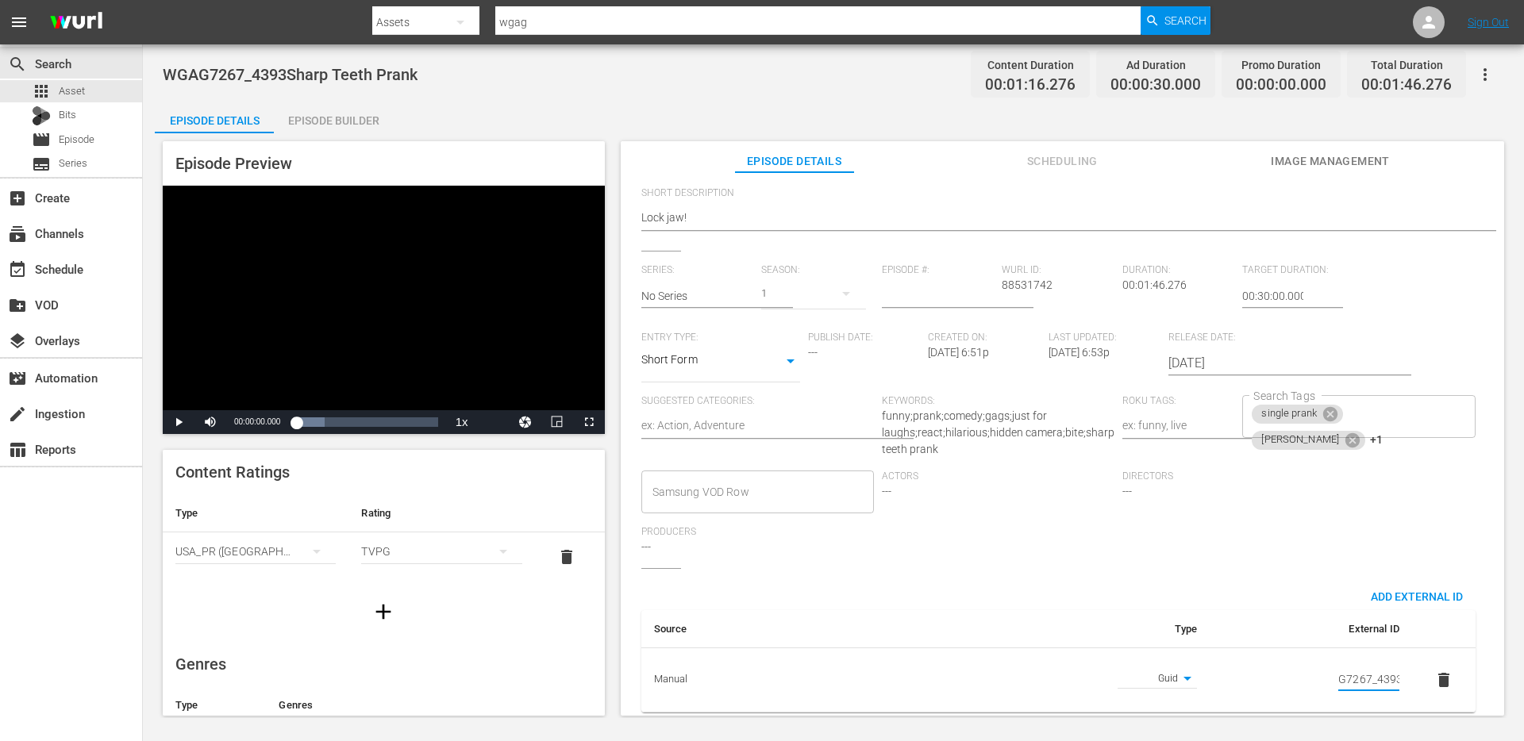
scroll to position [0, 0]
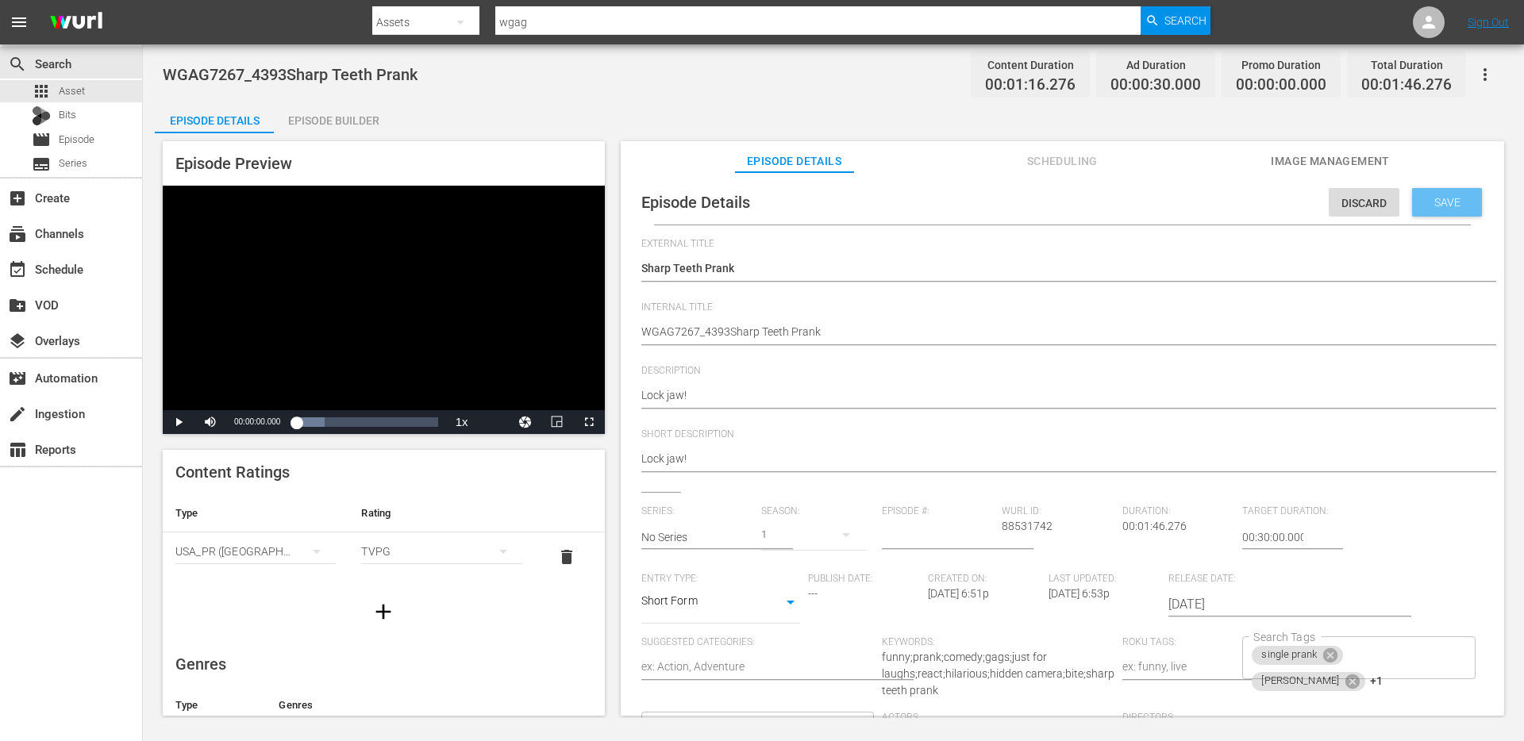
type input "WGAG7267_4393"
click at [1428, 200] on span "Save" at bounding box center [1447, 202] width 52 height 13
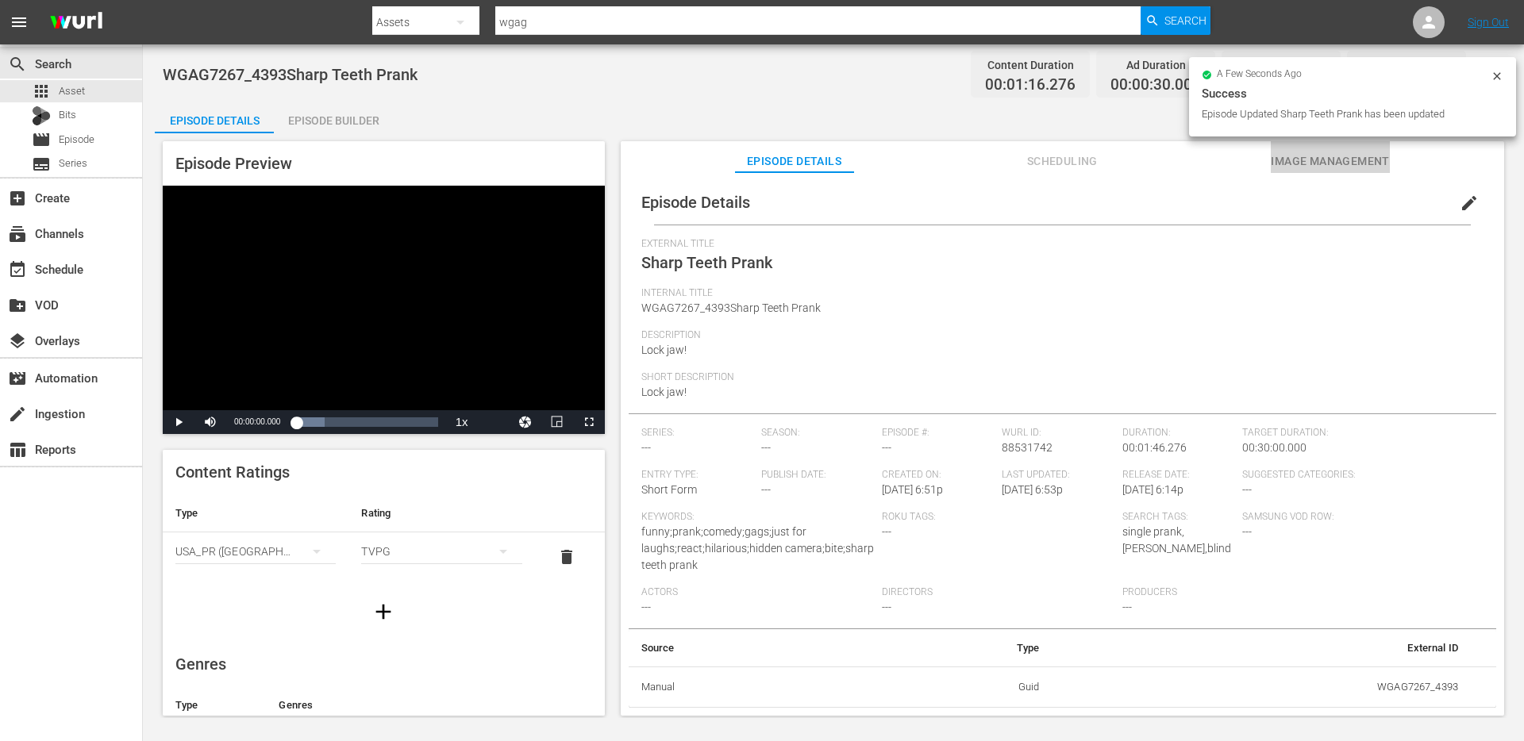
click at [1300, 161] on span "Image Management" at bounding box center [1330, 162] width 119 height 20
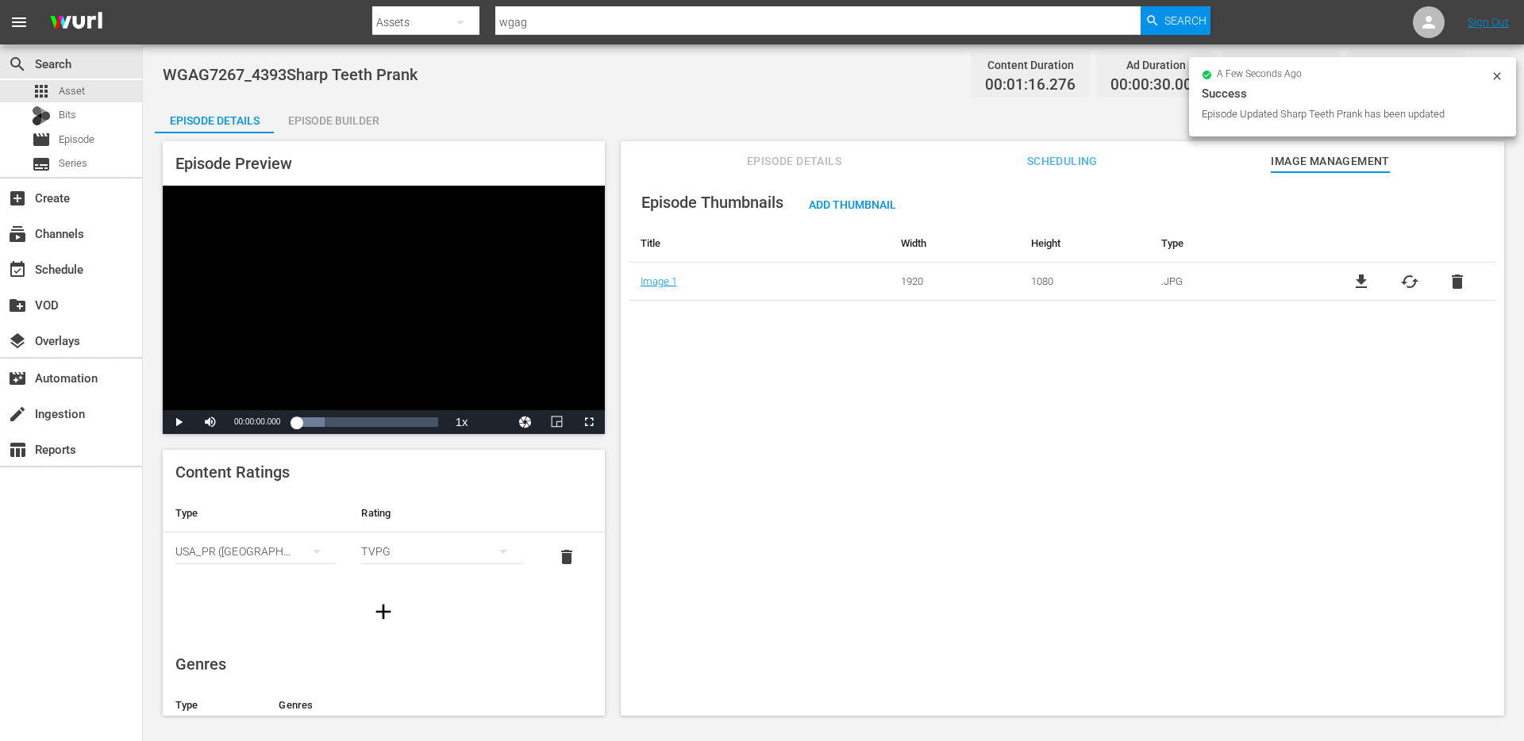
click at [773, 157] on span "Episode Details" at bounding box center [794, 162] width 119 height 20
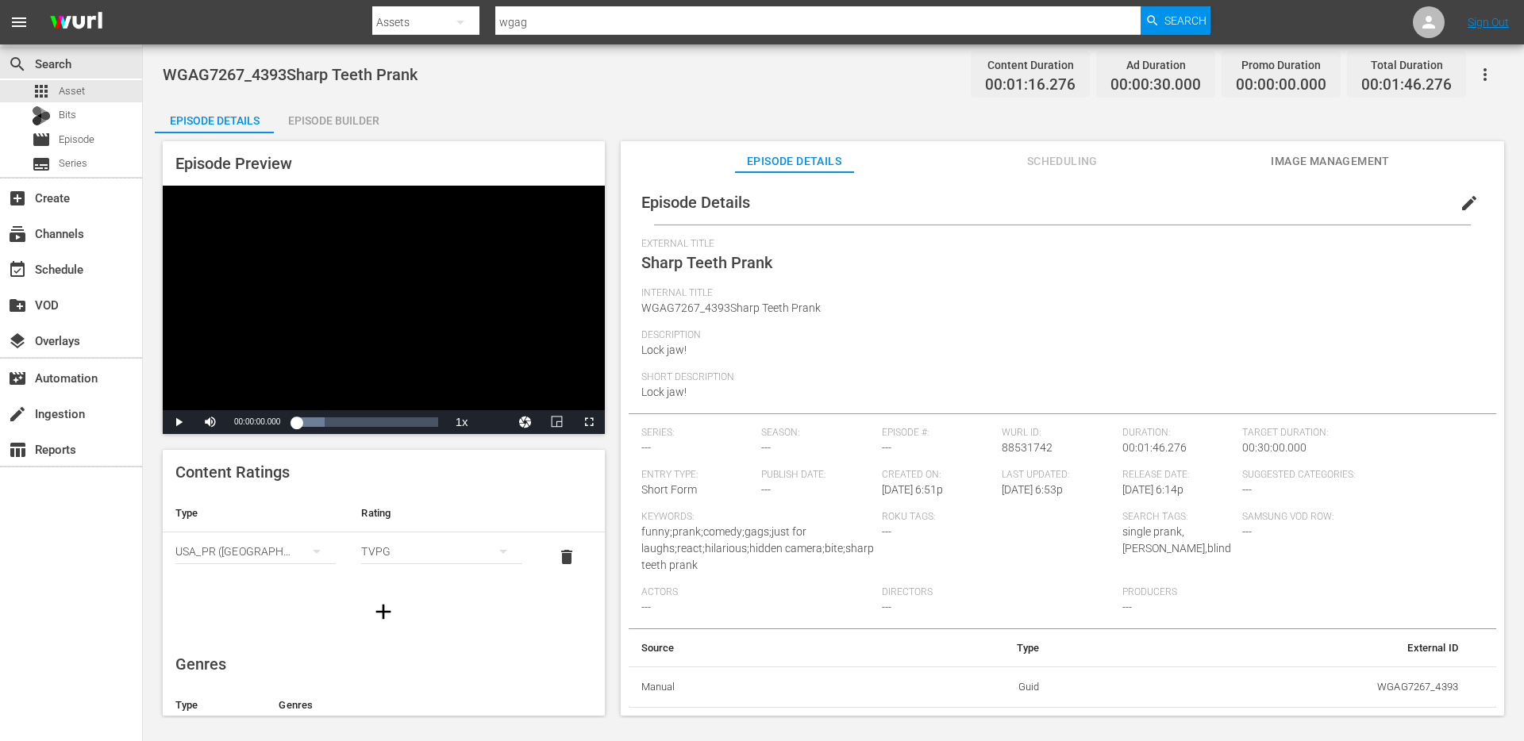
click at [233, 118] on div "Episode Details" at bounding box center [214, 121] width 119 height 38
click at [92, 78] on div "search Search apps Asset Bits movie Episode subtitles Series" at bounding box center [71, 110] width 142 height 133
click at [87, 89] on div "apps Asset" at bounding box center [71, 91] width 142 height 22
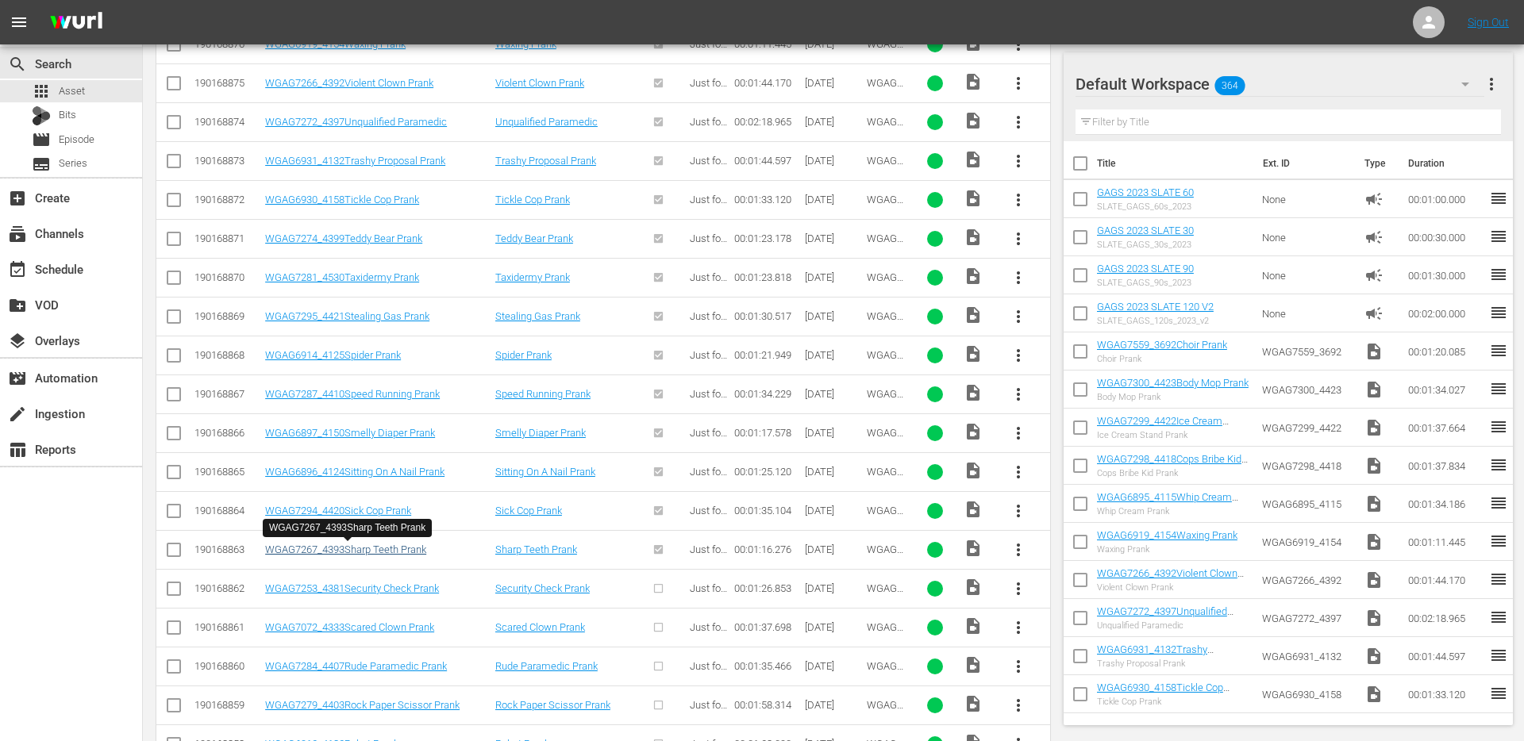
scroll to position [667, 0]
click at [1021, 588] on span "more_vert" at bounding box center [1018, 587] width 19 height 19
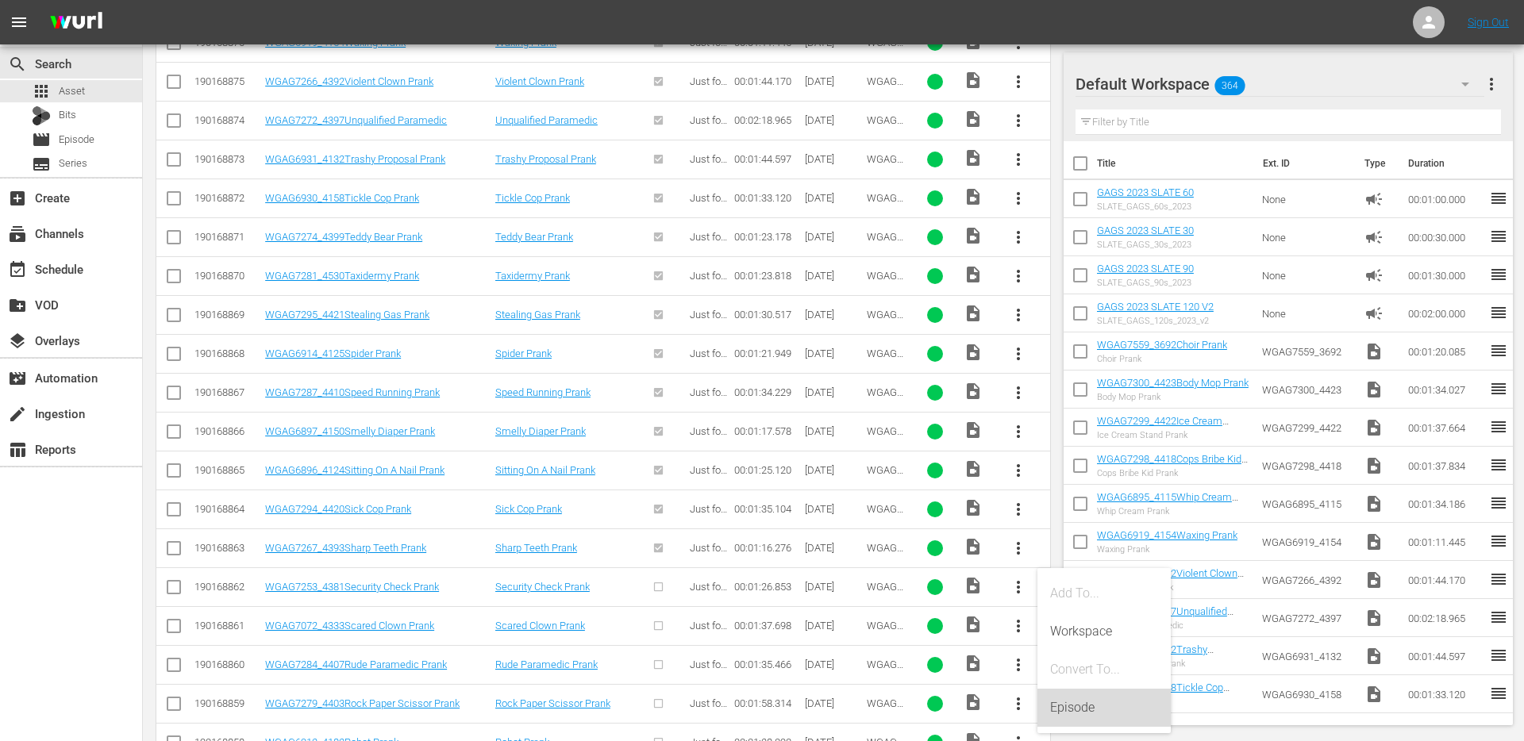
click at [1052, 702] on div "Episode" at bounding box center [1104, 708] width 108 height 38
click at [1077, 702] on div "Episode" at bounding box center [1104, 708] width 108 height 38
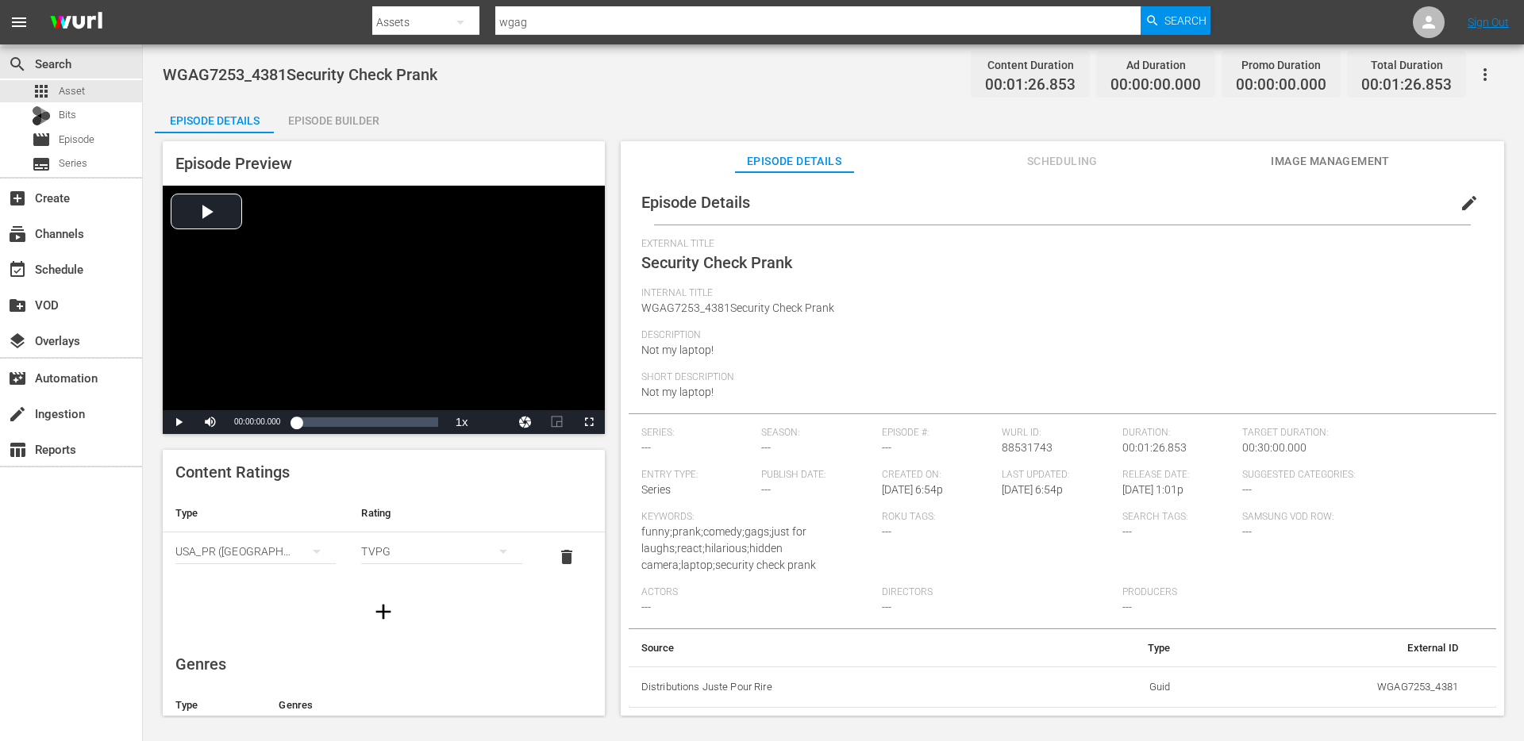
click at [315, 72] on span "WGAG7253_4381Security Check Prank" at bounding box center [300, 74] width 275 height 19
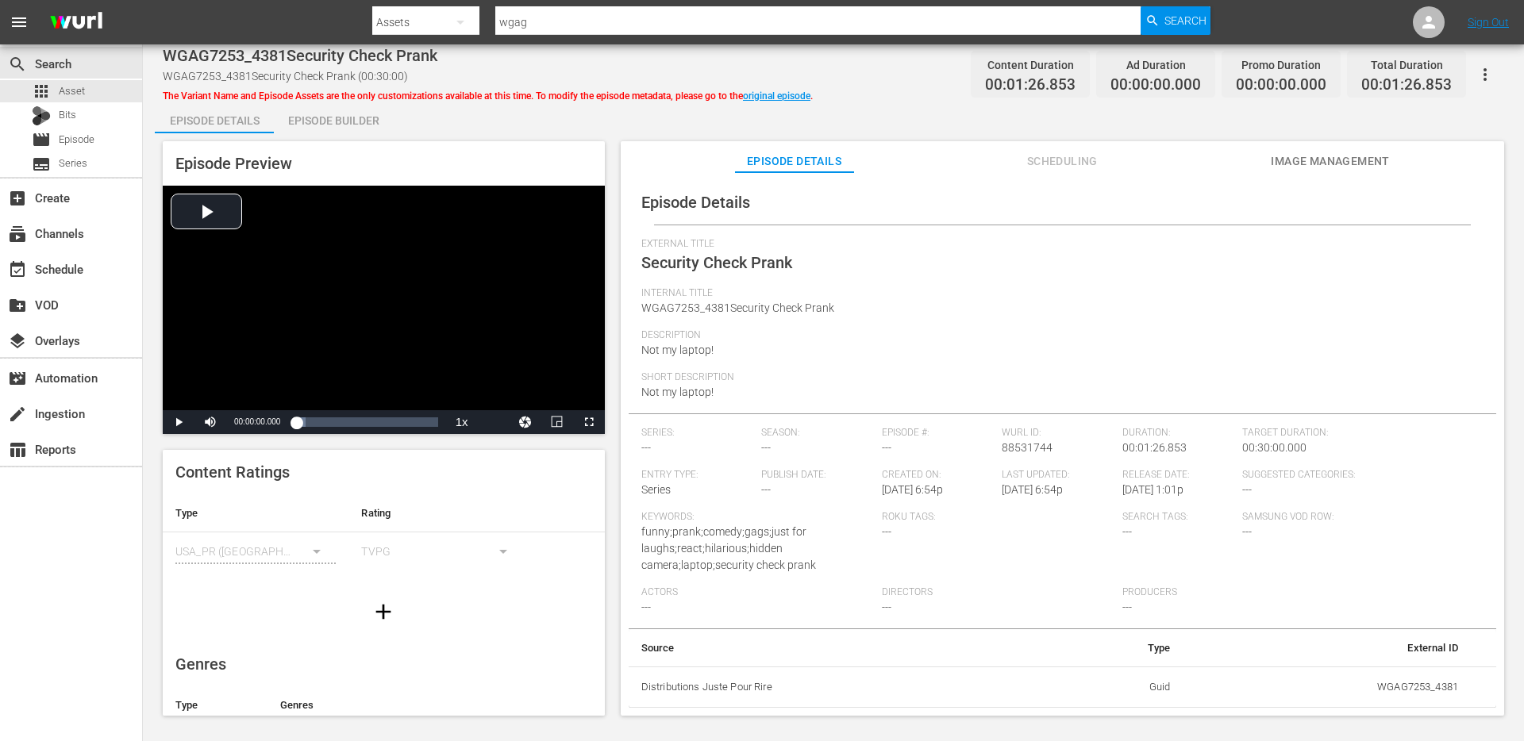
click at [1298, 167] on span "Image Management" at bounding box center [1330, 162] width 119 height 20
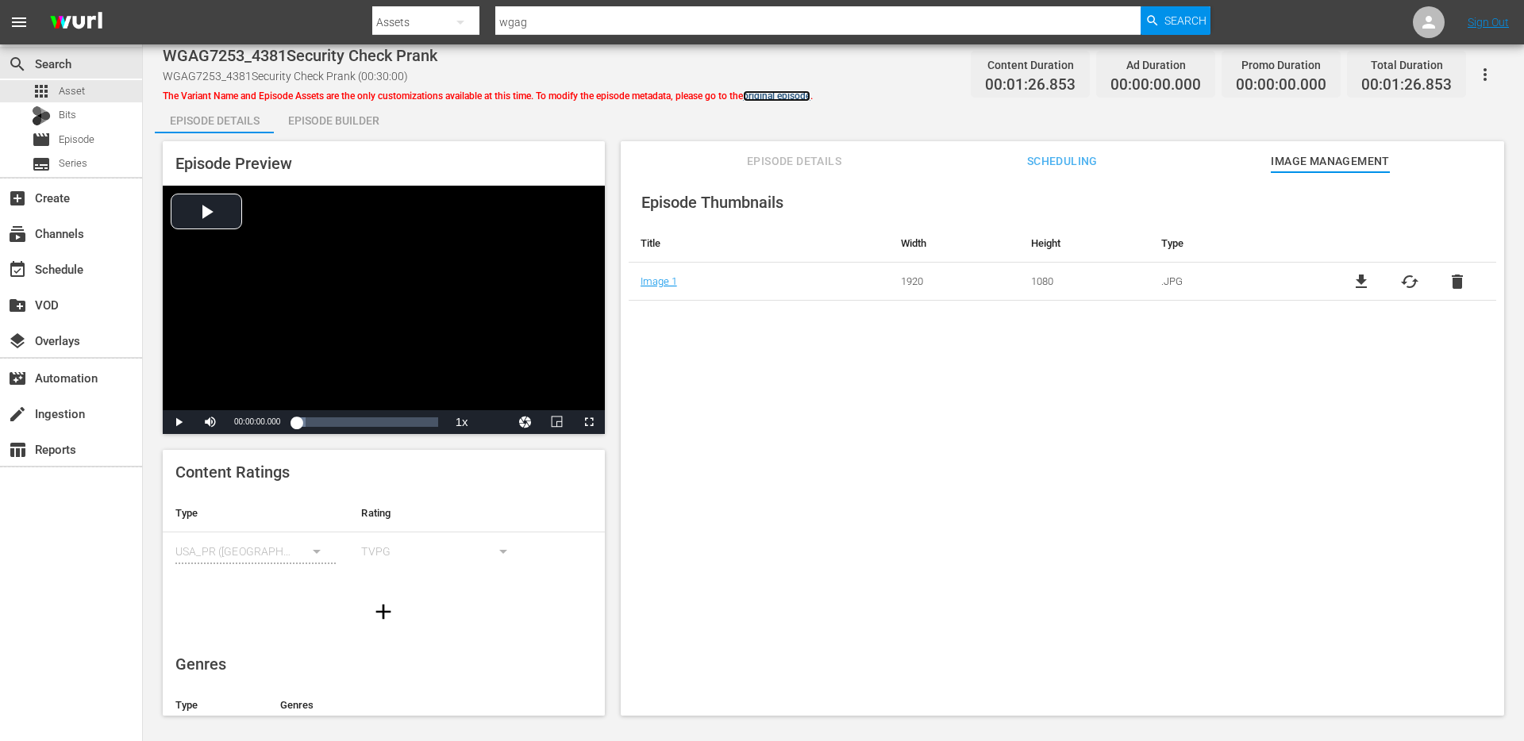
click at [796, 92] on link "original episode" at bounding box center [776, 95] width 67 height 11
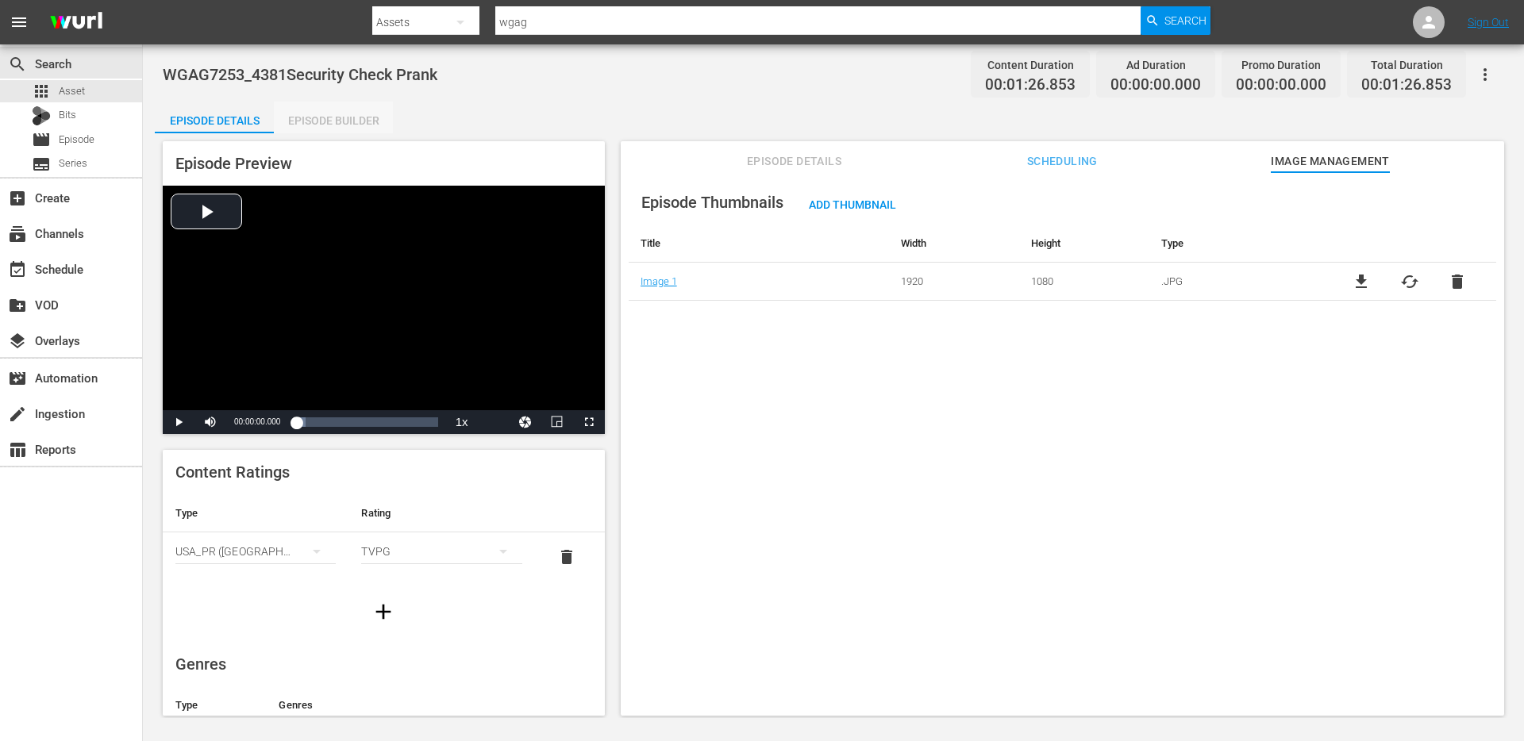
click at [319, 102] on div "Episode Builder" at bounding box center [333, 121] width 119 height 38
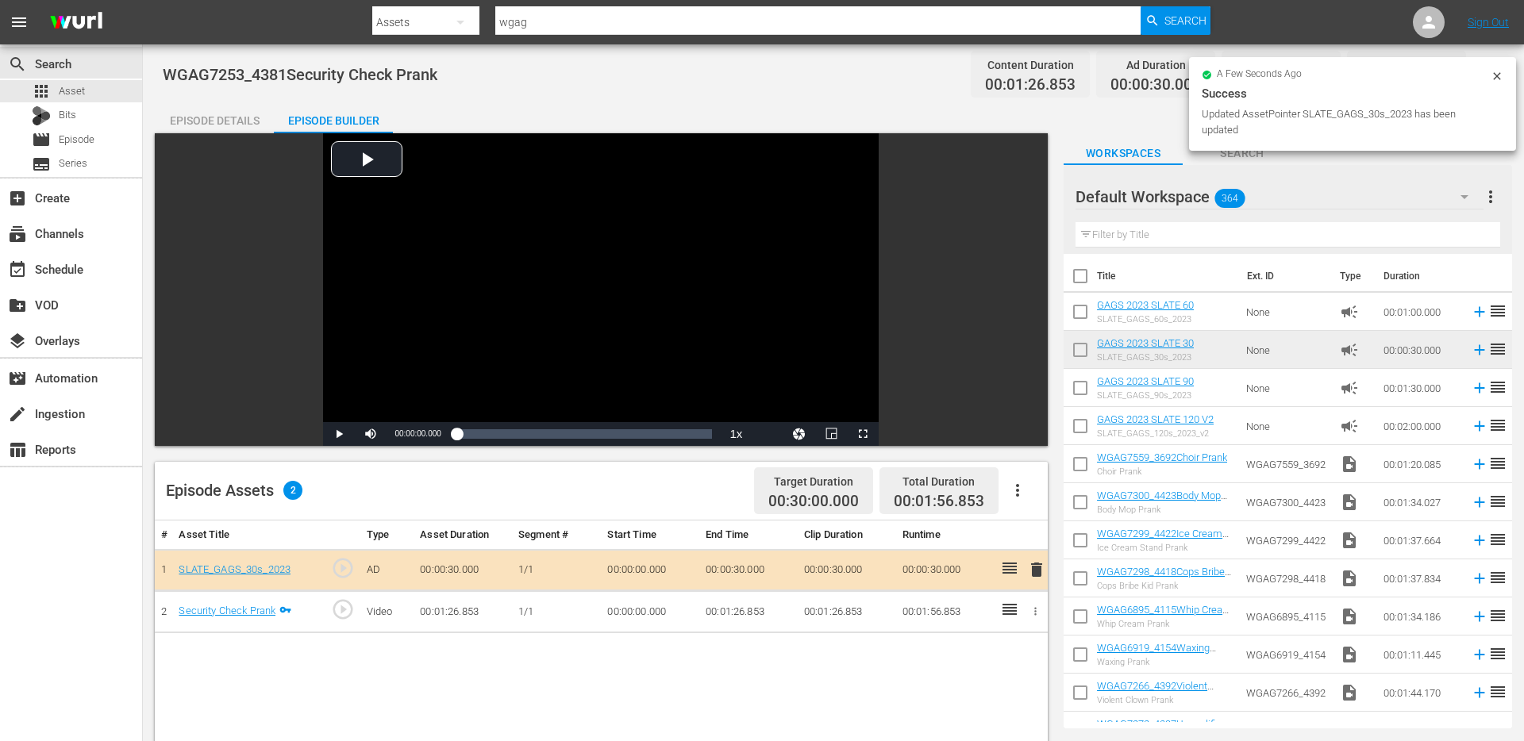
click at [224, 121] on div "Episode Details" at bounding box center [214, 121] width 119 height 38
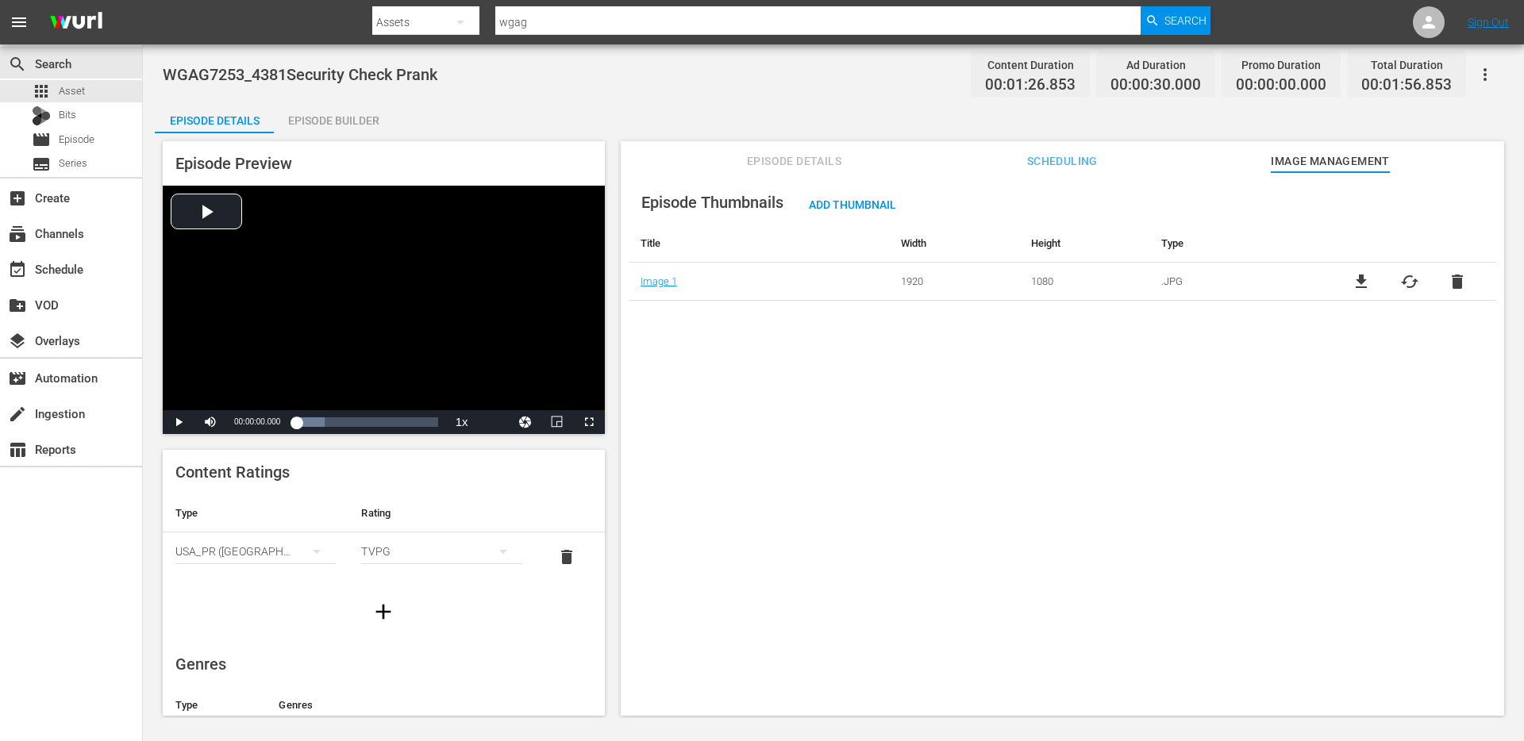
click at [363, 119] on div "Episode Builder" at bounding box center [333, 121] width 119 height 38
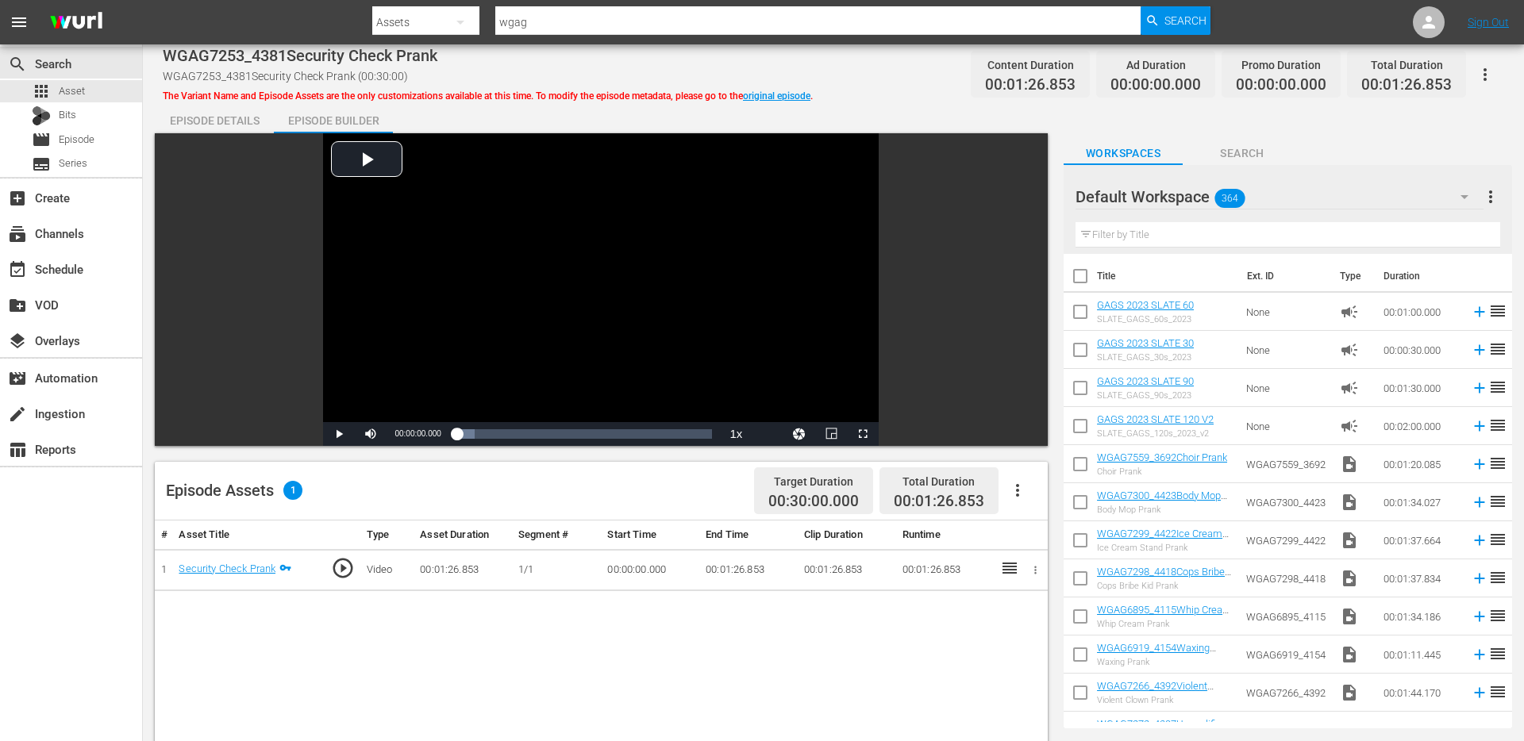
click at [1483, 78] on icon "button" at bounding box center [1484, 74] width 19 height 19
click at [1435, 125] on div "DELETE VARIANT" at bounding box center [1415, 132] width 152 height 38
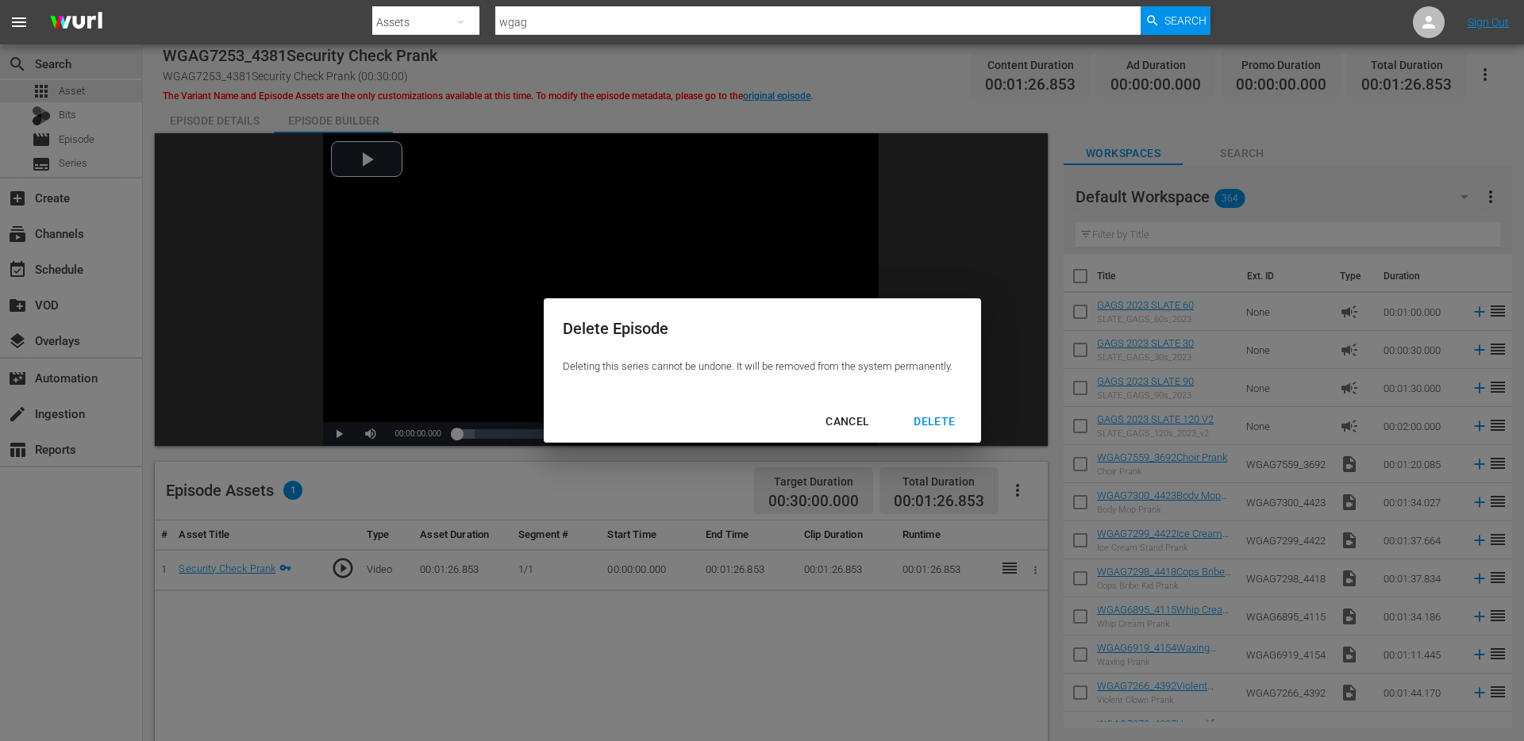
click at [933, 425] on div "DELETE" at bounding box center [934, 422] width 67 height 20
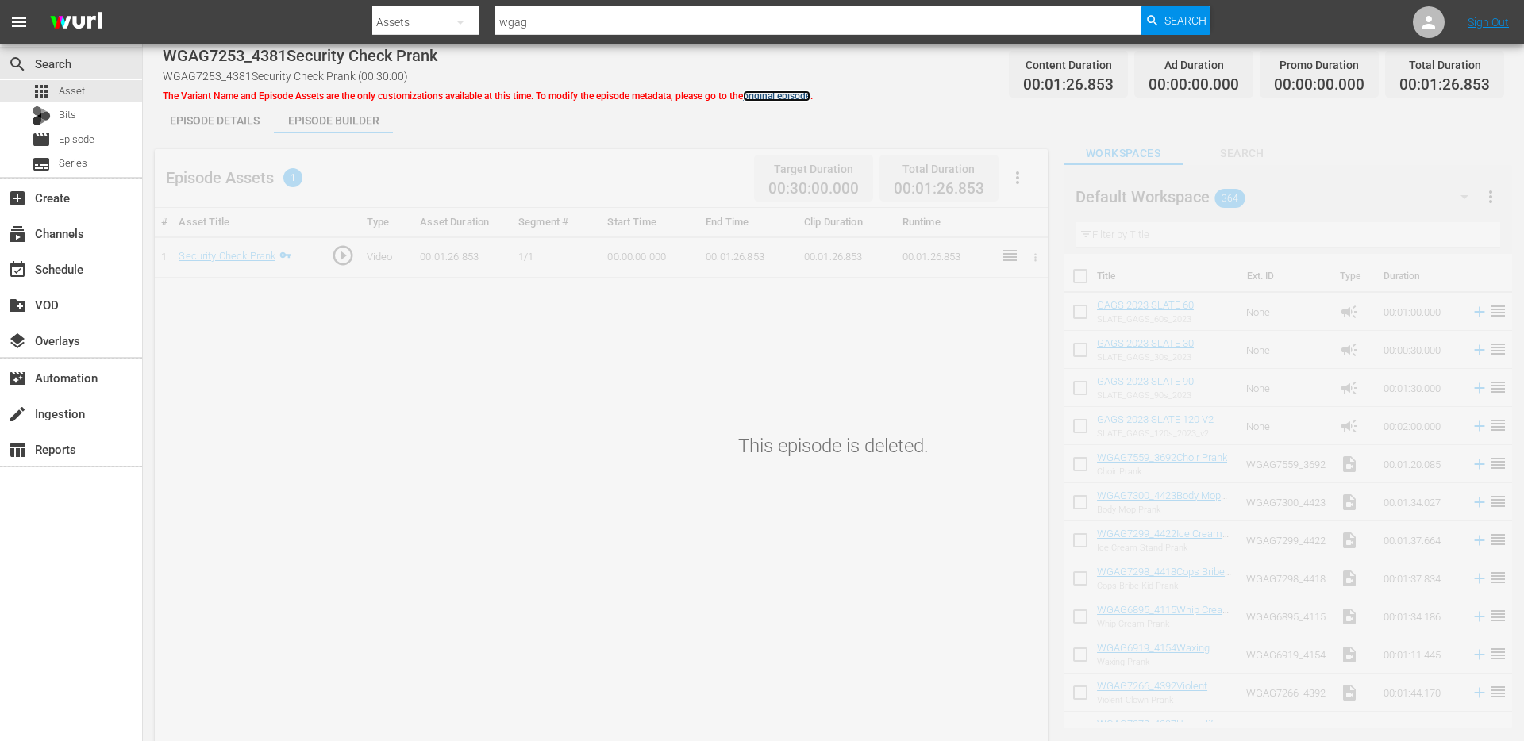
click at [790, 97] on link "original episode" at bounding box center [776, 95] width 67 height 11
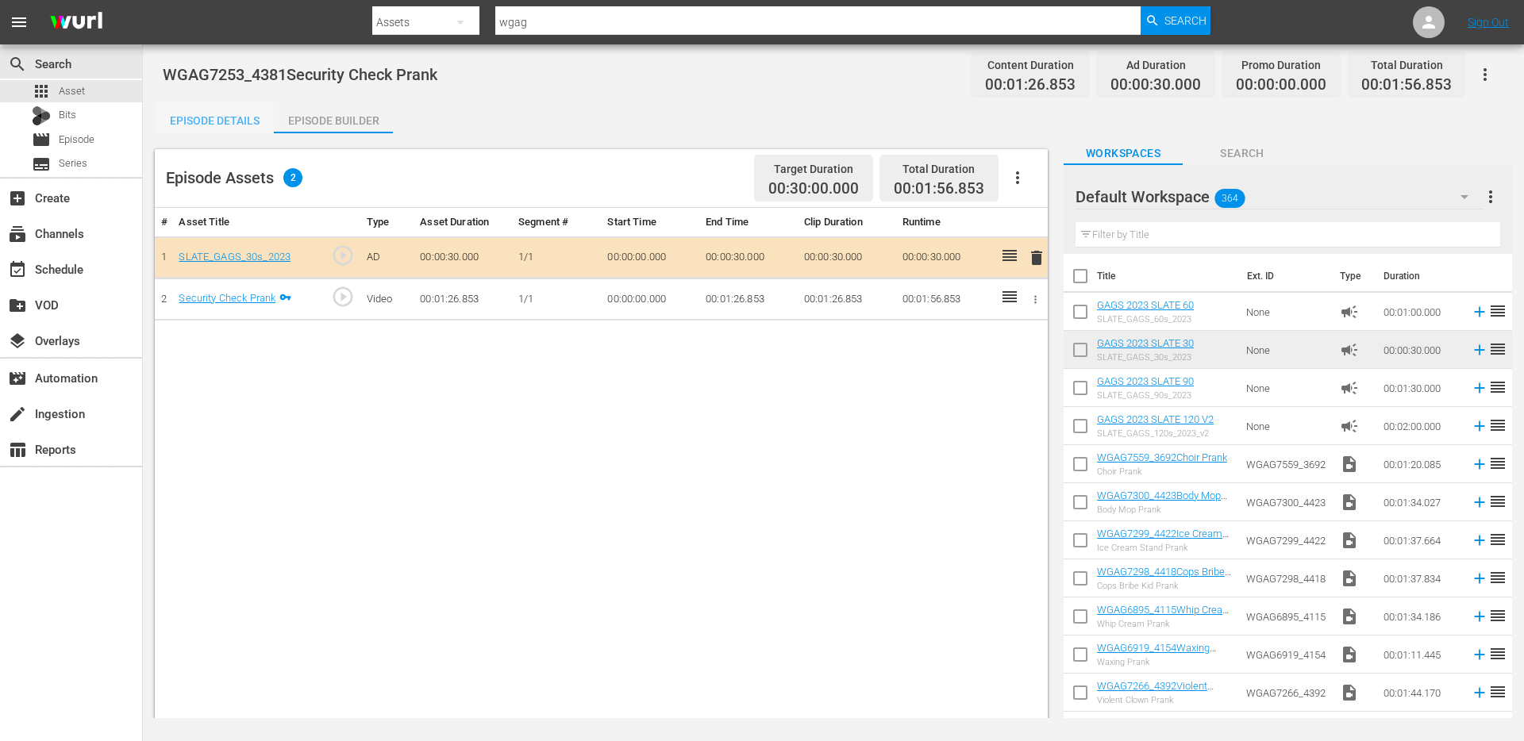
click at [221, 127] on div "Episode Details" at bounding box center [214, 121] width 119 height 38
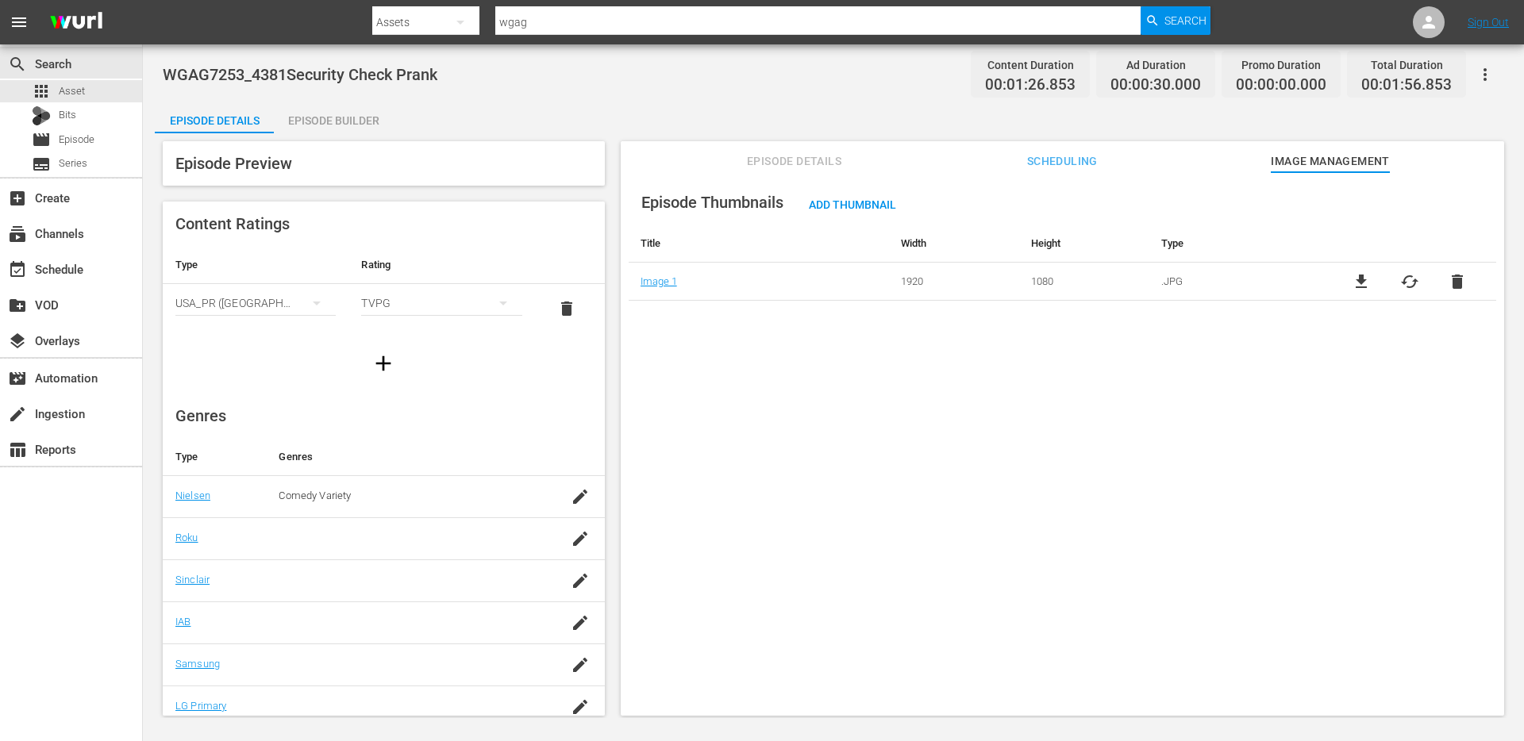
click at [340, 121] on div "Episode Builder" at bounding box center [333, 121] width 119 height 38
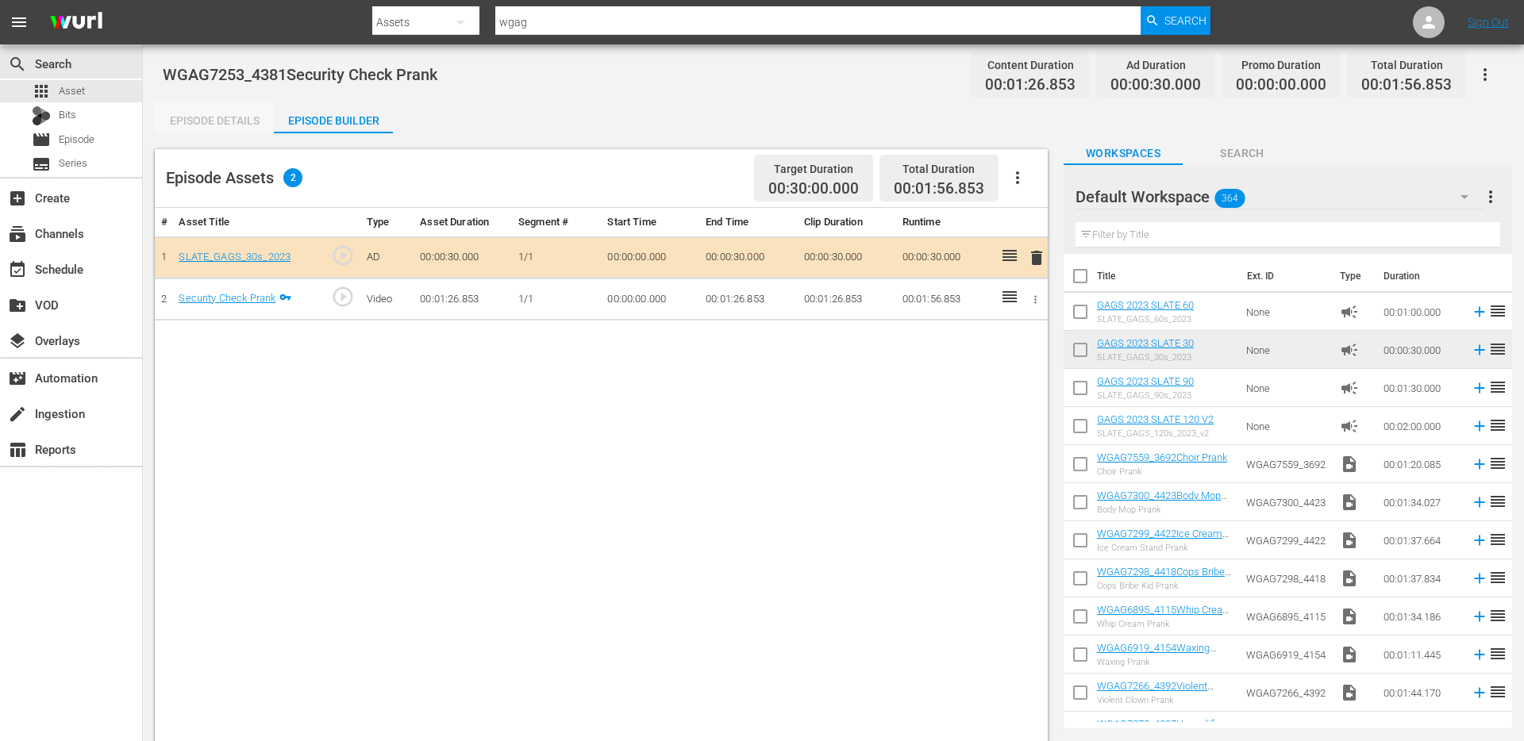
click at [233, 115] on div "Episode Details" at bounding box center [214, 121] width 119 height 38
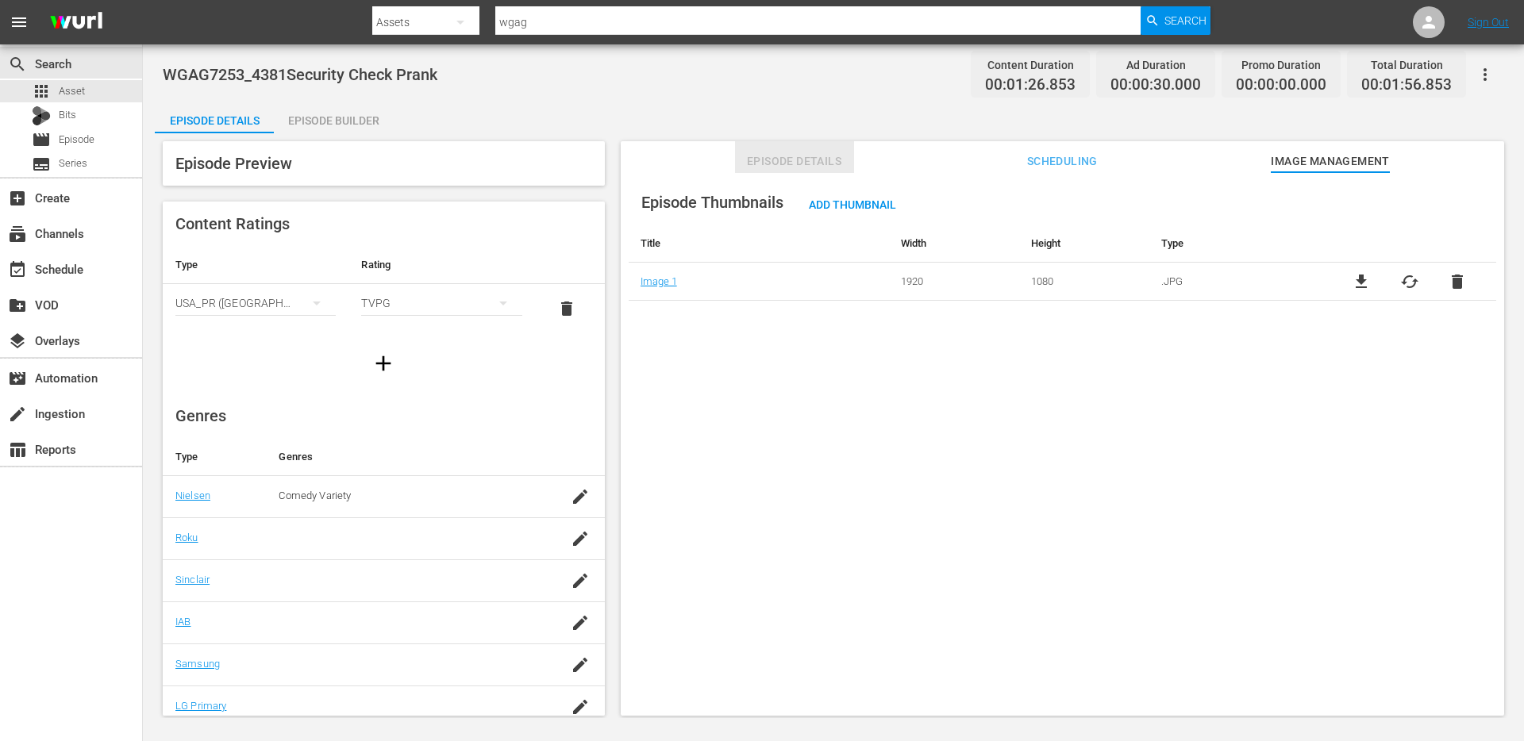
click at [805, 168] on span "Episode Details" at bounding box center [794, 162] width 119 height 20
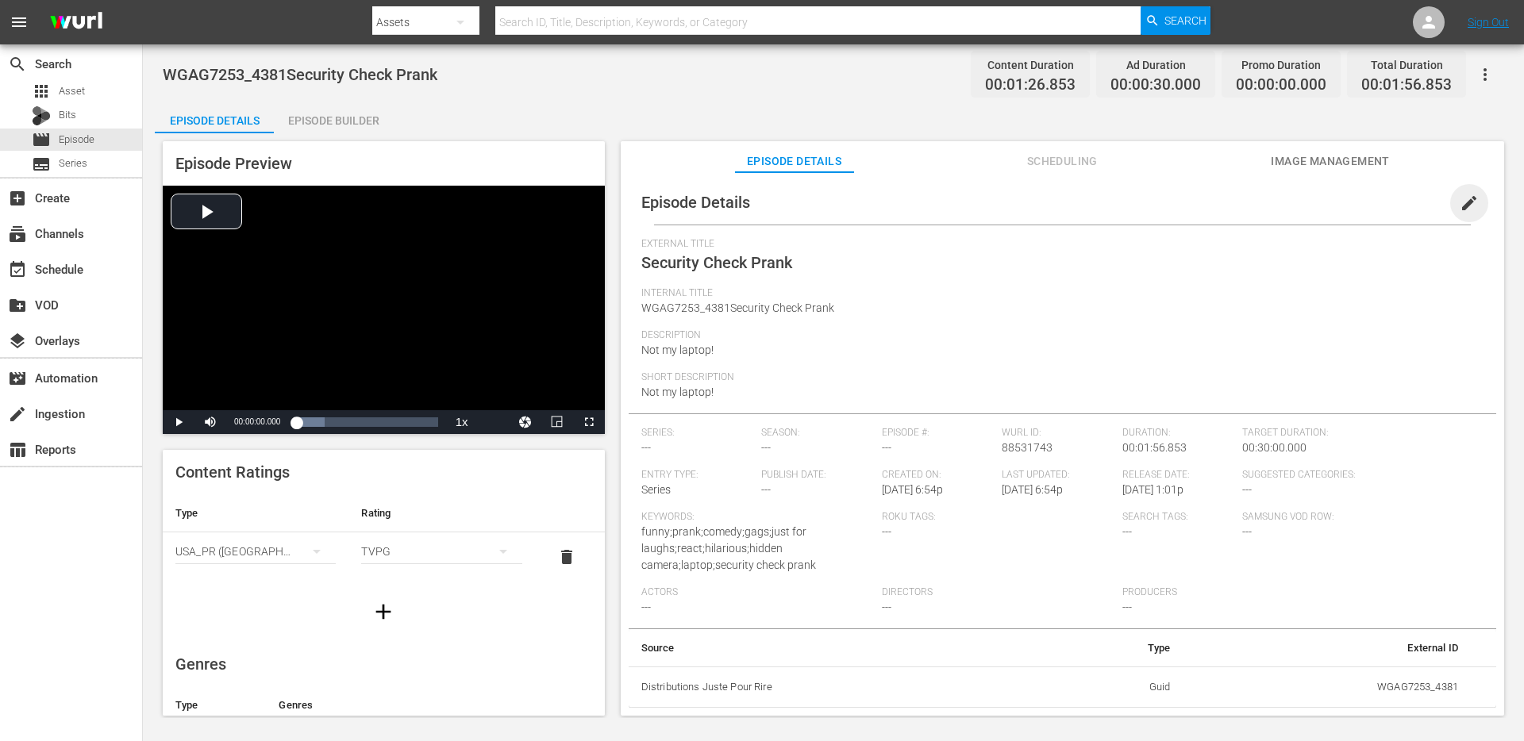
click at [1460, 200] on span "edit" at bounding box center [1469, 203] width 19 height 19
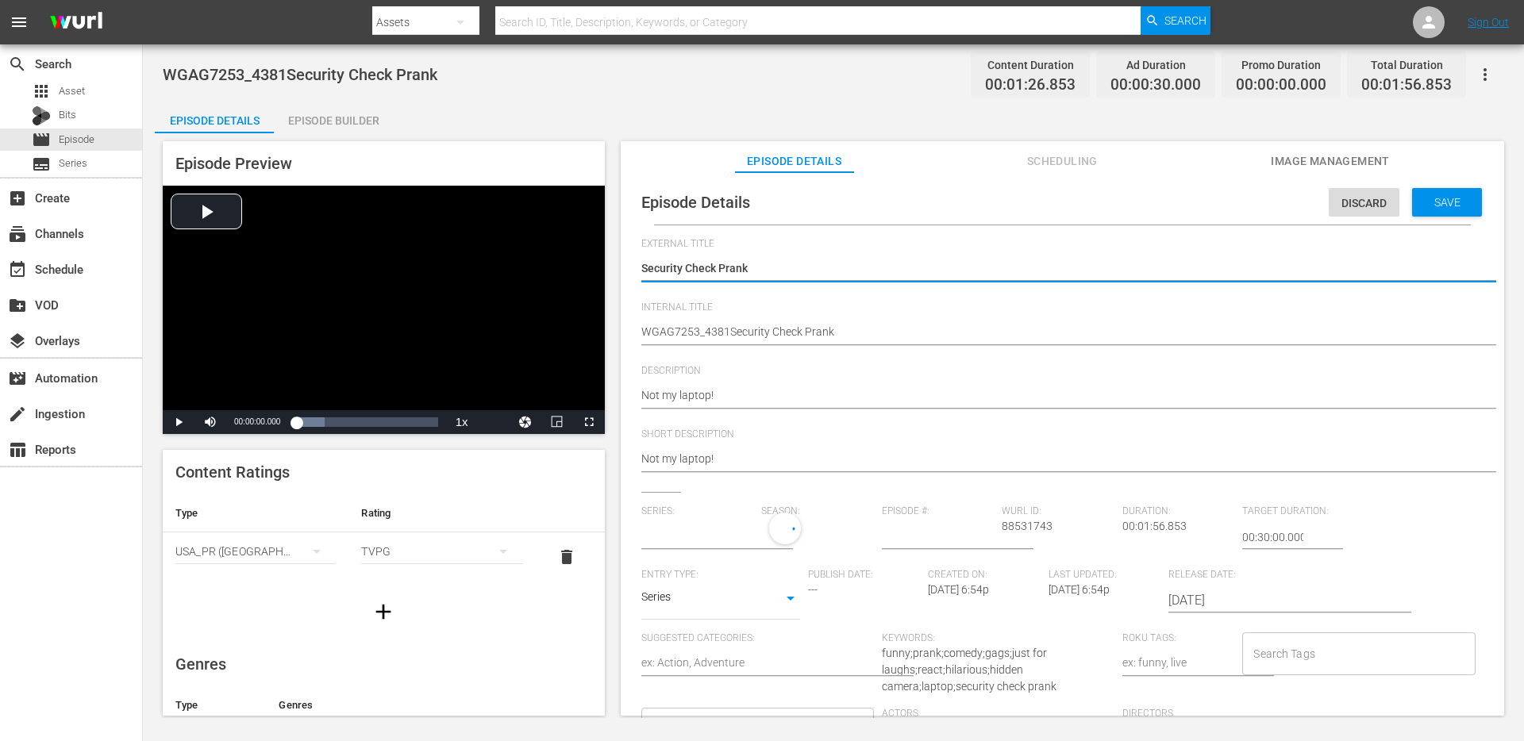
type input "No Series"
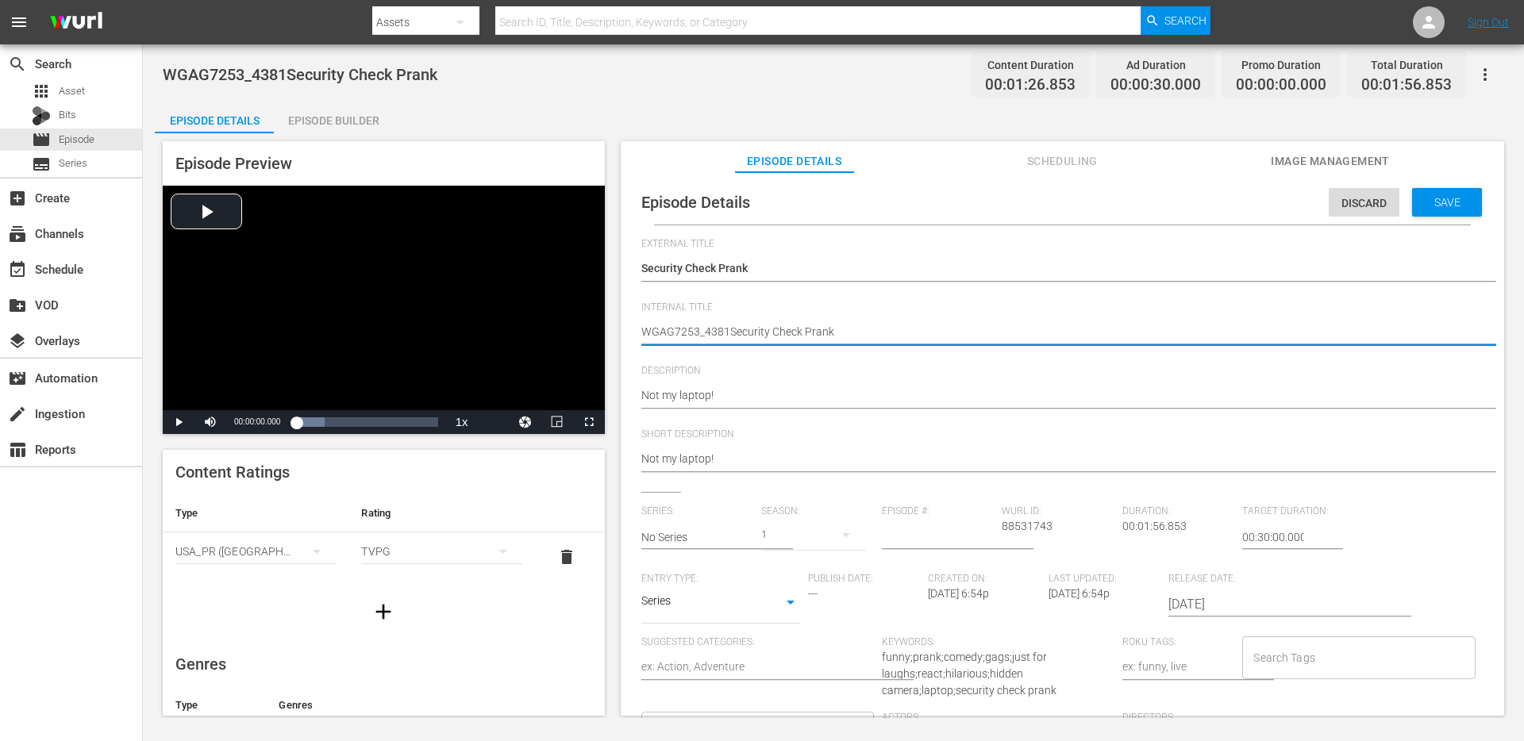
click at [804, 328] on textarea "WGAG7253_4381Security Check Prank" at bounding box center [1058, 333] width 834 height 19
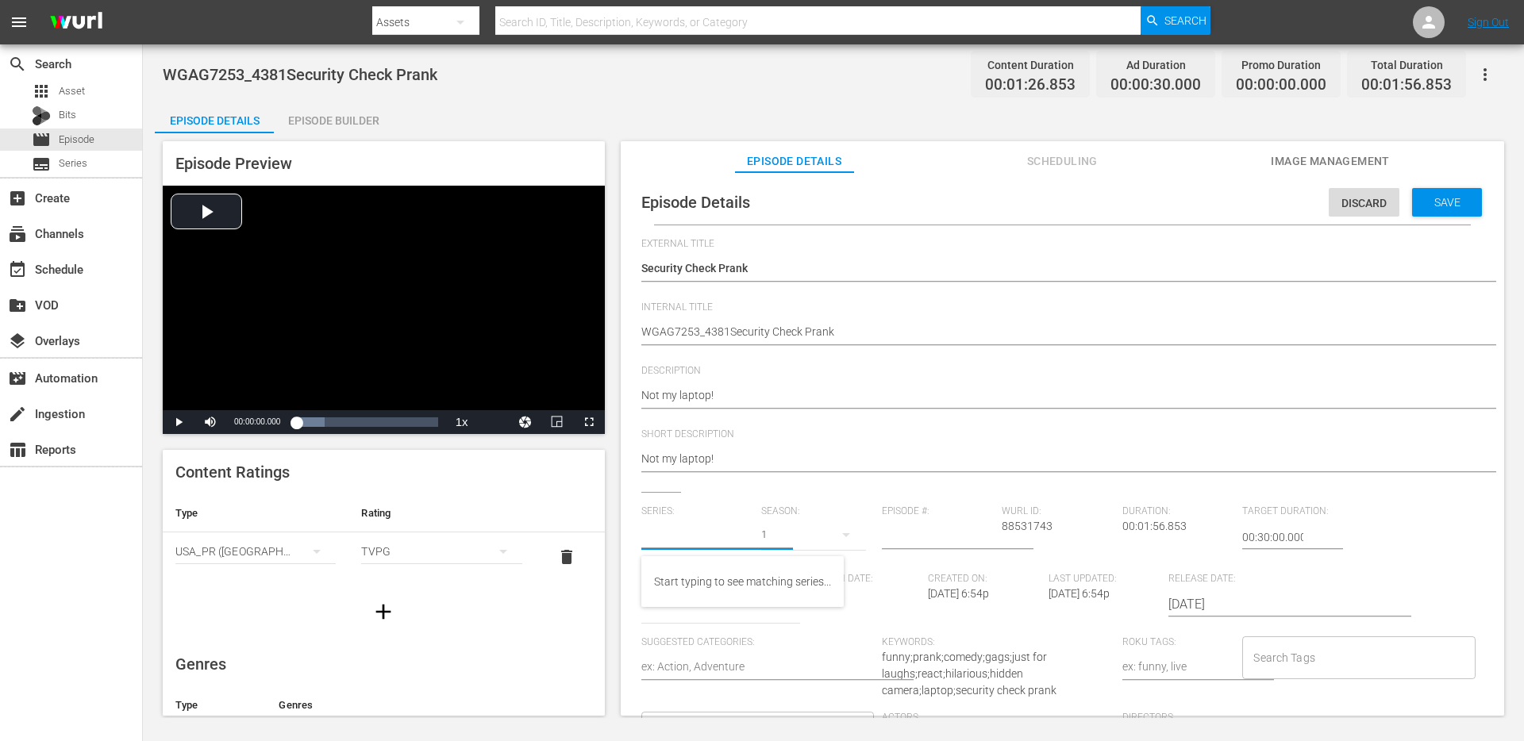
click at [697, 534] on input "text" at bounding box center [697, 537] width 113 height 38
click at [683, 573] on div "GAGS AND PRANKS" at bounding box center [703, 582] width 99 height 38
type input "GAGS AND PRANKS"
click at [1256, 649] on input "Search Tags" at bounding box center [1346, 658] width 194 height 29
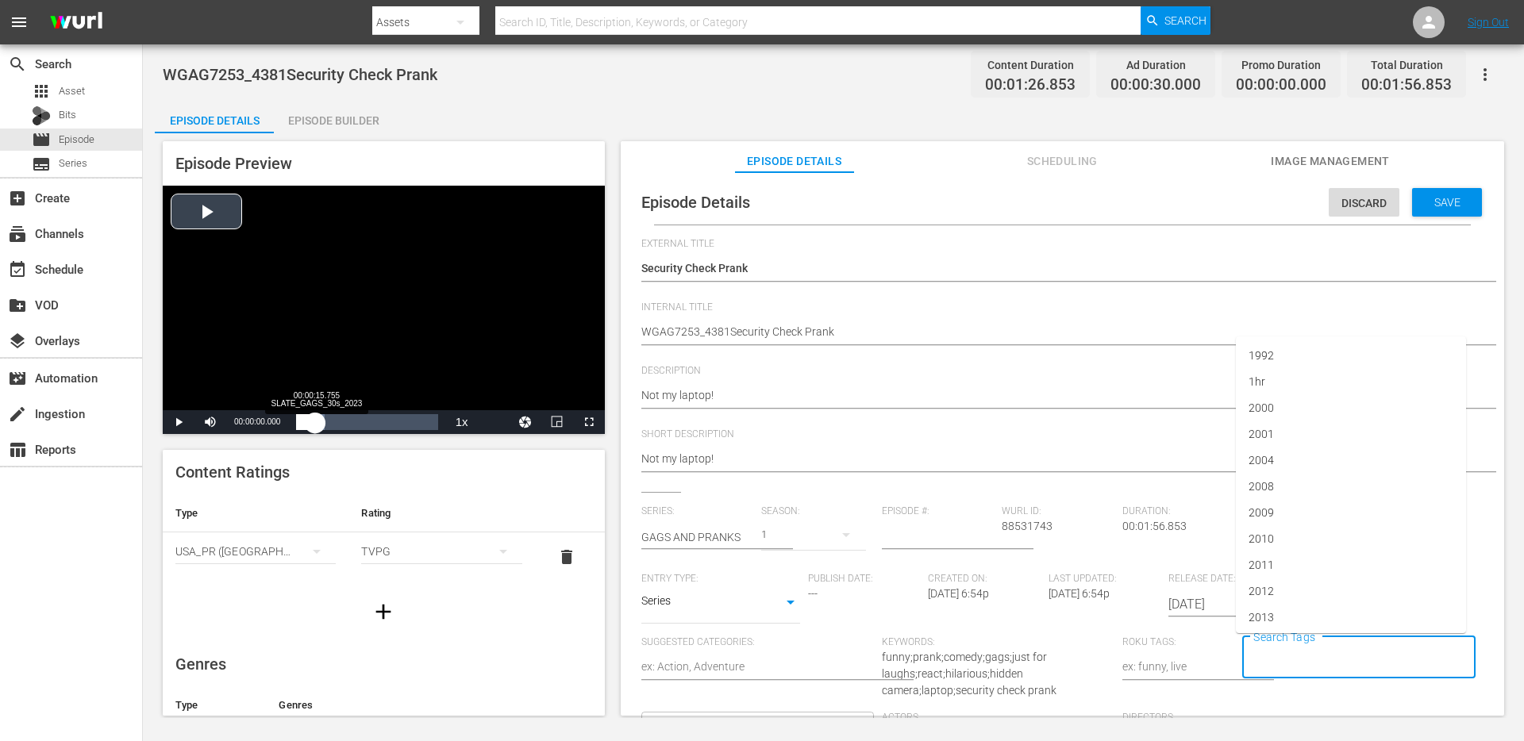
click at [315, 420] on div "Loaded : 19.91% 00:00:15.755 SLATE_GAGS_30s_2023 00:00:00.000" at bounding box center [366, 422] width 141 height 16
click at [340, 421] on div "00:00:36.762 Security Check Prank" at bounding box center [340, 422] width 1 height 16
click at [179, 422] on span "Video Player" at bounding box center [179, 422] width 0 height 0
click at [1306, 655] on input "Search Tags" at bounding box center [1346, 658] width 194 height 29
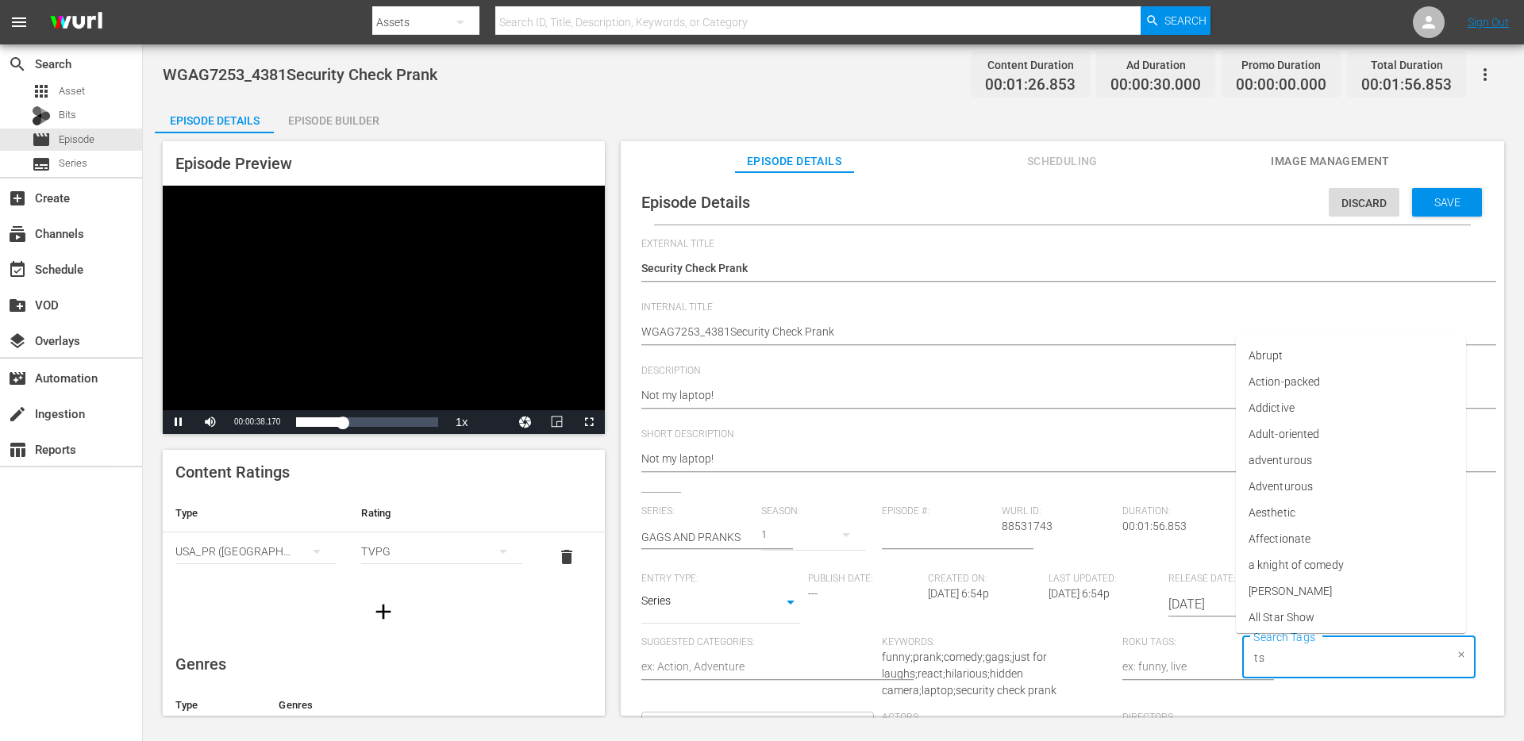
type input "tsa"
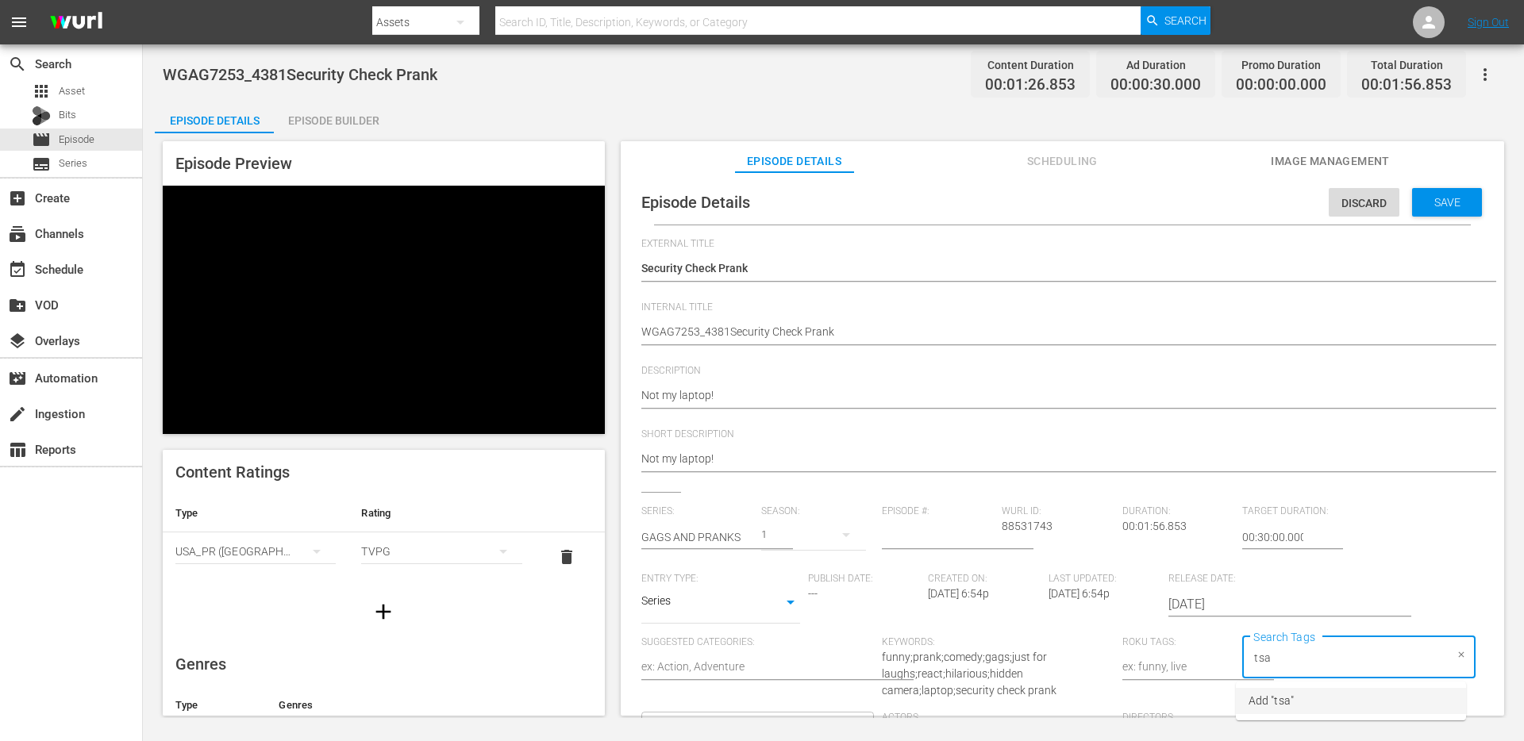
click at [1287, 704] on span "Add "tsa"" at bounding box center [1270, 701] width 45 height 17
type input "security"
type input "singl"
click at [1323, 584] on li "single prank" at bounding box center [1351, 588] width 230 height 26
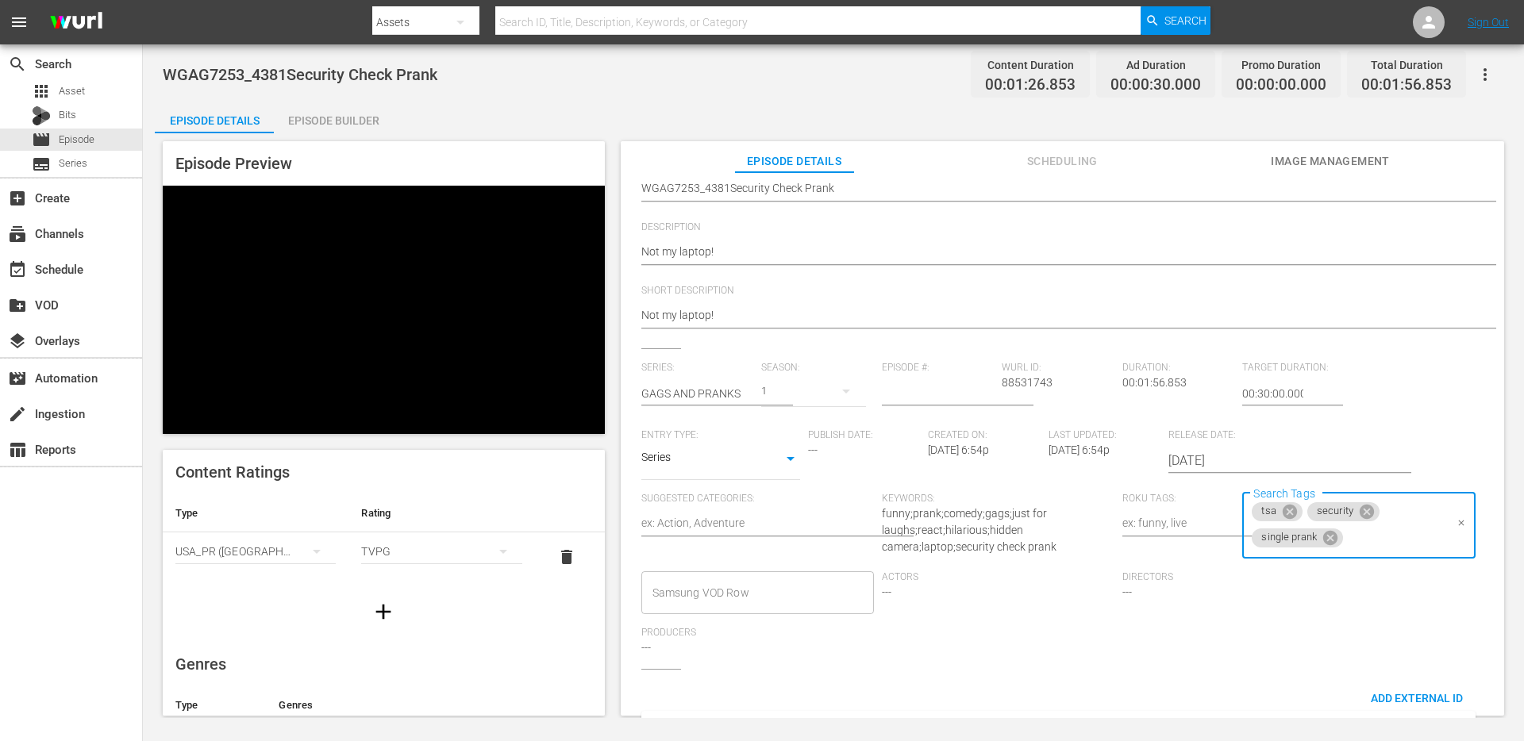
scroll to position [179, 0]
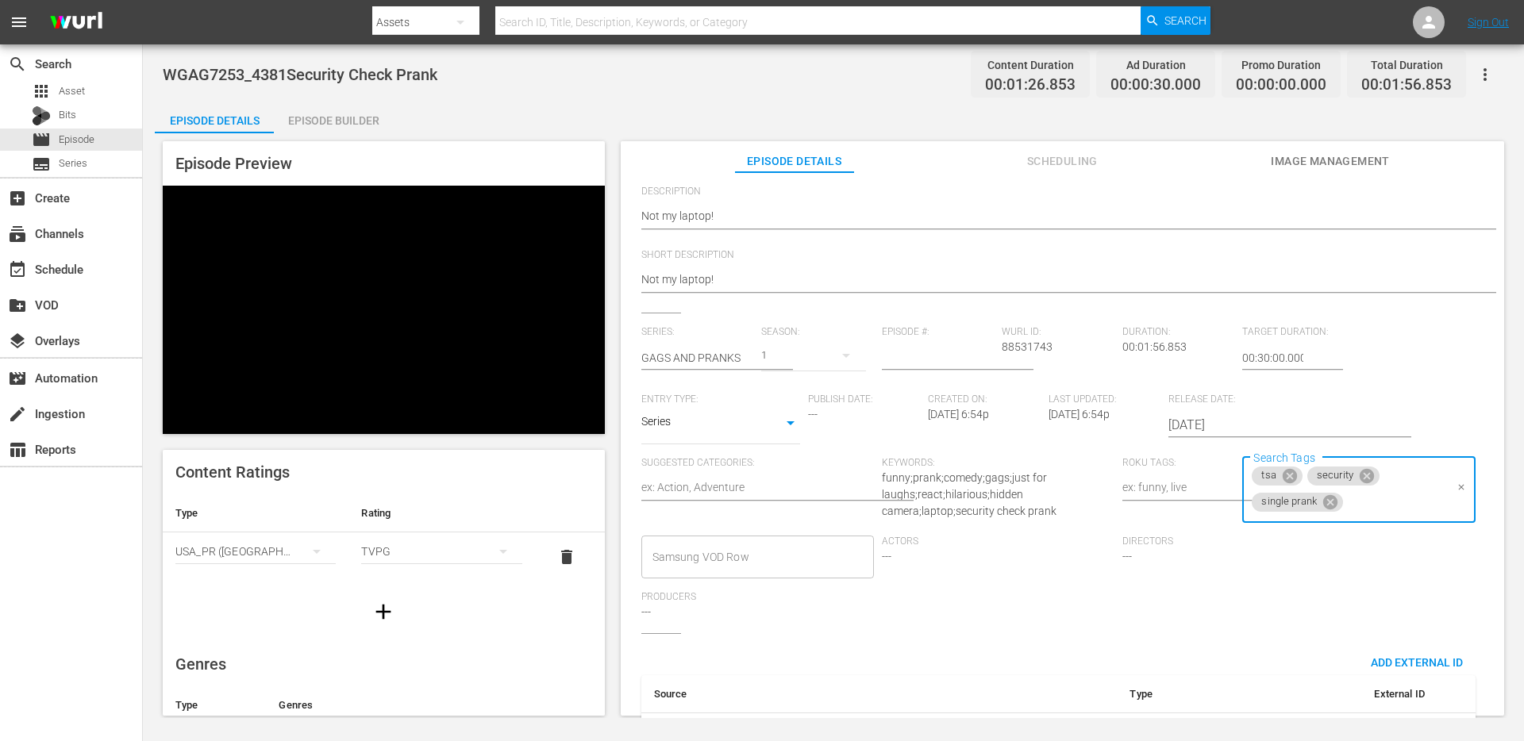
click at [720, 421] on body "menu Search By Assets Search ID, Title, Description, Keywords, or Category Sear…" at bounding box center [762, 370] width 1524 height 741
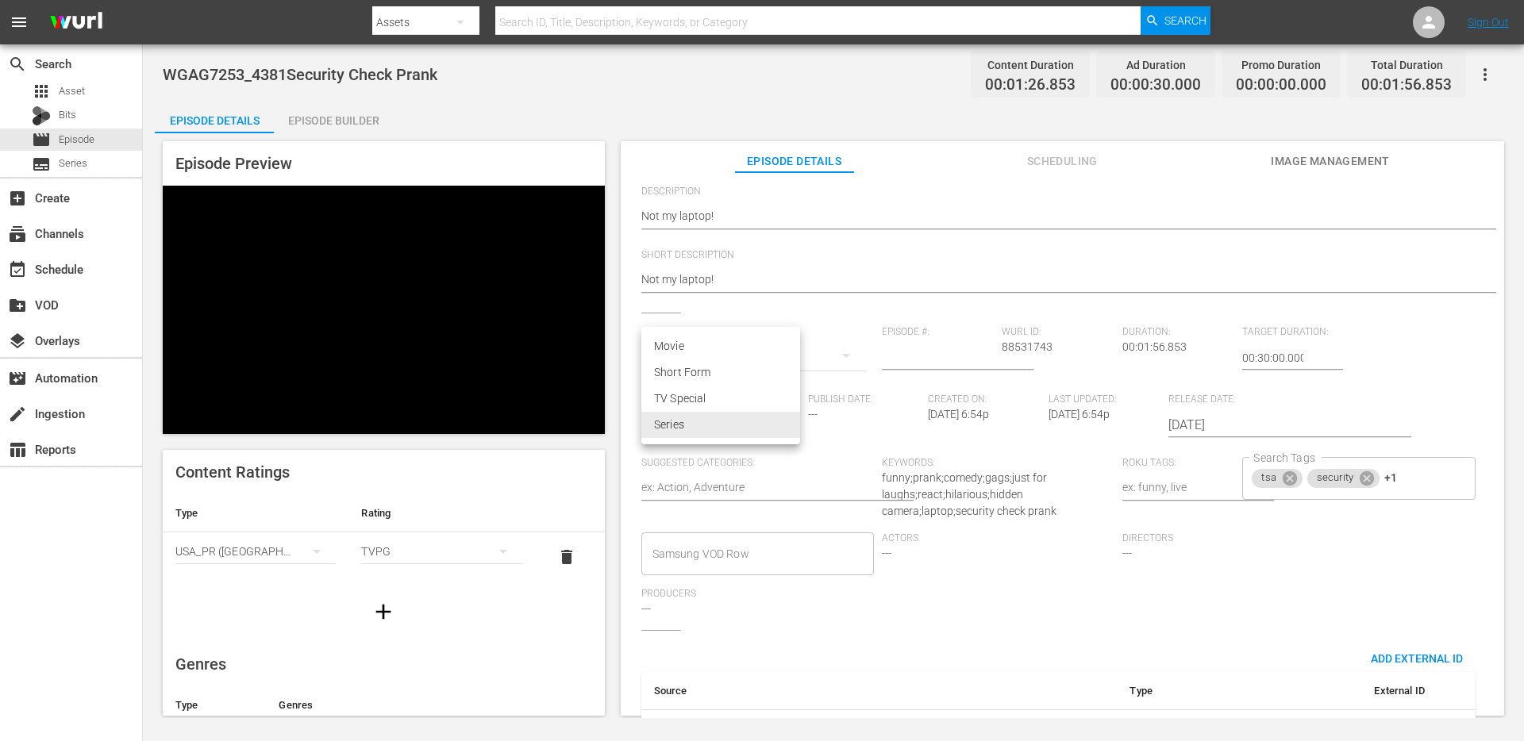
click at [696, 375] on li "Short Form" at bounding box center [720, 373] width 159 height 26
type input "SHORT_FORM_VIDEO"
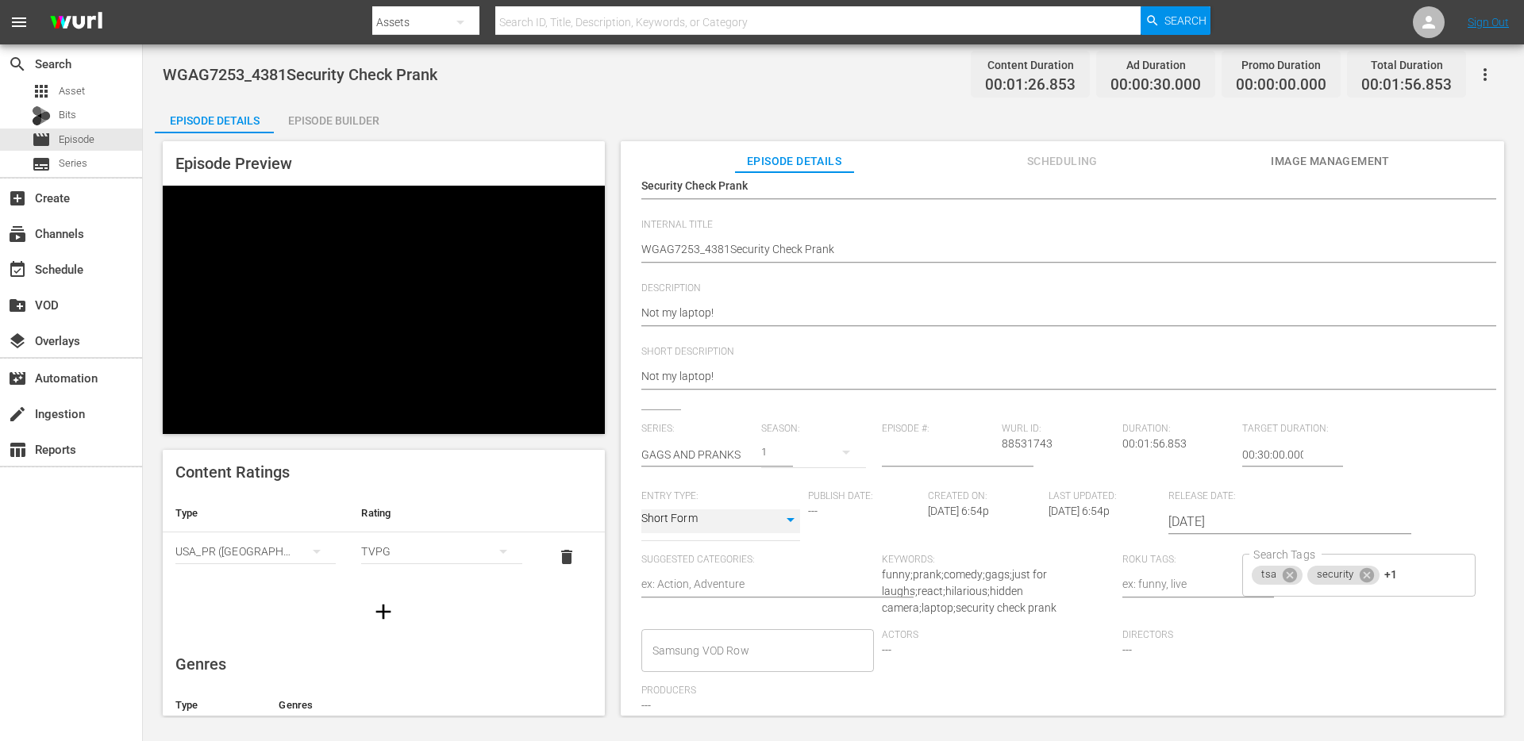
scroll to position [0, 0]
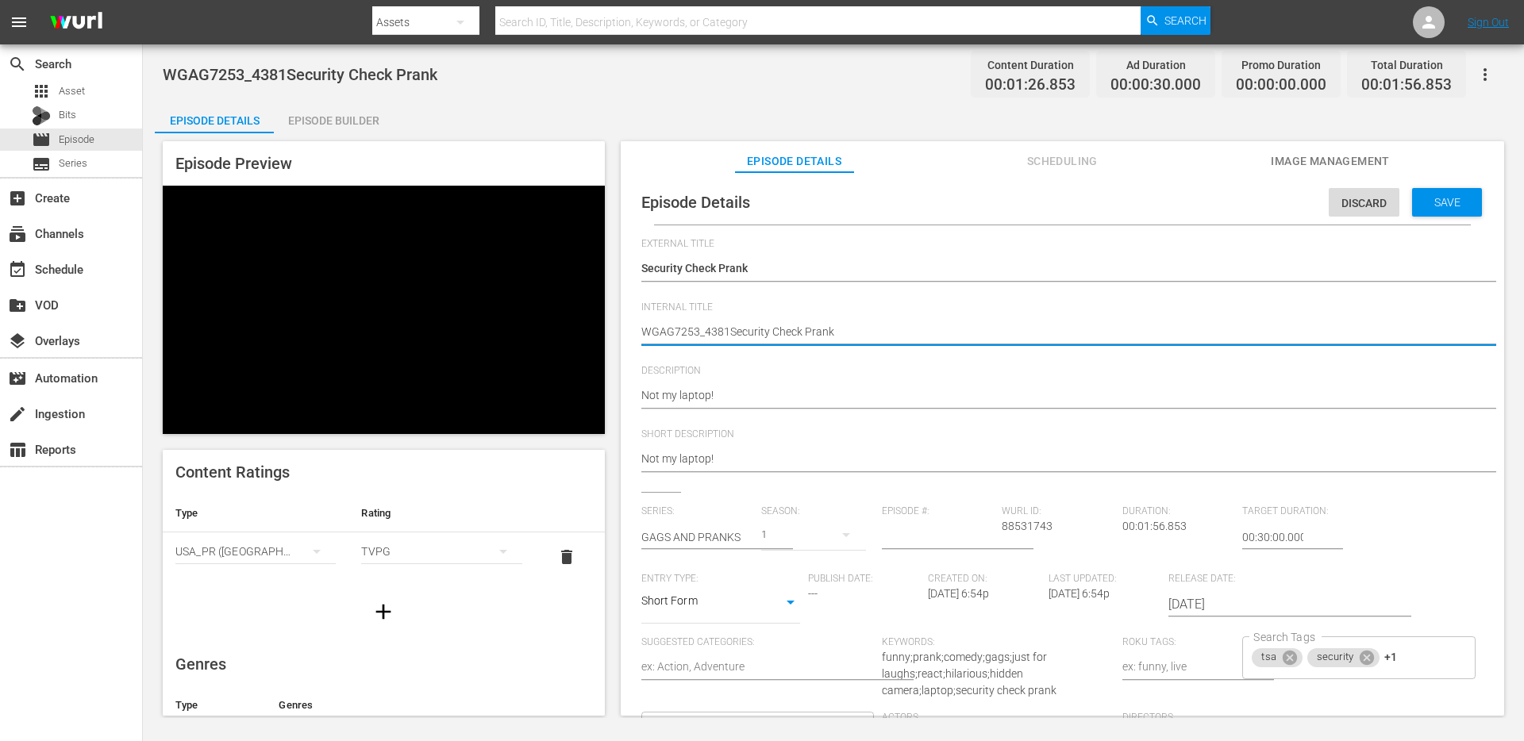
click at [725, 333] on textarea "WGAG7253_4381Security Check Prank" at bounding box center [1058, 333] width 834 height 19
click at [1427, 208] on span "Save" at bounding box center [1447, 202] width 52 height 13
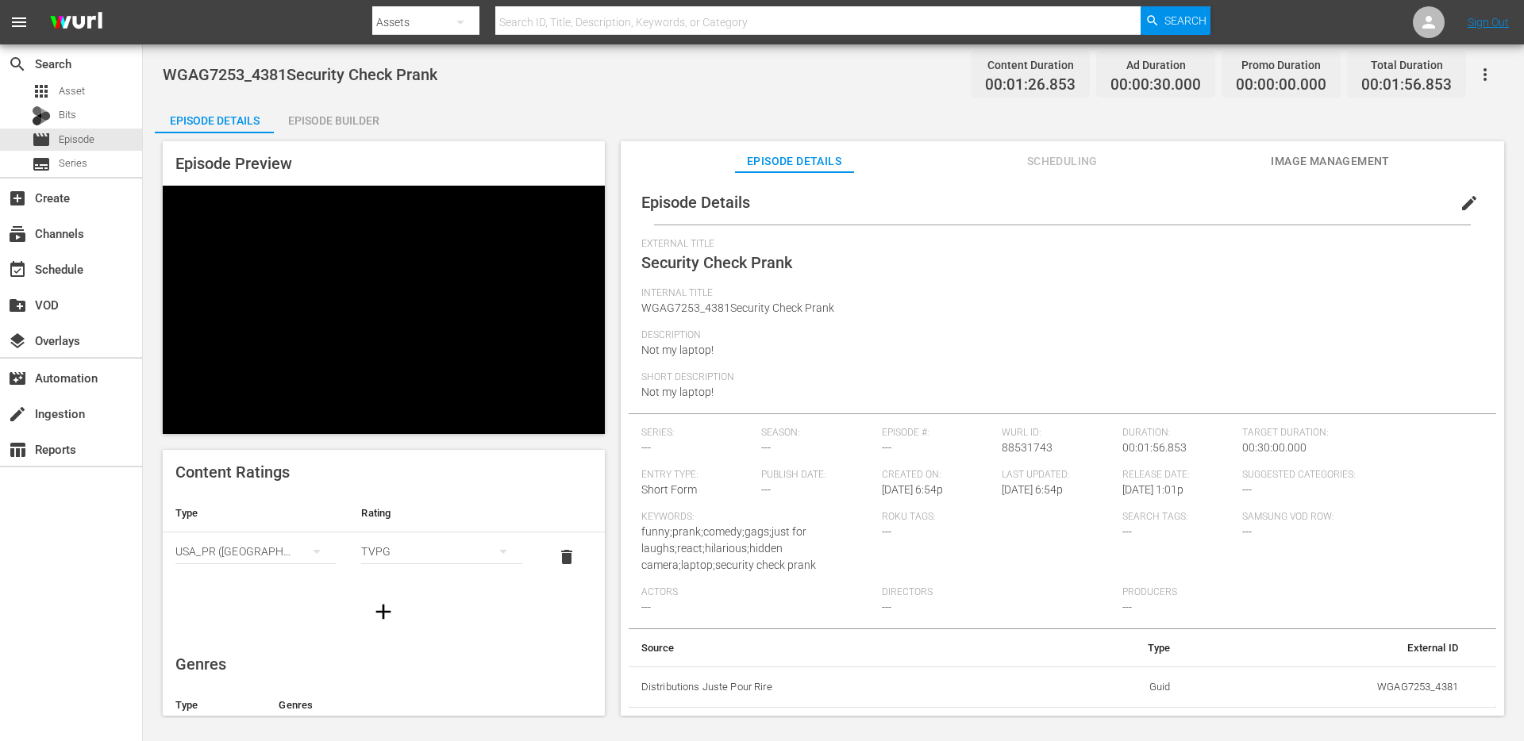
click at [340, 122] on div "Episode Builder" at bounding box center [333, 121] width 119 height 38
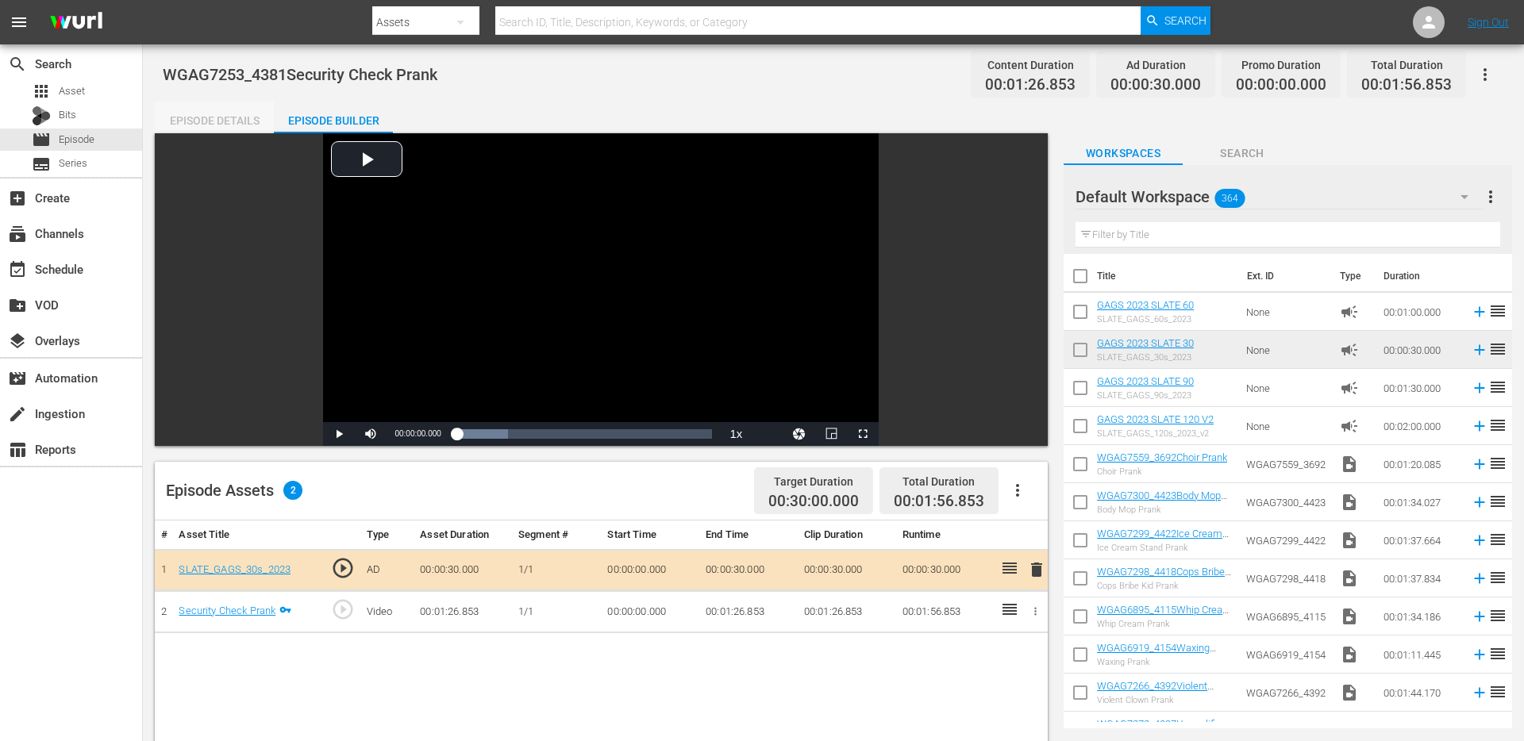
click at [217, 117] on div "Episode Details" at bounding box center [214, 121] width 119 height 38
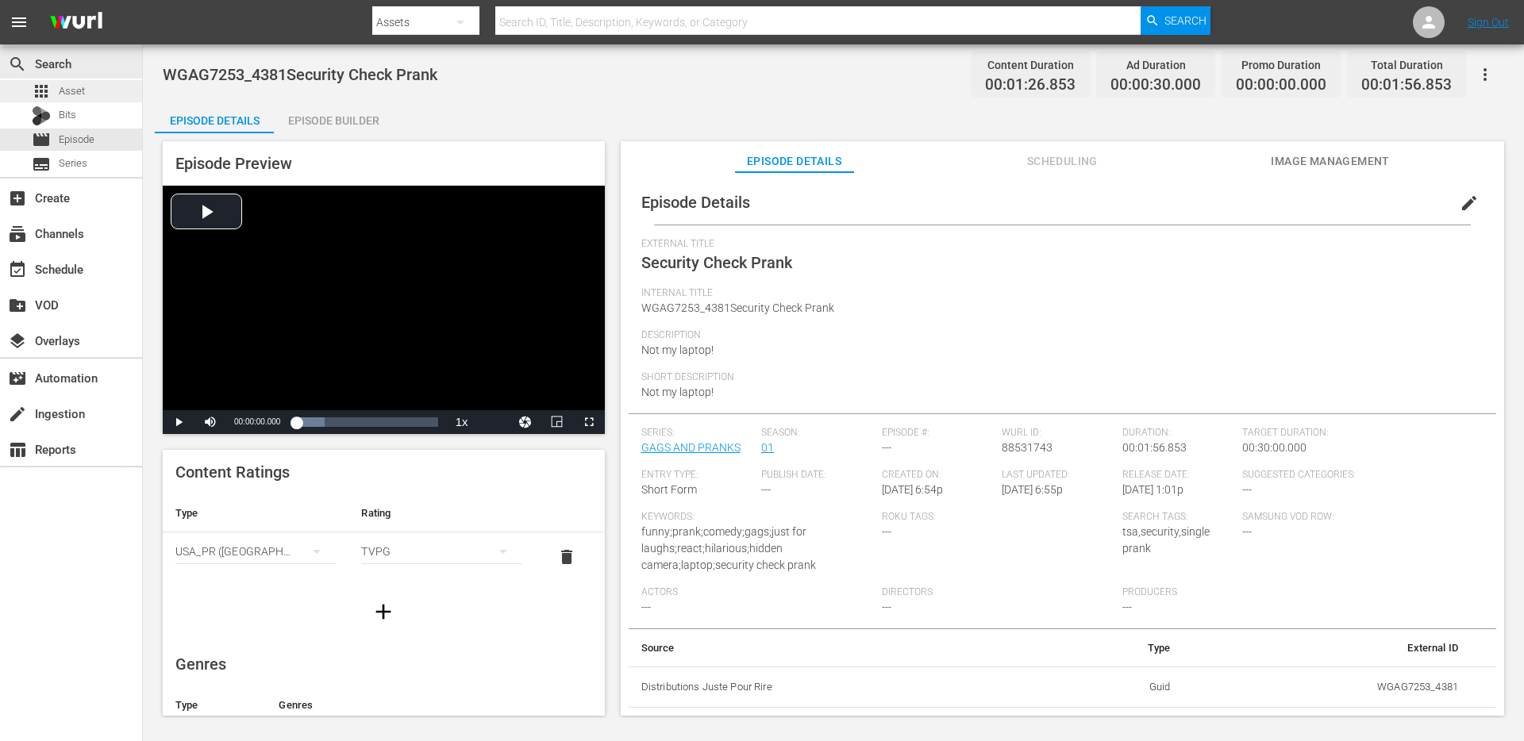
click at [71, 88] on span "Asset" at bounding box center [72, 91] width 26 height 16
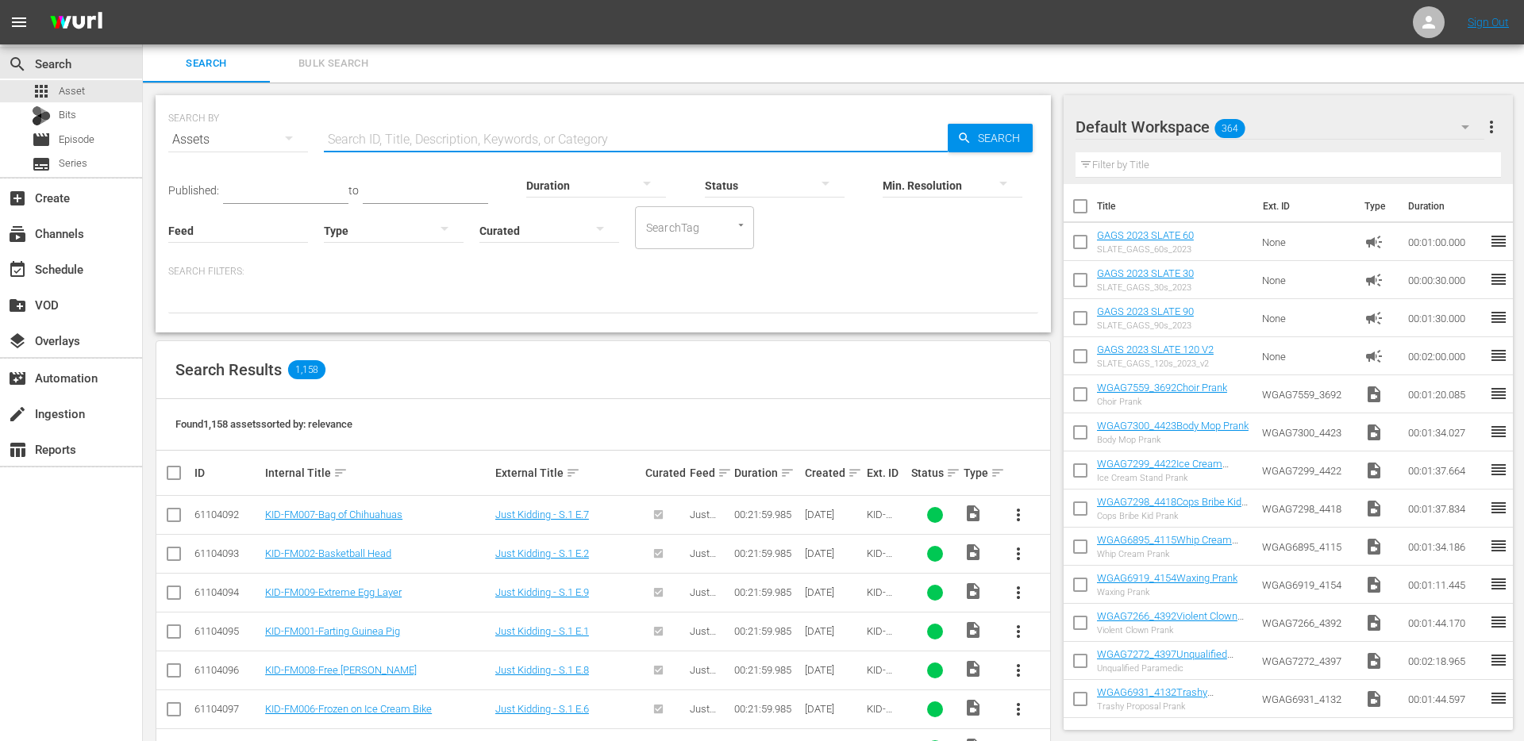
click at [463, 149] on input "text" at bounding box center [636, 140] width 624 height 38
type input "wgag"
click at [987, 144] on span "Search" at bounding box center [1001, 138] width 61 height 29
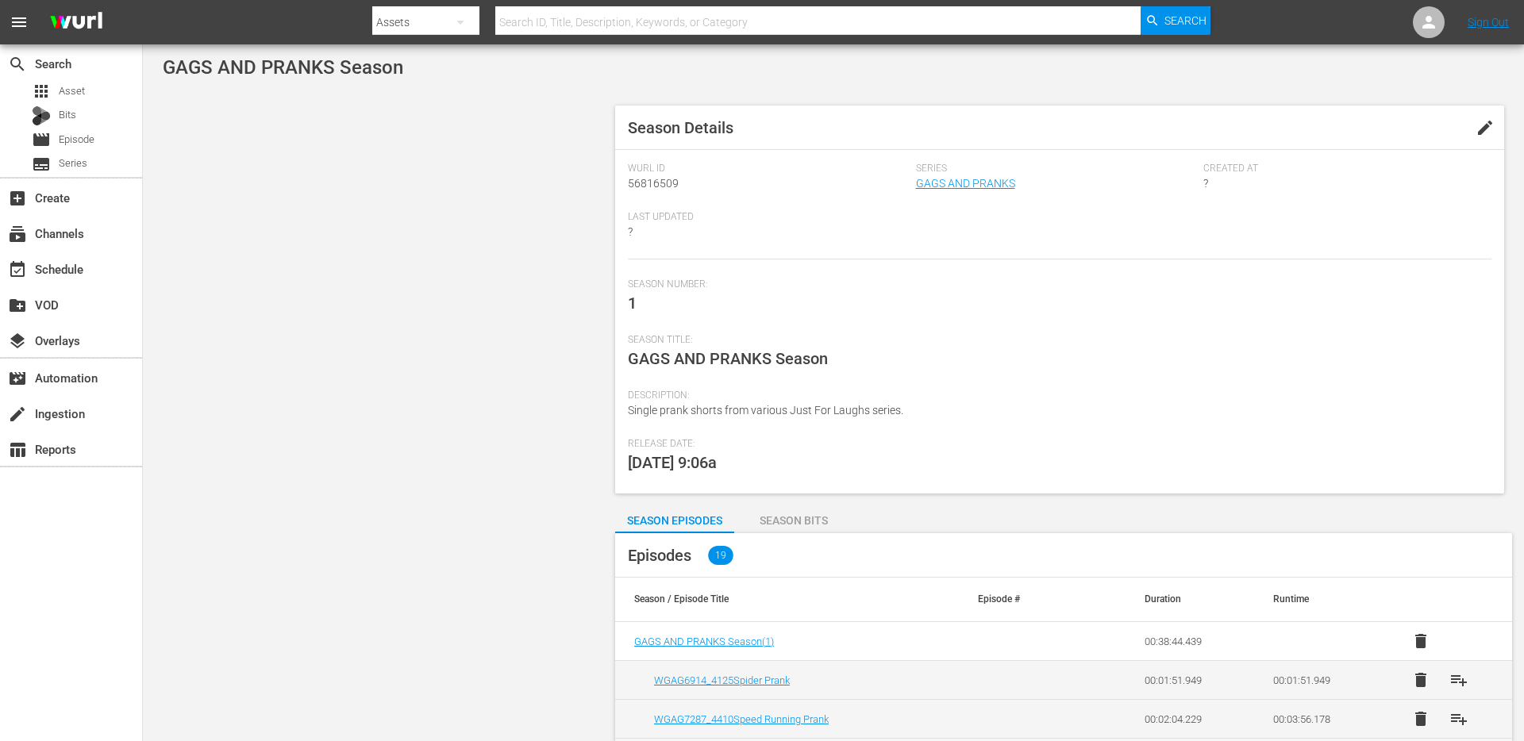
scroll to position [327, 0]
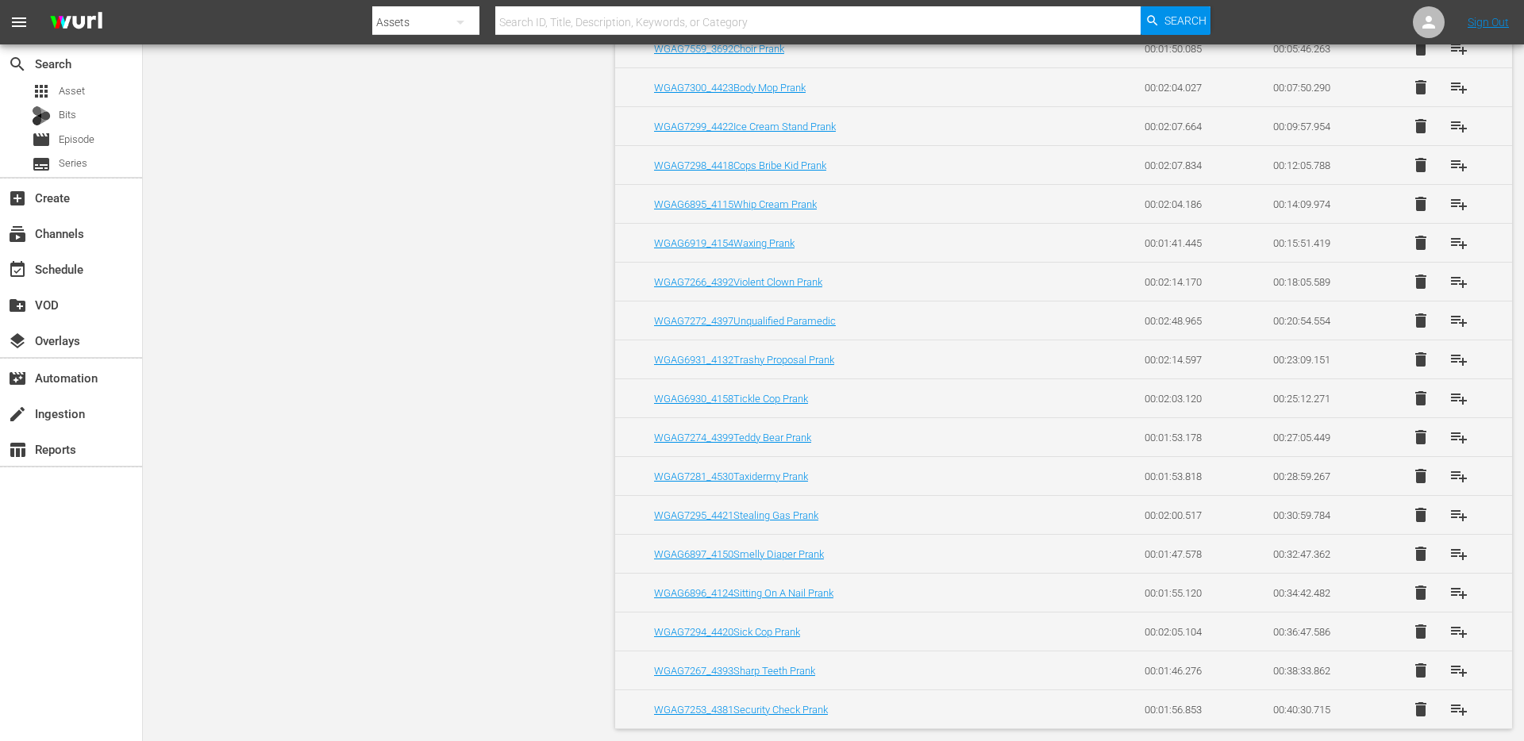
scroll to position [59, 0]
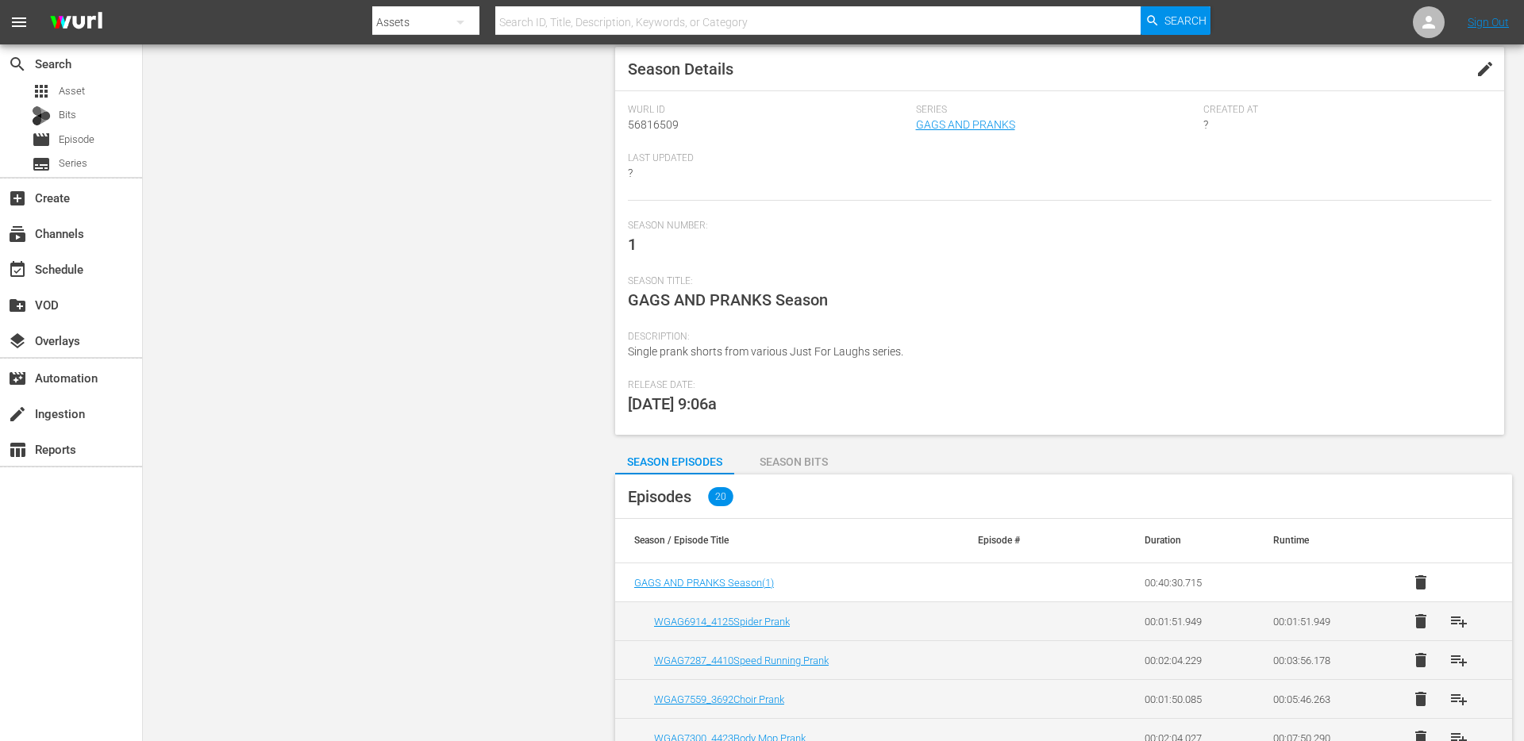
click at [800, 454] on div "Season Bits" at bounding box center [793, 462] width 119 height 38
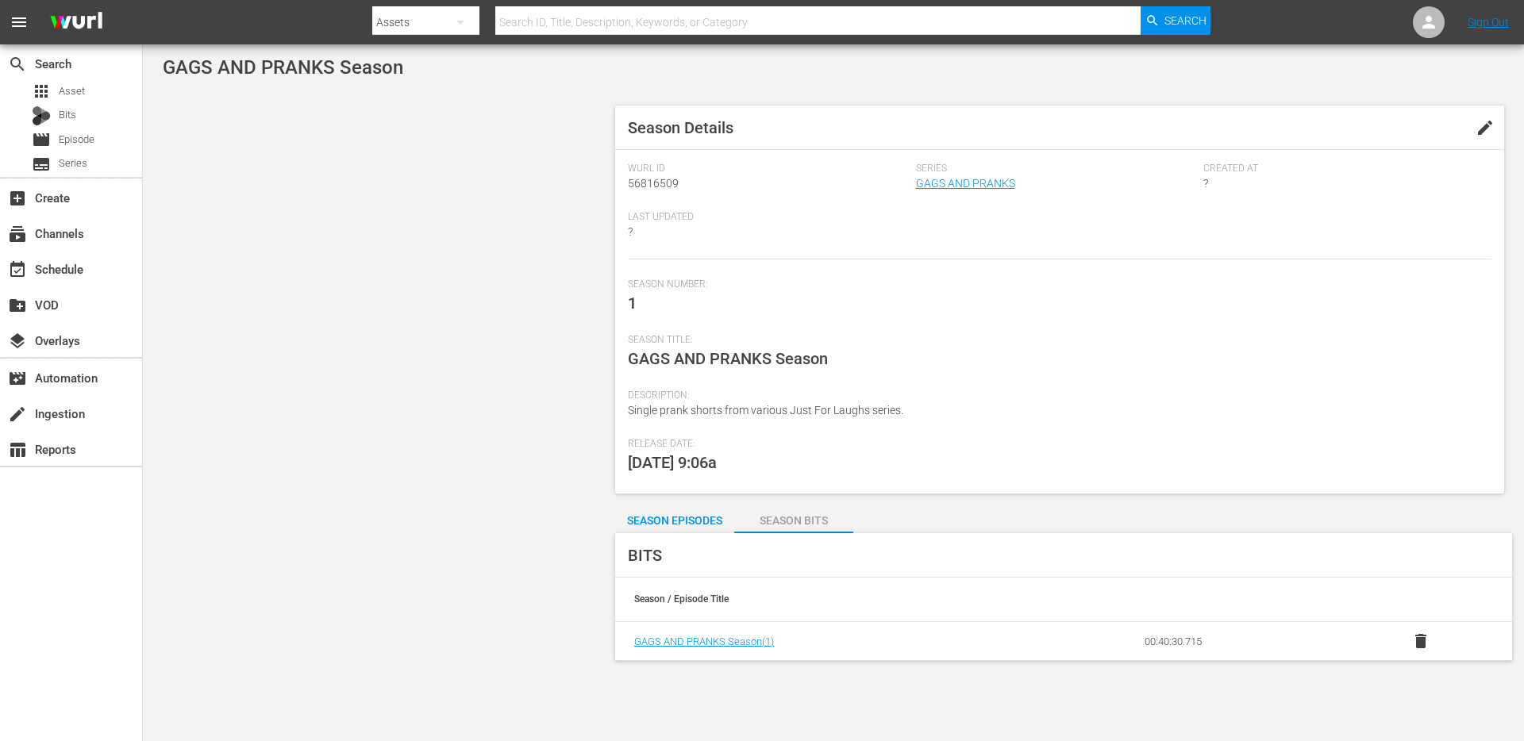
scroll to position [0, 0]
click at [685, 514] on div "Season Episodes" at bounding box center [674, 521] width 119 height 38
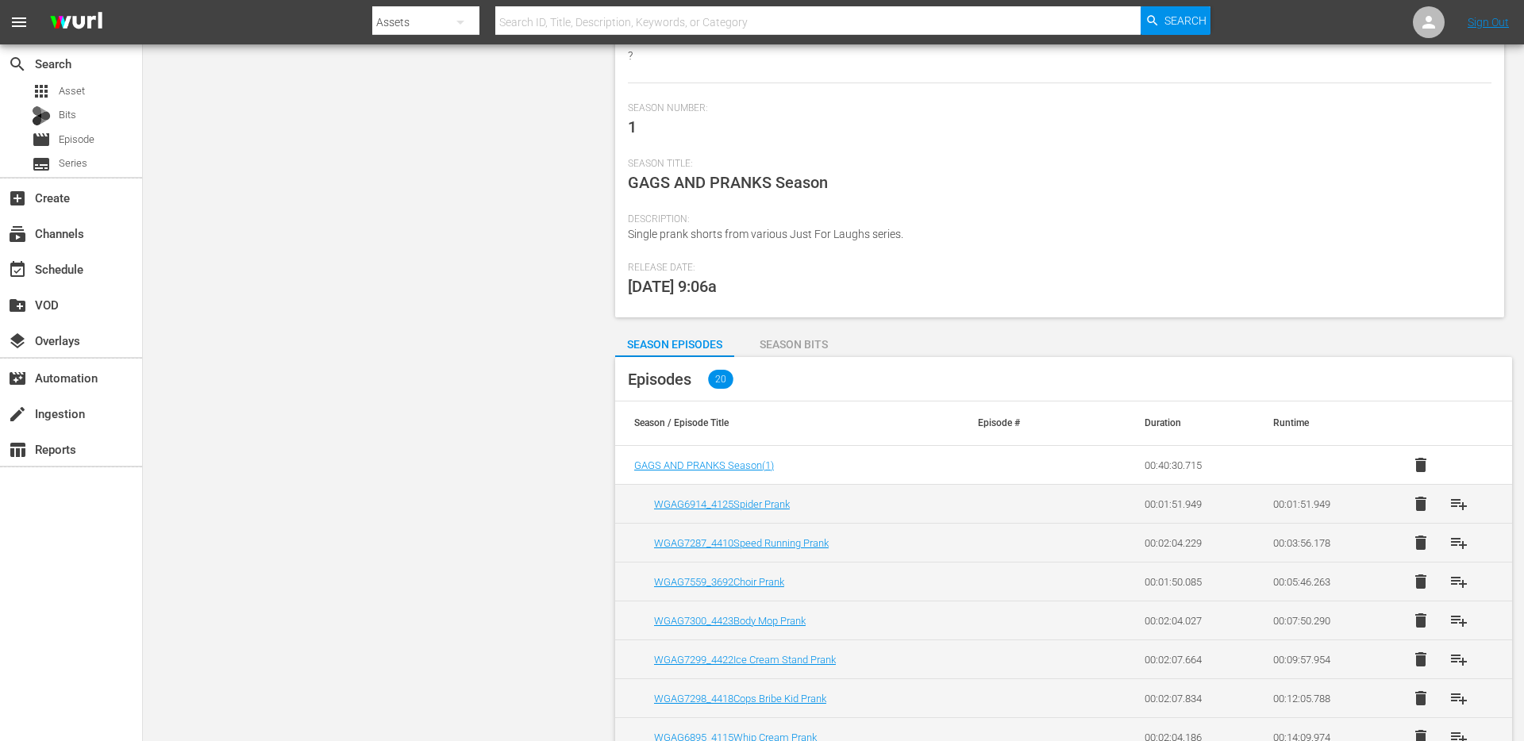
scroll to position [127, 0]
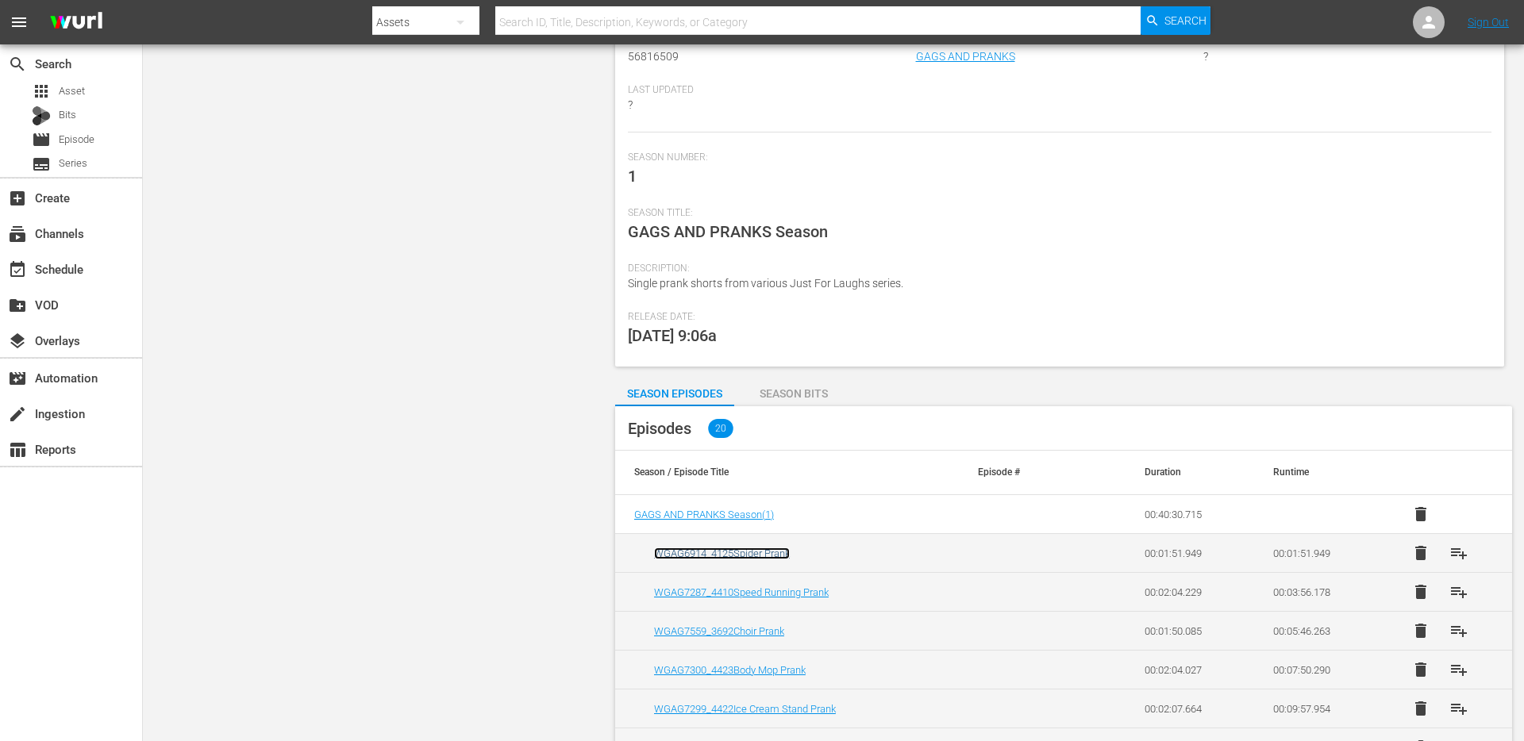
click at [709, 550] on link "WGAG6914_4125Spider Prank" at bounding box center [722, 554] width 136 height 12
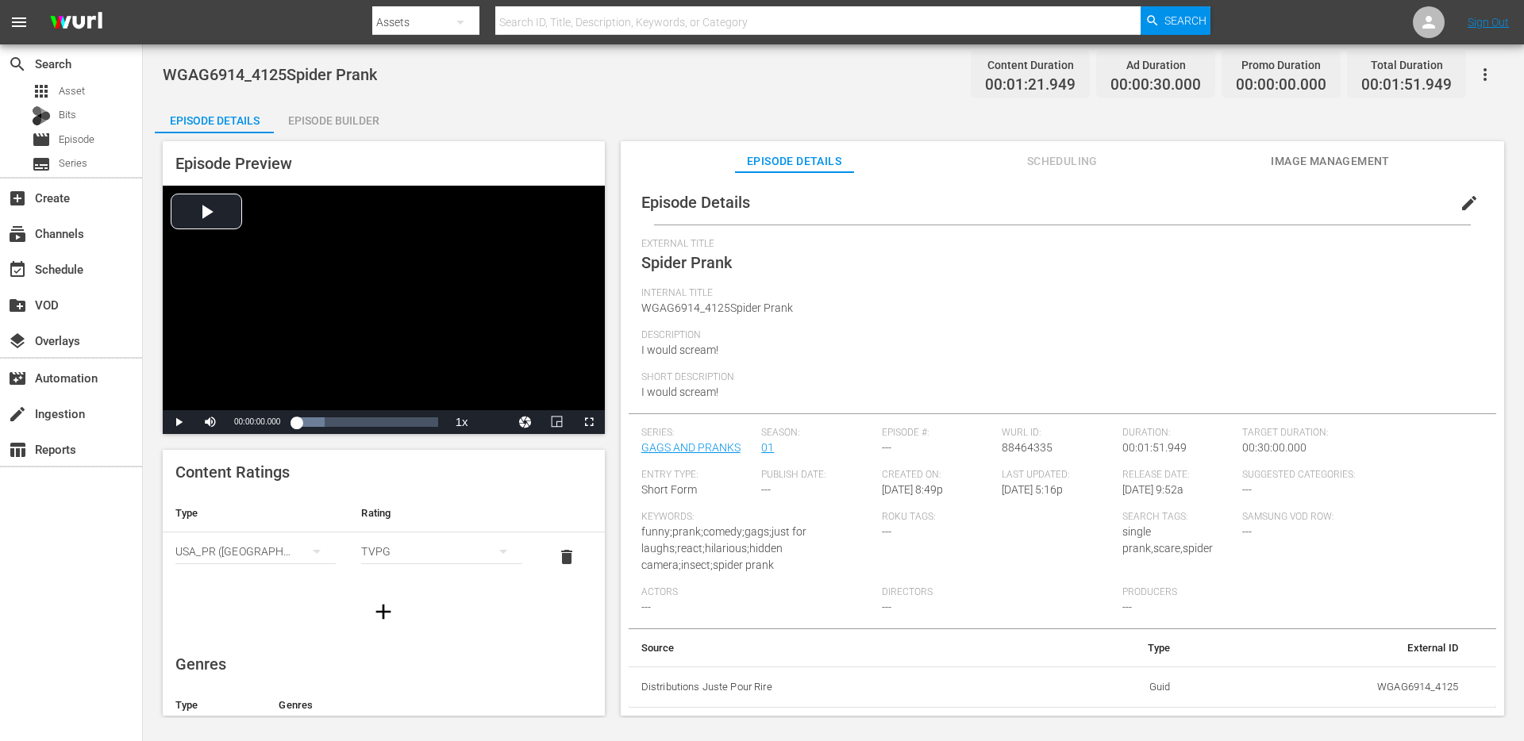
click at [1460, 194] on span "edit" at bounding box center [1469, 203] width 19 height 19
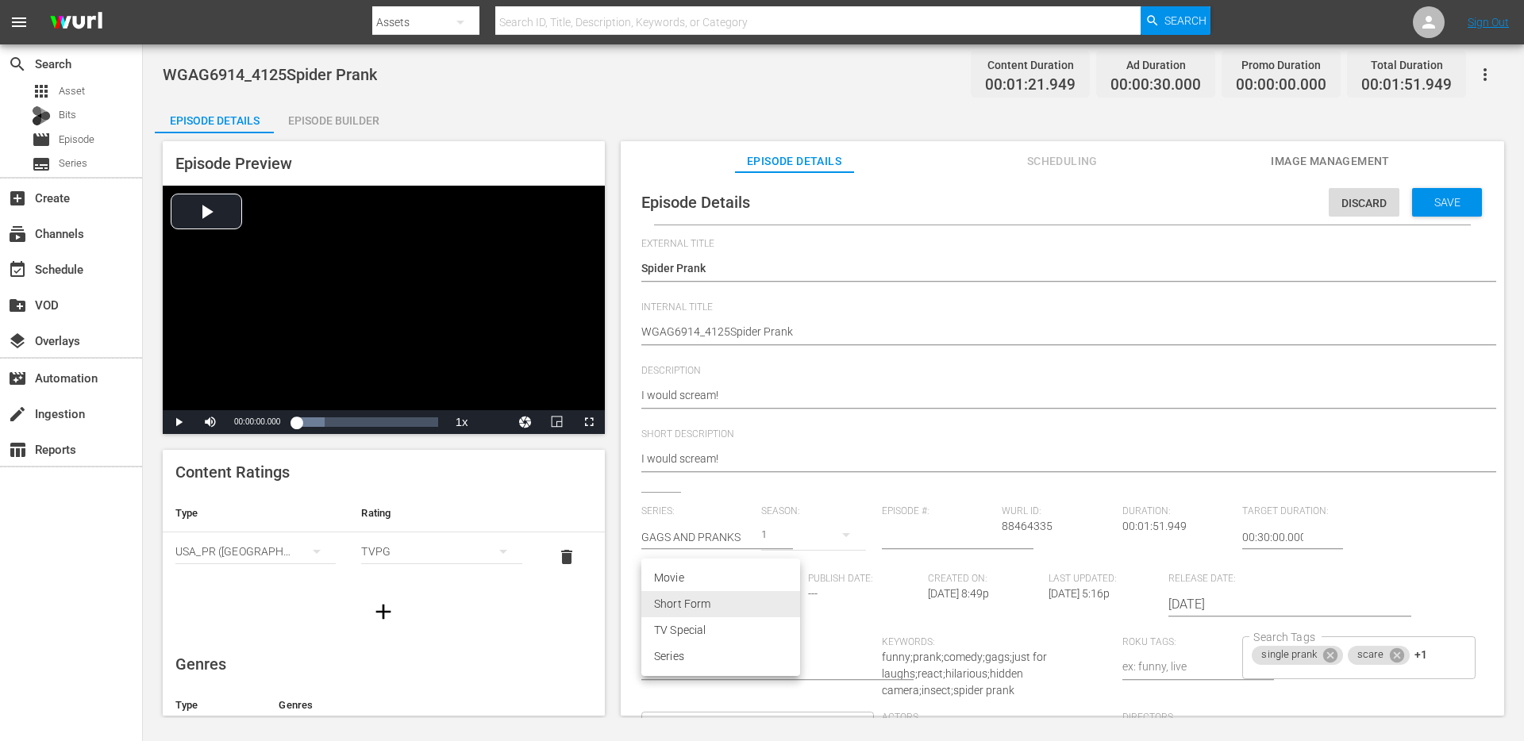
click at [715, 613] on body "menu Search By Assets Search ID, Title, Description, Keywords, or Category Sear…" at bounding box center [762, 370] width 1524 height 741
click at [744, 606] on li "Short Form" at bounding box center [720, 604] width 159 height 26
click at [1441, 207] on span "Save" at bounding box center [1447, 202] width 52 height 13
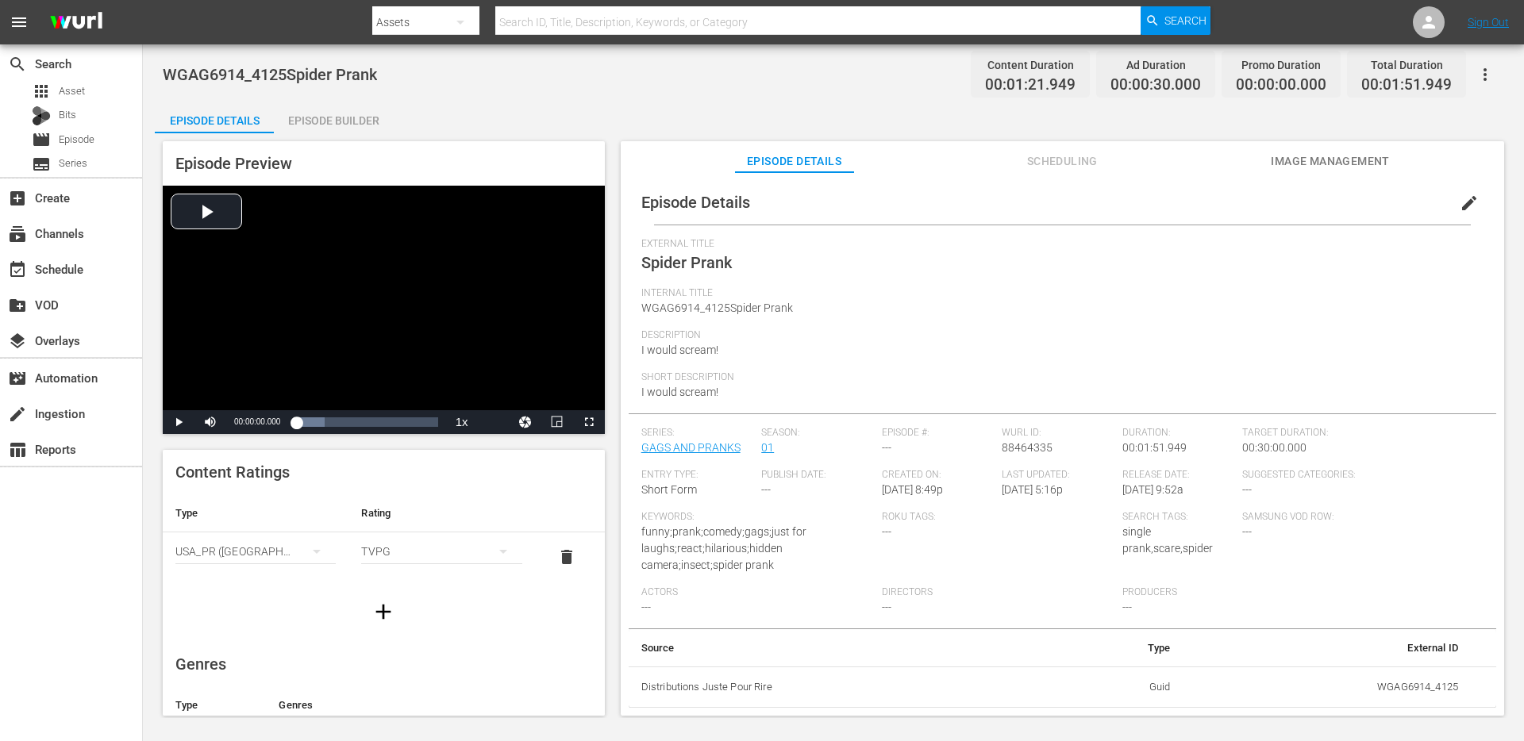
click at [1460, 206] on span "edit" at bounding box center [1469, 203] width 19 height 19
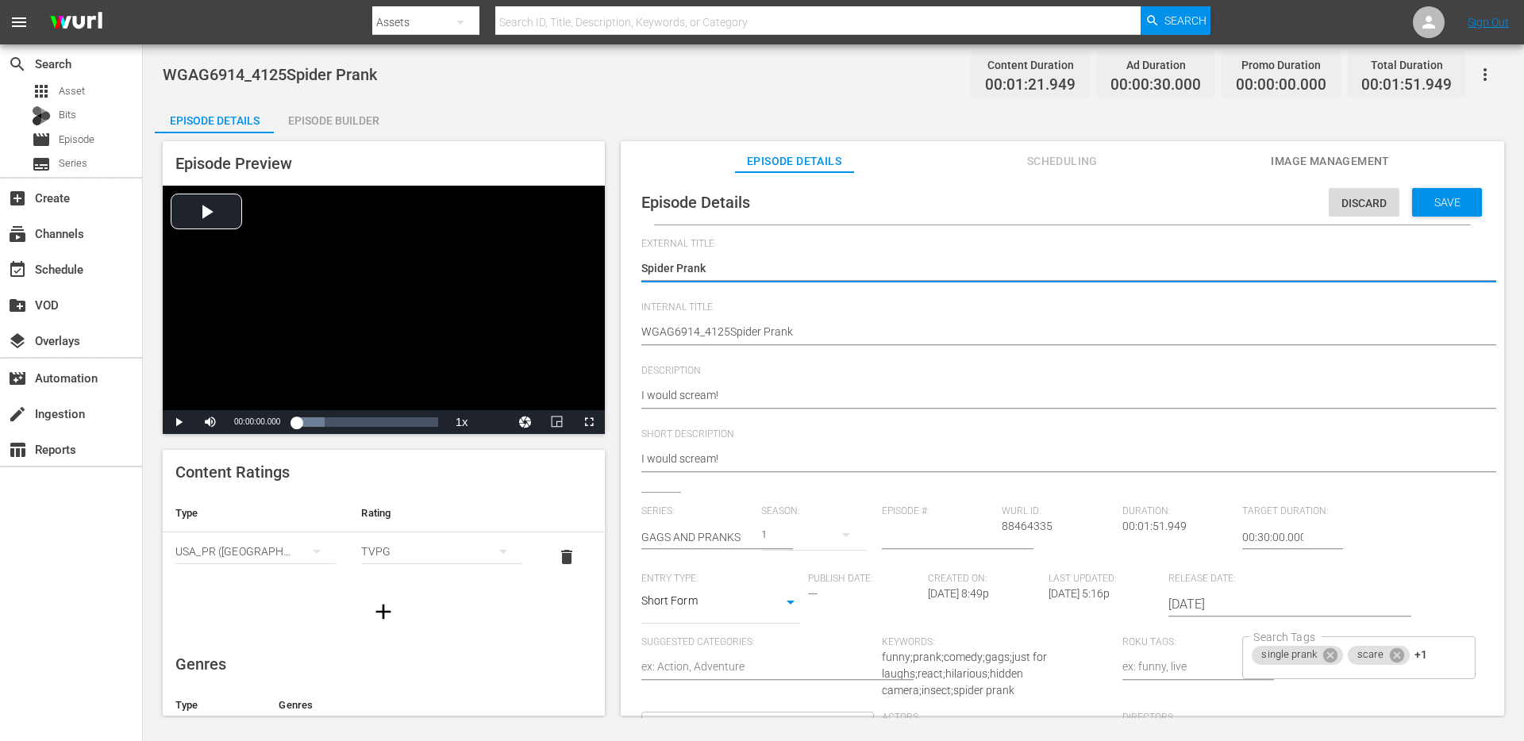
click at [1273, 535] on input "00:30:00.000" at bounding box center [1272, 537] width 61 height 38
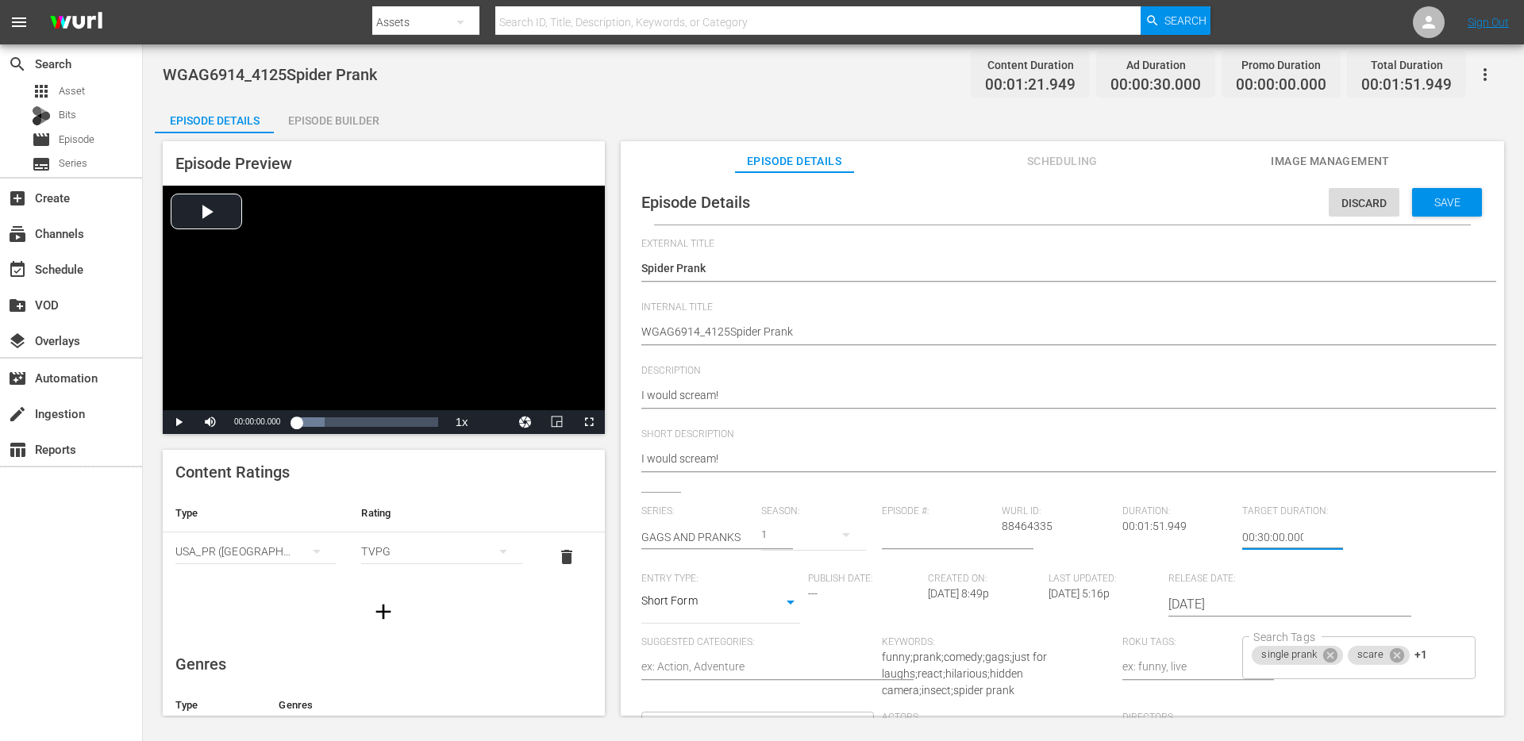
click at [1273, 535] on input "00:30:00.000" at bounding box center [1272, 537] width 61 height 38
type input "00:02:00:00"
click at [1454, 204] on span "Save" at bounding box center [1447, 202] width 52 height 13
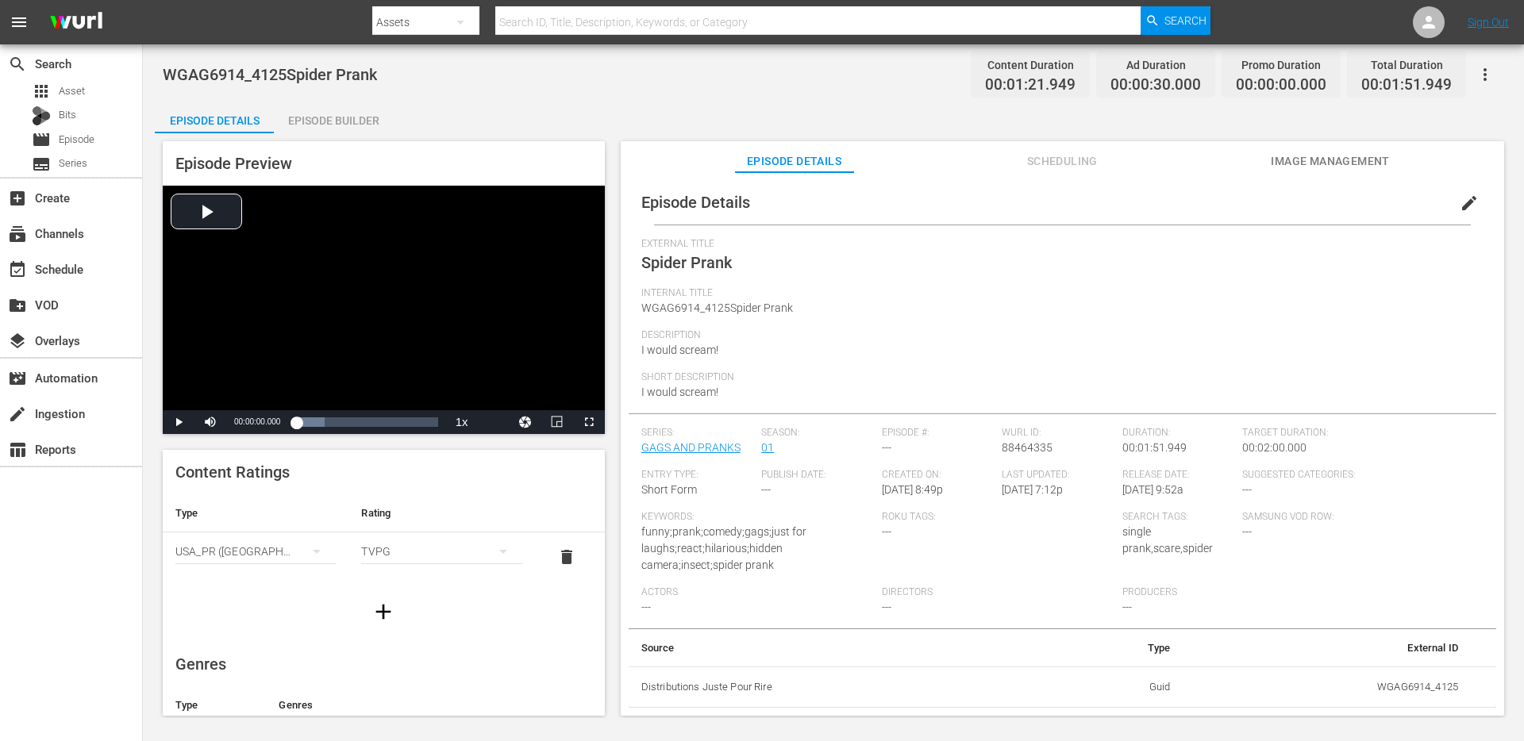
click at [1090, 170] on span "Scheduling" at bounding box center [1061, 162] width 119 height 20
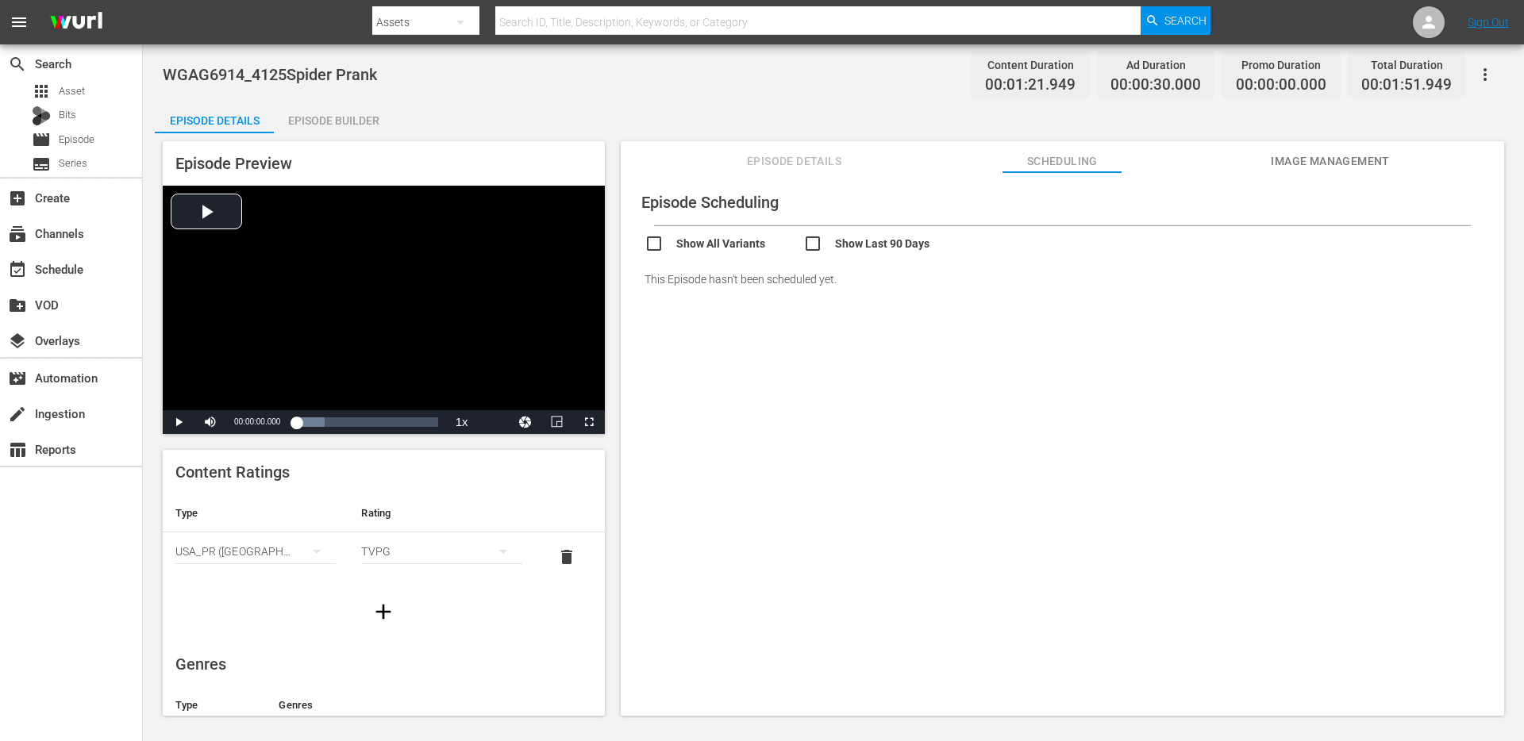
click at [1395, 167] on div "Episode Details Scheduling Image Management" at bounding box center [1062, 157] width 804 height 32
click at [1366, 162] on span "Image Management" at bounding box center [1330, 162] width 119 height 20
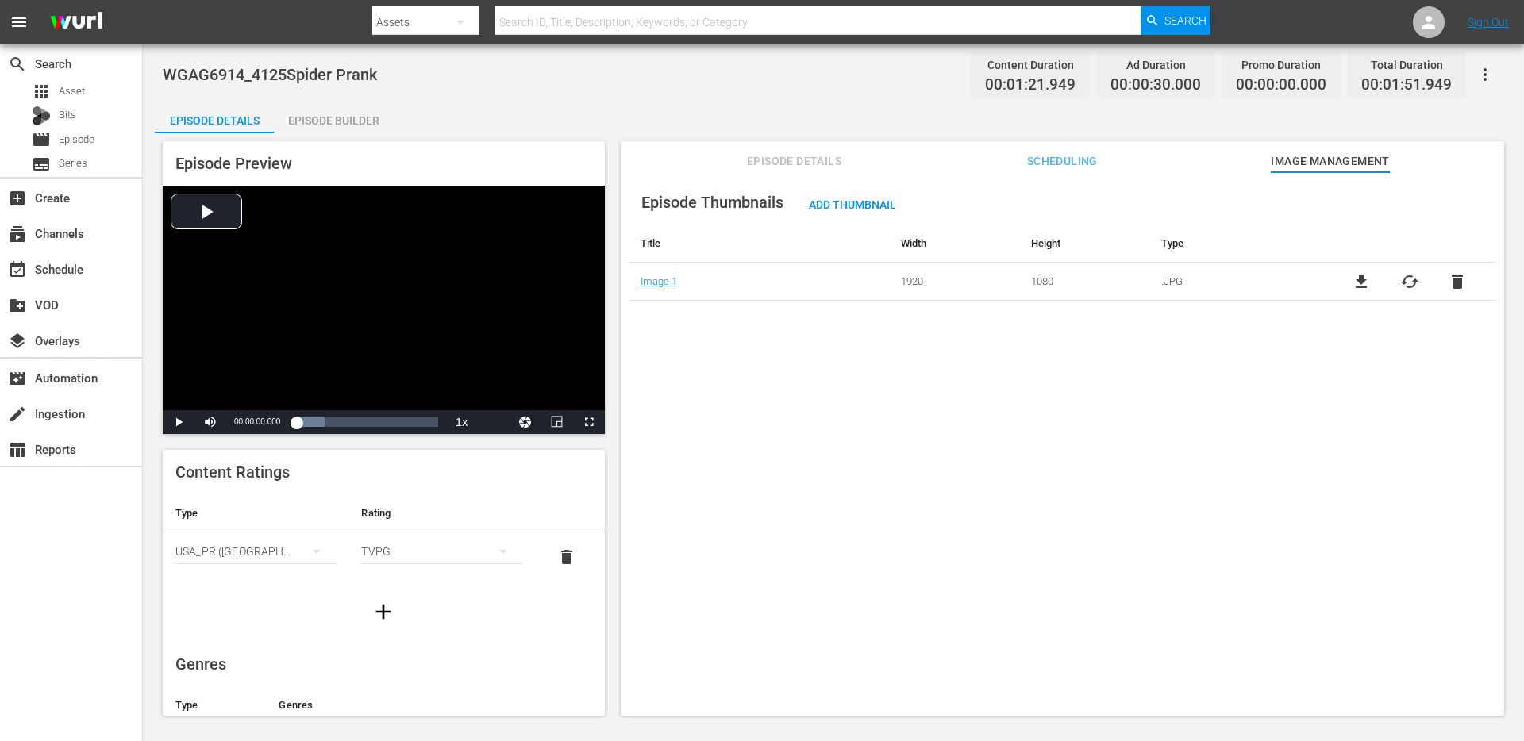
click at [383, 133] on div "Episode Preview Video Player is loading. Play Video Play Mute Current Time 00:0…" at bounding box center [833, 430] width 1357 height 595
click at [348, 117] on div "Episode Builder" at bounding box center [333, 121] width 119 height 38
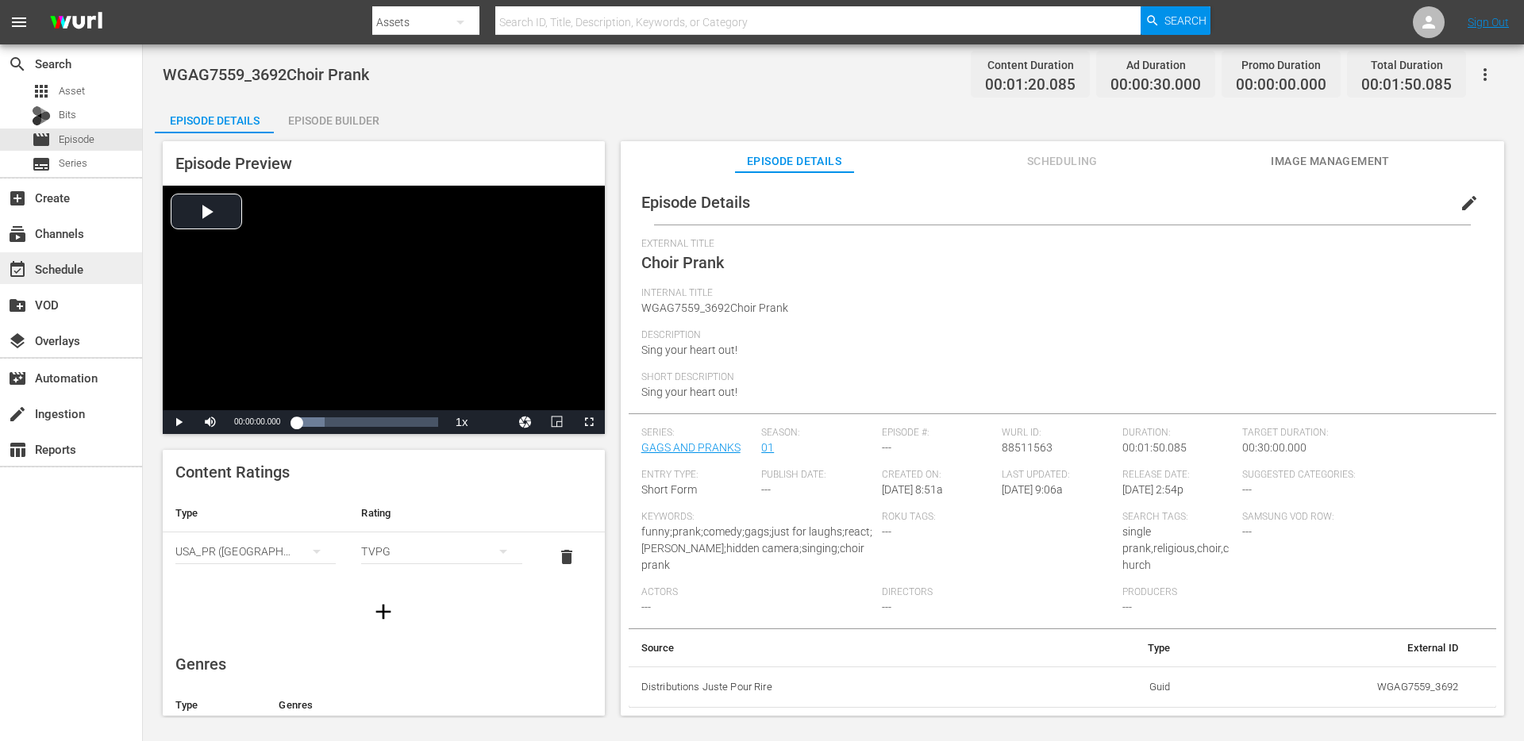
click at [60, 263] on div "event_available Schedule" at bounding box center [44, 267] width 89 height 14
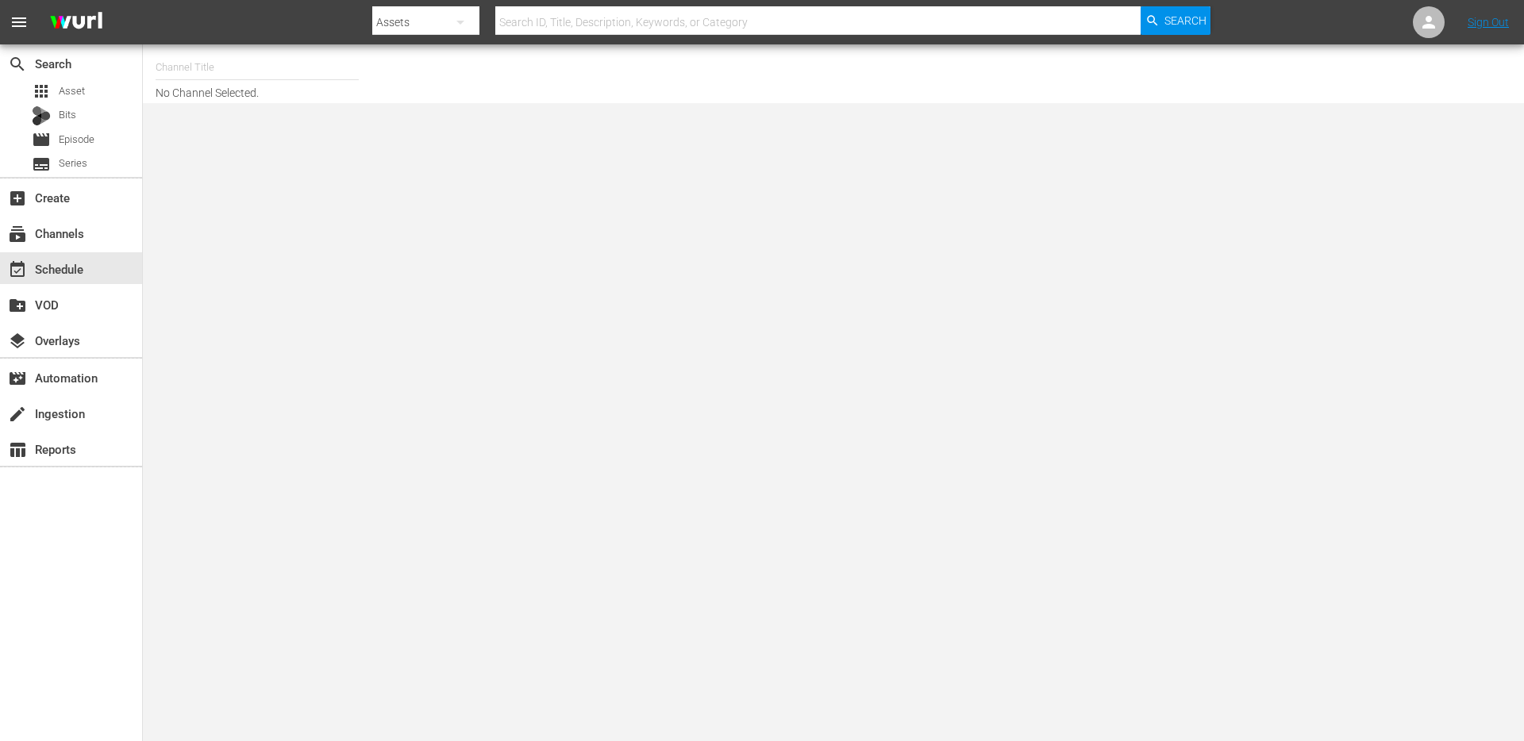
click at [279, 67] on input "text" at bounding box center [257, 67] width 203 height 38
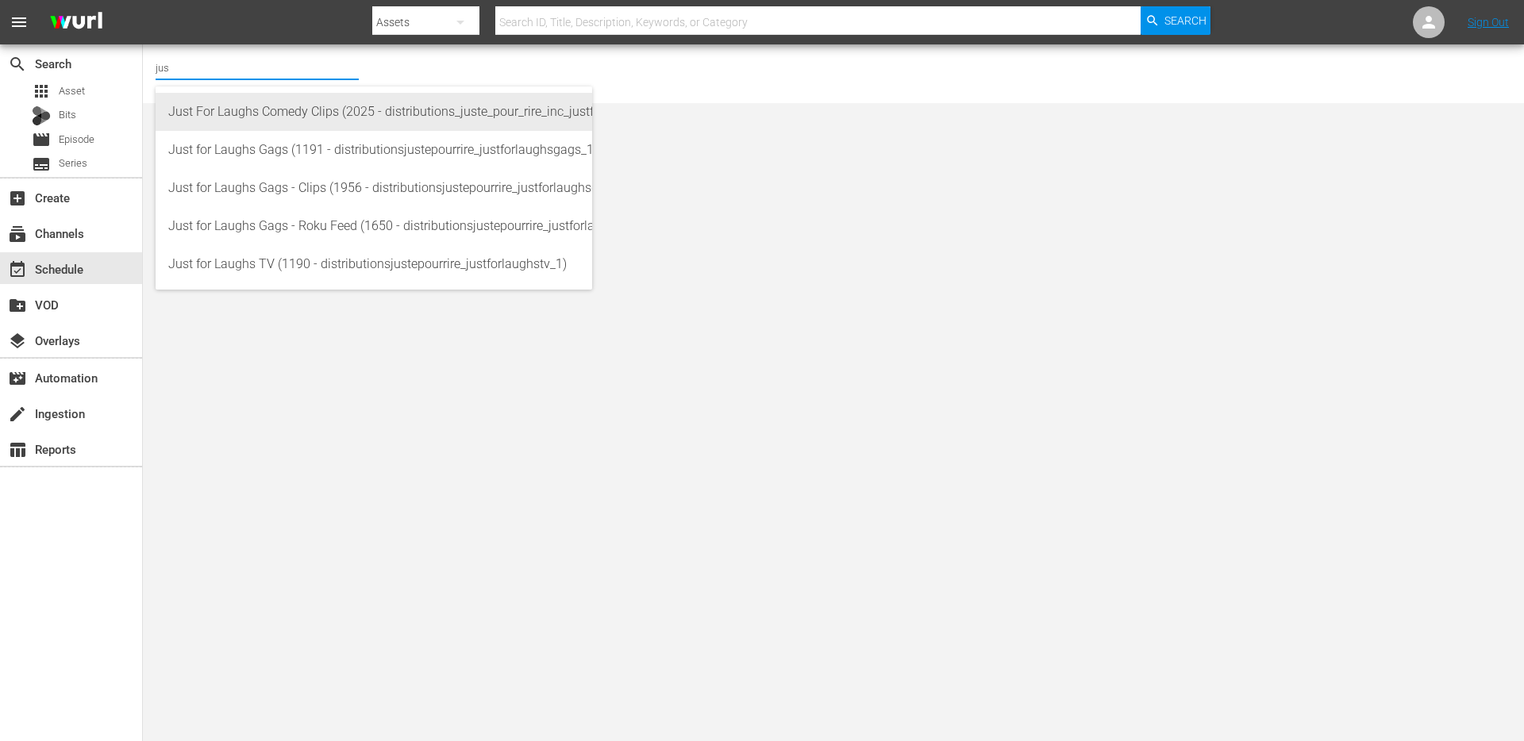
click at [322, 113] on div "Just For Laughs Comedy Clips (2025 - distributions_juste_pour_rire_inc_justforl…" at bounding box center [373, 112] width 411 height 38
type input "Just For Laughs Comedy Clips (2025 - distributions_juste_pour_rire_inc_justforl…"
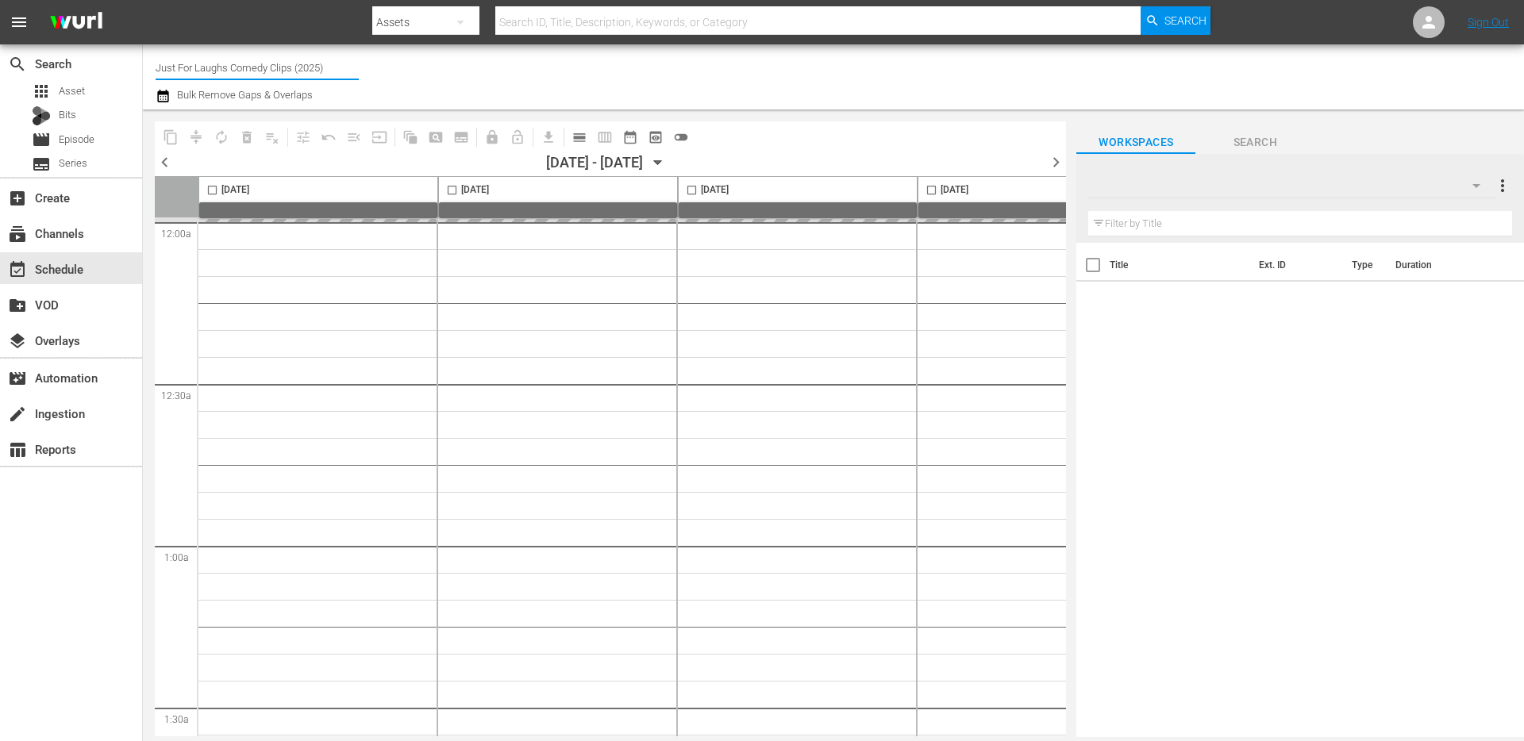
click at [268, 67] on input "Just For Laughs Comedy Clips (2025)" at bounding box center [257, 67] width 203 height 38
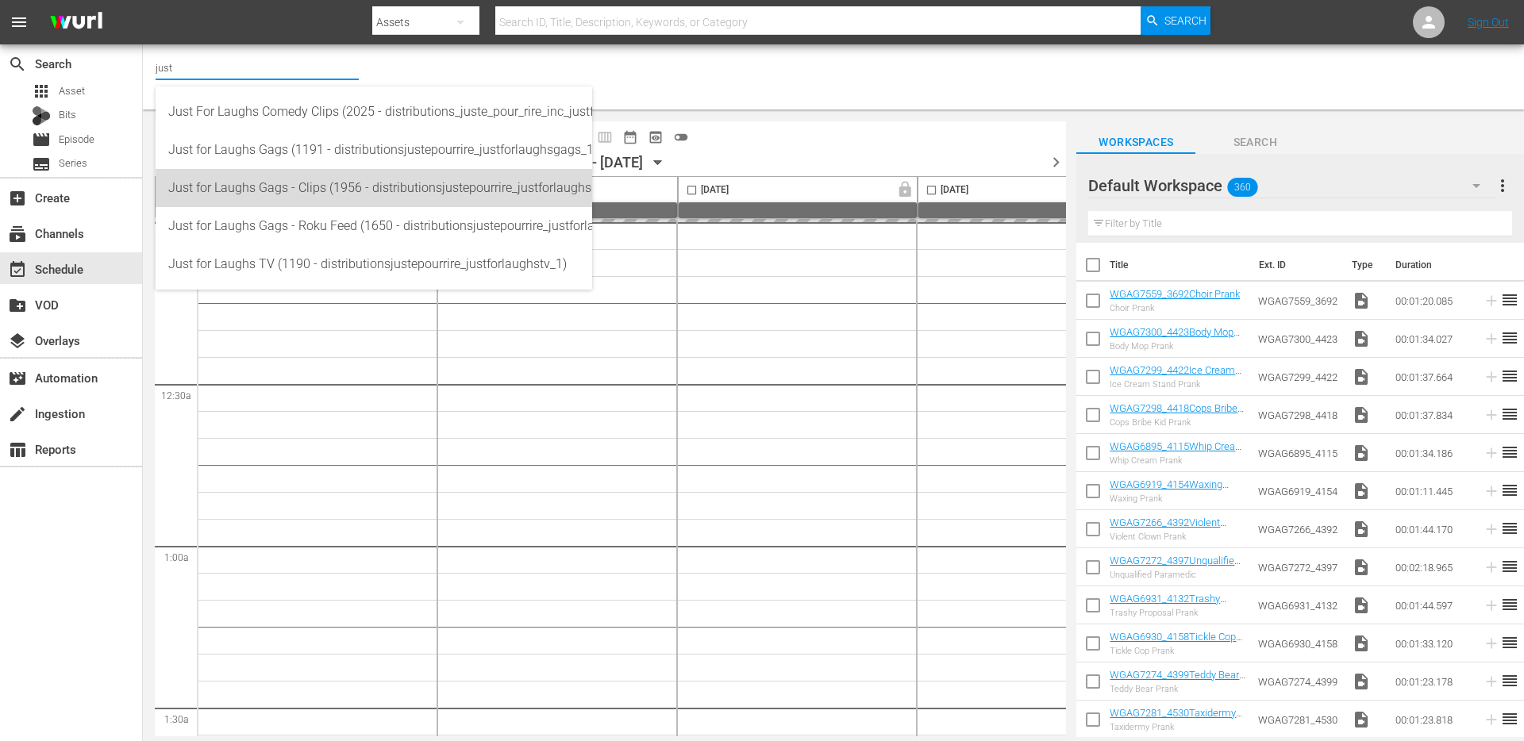
click at [290, 187] on div "Just for Laughs Gags - Clips (1956 - distributionsjustepourrire_justforlaughsga…" at bounding box center [373, 188] width 411 height 38
type input "Just for Laughs Gags - Clips (1956 - distributionsjustepourrire_justforlaughsga…"
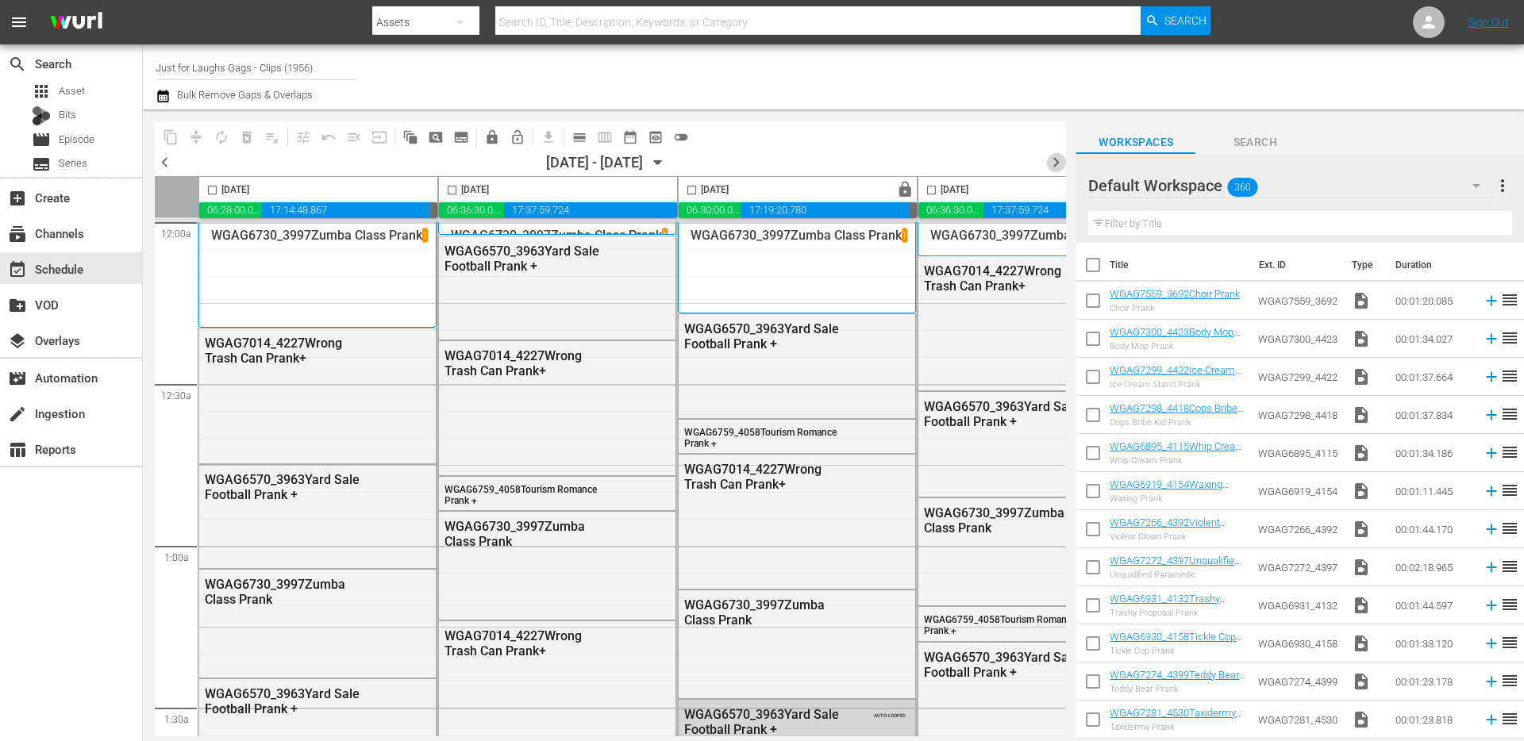
click at [1059, 168] on span "chevron_right" at bounding box center [1056, 162] width 20 height 20
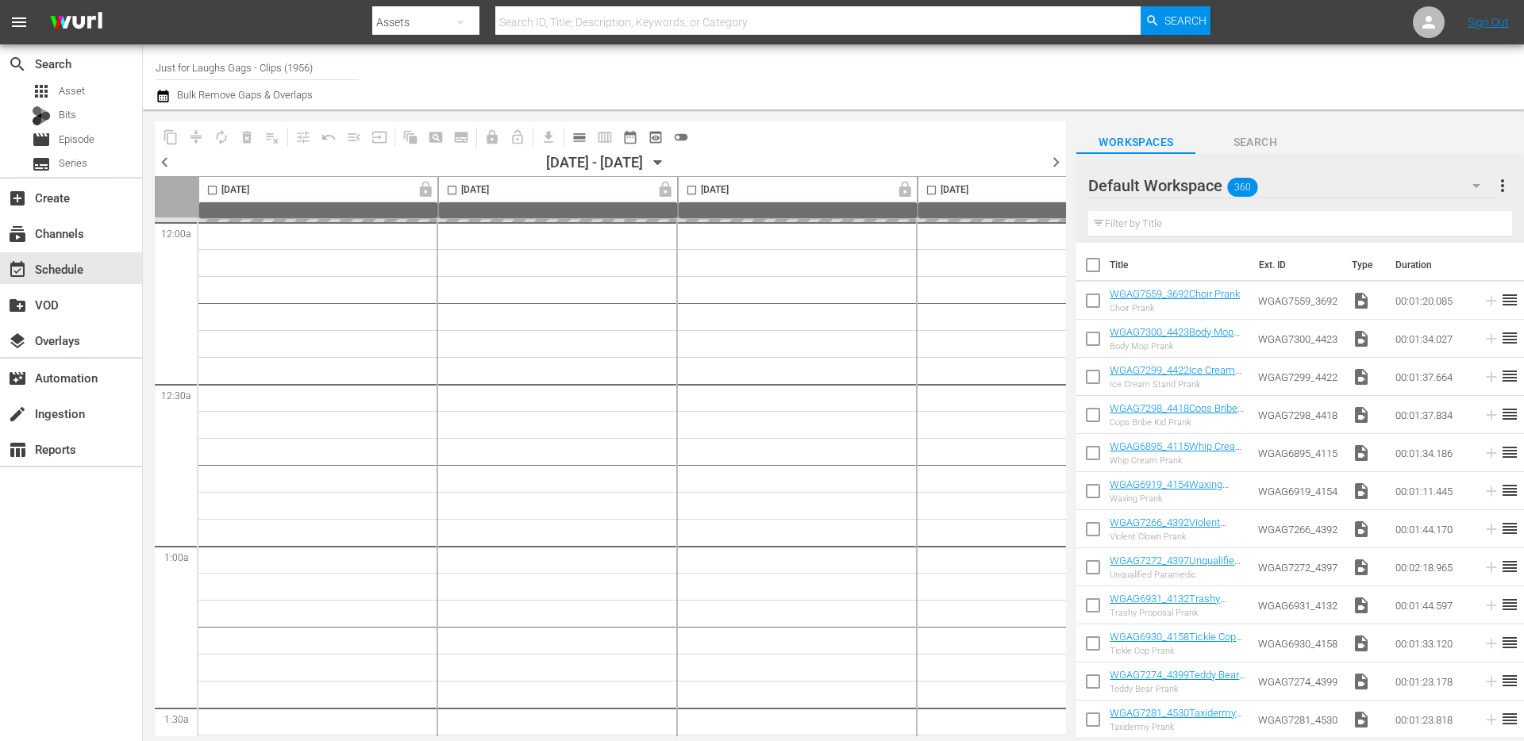
click at [1059, 168] on span "chevron_right" at bounding box center [1056, 162] width 20 height 20
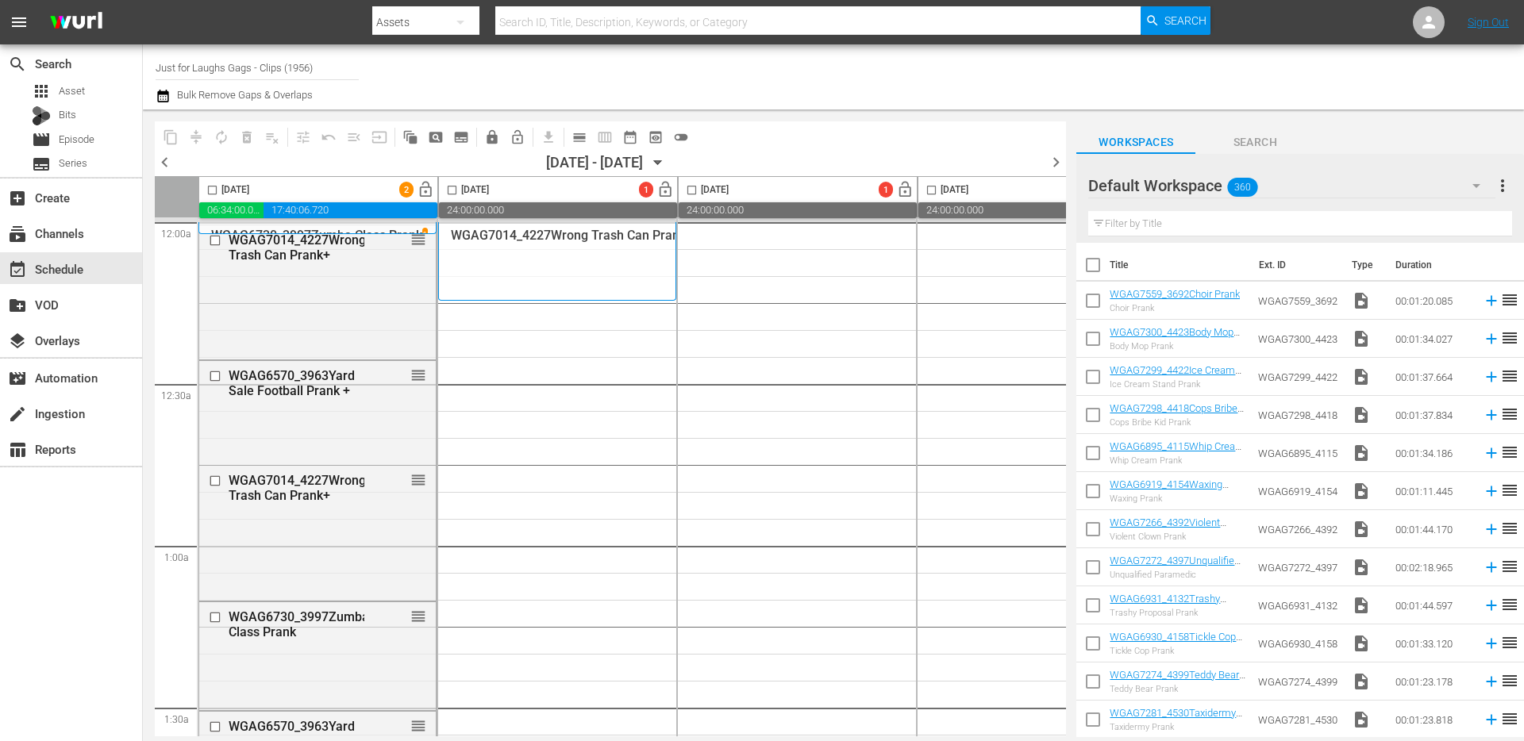
click at [213, 188] on input "checkbox" at bounding box center [212, 193] width 18 height 18
checkbox input "true"
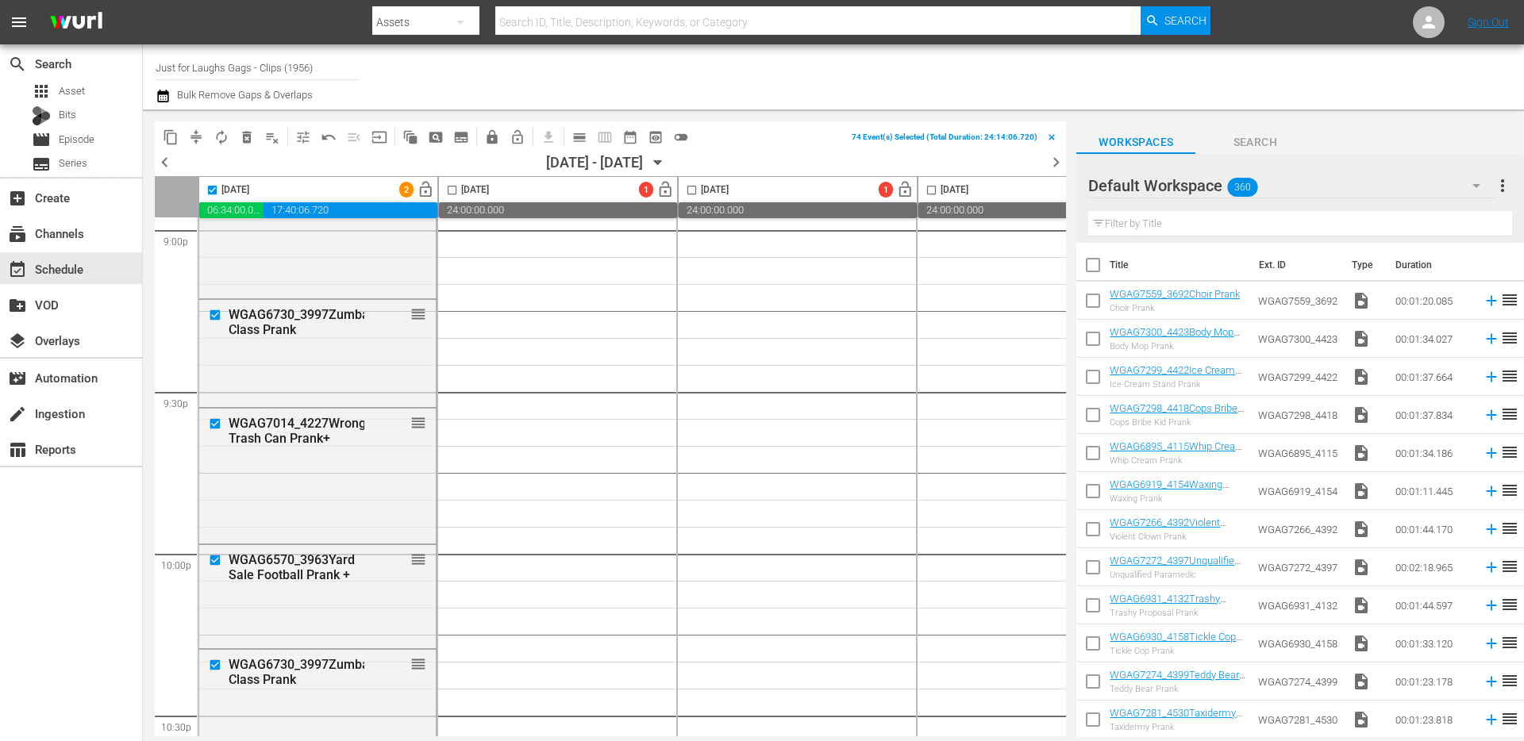
scroll to position [7264, 0]
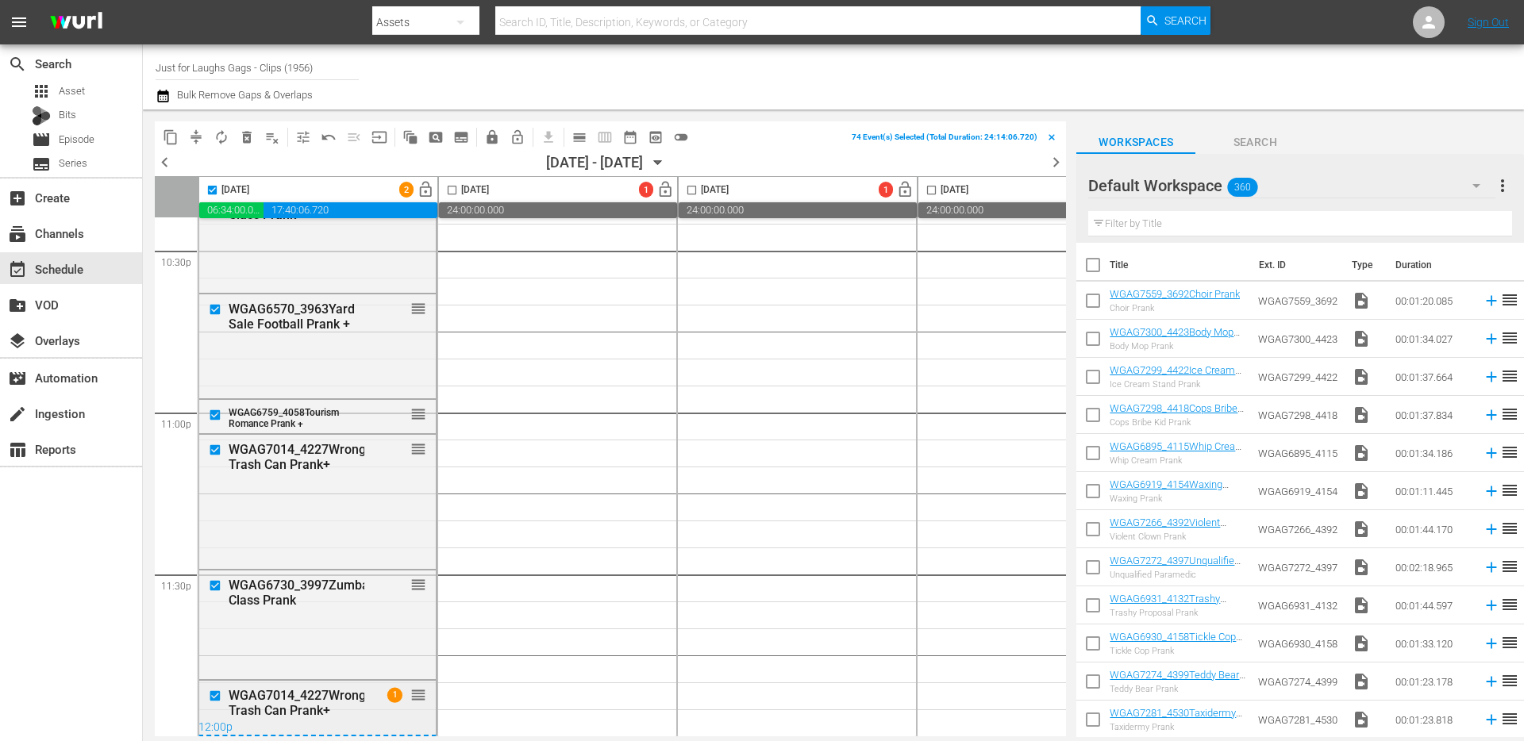
click at [212, 694] on input "checkbox" at bounding box center [217, 695] width 17 height 13
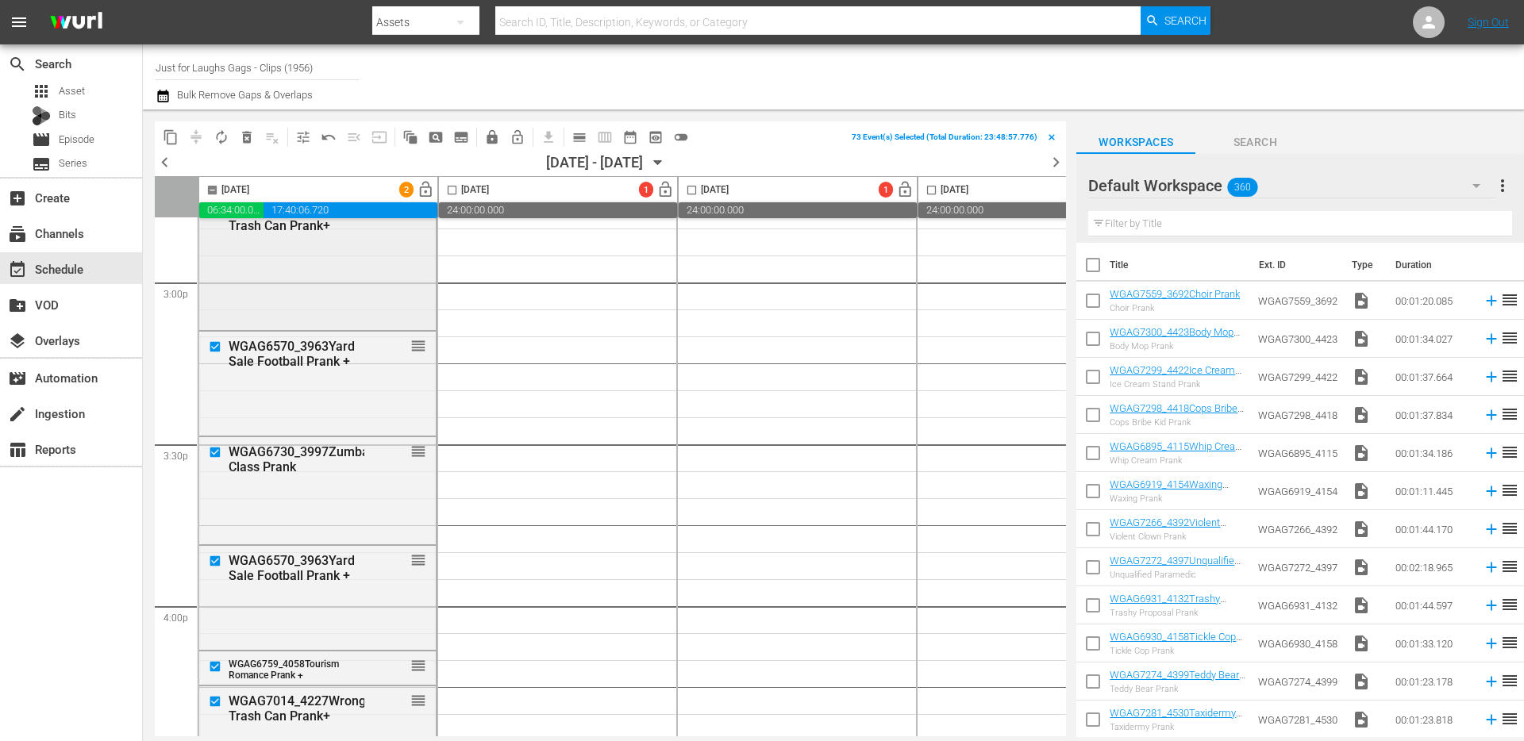
scroll to position [4745, 0]
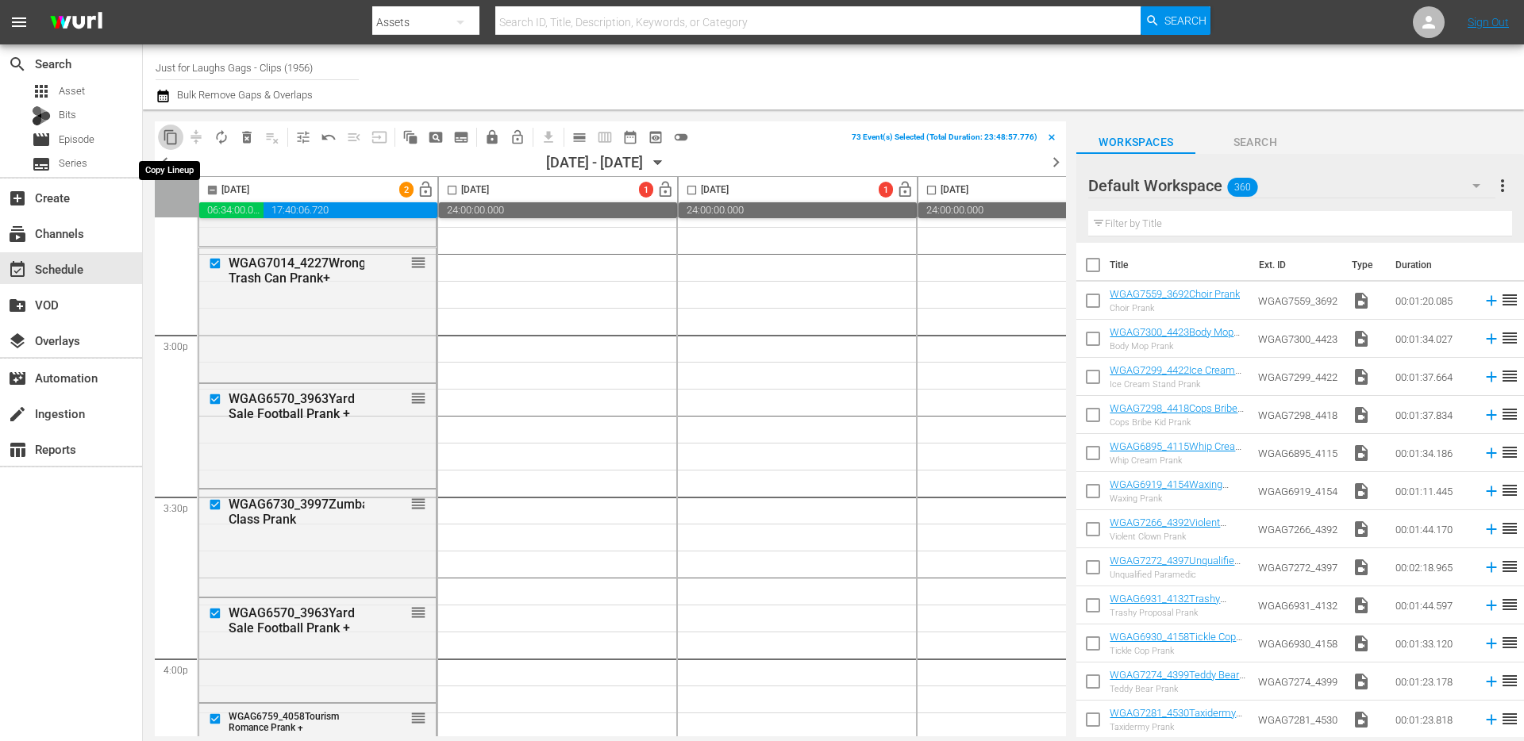
click at [170, 140] on span "content_copy" at bounding box center [171, 137] width 16 height 16
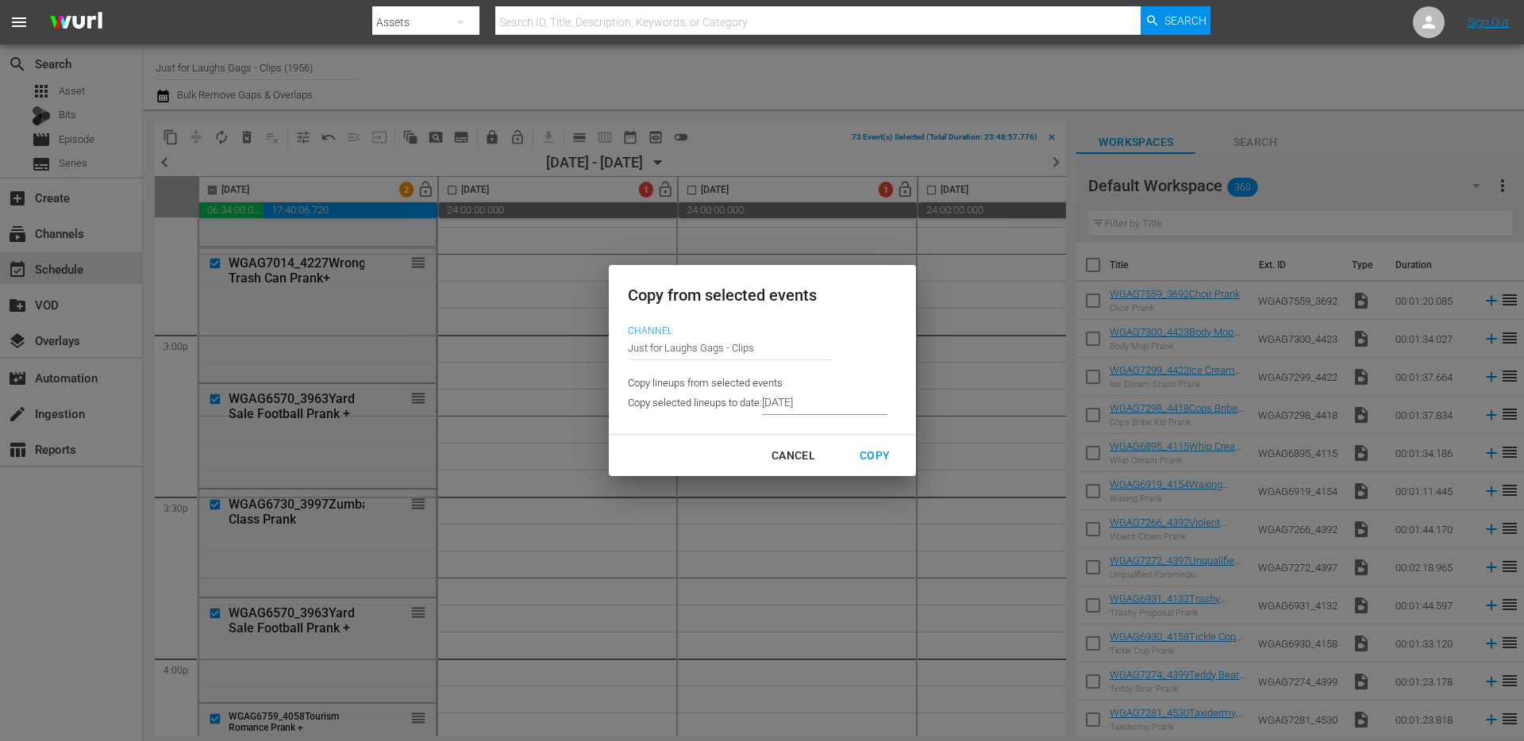
click at [819, 410] on input "[DATE]" at bounding box center [824, 403] width 125 height 24
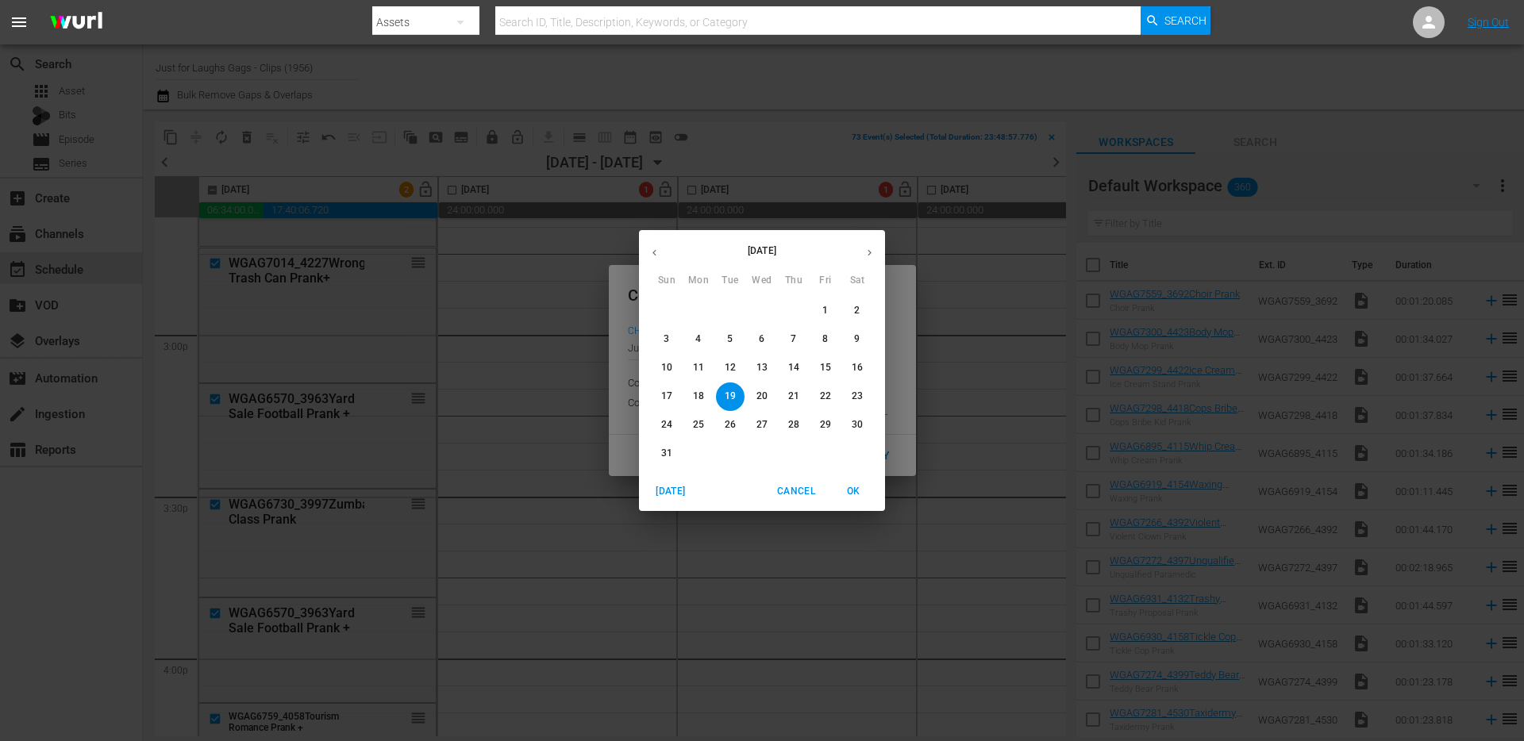
click at [870, 250] on icon "button" at bounding box center [870, 253] width 12 height 12
click at [760, 308] on p "3" at bounding box center [762, 310] width 6 height 13
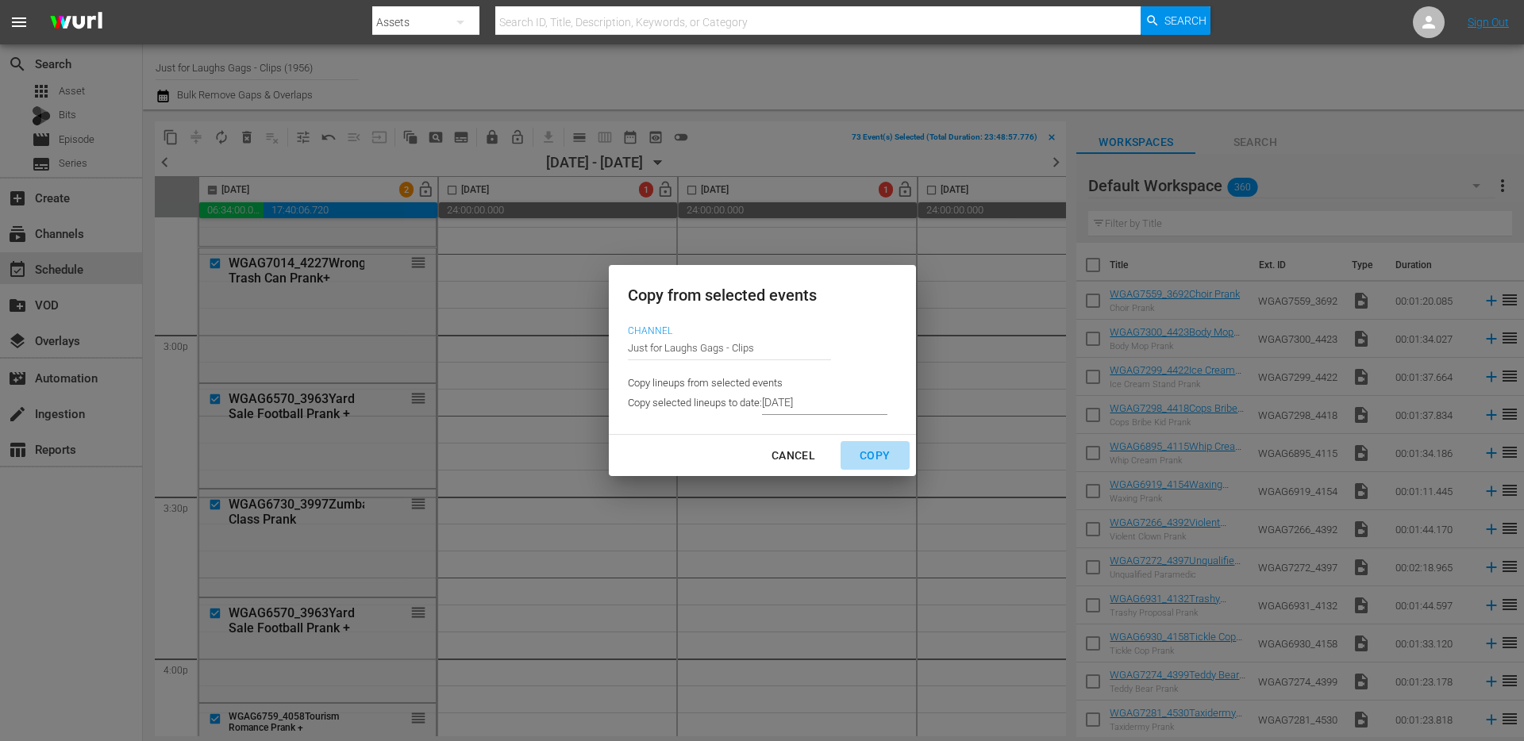
click at [871, 448] on div "Copy" at bounding box center [875, 456] width 56 height 20
type input "[DATE]"
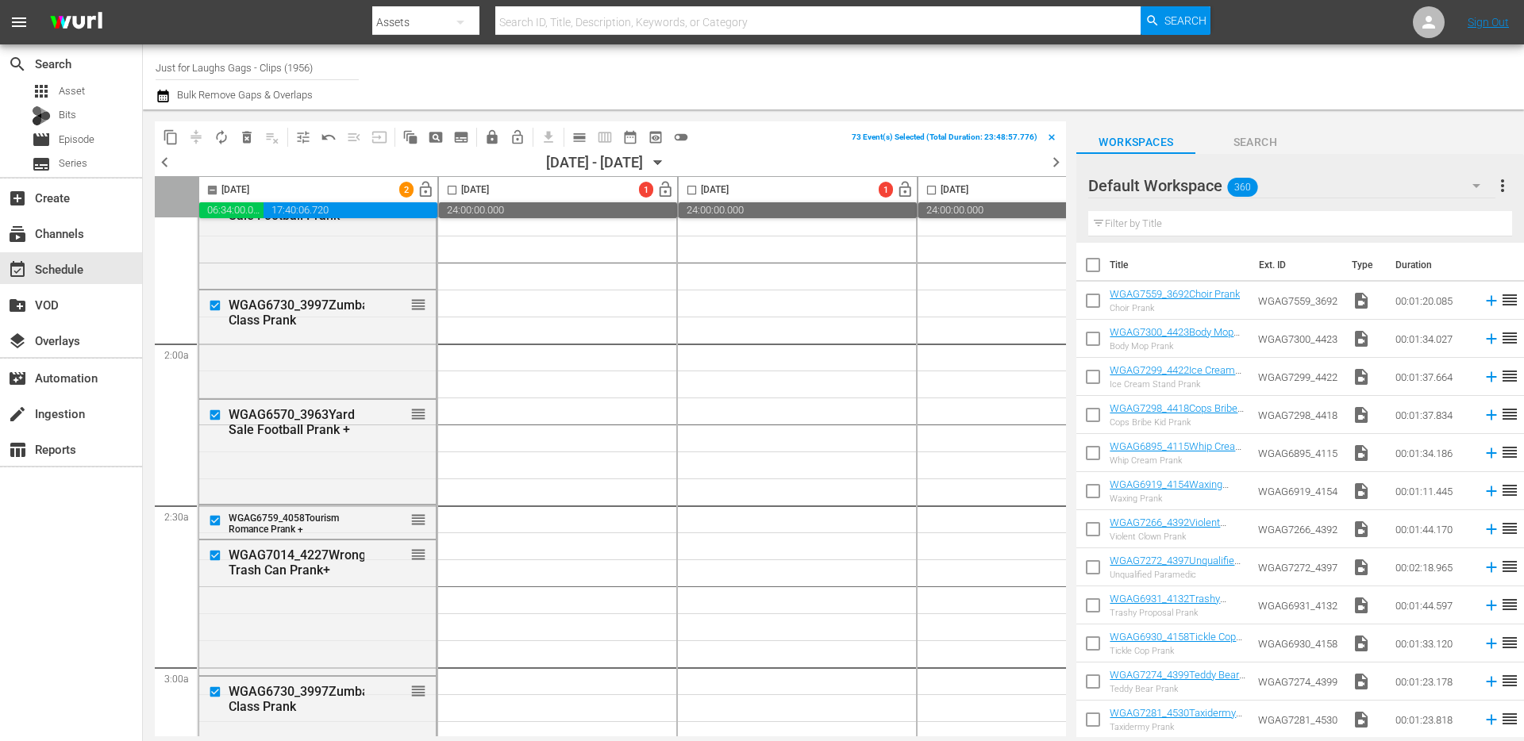
scroll to position [0, 0]
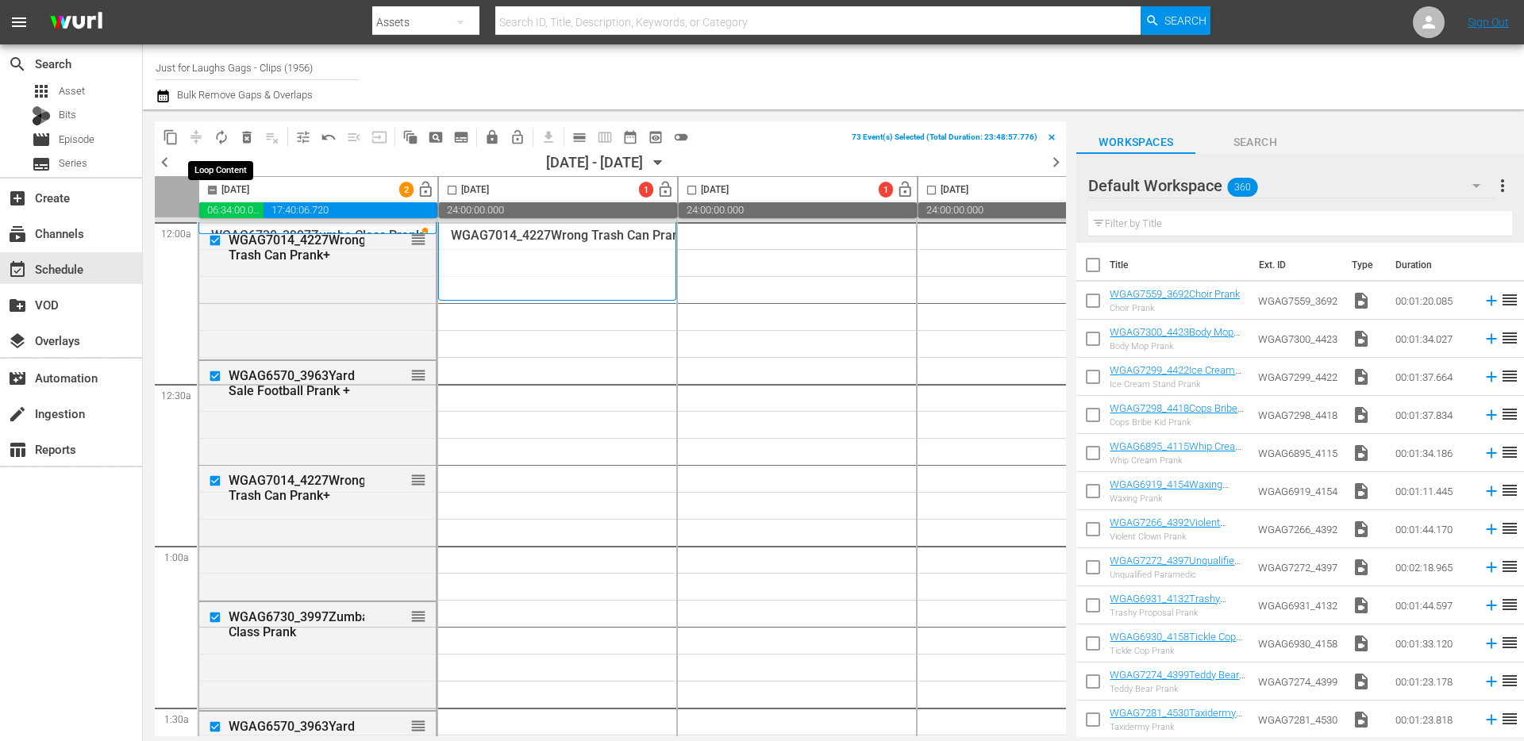
click at [219, 137] on span "autorenew_outlined" at bounding box center [221, 137] width 16 height 16
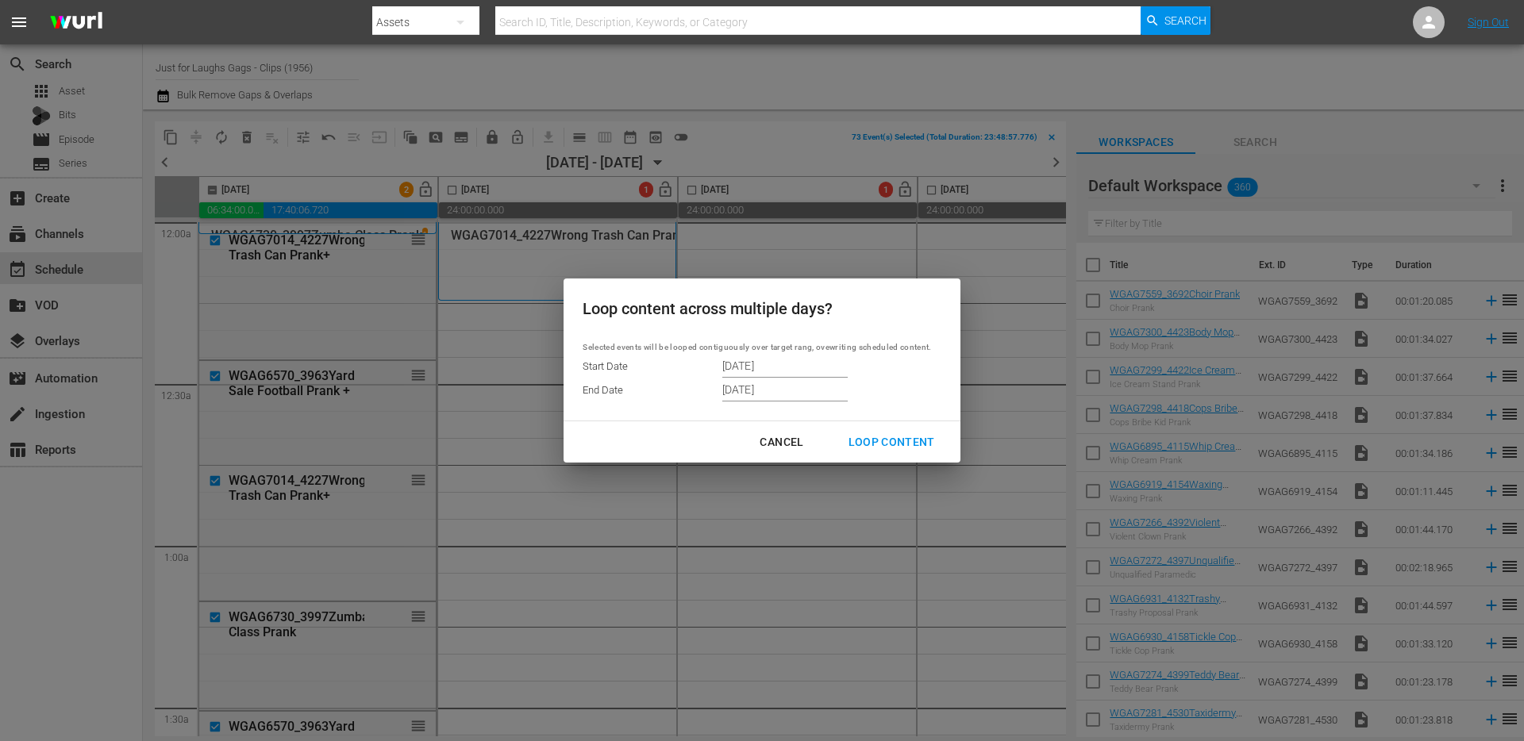
click at [790, 431] on button "Cancel" at bounding box center [781, 442] width 82 height 29
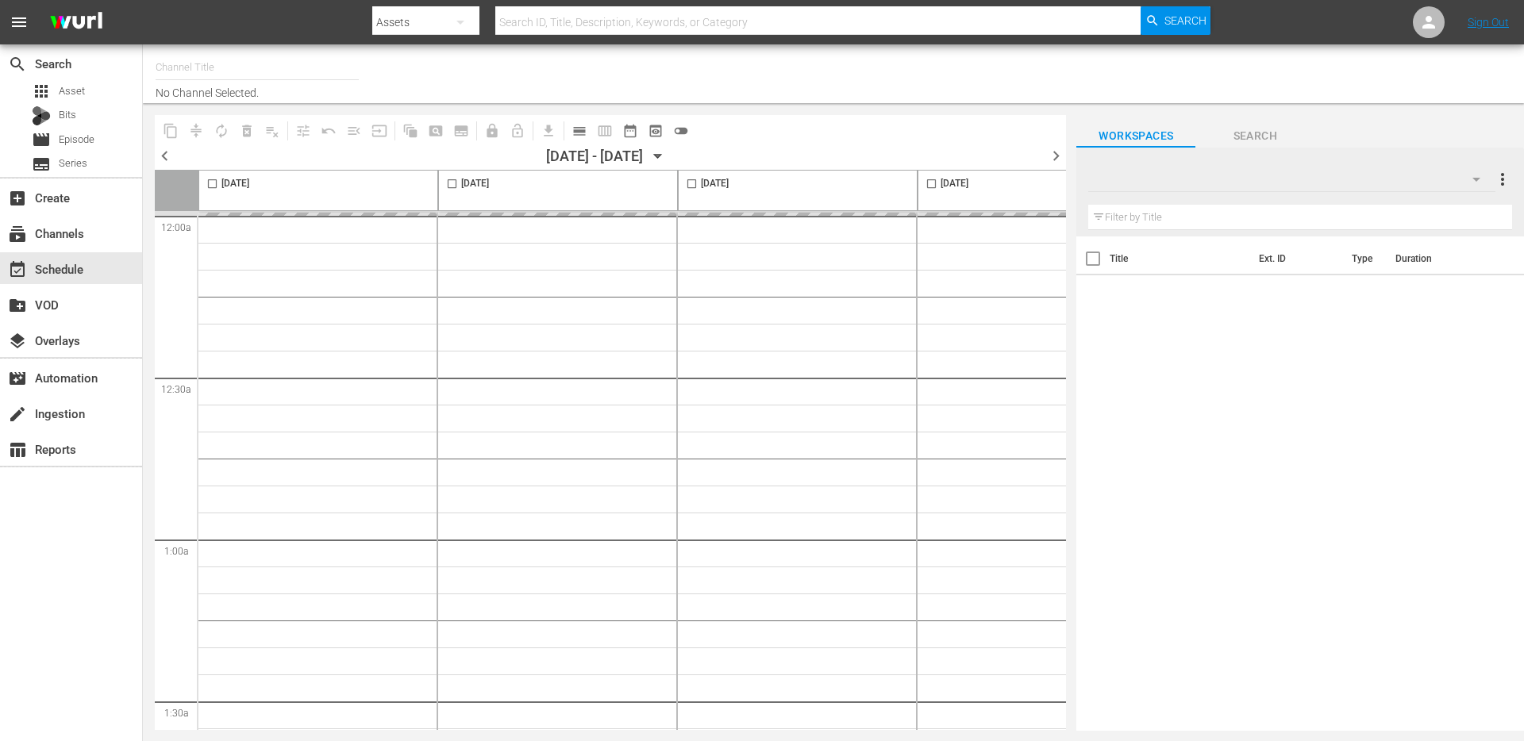
type input "Just for Laughs Gags - Clips (1956)"
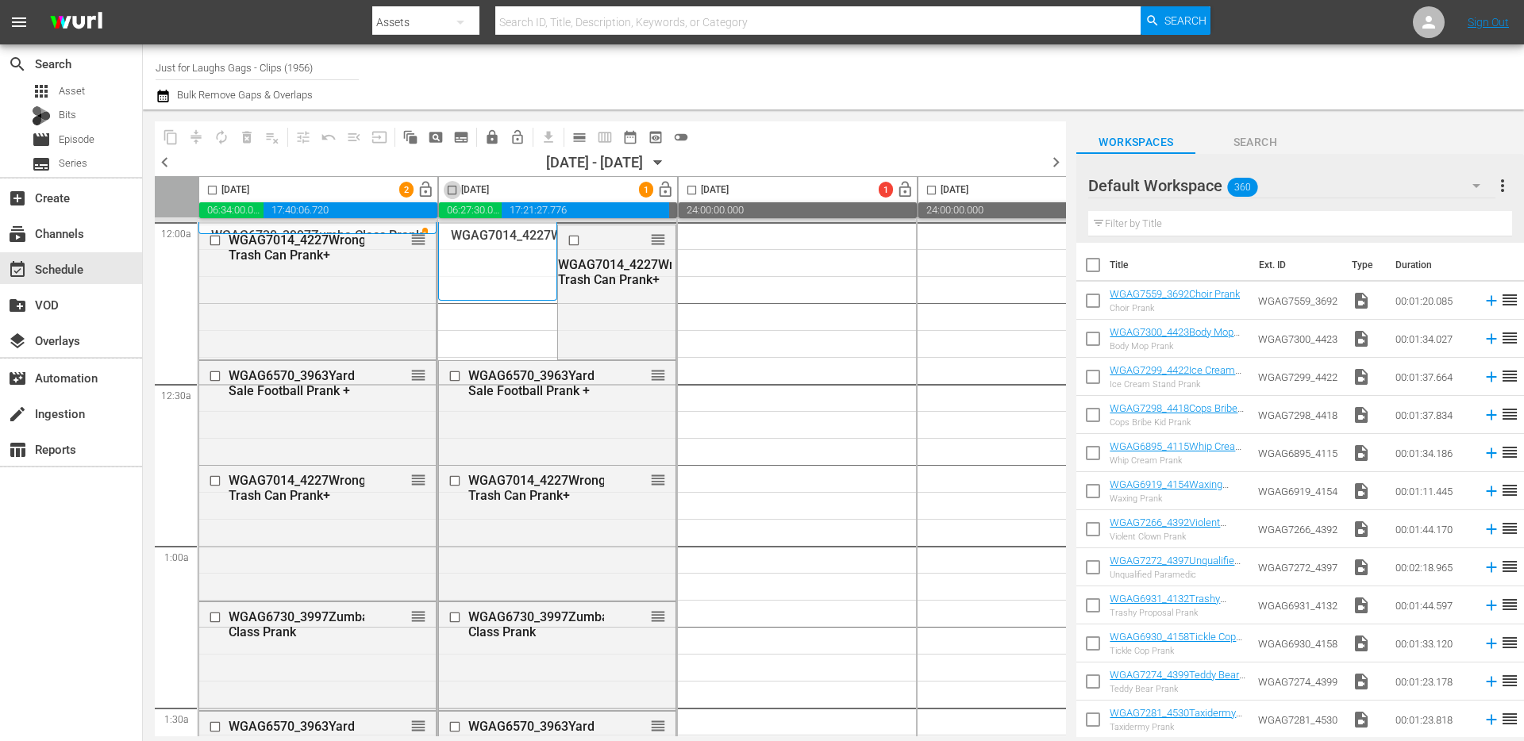
click at [448, 187] on input "checkbox" at bounding box center [452, 193] width 18 height 18
click at [197, 146] on button "compress" at bounding box center [195, 137] width 25 height 25
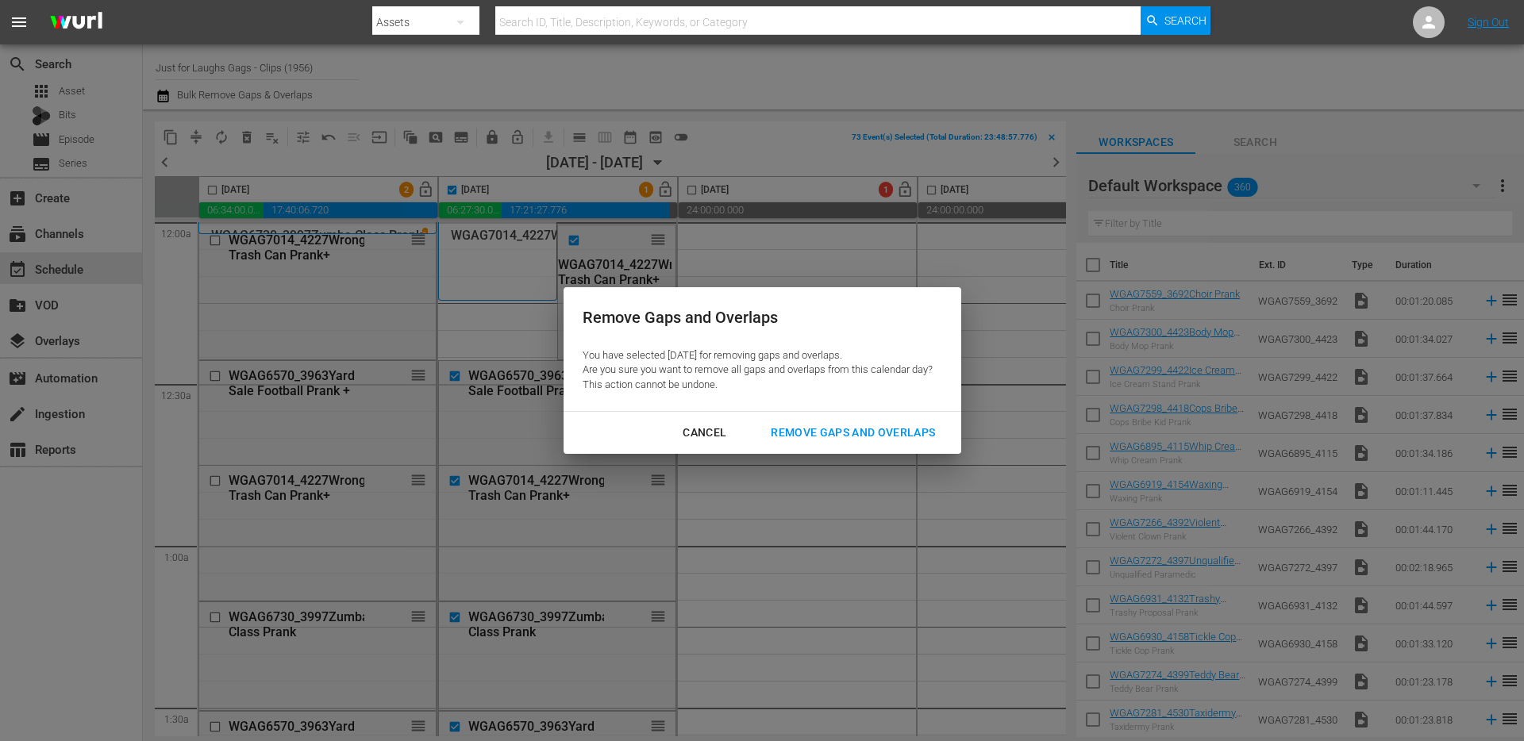
click at [803, 429] on div "Remove Gaps and Overlaps" at bounding box center [853, 433] width 190 height 20
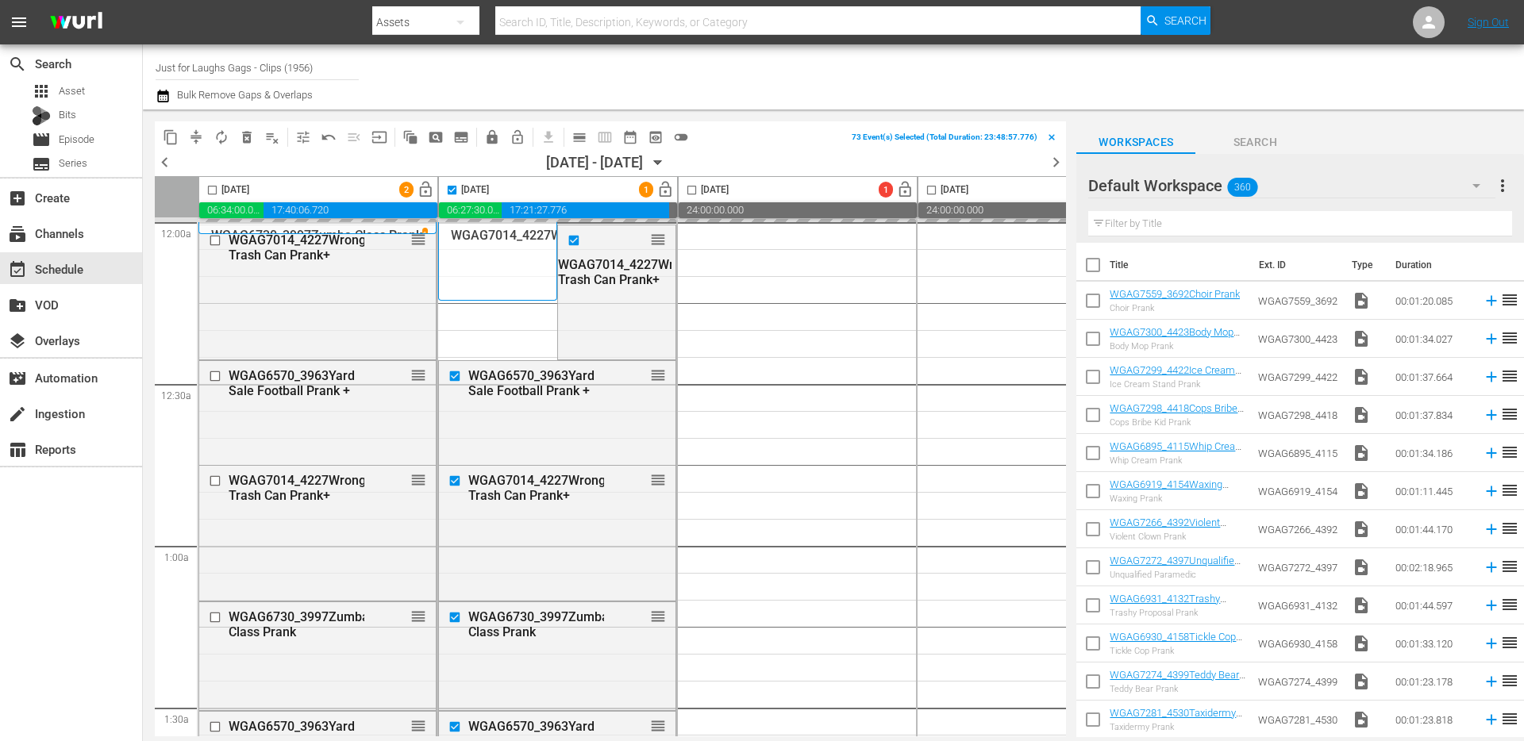
checkbox input "false"
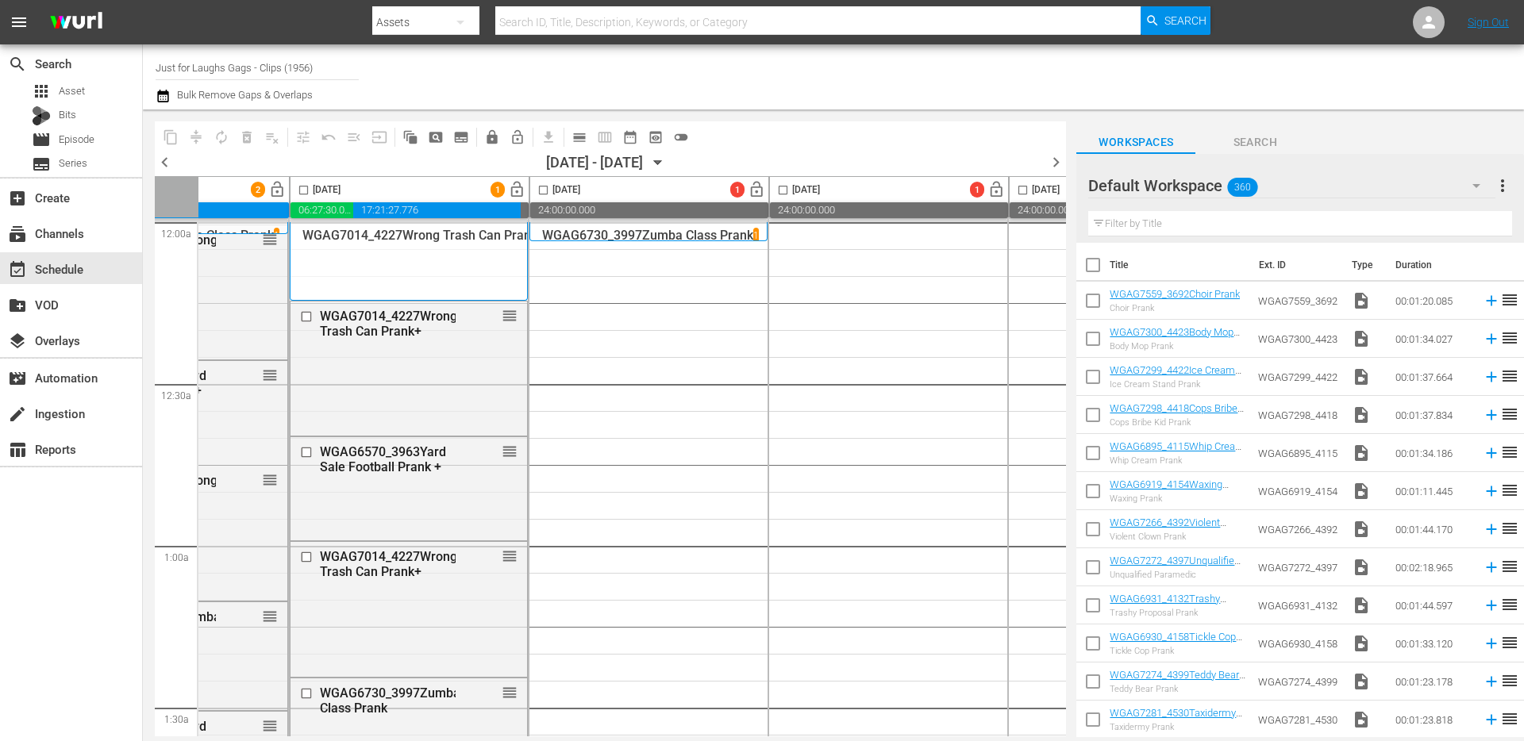
scroll to position [0, 193]
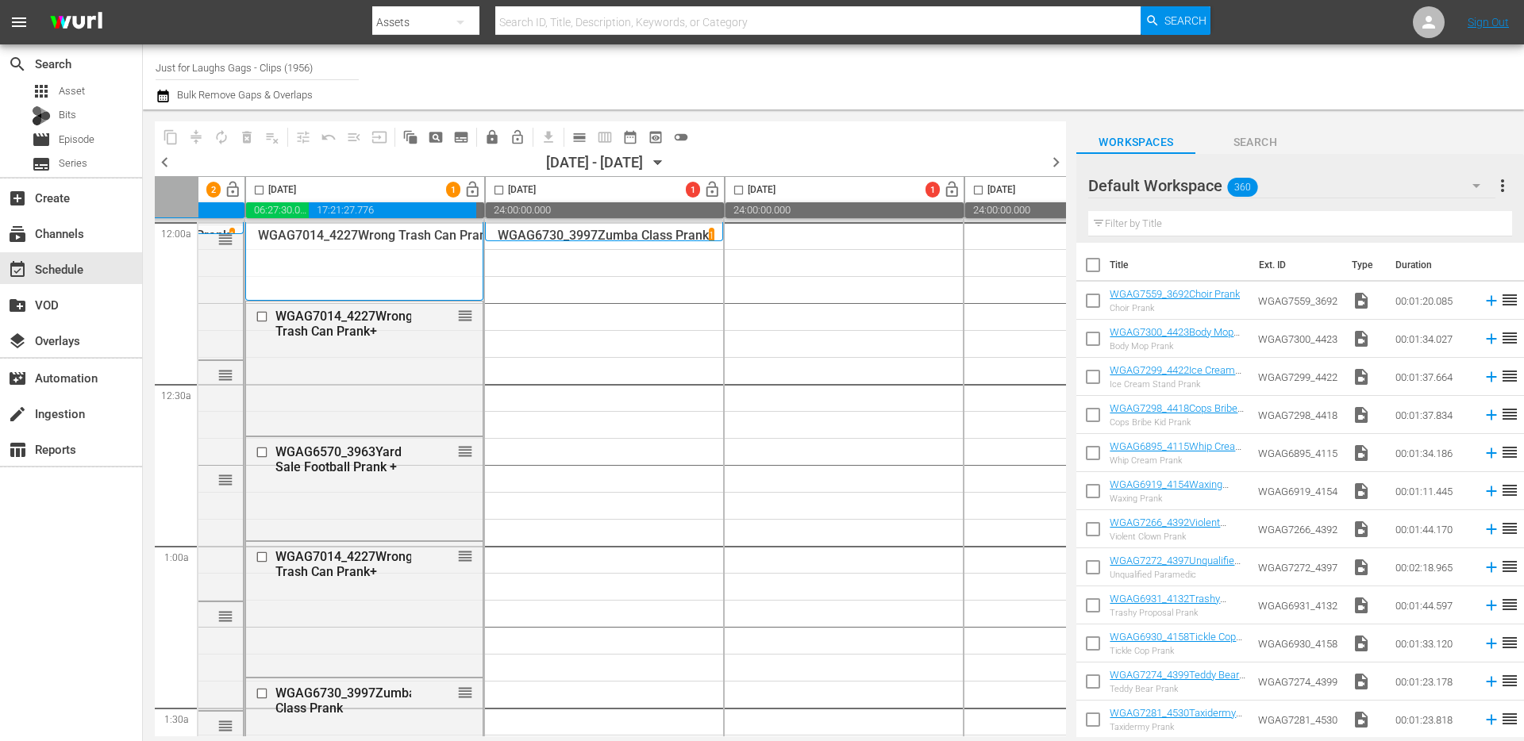
click at [536, 189] on div "[DATE]" at bounding box center [511, 190] width 50 height 18
click at [583, 137] on span "calendar_view_day_outlined" at bounding box center [579, 137] width 16 height 16
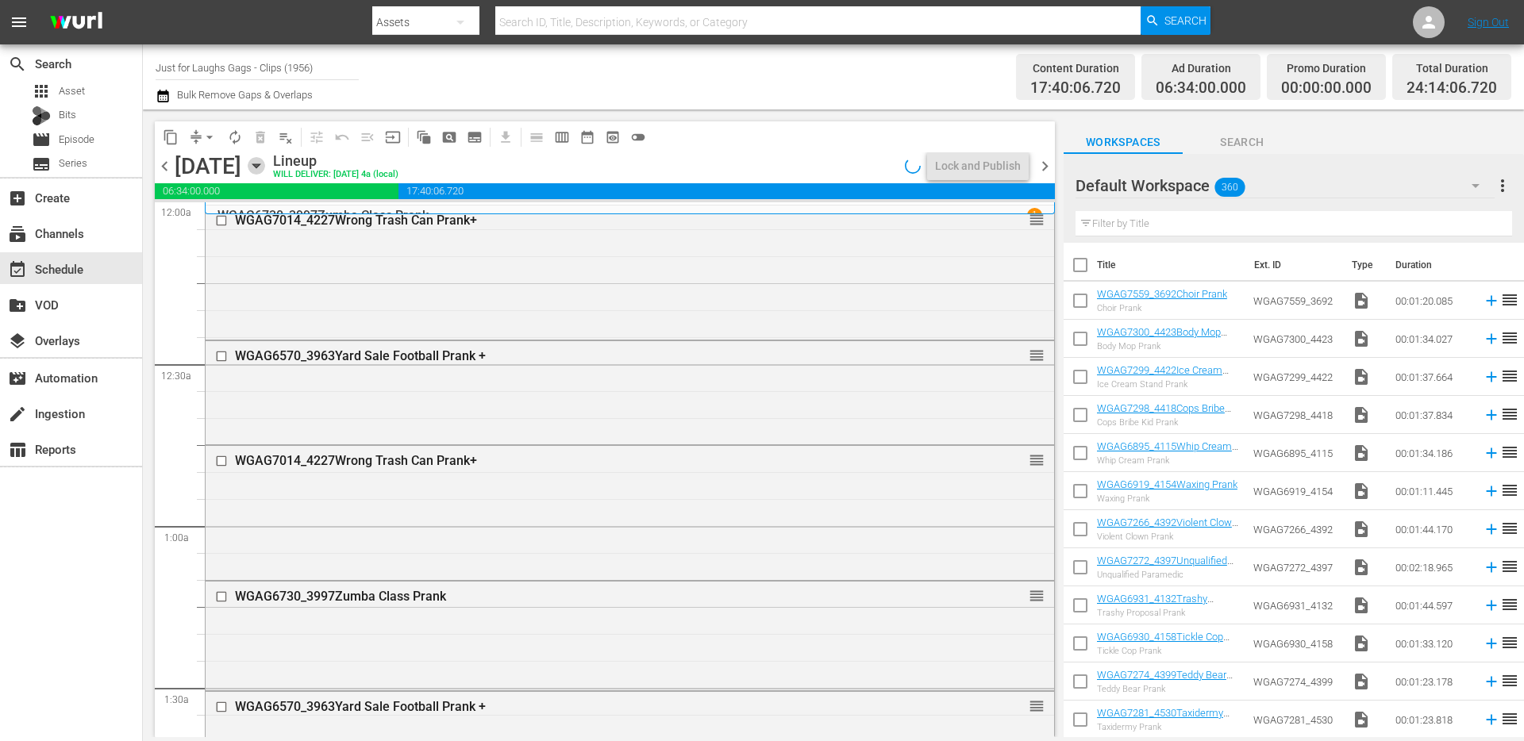
click at [265, 166] on icon "button" at bounding box center [256, 165] width 17 height 17
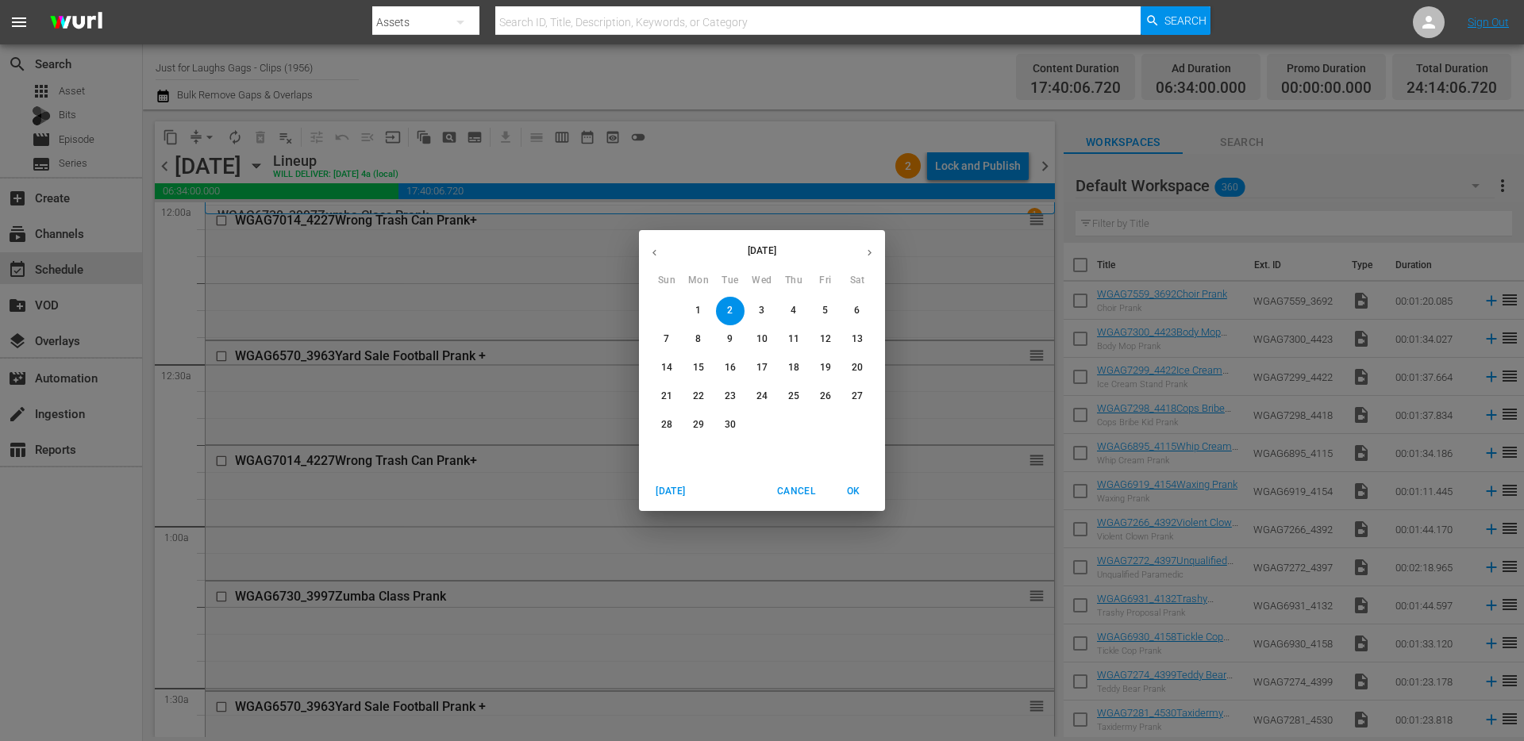
click at [795, 304] on p "4" at bounding box center [793, 310] width 6 height 13
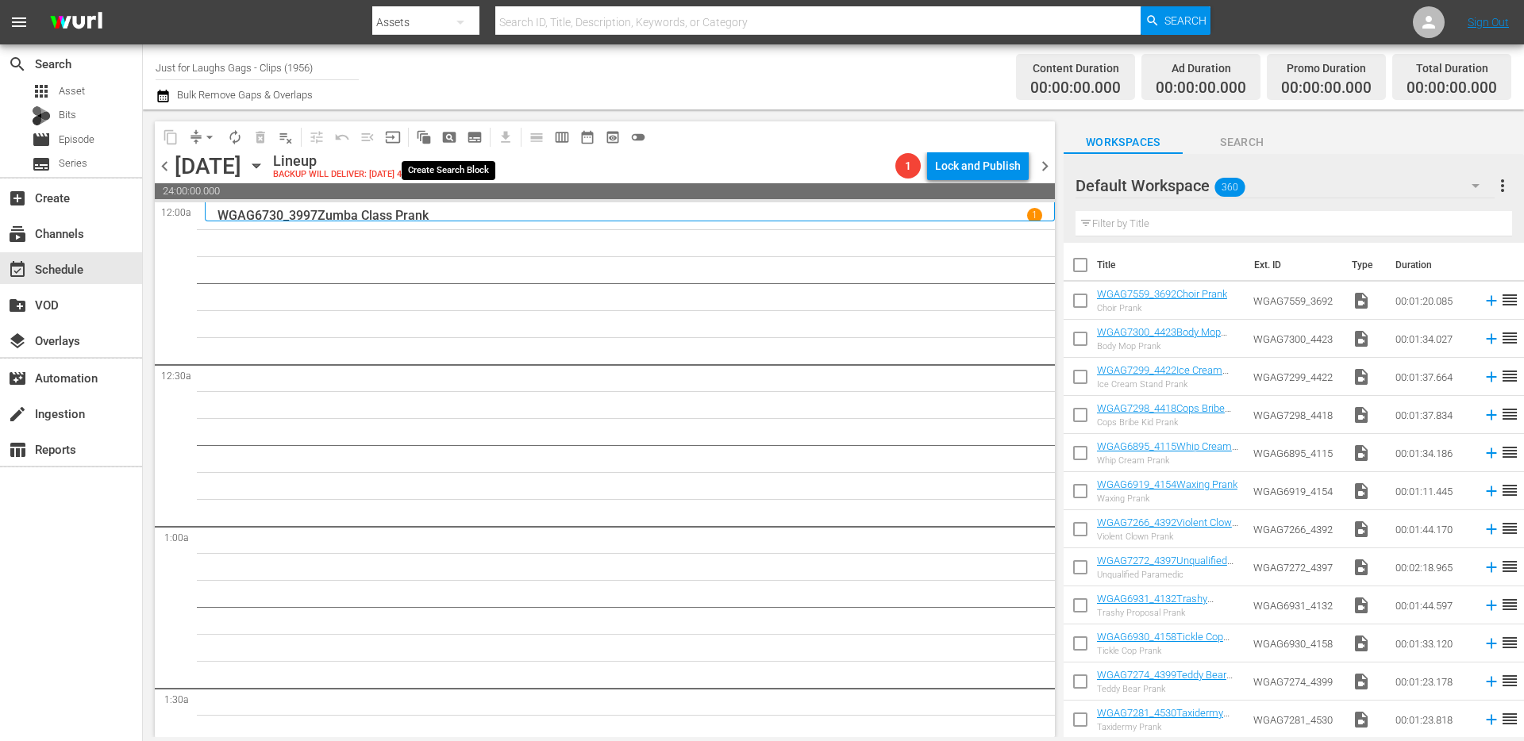
click at [454, 137] on span "pageview_outlined" at bounding box center [449, 137] width 16 height 16
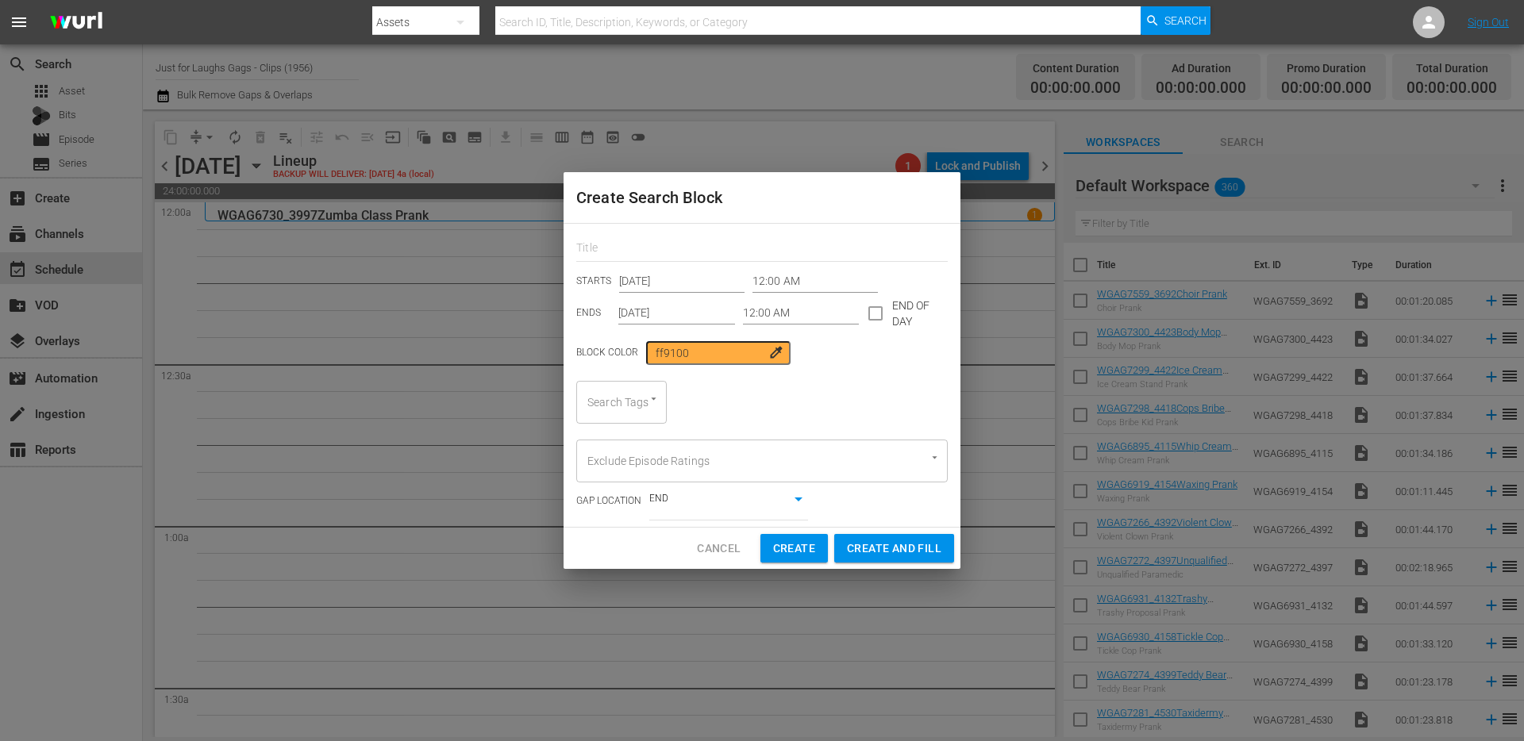
click at [614, 416] on div "Search Tags" at bounding box center [621, 402] width 90 height 43
type input "singl"
click at [606, 439] on span "single prank" at bounding box center [619, 445] width 60 height 17
click at [782, 309] on input "12:00 AM" at bounding box center [801, 314] width 117 height 24
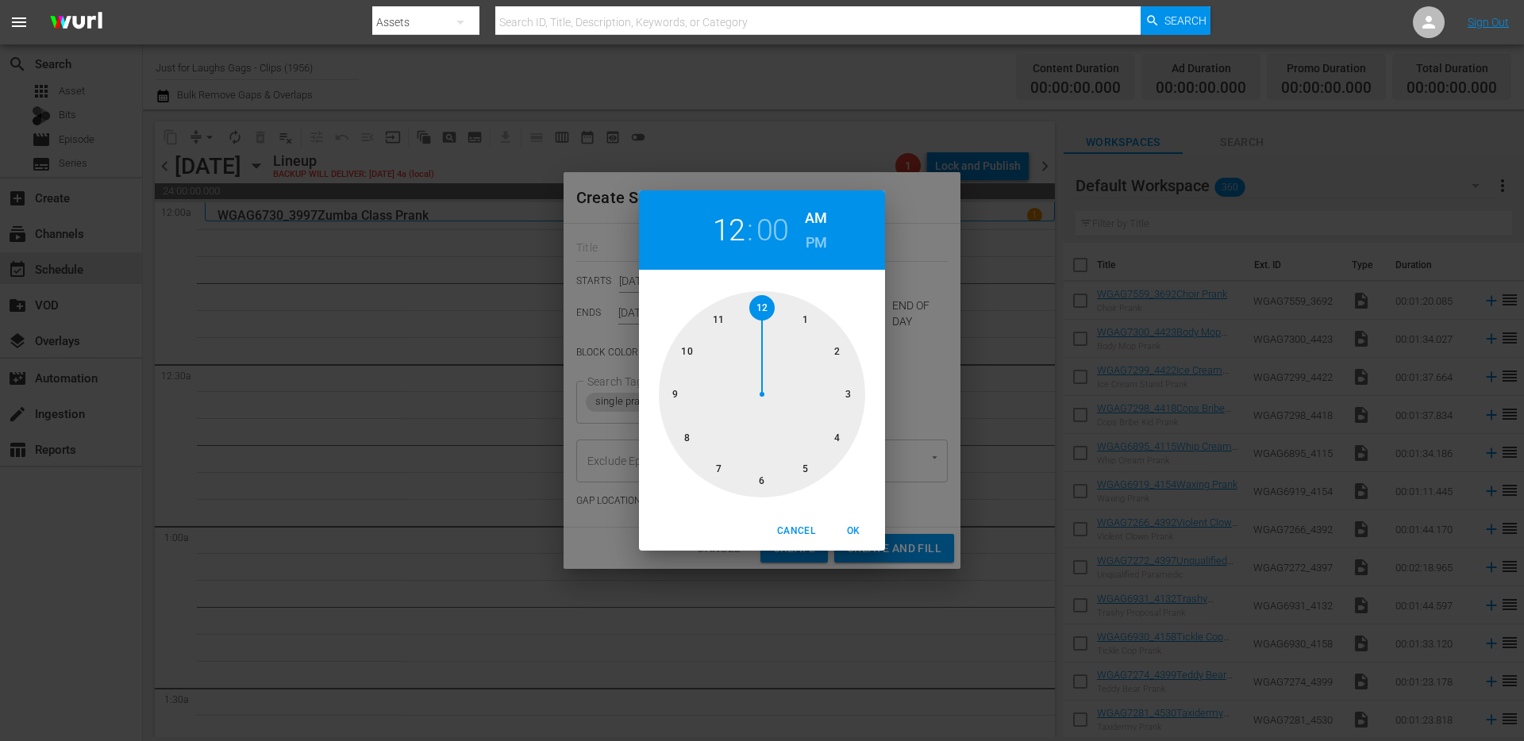
click at [837, 351] on div at bounding box center [762, 394] width 206 height 206
click at [850, 533] on span "OK" at bounding box center [853, 531] width 38 height 17
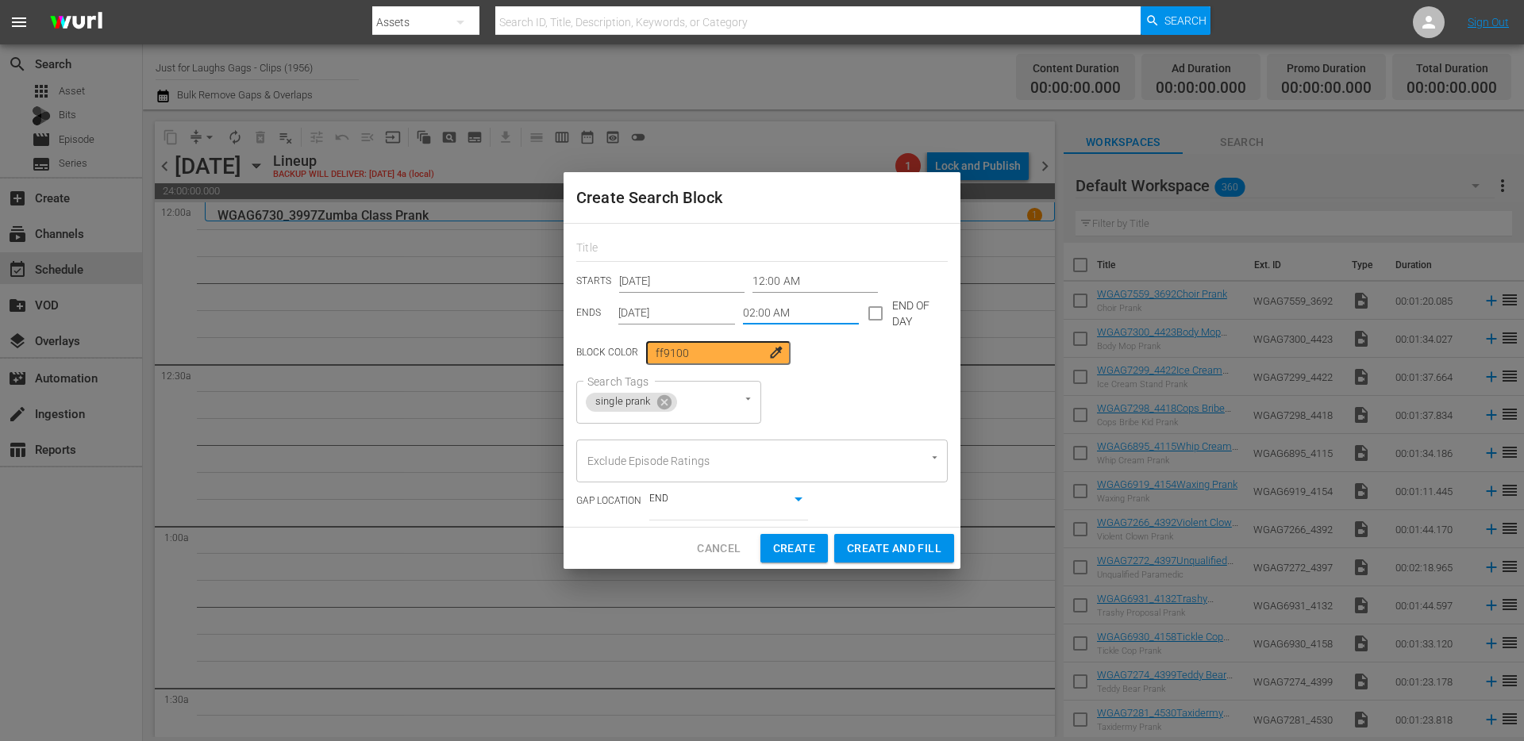
click at [916, 548] on span "Create and Fill" at bounding box center [894, 549] width 94 height 20
type input "12:00 AM"
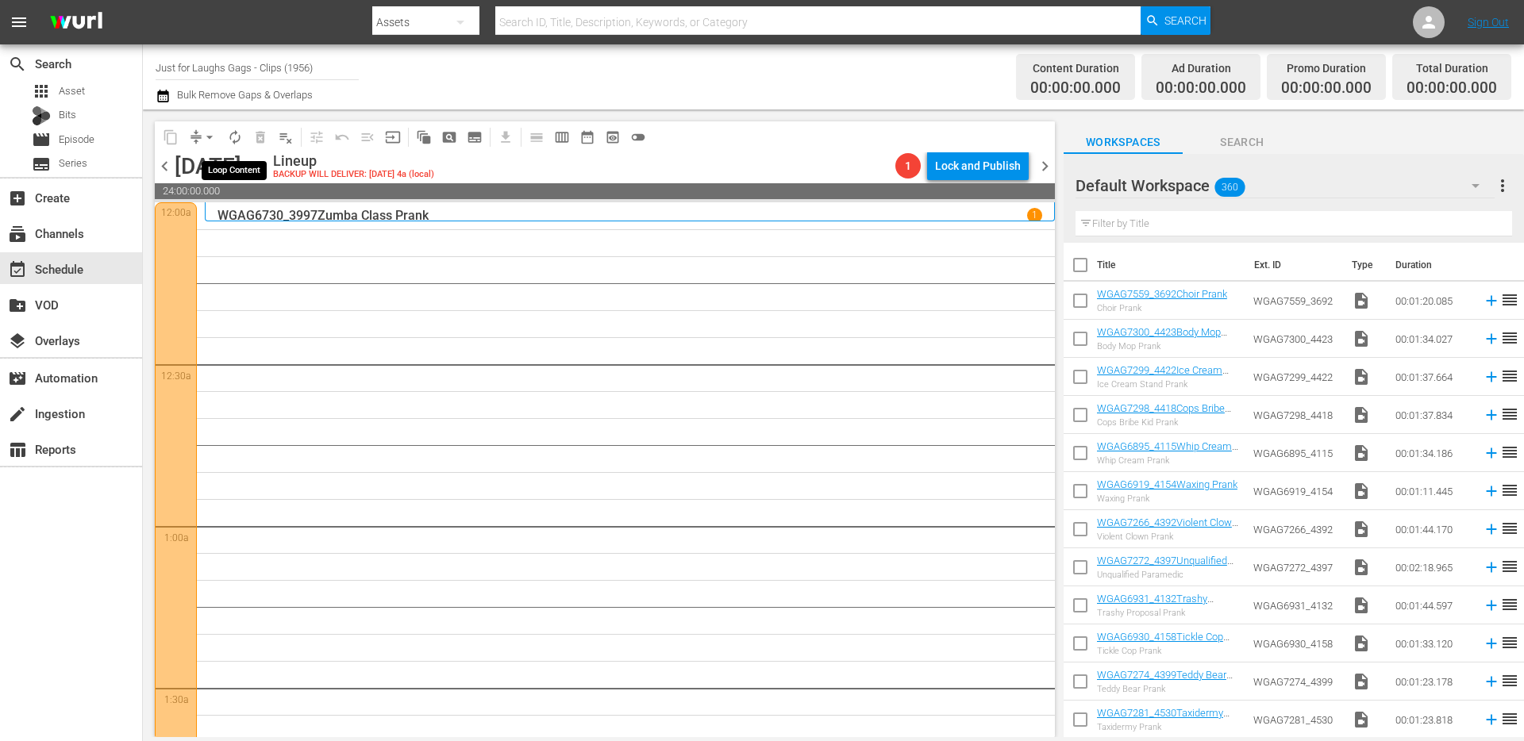
click at [235, 133] on span "autorenew_outlined" at bounding box center [235, 137] width 16 height 16
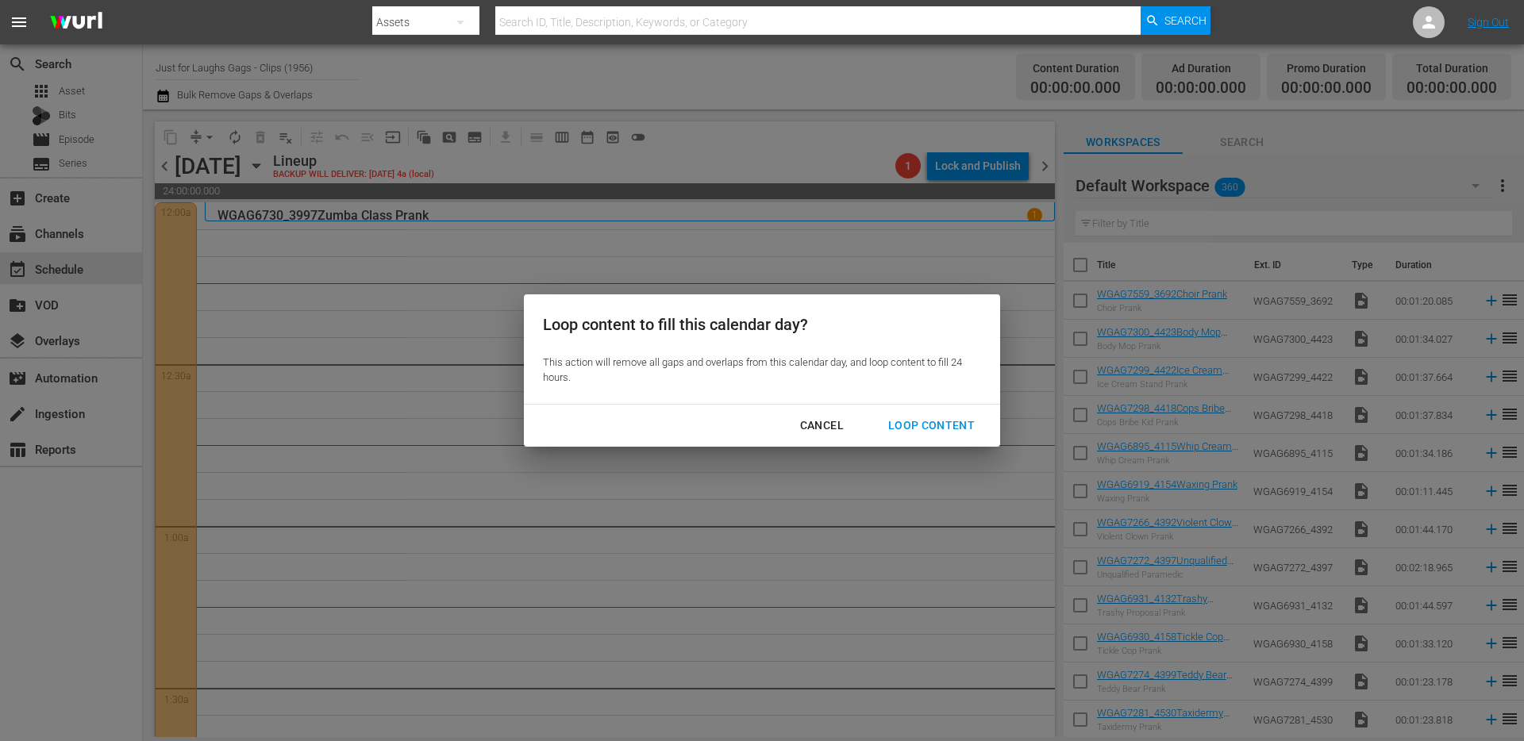
click at [939, 429] on div "Loop Content" at bounding box center [931, 426] width 112 height 20
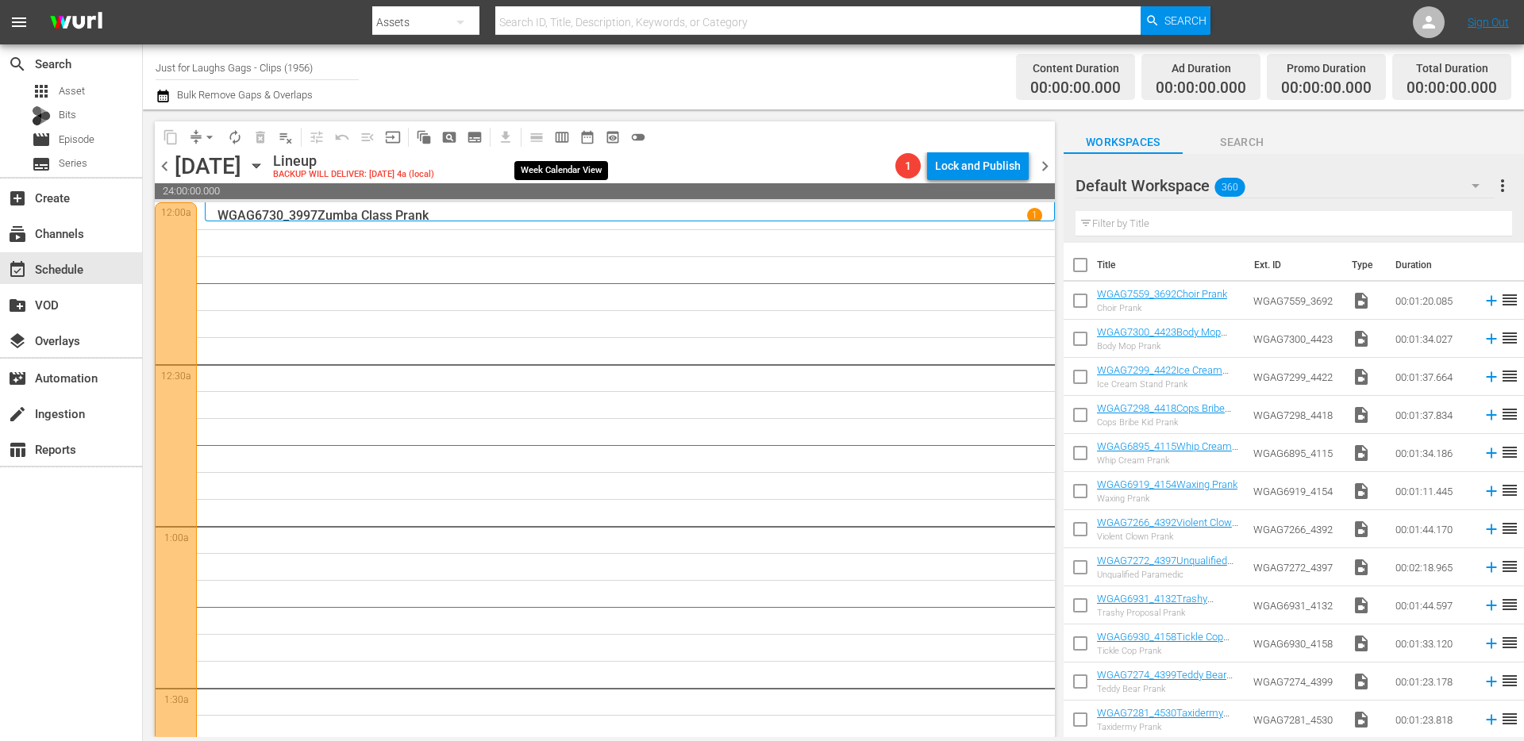
click at [561, 137] on span "calendar_view_week_outlined" at bounding box center [562, 137] width 16 height 16
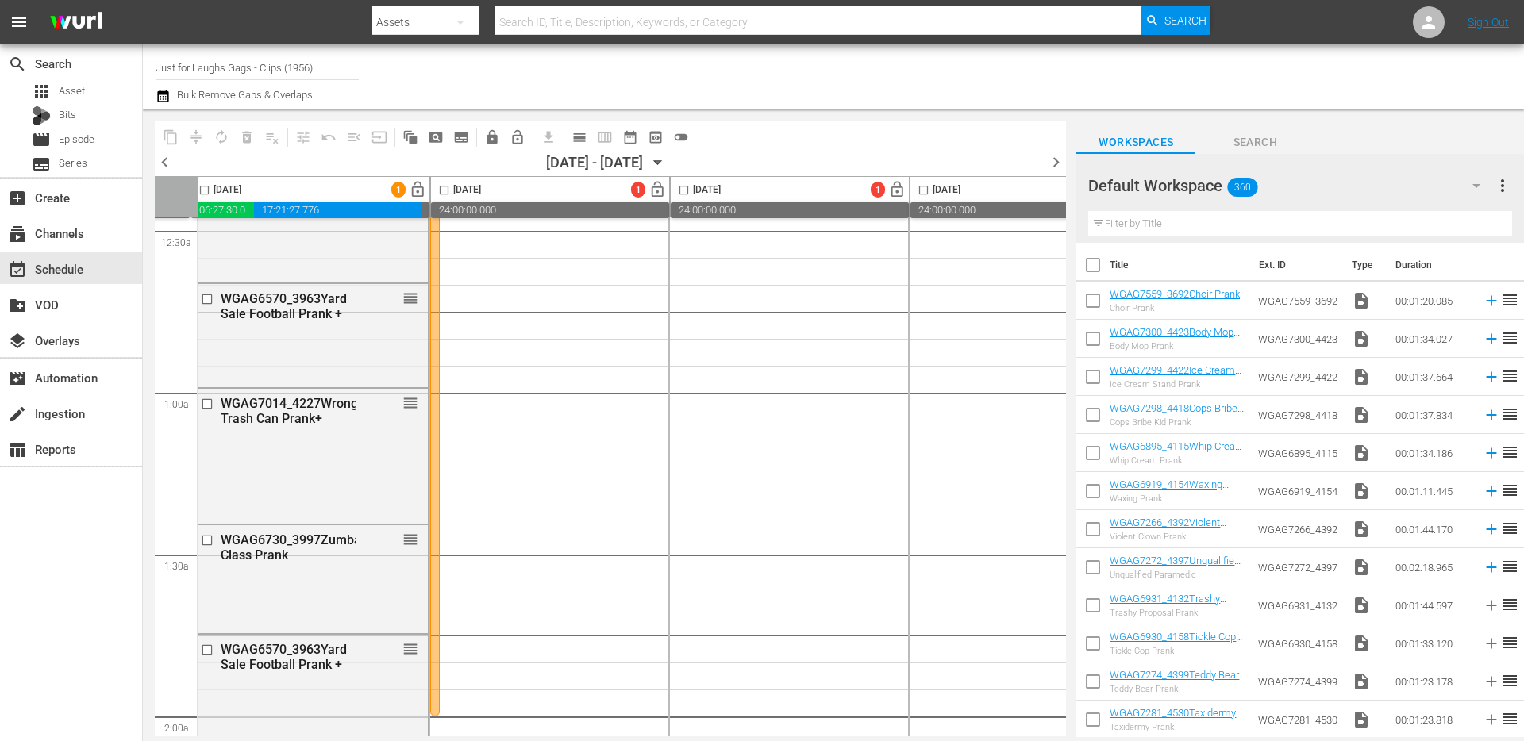
scroll to position [87, 248]
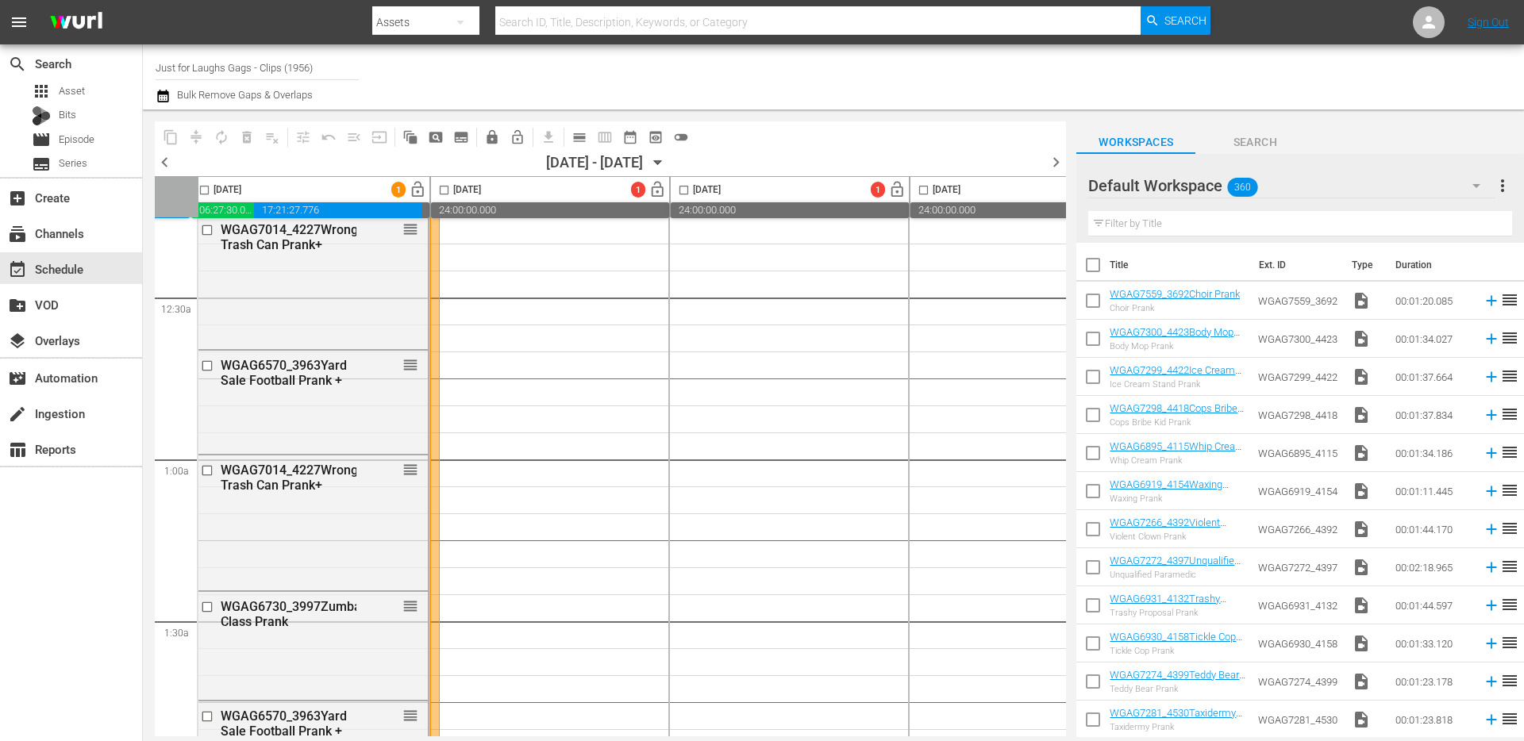
click at [433, 340] on div at bounding box center [435, 460] width 10 height 648
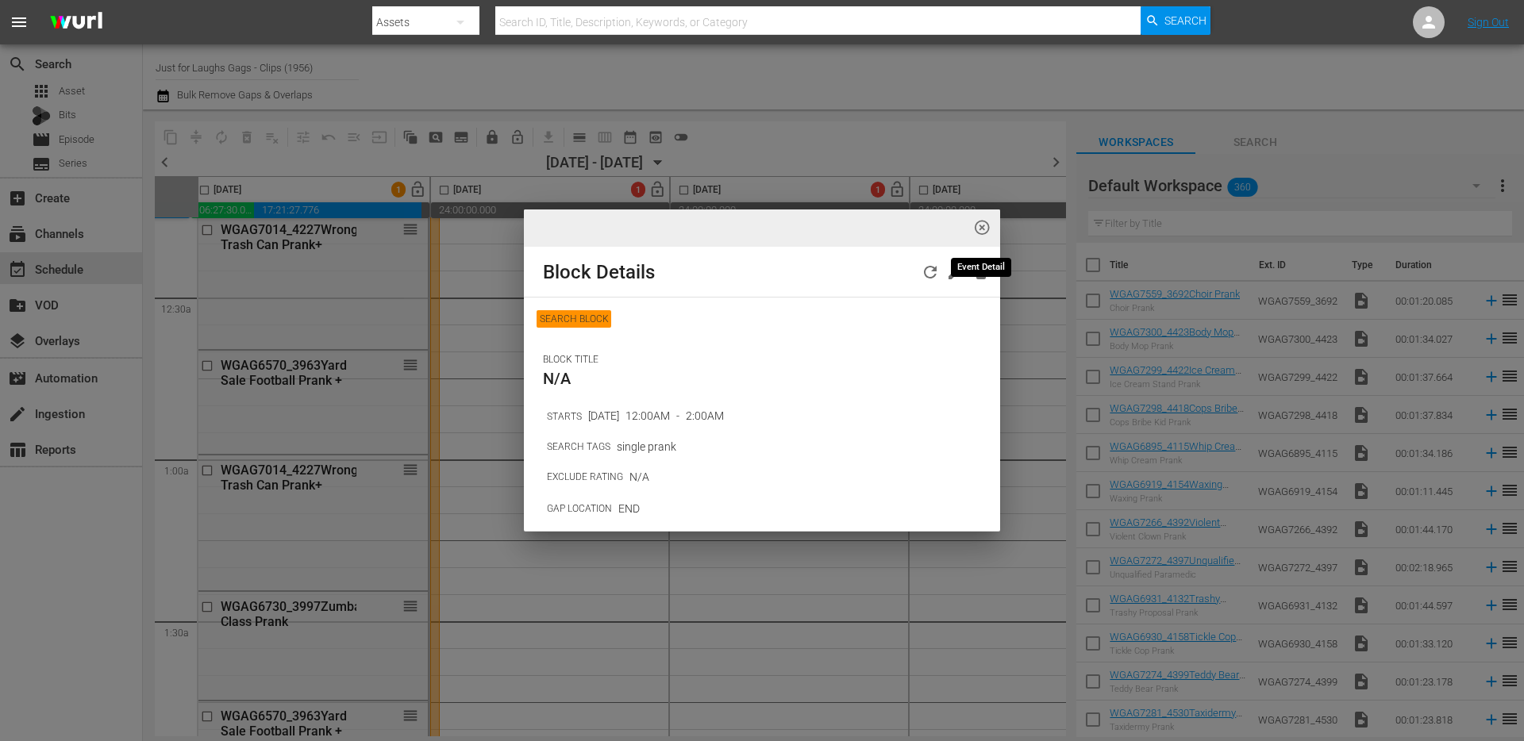
click at [996, 226] on button "highlight_off_icon" at bounding box center [982, 228] width 37 height 37
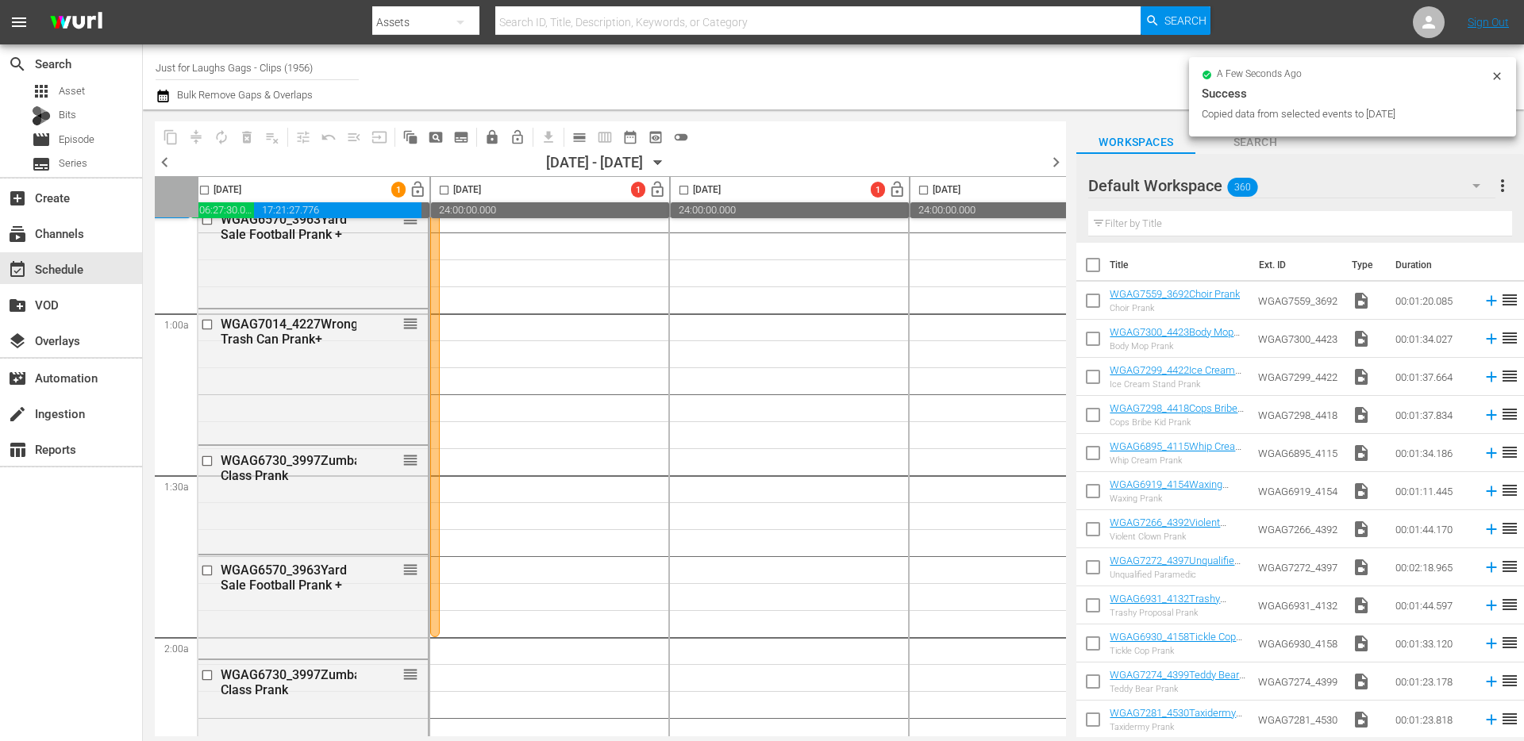
scroll to position [0, 248]
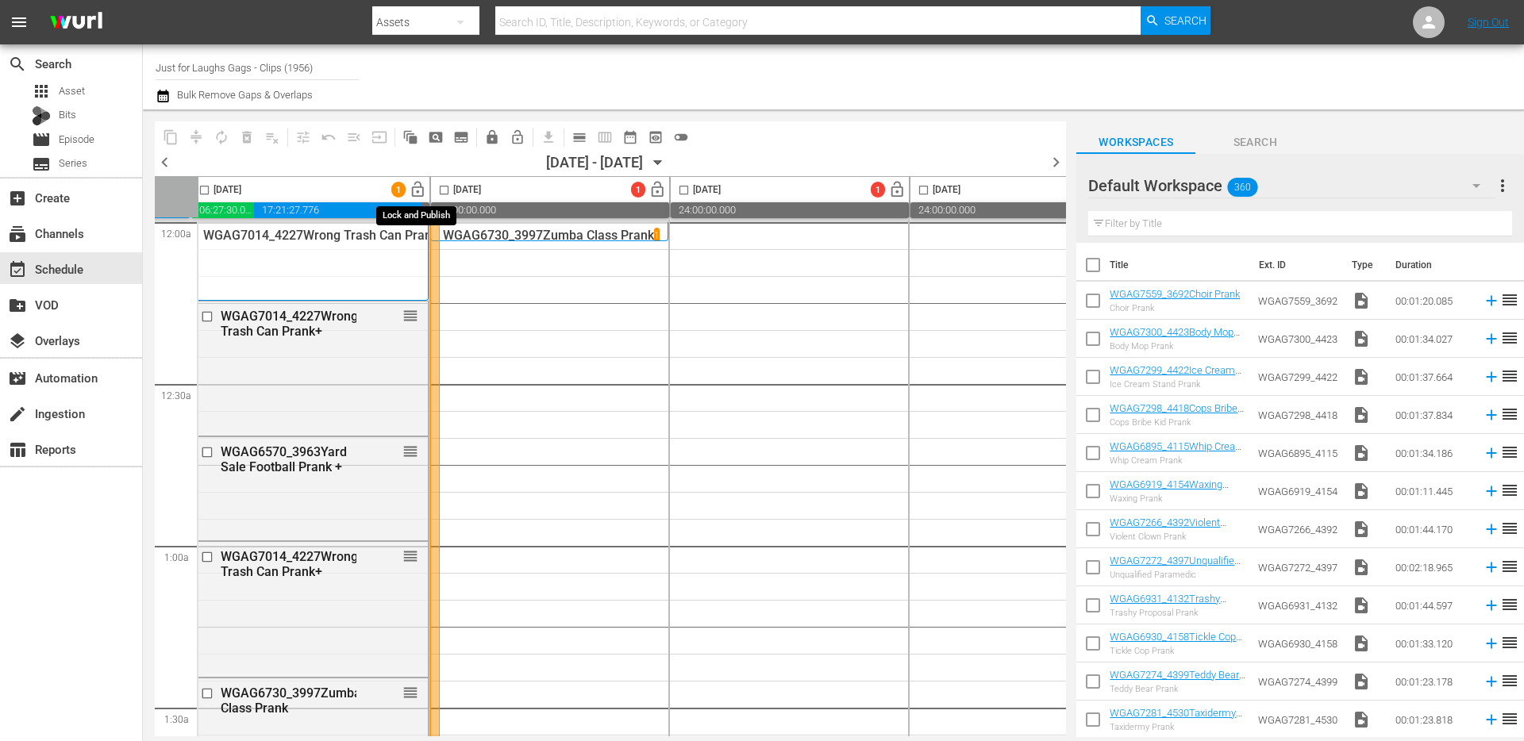
click at [418, 190] on span "lock_open" at bounding box center [418, 190] width 18 height 18
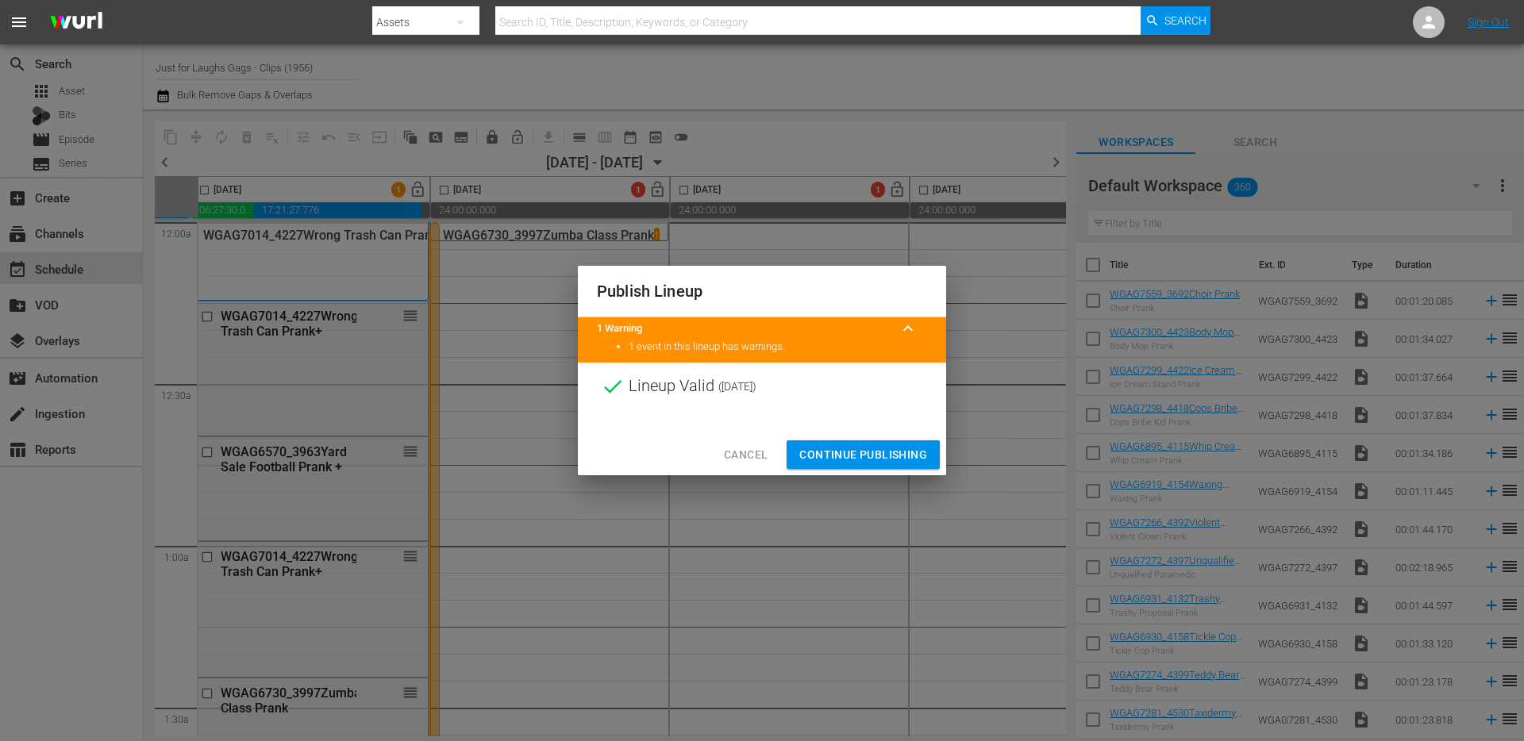
click at [850, 448] on span "Continue Publishing" at bounding box center [863, 455] width 128 height 20
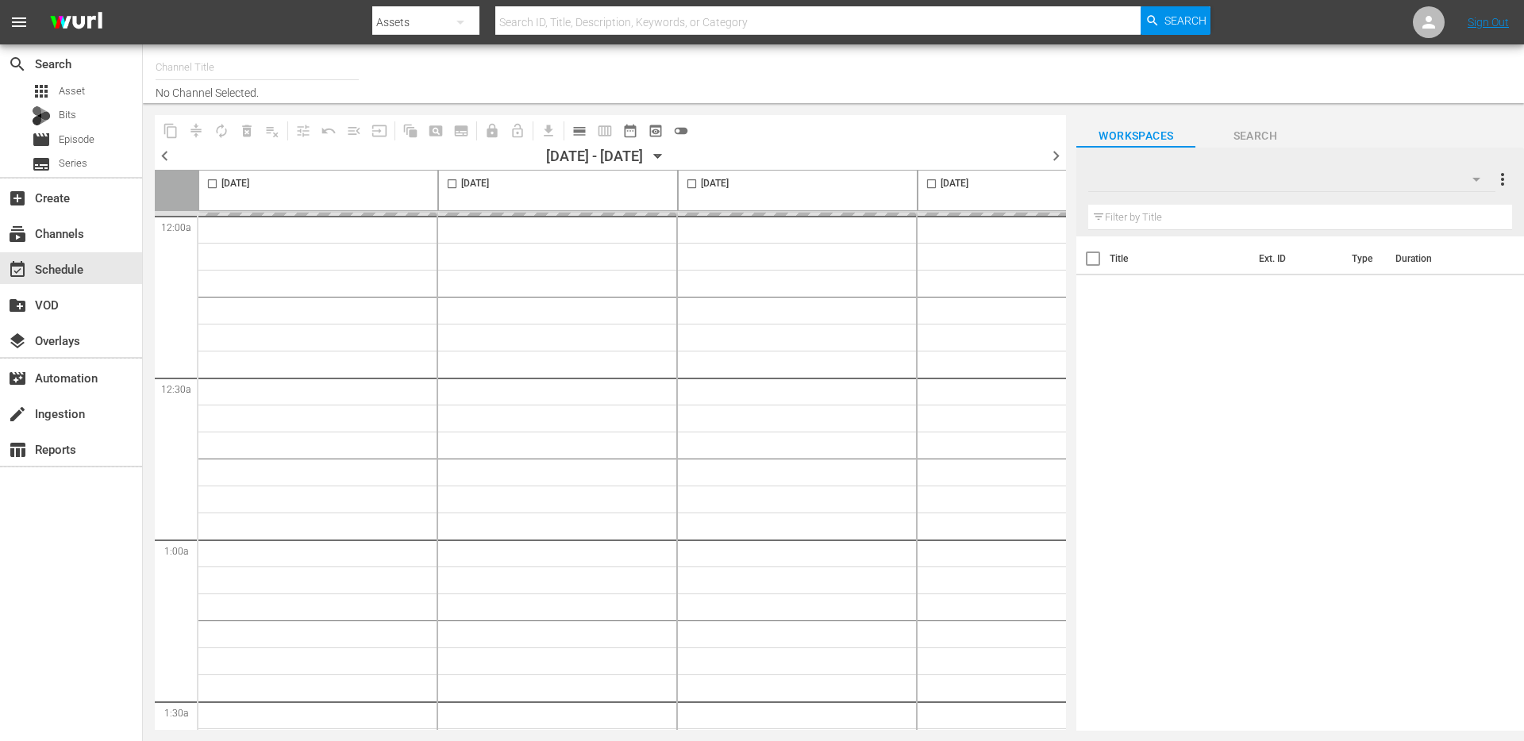
type input "Just for Laughs Gags - Clips (1956)"
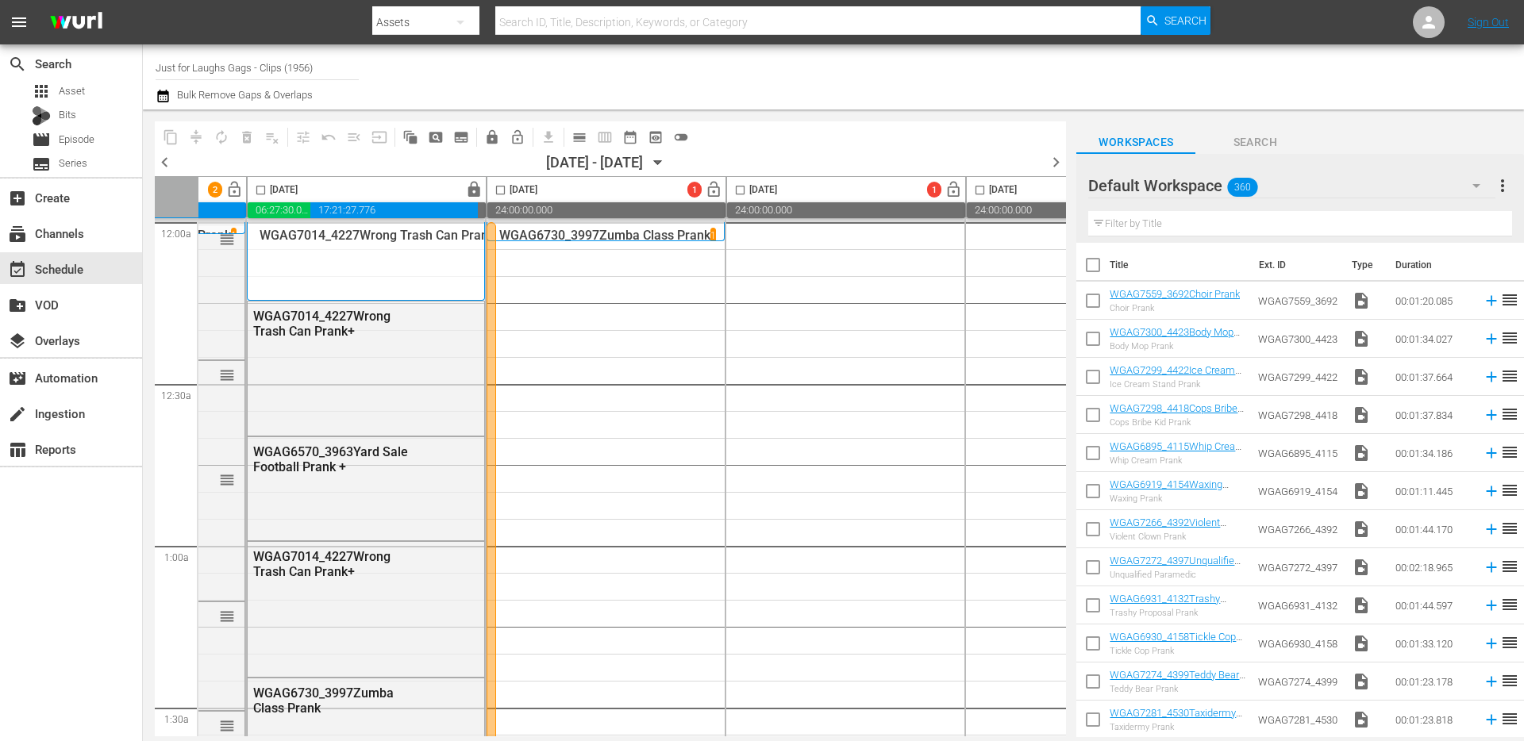
scroll to position [0, 244]
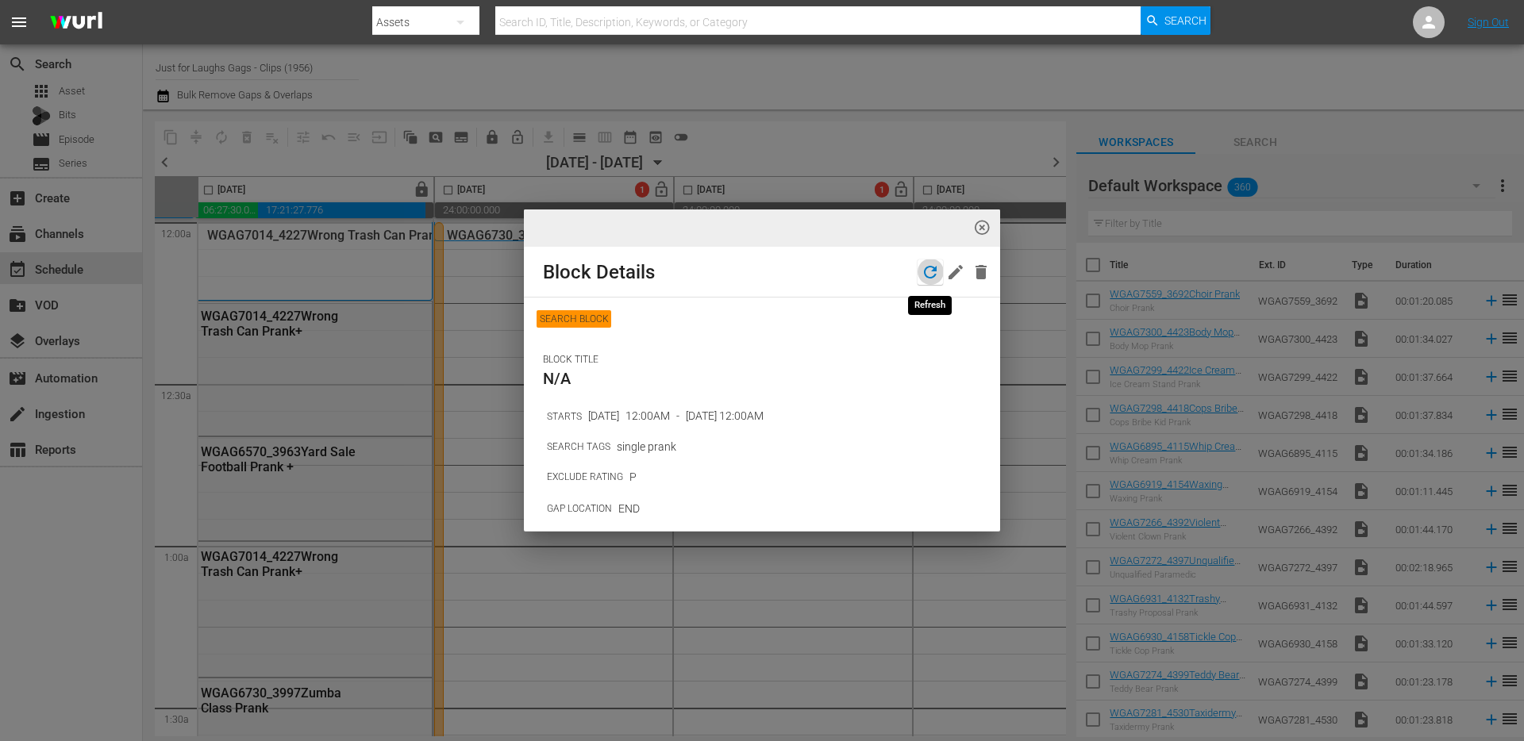
click at [925, 275] on icon "button" at bounding box center [930, 272] width 13 height 13
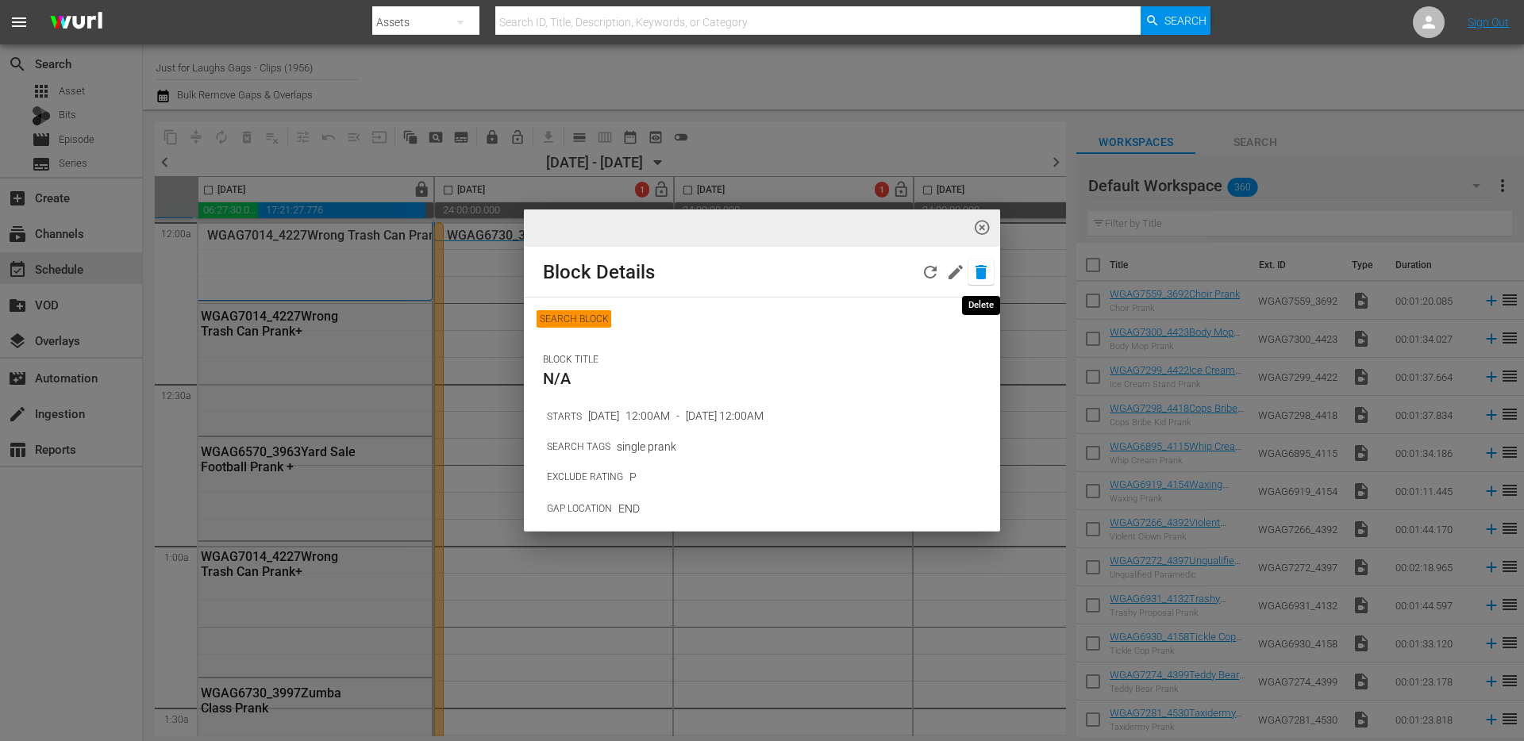
click at [982, 271] on icon "button" at bounding box center [980, 272] width 11 height 14
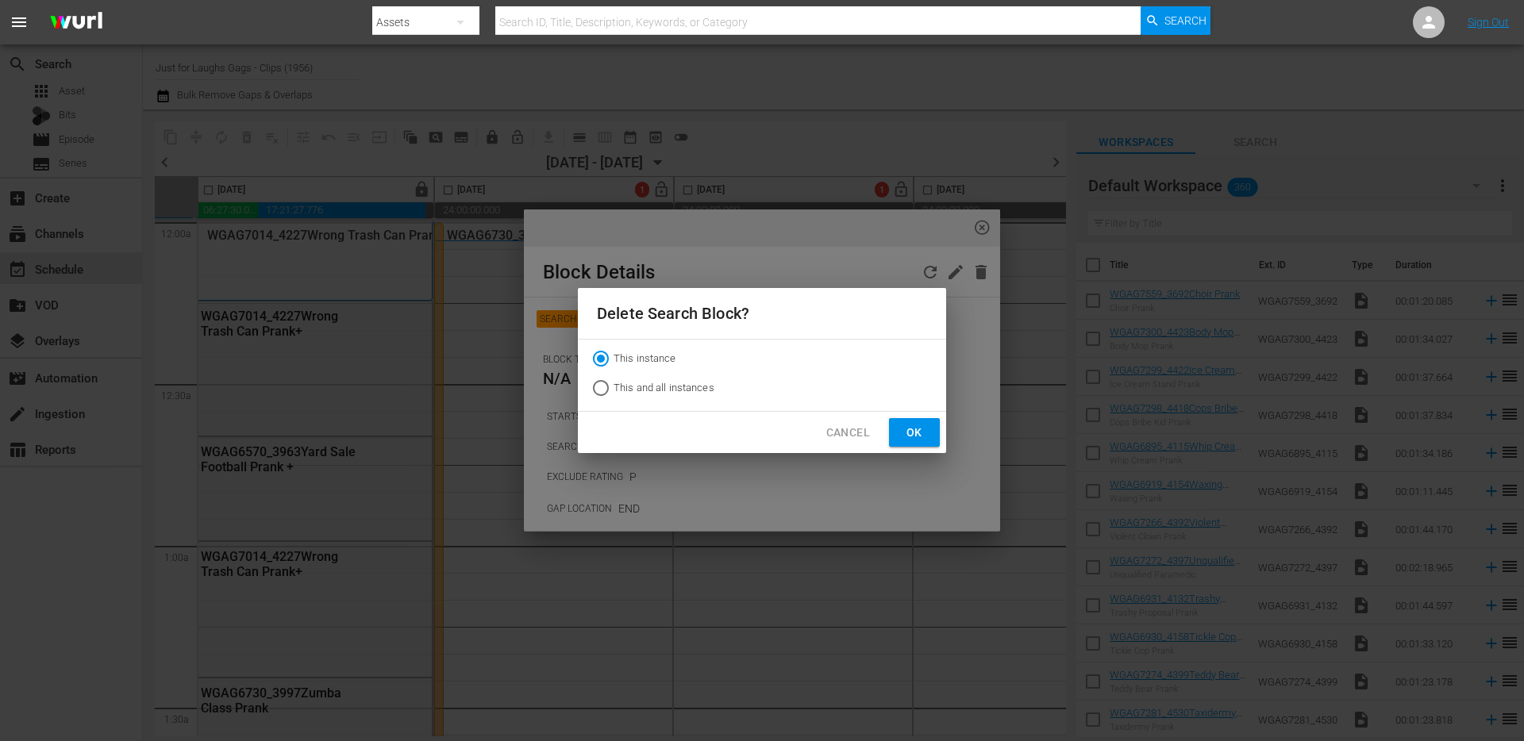
click at [852, 444] on button "Cancel" at bounding box center [848, 432] width 69 height 29
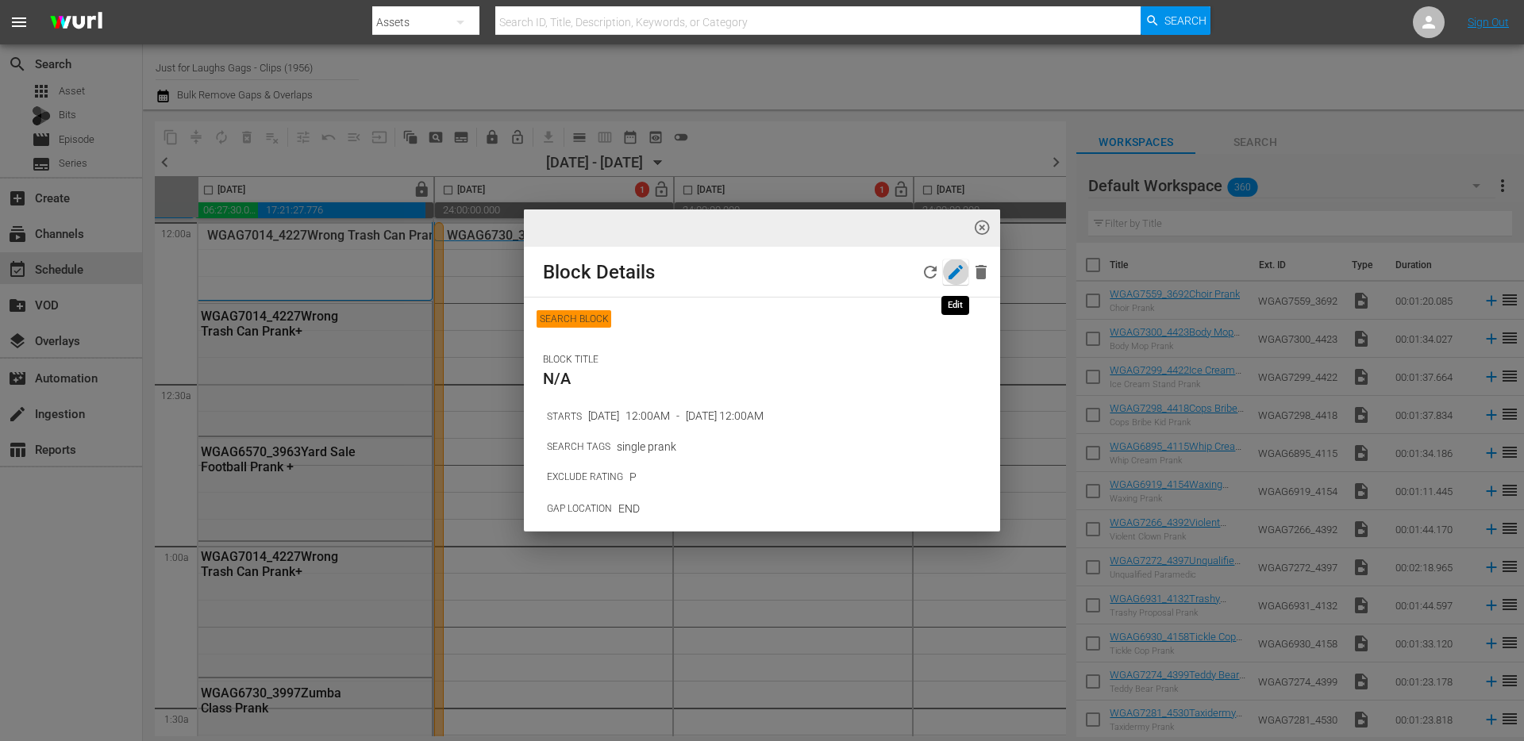
click at [950, 269] on icon "button" at bounding box center [955, 272] width 19 height 19
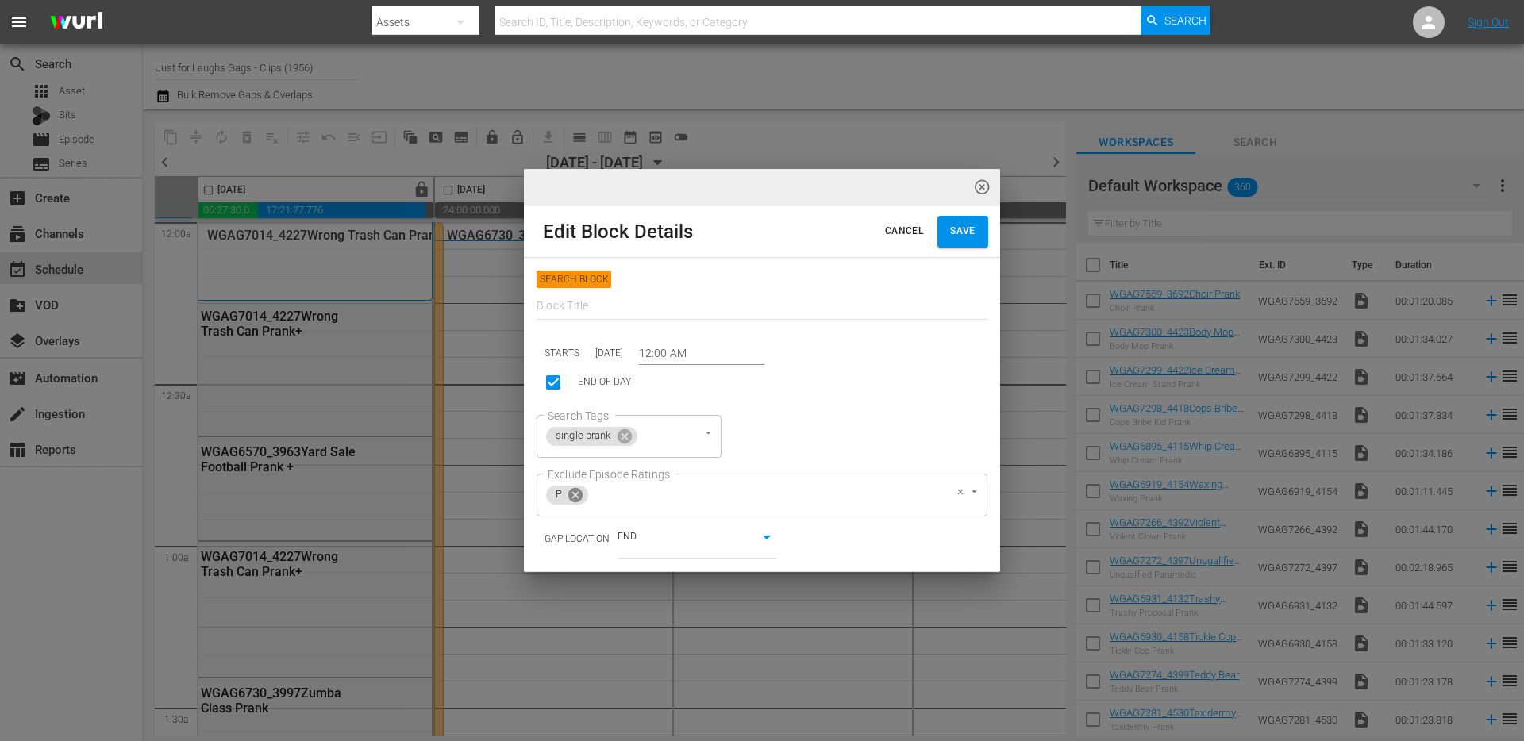
click at [575, 492] on icon at bounding box center [575, 494] width 14 height 14
click at [964, 236] on span "Save" at bounding box center [962, 231] width 25 height 17
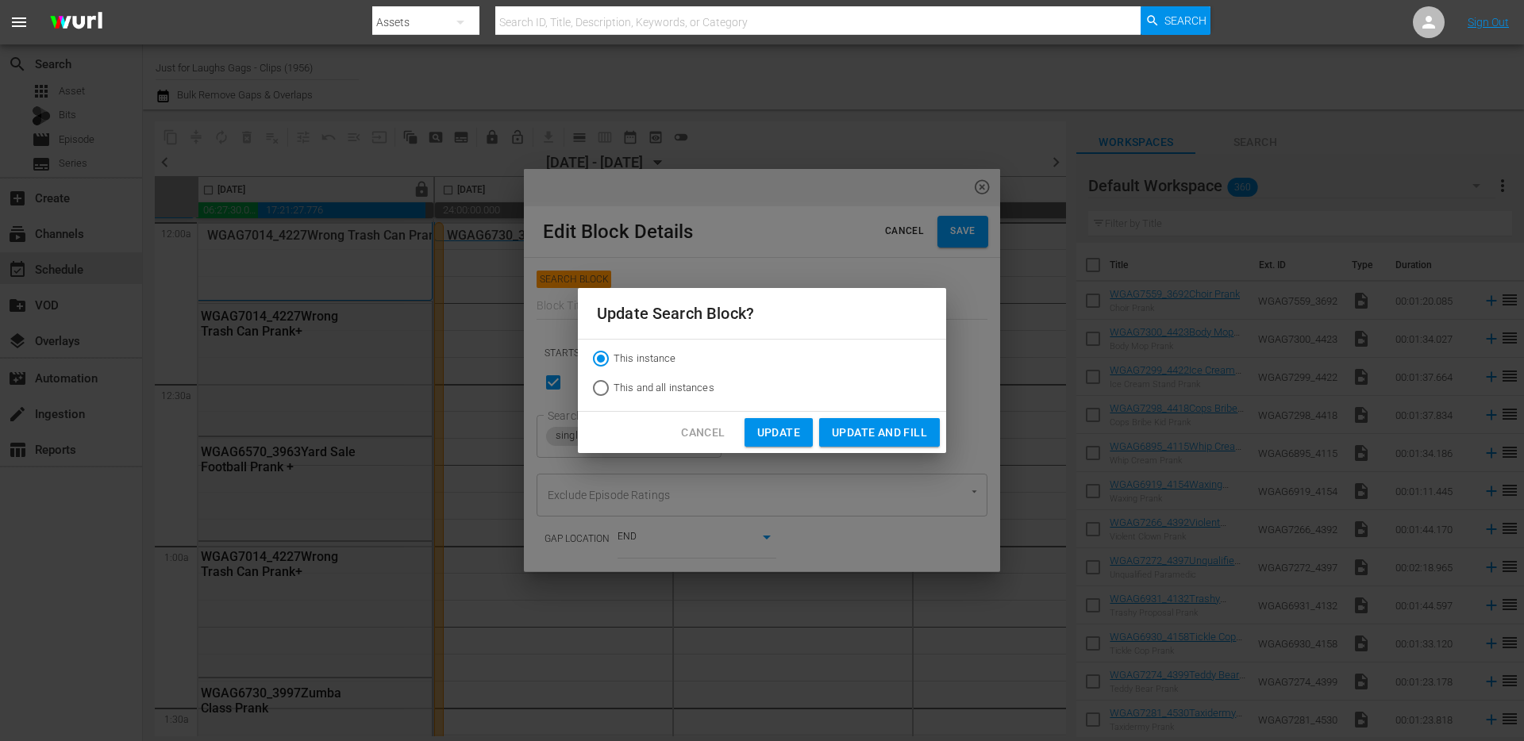
click at [869, 433] on span "Update and Fill" at bounding box center [879, 433] width 95 height 20
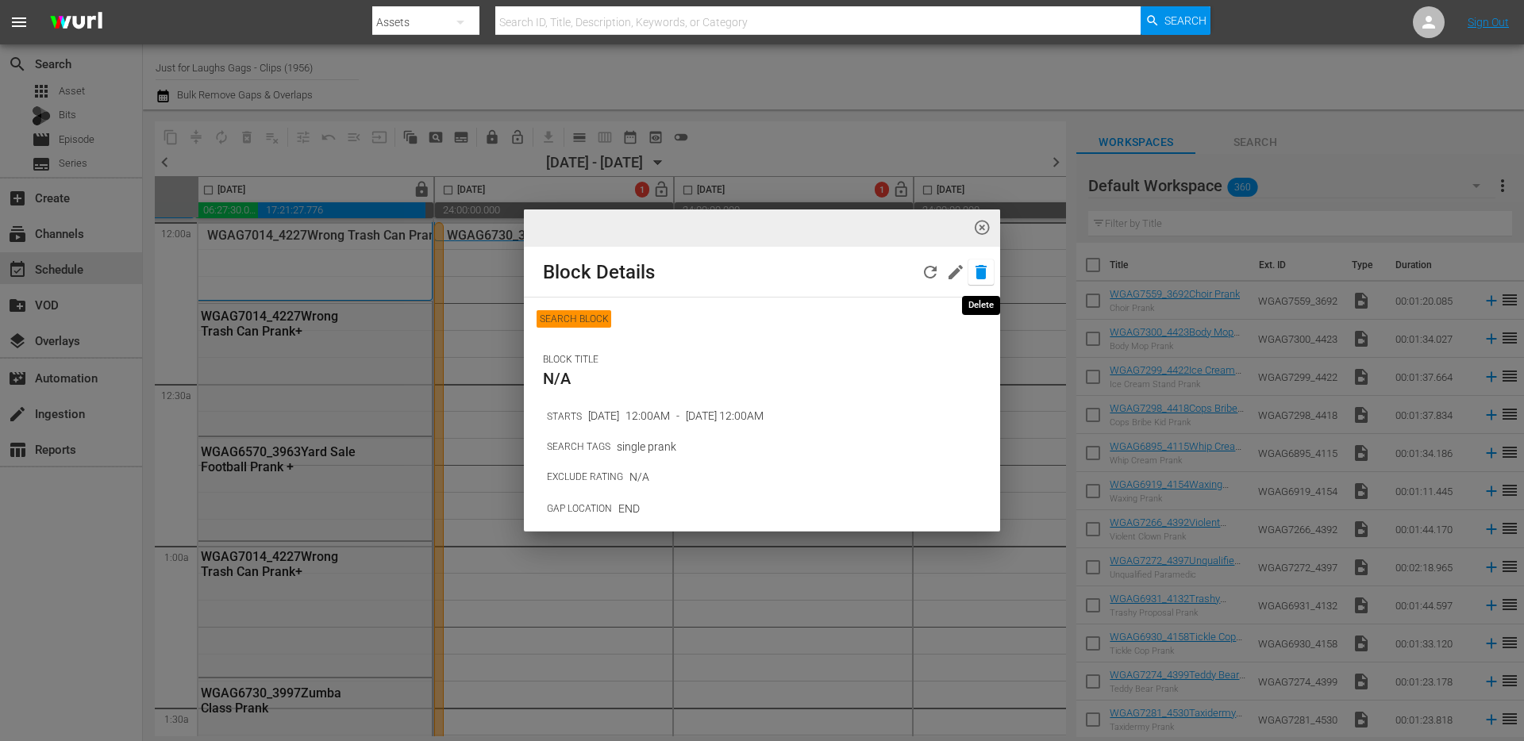
click at [971, 270] on icon "button" at bounding box center [980, 272] width 19 height 19
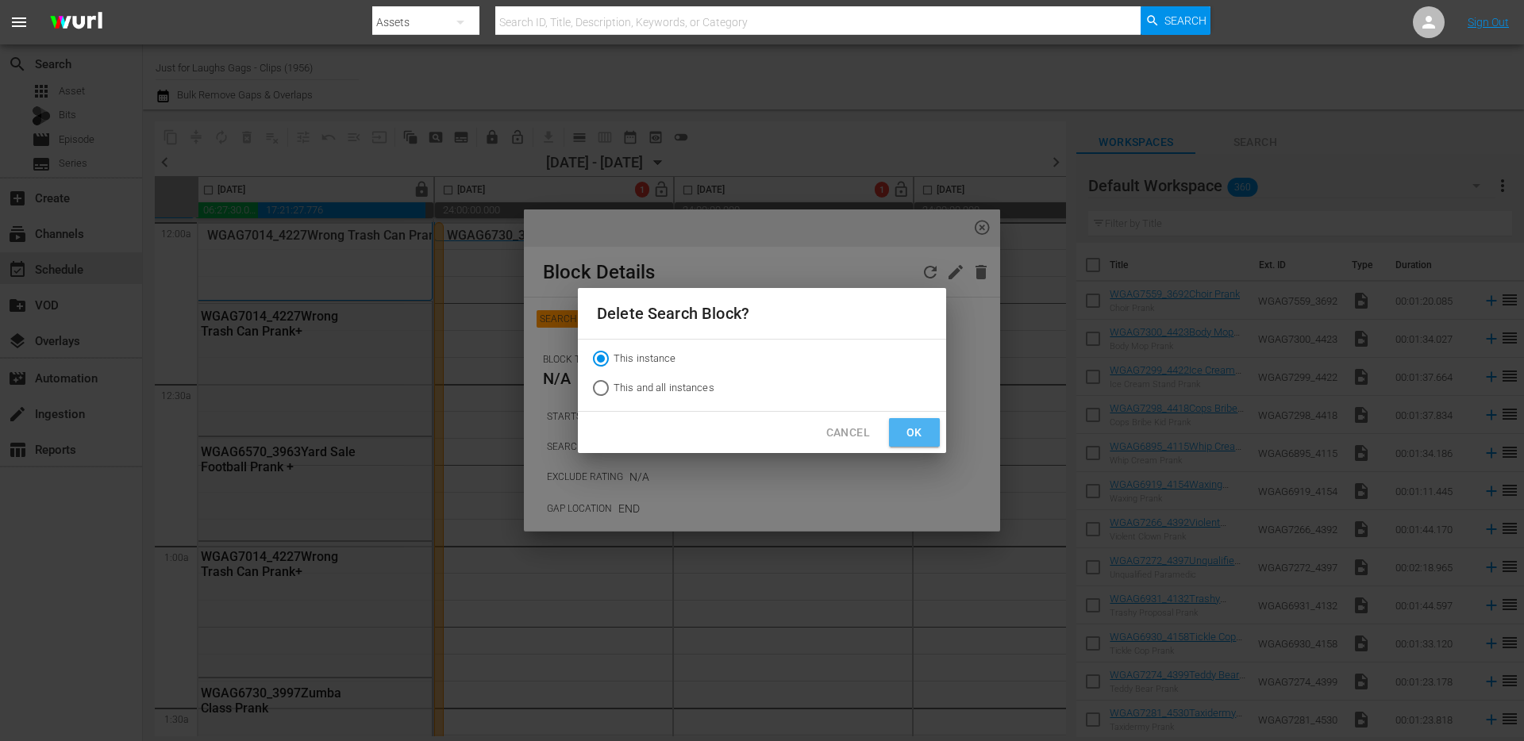
click at [917, 431] on span "Ok" at bounding box center [914, 433] width 25 height 20
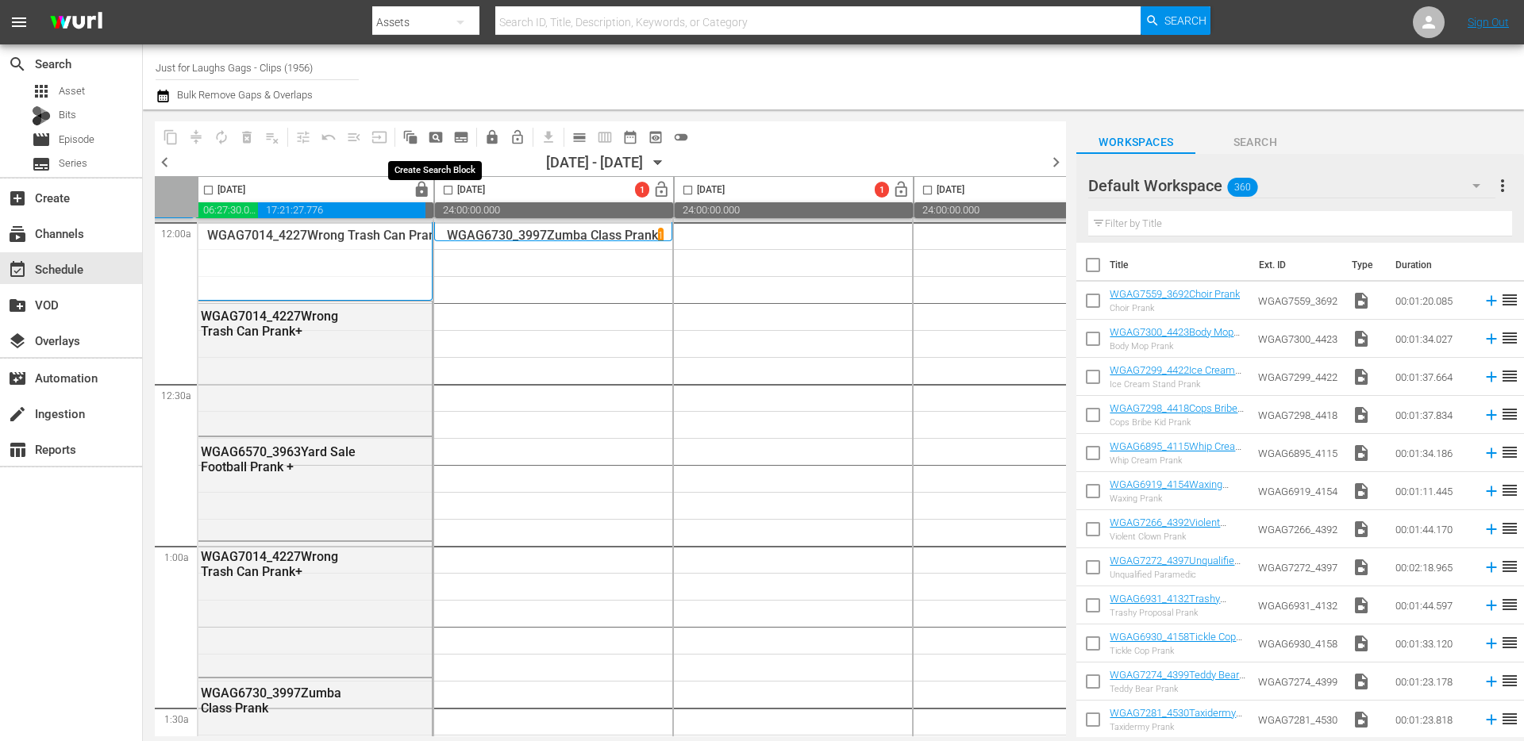
click at [437, 136] on span "pageview_outlined" at bounding box center [436, 137] width 16 height 16
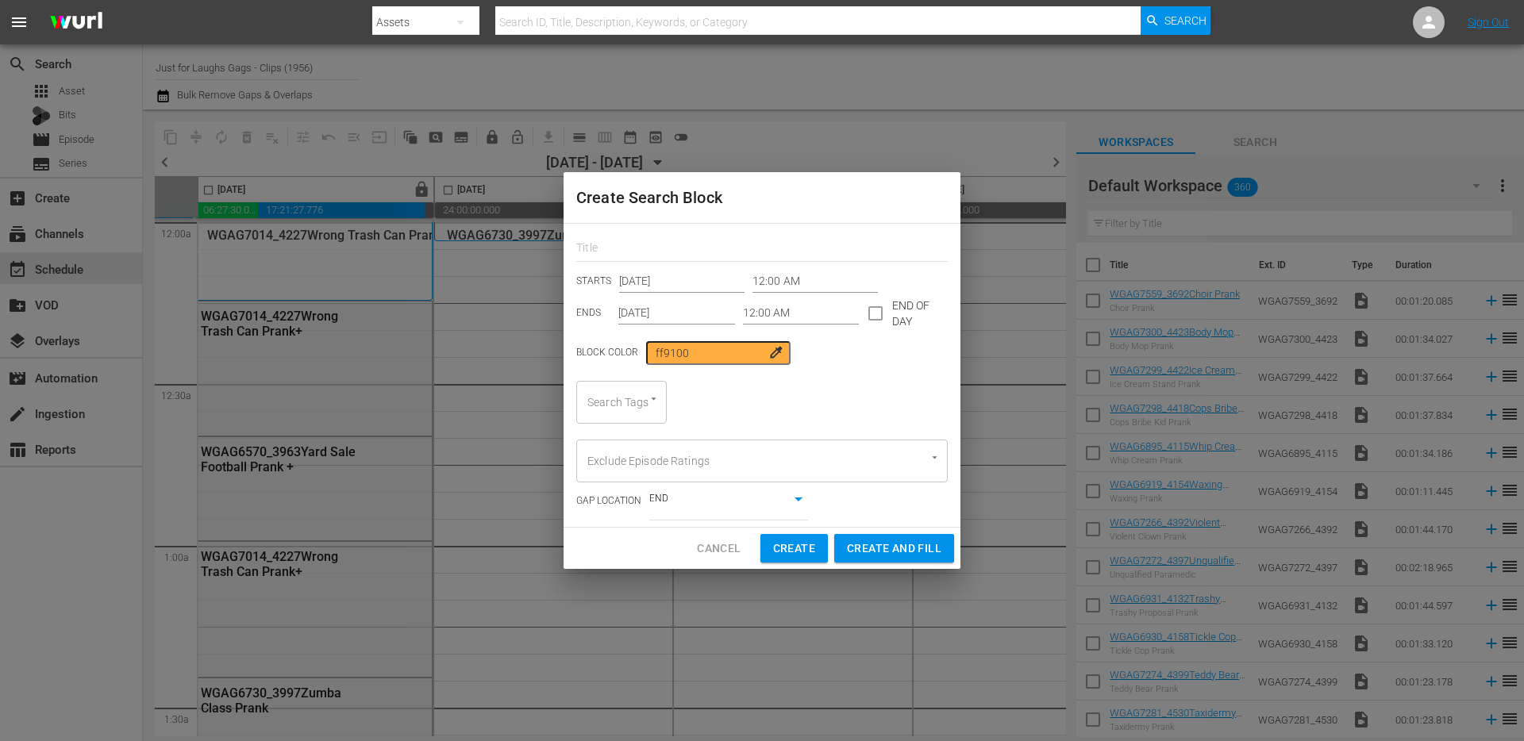
click at [804, 556] on span "Create" at bounding box center [794, 549] width 42 height 20
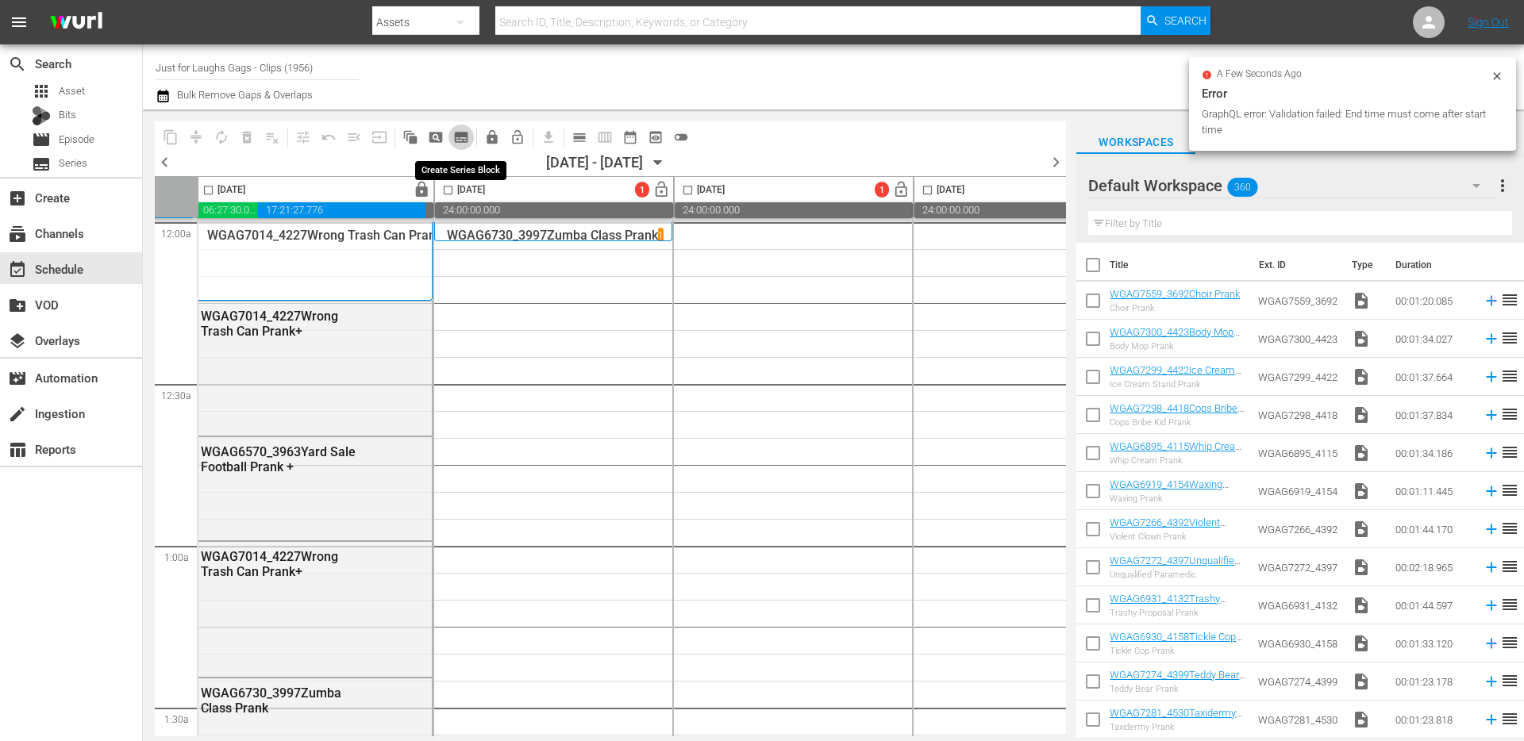
click at [463, 137] on span "subtitles_outlined" at bounding box center [461, 137] width 16 height 16
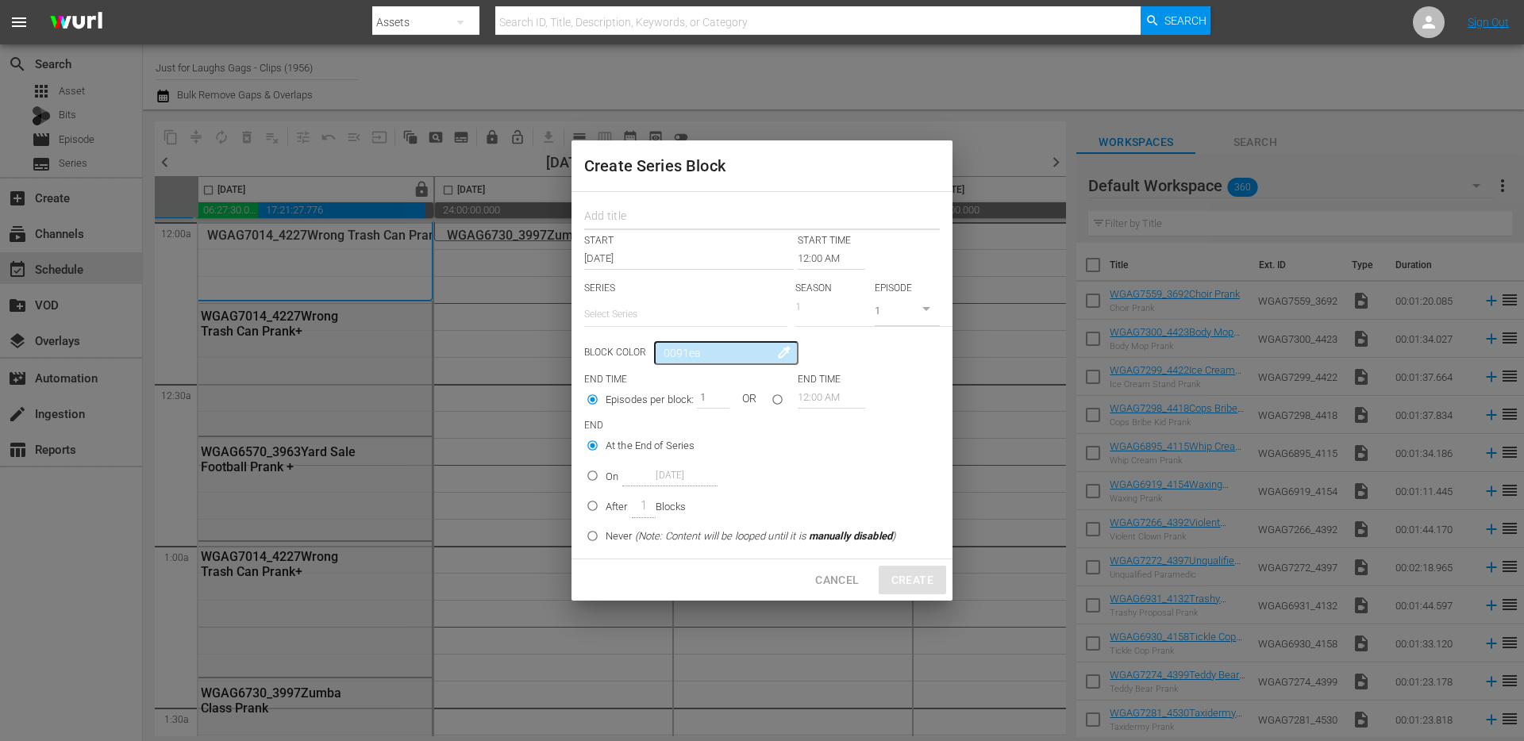
click at [649, 221] on input "text" at bounding box center [762, 218] width 356 height 25
click at [636, 321] on input "text" at bounding box center [685, 314] width 203 height 38
click at [656, 358] on div "GAGS AND PRANKS" at bounding box center [686, 359] width 178 height 38
type input "GAGS AND PRANKS"
click at [593, 479] on input "On Sep 2nd 2025" at bounding box center [592, 483] width 26 height 26
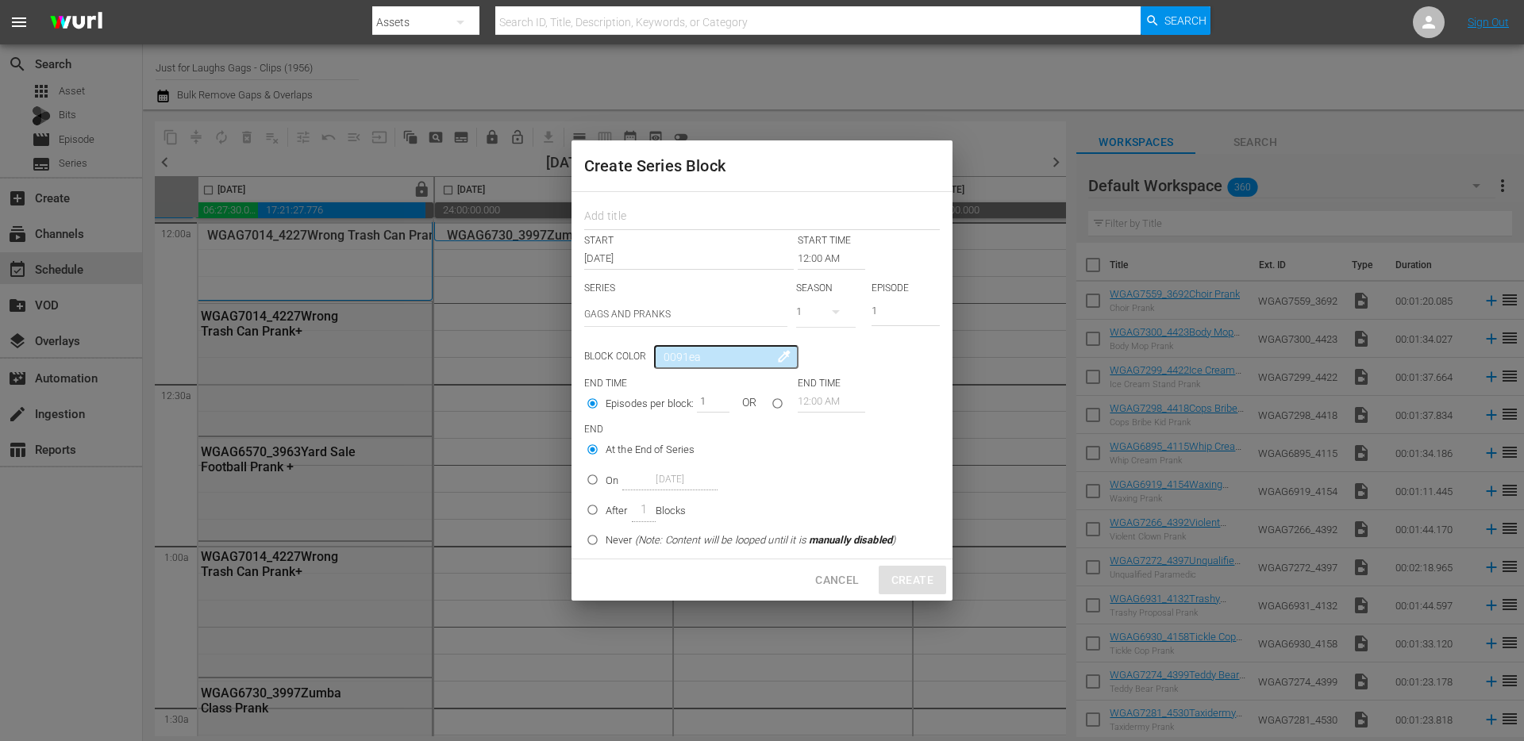
radio input "true"
click at [720, 221] on input "text" at bounding box center [762, 218] width 356 height 25
click at [740, 216] on input "test" at bounding box center [762, 218] width 356 height 25
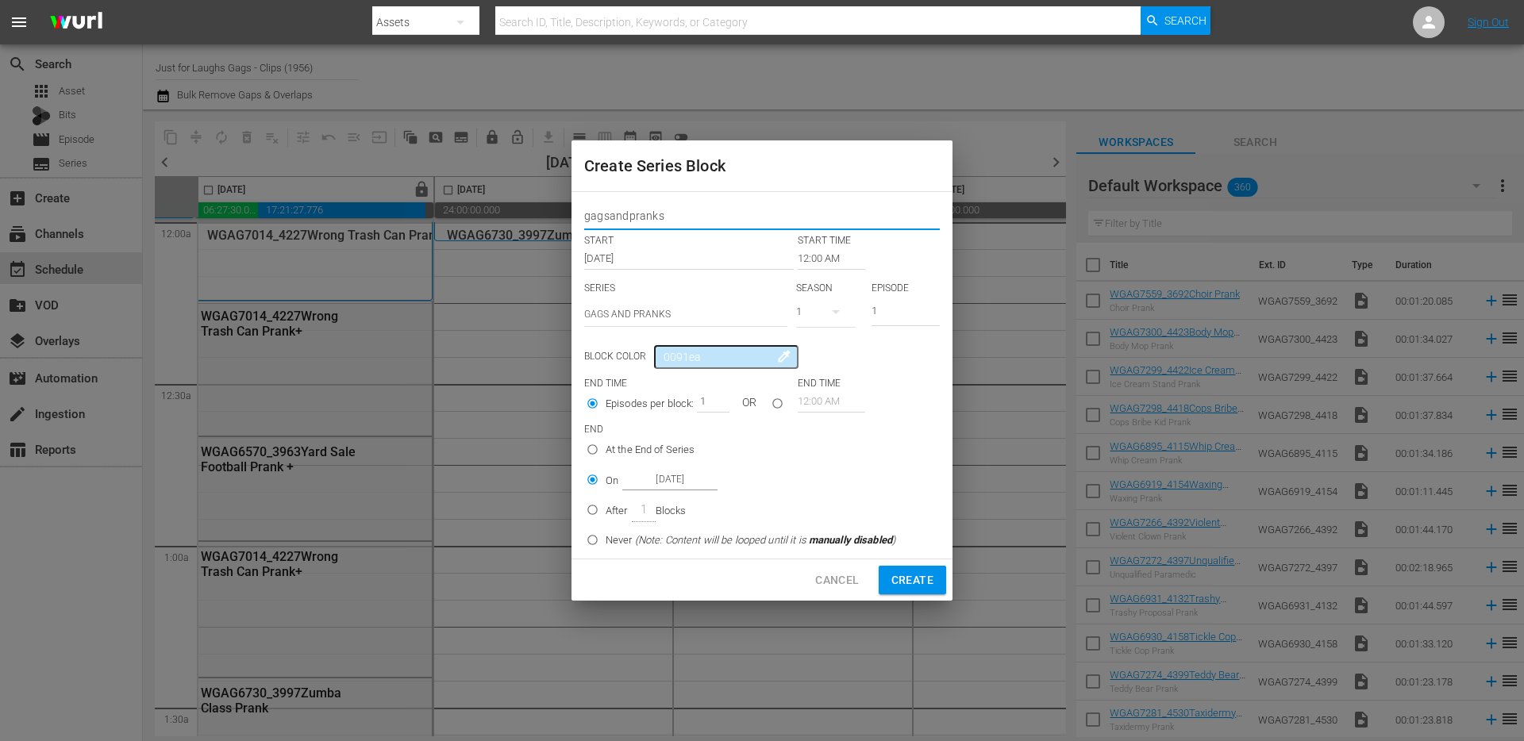
type input "gagsandpranks"
click at [898, 577] on span "Create" at bounding box center [912, 581] width 42 height 20
radio input "true"
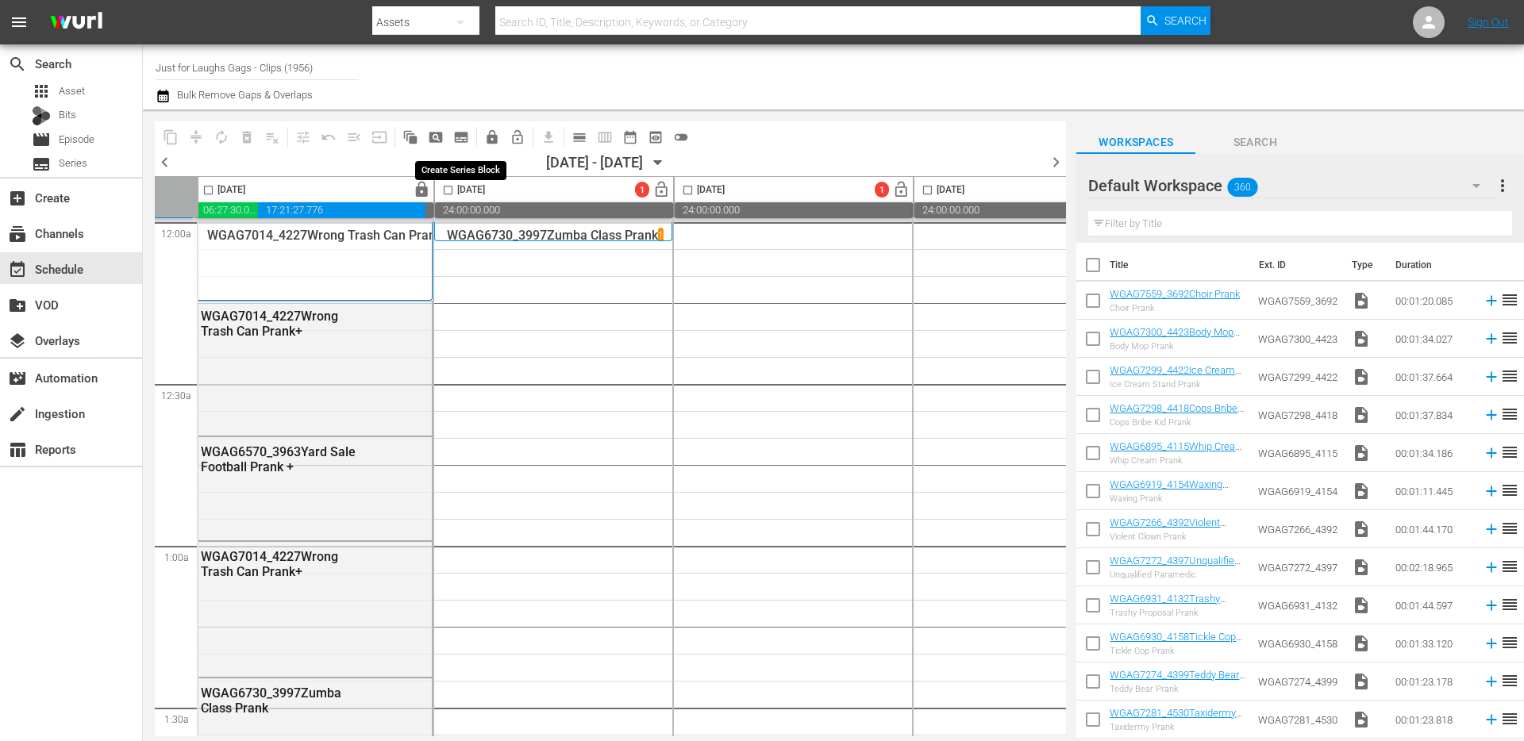
click at [467, 140] on span "subtitles_outlined" at bounding box center [461, 137] width 16 height 16
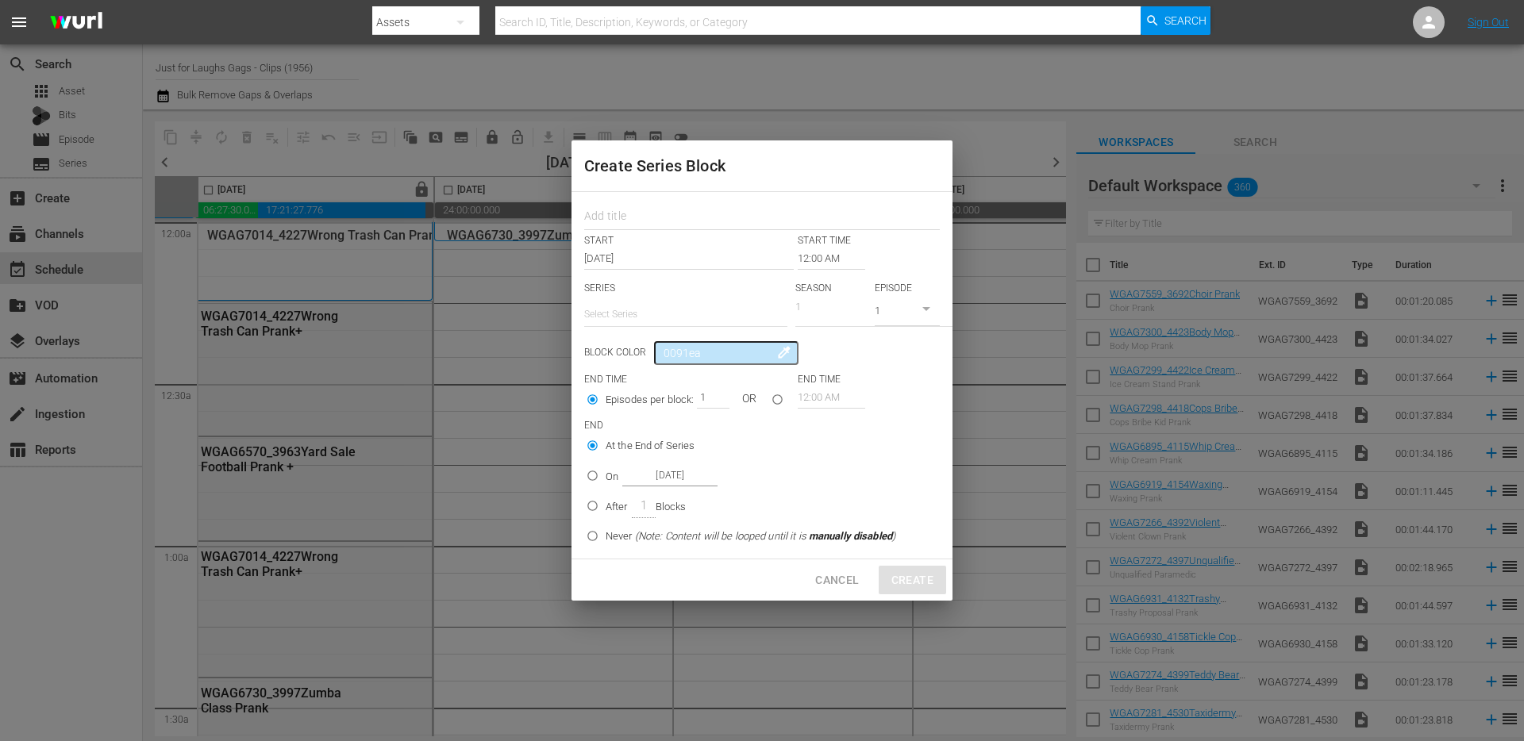
click at [744, 313] on input "text" at bounding box center [685, 314] width 203 height 38
click at [921, 313] on input "1" at bounding box center [907, 313] width 65 height 26
click at [933, 310] on input "2" at bounding box center [907, 313] width 65 height 26
click at [933, 314] on input "1" at bounding box center [907, 313] width 65 height 26
click at [933, 314] on input "0" at bounding box center [907, 313] width 65 height 26
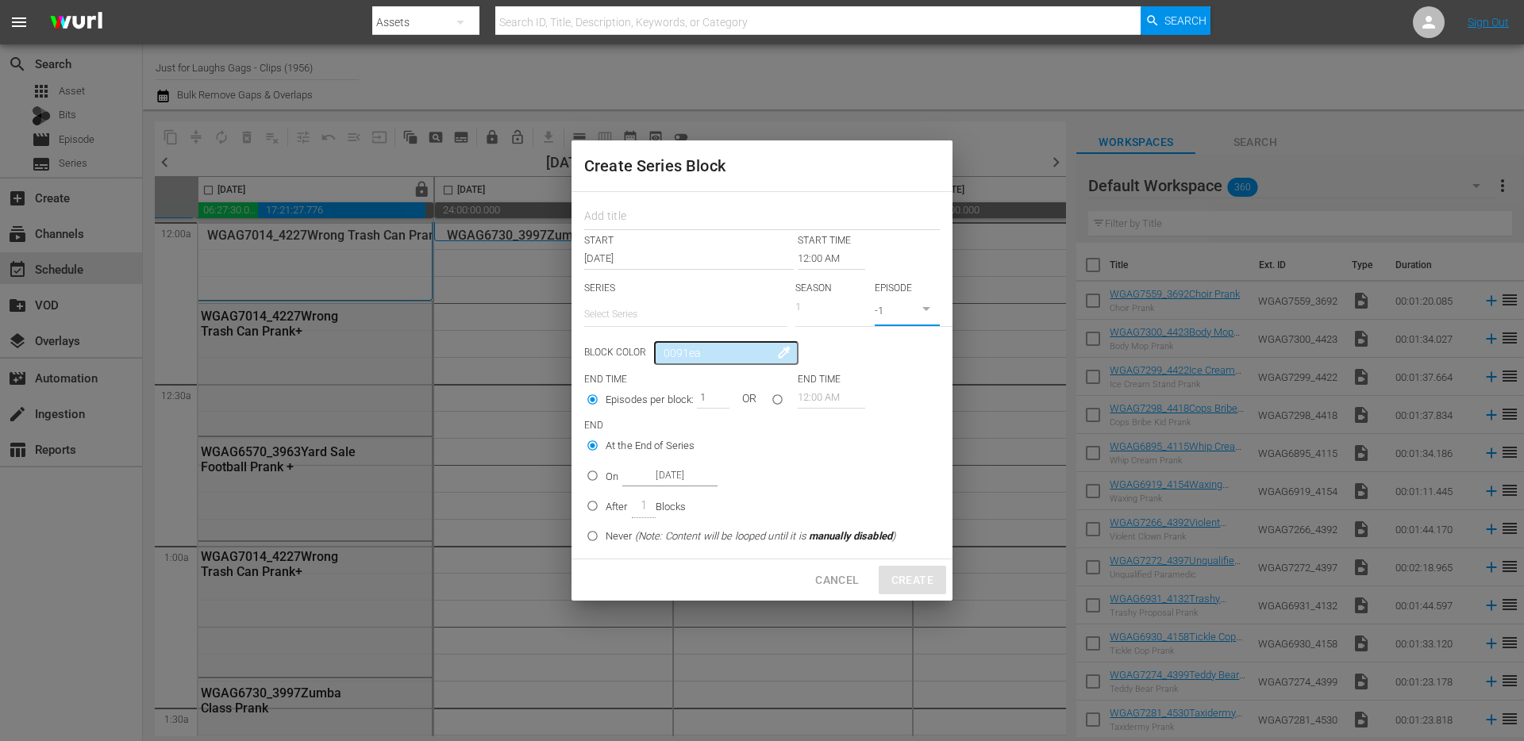
click at [933, 314] on input "-1" at bounding box center [907, 313] width 65 height 26
type input "0"
click at [932, 305] on input "0" at bounding box center [907, 313] width 65 height 26
click at [845, 312] on div "1" at bounding box center [874, 311] width 159 height 26
click at [913, 314] on input "0" at bounding box center [907, 313] width 65 height 26
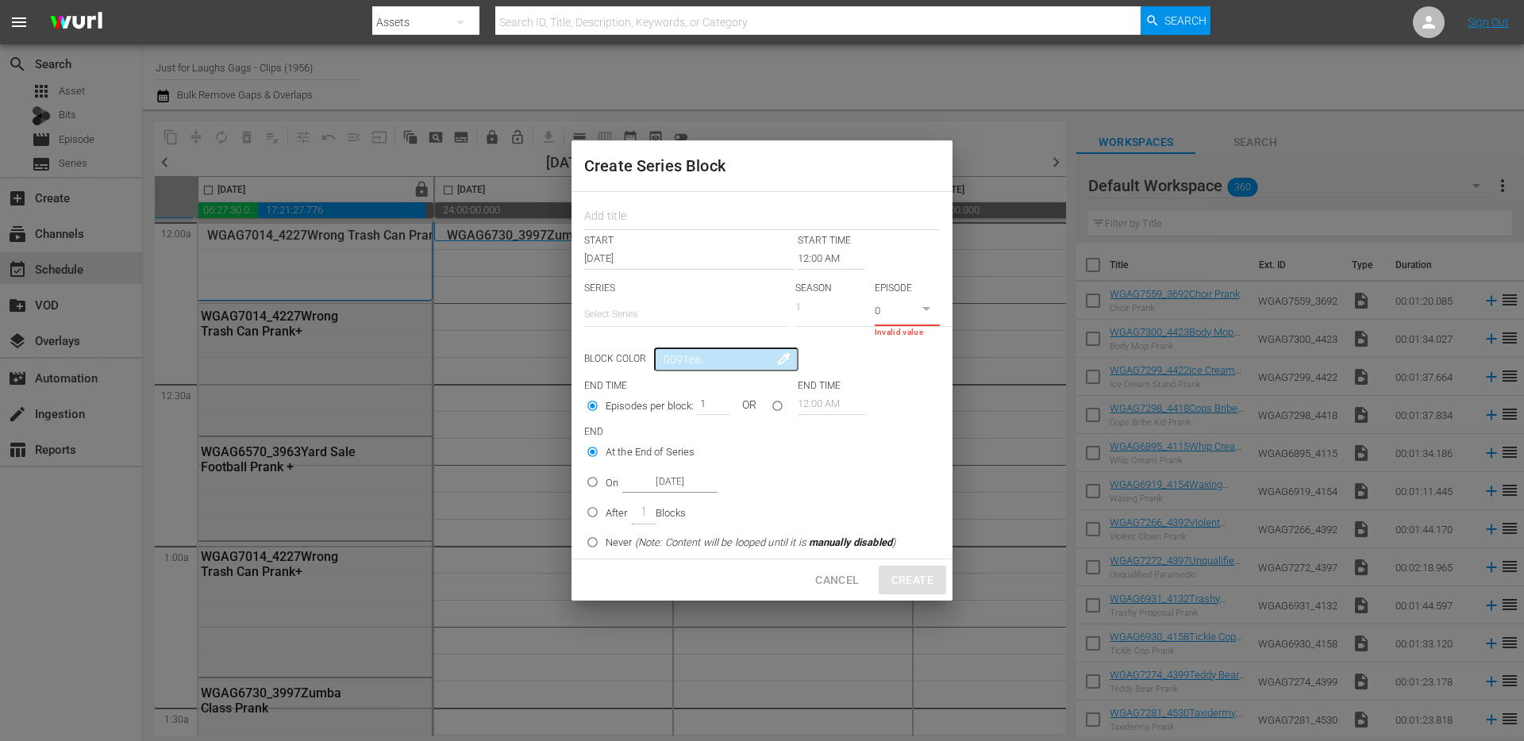
click at [913, 314] on input "0" at bounding box center [907, 313] width 65 height 26
click at [862, 372] on div "START START TIME Sep 2nd 2025 12:00 AM SERIES Select Series SEASON 1 EPISODE In…" at bounding box center [761, 375] width 381 height 367
click at [812, 314] on div "1" at bounding box center [874, 311] width 159 height 26
click at [692, 324] on input "text" at bounding box center [685, 314] width 203 height 38
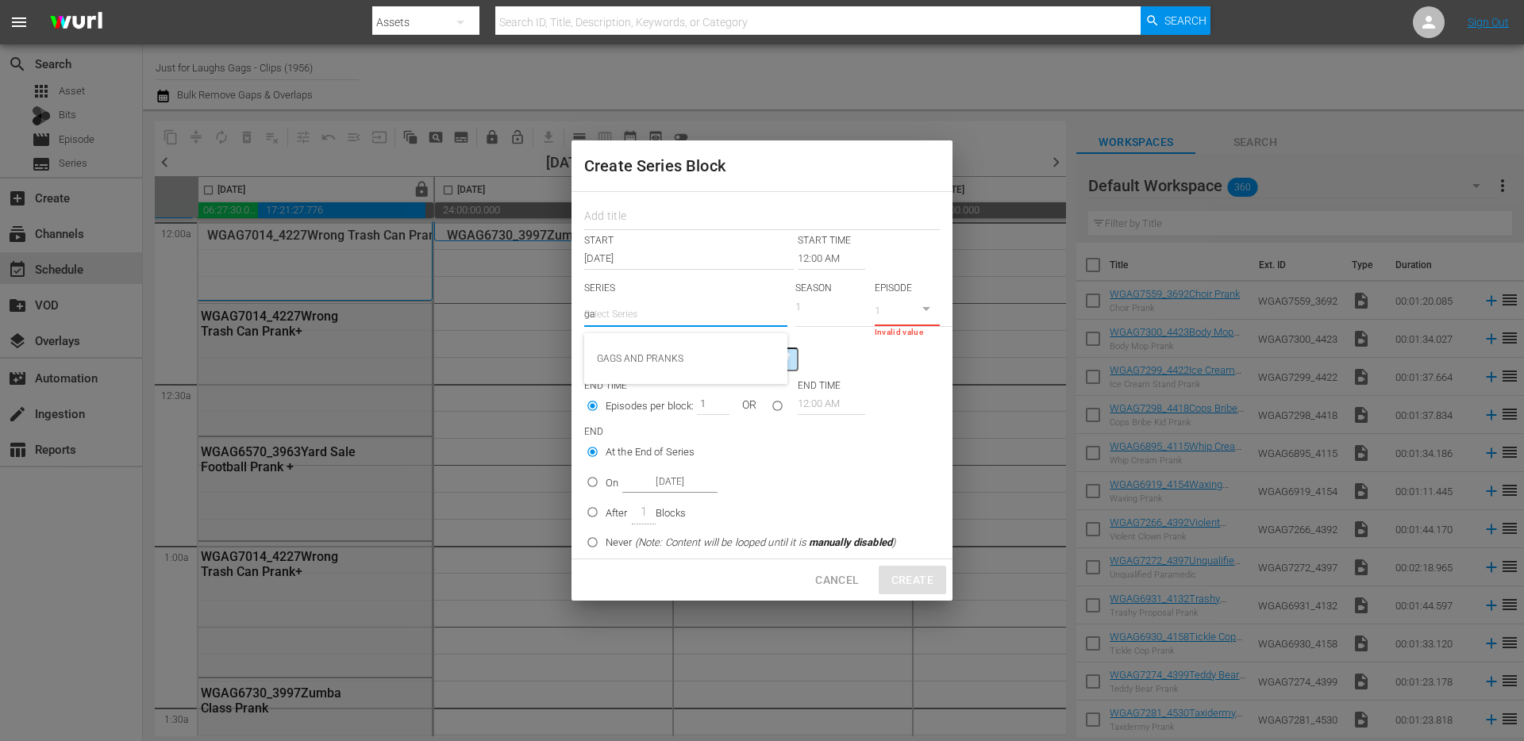
type input "gag"
click at [671, 361] on div "GAGS AND PRANKS" at bounding box center [686, 359] width 178 height 38
type input "GAGS AND PRANKS"
click at [914, 313] on input "number" at bounding box center [905, 313] width 68 height 26
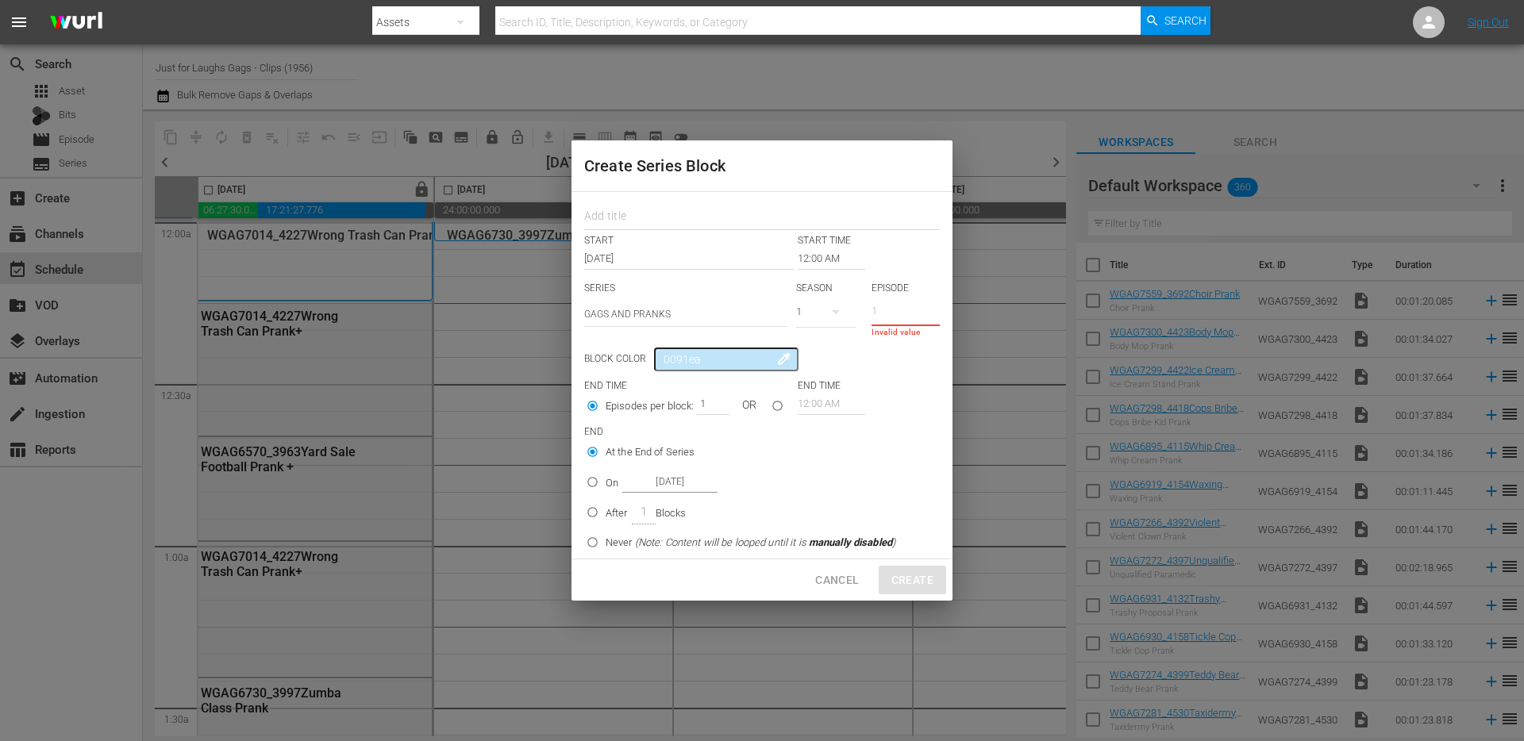
click at [914, 313] on input "number" at bounding box center [905, 313] width 68 height 26
click at [913, 313] on input "number" at bounding box center [905, 313] width 68 height 26
type input "0"
click at [913, 375] on div "START START TIME Sep 2nd 2025 12:00 AM SERIES Select Series GAGS AND PRANKS SEA…" at bounding box center [761, 375] width 381 height 367
click at [900, 306] on input "0" at bounding box center [905, 313] width 68 height 26
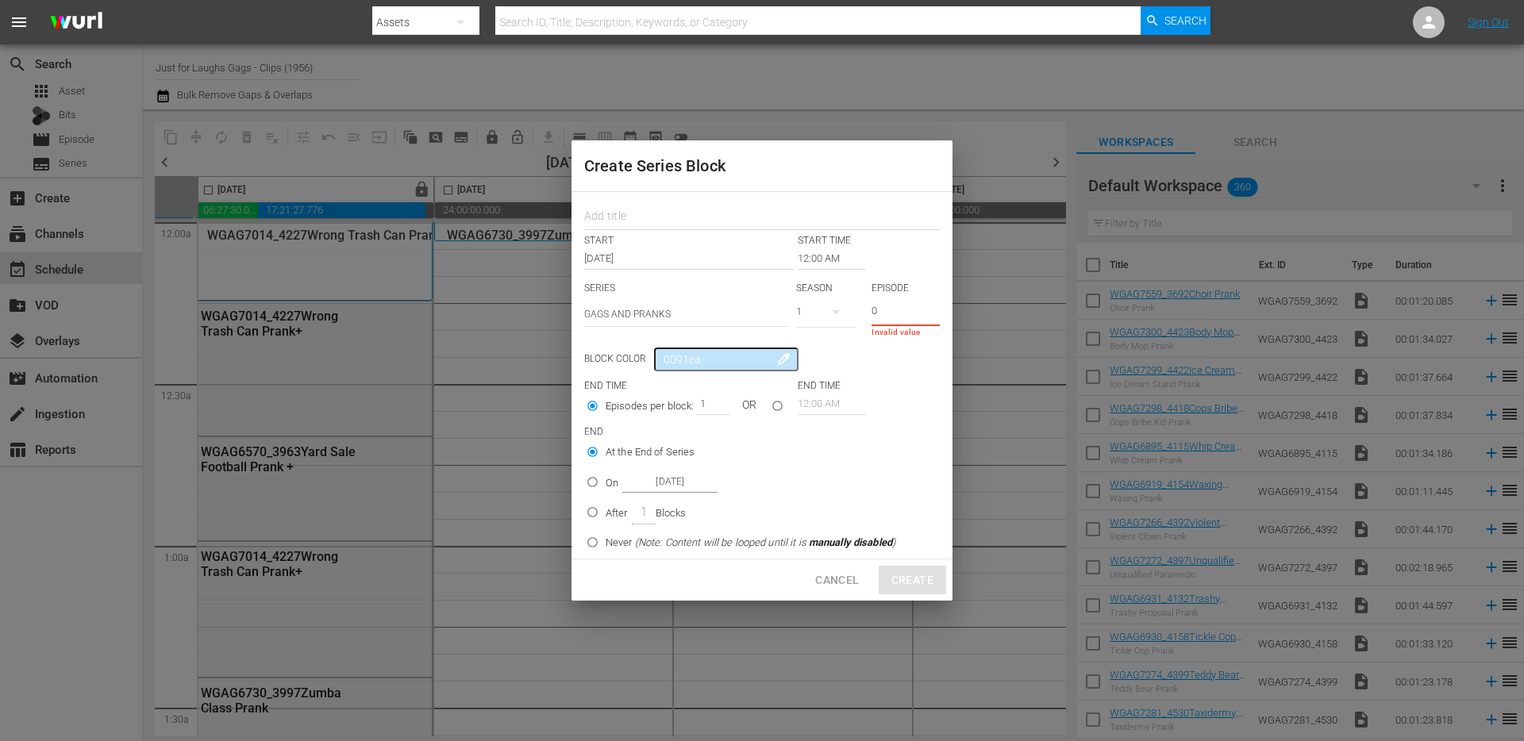
click at [900, 425] on p "END" at bounding box center [762, 431] width 356 height 13
click at [683, 216] on input "text" at bounding box center [762, 218] width 356 height 25
type input "gagsandpranks"
click at [957, 391] on div "Create Series Block gagsandpranks START START TIME Sep 2nd 2025 12:00 AM SERIES…" at bounding box center [762, 370] width 1524 height 741
click at [914, 406] on div "Episodes per block: 1 OR 12:00 AM" at bounding box center [762, 408] width 356 height 30
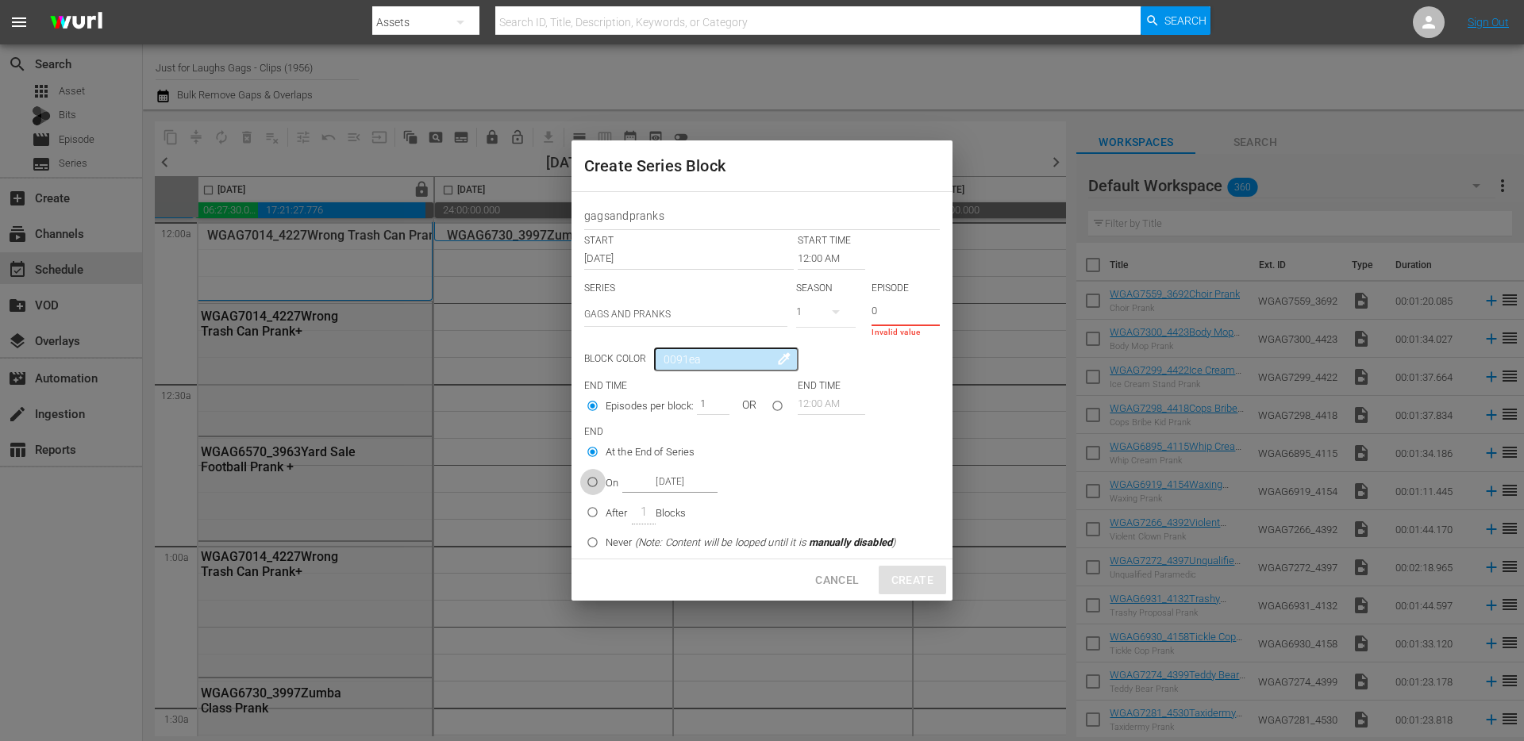
click at [590, 479] on input "On Sep 2nd 2025" at bounding box center [592, 485] width 26 height 26
radio input "true"
click at [674, 481] on input "[DATE]" at bounding box center [669, 481] width 95 height 21
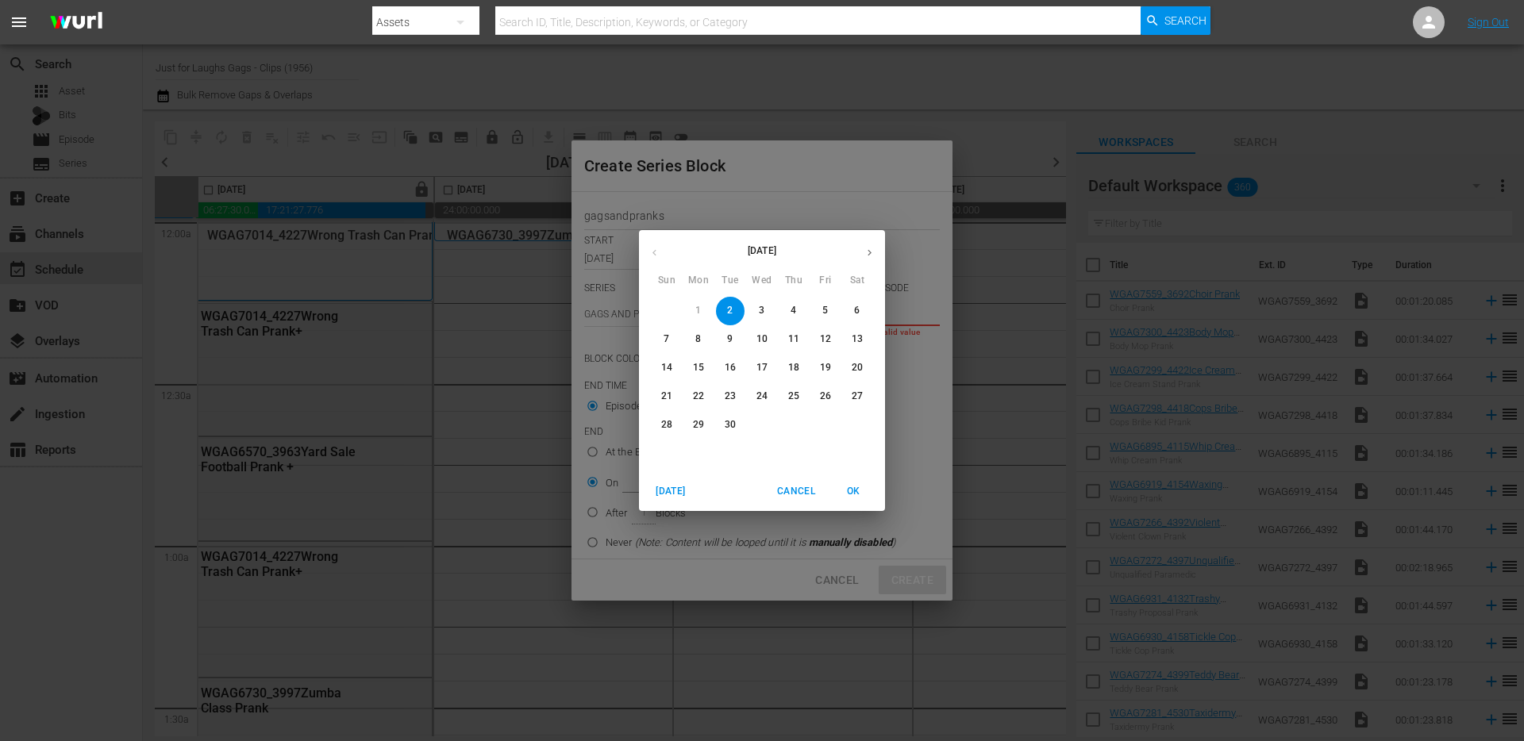
click at [822, 310] on p "5" at bounding box center [825, 310] width 6 height 13
type input "Sep 5th 2025"
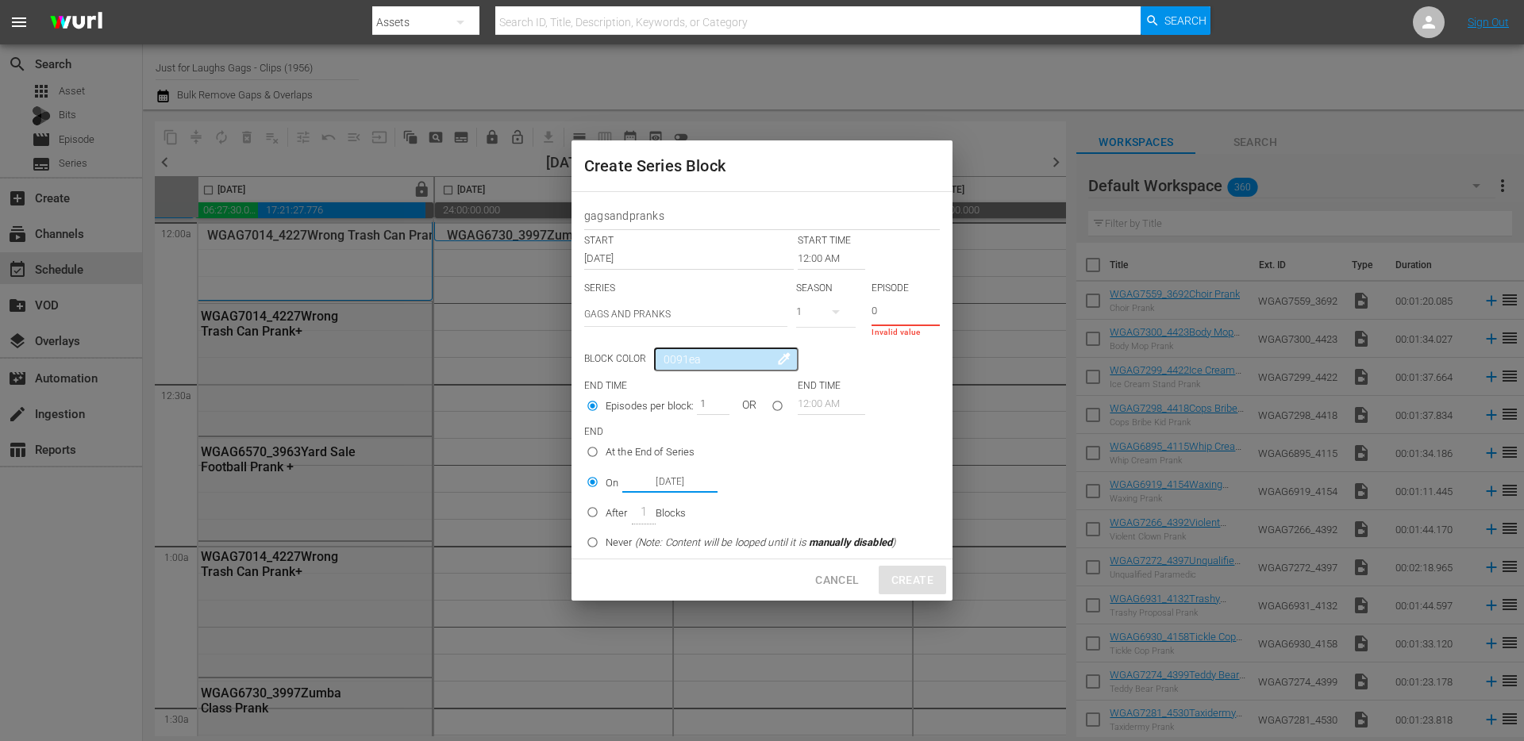
click at [902, 427] on p "END" at bounding box center [762, 431] width 356 height 13
click at [895, 402] on div "Episodes per block: 1 OR 12:00 AM" at bounding box center [762, 408] width 356 height 30
click at [890, 319] on input "0" at bounding box center [905, 313] width 68 height 26
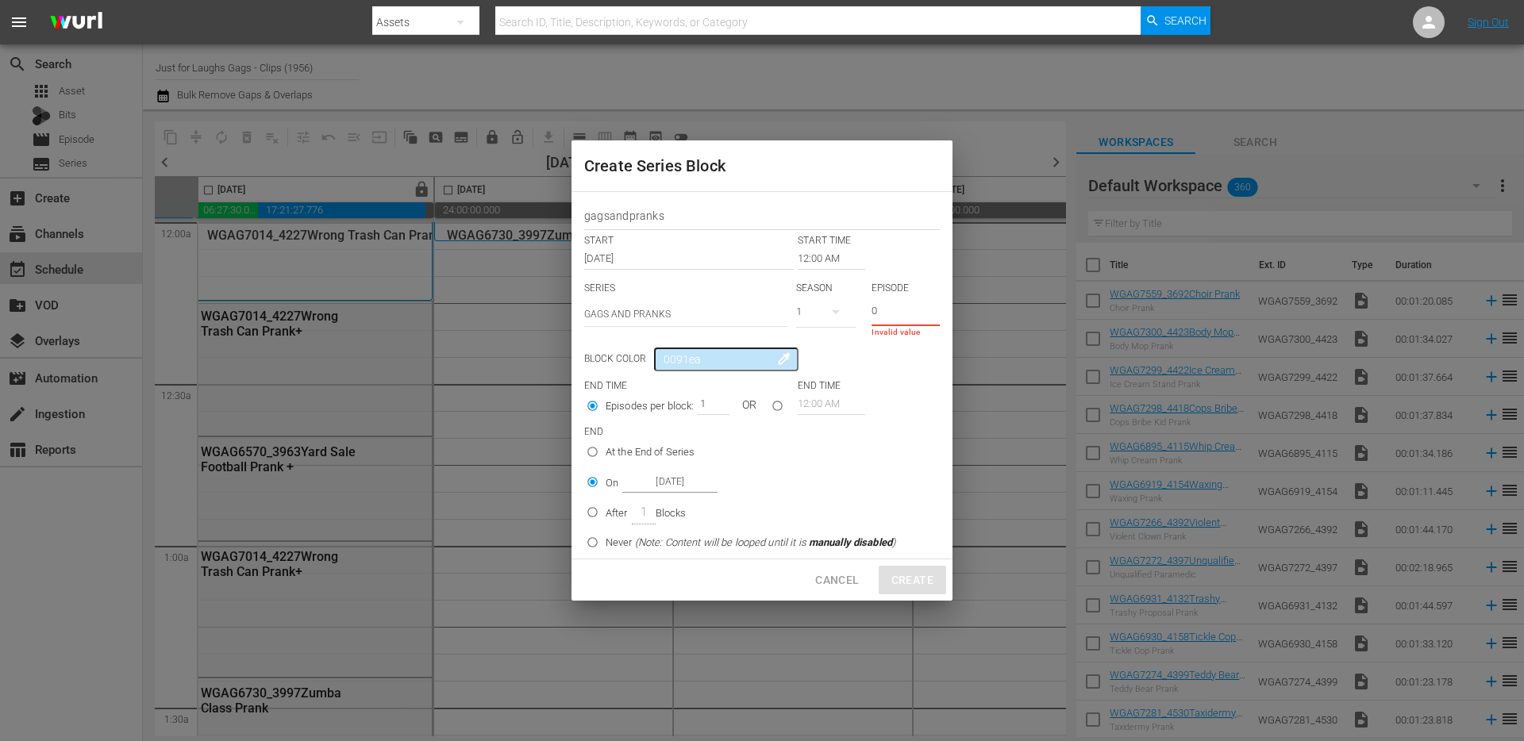
click at [891, 311] on input "0" at bounding box center [905, 313] width 68 height 26
click at [850, 577] on span "Cancel" at bounding box center [837, 581] width 44 height 20
type input "1"
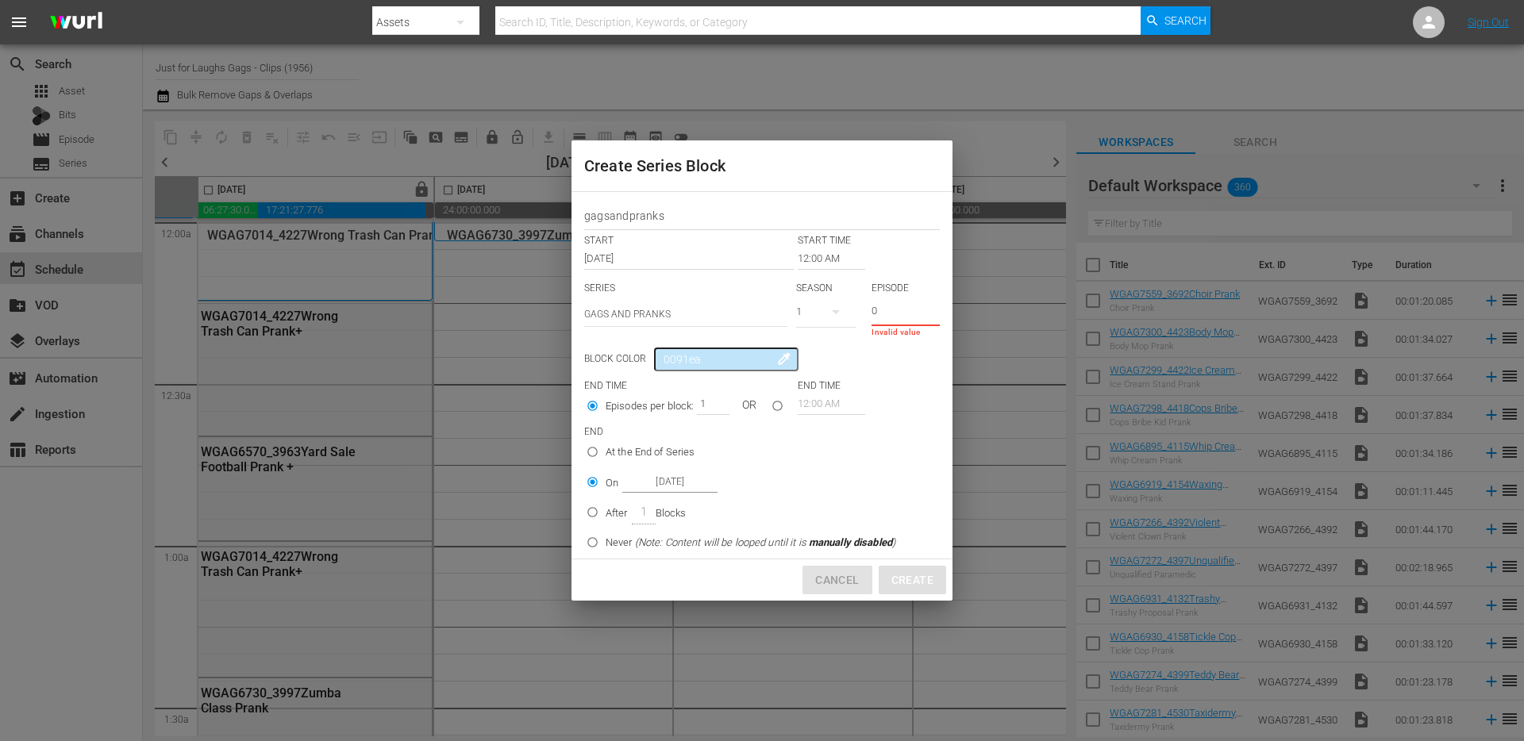
radio input "true"
type input "[DATE]"
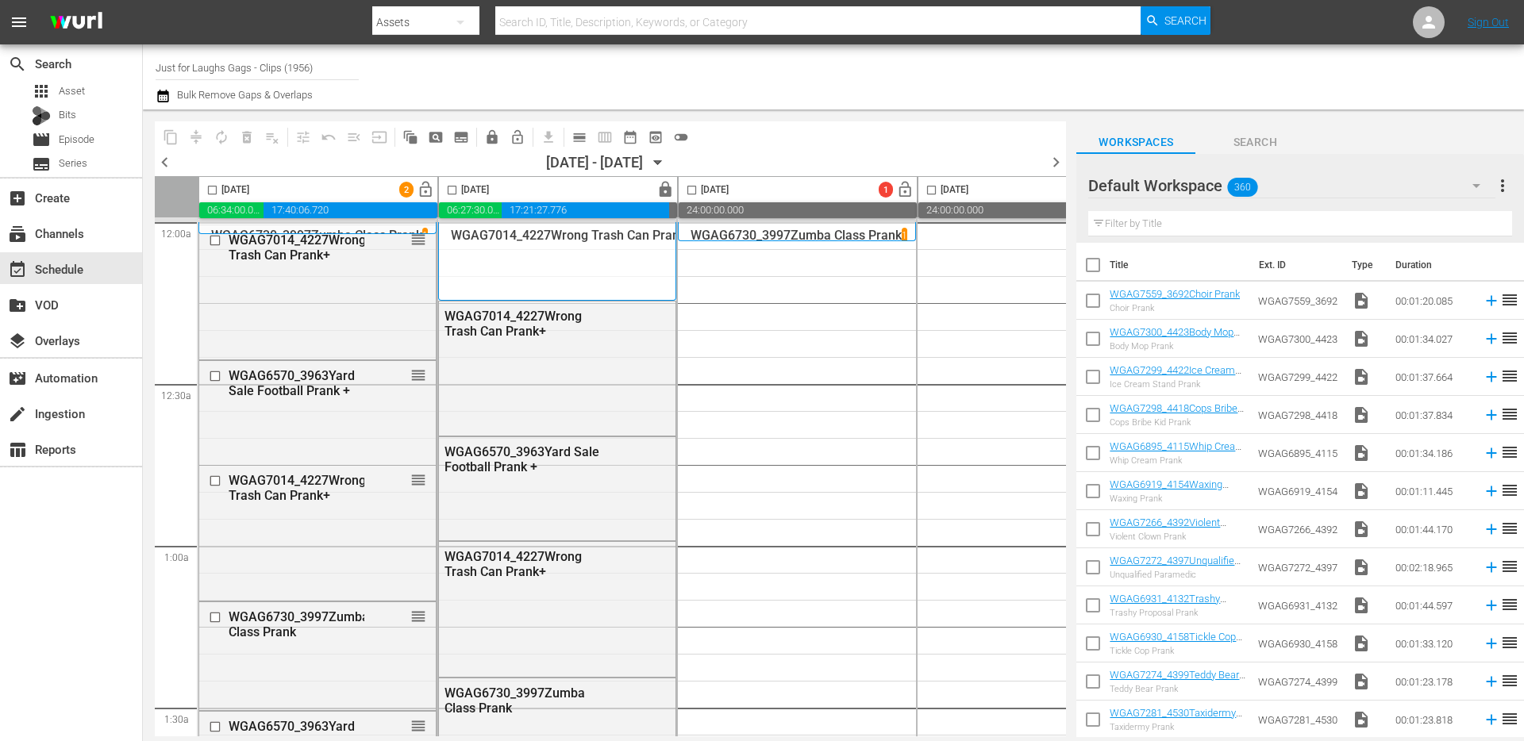
scroll to position [0, 244]
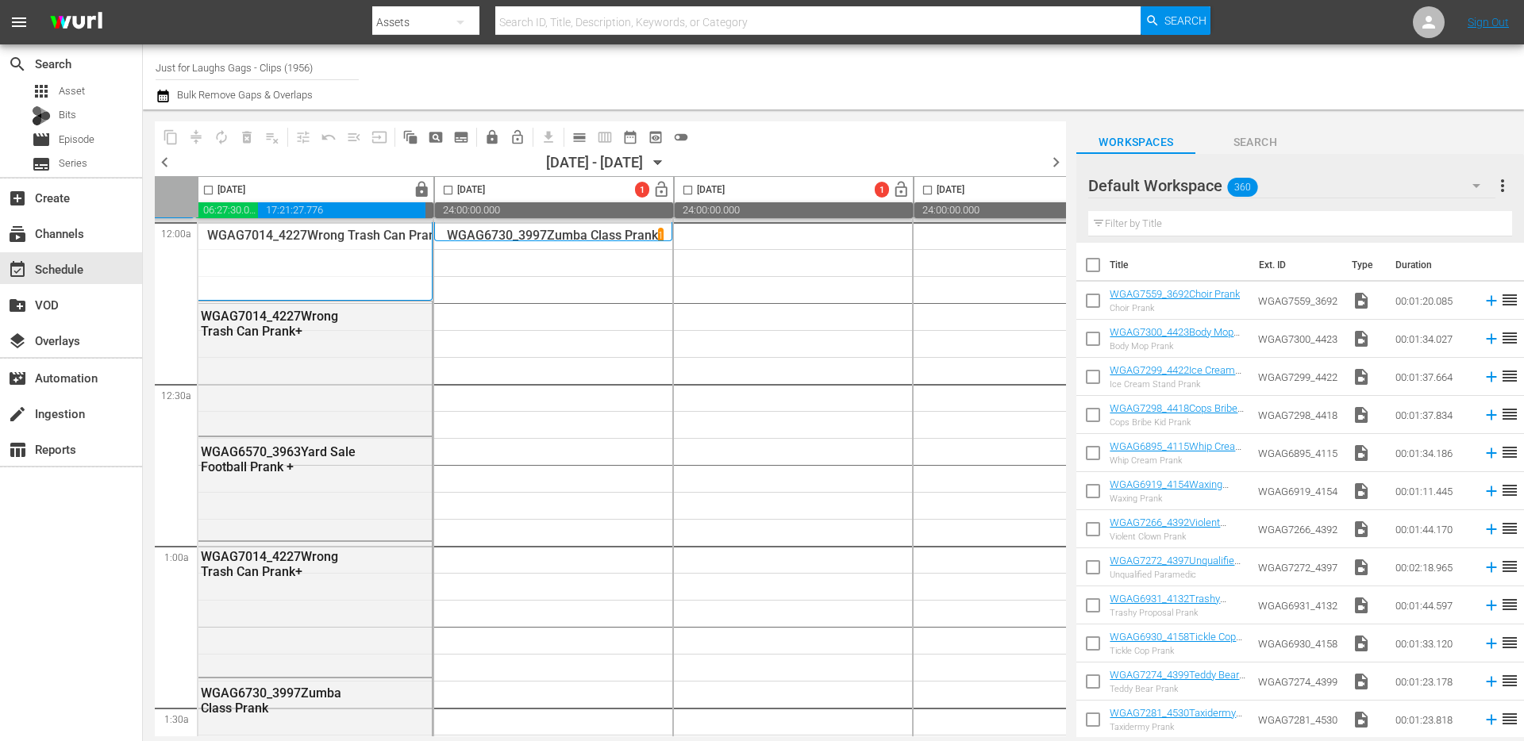
click at [462, 137] on span "subtitles_outlined" at bounding box center [461, 137] width 16 height 16
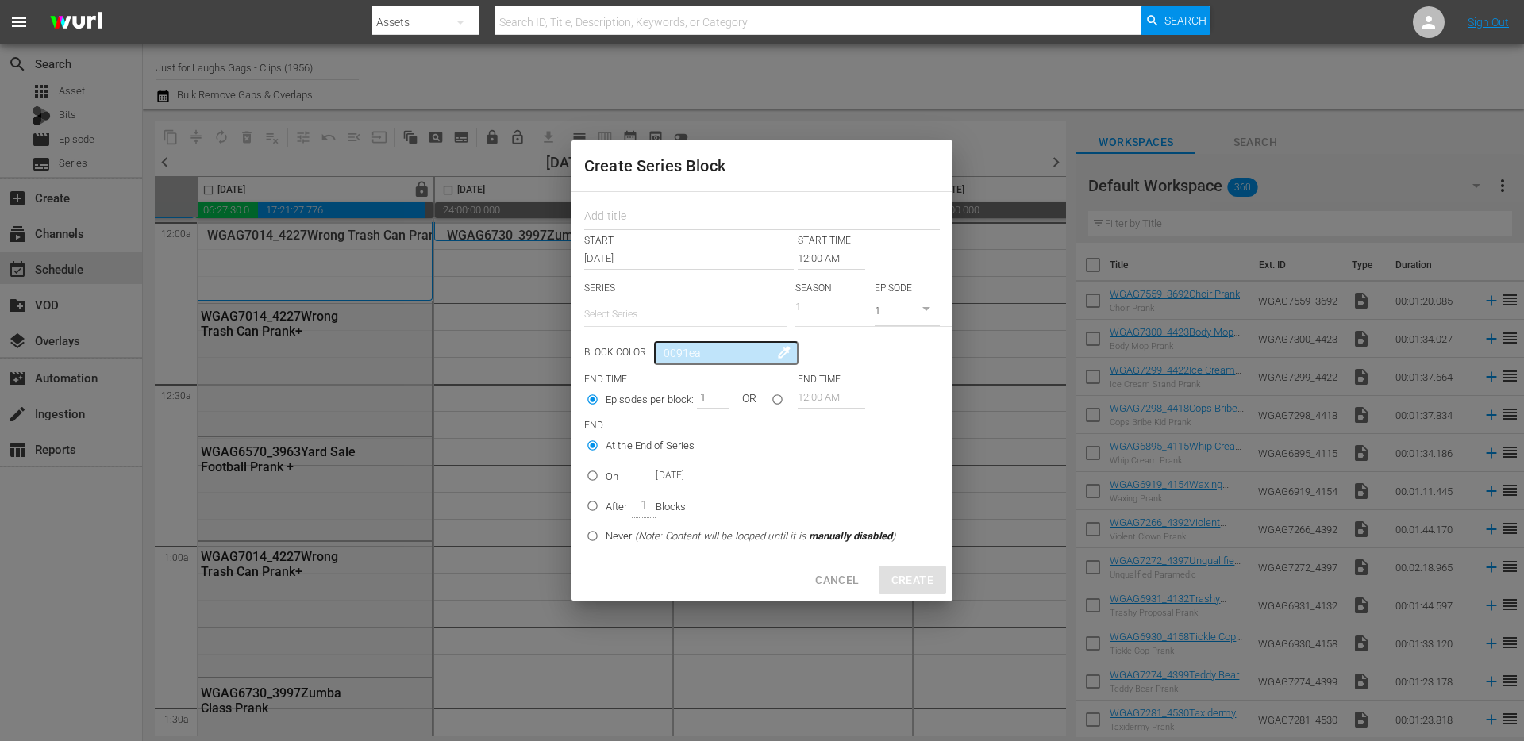
click at [697, 314] on input "text" at bounding box center [685, 314] width 203 height 38
click at [687, 352] on div "GAGS AND PRANKS" at bounding box center [686, 359] width 178 height 38
type input "GAGS AND PRANKS"
click at [902, 356] on div "Block Color 0091ea colorize" at bounding box center [762, 357] width 356 height 24
click at [591, 399] on input "Episodes per block:" at bounding box center [592, 407] width 26 height 26
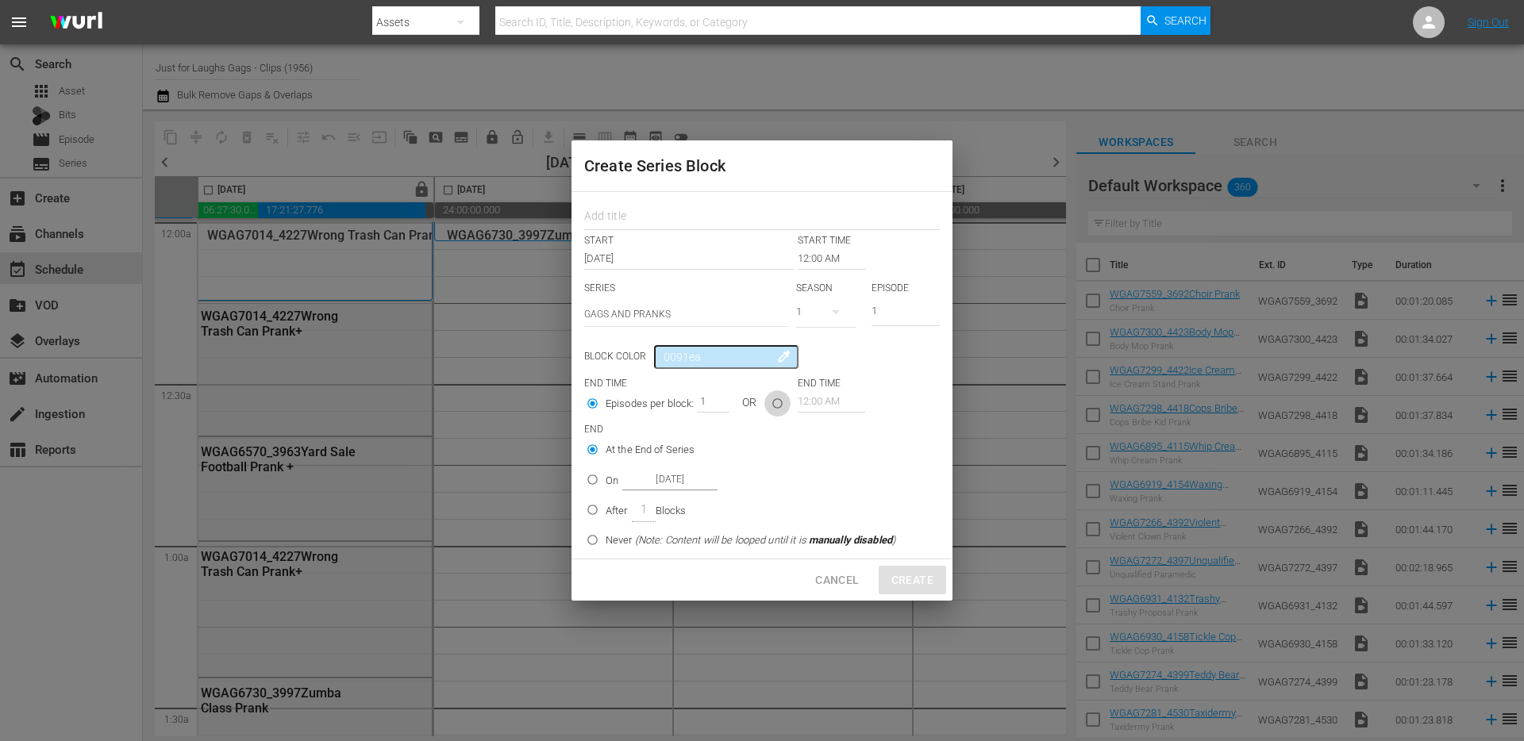
click at [781, 402] on input "seriesBlockEndTime" at bounding box center [777, 407] width 26 height 26
radio input "true"
click at [829, 404] on input "12:00 AM" at bounding box center [831, 401] width 67 height 22
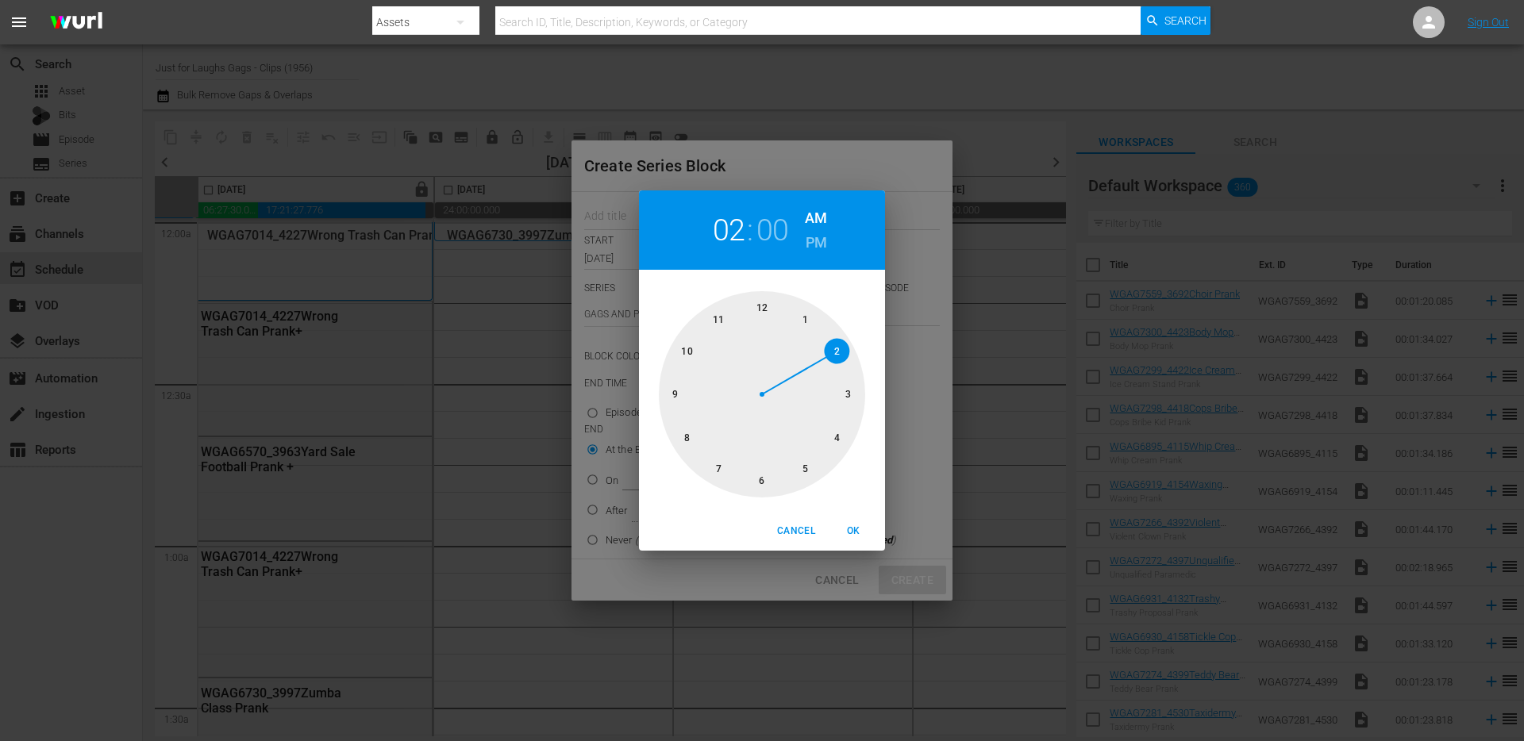
click at [837, 355] on div at bounding box center [762, 394] width 206 height 206
click at [848, 527] on span "OK" at bounding box center [853, 531] width 38 height 17
type input "02:00 AM"
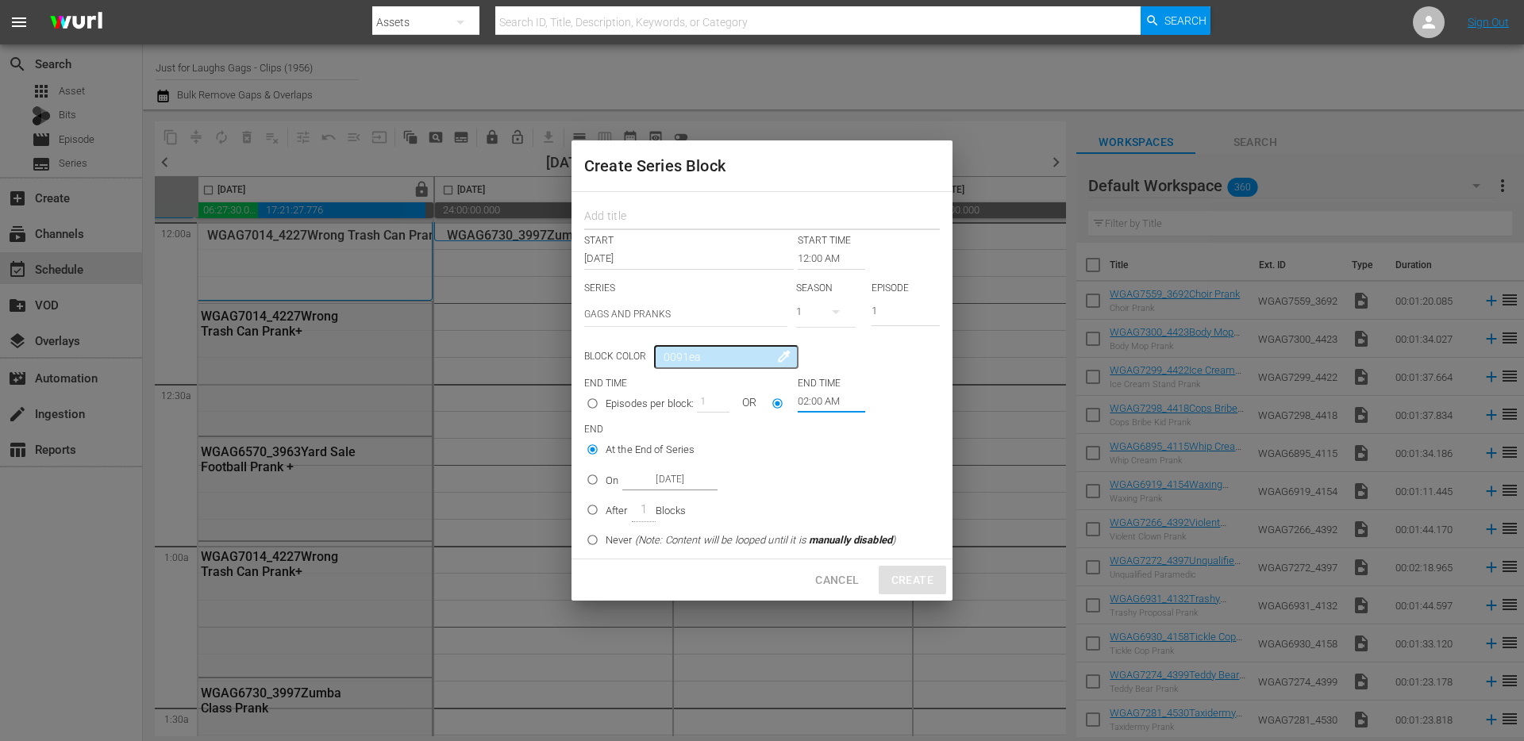
click at [637, 222] on input "text" at bounding box center [762, 218] width 356 height 25
type input "gagsandpranks"
click at [848, 465] on div "At the End of Series On Sep 2nd 2025 After 1 Blocks Never (Note: Content will b…" at bounding box center [748, 497] width 320 height 121
click at [593, 510] on input "After 1 Blocks" at bounding box center [592, 513] width 26 height 26
radio input "true"
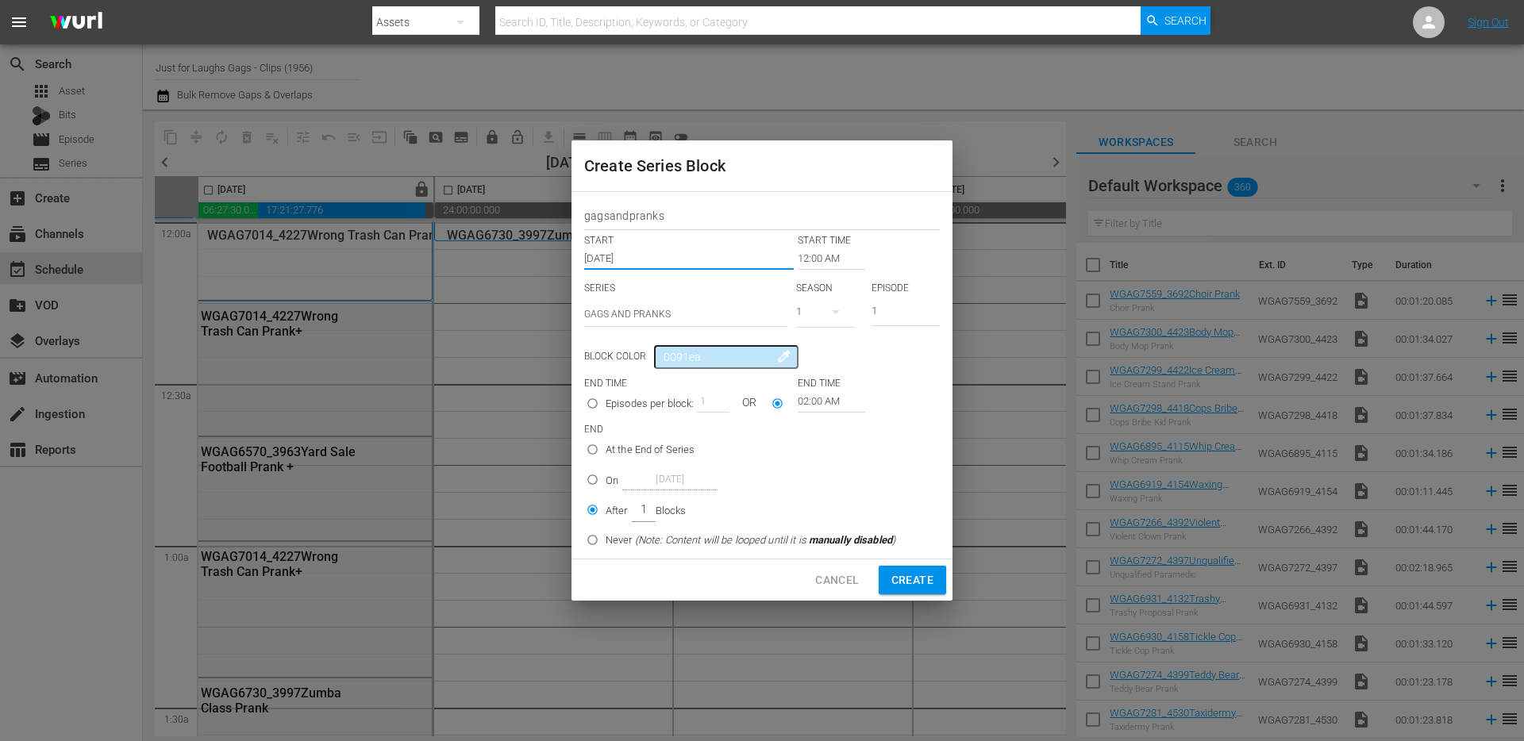
click at [695, 267] on input "[DATE]" at bounding box center [689, 259] width 210 height 22
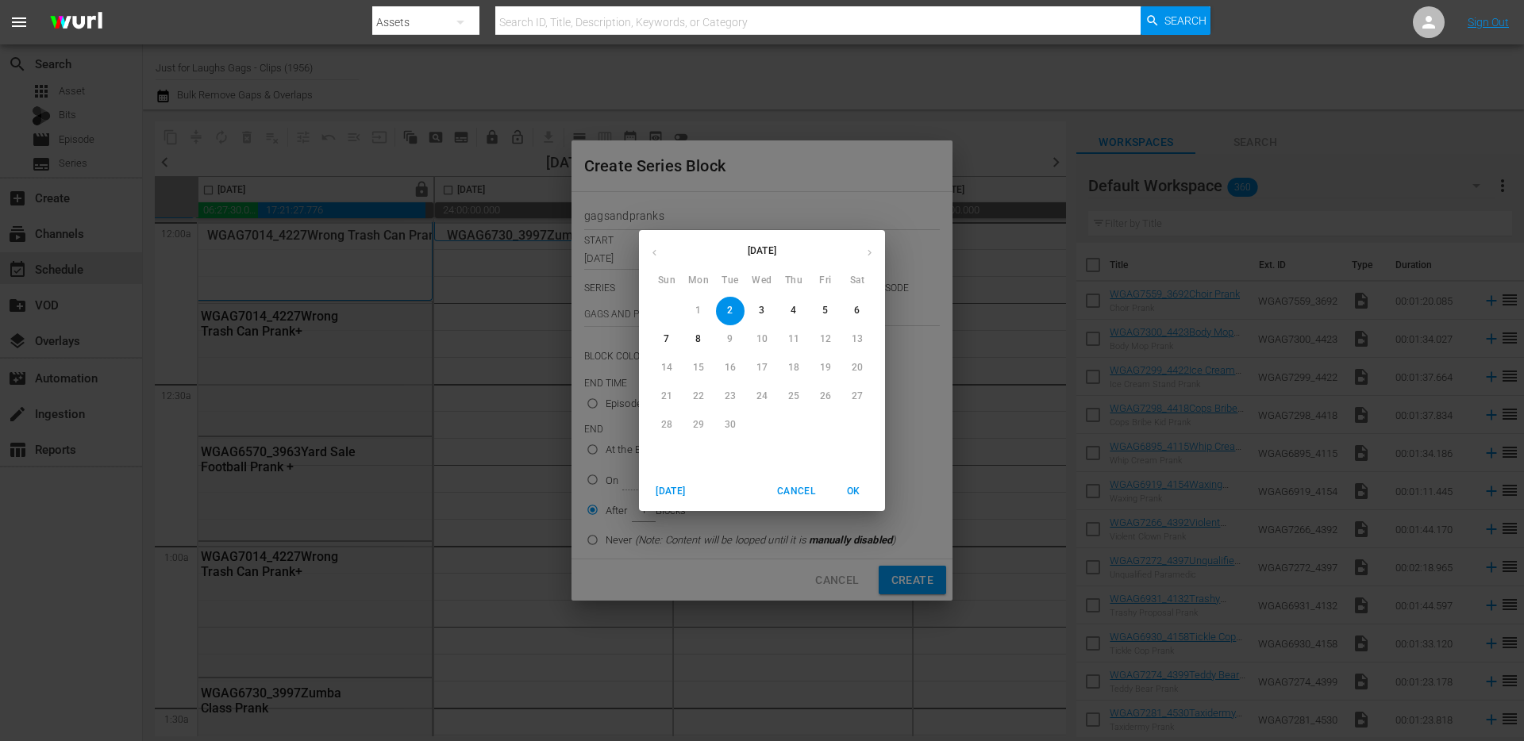
click at [792, 311] on p "4" at bounding box center [793, 310] width 6 height 13
type input "Sep 4th 2025"
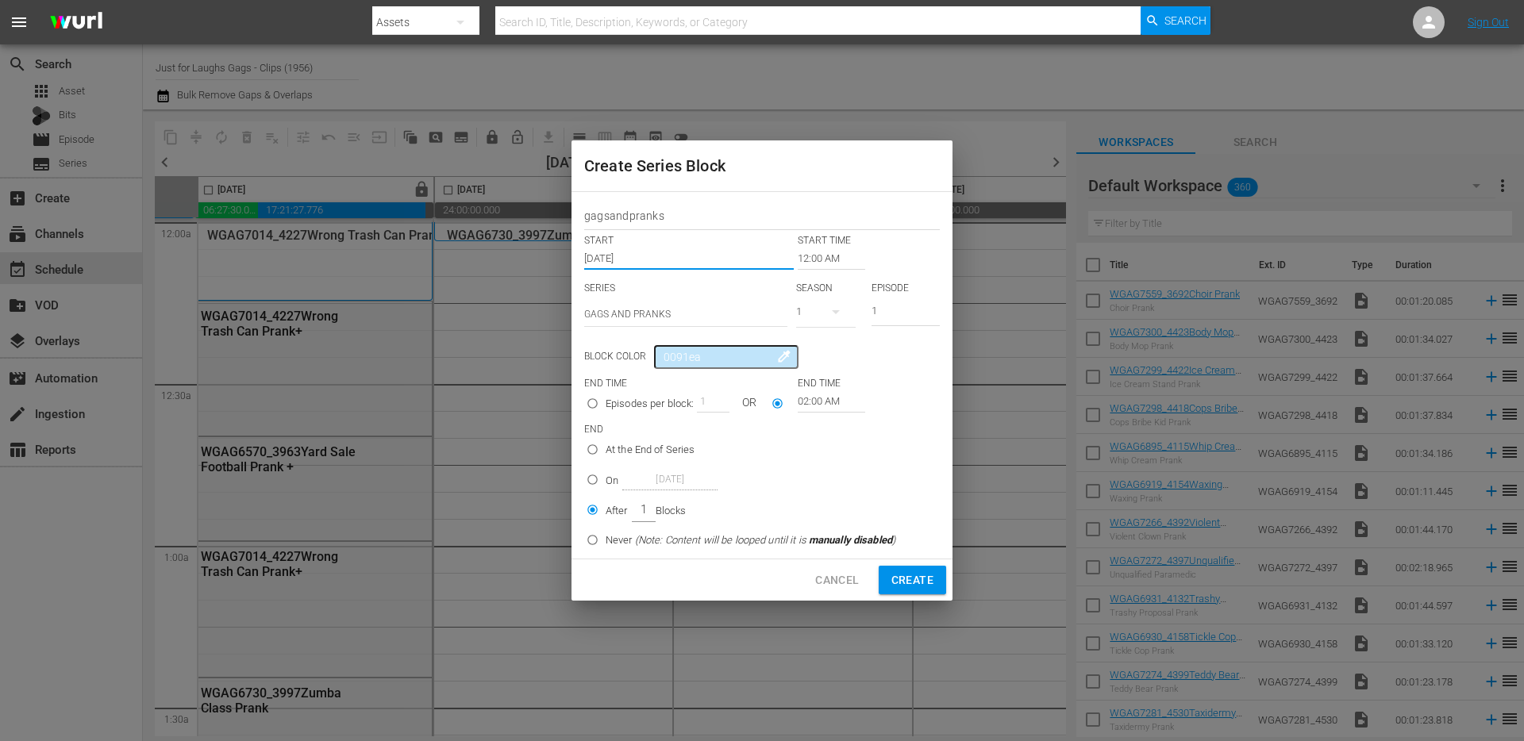
click at [902, 573] on span "Create" at bounding box center [912, 581] width 42 height 20
type input "[DATE]"
radio input "true"
type input "12:00 AM"
radio input "true"
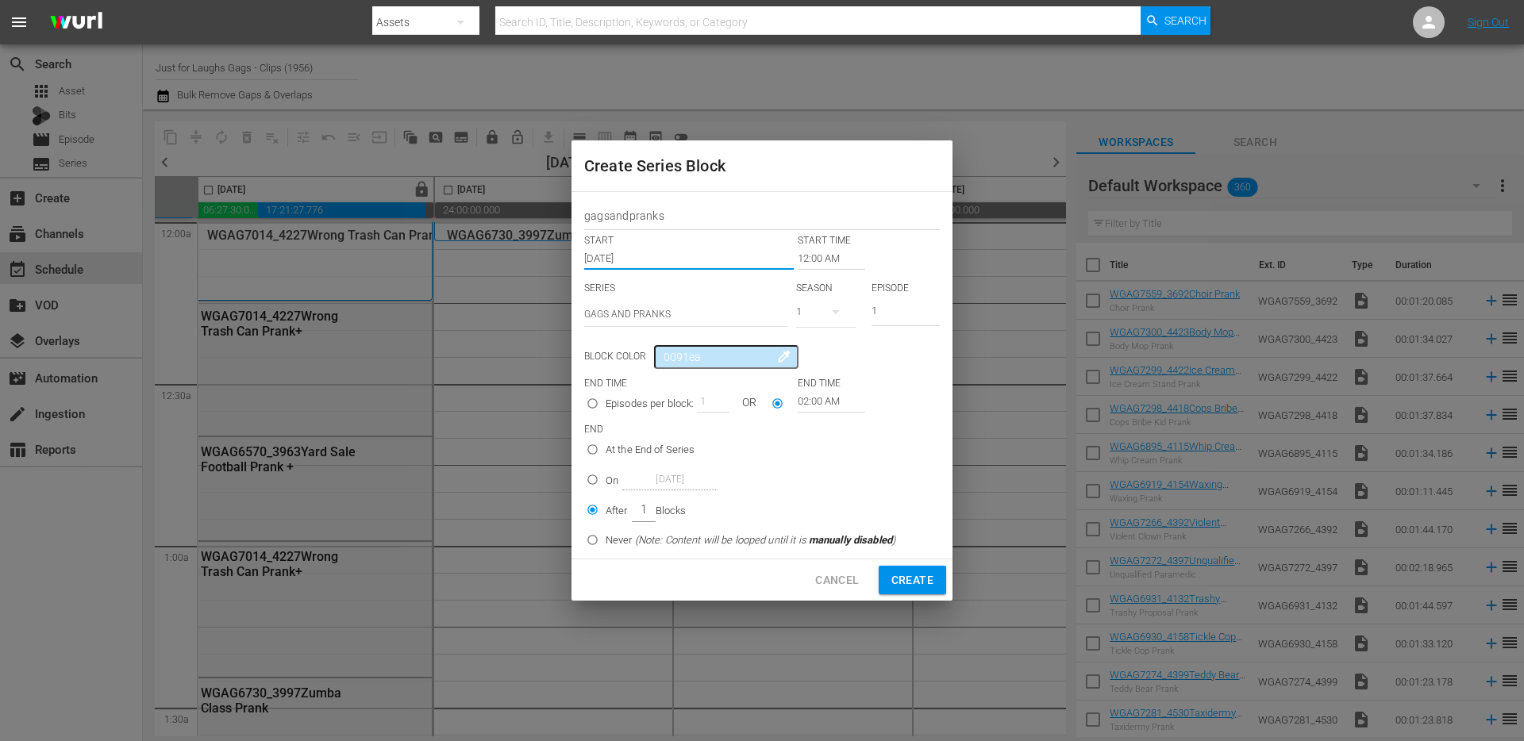
type input "[DATE]"
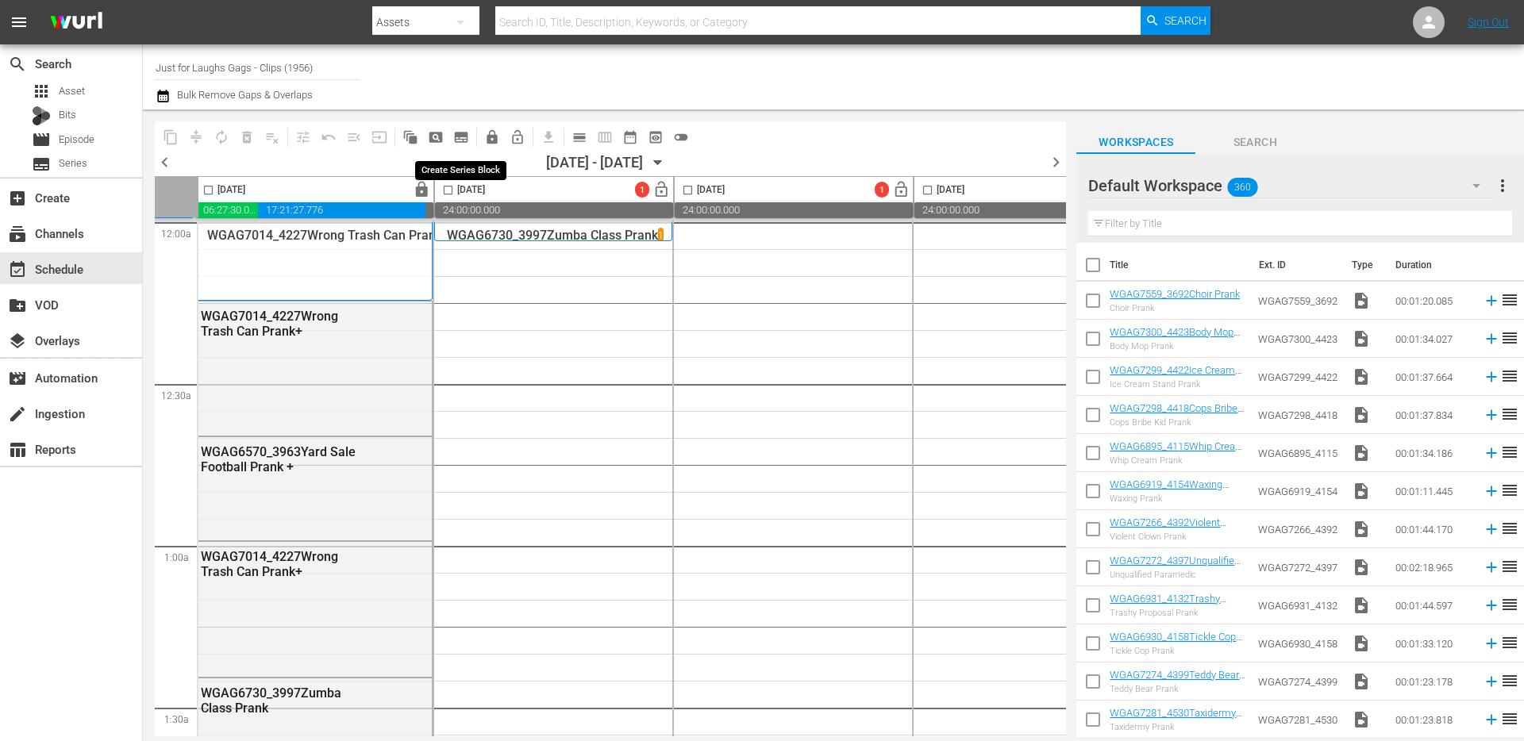
click at [464, 140] on span "subtitles_outlined" at bounding box center [461, 137] width 16 height 16
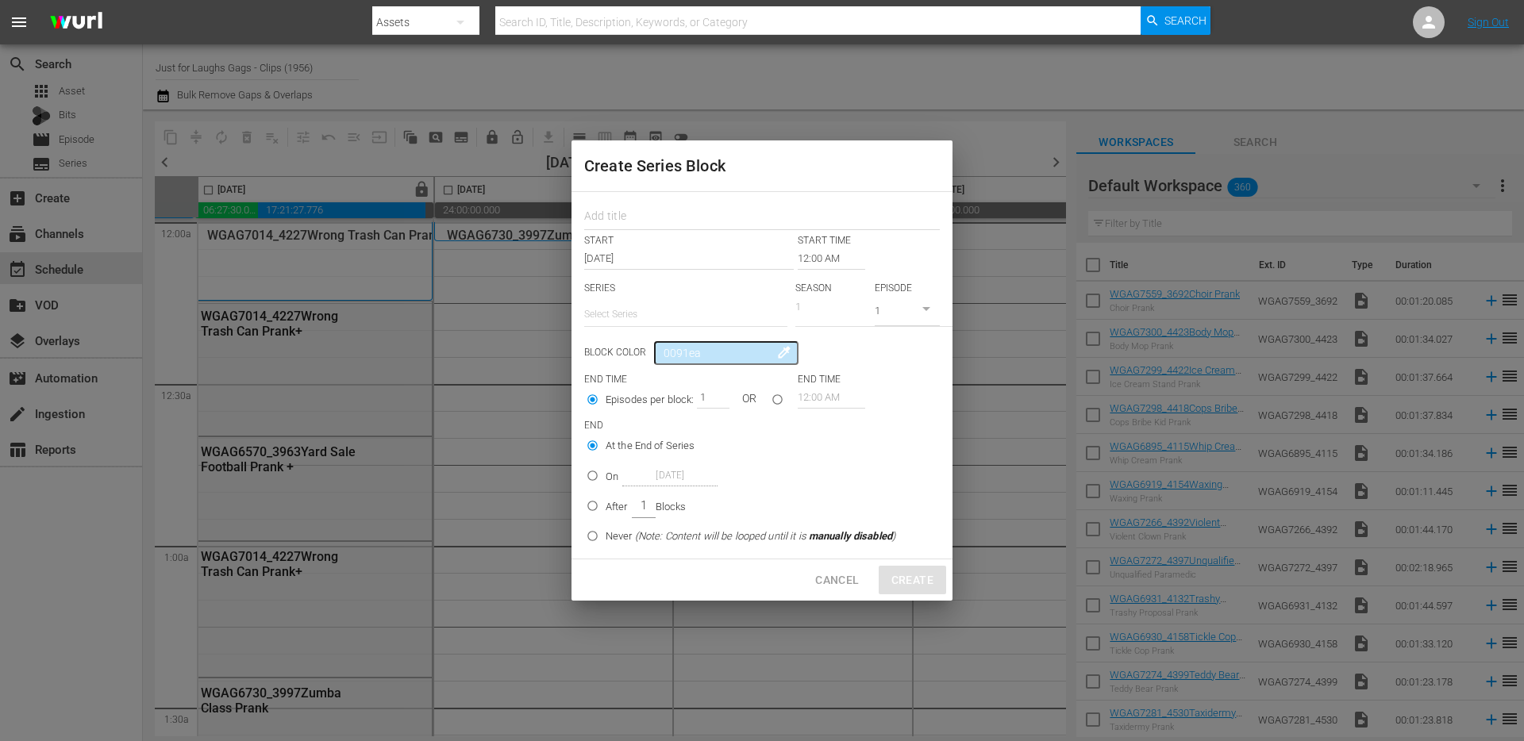
click at [836, 578] on span "Cancel" at bounding box center [837, 581] width 44 height 20
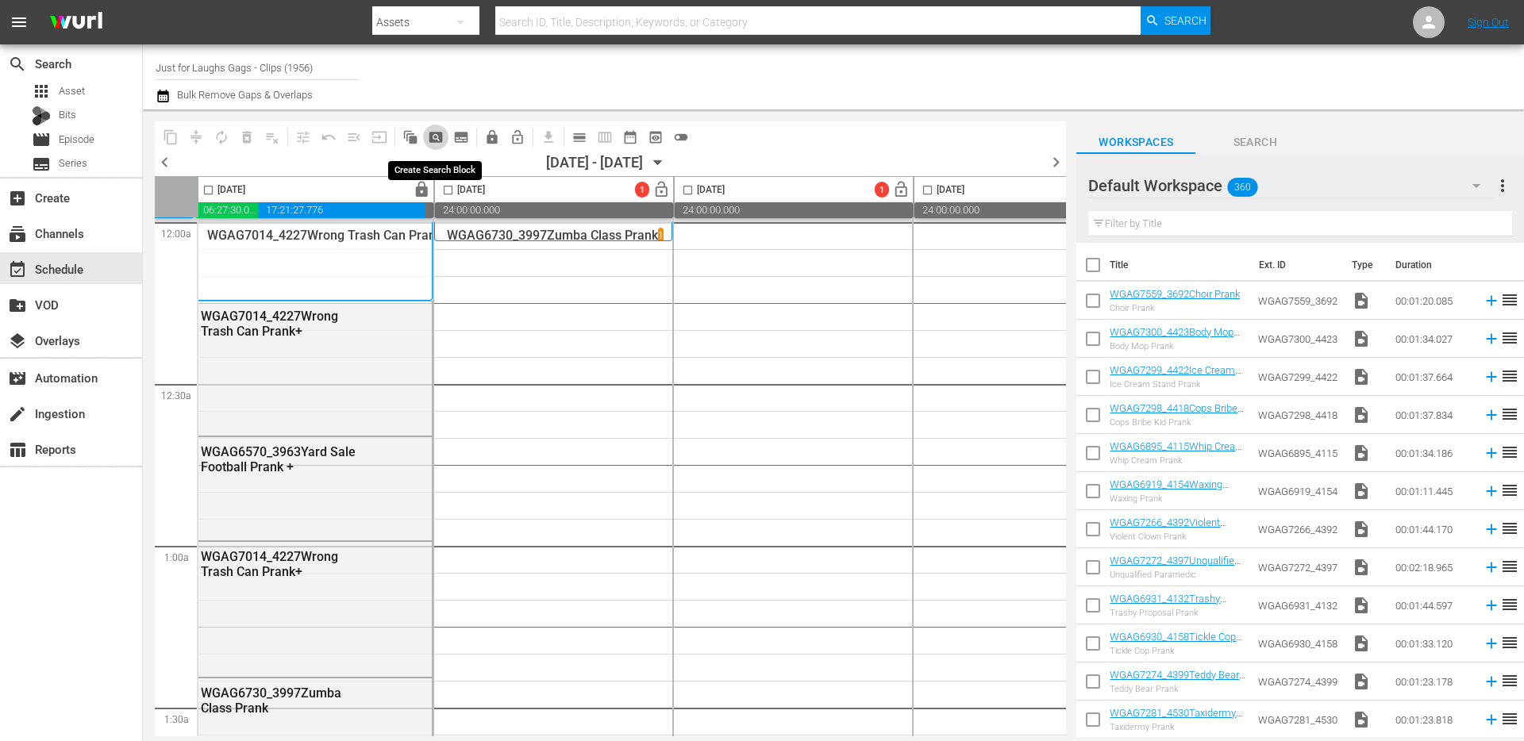
click at [441, 135] on span "pageview_outlined" at bounding box center [436, 137] width 16 height 16
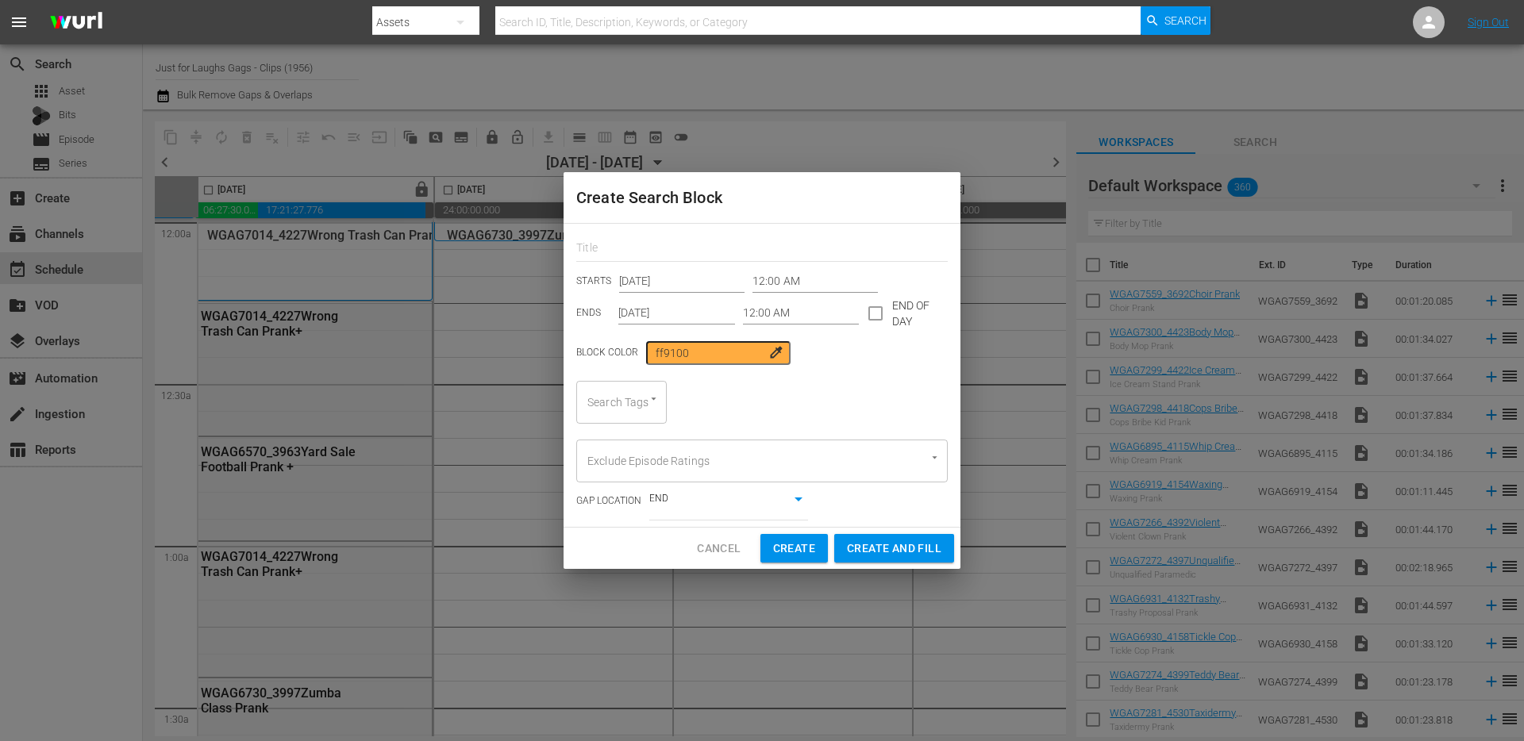
click at [651, 408] on div "Search Tags" at bounding box center [621, 402] width 90 height 43
type input "singl"
click at [636, 448] on span "single prank" at bounding box center [619, 445] width 60 height 17
click at [826, 413] on div "Search Tags single prank Search Tags" at bounding box center [761, 402] width 371 height 43
click at [684, 281] on input "[DATE]" at bounding box center [681, 282] width 125 height 24
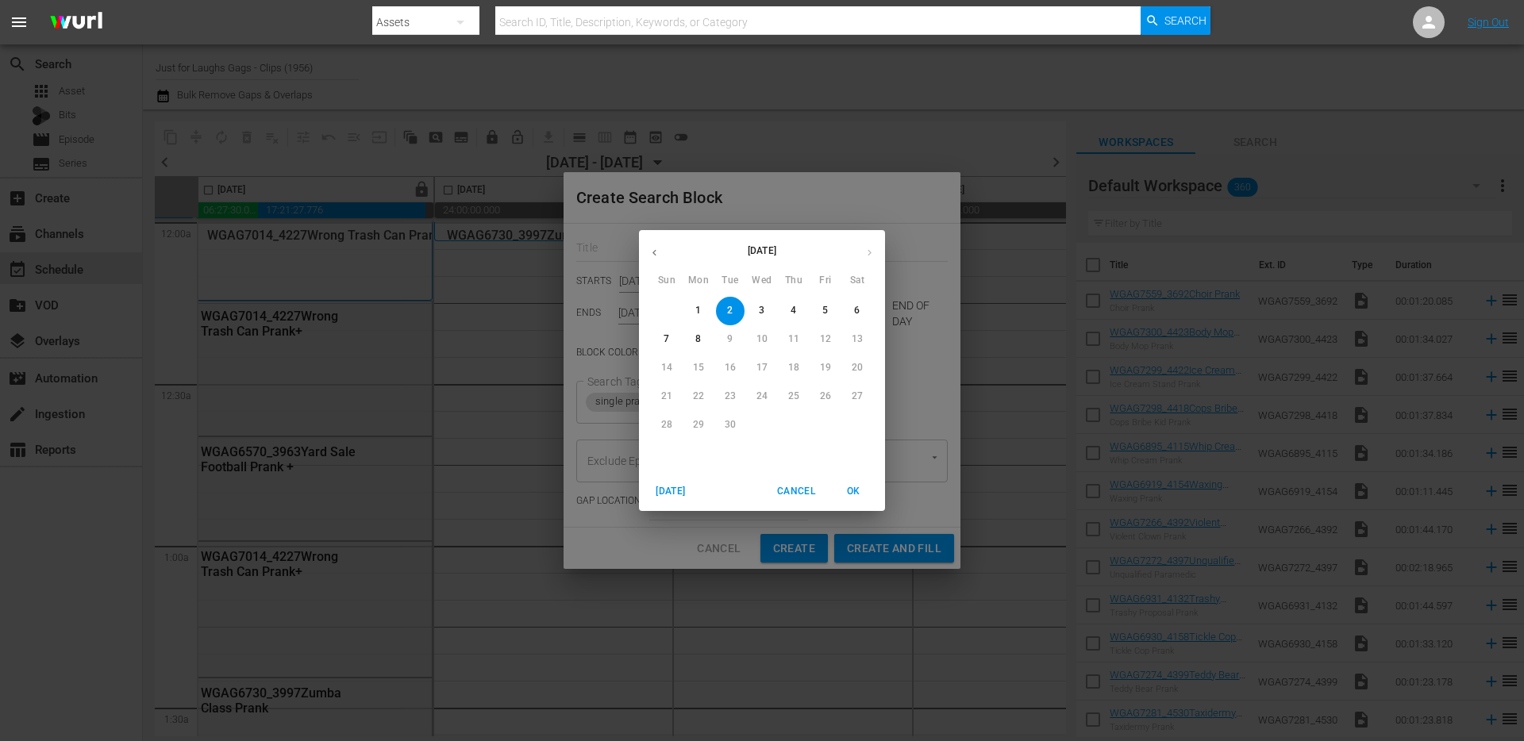
click at [785, 313] on span "4" at bounding box center [793, 310] width 29 height 13
type input "Sep 4th 2025"
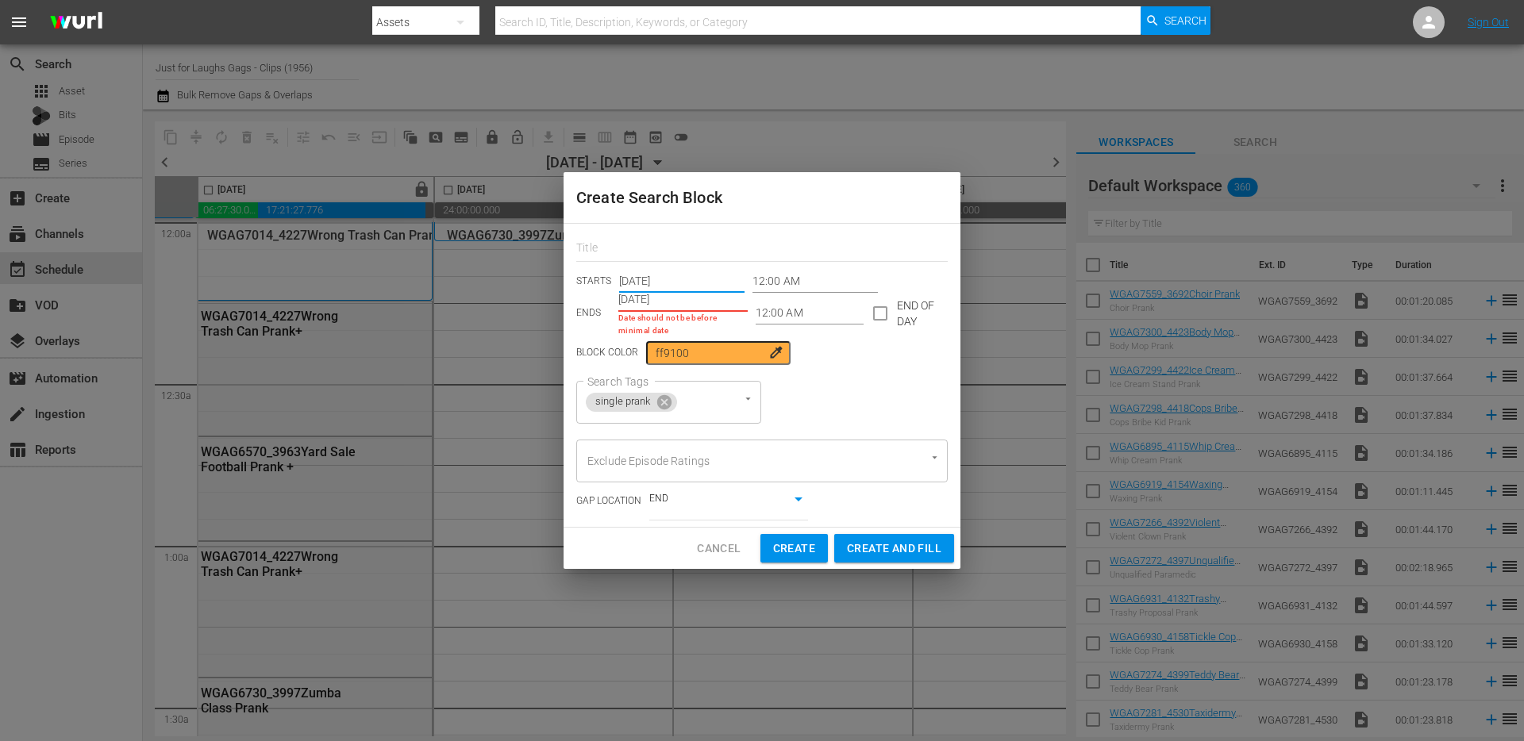
click at [714, 306] on input "[DATE]" at bounding box center [682, 300] width 129 height 24
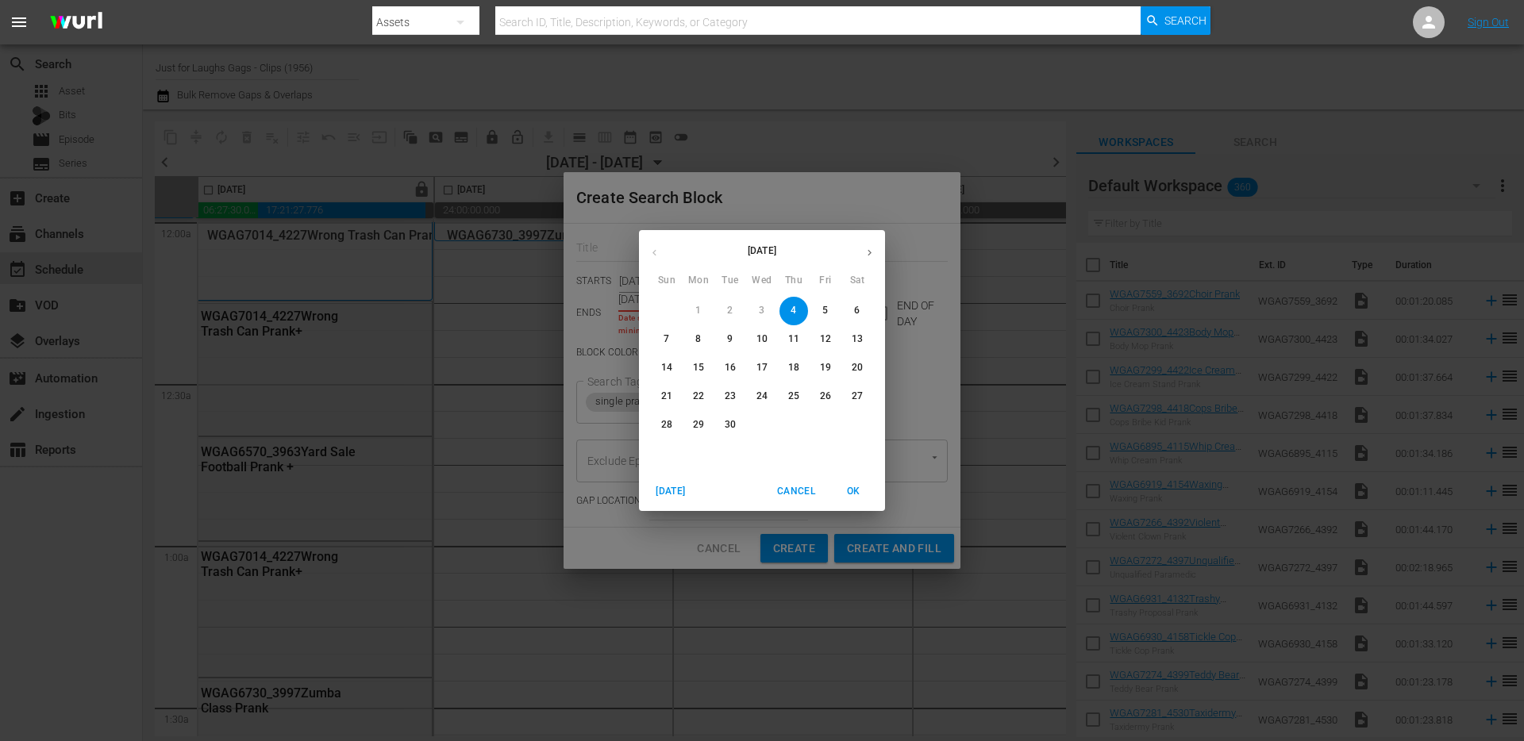
click at [797, 311] on span "4" at bounding box center [793, 310] width 29 height 13
type input "Sep 4th 2025"
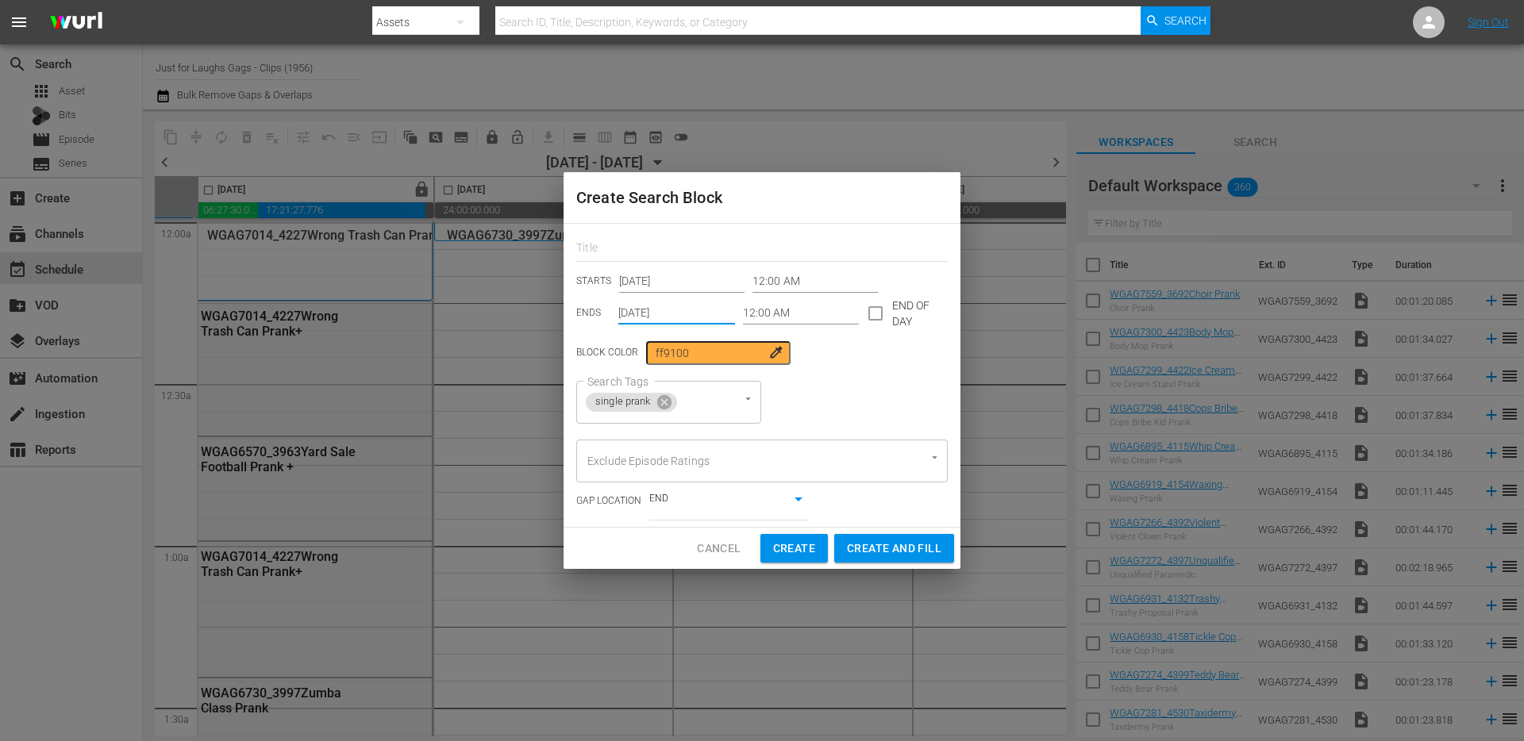
click at [798, 313] on input "12:00 AM" at bounding box center [801, 314] width 117 height 24
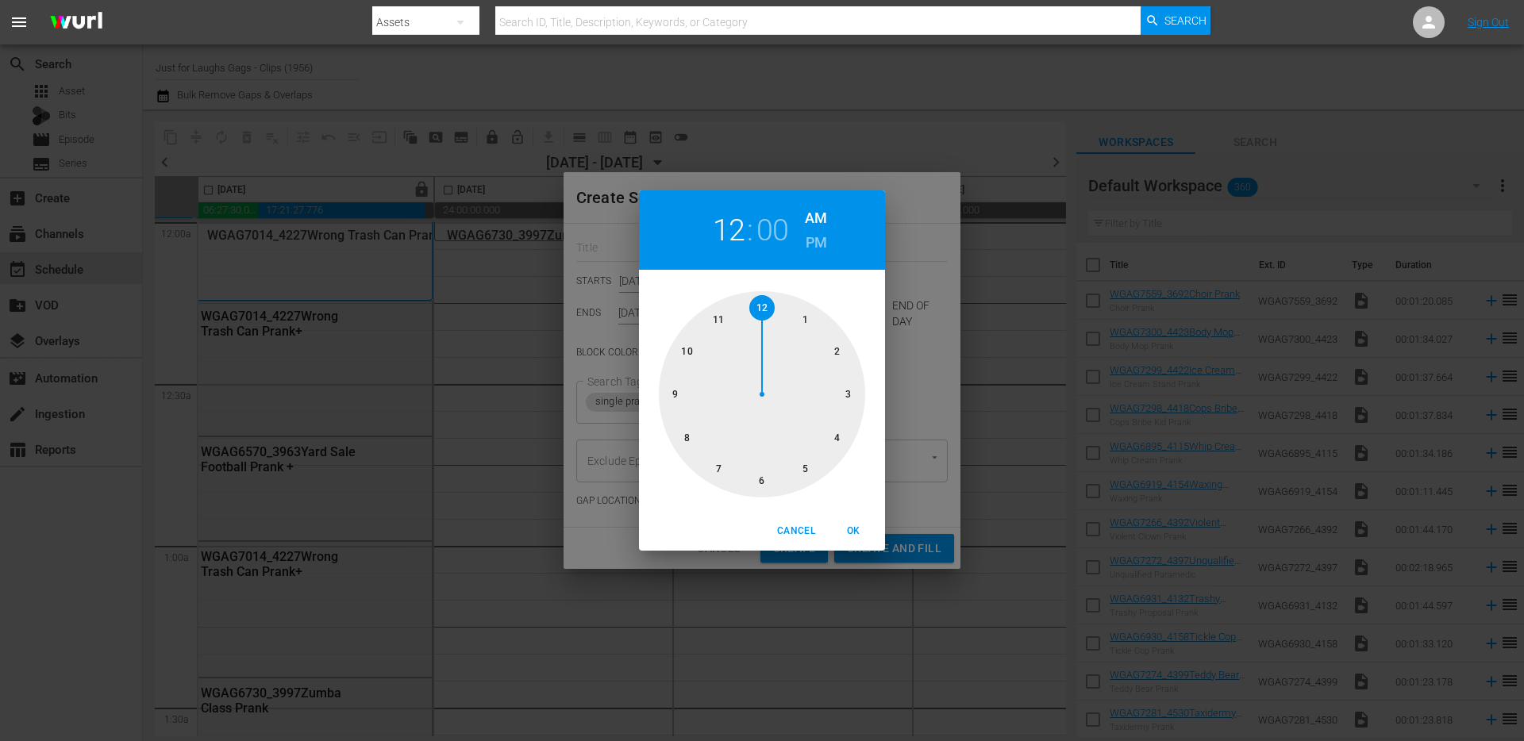
click at [809, 315] on div at bounding box center [762, 394] width 206 height 206
click at [863, 529] on span "OK" at bounding box center [853, 531] width 38 height 17
type input "01:00 AM"
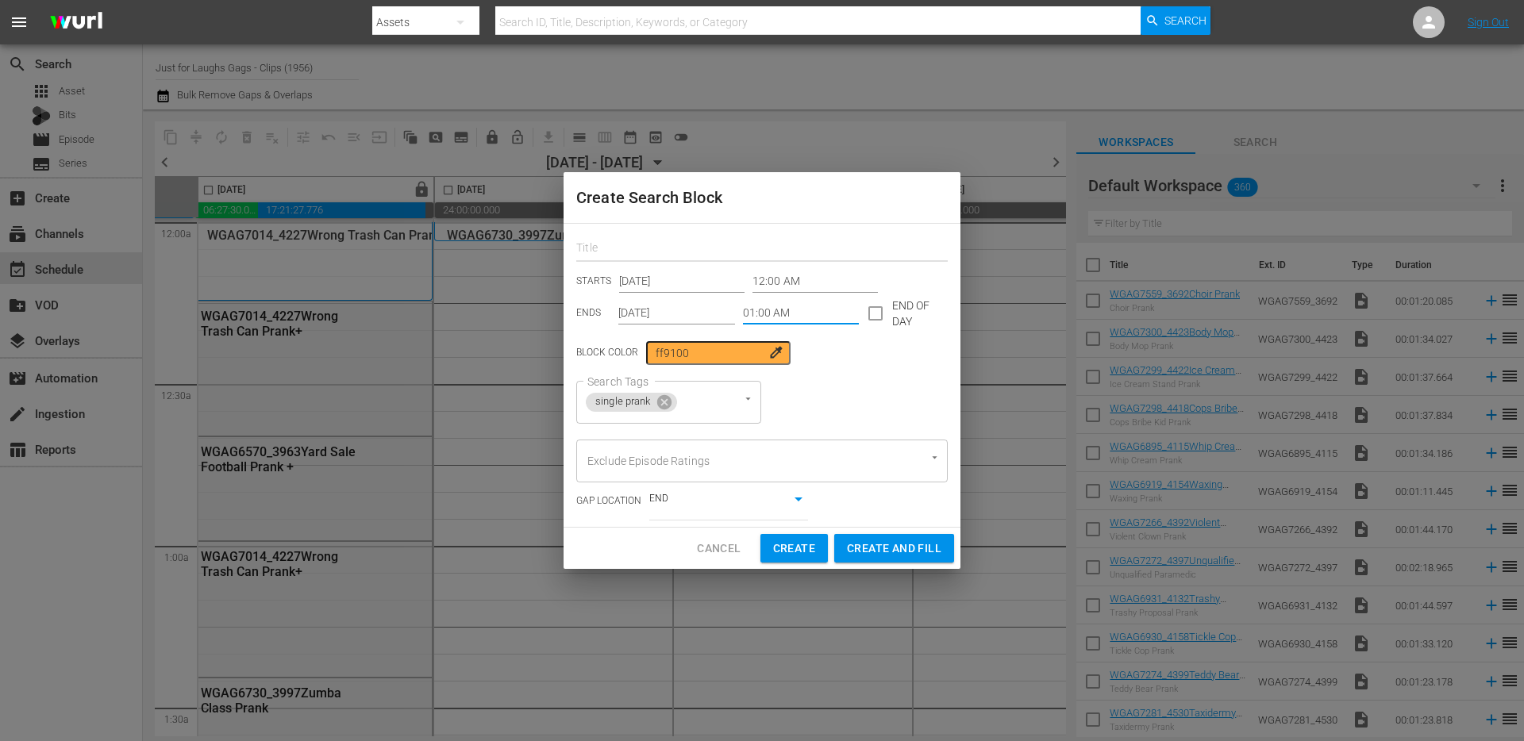
click at [649, 245] on input "text" at bounding box center [761, 249] width 371 height 25
type input "gags"
click at [857, 392] on div "Search Tags single prank Search Tags" at bounding box center [761, 402] width 371 height 43
click at [887, 546] on span "Create and Fill" at bounding box center [894, 549] width 94 height 20
type input "[DATE]"
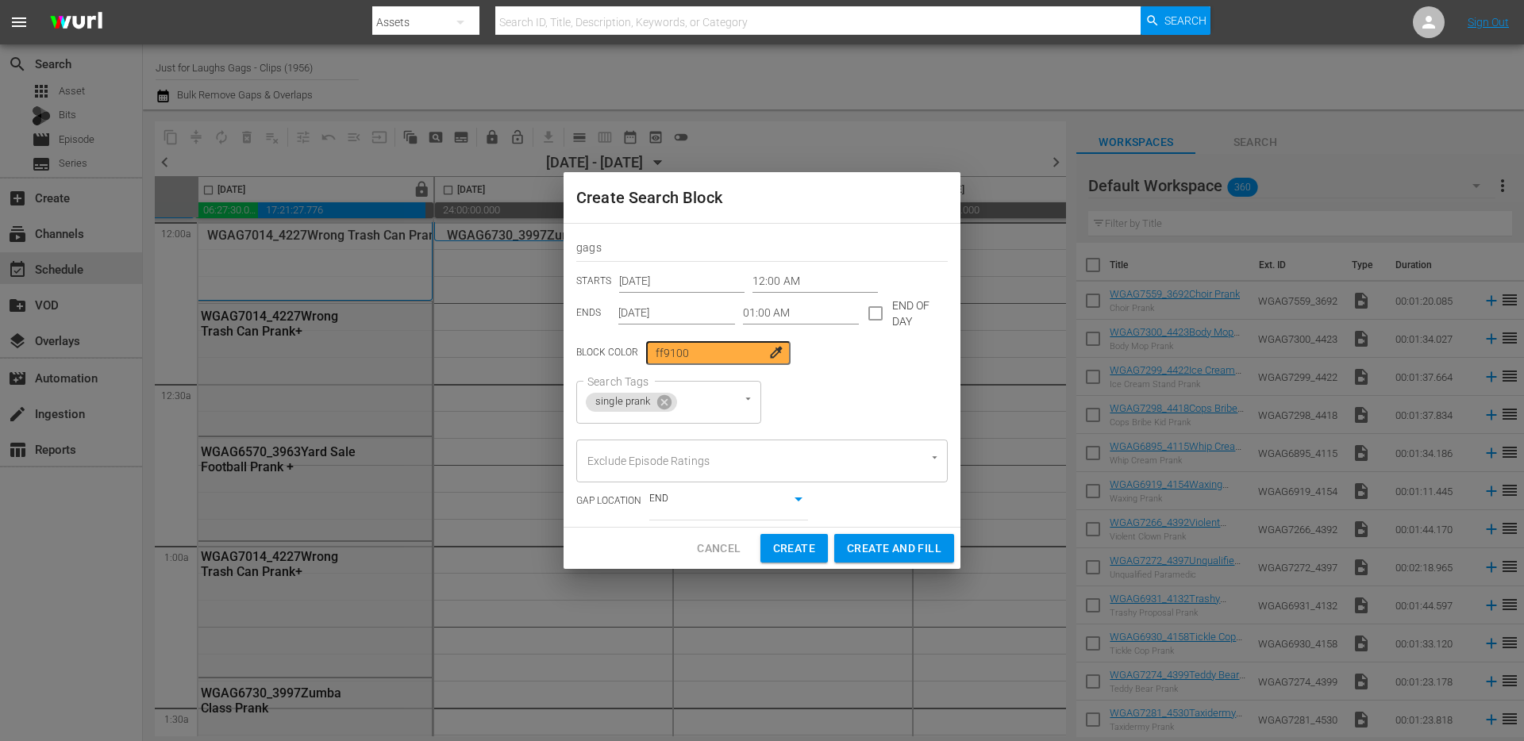
type input "[DATE]"
type input "12:00 AM"
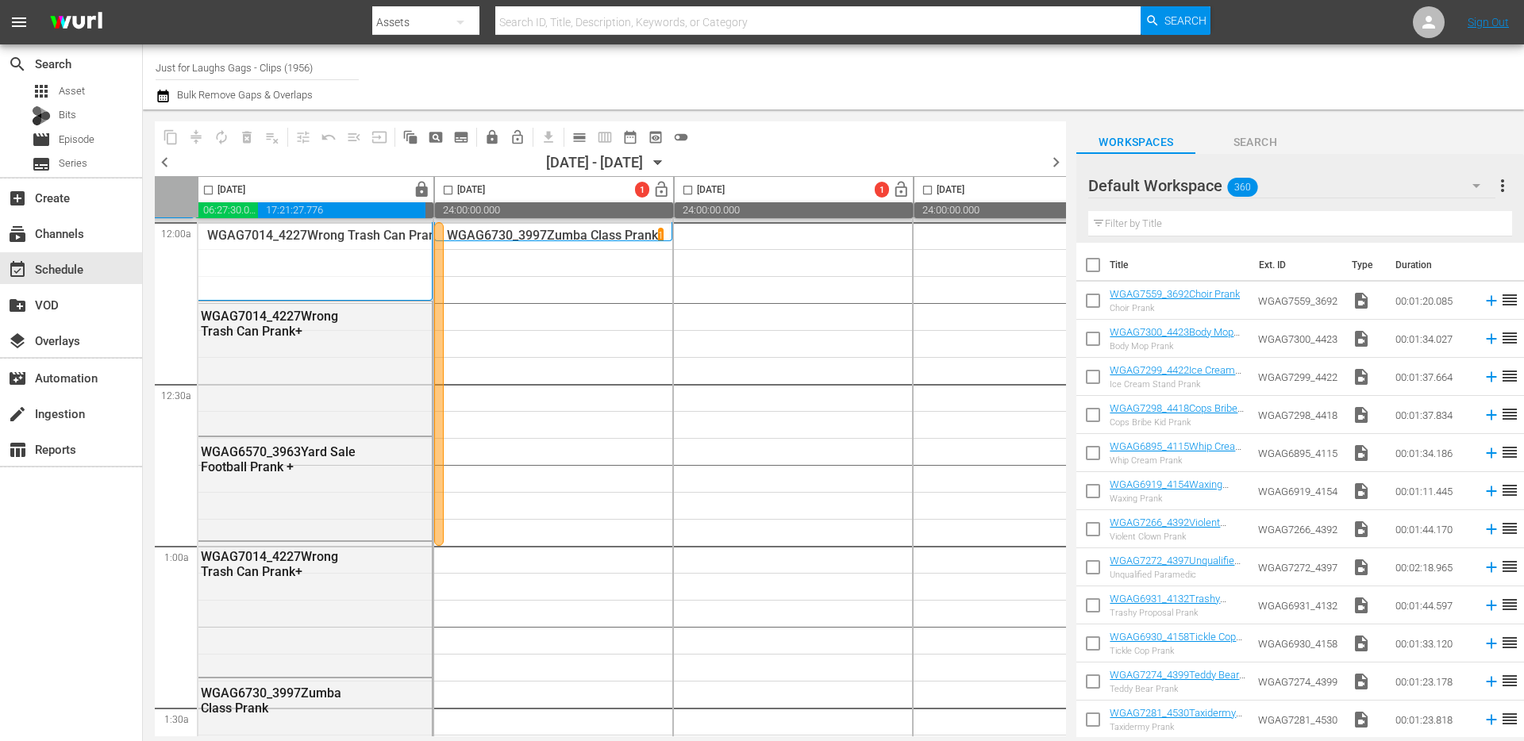
click at [439, 325] on div at bounding box center [439, 384] width 10 height 324
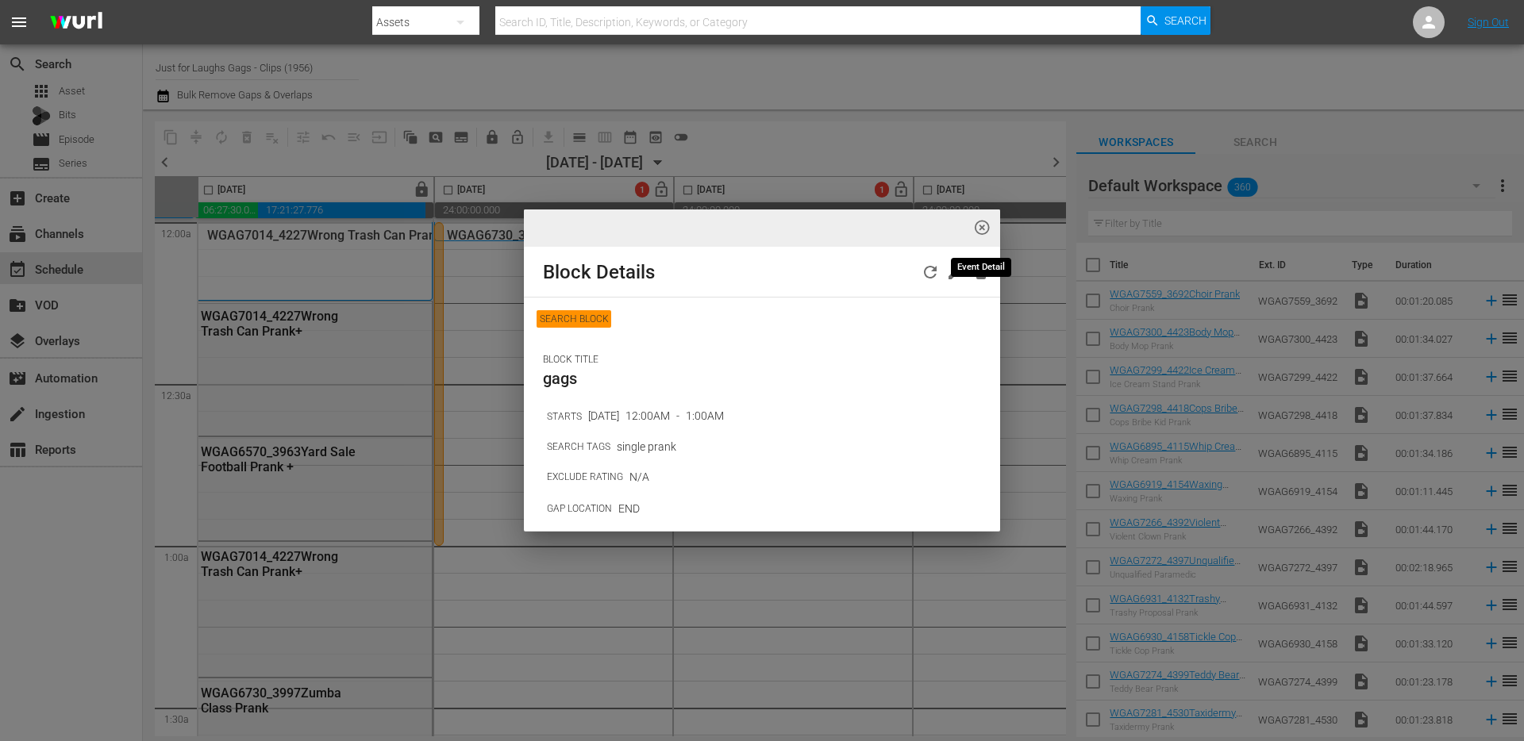
click at [978, 233] on span "highlight_off_icon" at bounding box center [982, 228] width 18 height 18
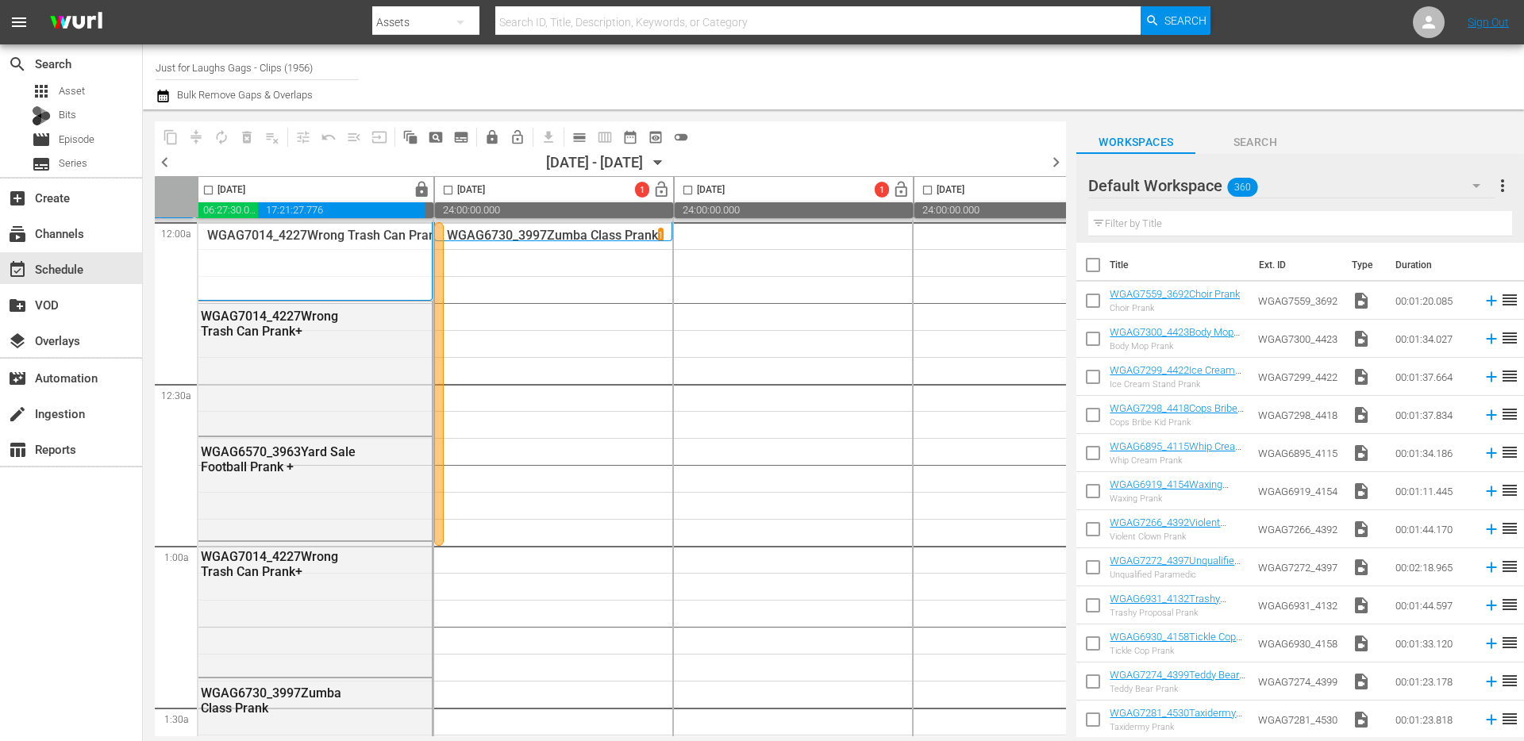
click at [437, 275] on div at bounding box center [439, 384] width 10 height 324
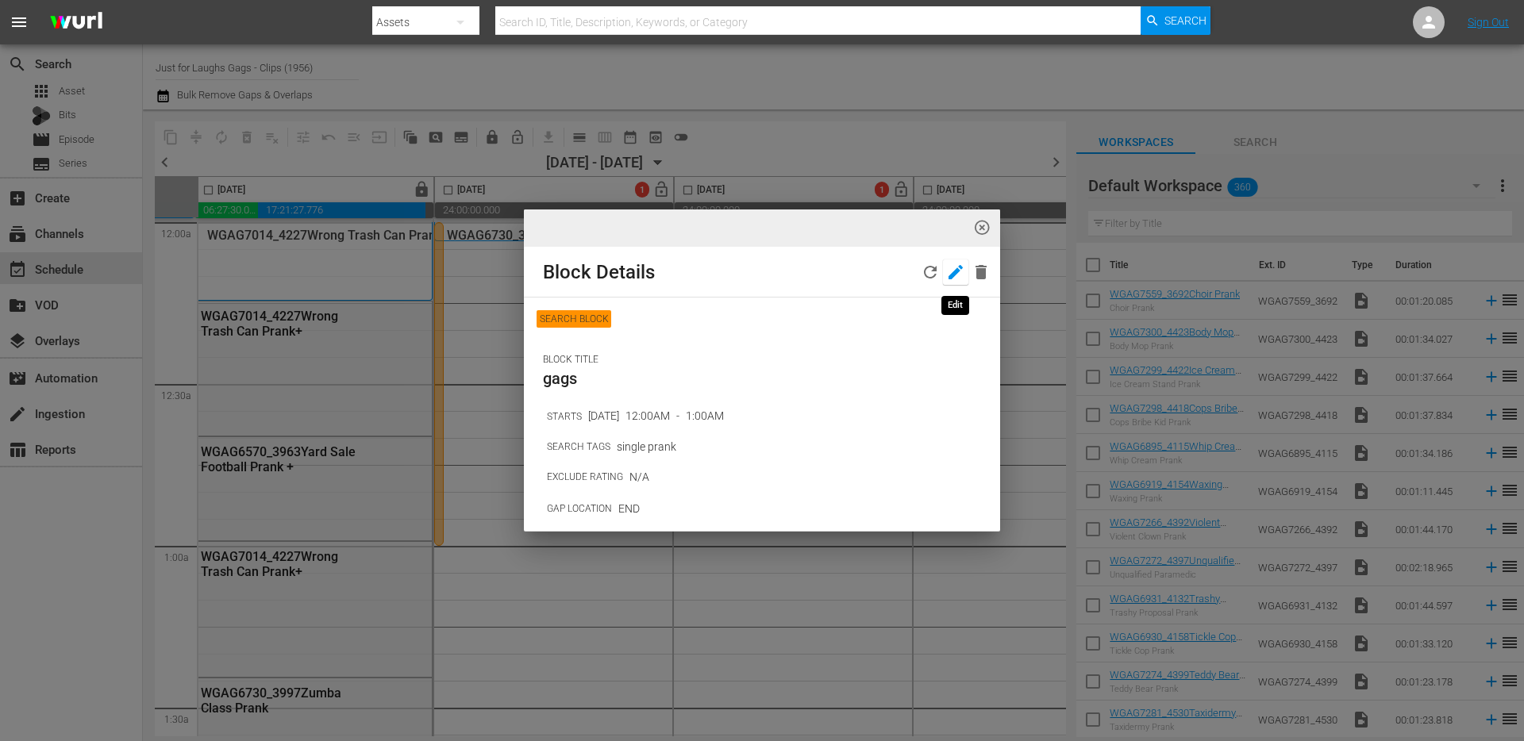
click at [950, 269] on icon "button" at bounding box center [955, 272] width 19 height 19
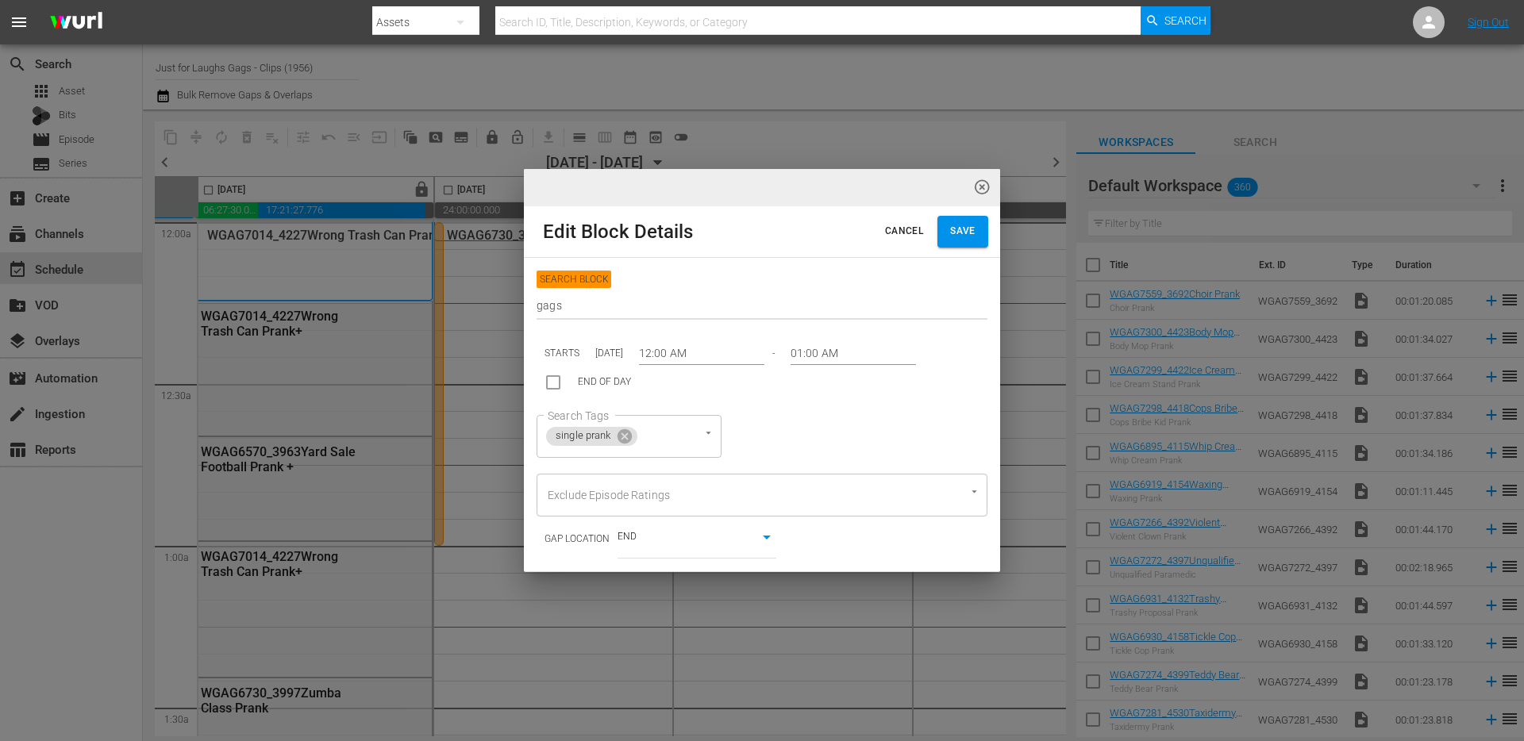
click at [562, 306] on input "gags" at bounding box center [762, 307] width 451 height 25
click at [959, 221] on button "Save" at bounding box center [962, 232] width 51 height 32
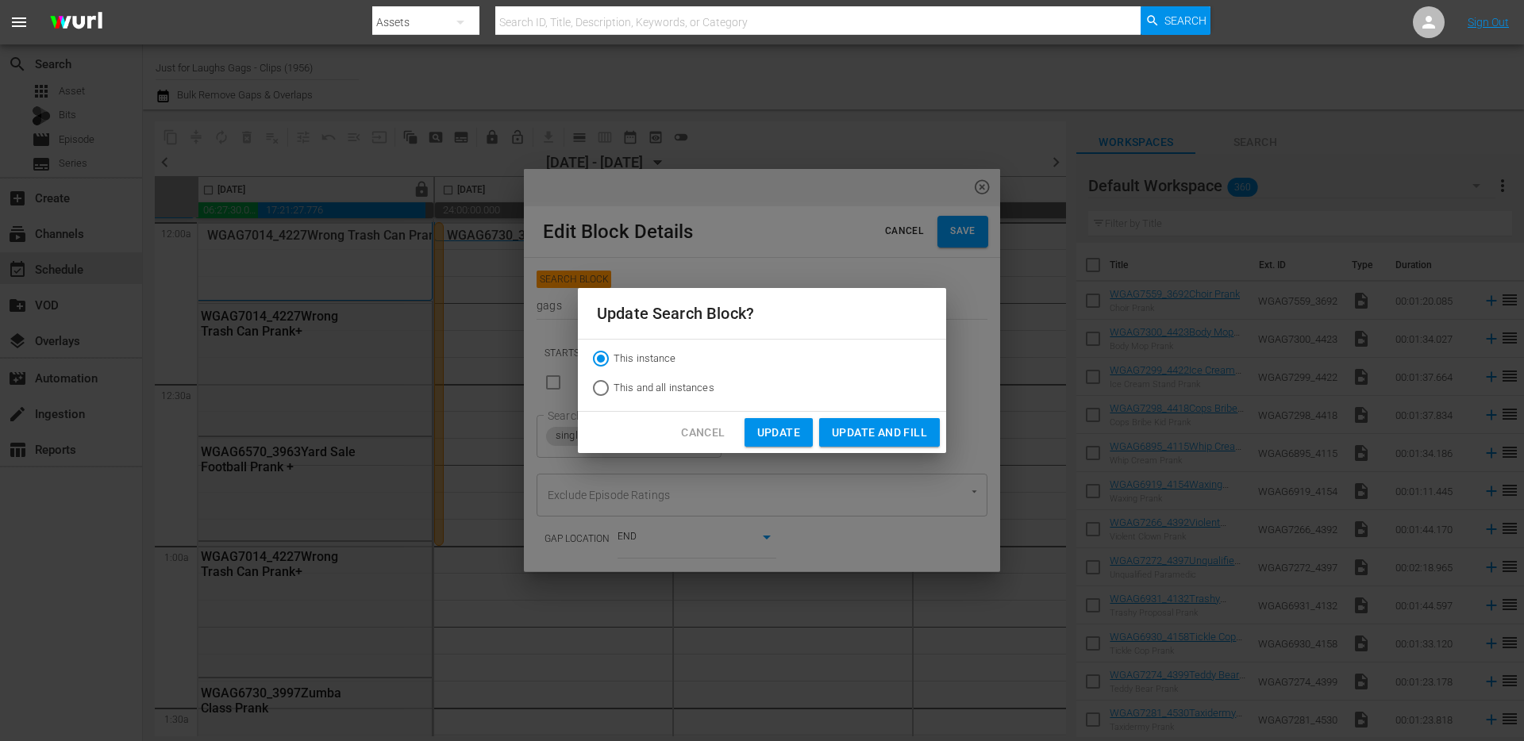
click at [861, 434] on span "Update and Fill" at bounding box center [879, 433] width 95 height 20
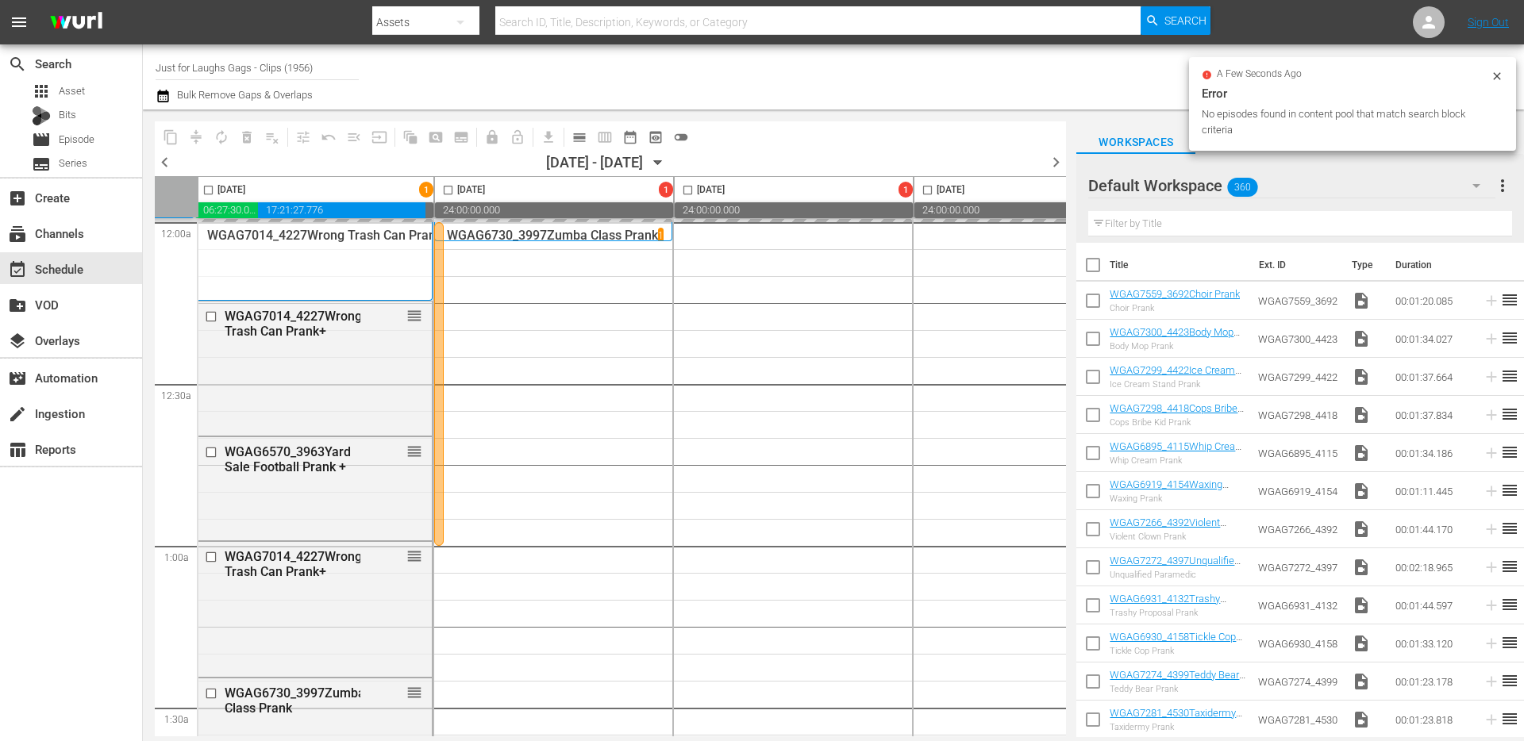
click at [1496, 77] on icon at bounding box center [1496, 75] width 7 height 7
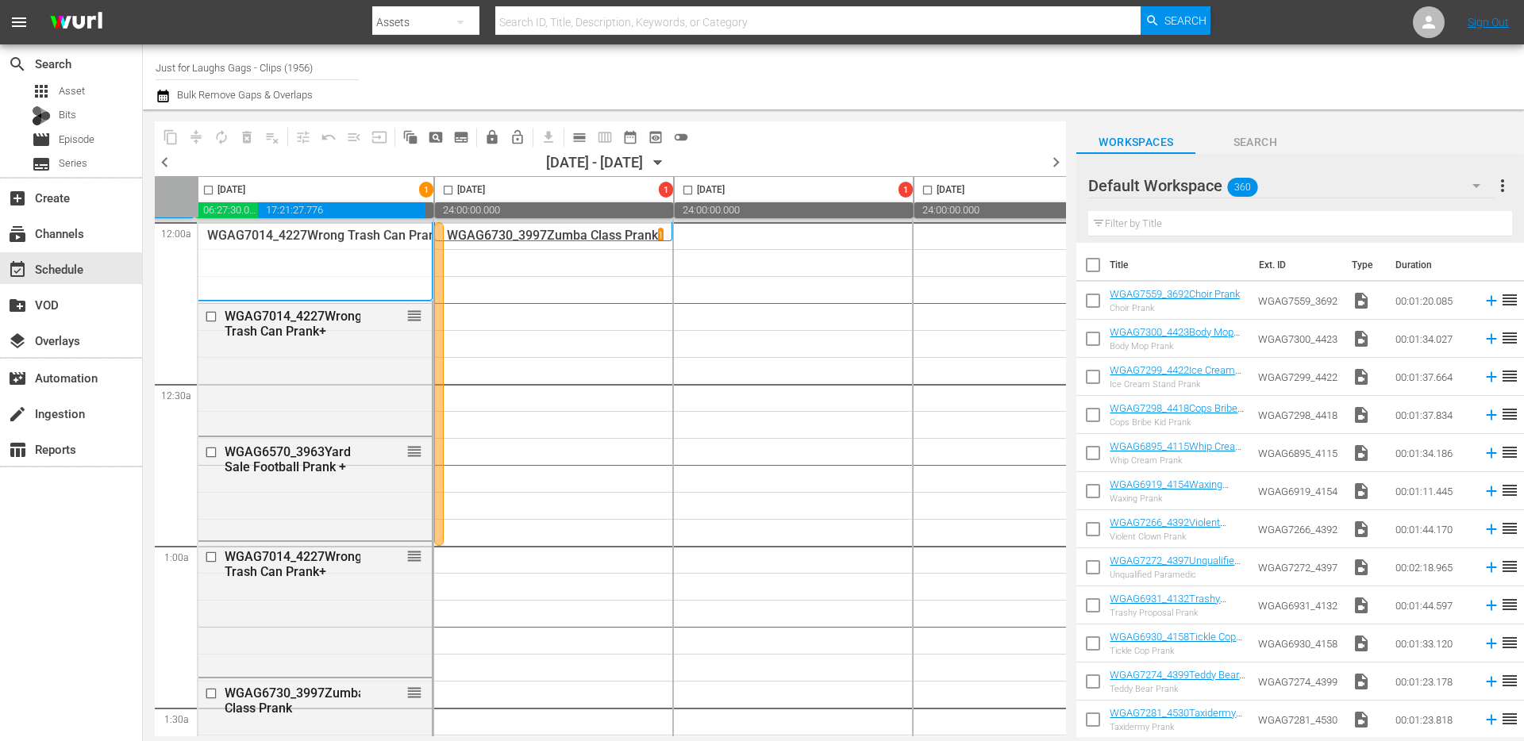
click at [1496, 77] on div at bounding box center [1203, 76] width 616 height 57
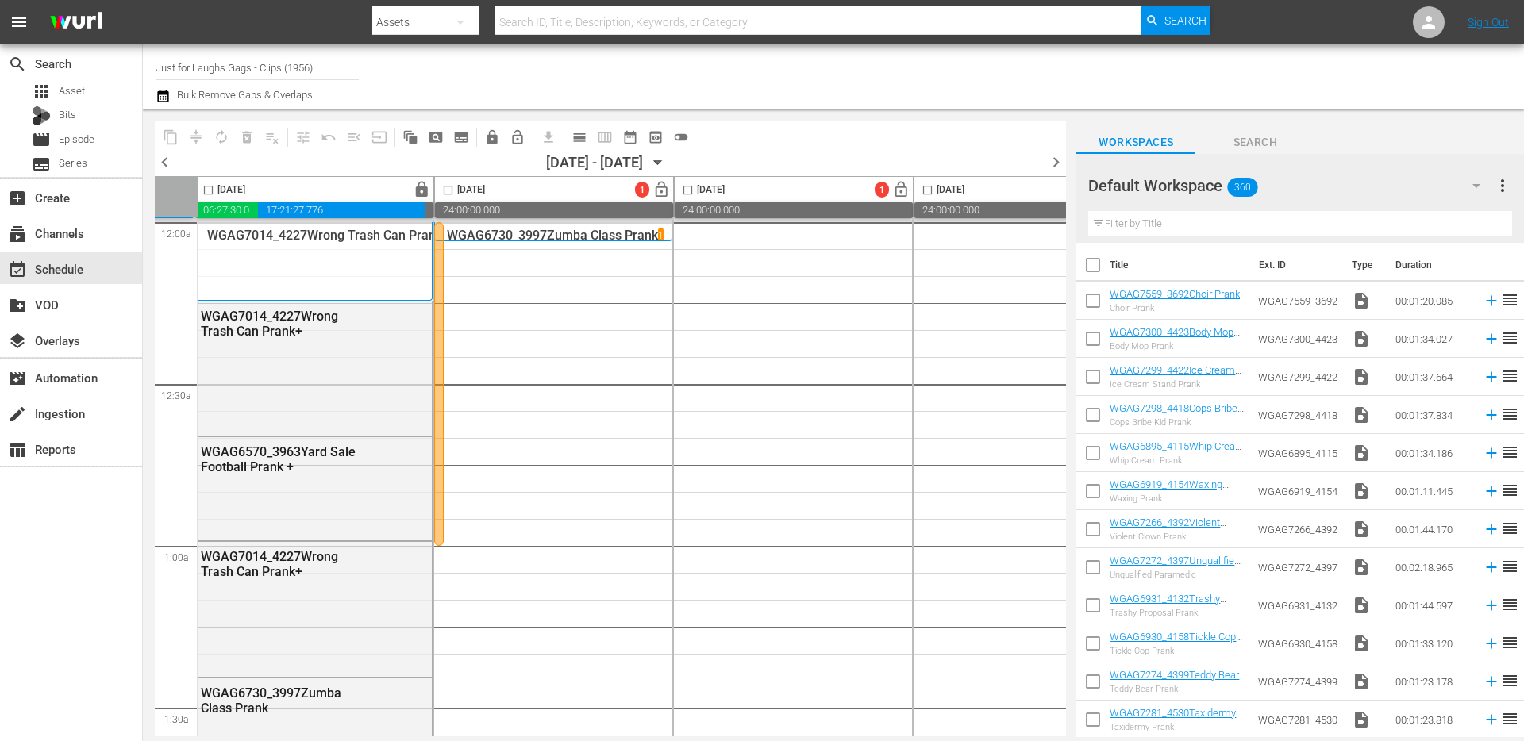
click at [438, 287] on div at bounding box center [439, 384] width 10 height 324
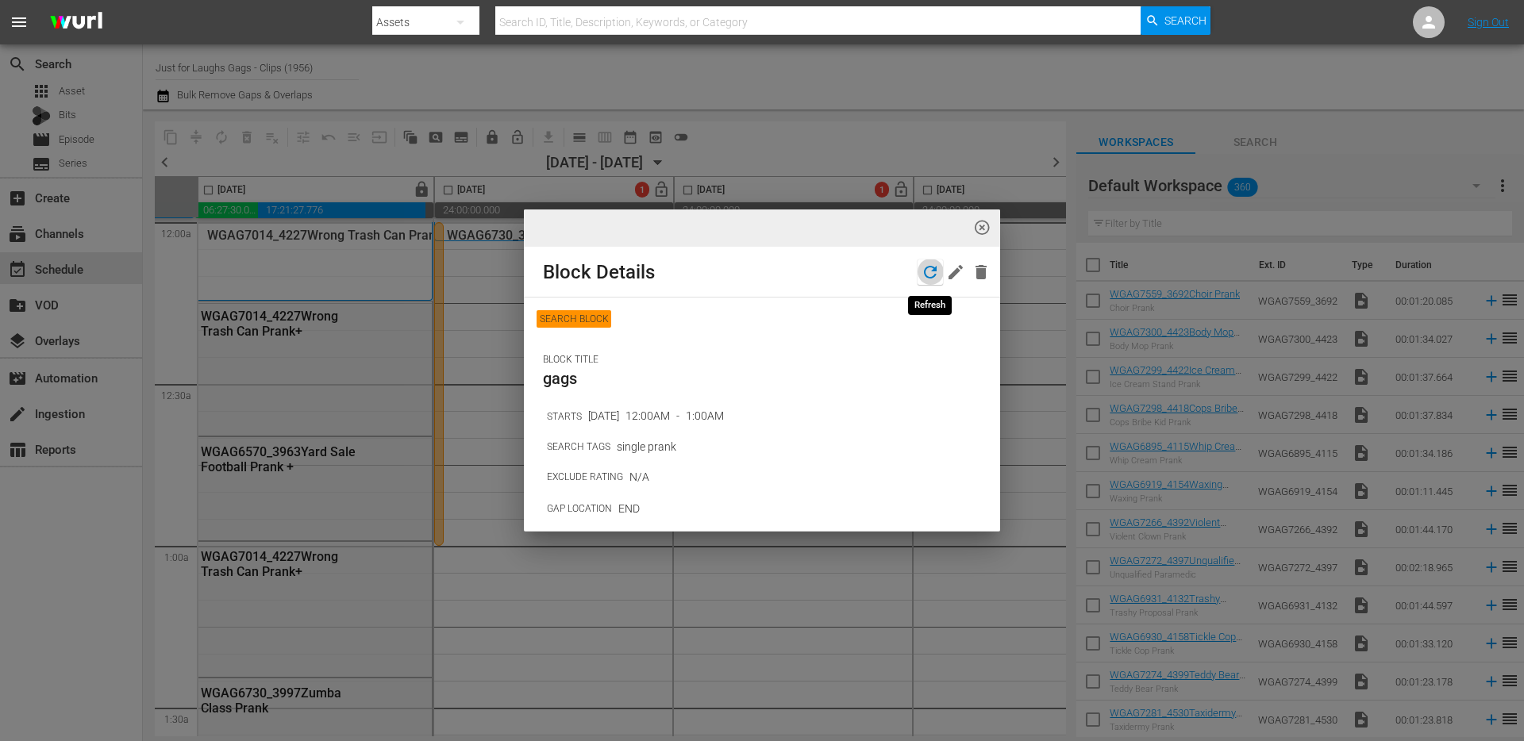
click at [935, 271] on icon "button" at bounding box center [930, 272] width 19 height 19
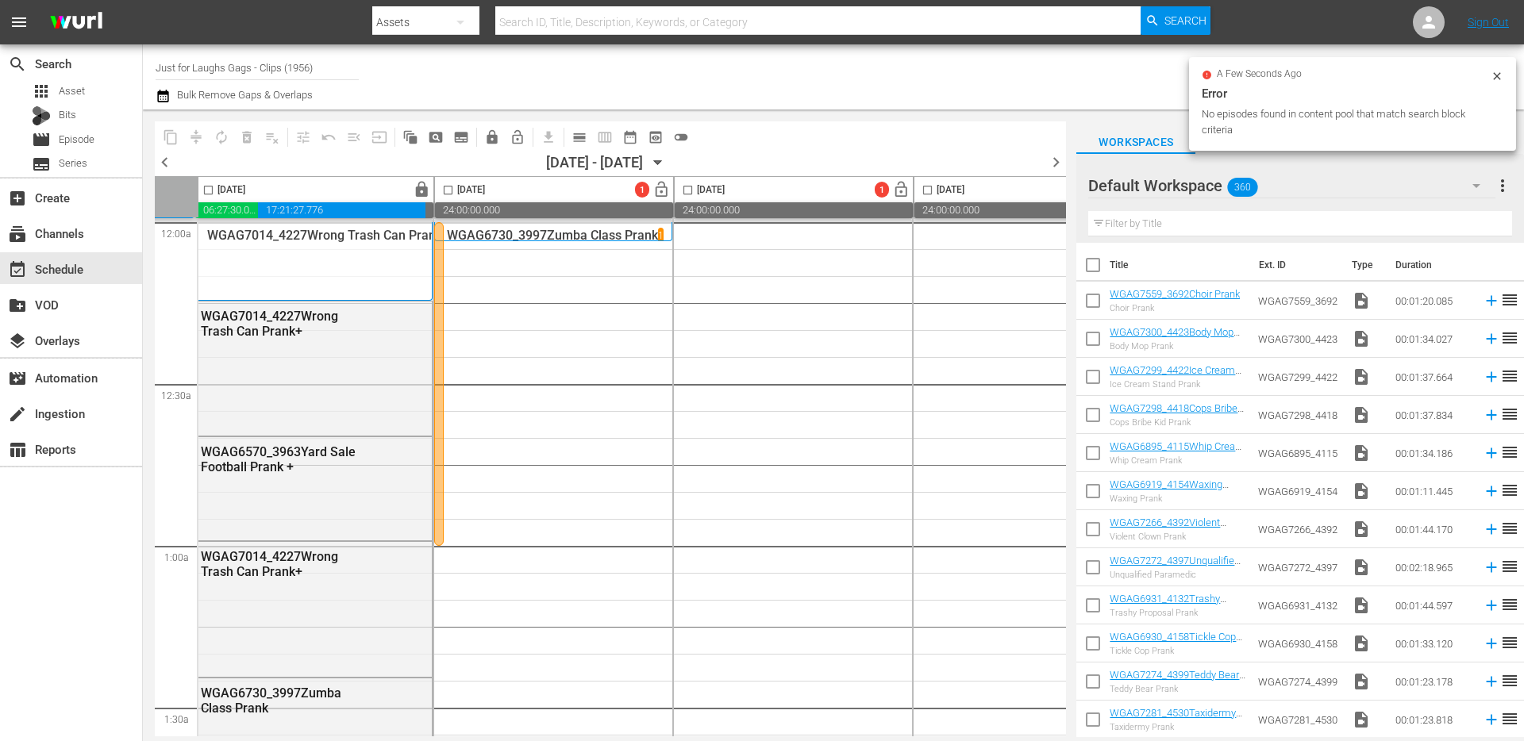
click at [985, 235] on div "highlight_off_icon Loading Event Detail Data..." at bounding box center [762, 370] width 1524 height 741
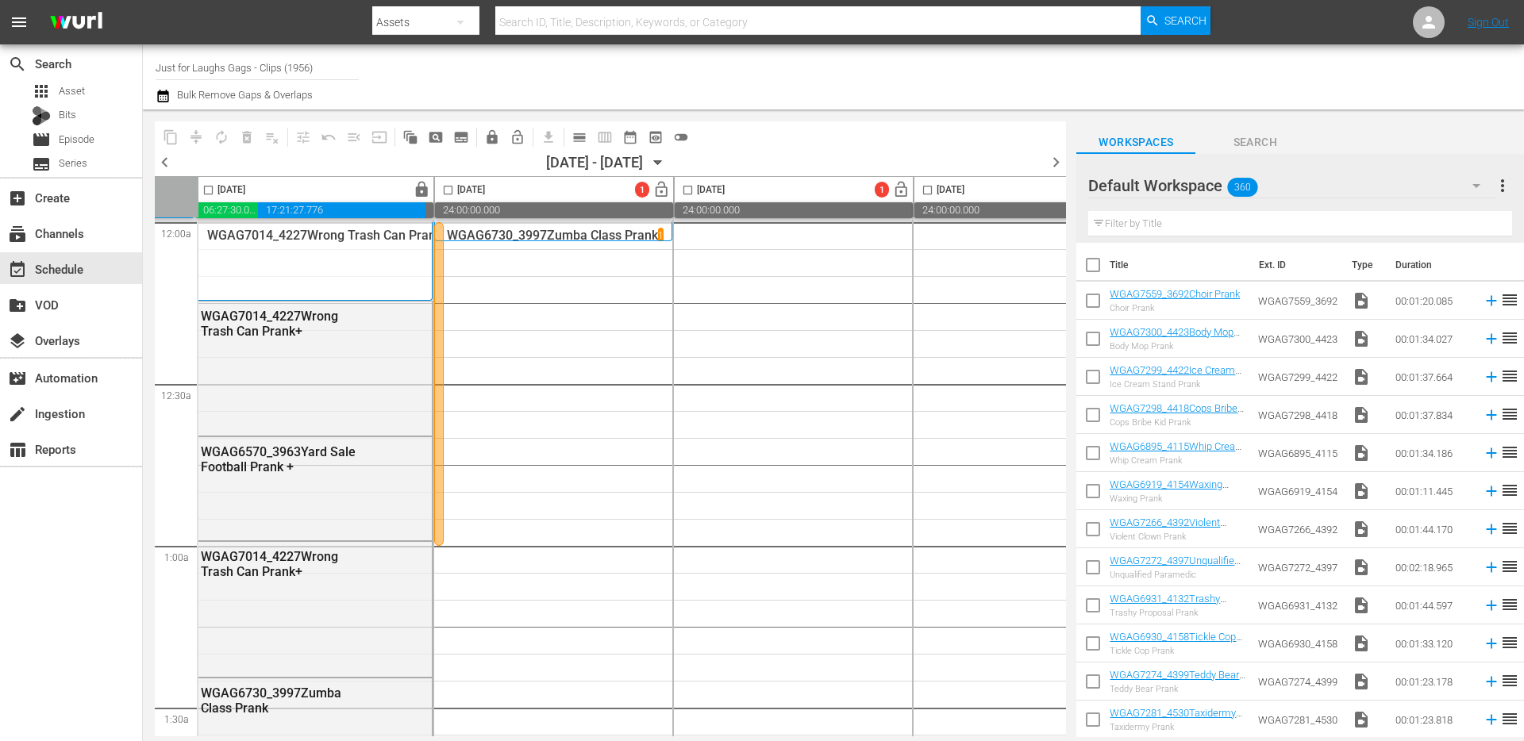
click at [438, 294] on div at bounding box center [439, 384] width 10 height 324
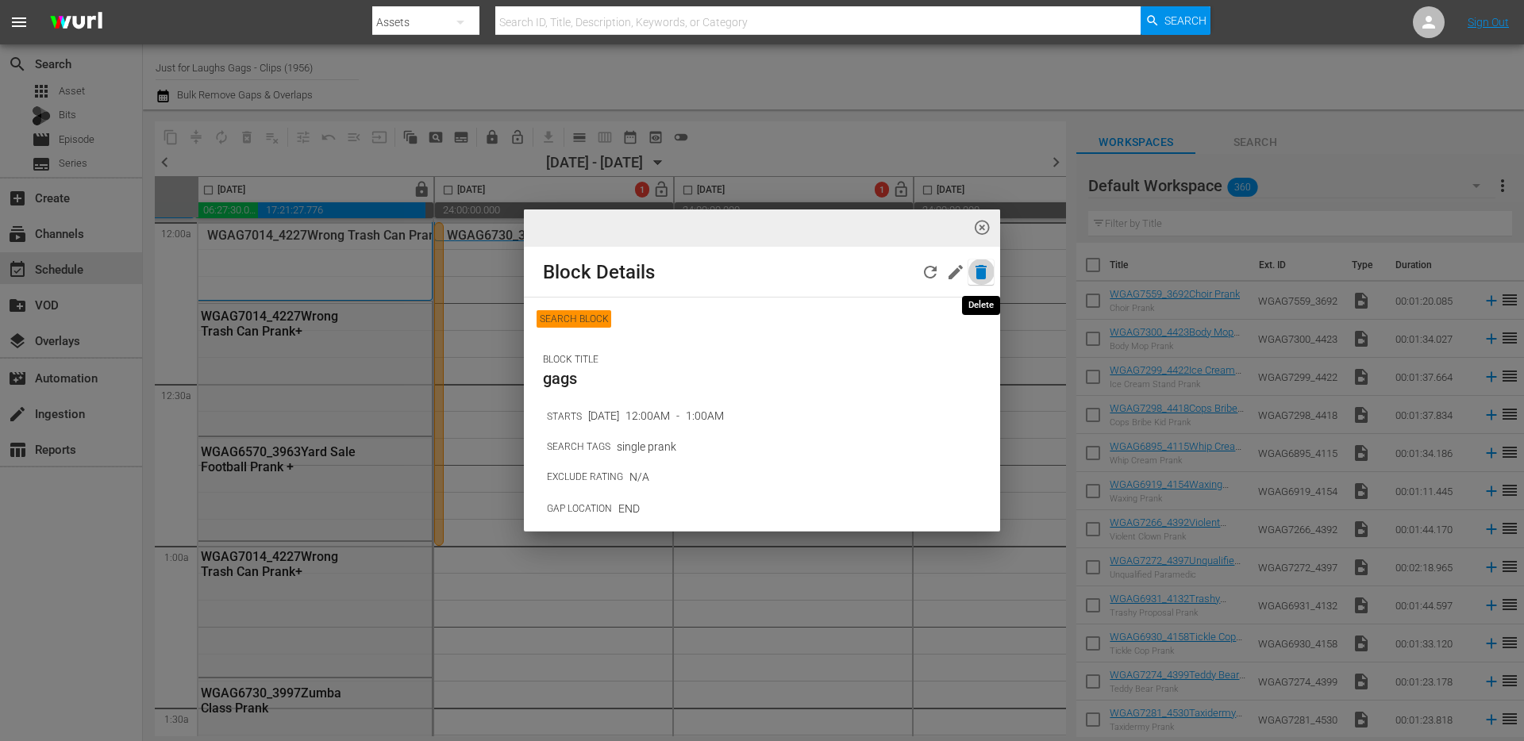
click at [982, 269] on icon "button" at bounding box center [980, 272] width 11 height 14
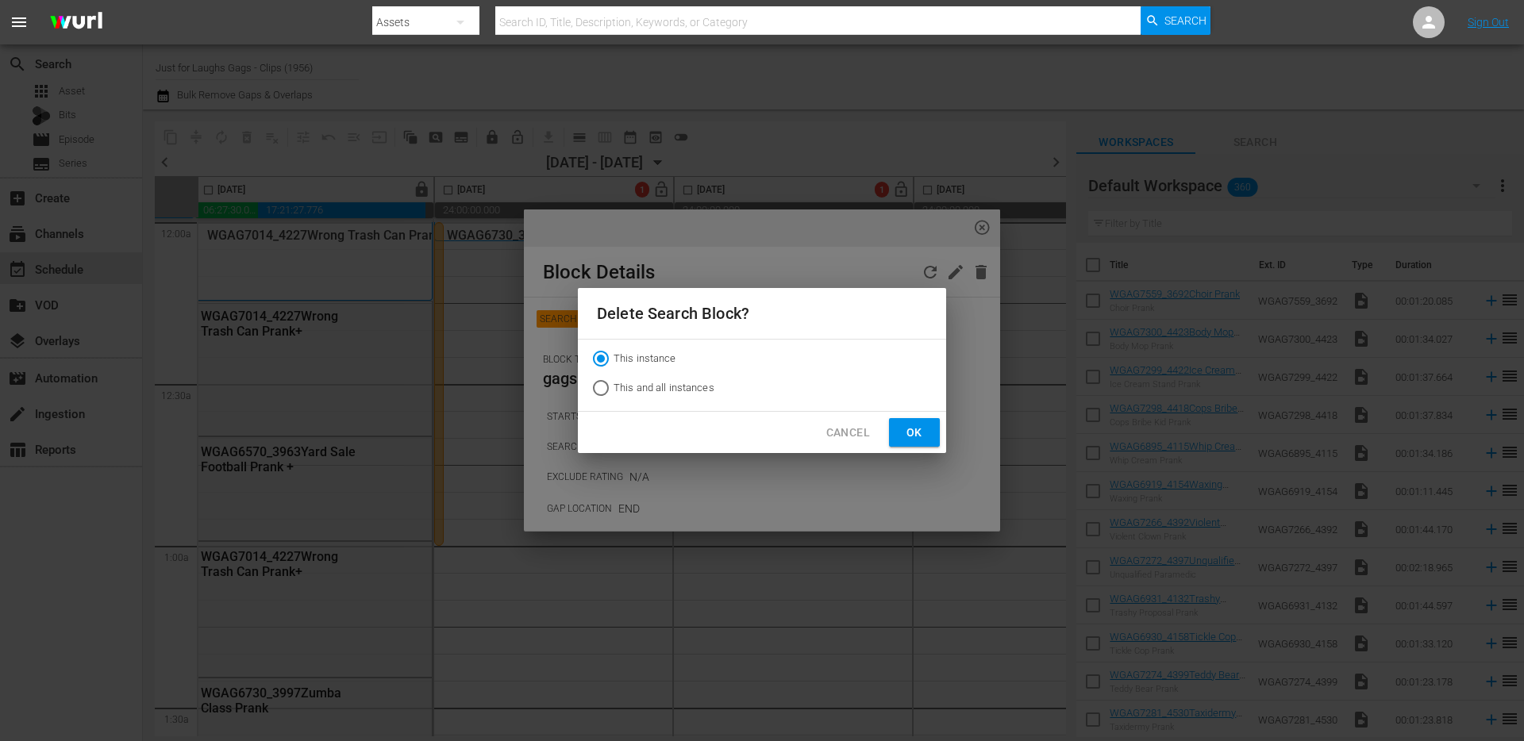
click at [837, 432] on span "Cancel" at bounding box center [848, 433] width 44 height 20
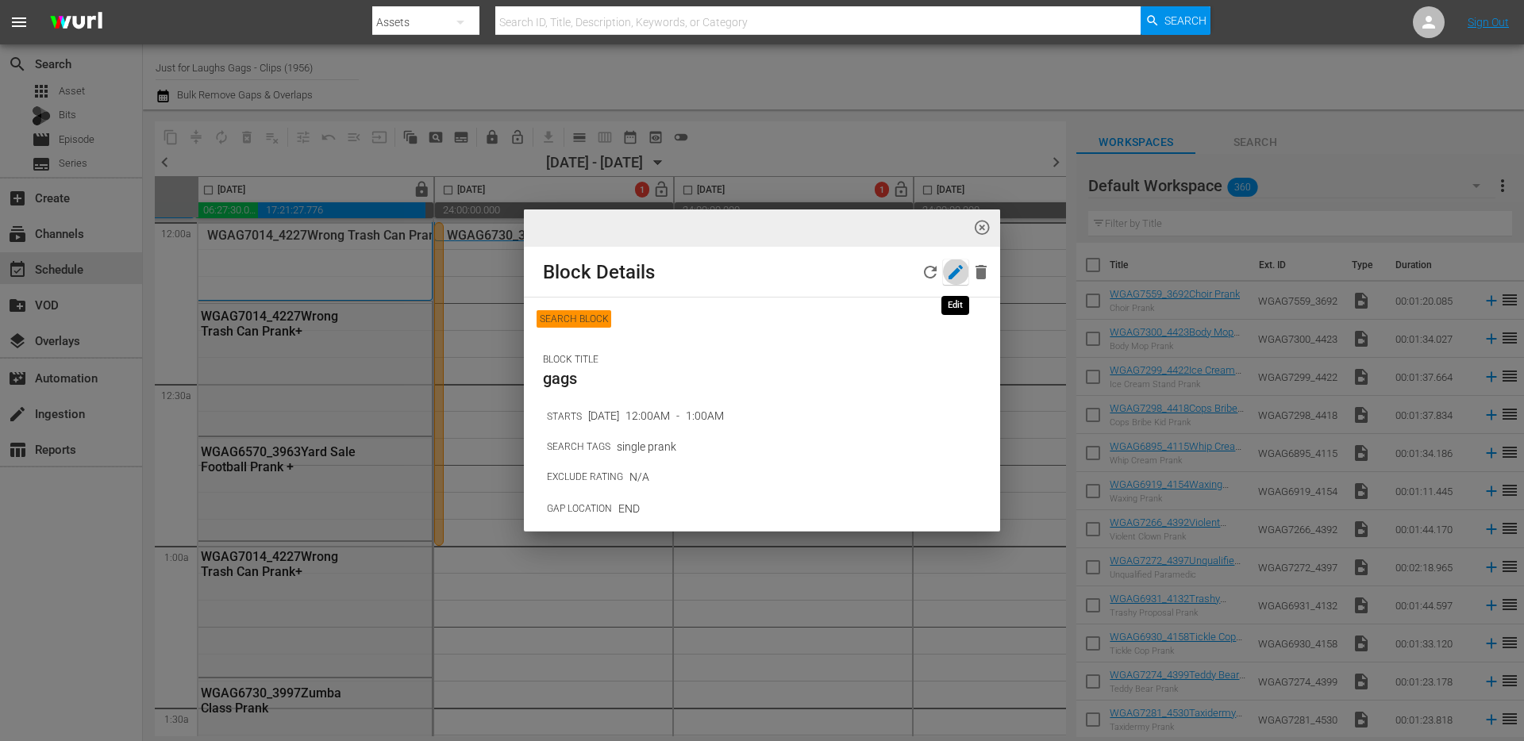
click at [948, 276] on icon "button" at bounding box center [955, 272] width 19 height 19
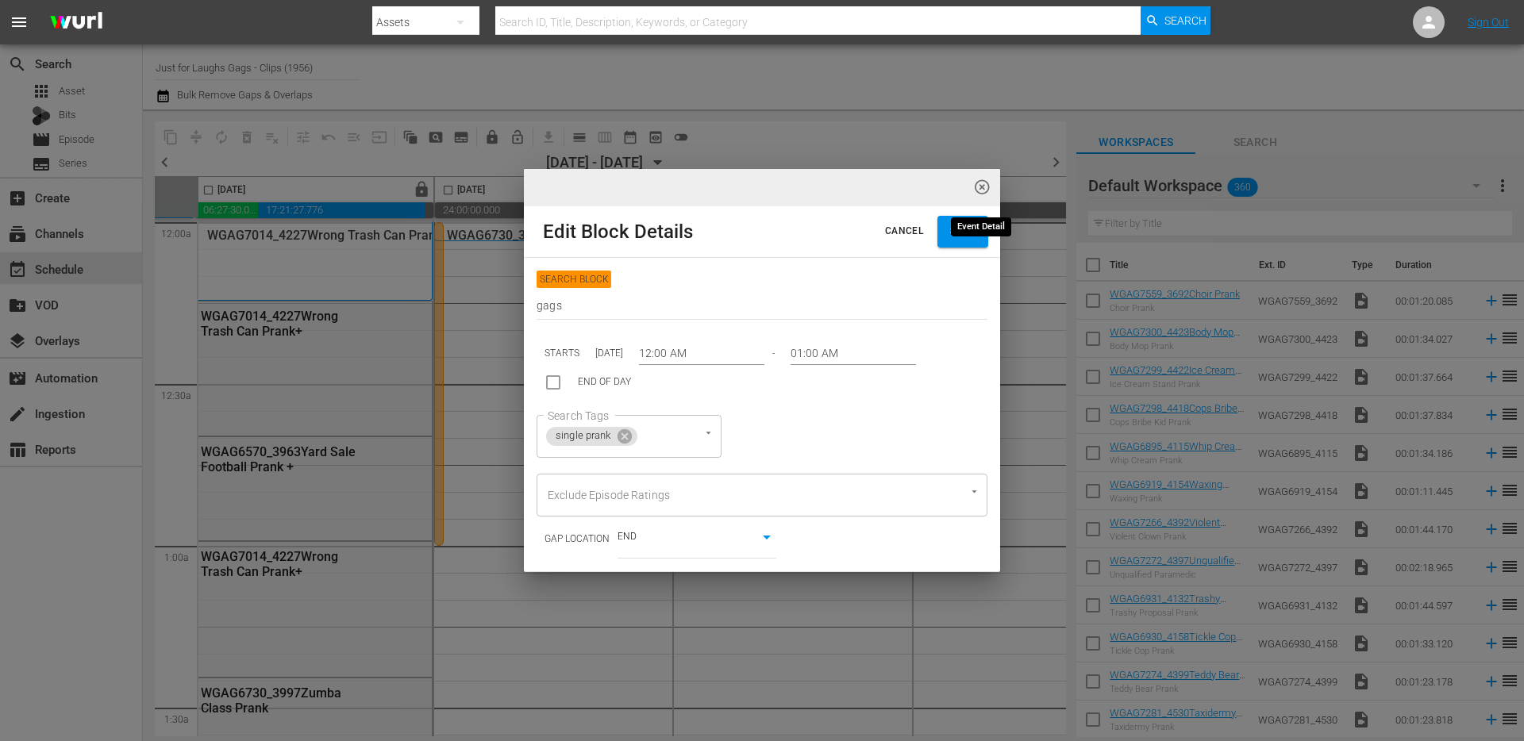
click at [976, 192] on span "highlight_off_icon" at bounding box center [982, 188] width 18 height 18
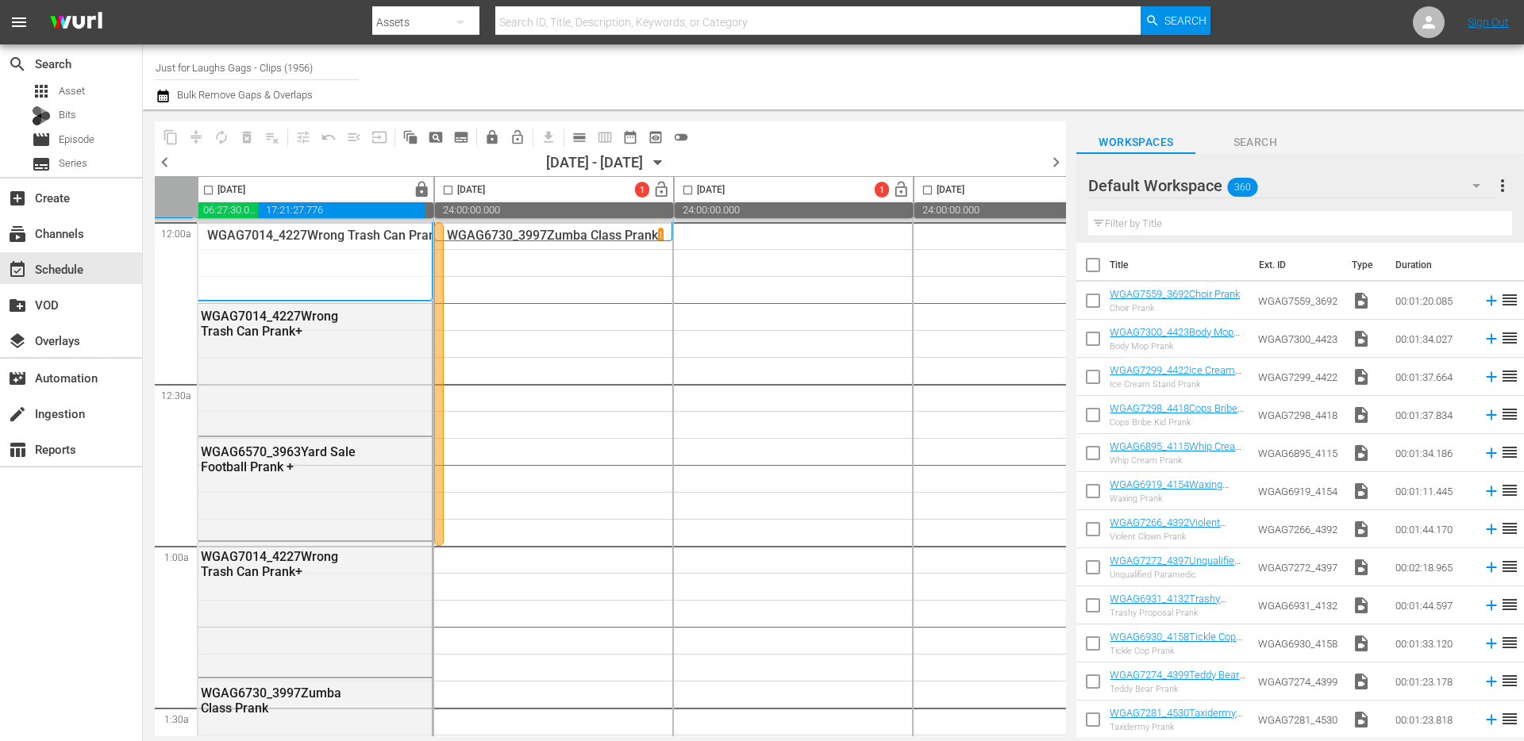
click at [440, 286] on div at bounding box center [439, 384] width 10 height 324
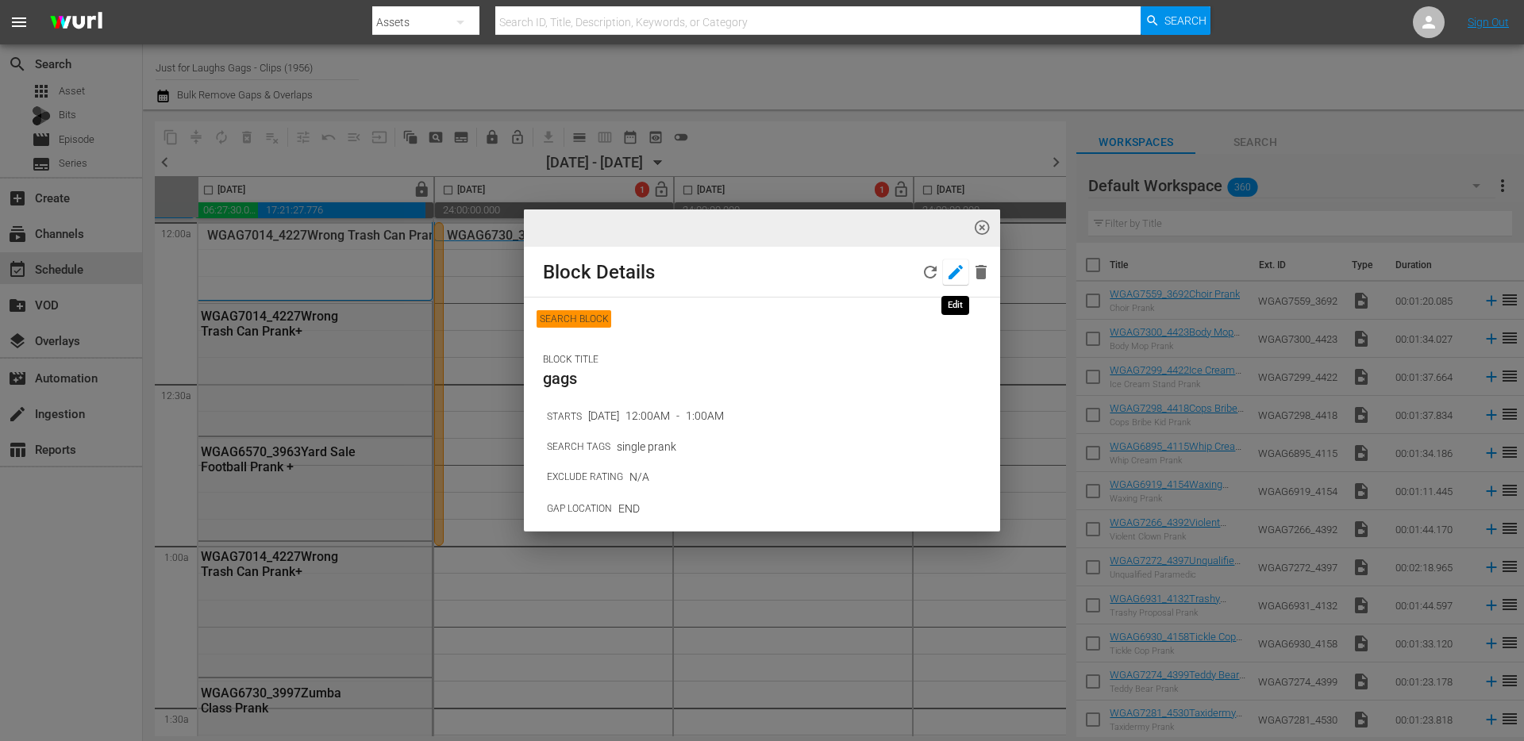
click at [952, 271] on icon "button" at bounding box center [955, 272] width 19 height 19
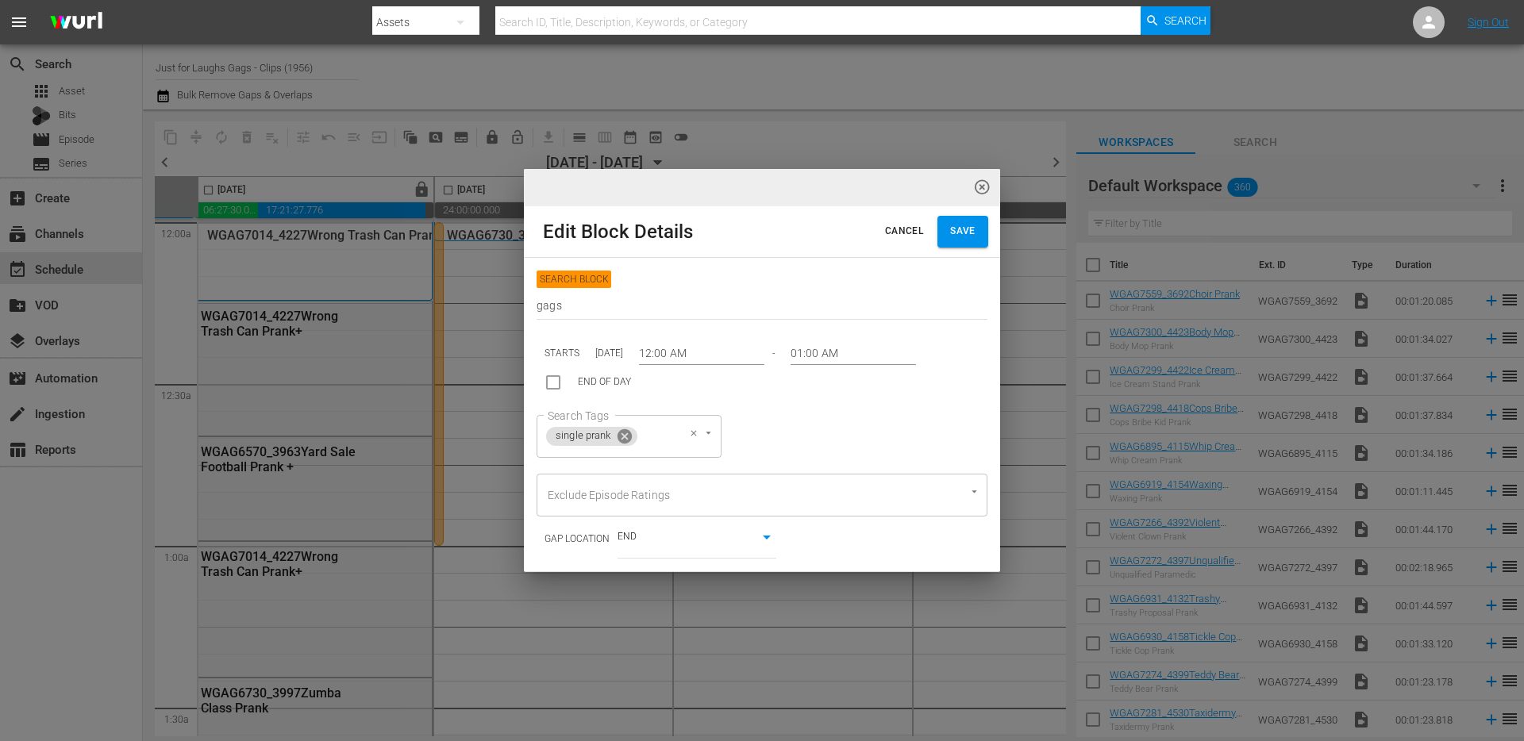
click at [619, 437] on icon at bounding box center [624, 436] width 14 height 14
click at [585, 441] on div "Search Tags" at bounding box center [582, 436] width 90 height 43
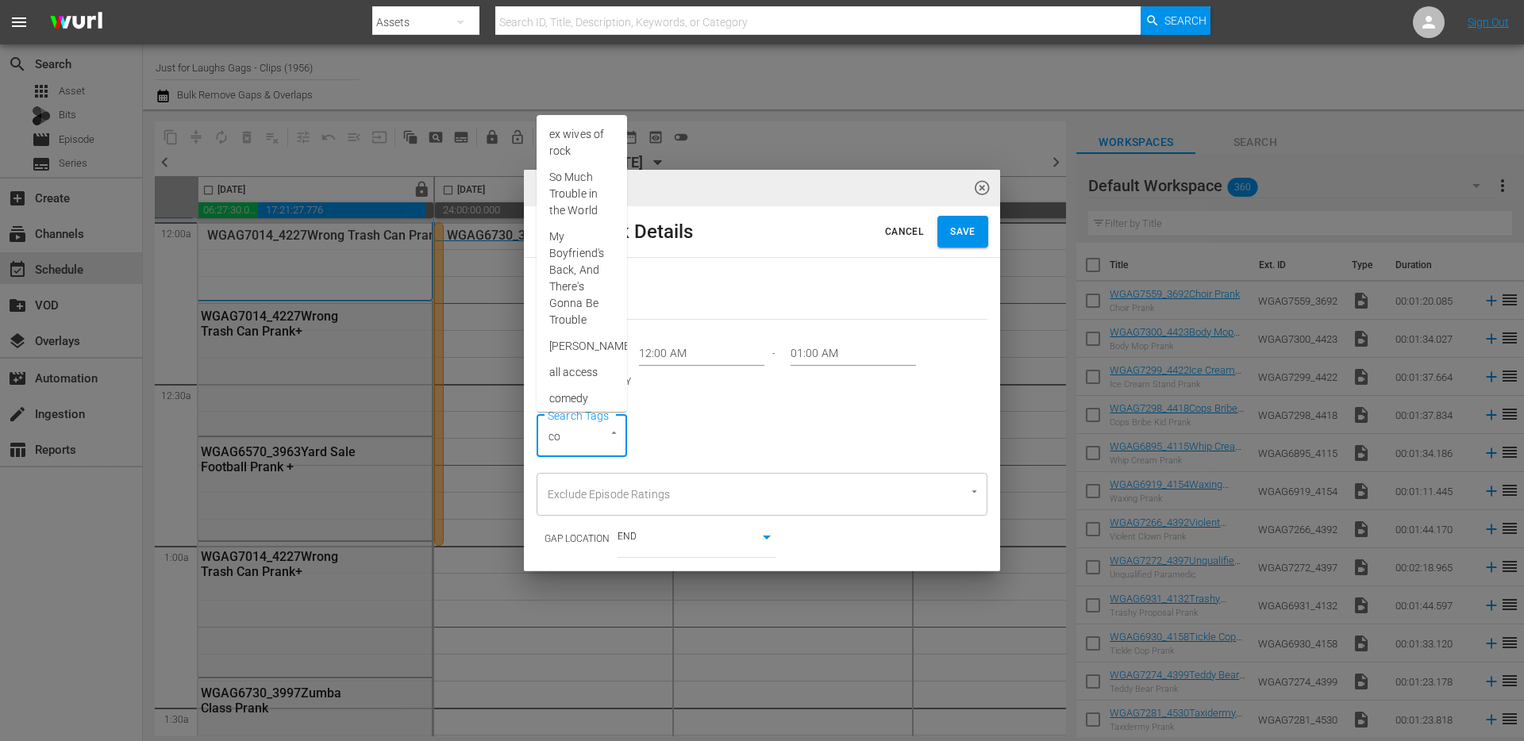
type input "cop"
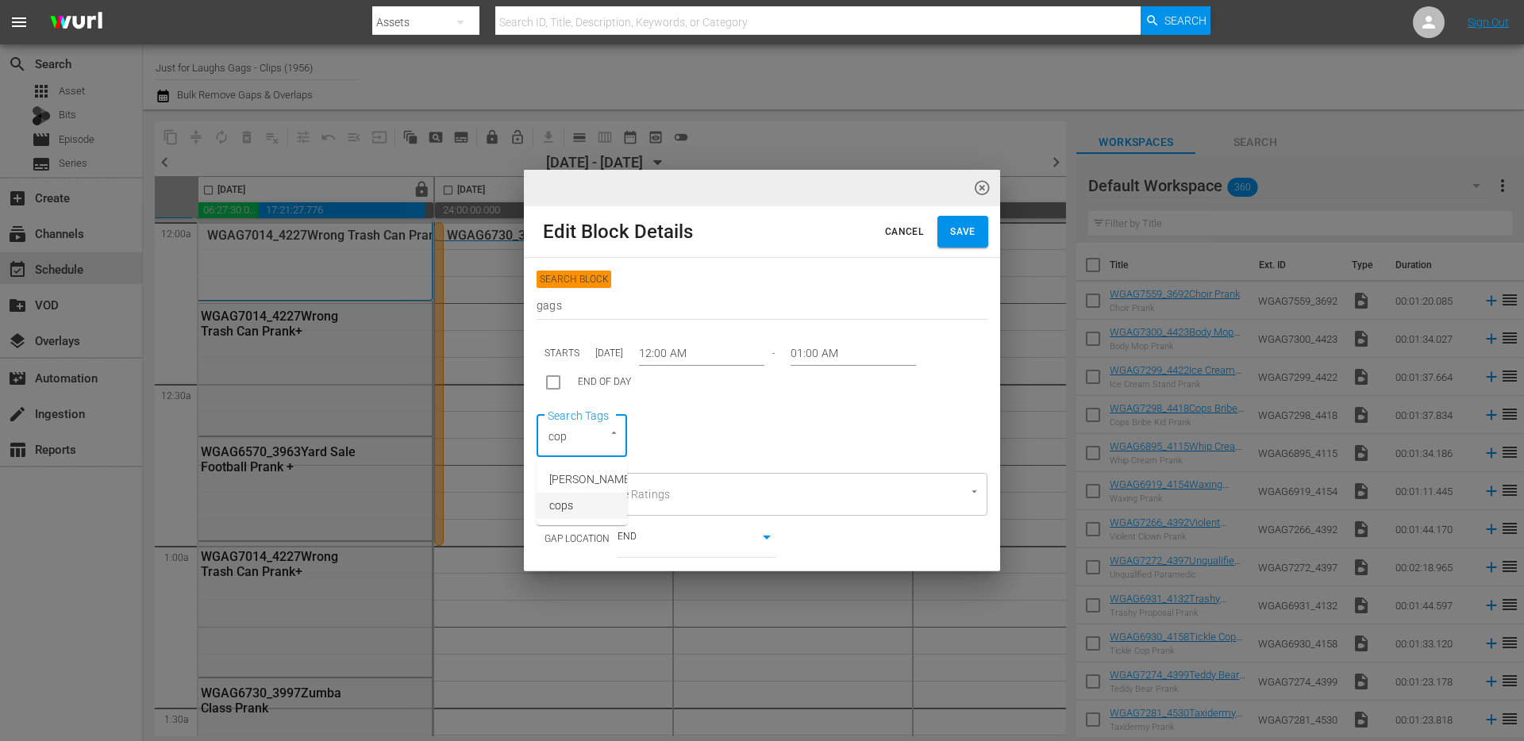
click at [567, 514] on span "cops" at bounding box center [561, 506] width 24 height 17
click at [950, 224] on span "Save" at bounding box center [962, 232] width 25 height 17
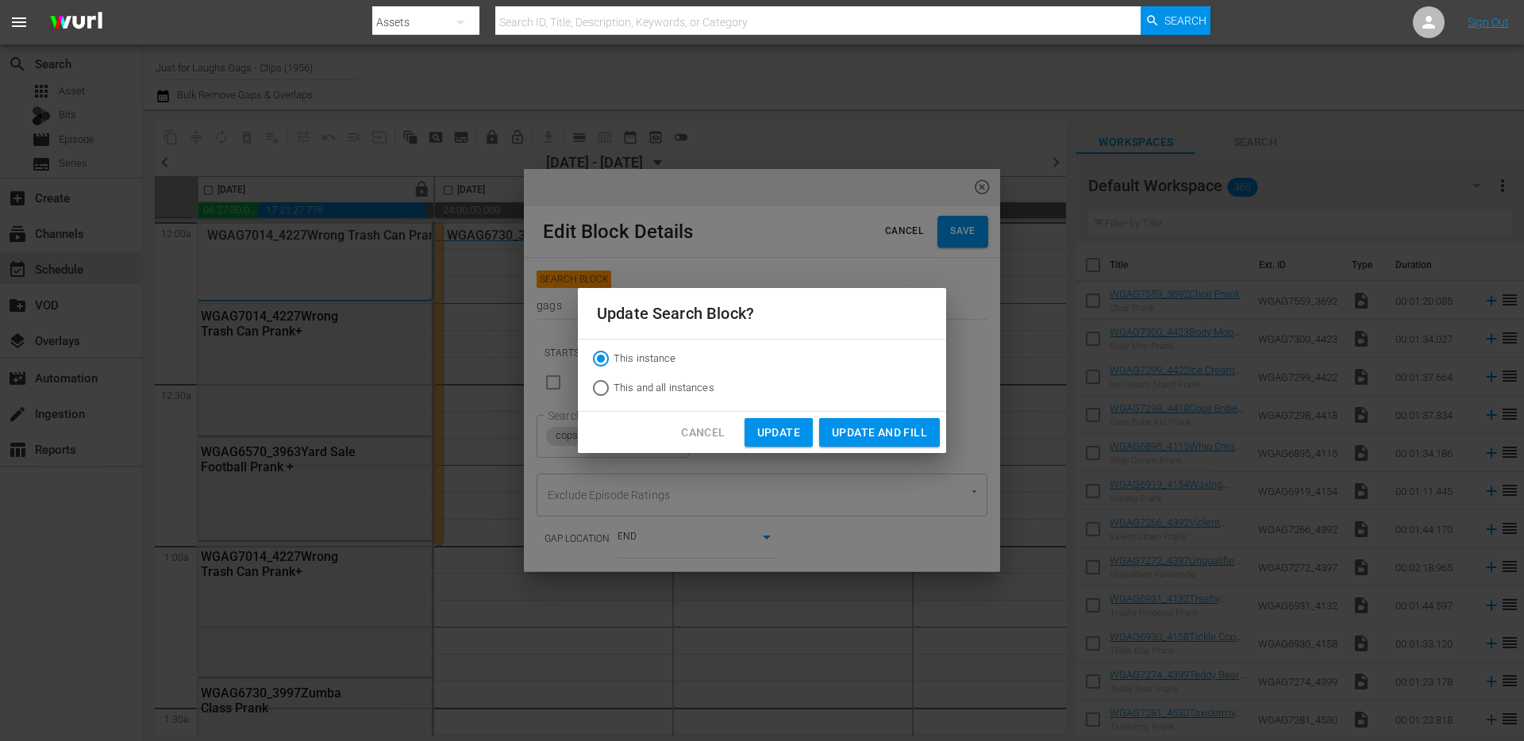
click at [782, 434] on span "Update" at bounding box center [778, 433] width 43 height 20
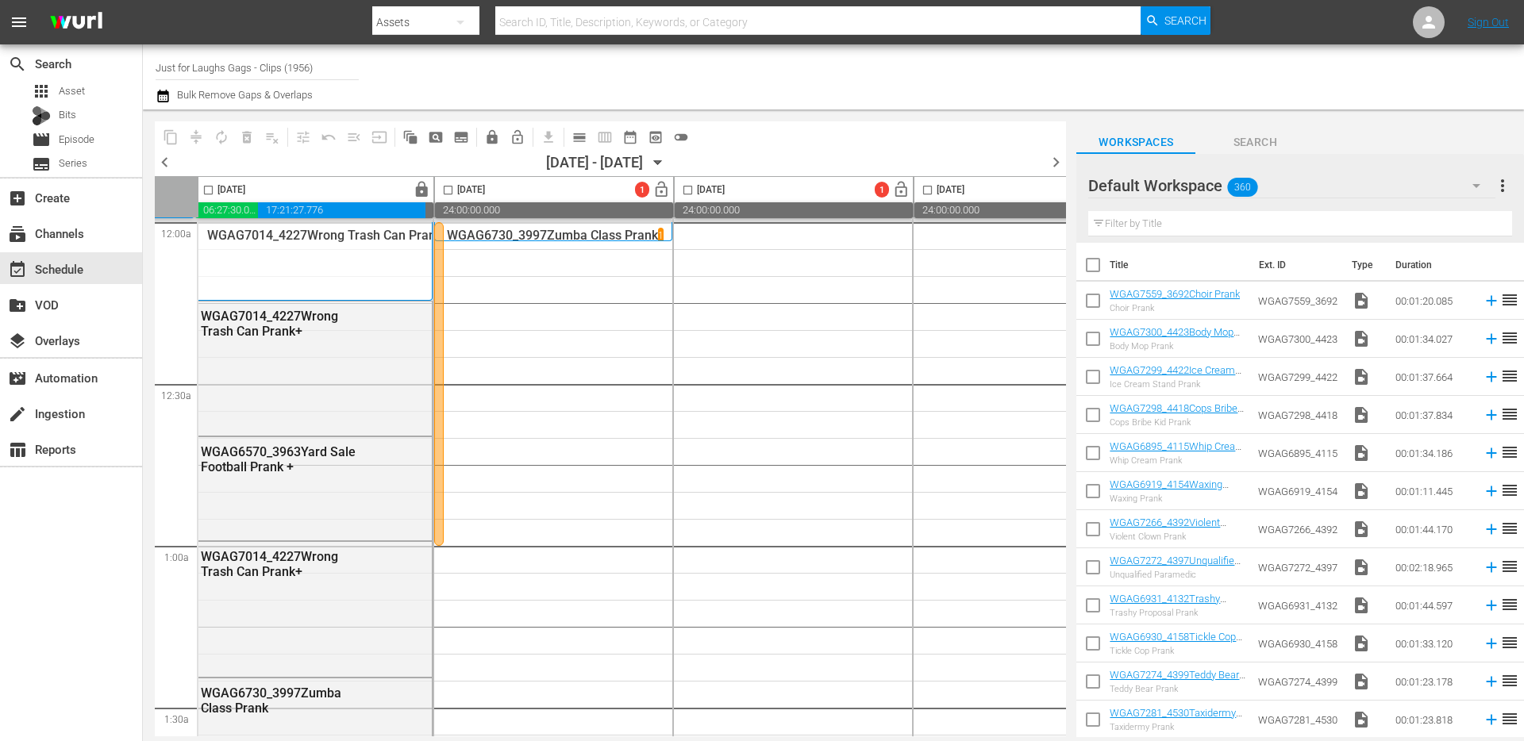
click at [440, 355] on div at bounding box center [439, 384] width 10 height 324
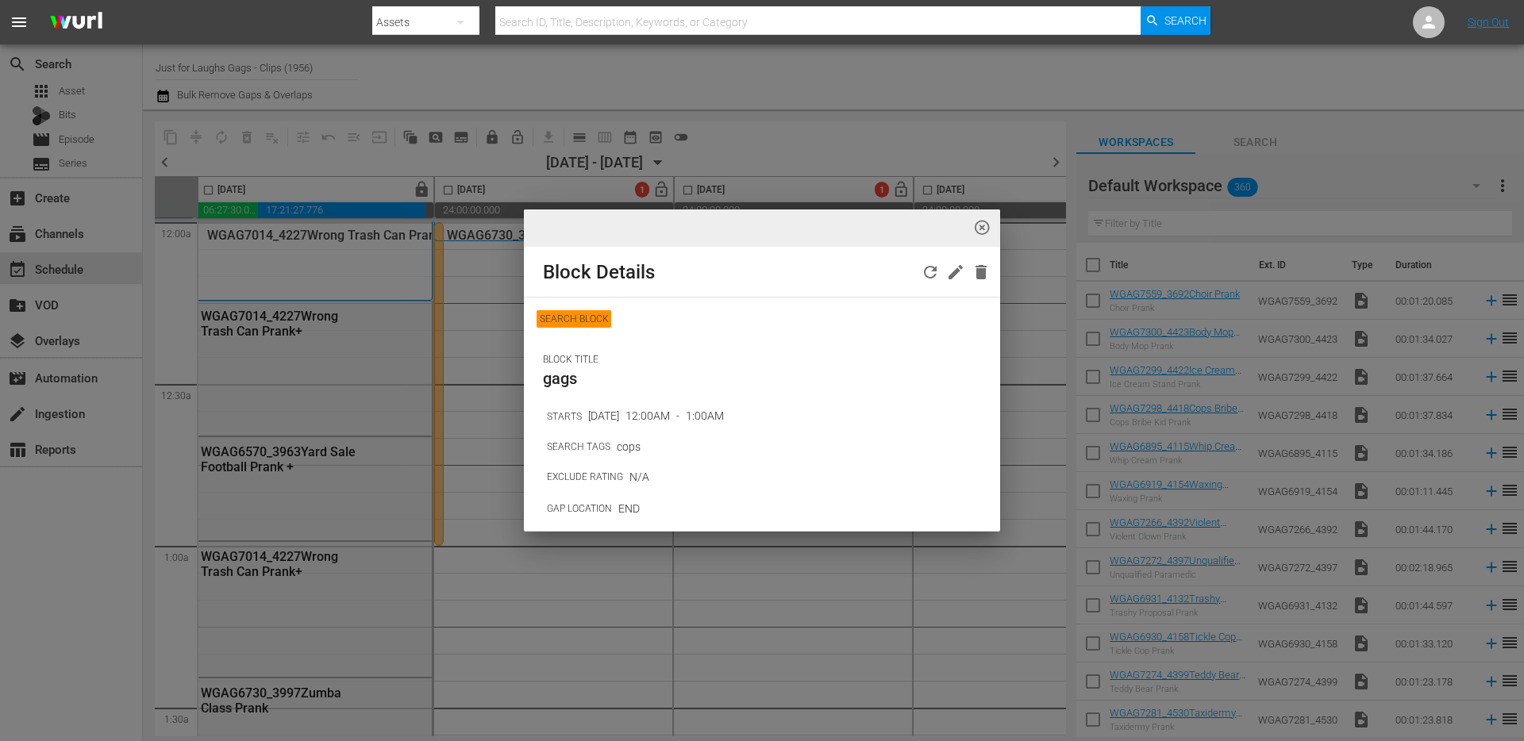
click at [440, 355] on div "highlight_off_icon Block Details SEARCH BLOCK BLOCK TITLE gags STARTS [DATE] 12…" at bounding box center [762, 370] width 1524 height 741
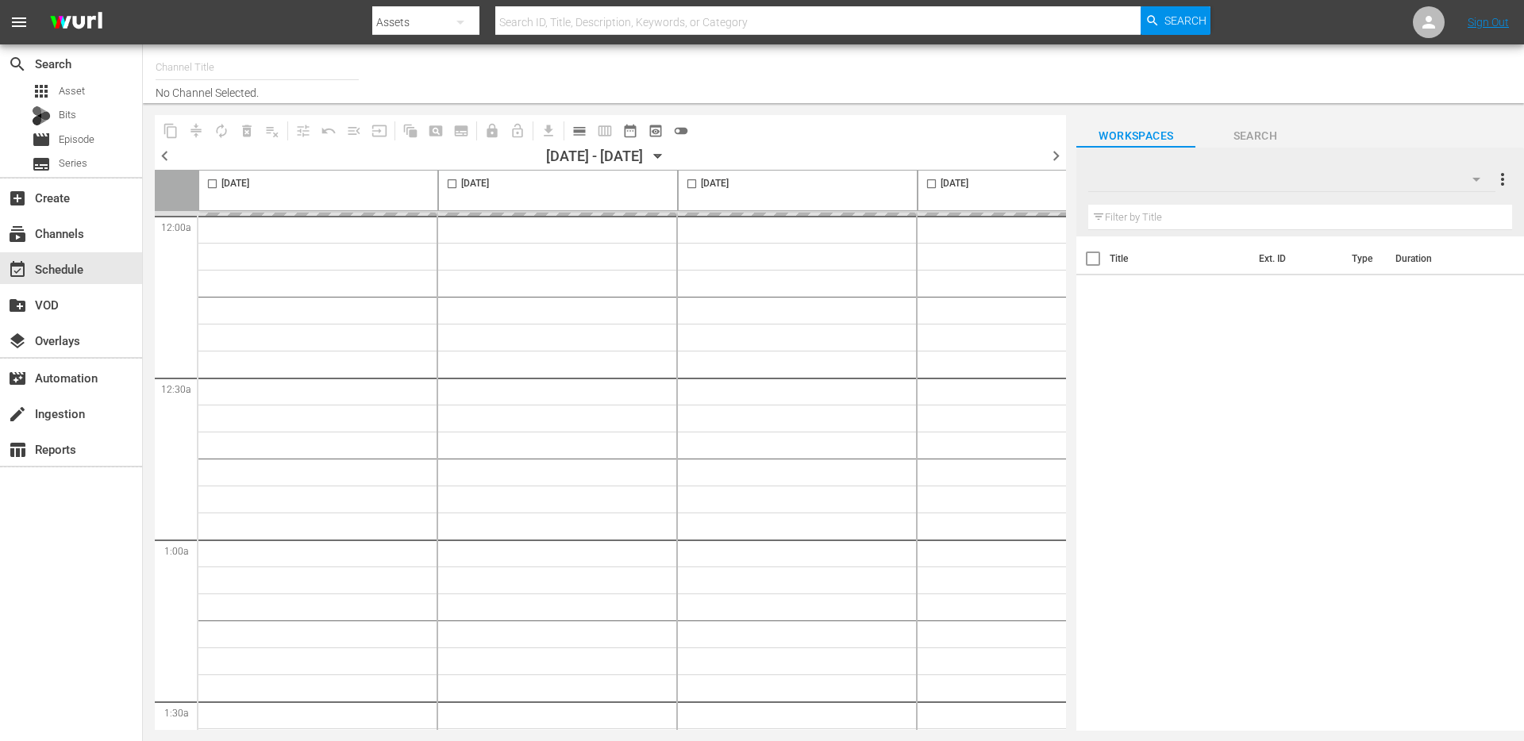
type input "Just for Laughs Gags - Clips (1956)"
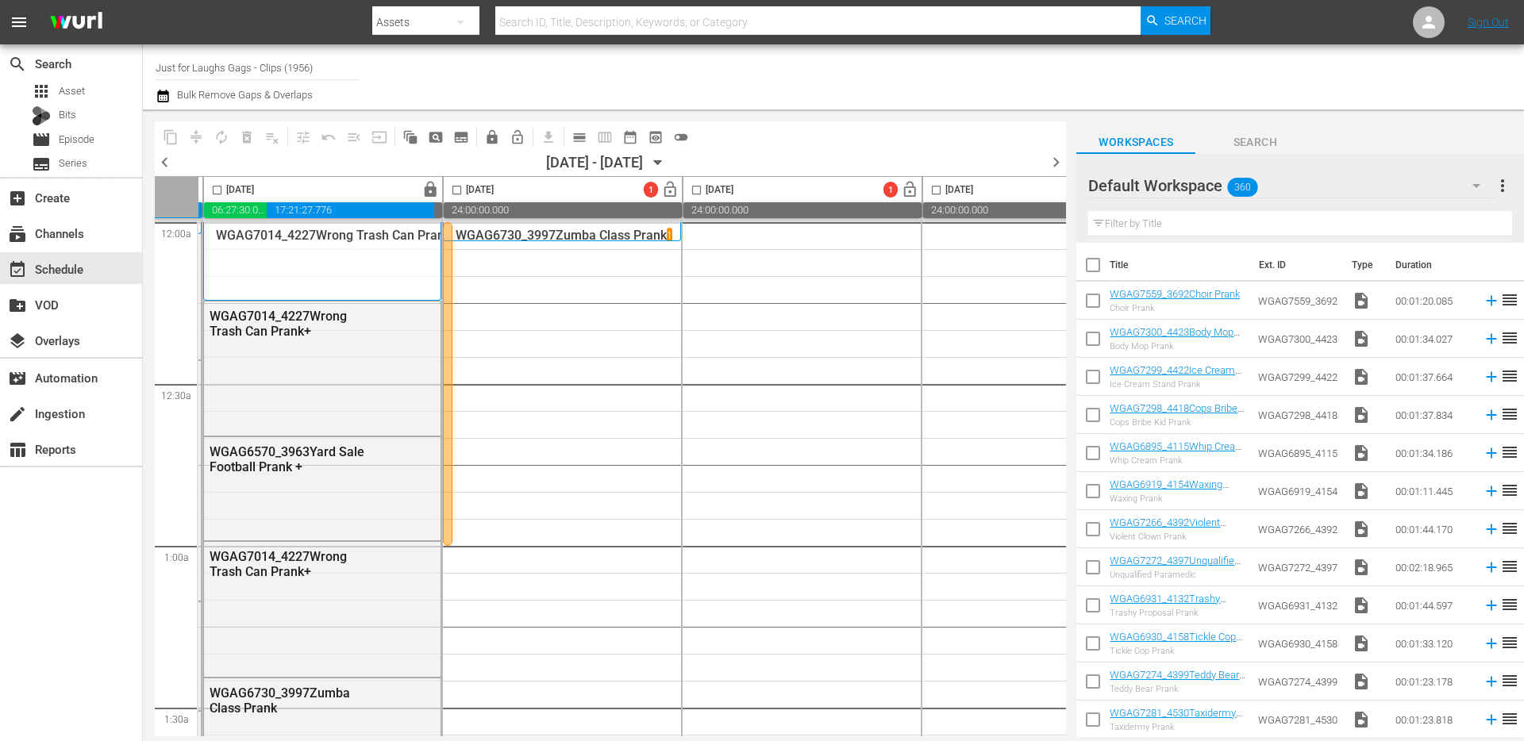
scroll to position [0, 263]
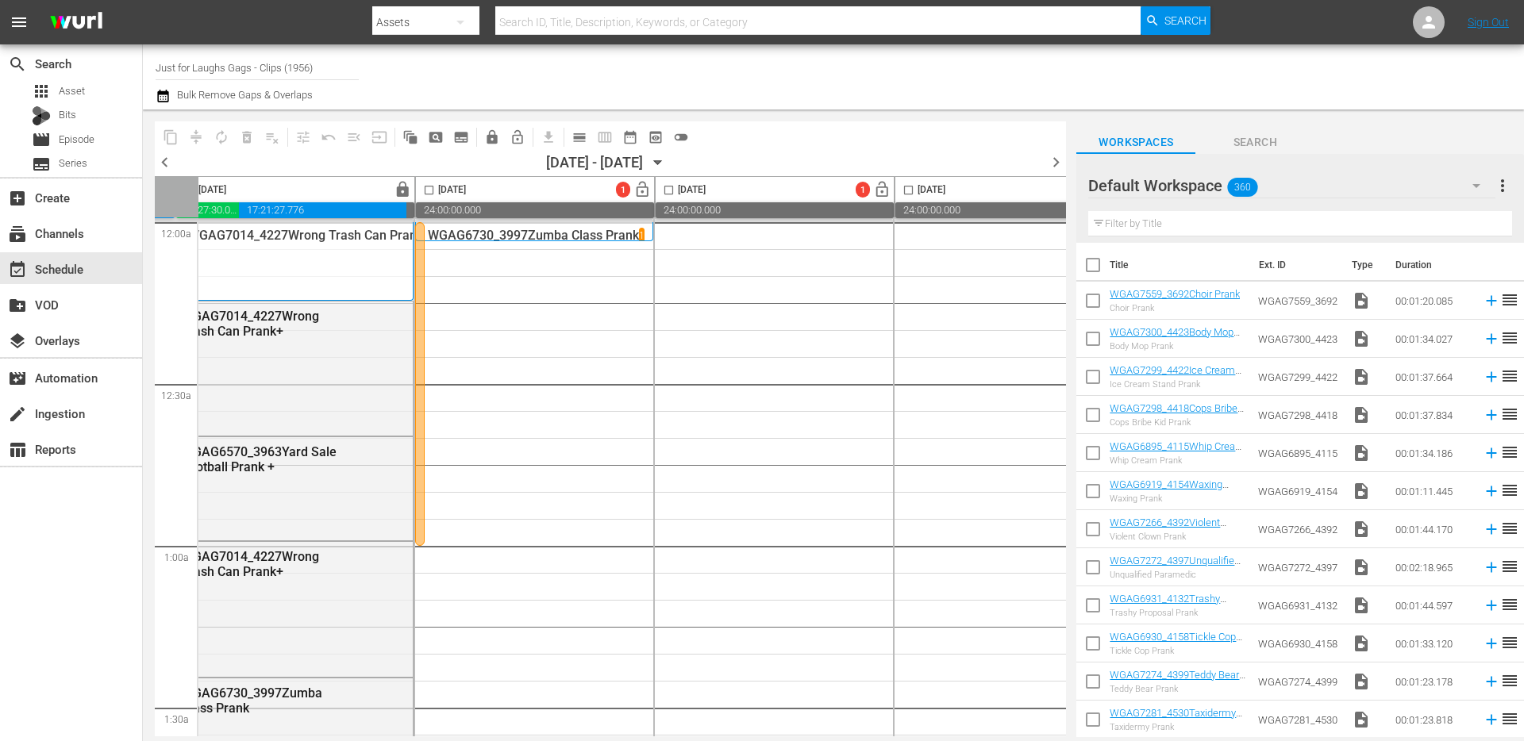
click at [417, 335] on div at bounding box center [420, 384] width 10 height 324
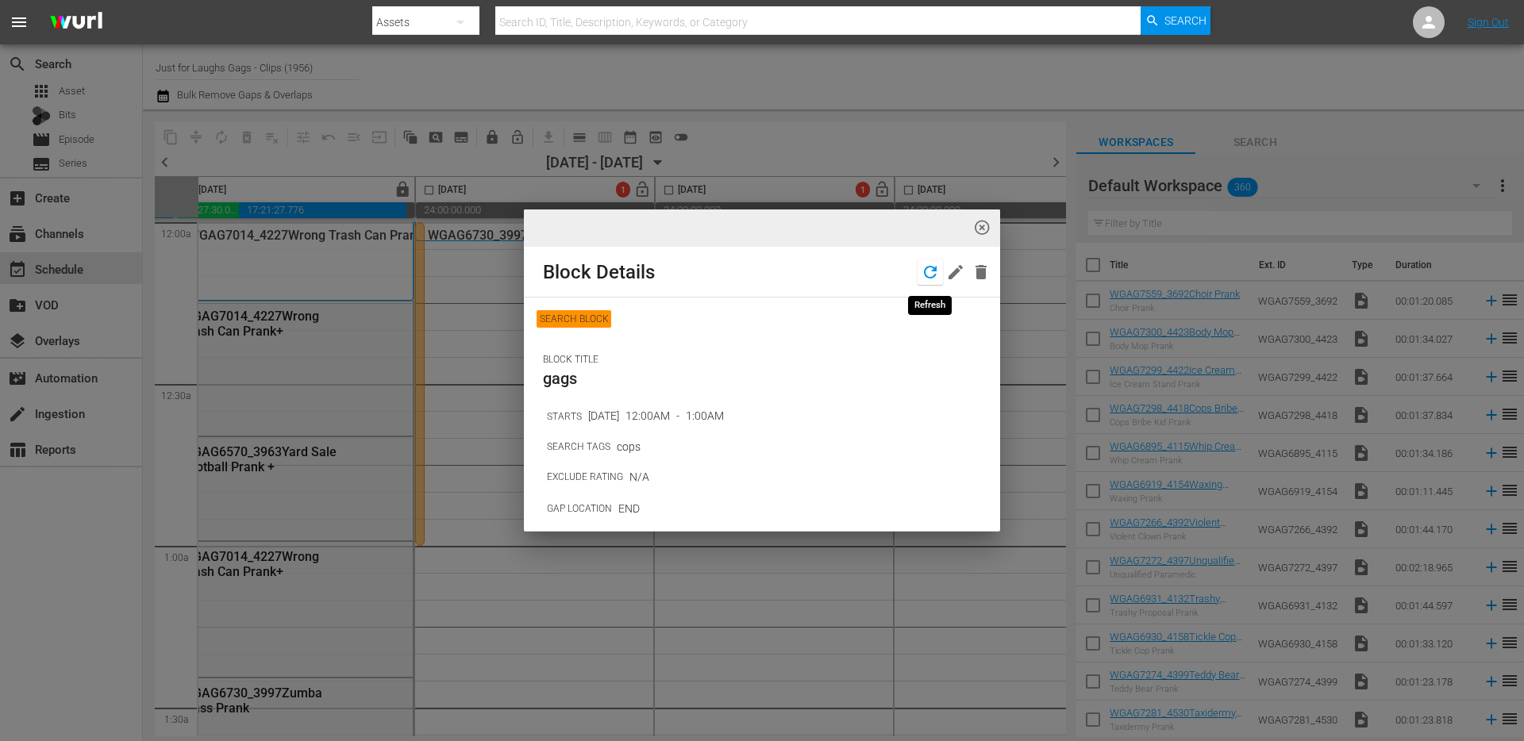
click at [930, 278] on icon "button" at bounding box center [930, 272] width 13 height 13
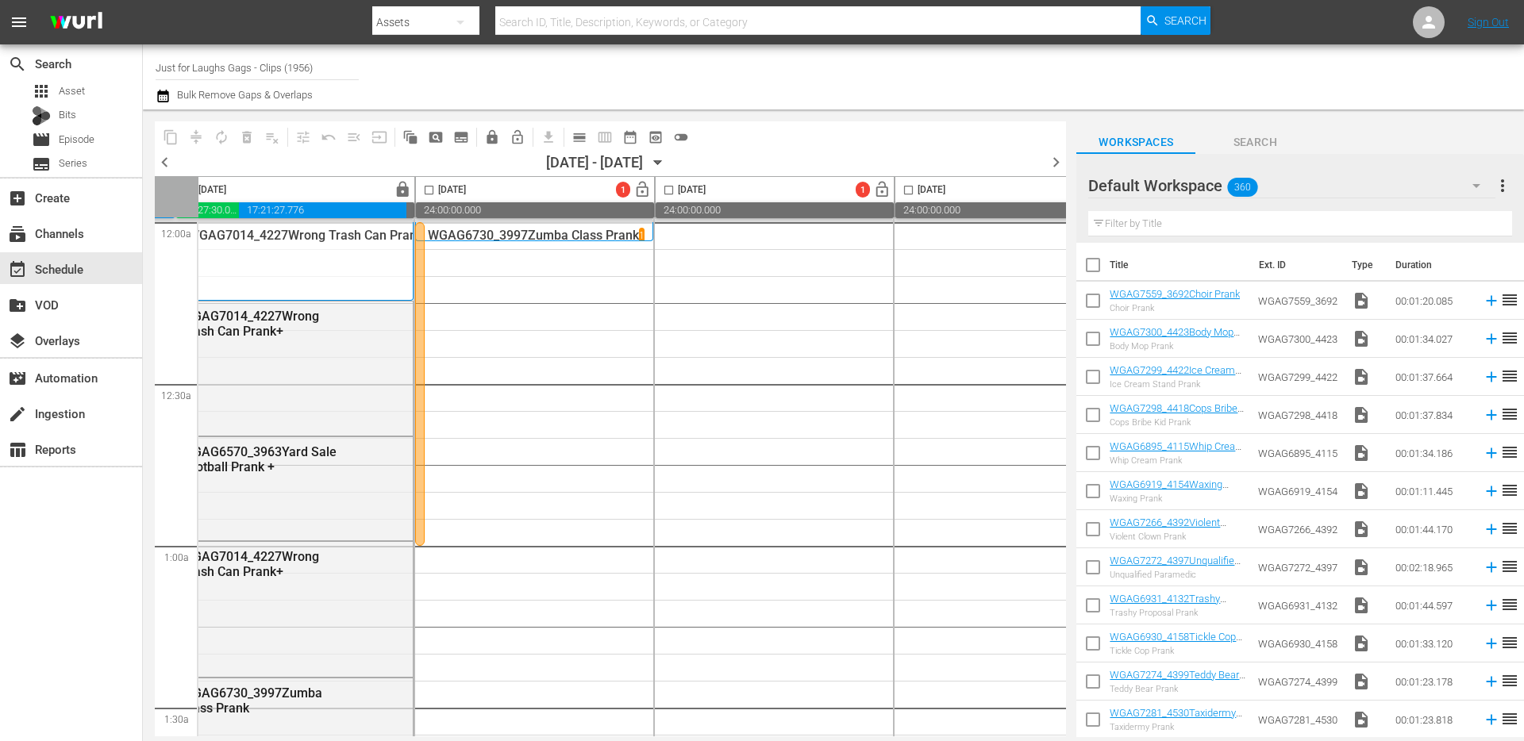
click at [418, 289] on div at bounding box center [420, 384] width 10 height 324
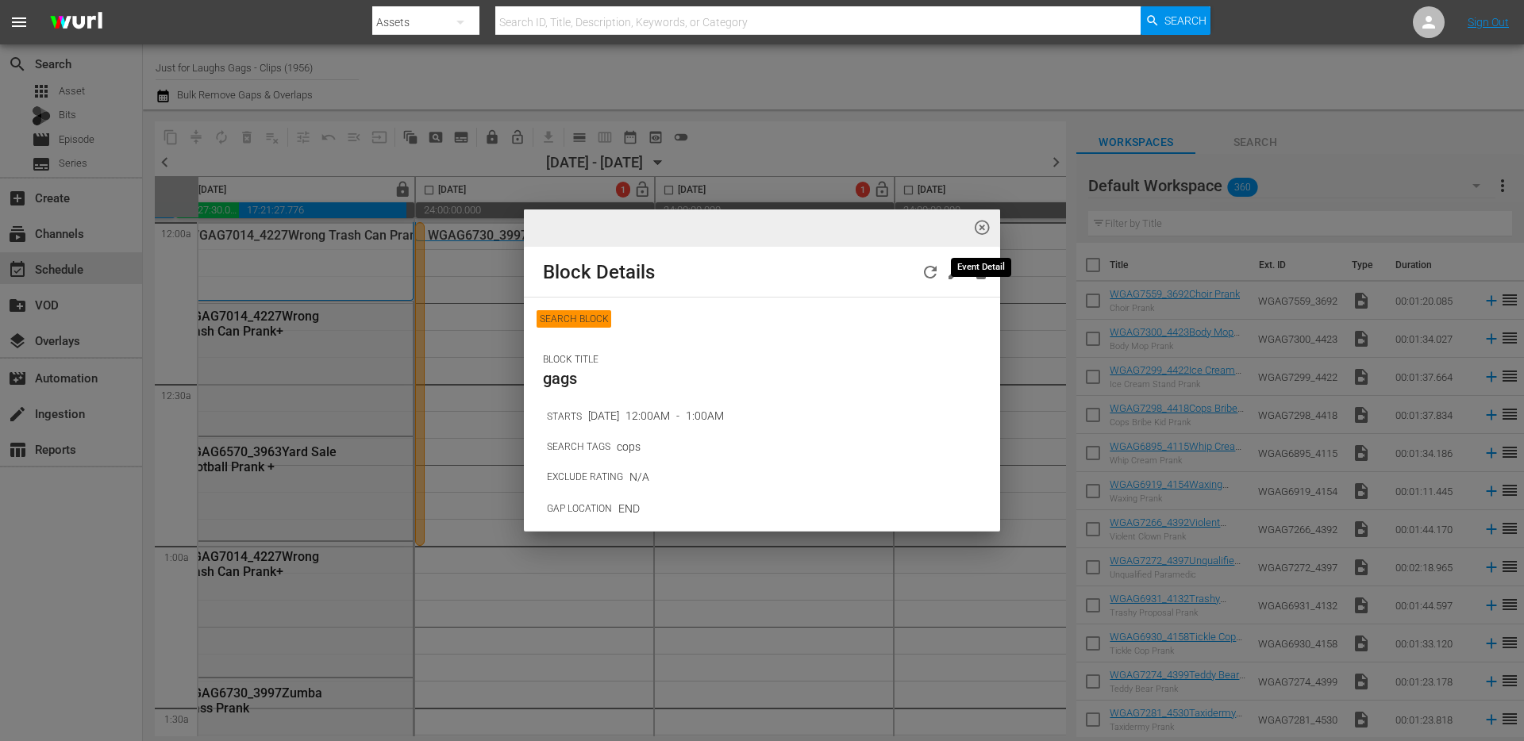
click at [985, 225] on span "highlight_off_icon" at bounding box center [982, 228] width 18 height 18
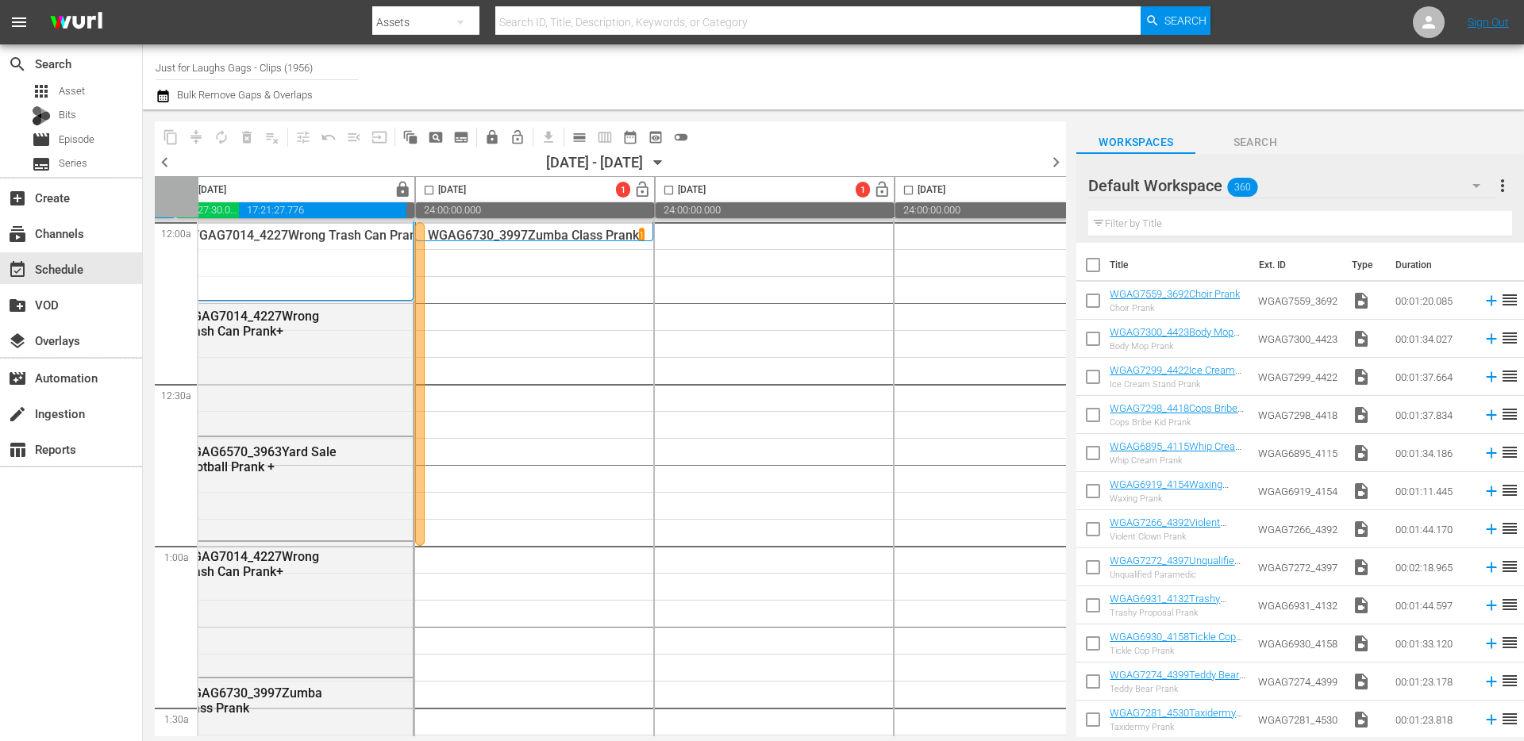
click at [422, 354] on div at bounding box center [420, 384] width 10 height 324
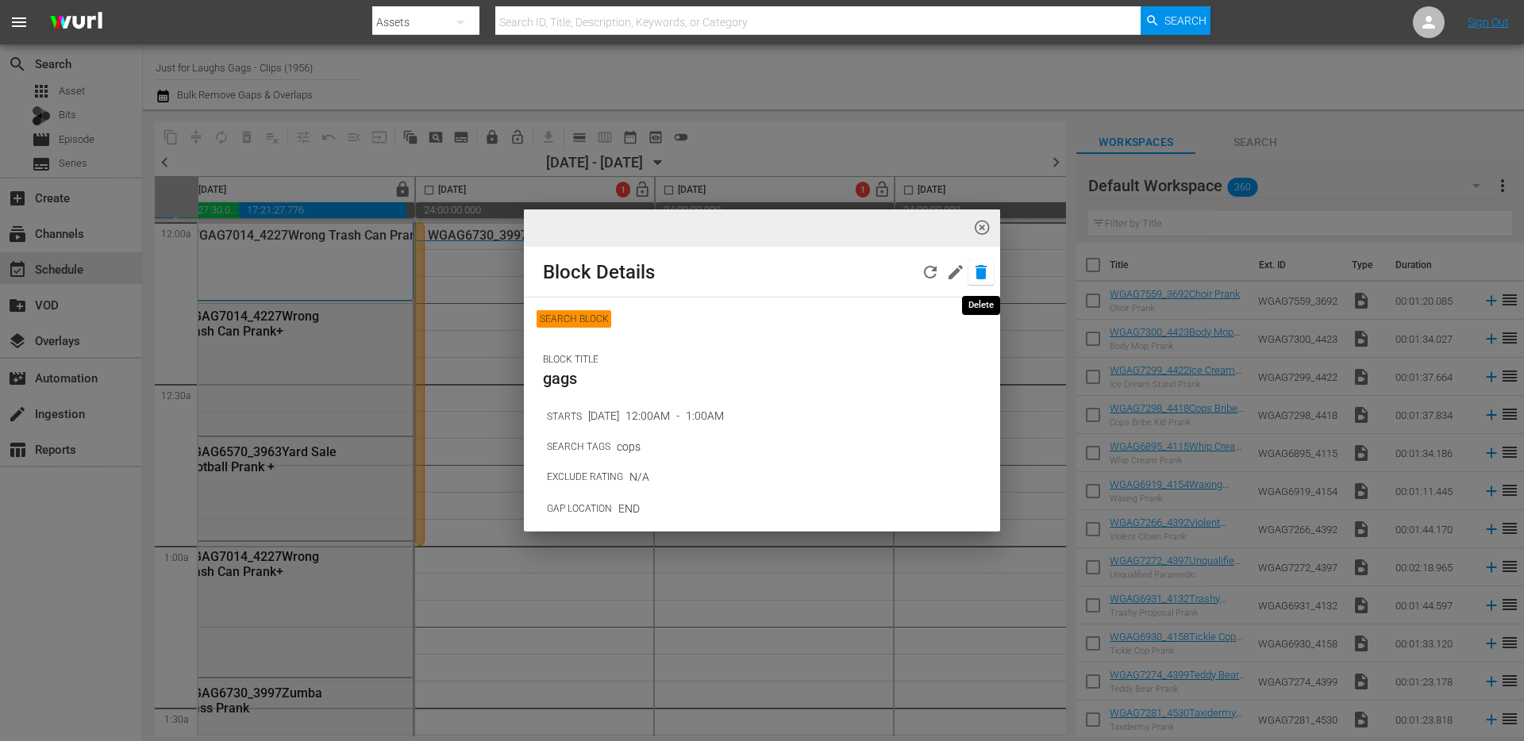
click at [988, 270] on icon "button" at bounding box center [980, 272] width 19 height 19
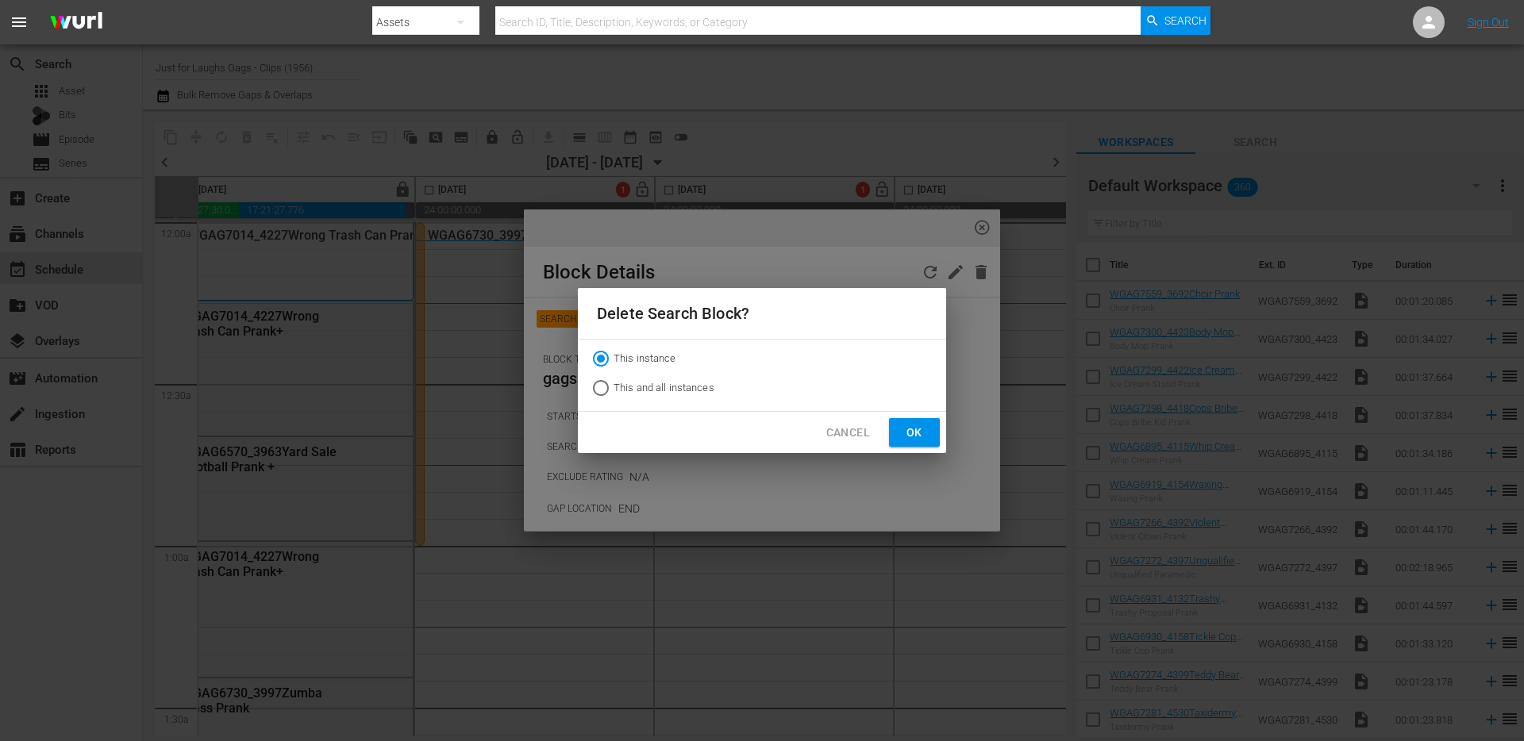
click at [902, 434] on span "Ok" at bounding box center [914, 433] width 25 height 20
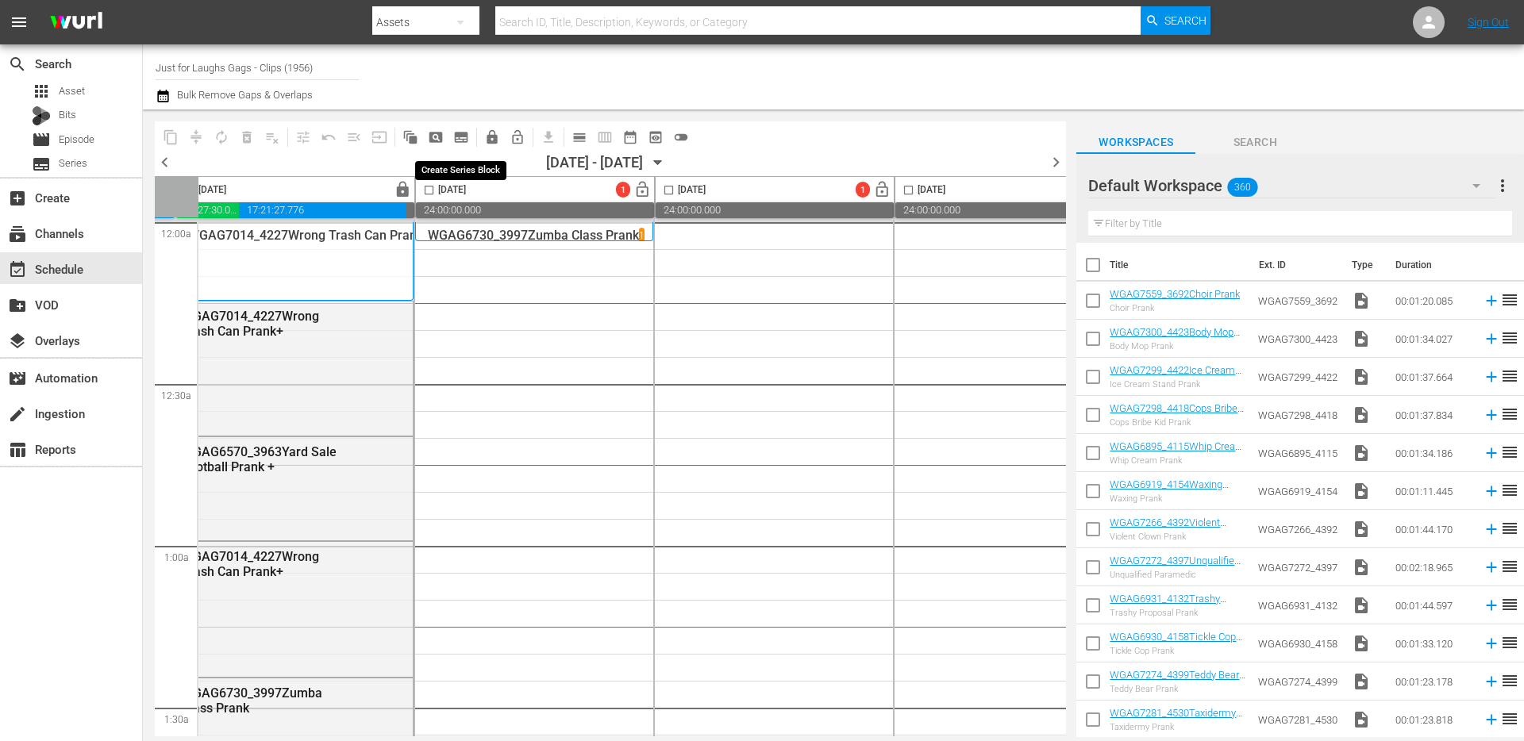
click at [460, 138] on span "subtitles_outlined" at bounding box center [461, 137] width 16 height 16
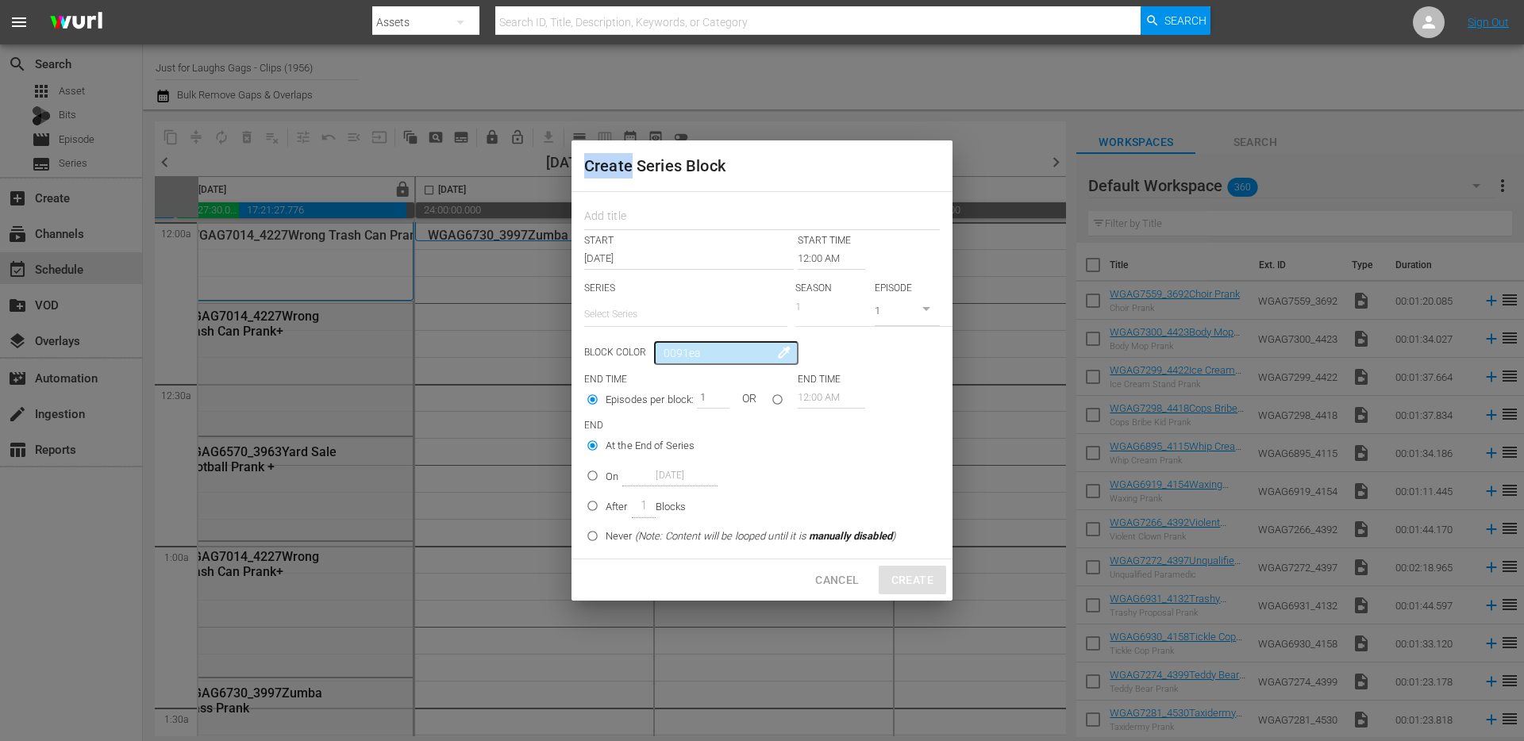
click at [460, 138] on div "Create Series Block START START TIME [DATE] 12:00 AM SERIES Select Series SEASO…" at bounding box center [762, 370] width 1524 height 741
click at [848, 579] on span "Cancel" at bounding box center [837, 581] width 44 height 20
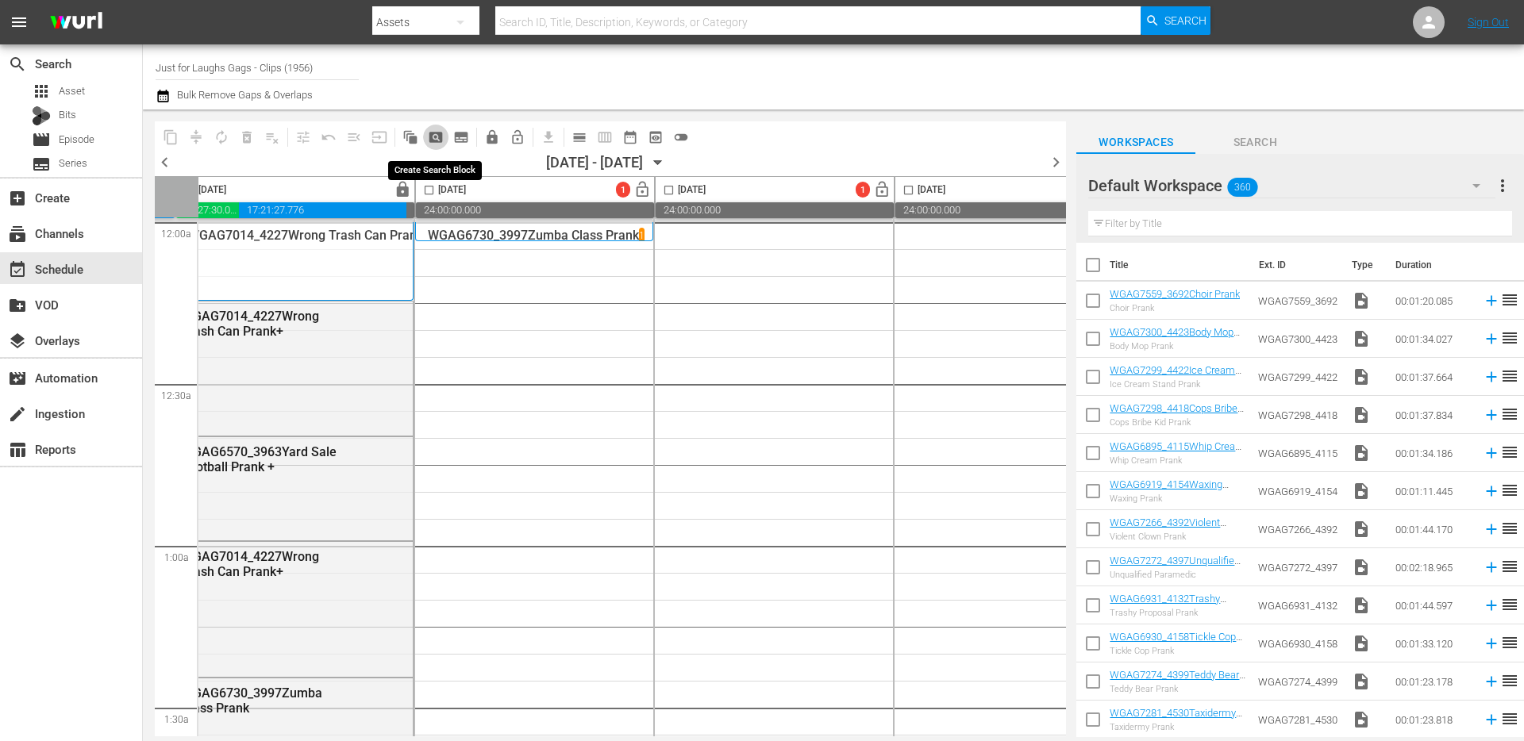
click at [429, 140] on span "pageview_outlined" at bounding box center [436, 137] width 16 height 16
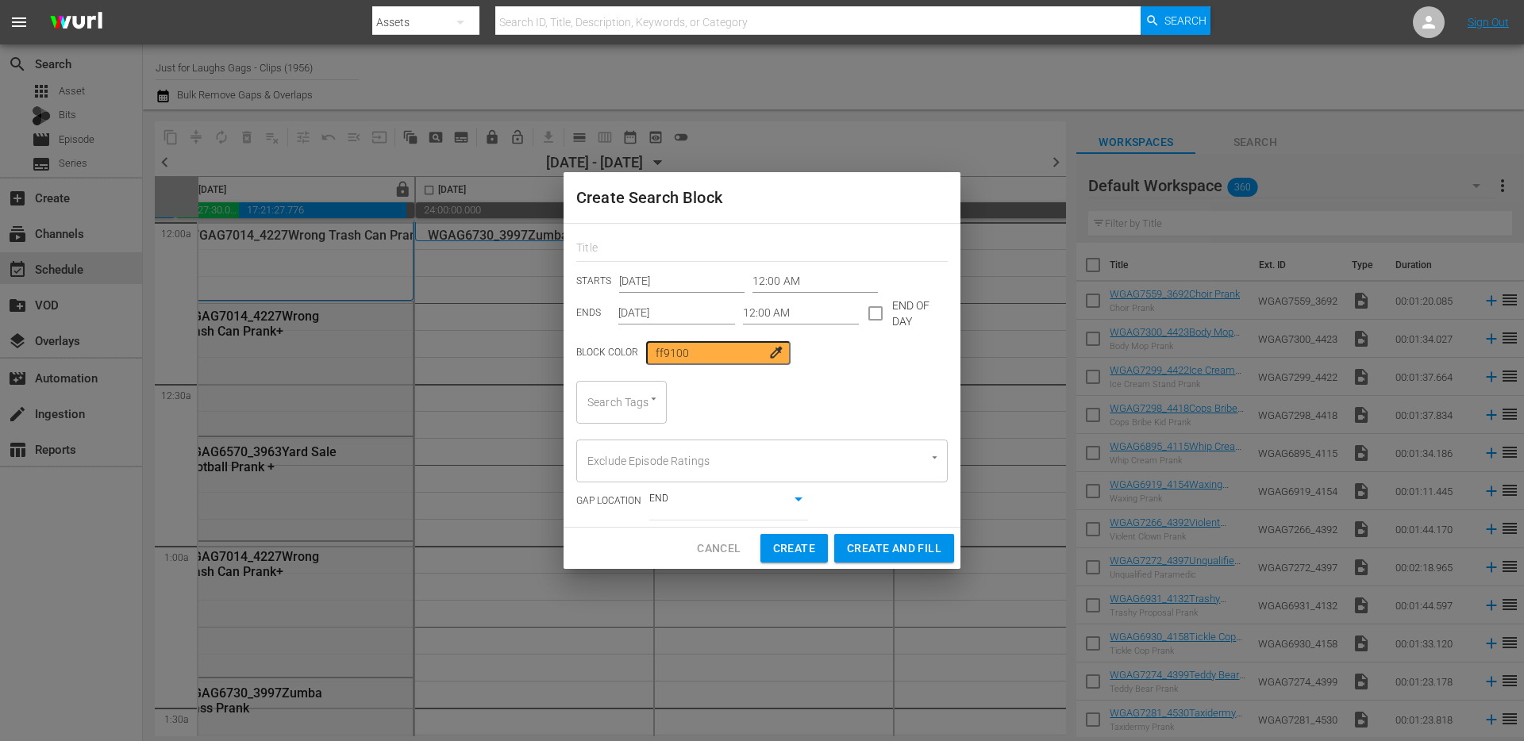
click at [629, 413] on div "Search Tags" at bounding box center [621, 402] width 90 height 43
type input "singl"
click at [633, 449] on span "single prank" at bounding box center [619, 445] width 60 height 17
click at [797, 312] on input "12:00 AM" at bounding box center [801, 314] width 117 height 24
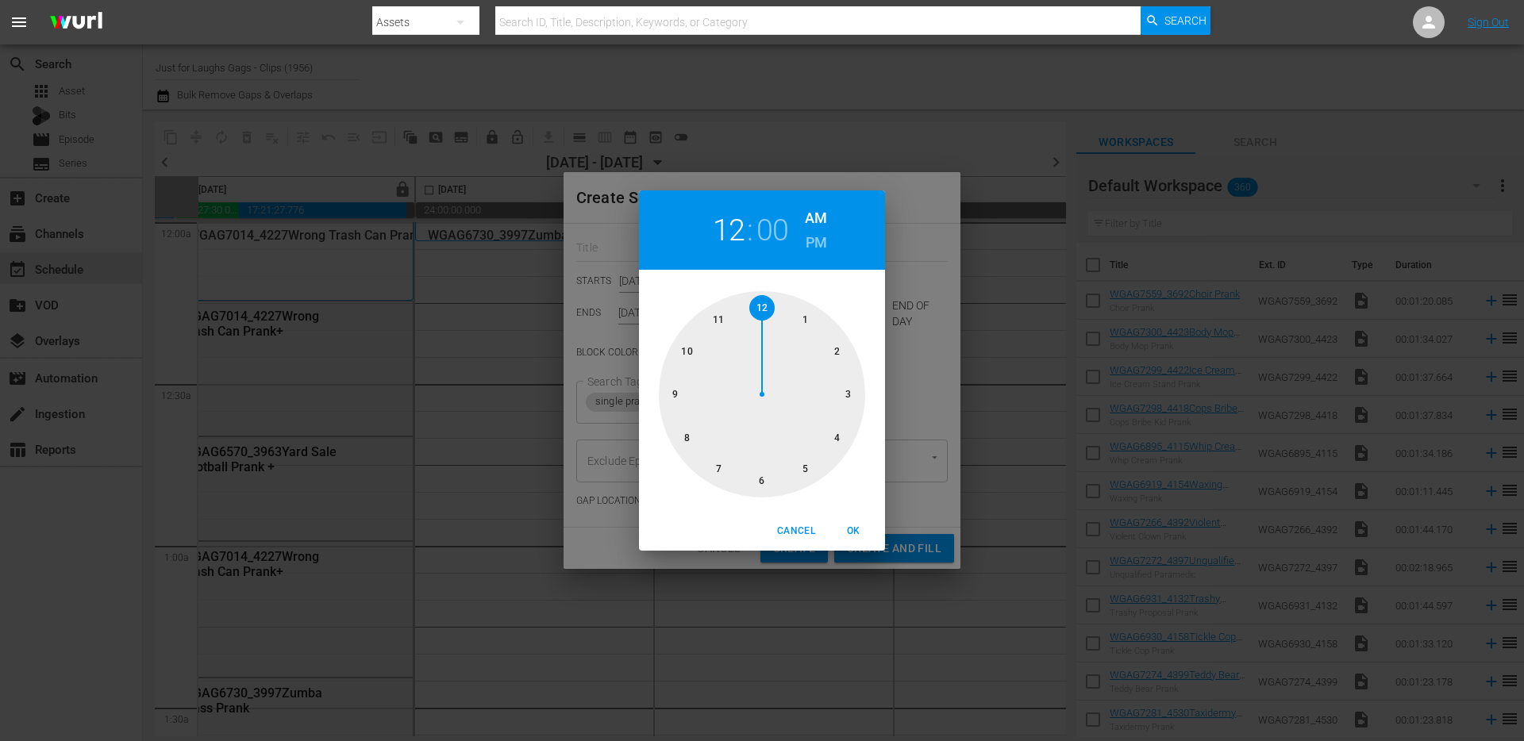
click at [806, 324] on div at bounding box center [762, 394] width 206 height 206
click at [844, 524] on span "OK" at bounding box center [853, 531] width 38 height 17
type input "01:00 AM"
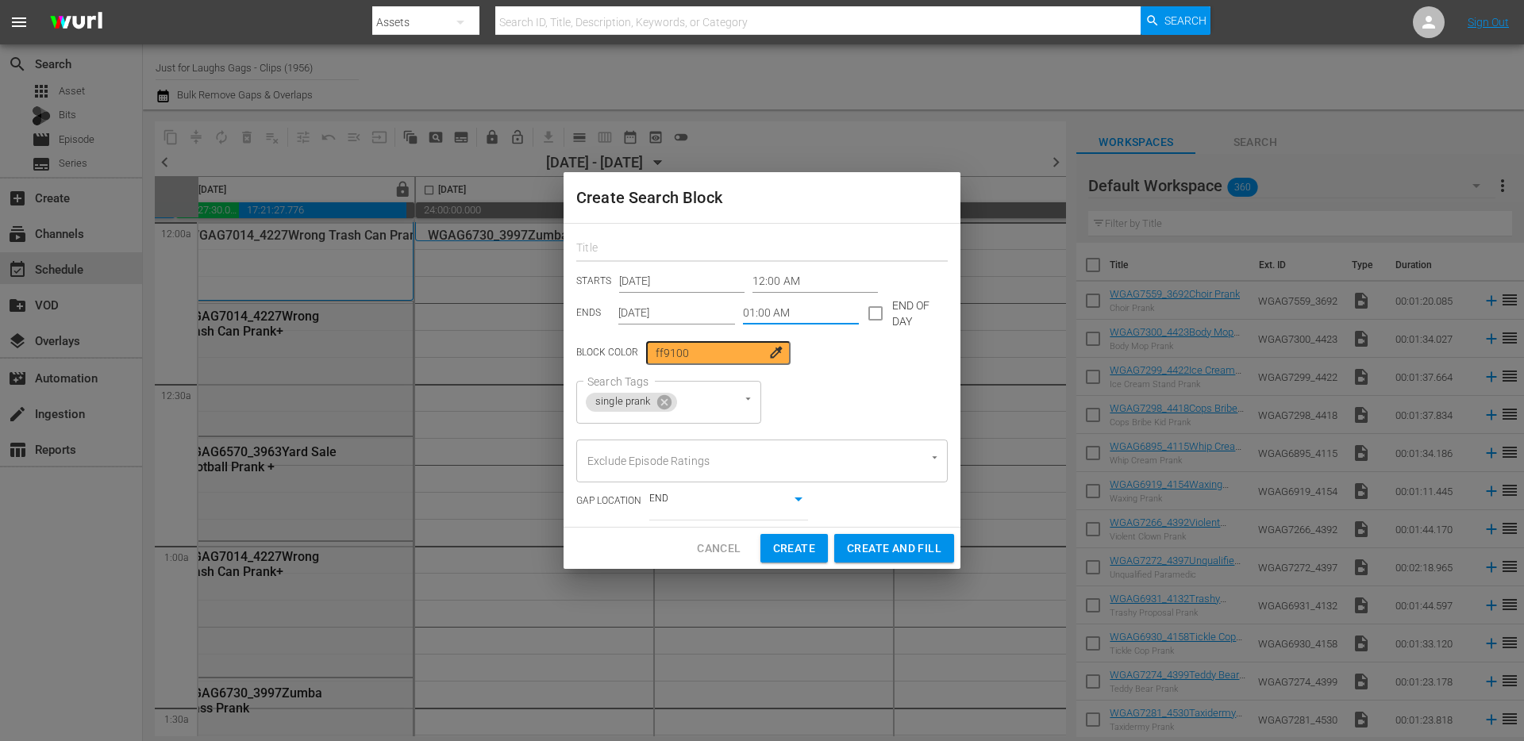
click at [640, 253] on input "text" at bounding box center [761, 249] width 371 height 25
type input "single pranks search block"
